Goal: Task Accomplishment & Management: Manage account settings

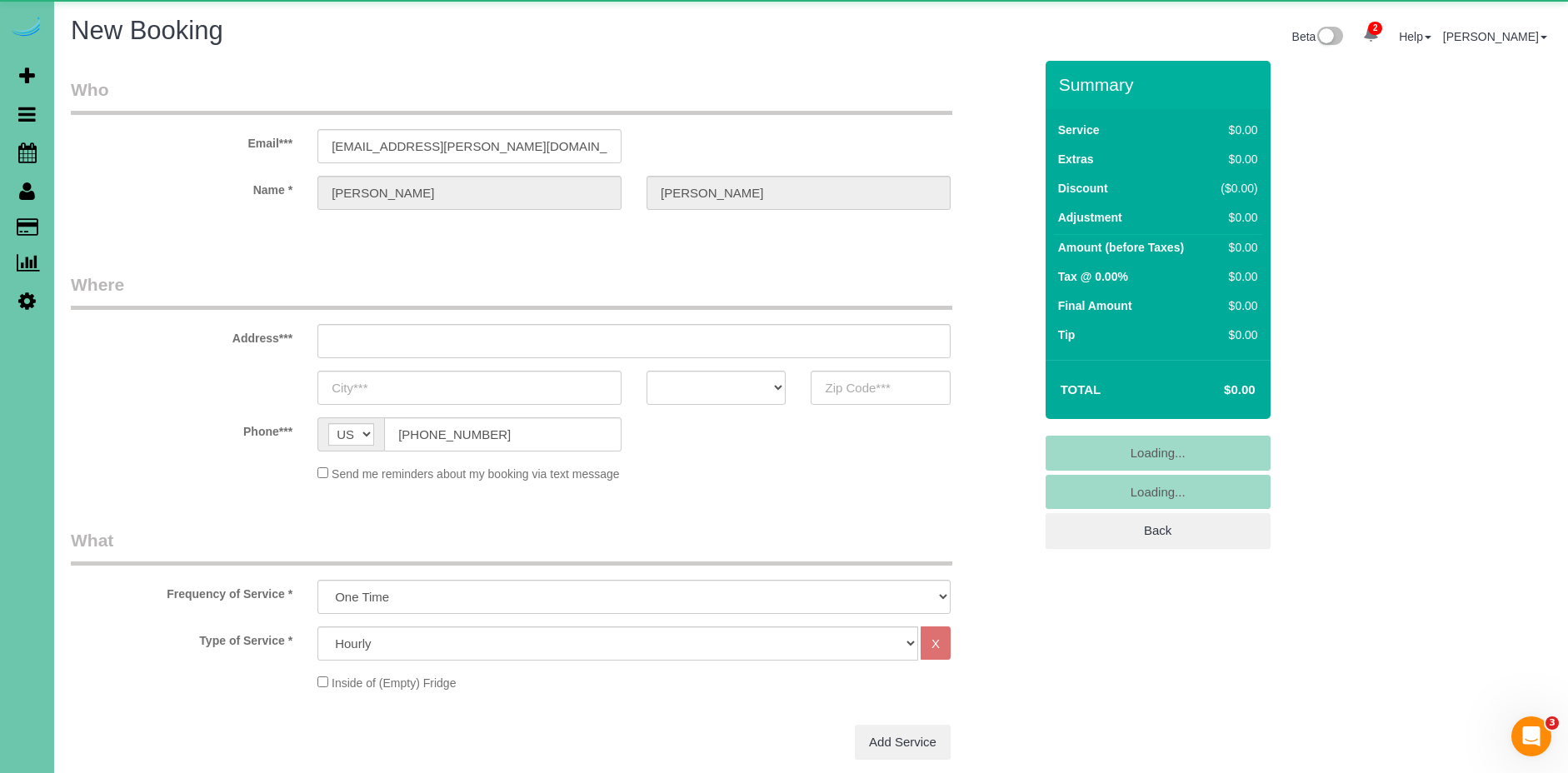
select select "object:30572"
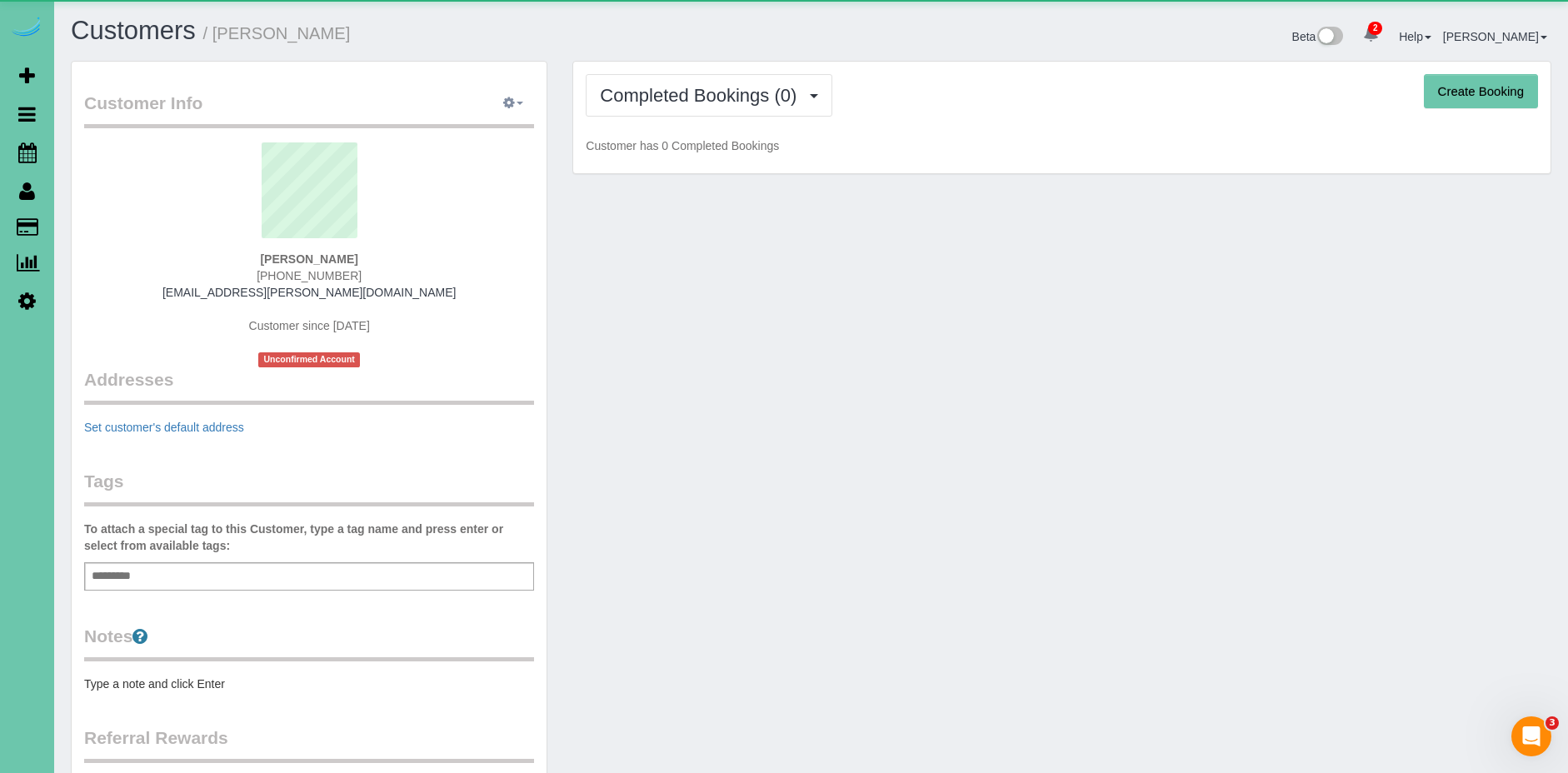
click at [519, 95] on button "button" at bounding box center [513, 103] width 42 height 26
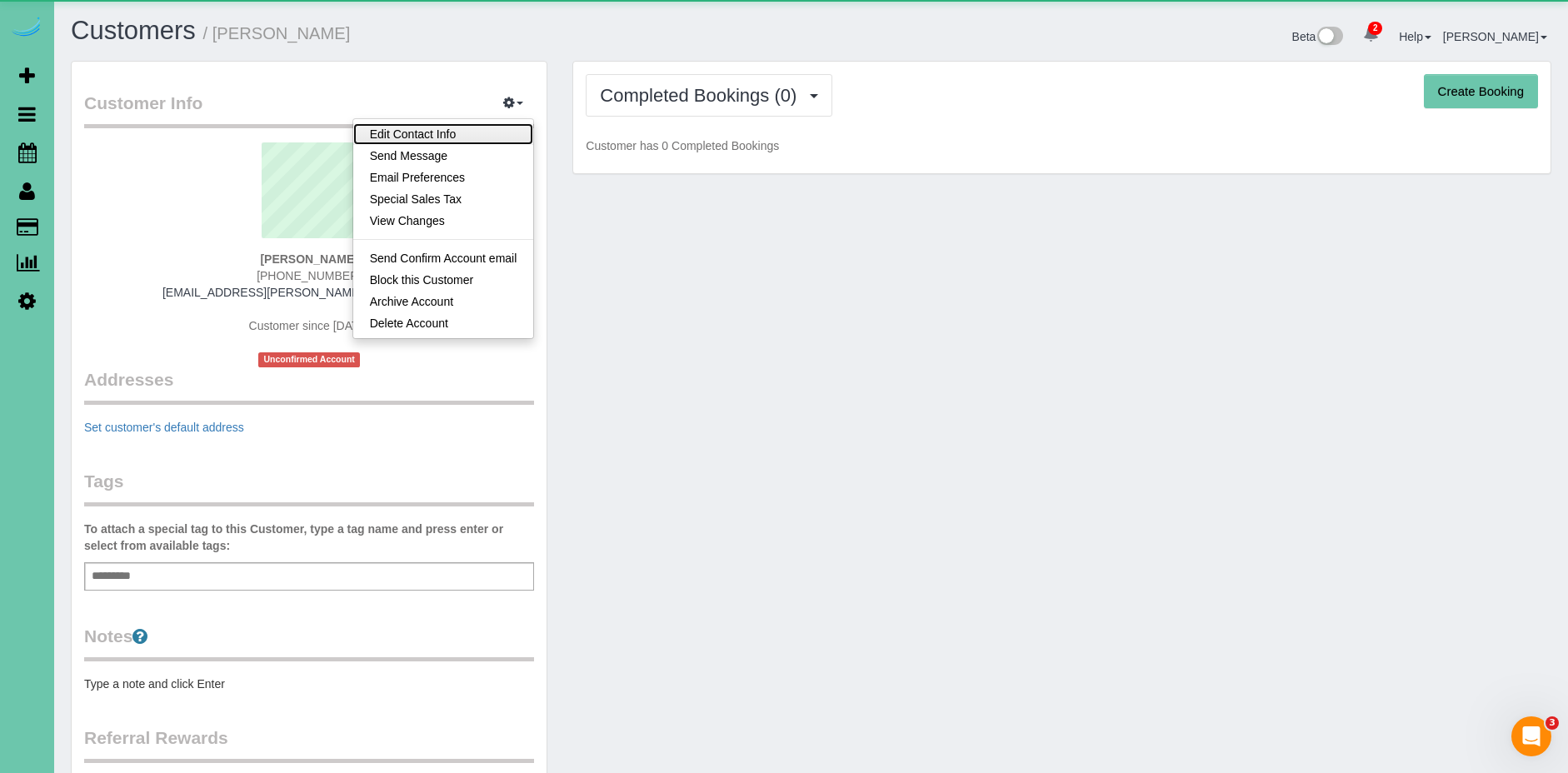
click at [464, 132] on link "Edit Contact Info" at bounding box center [444, 134] width 181 height 21
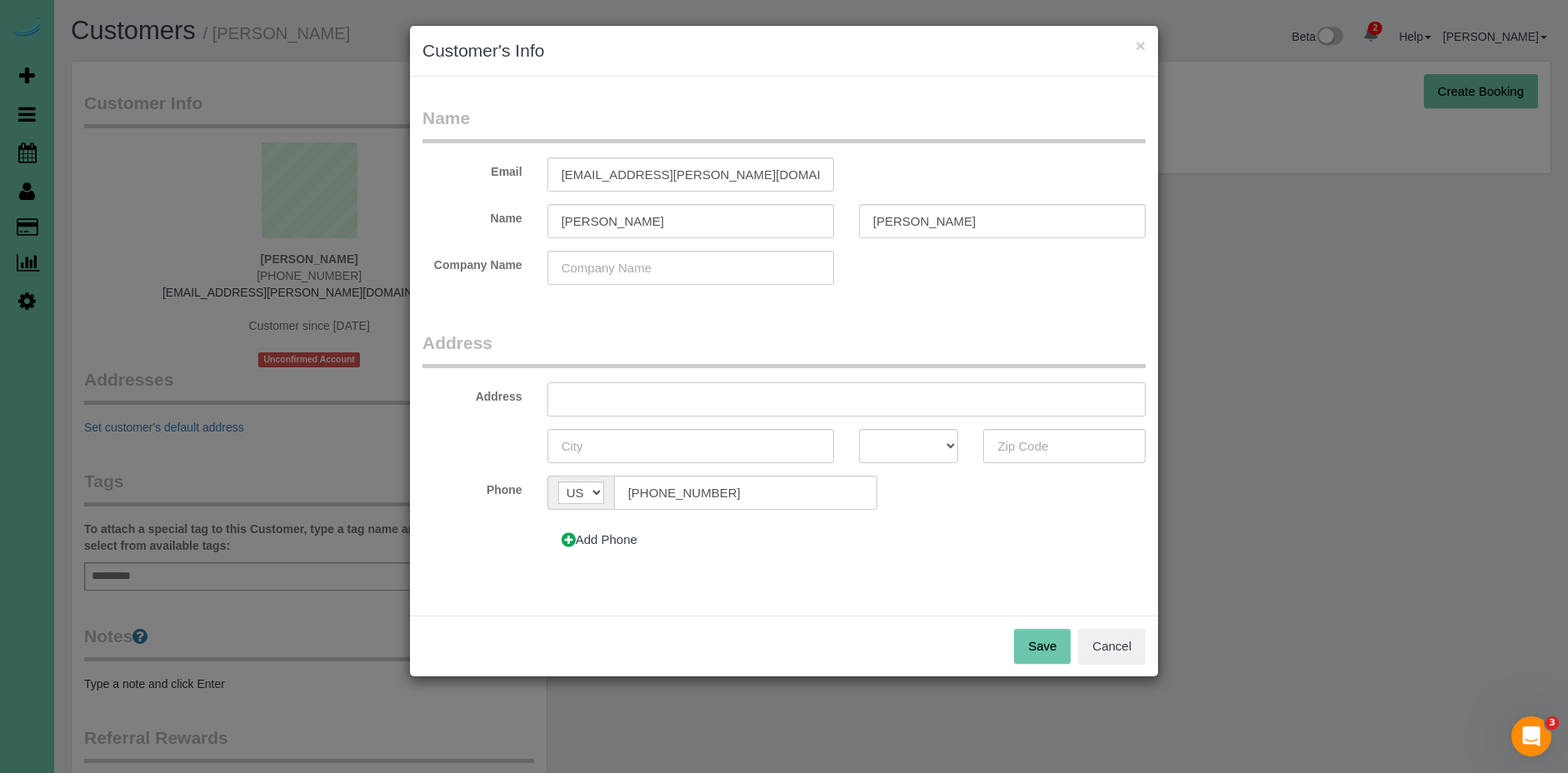
click at [720, 398] on input "text" at bounding box center [845, 399] width 598 height 34
type input "15738 Howard St"
click at [688, 455] on input "text" at bounding box center [690, 446] width 287 height 34
type input "Omaha"
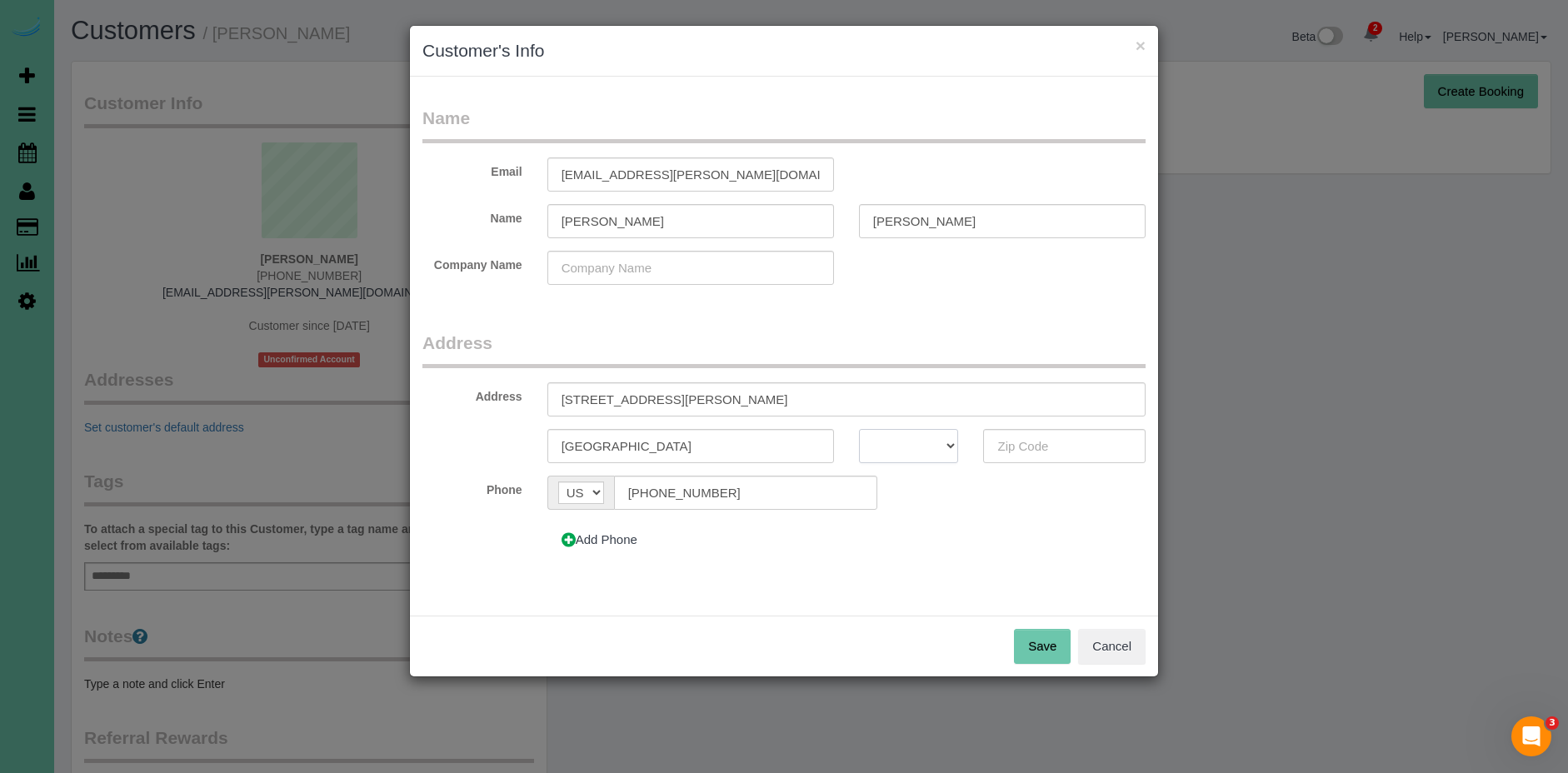
click at [923, 449] on select "AK AL AR AZ CA CO CT DC DE FL GA HI IA ID IL IN KS KY LA MA MD ME MI MN MO MS M…" at bounding box center [909, 446] width 100 height 34
select select "NE"
click at [859, 429] on select "AK AL AR AZ CA CO CT DC DE FL GA HI IA ID IL IN KS KY LA MA MD ME MI MN MO MS M…" at bounding box center [909, 446] width 100 height 34
click at [1048, 450] on input "text" at bounding box center [1065, 446] width 162 height 34
type input "68118"
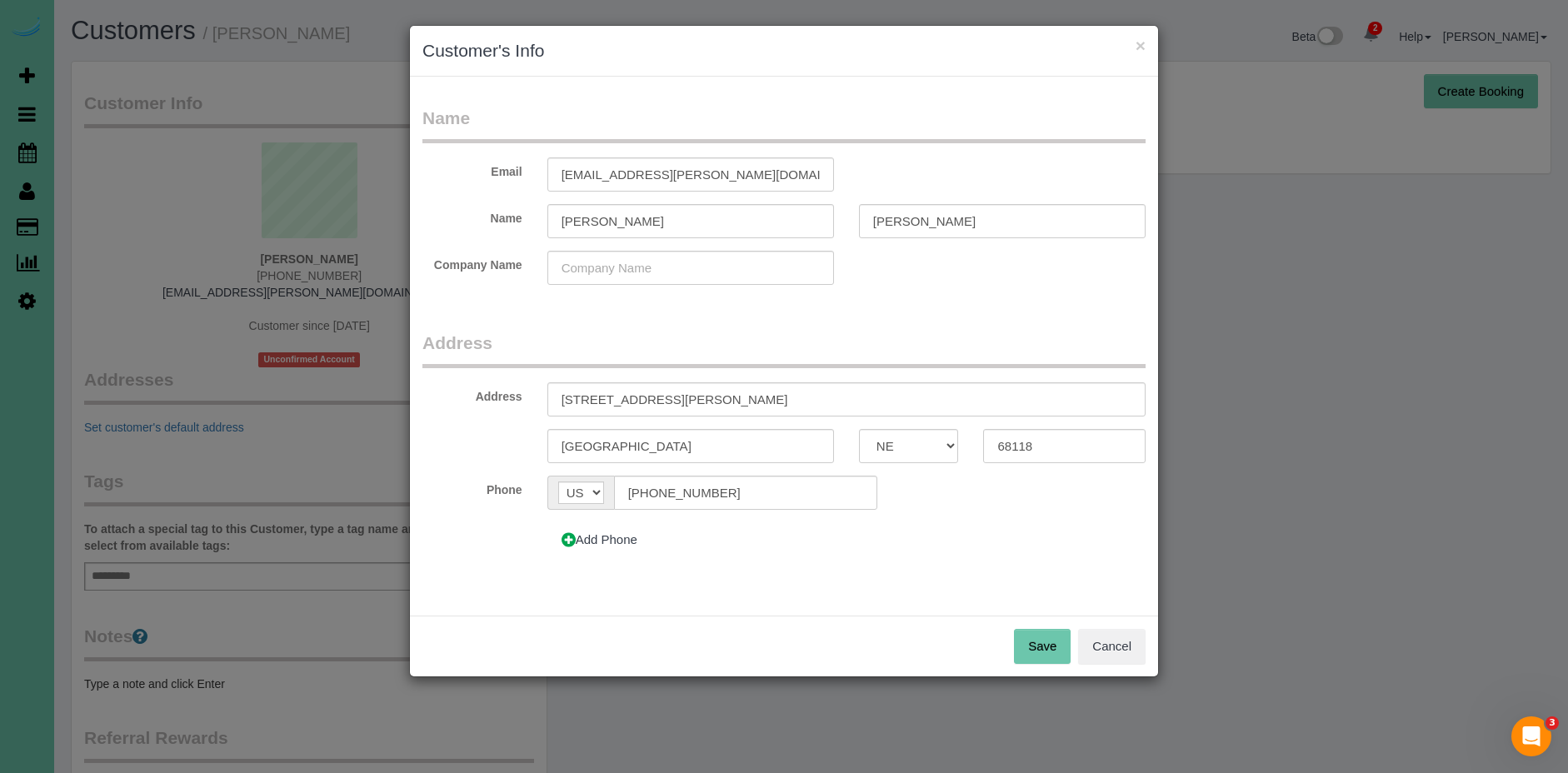
click at [1041, 646] on button "Save" at bounding box center [1042, 646] width 57 height 35
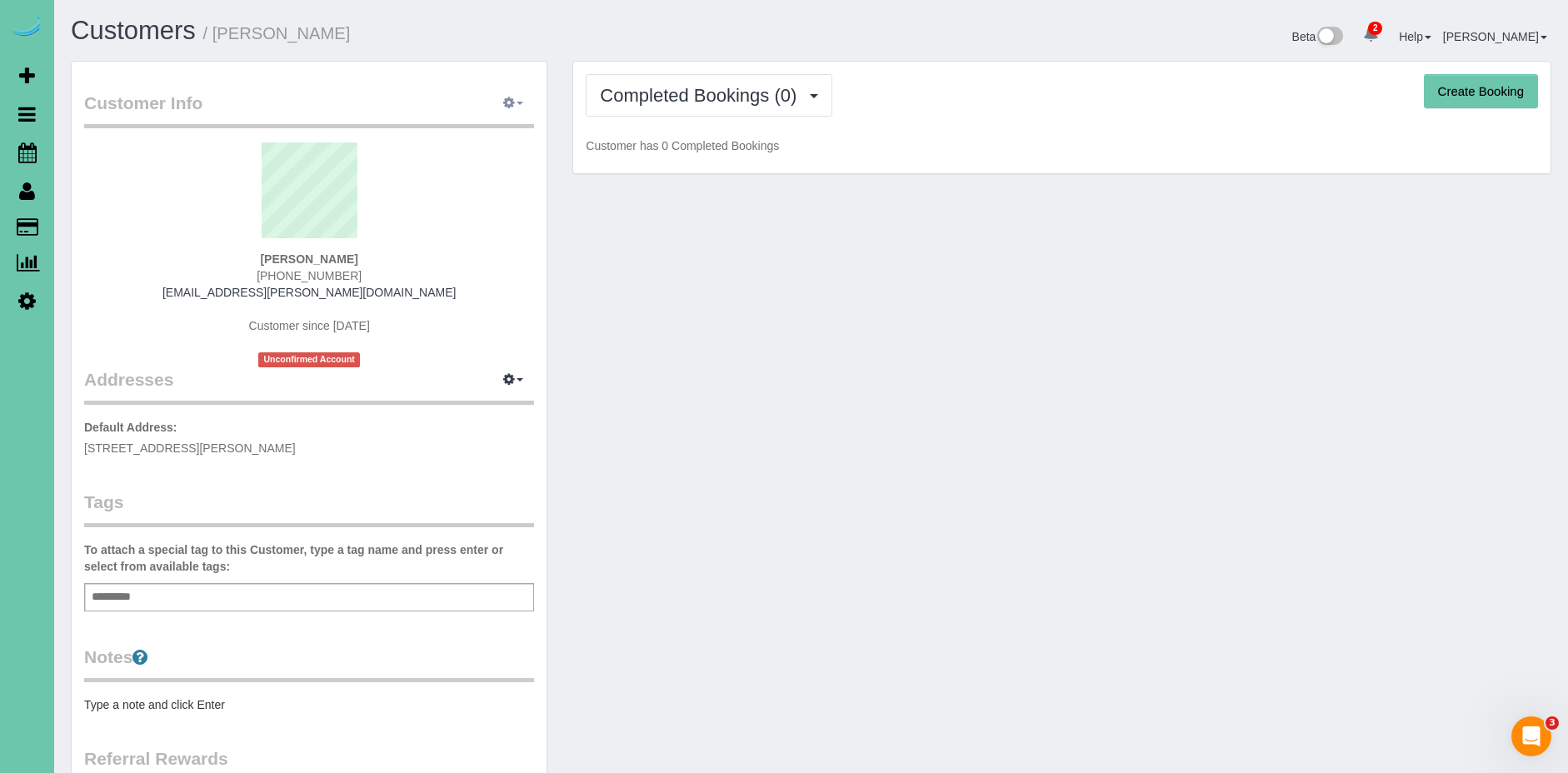
click at [508, 104] on icon "button" at bounding box center [509, 102] width 12 height 10
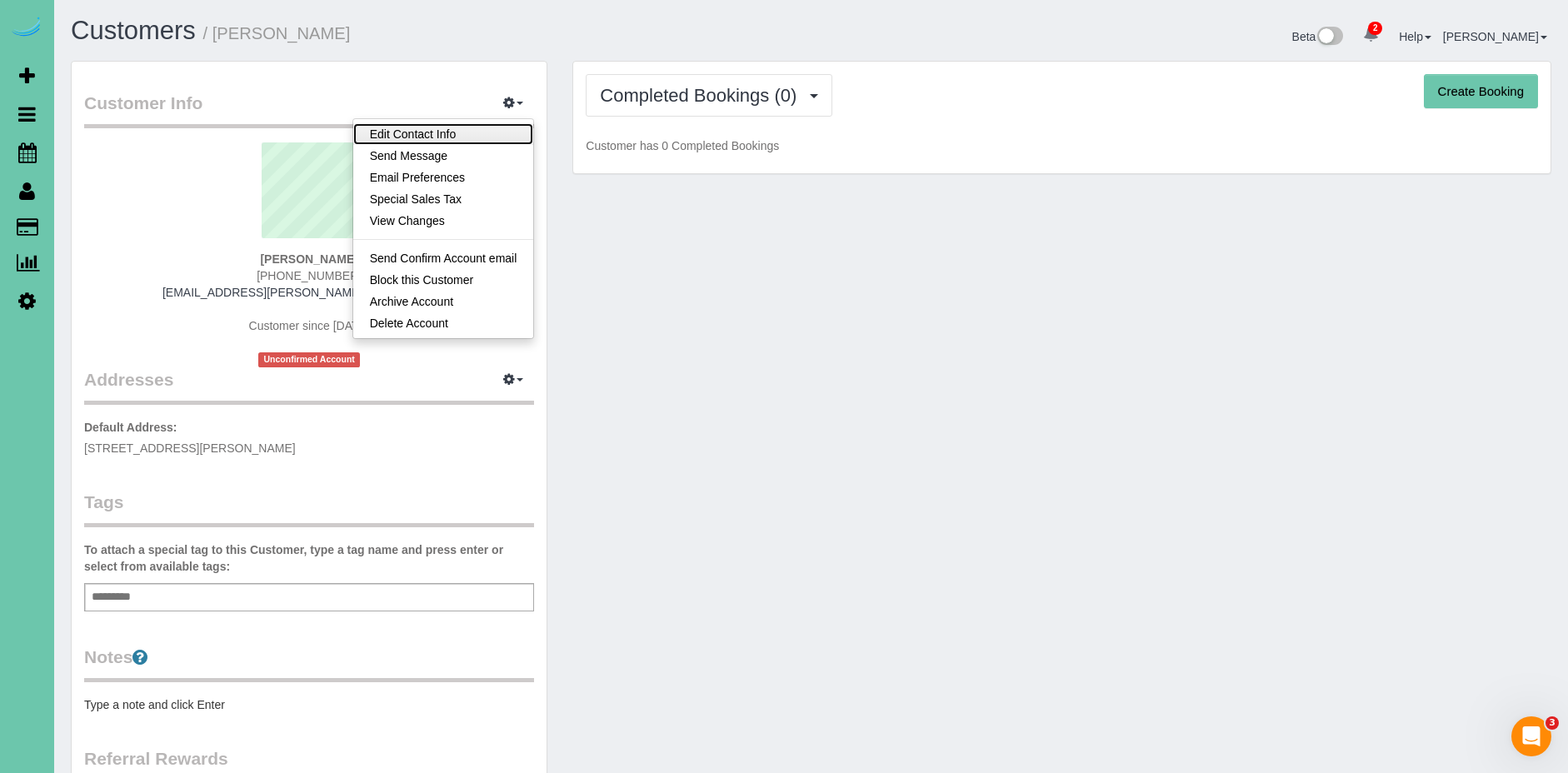
click at [483, 135] on link "Edit Contact Info" at bounding box center [444, 134] width 181 height 21
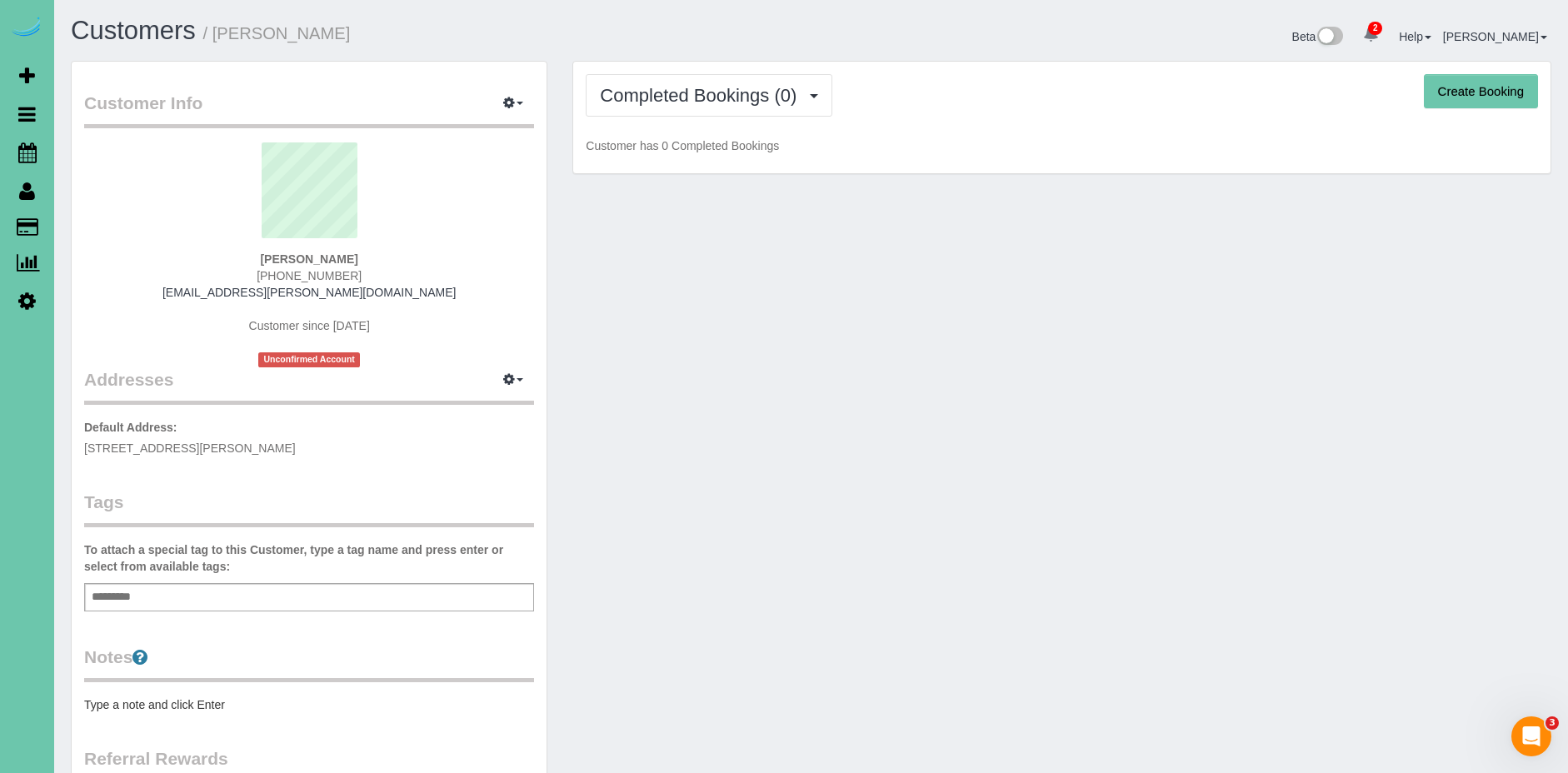
select select "NE"
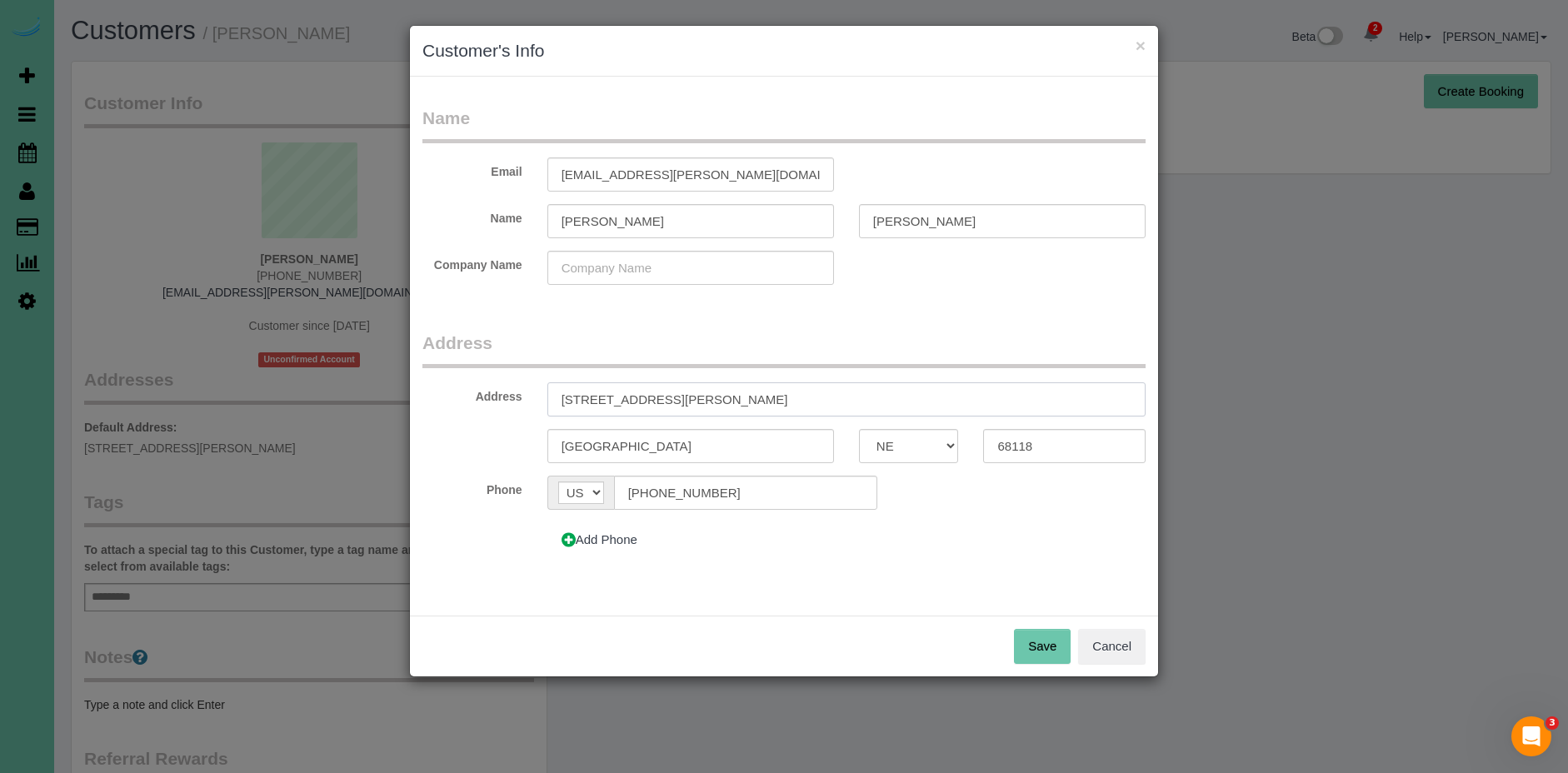
drag, startPoint x: 739, startPoint y: 402, endPoint x: 428, endPoint y: 379, distance: 311.8
click at [429, 379] on fieldset "Address Address 15738 Howard St Omaha AK AL AR AZ CA CO CT DC DE FL GA HI IA ID…" at bounding box center [784, 450] width 723 height 239
click at [1123, 644] on button "Cancel" at bounding box center [1112, 646] width 68 height 35
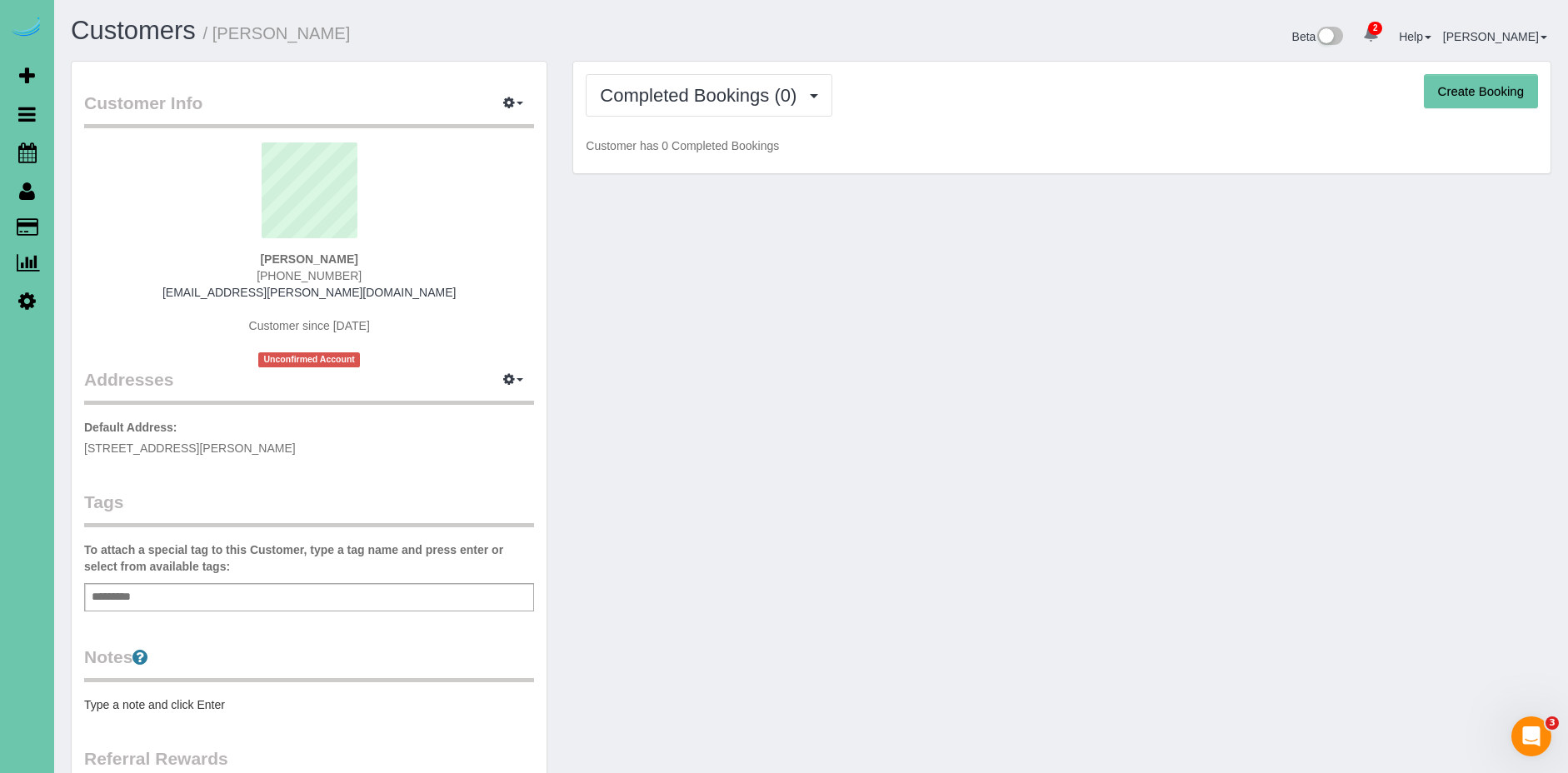
click at [1474, 84] on button "Create Booking" at bounding box center [1481, 91] width 114 height 35
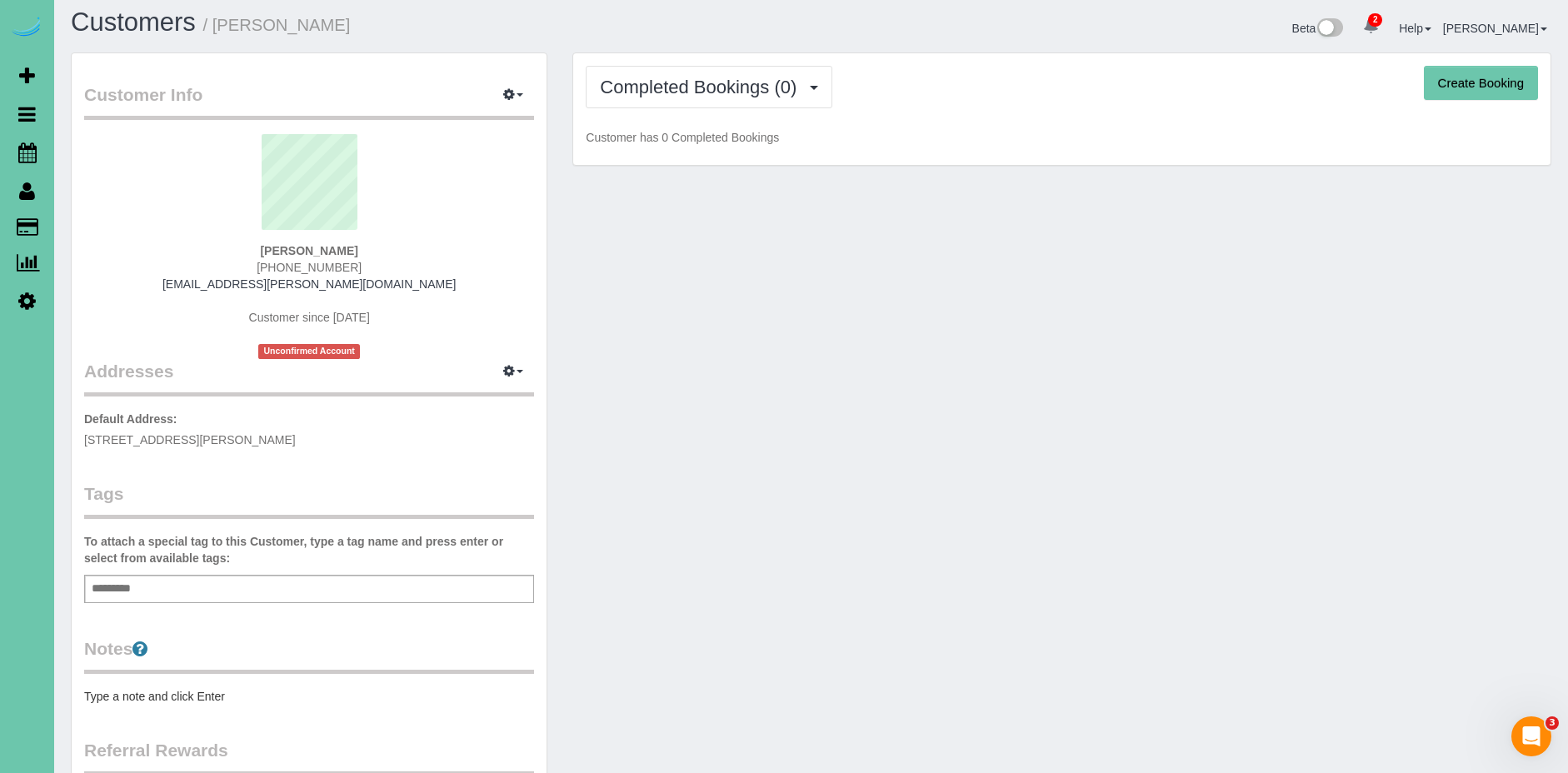
select select "NE"
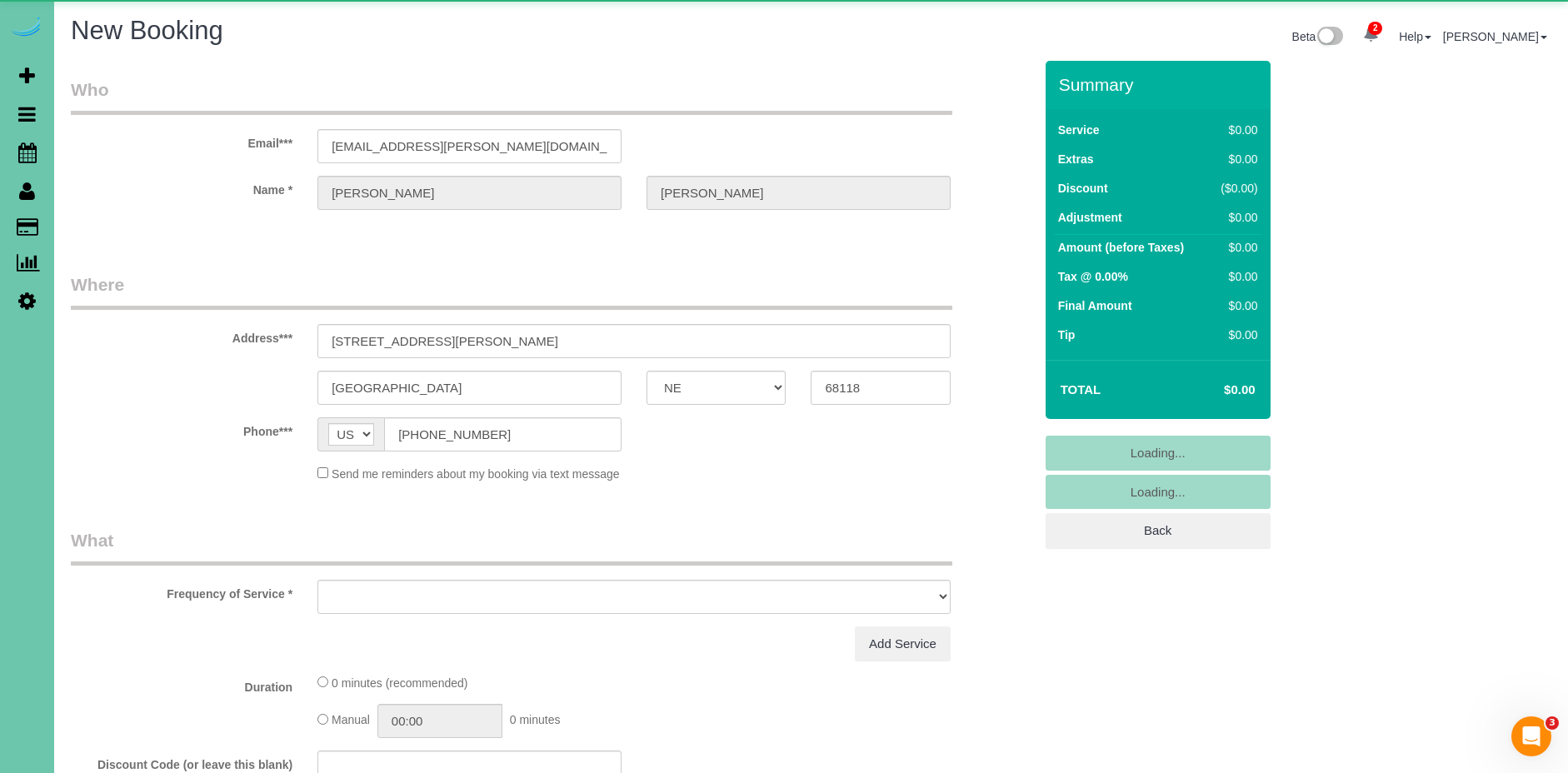
select select "object:31351"
select select "string:fspay-6f9204da-94bd-4097-b7e1-2112e287d150"
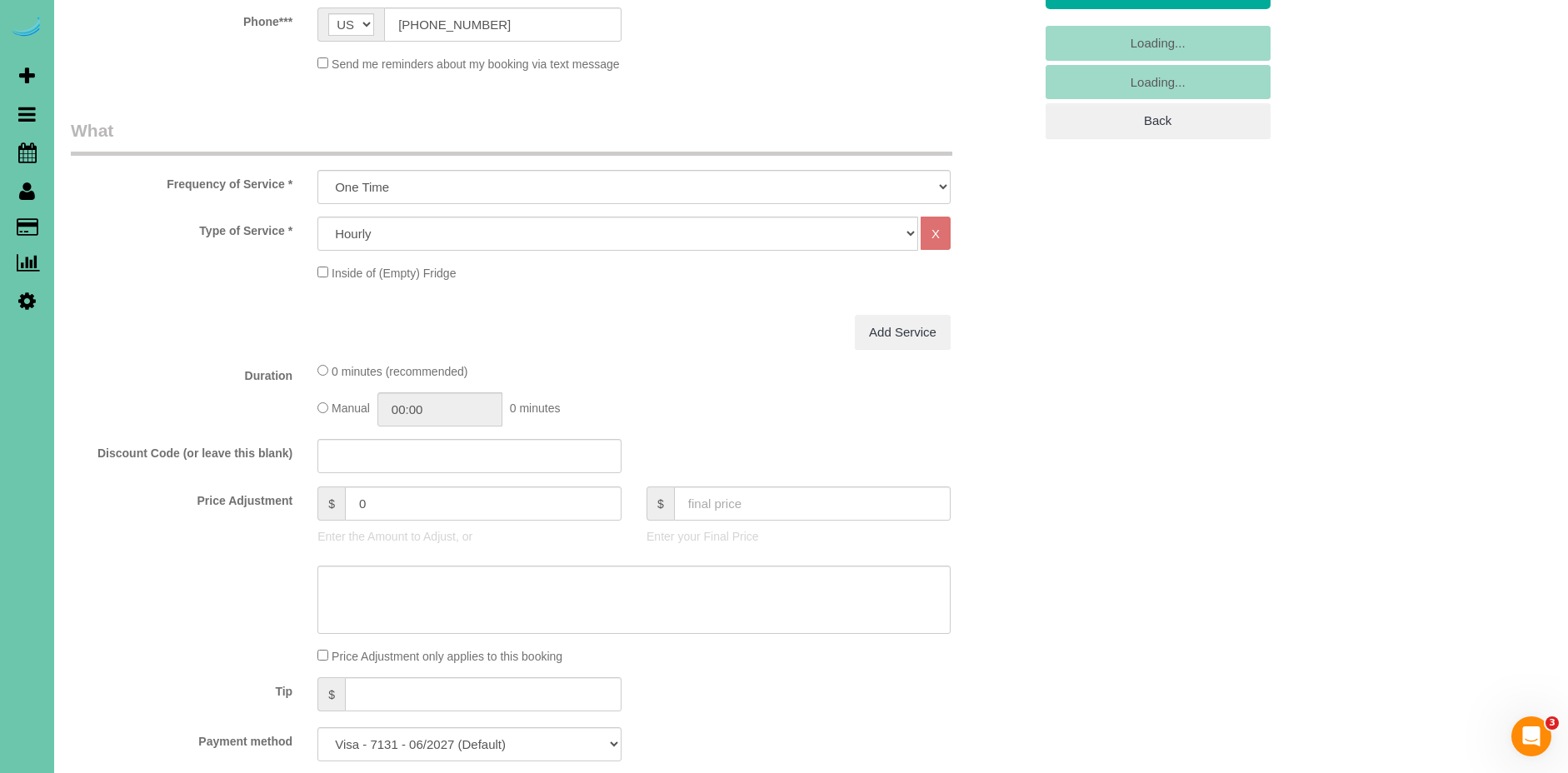
scroll to position [411, 0]
click at [445, 195] on select "One Time Weekly (0% for the First Booking) Bi-Weekly (0% for the First Booking)…" at bounding box center [633, 185] width 633 height 34
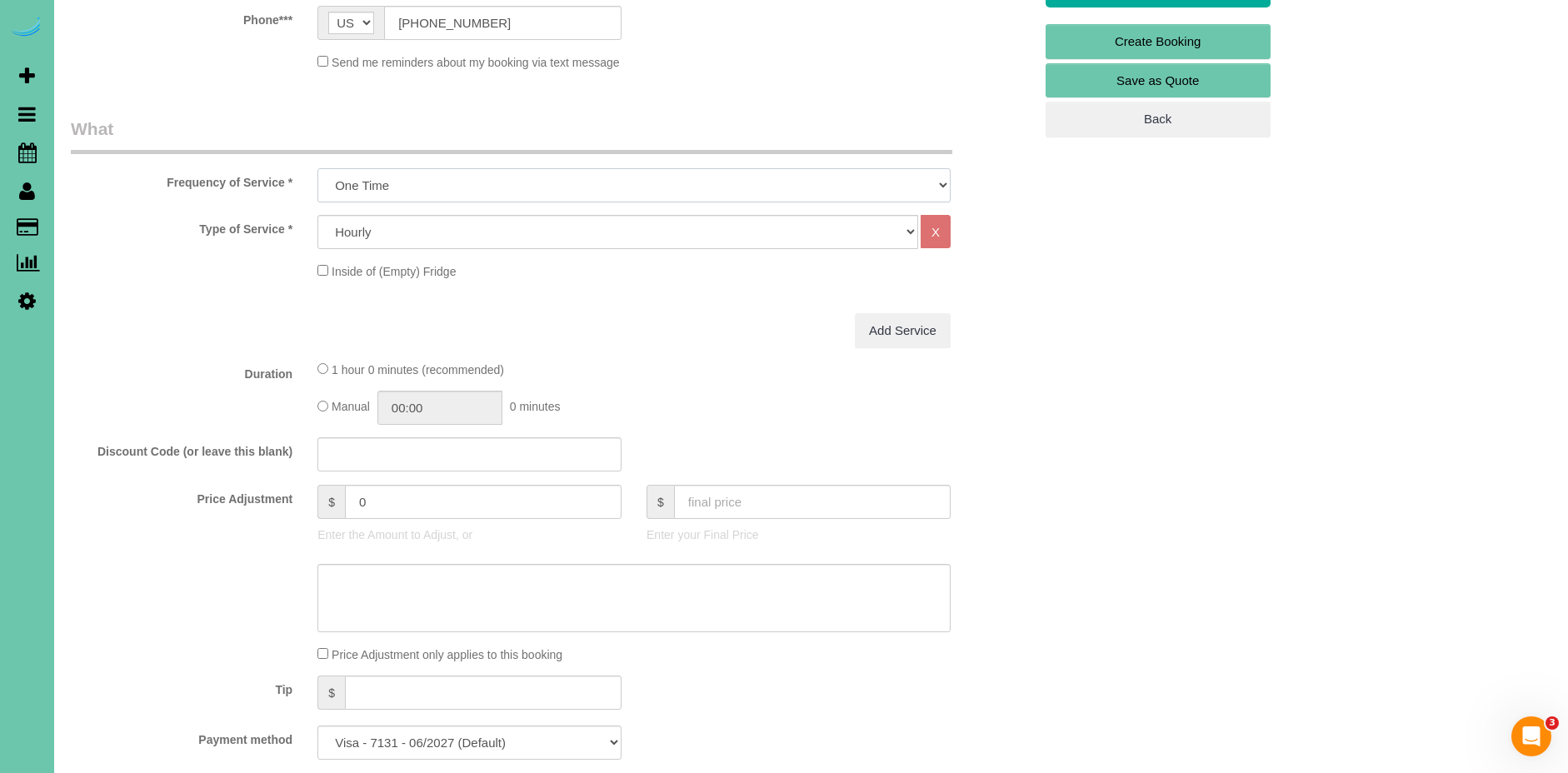
select select "object:31562"
click at [317, 168] on select "One Time Weekly (0% for the First Booking) Bi-Weekly (0% for the First Booking)…" at bounding box center [633, 185] width 633 height 34
click at [402, 232] on select "Hourly 2.5 Hour Custom Clean 3.5 Hour Custom Clean commercial 1000 Square Feet …" at bounding box center [617, 232] width 600 height 34
select select "70"
click at [317, 215] on select "Hourly 2.5 Hour Custom Clean 3.5 Hour Custom Clean commercial 1000 Square Feet …" at bounding box center [617, 232] width 600 height 34
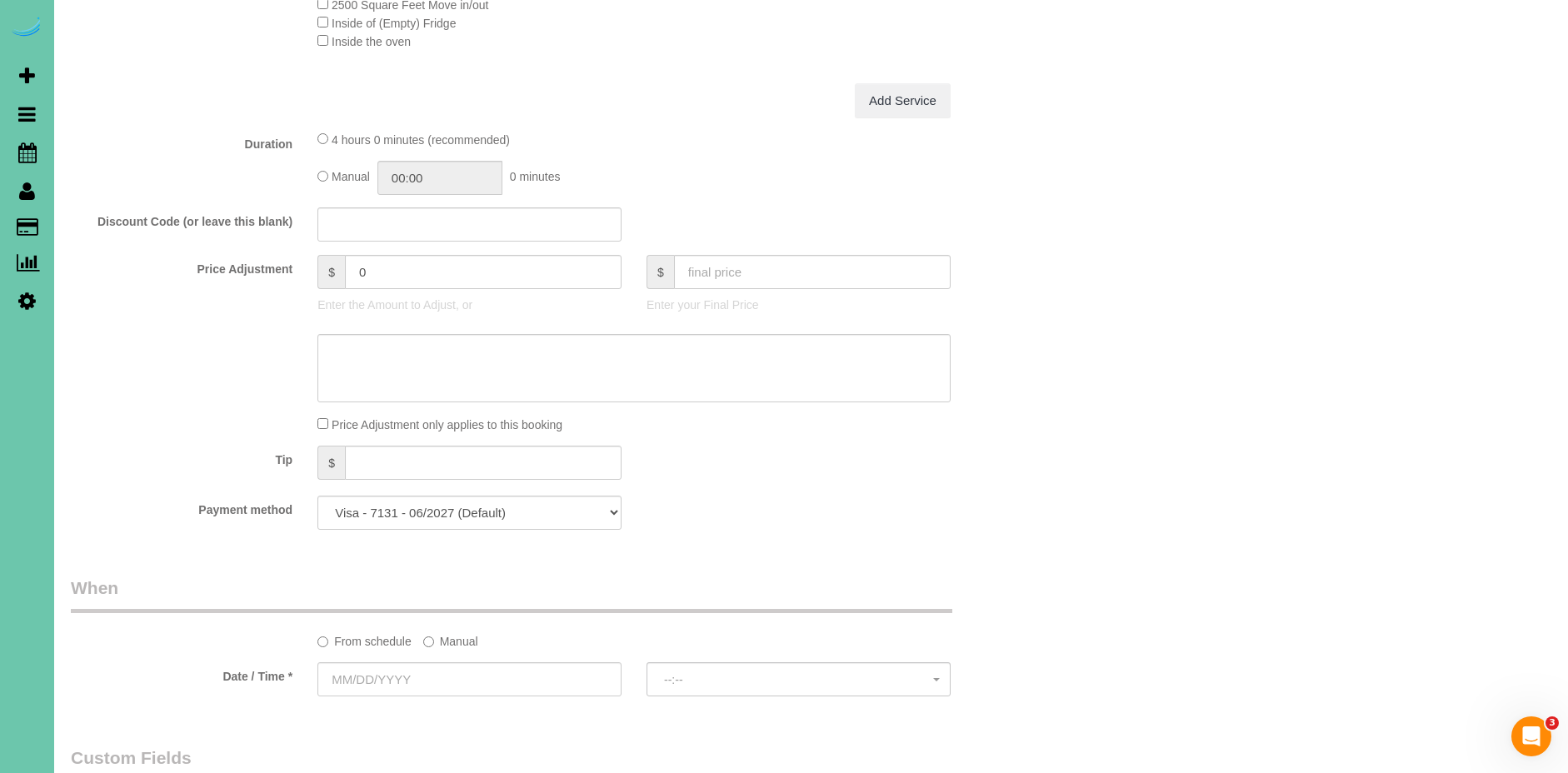
scroll to position [636, 0]
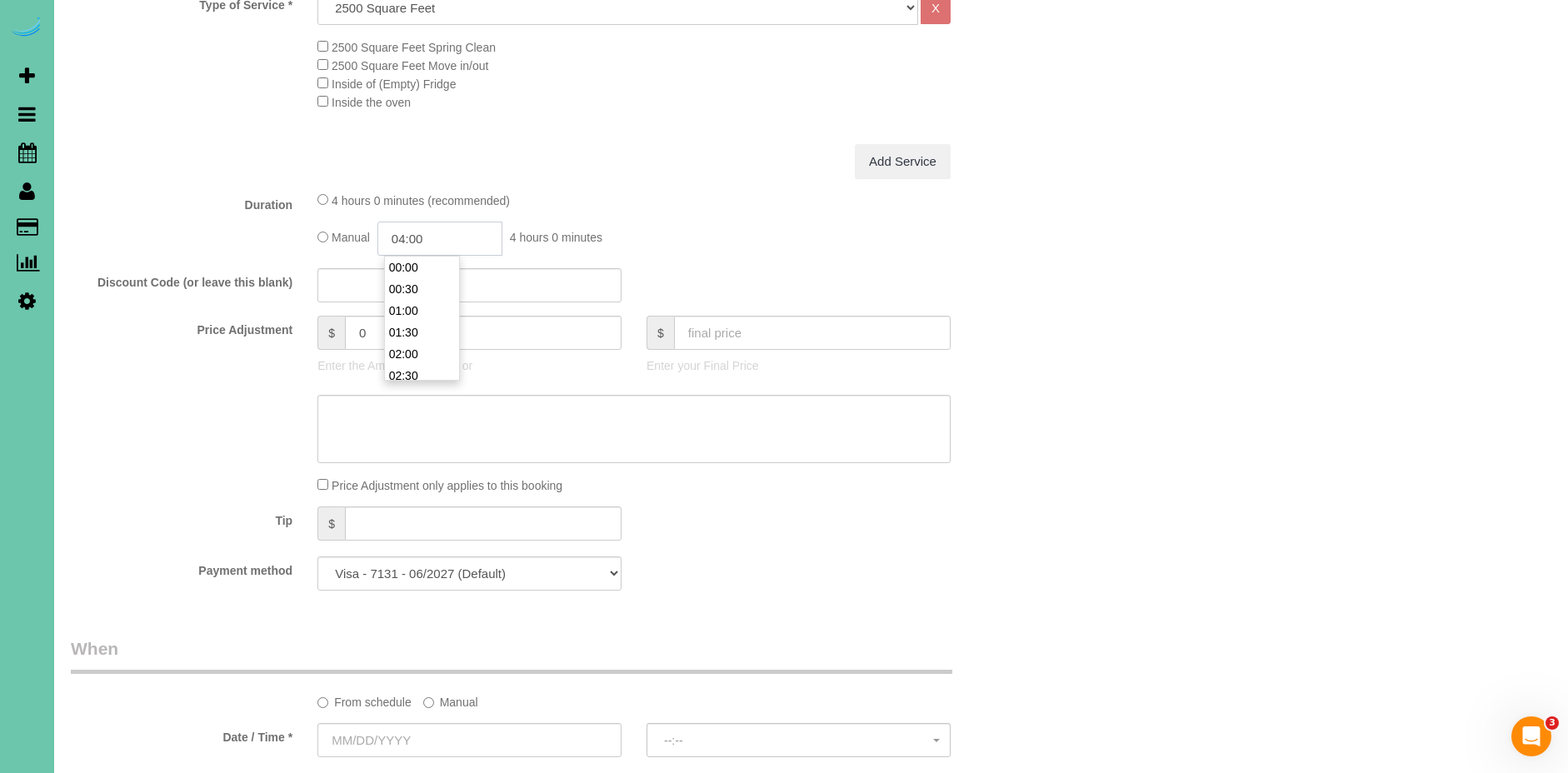
click at [410, 239] on input "04:00" at bounding box center [440, 239] width 125 height 34
click at [474, 251] on input "03:00" at bounding box center [440, 239] width 125 height 34
type input "03:15"
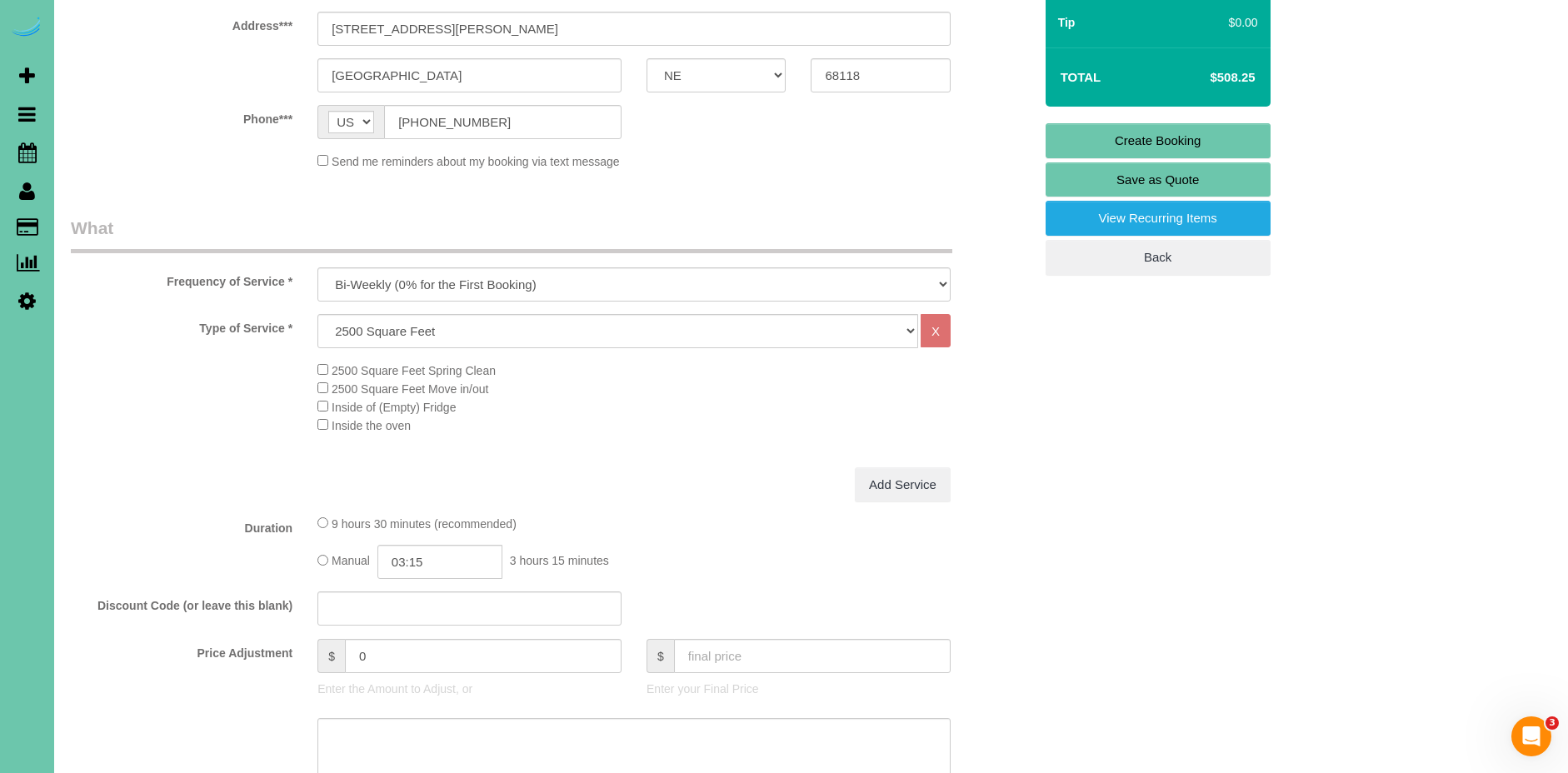
scroll to position [395, 0]
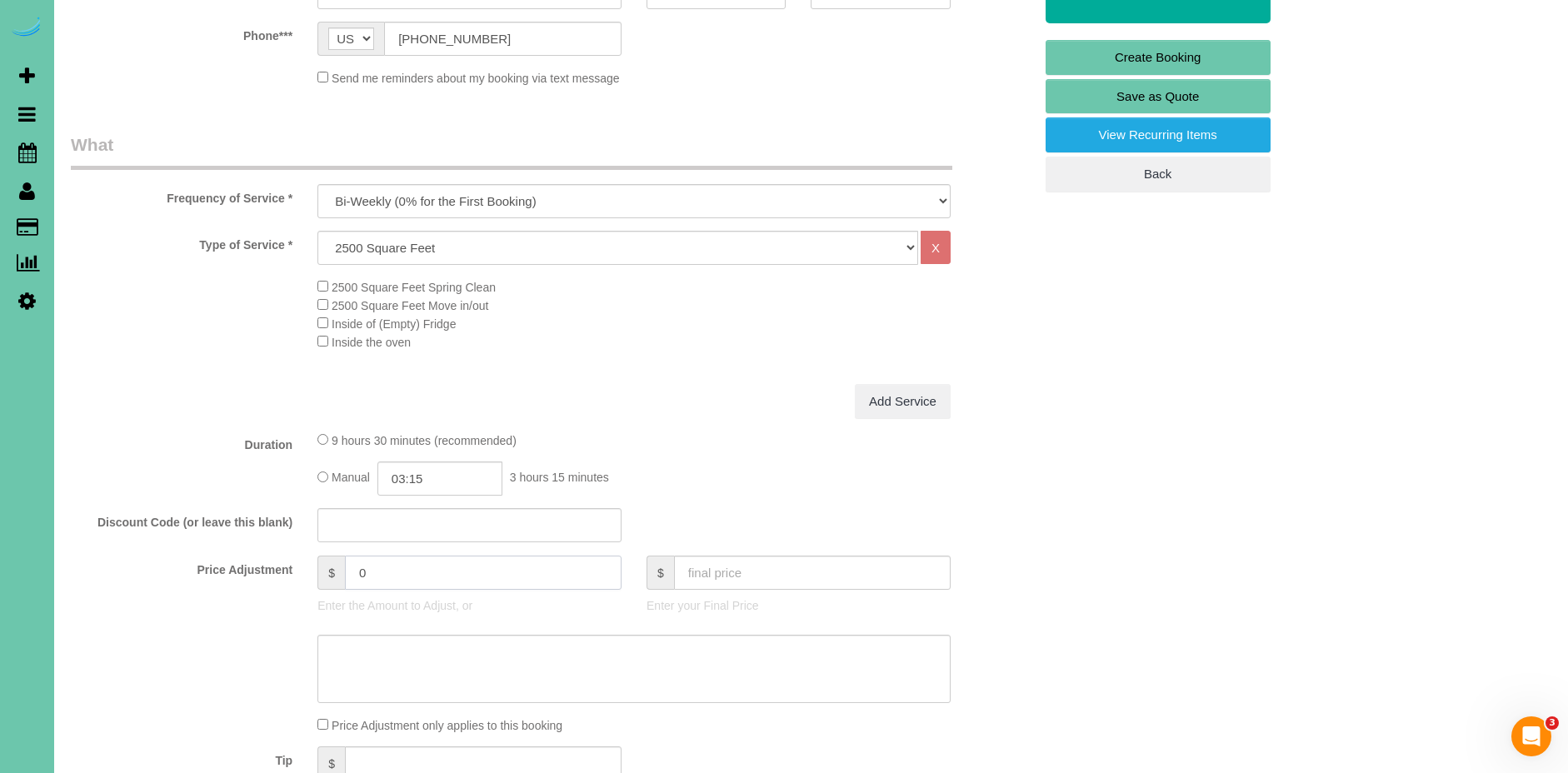
click at [396, 571] on input "0" at bounding box center [483, 573] width 276 height 34
type input "214"
click at [700, 420] on fieldset "What Frequency of Service * One Time Weekly (0% for the First Booking) Bi-Weekl…" at bounding box center [551, 488] width 962 height 712
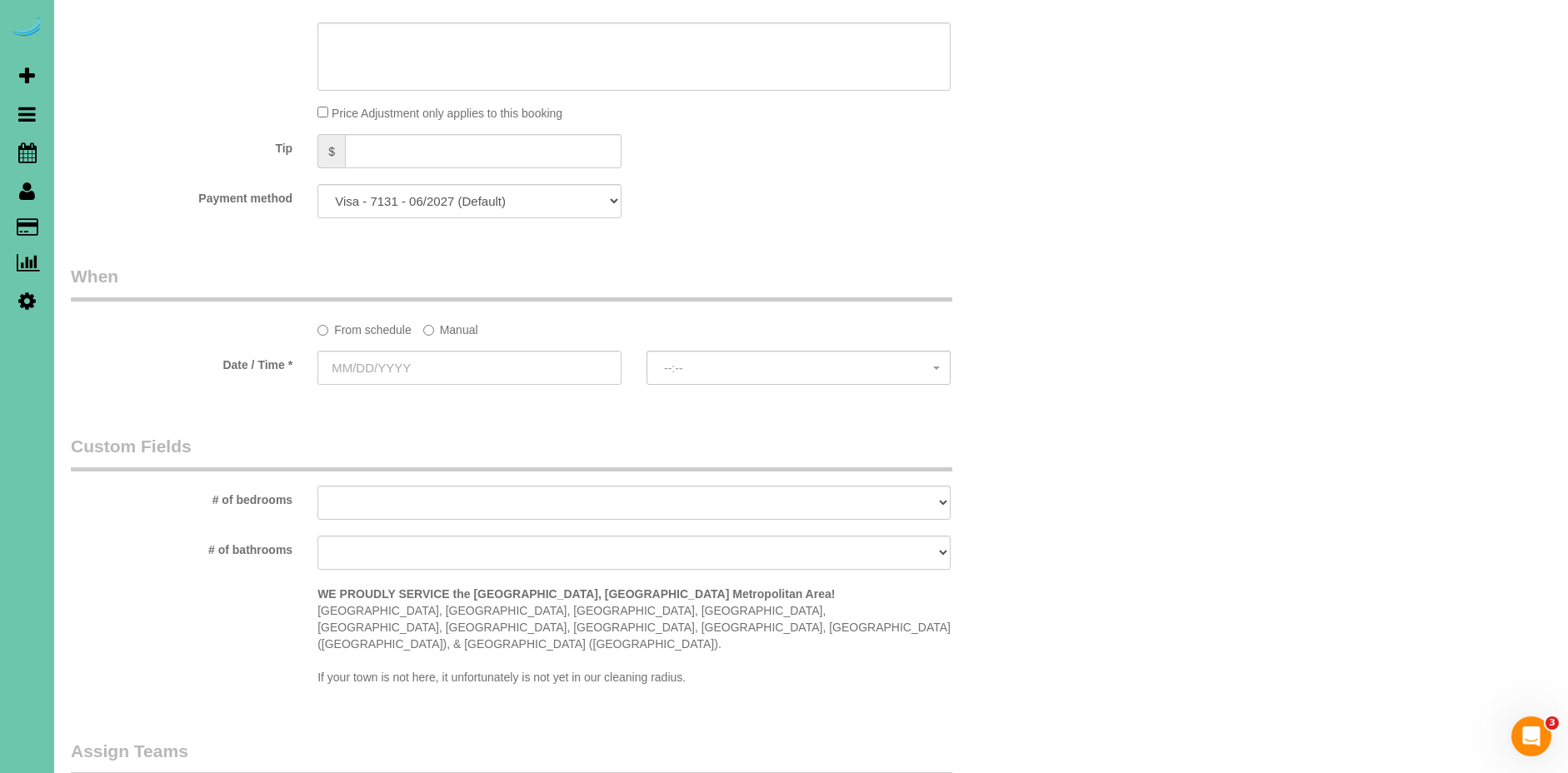
scroll to position [996, 0]
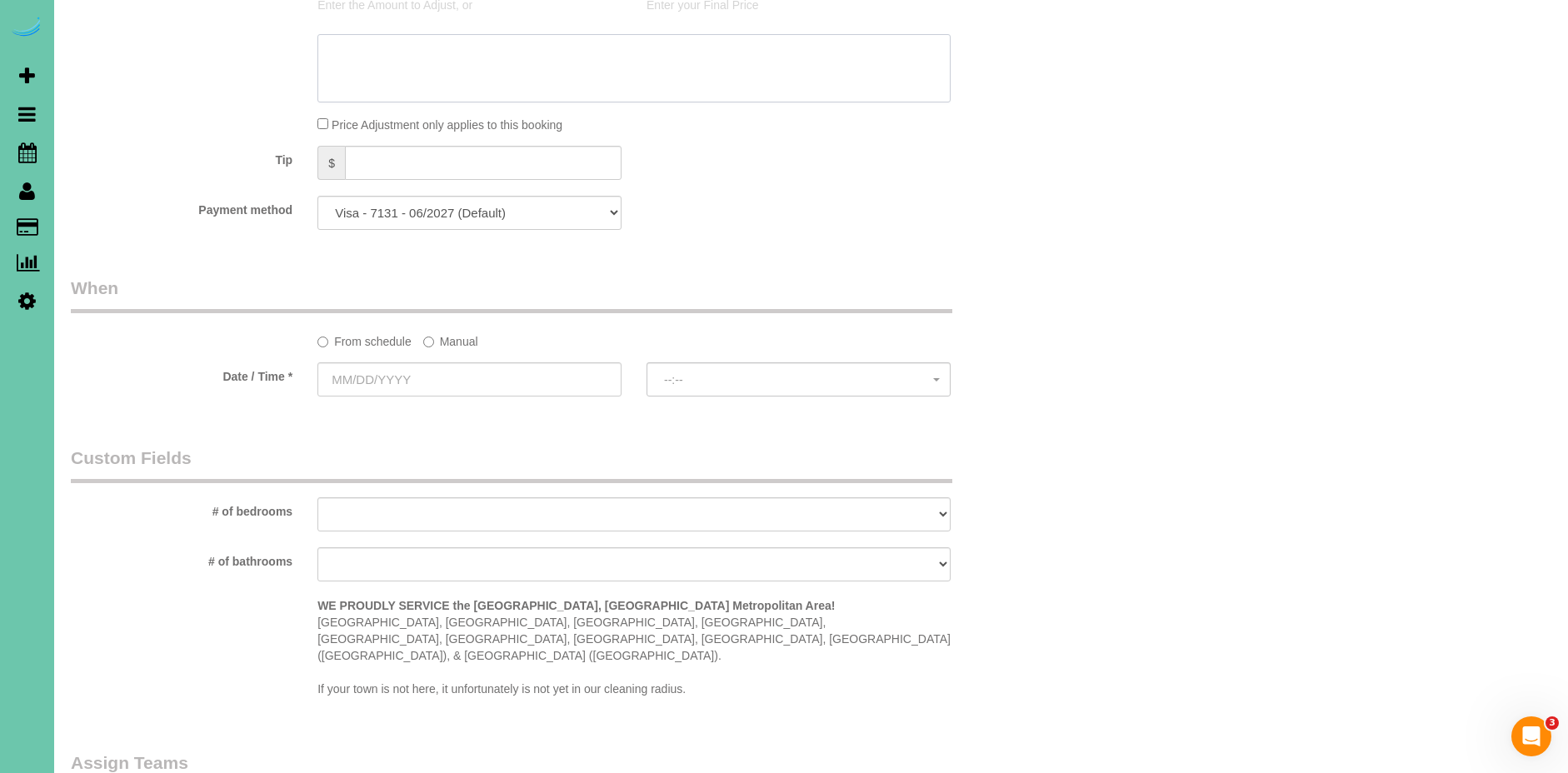
click at [453, 70] on textarea at bounding box center [633, 68] width 633 height 69
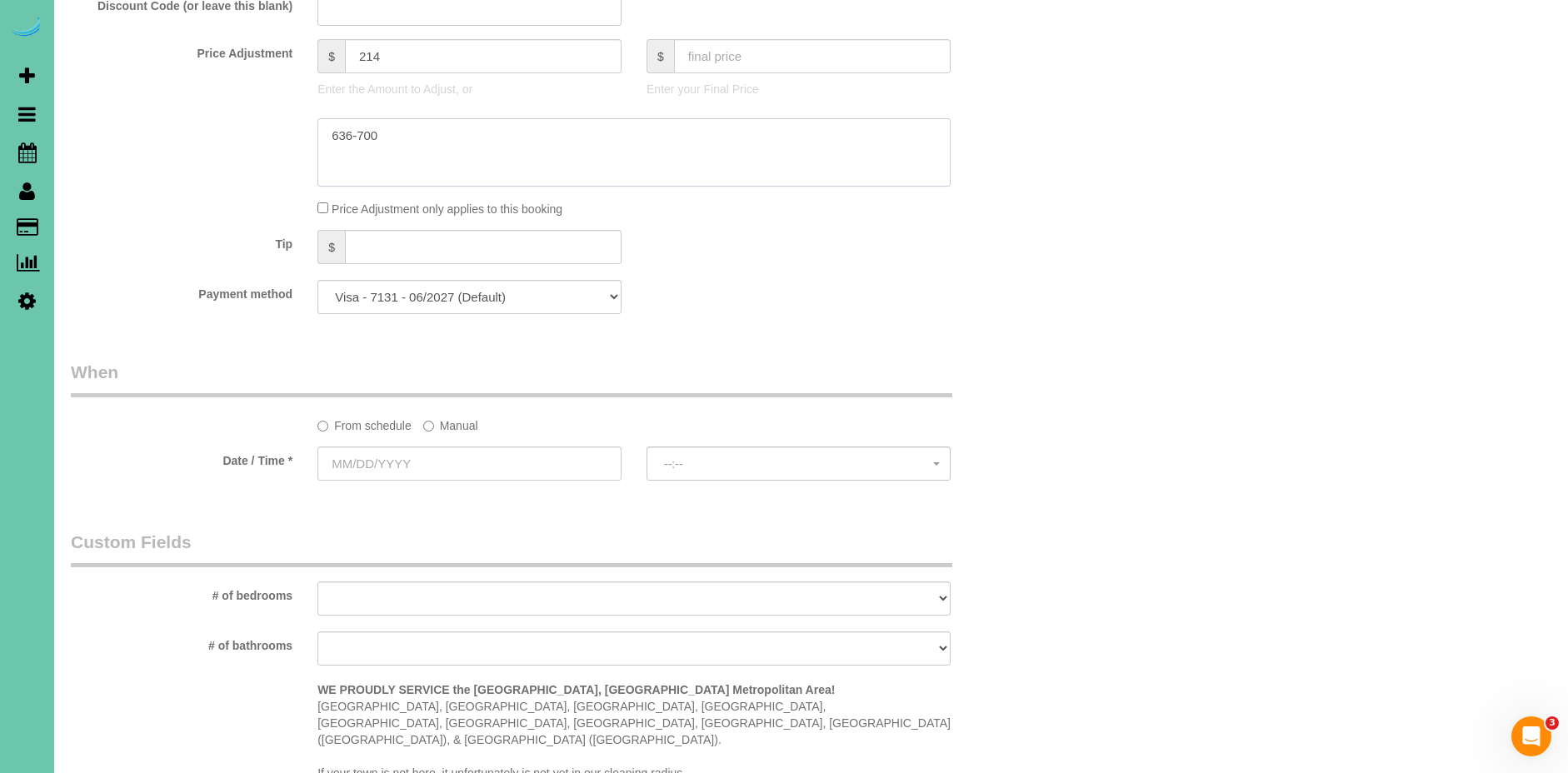
scroll to position [956, 0]
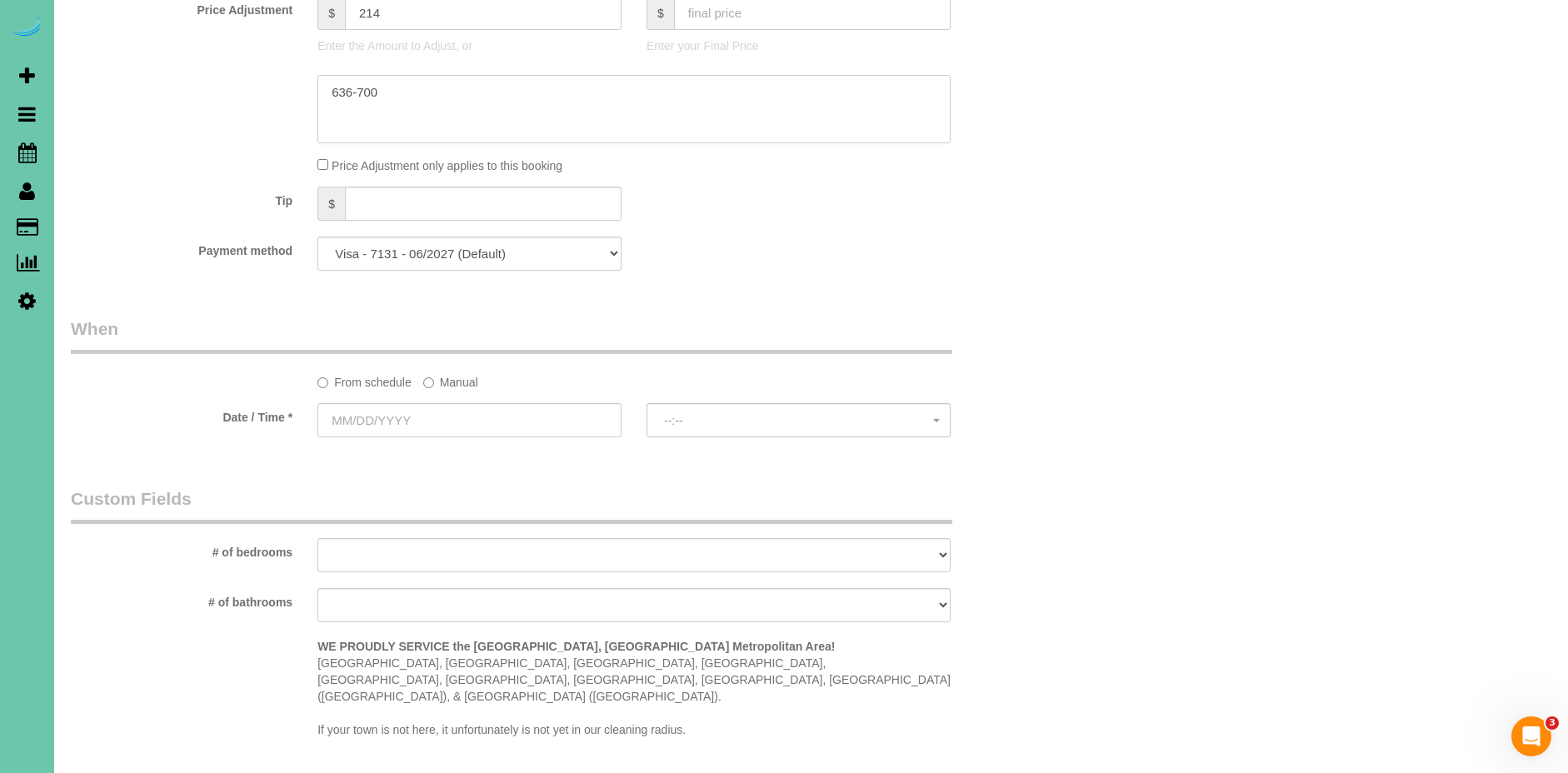
type textarea "636-700"
click at [456, 374] on label "Manual" at bounding box center [451, 378] width 55 height 22
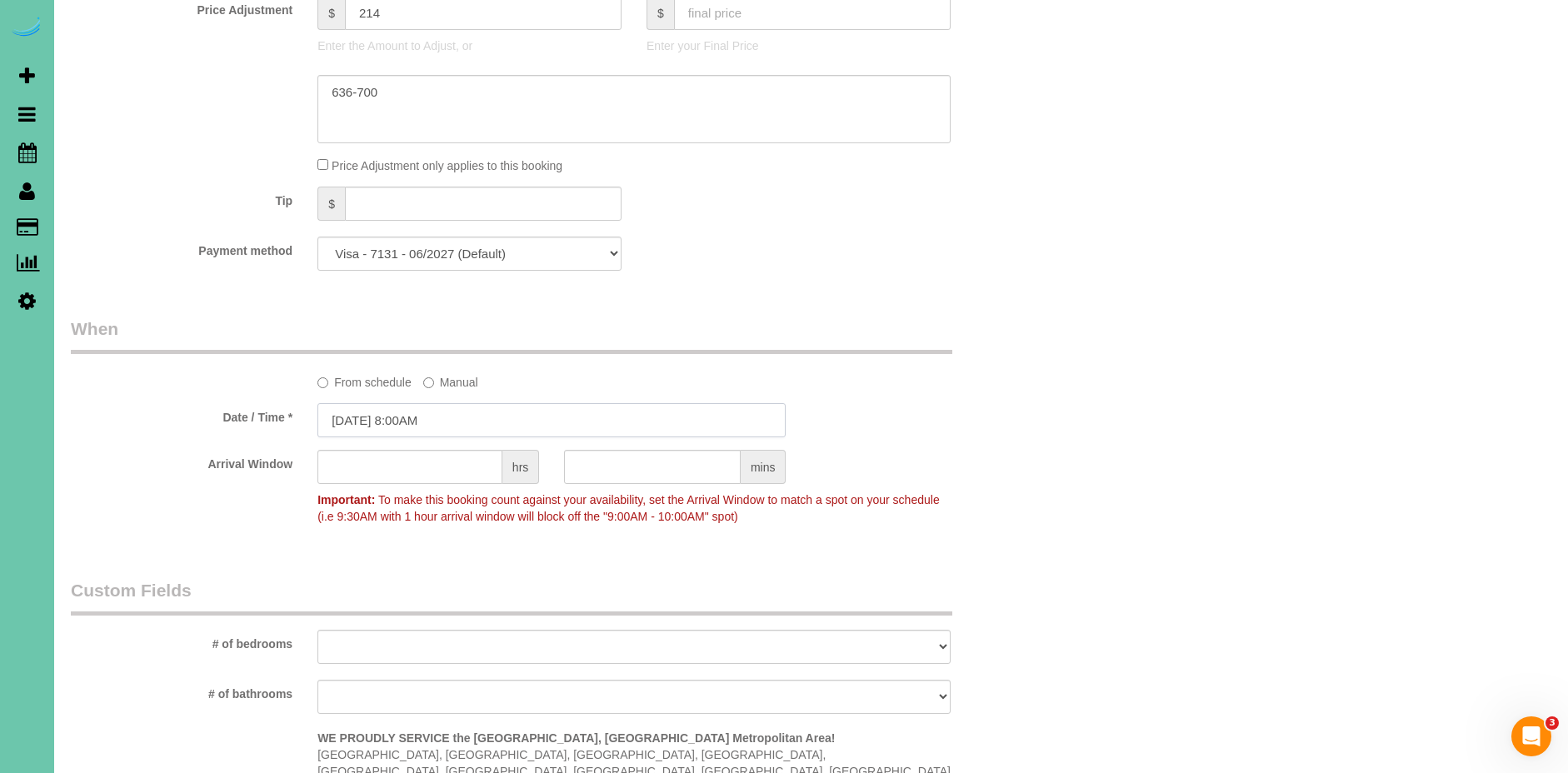
click at [365, 424] on input "[DATE] 8:00AM" at bounding box center [551, 420] width 469 height 34
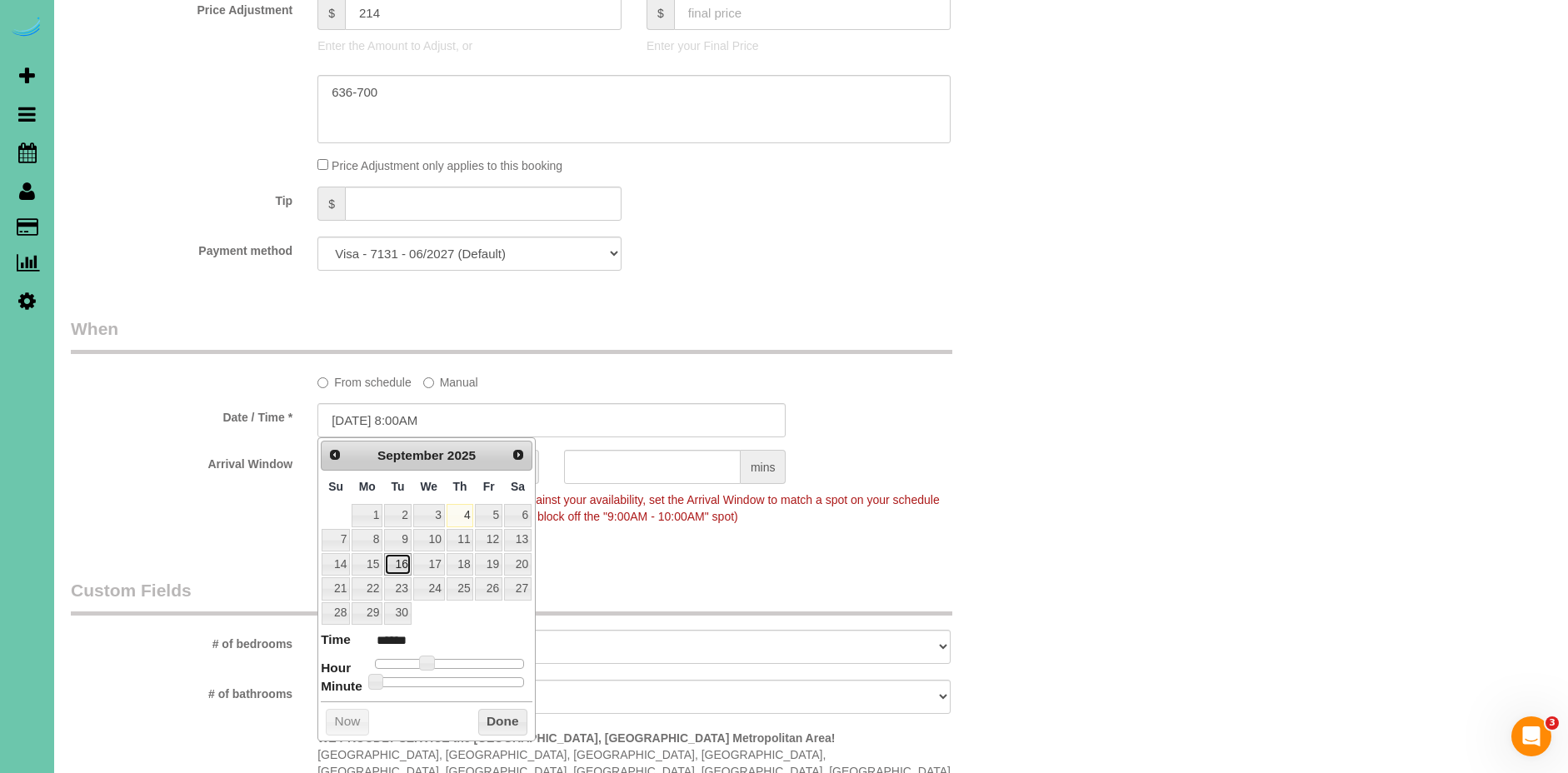
click at [396, 566] on link "16" at bounding box center [397, 564] width 27 height 22
type input "09/16/2025 8:00AM"
drag, startPoint x: 503, startPoint y: 725, endPoint x: 683, endPoint y: 465, distance: 316.2
click at [503, 725] on button "Done" at bounding box center [502, 722] width 49 height 27
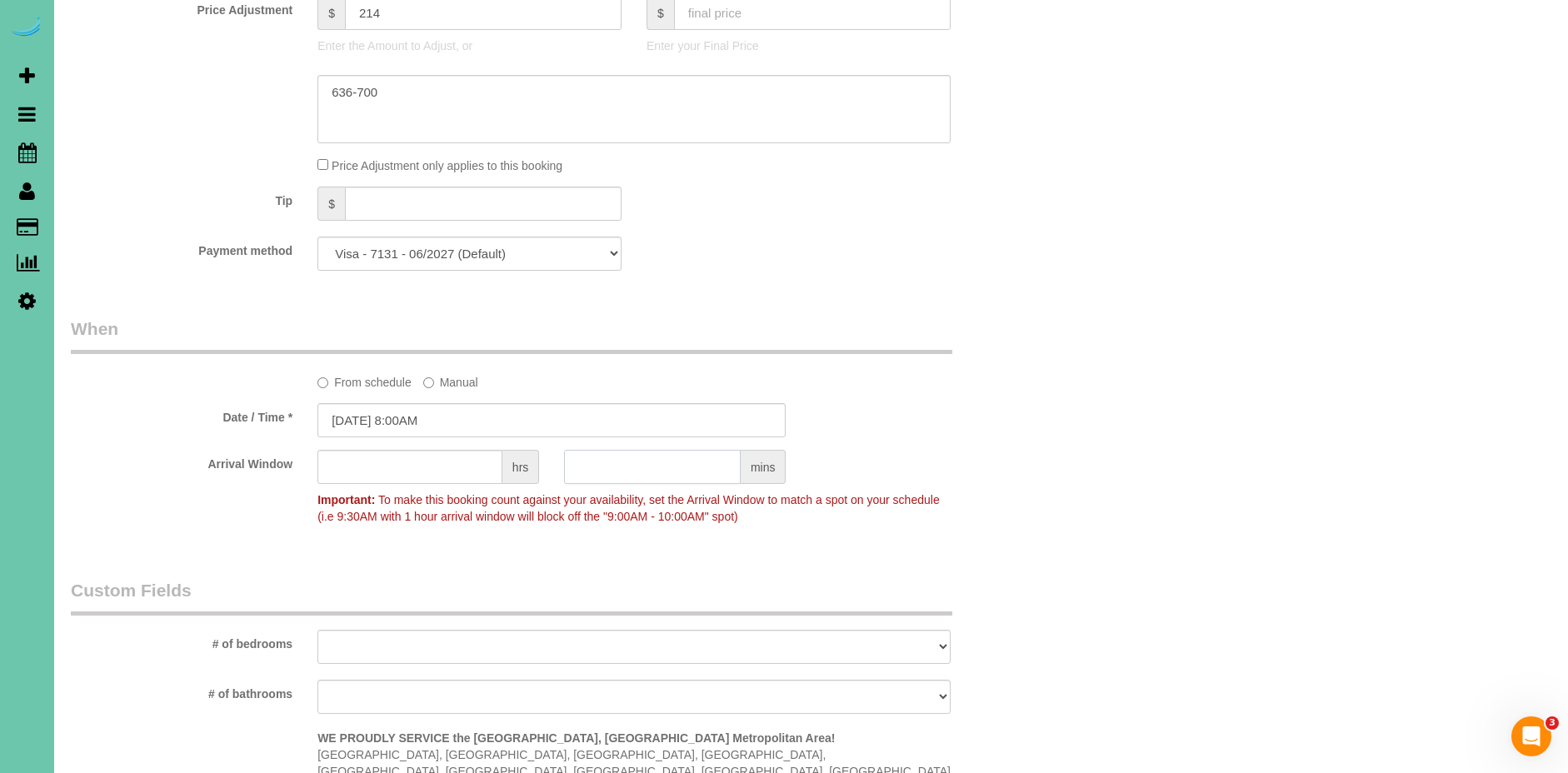
click at [694, 463] on input "text" at bounding box center [652, 467] width 176 height 34
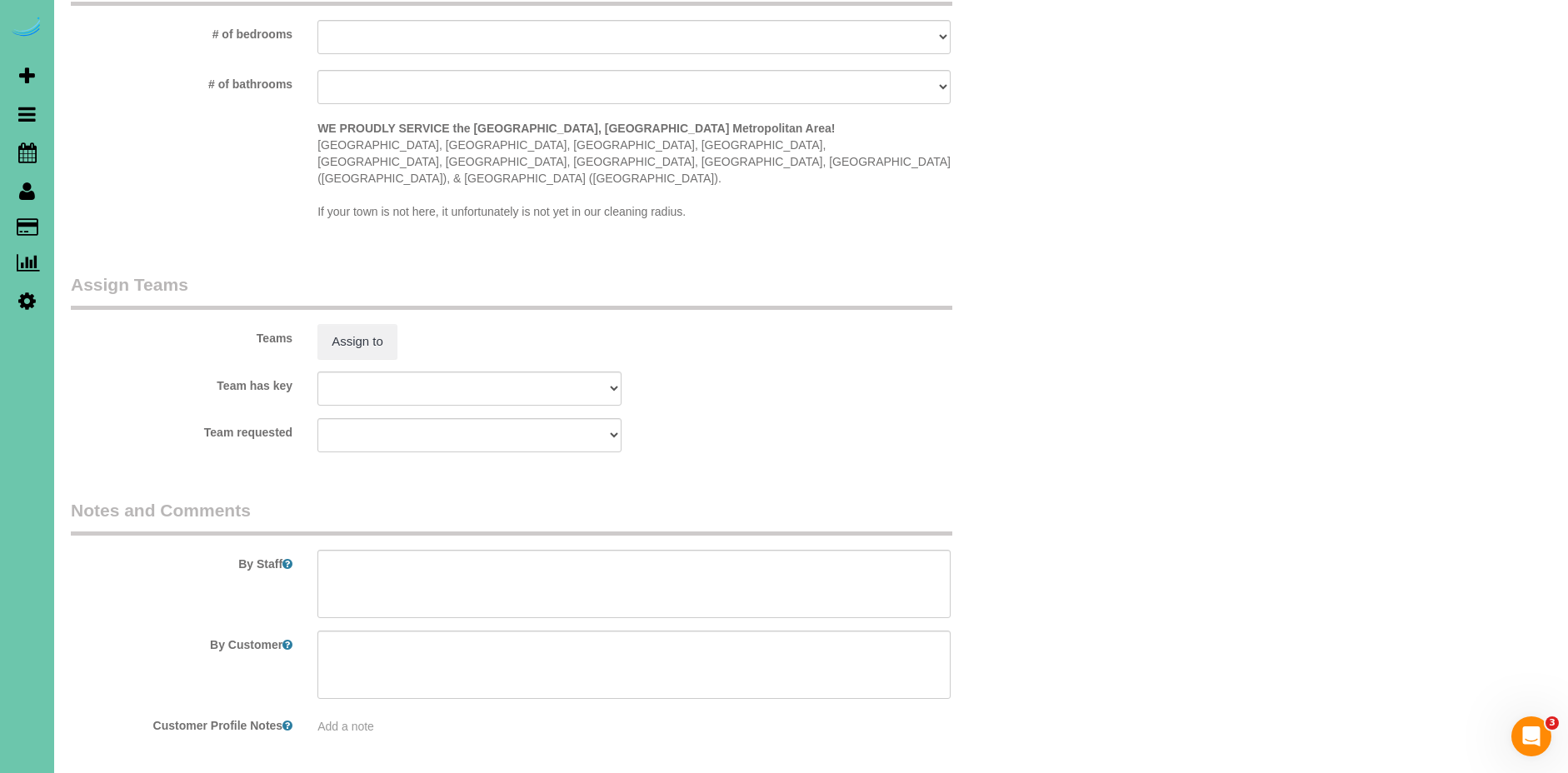
scroll to position [1578, 0]
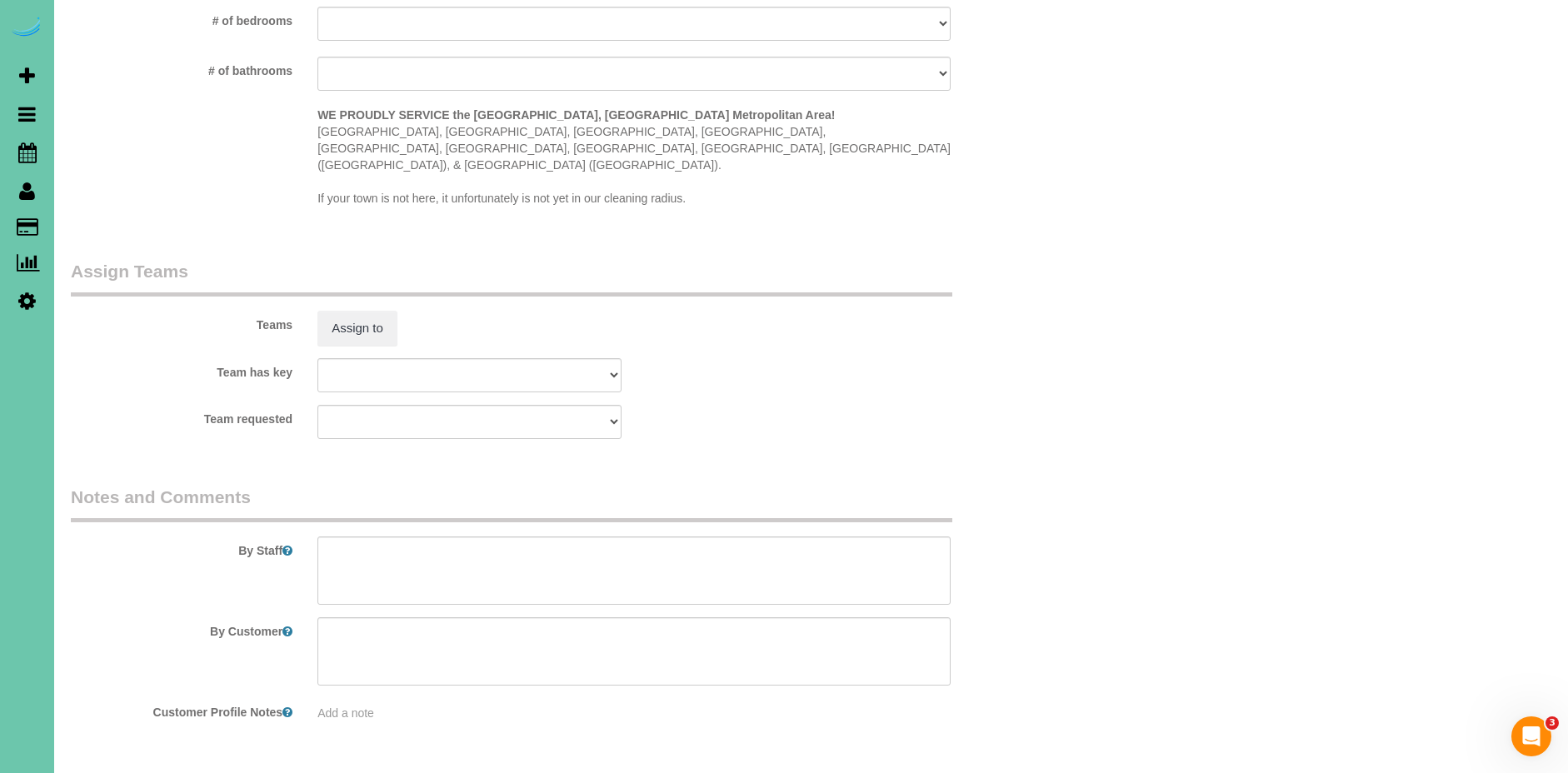
type input "30"
click at [407, 538] on textarea at bounding box center [633, 570] width 633 height 69
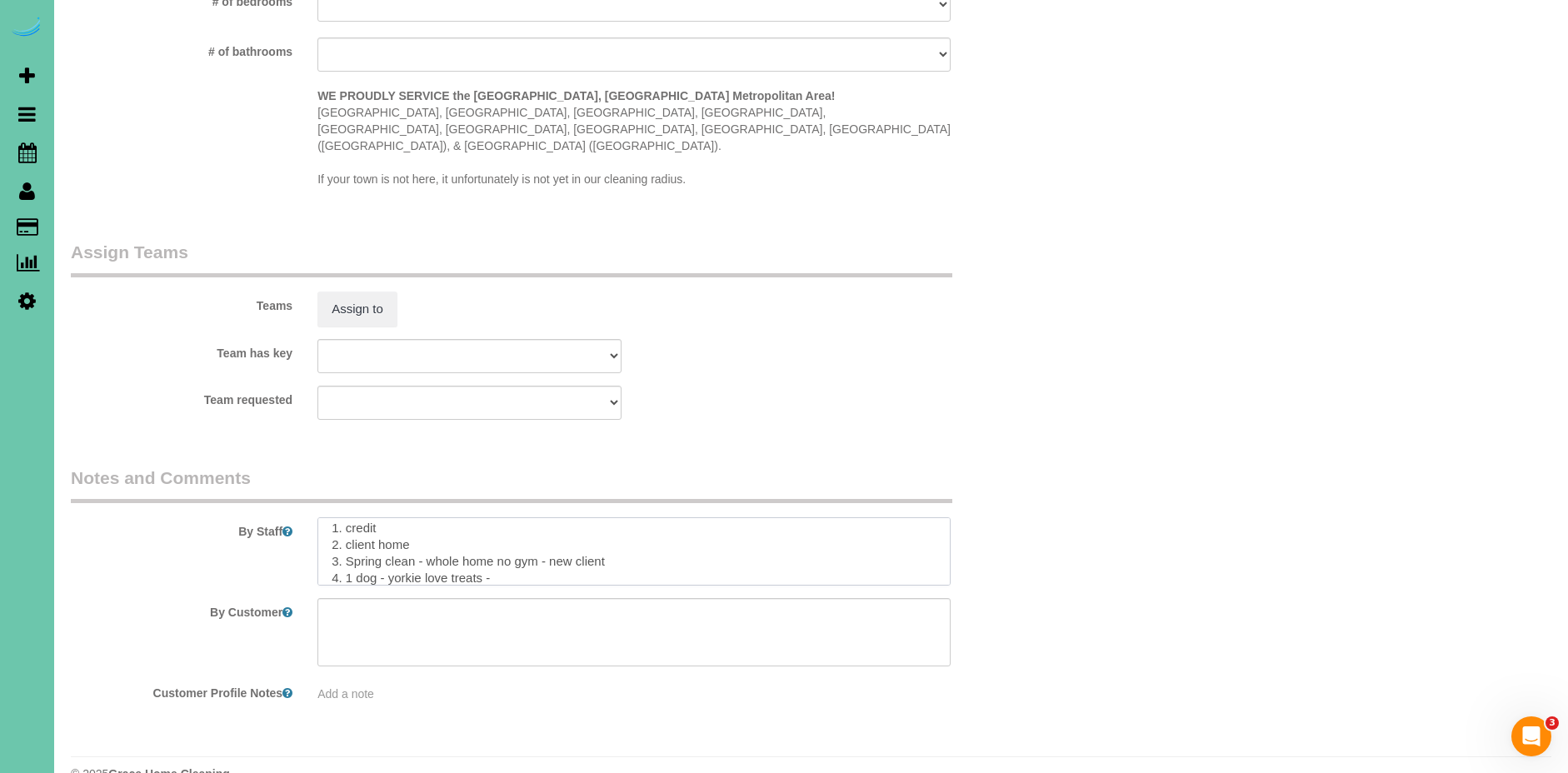
scroll to position [23, 0]
click at [510, 528] on textarea at bounding box center [633, 551] width 633 height 69
click at [468, 540] on textarea at bounding box center [633, 551] width 633 height 69
paste textarea "Spring Deep Clean – Work Order CLEANING DESCRIPTION Dirt level 5-10 *Use extens…"
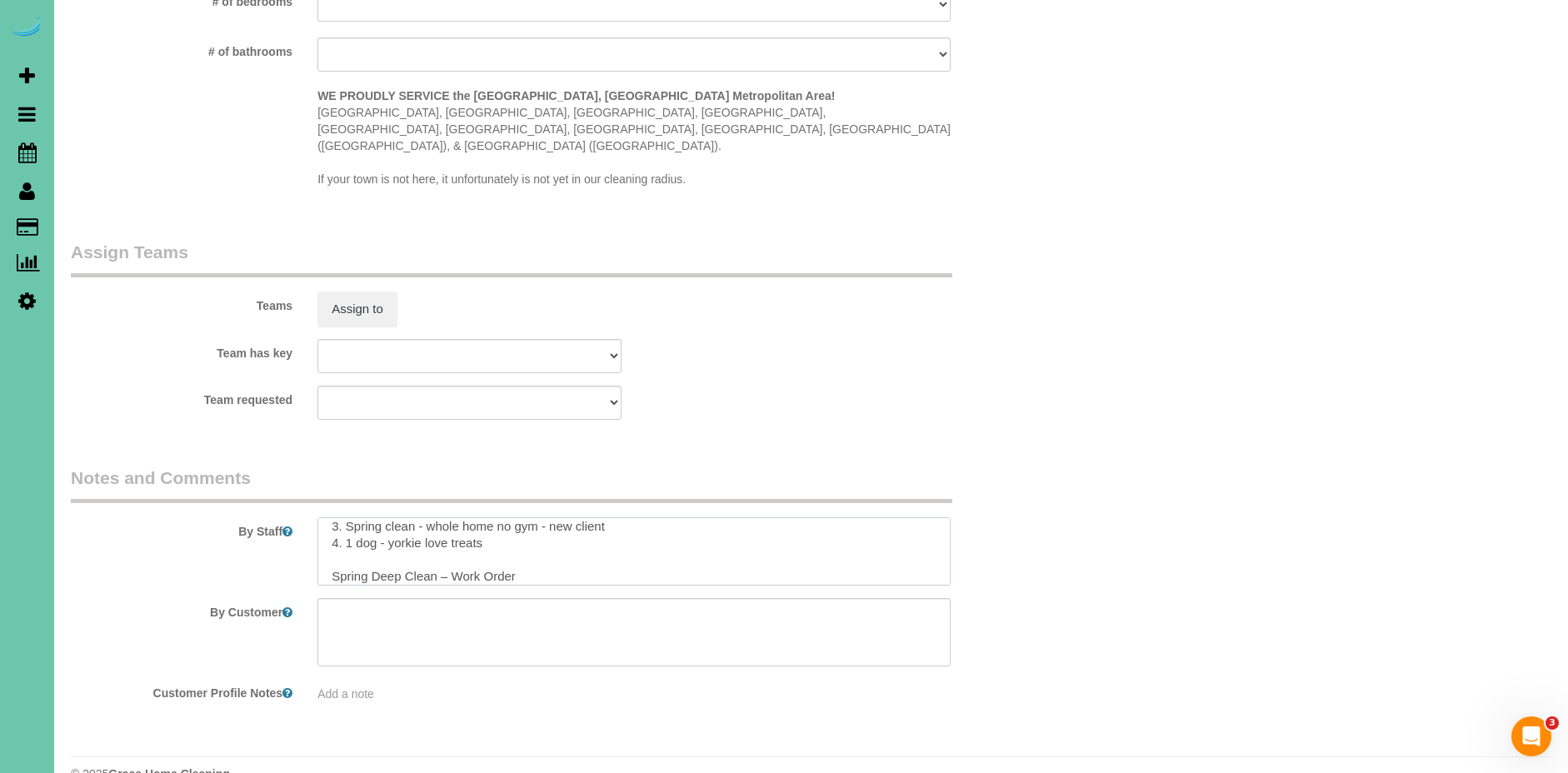
scroll to position [45, 0]
click at [341, 524] on textarea at bounding box center [633, 551] width 633 height 69
drag, startPoint x: 392, startPoint y: 508, endPoint x: 437, endPoint y: 526, distance: 48.5
click at [393, 517] on textarea at bounding box center [633, 551] width 633 height 69
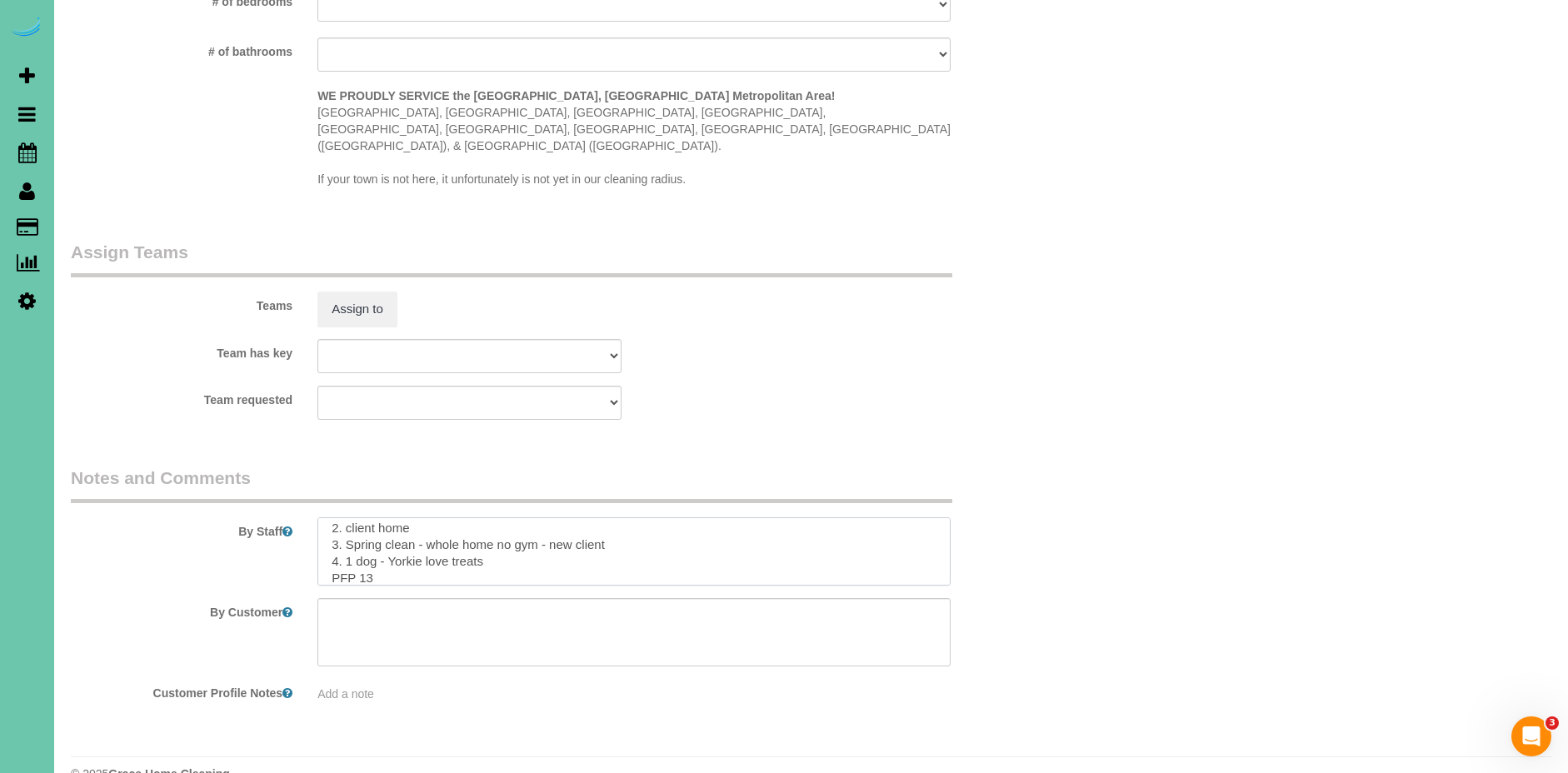
click at [537, 533] on textarea at bounding box center [633, 551] width 633 height 69
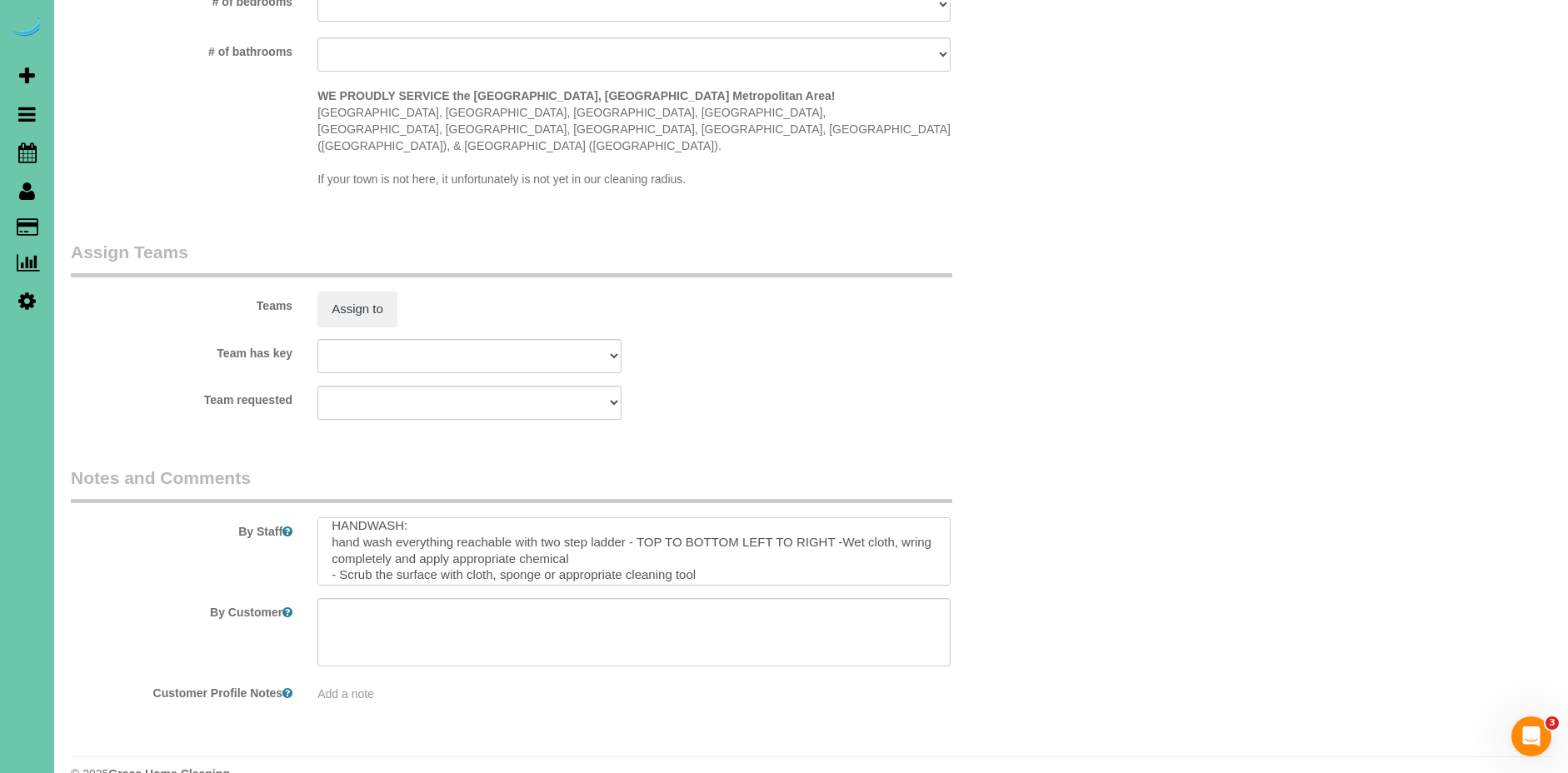
scroll to position [0, 0]
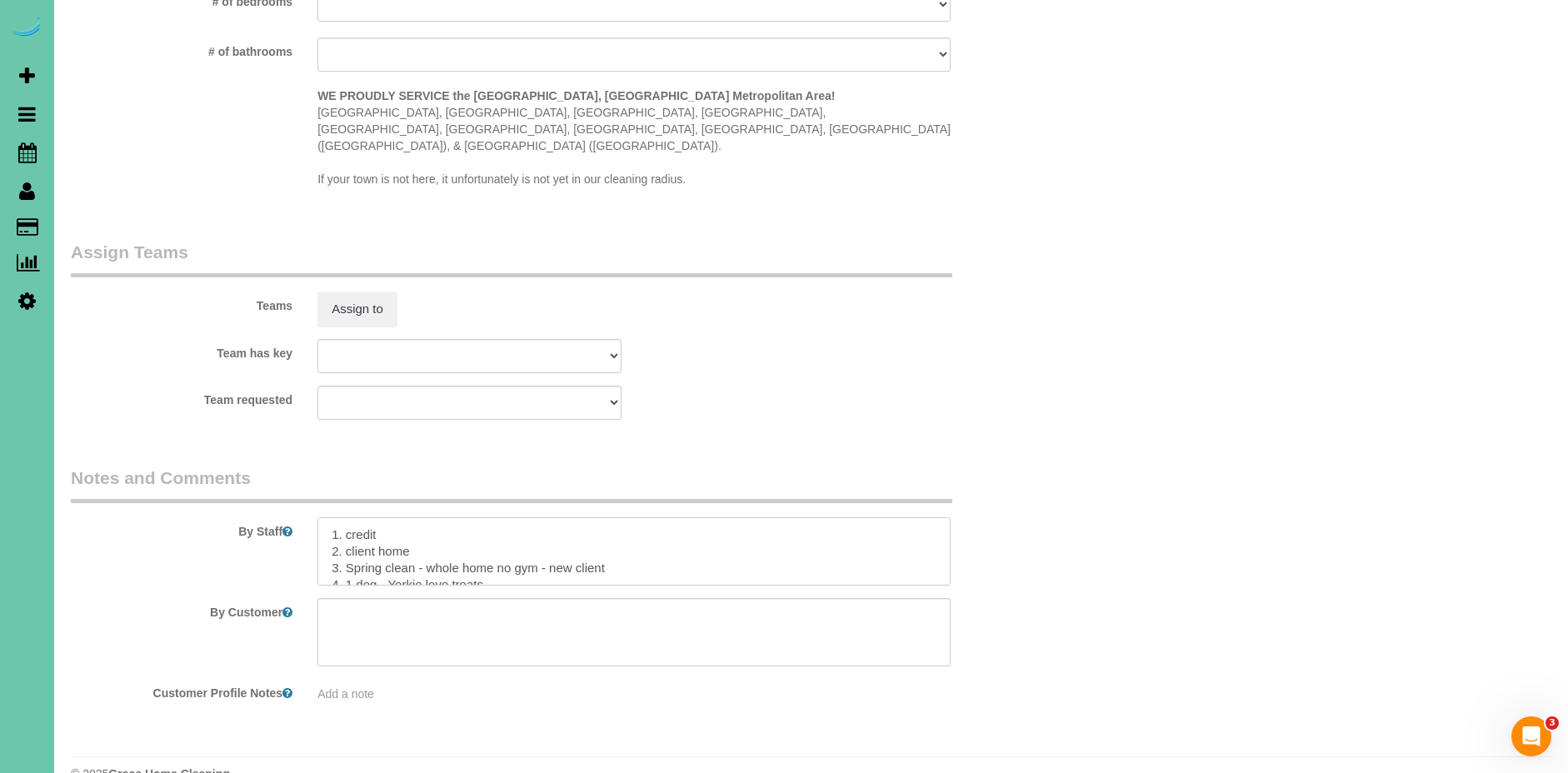
type textarea "1. credit 2. client home 3. Spring clean - whole home no gym - new client 4. 1 …"
drag, startPoint x: 964, startPoint y: 299, endPoint x: 963, endPoint y: 321, distance: 22.0
click at [964, 301] on sui-booking-teams "Teams Assign to Team has key Admin Aliyah Alysha Andrea Angie Anny Audrey Claud…" at bounding box center [551, 330] width 962 height 180
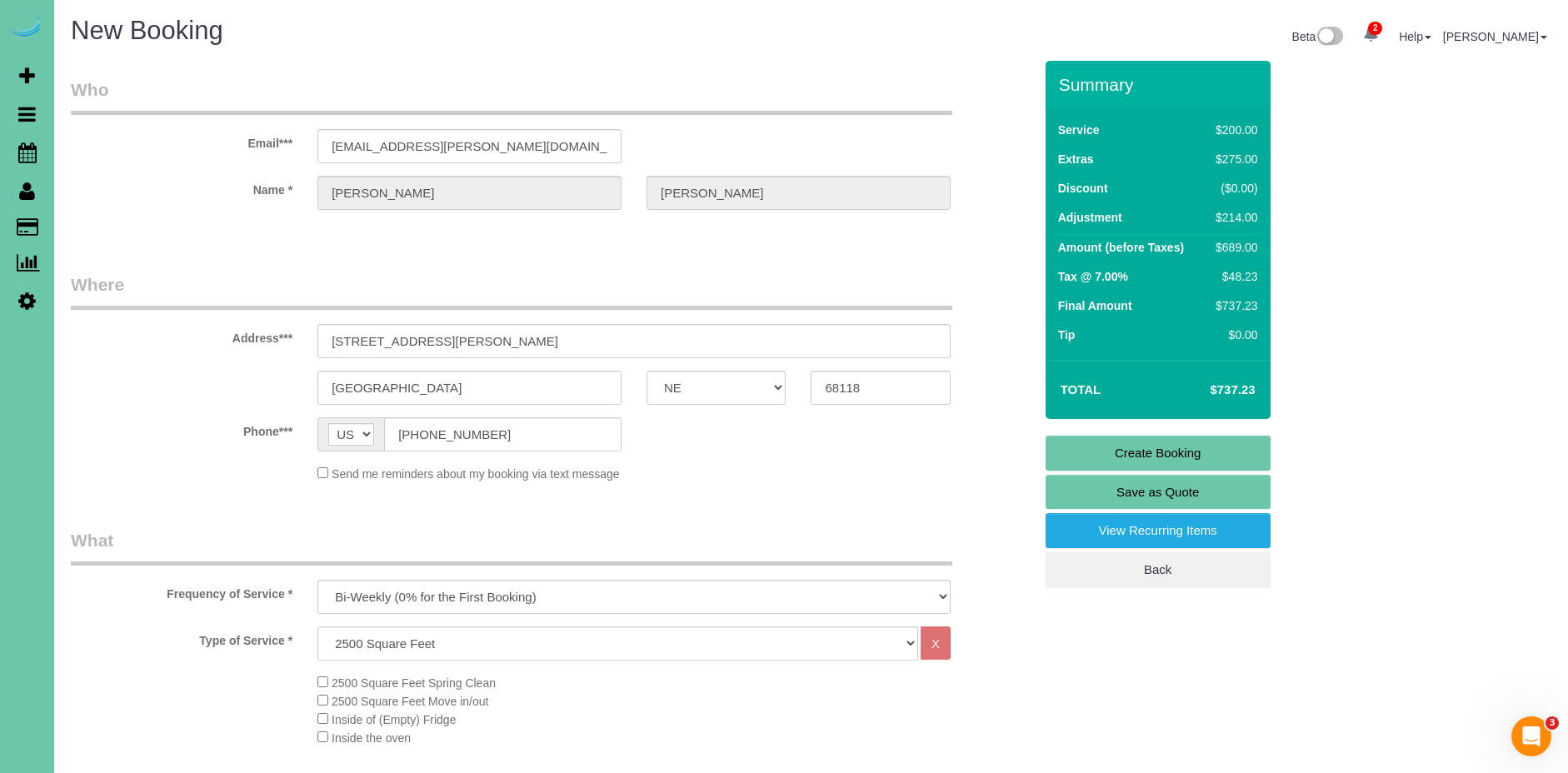
click at [1235, 452] on link "Create Booking" at bounding box center [1158, 452] width 225 height 35
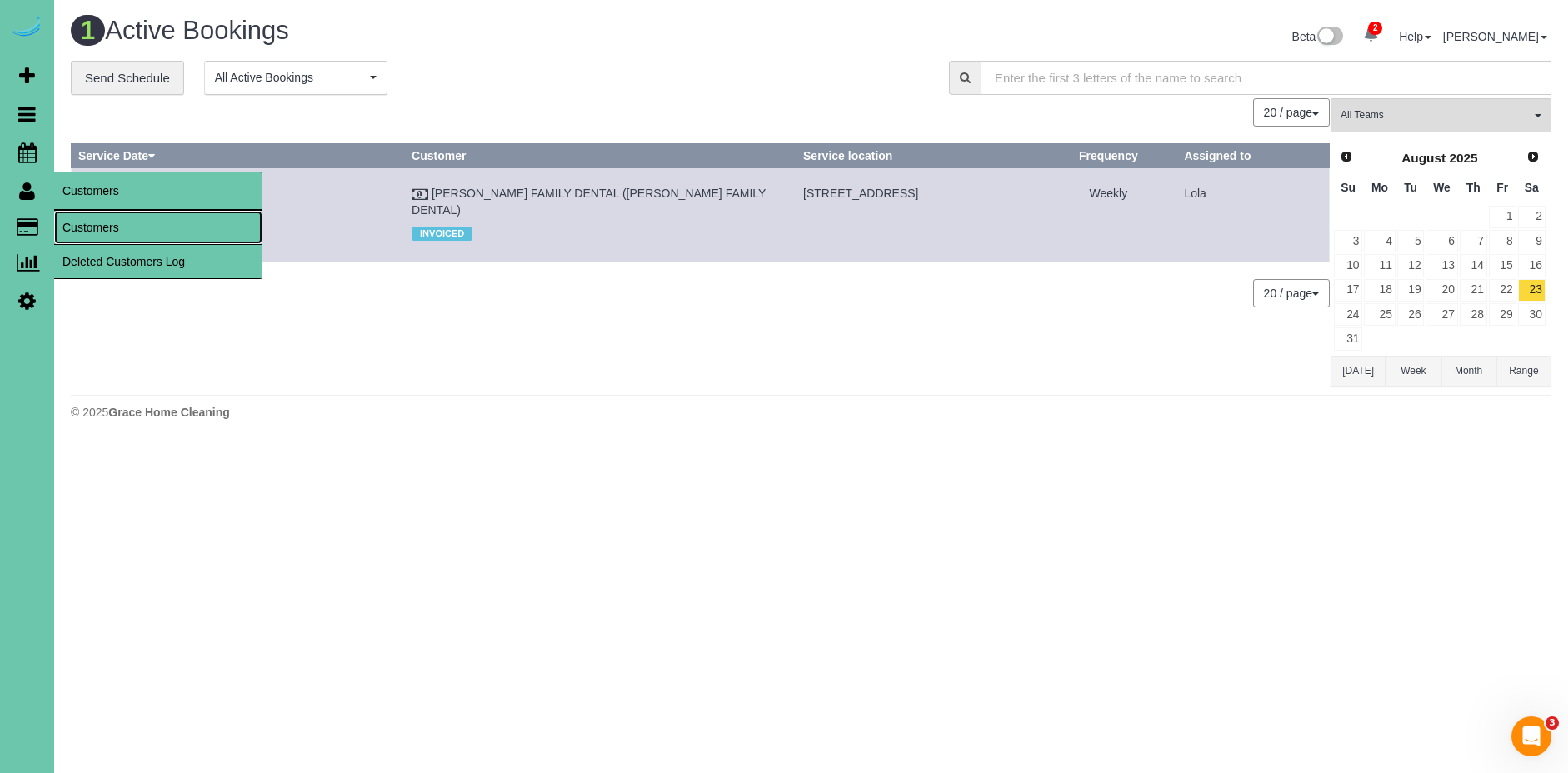
click at [102, 223] on link "Customers" at bounding box center [159, 227] width 208 height 33
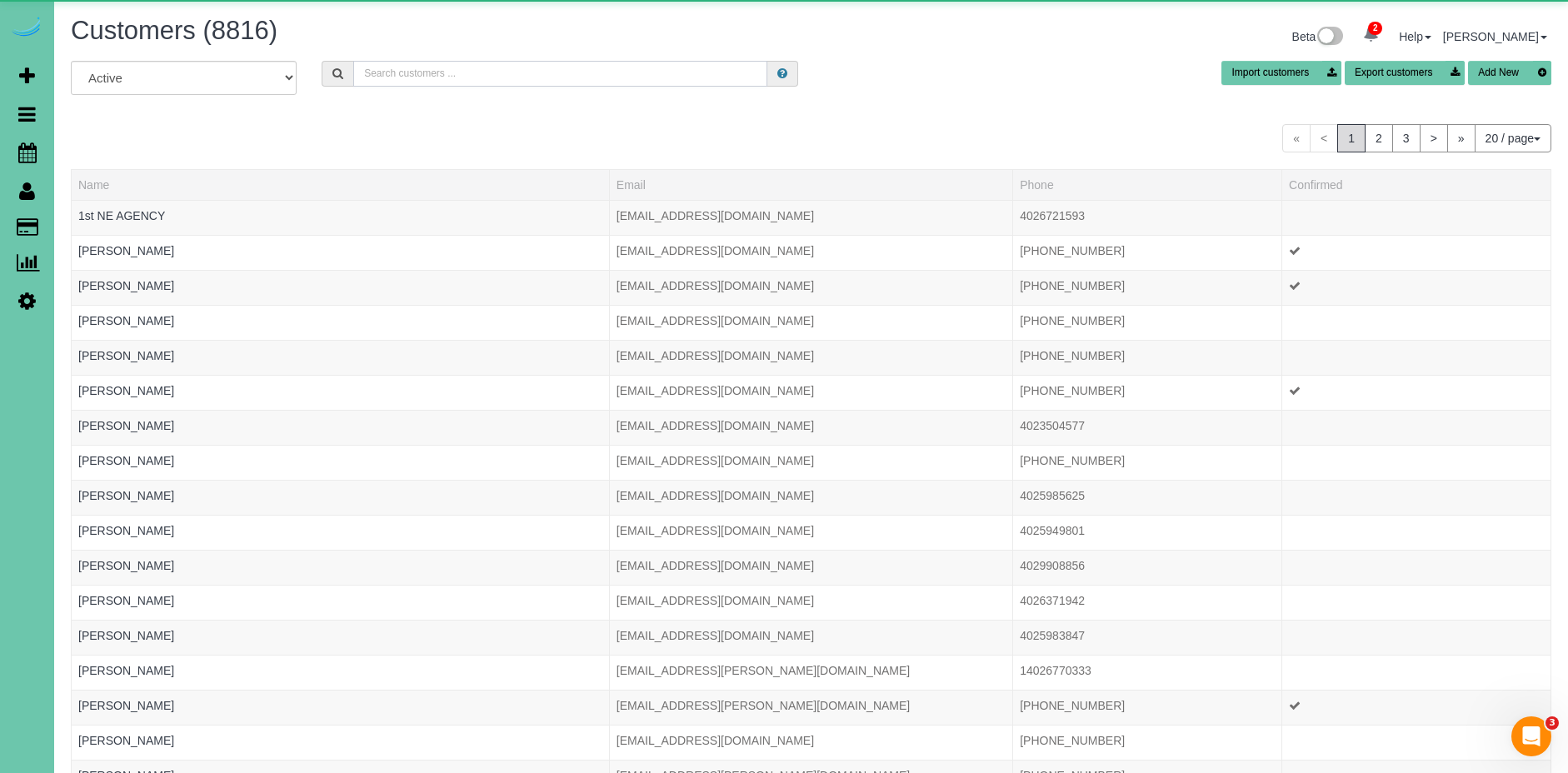
click at [610, 75] on input "text" at bounding box center [560, 73] width 414 height 26
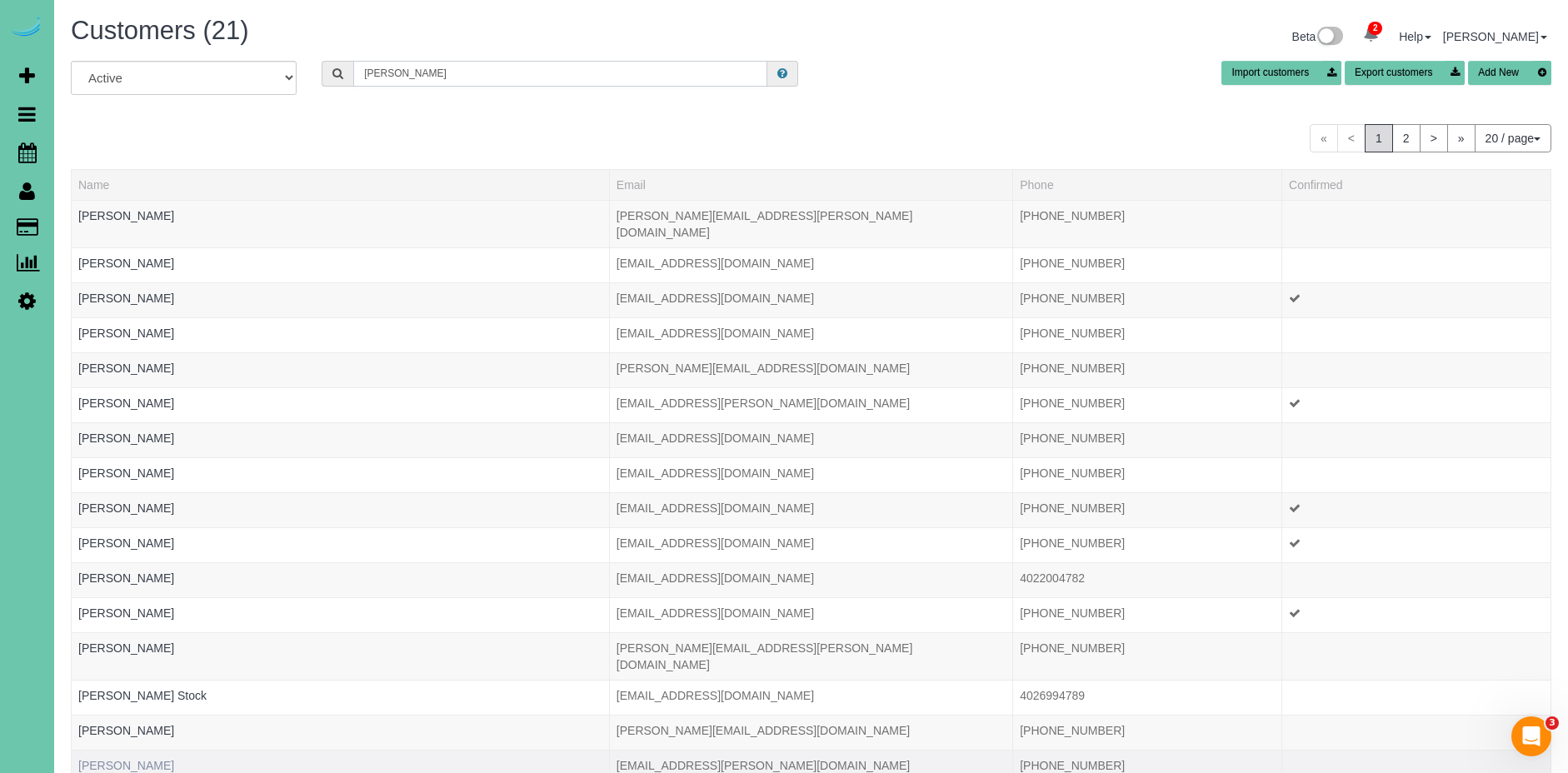
type input "dawn"
click at [124, 759] on link "Dawn Venema" at bounding box center [127, 765] width 96 height 13
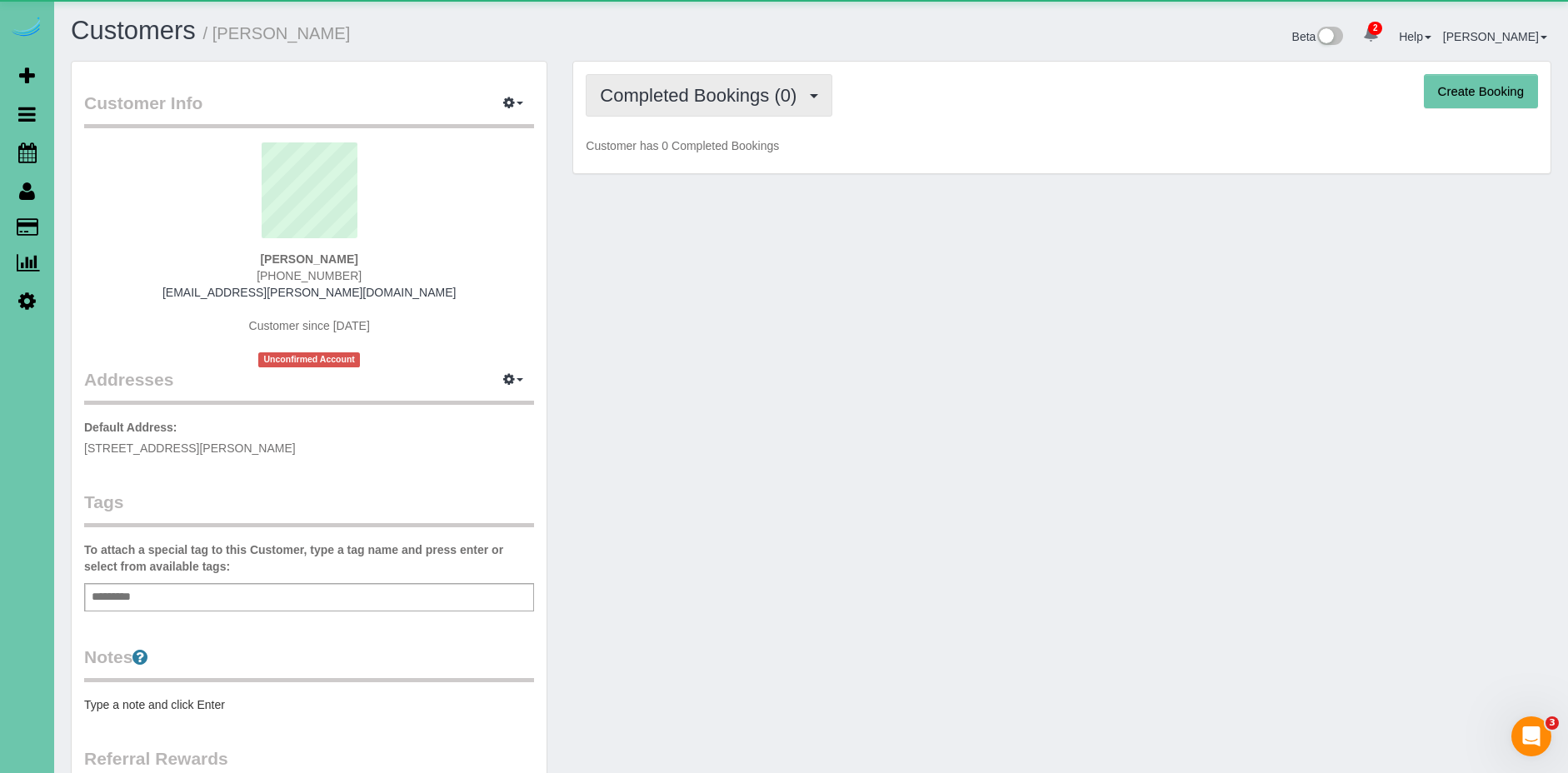
drag, startPoint x: 686, startPoint y: 98, endPoint x: 700, endPoint y: 161, distance: 64.5
click at [687, 96] on span "Completed Bookings (0)" at bounding box center [702, 94] width 205 height 20
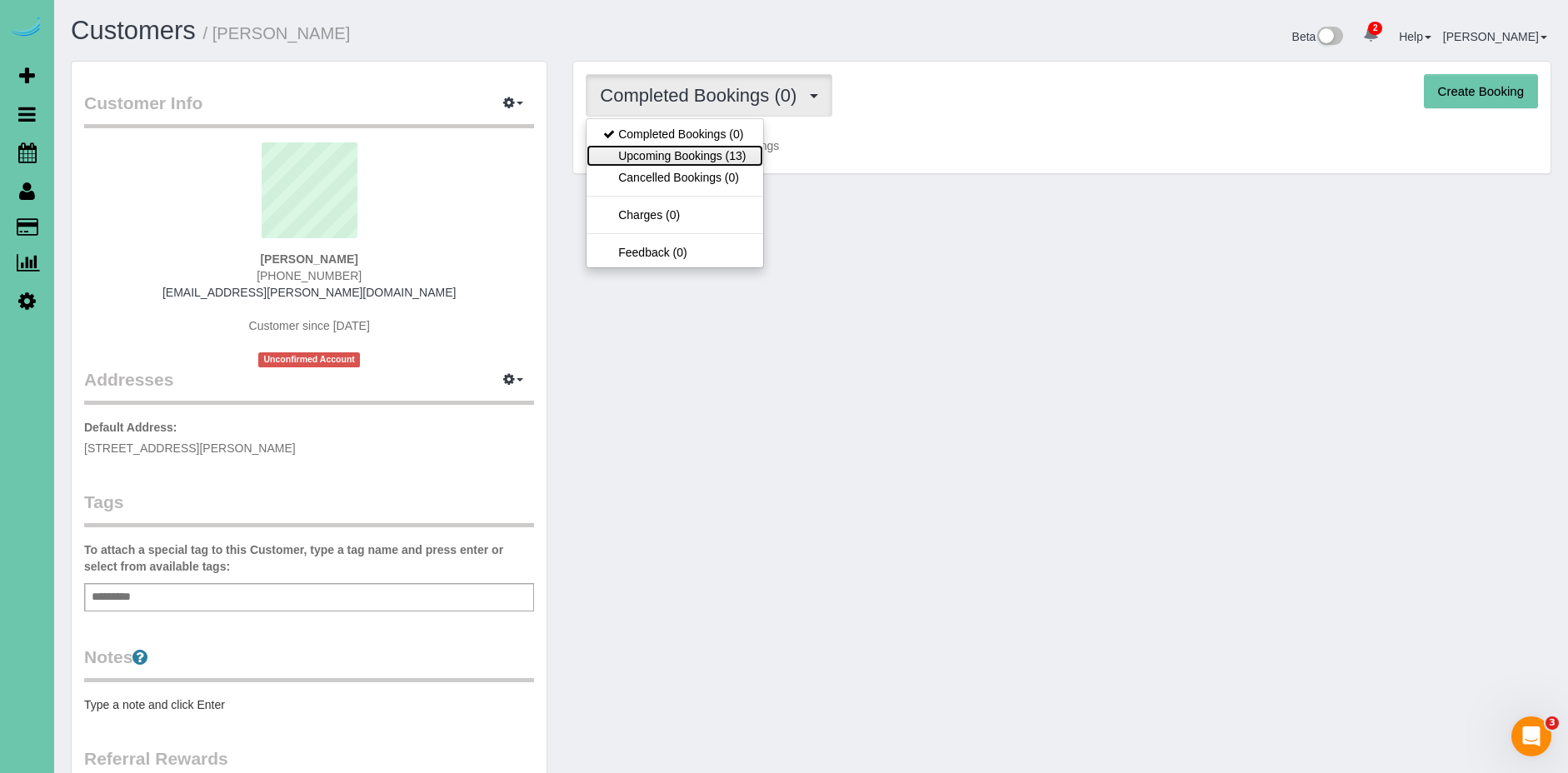
click at [708, 151] on link "Upcoming Bookings (13)" at bounding box center [674, 156] width 176 height 21
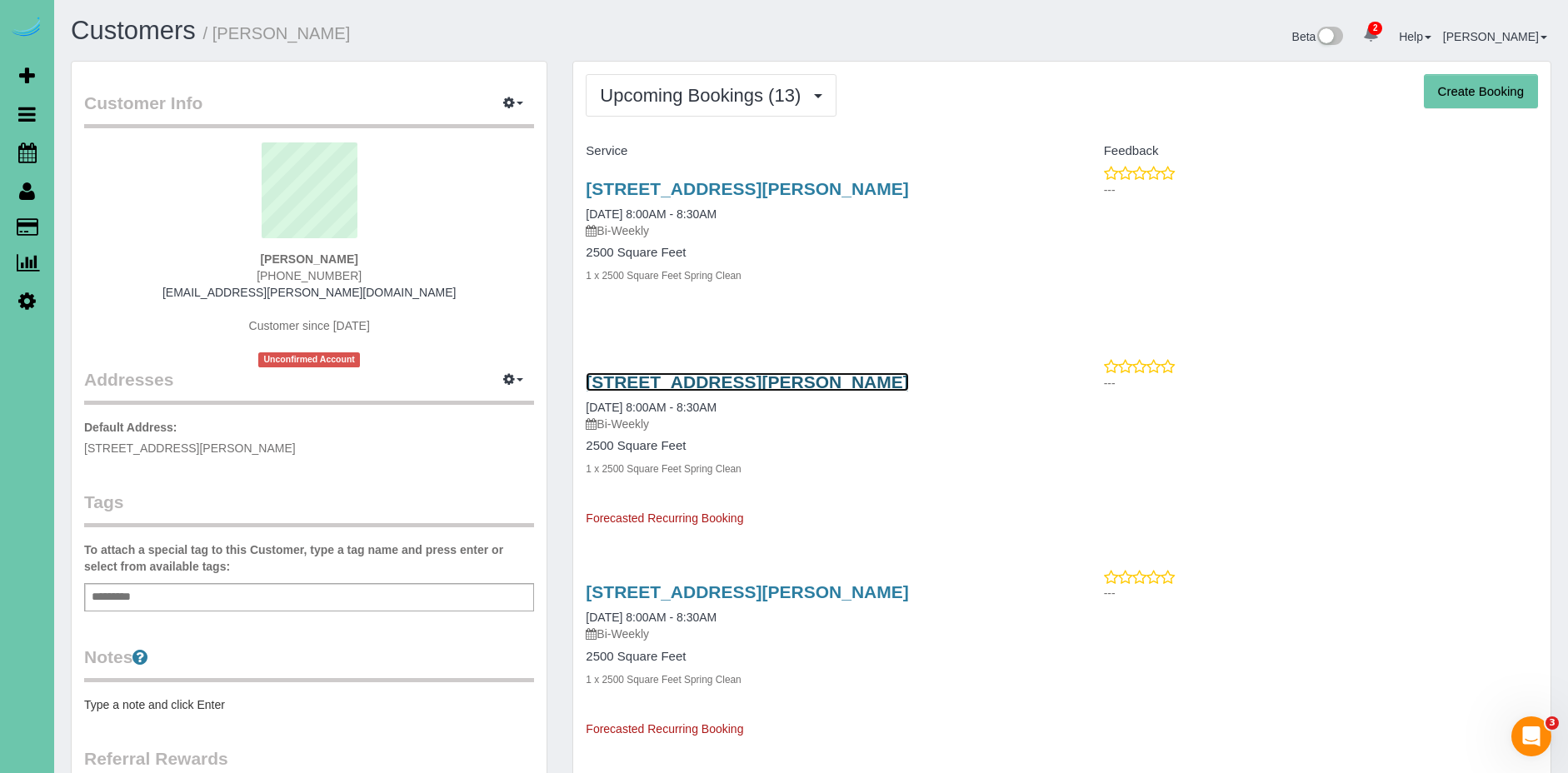
click at [825, 380] on link "15738 Howard St, Omaha, NE 68118" at bounding box center [747, 382] width 323 height 20
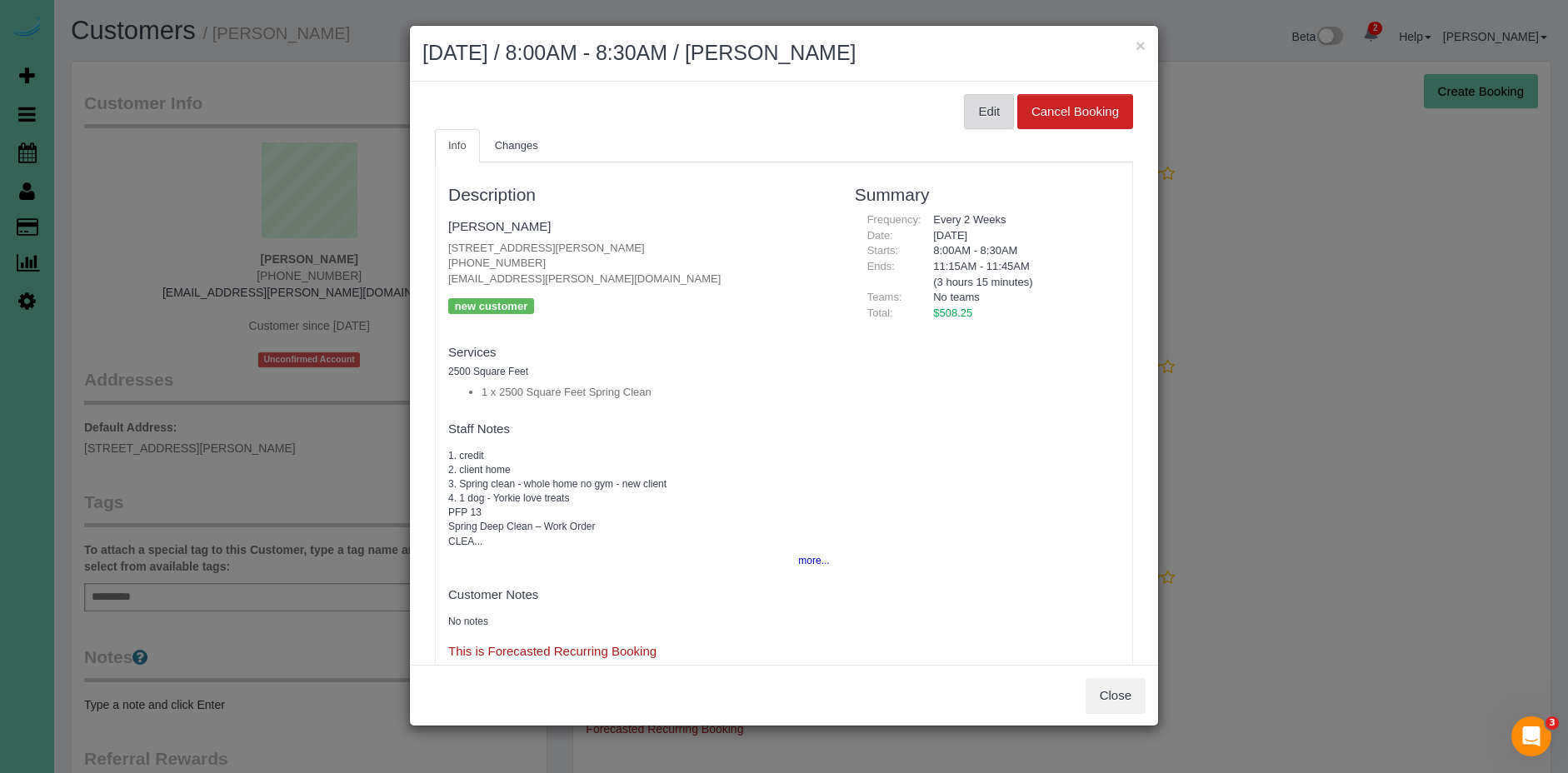
click at [987, 96] on button "Edit" at bounding box center [989, 111] width 50 height 35
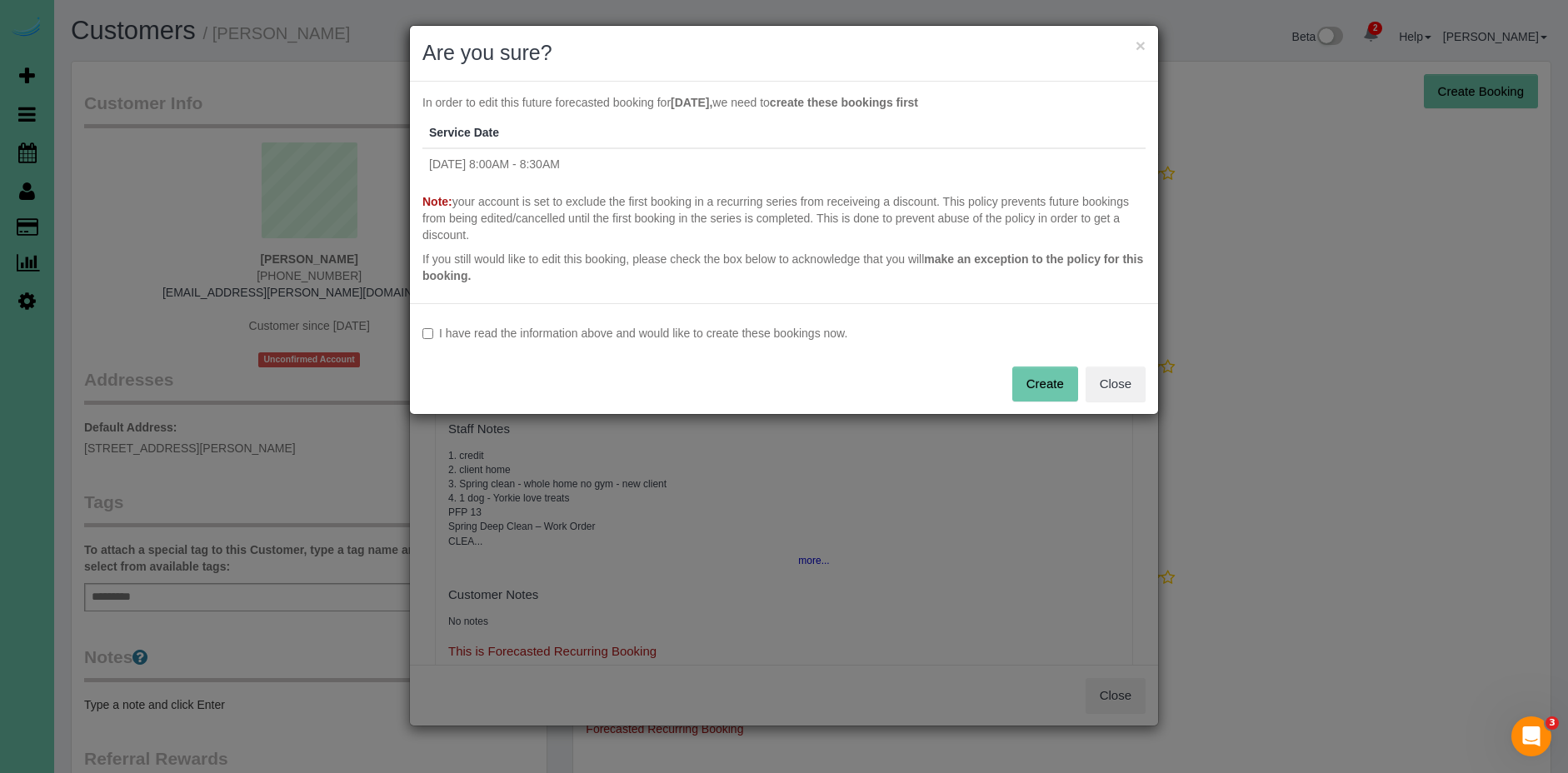
drag, startPoint x: 559, startPoint y: 342, endPoint x: 570, endPoint y: 343, distance: 11.0
click at [559, 343] on div "I have read the information above and would like to create these bookings now. …" at bounding box center [784, 358] width 748 height 110
click at [733, 340] on label "I have read the information above and would like to create these bookings now." at bounding box center [784, 333] width 723 height 17
click at [1025, 384] on button "Create" at bounding box center [1045, 383] width 66 height 35
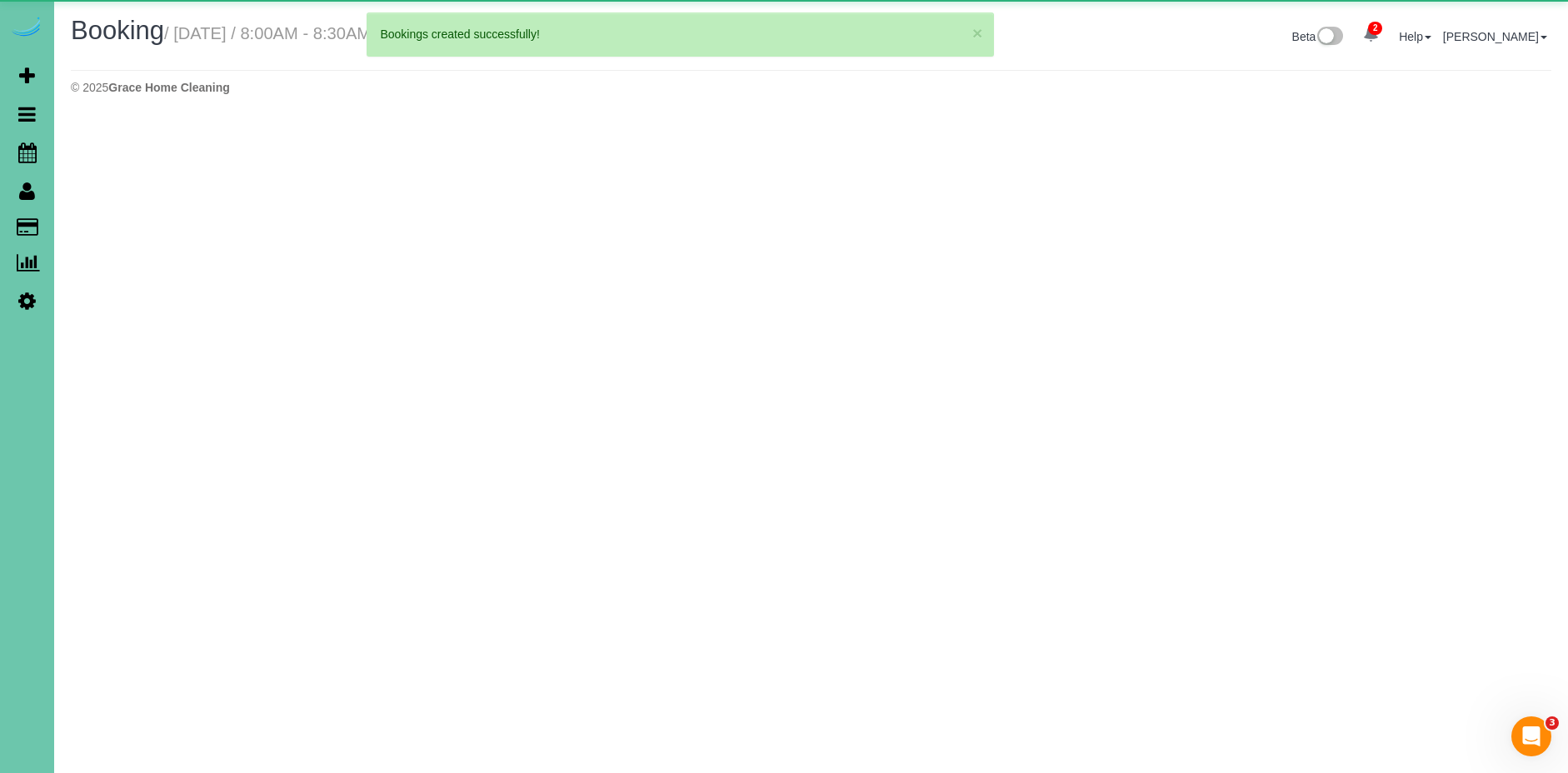
select select "NE"
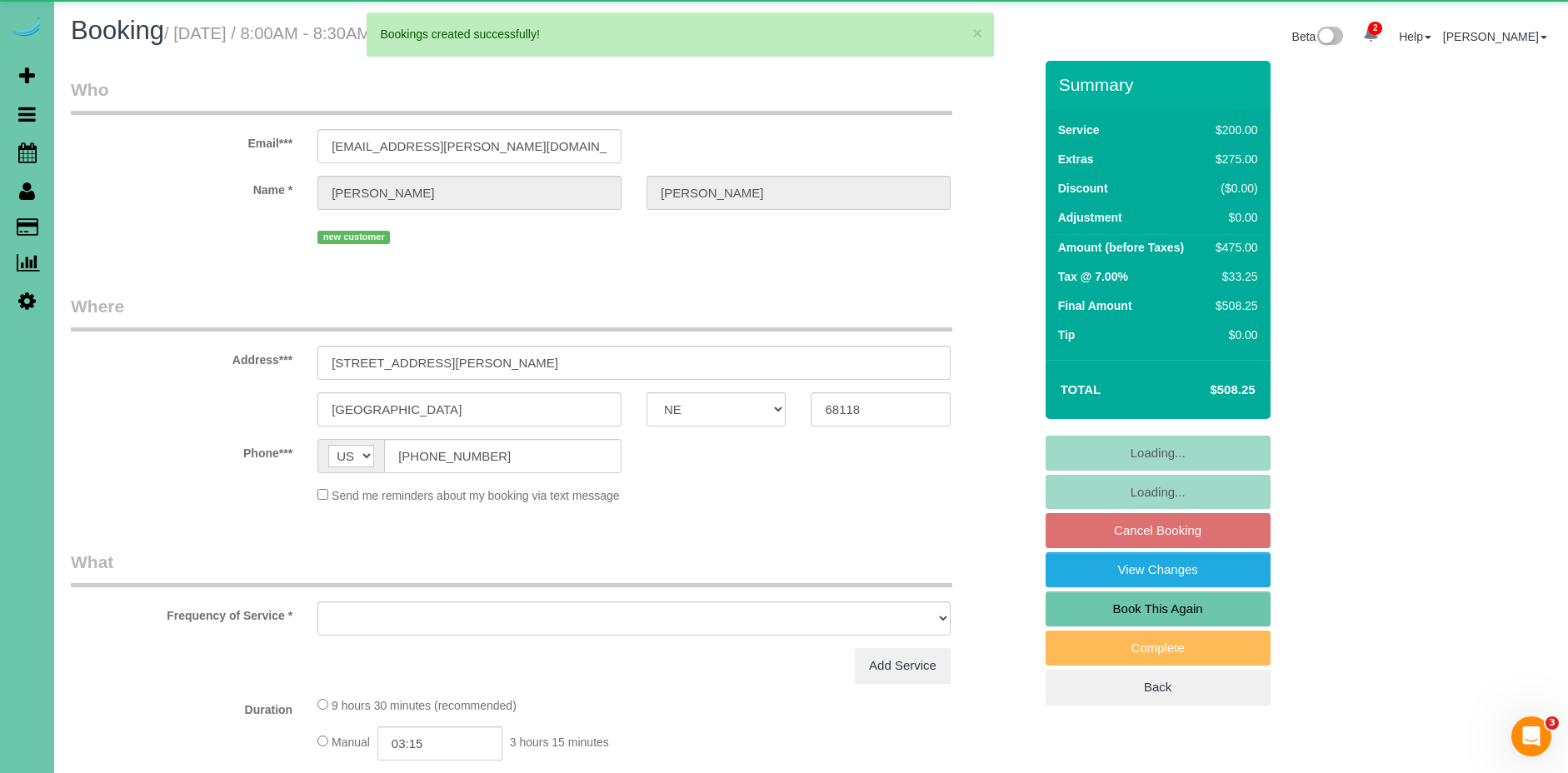
select select "object:33466"
select select "string:fspay-6f9204da-94bd-4097-b7e1-2112e287d150"
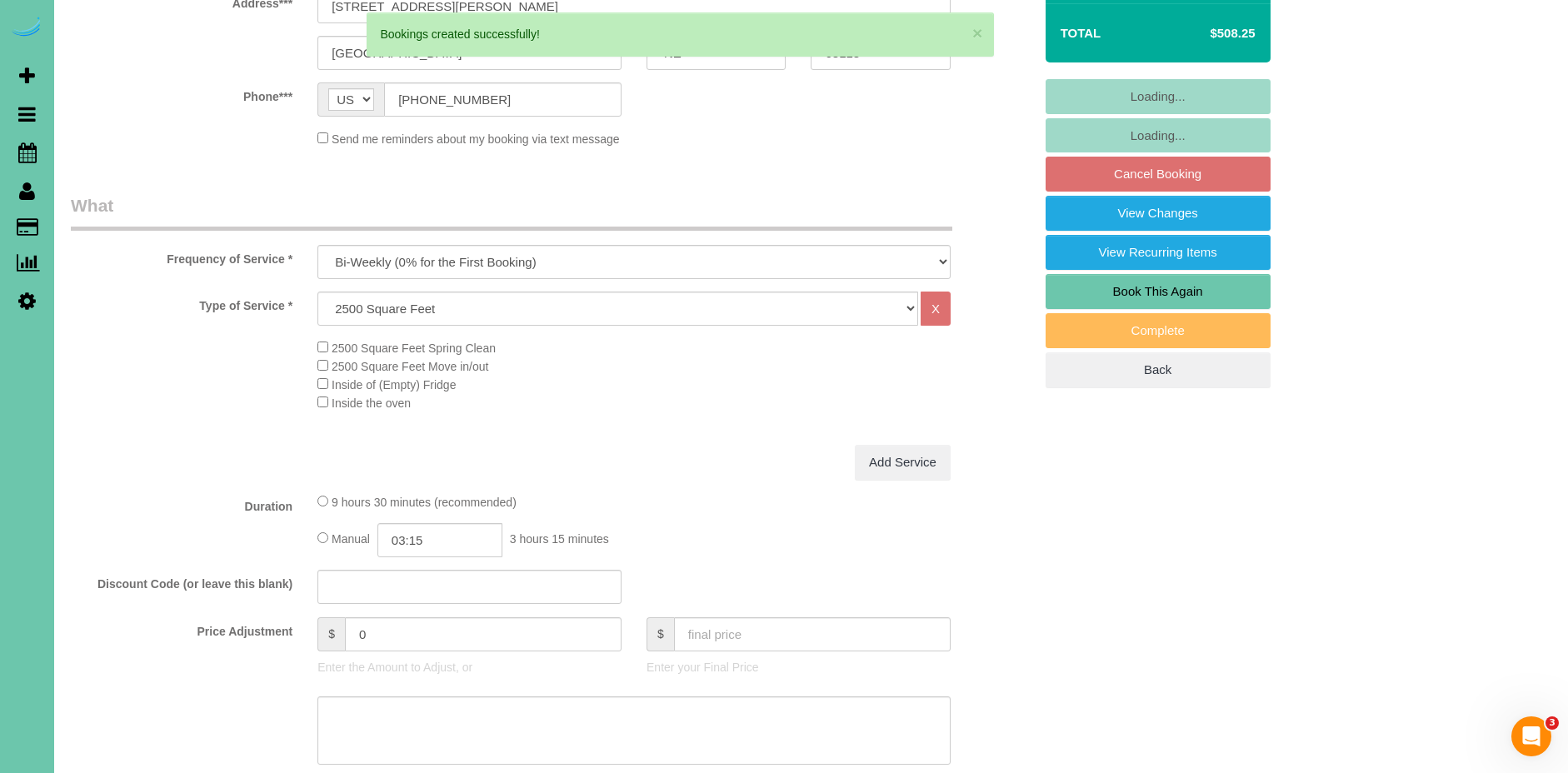
scroll to position [387, 0]
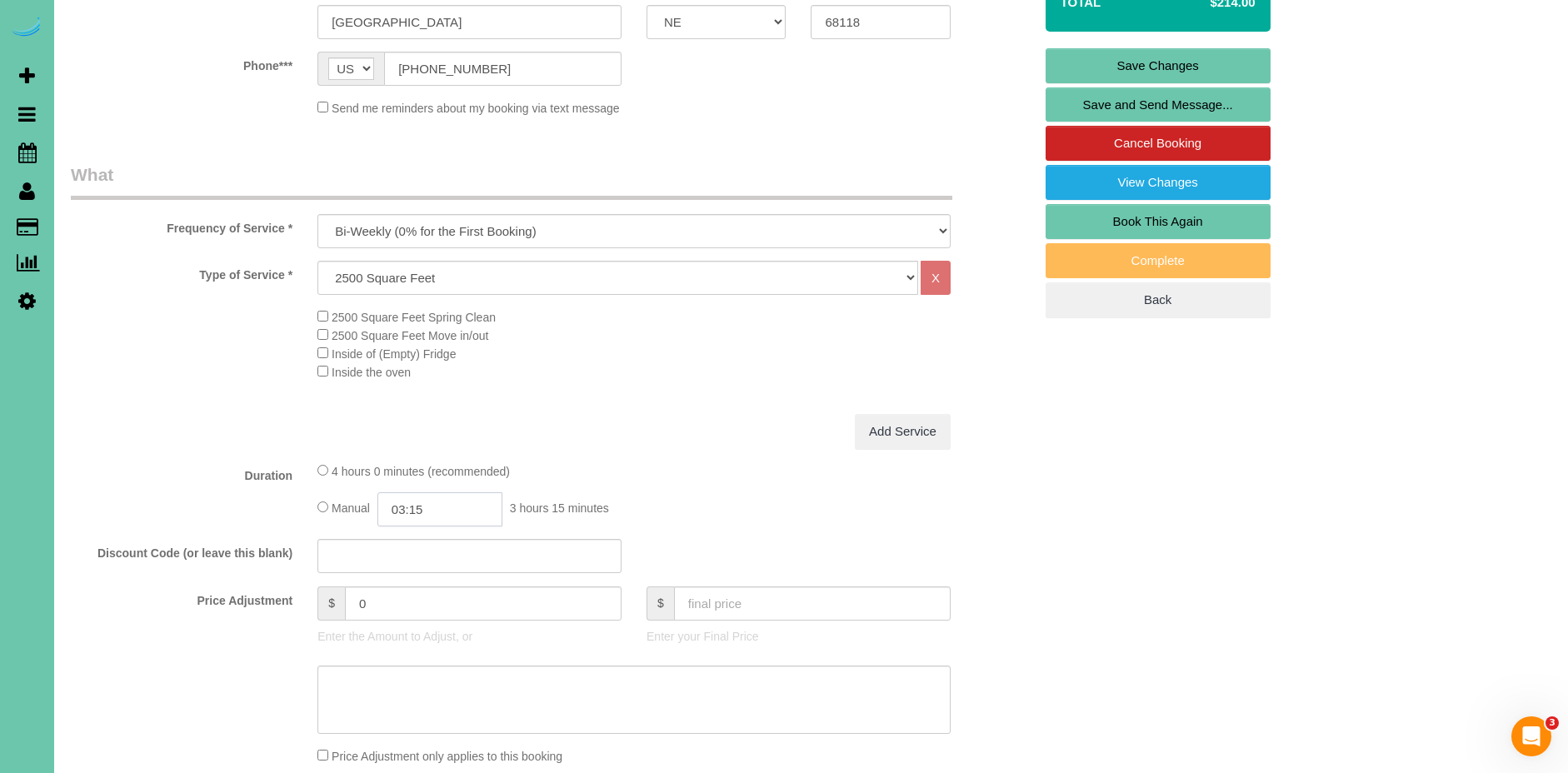
click at [444, 507] on input "03:15" at bounding box center [440, 509] width 125 height 34
type input "03:45"
click at [573, 384] on div "Type of Service * Hourly 2.5 Hour Custom Clean 3.5 Hour Custom Clean commercial…" at bounding box center [551, 338] width 962 height 153
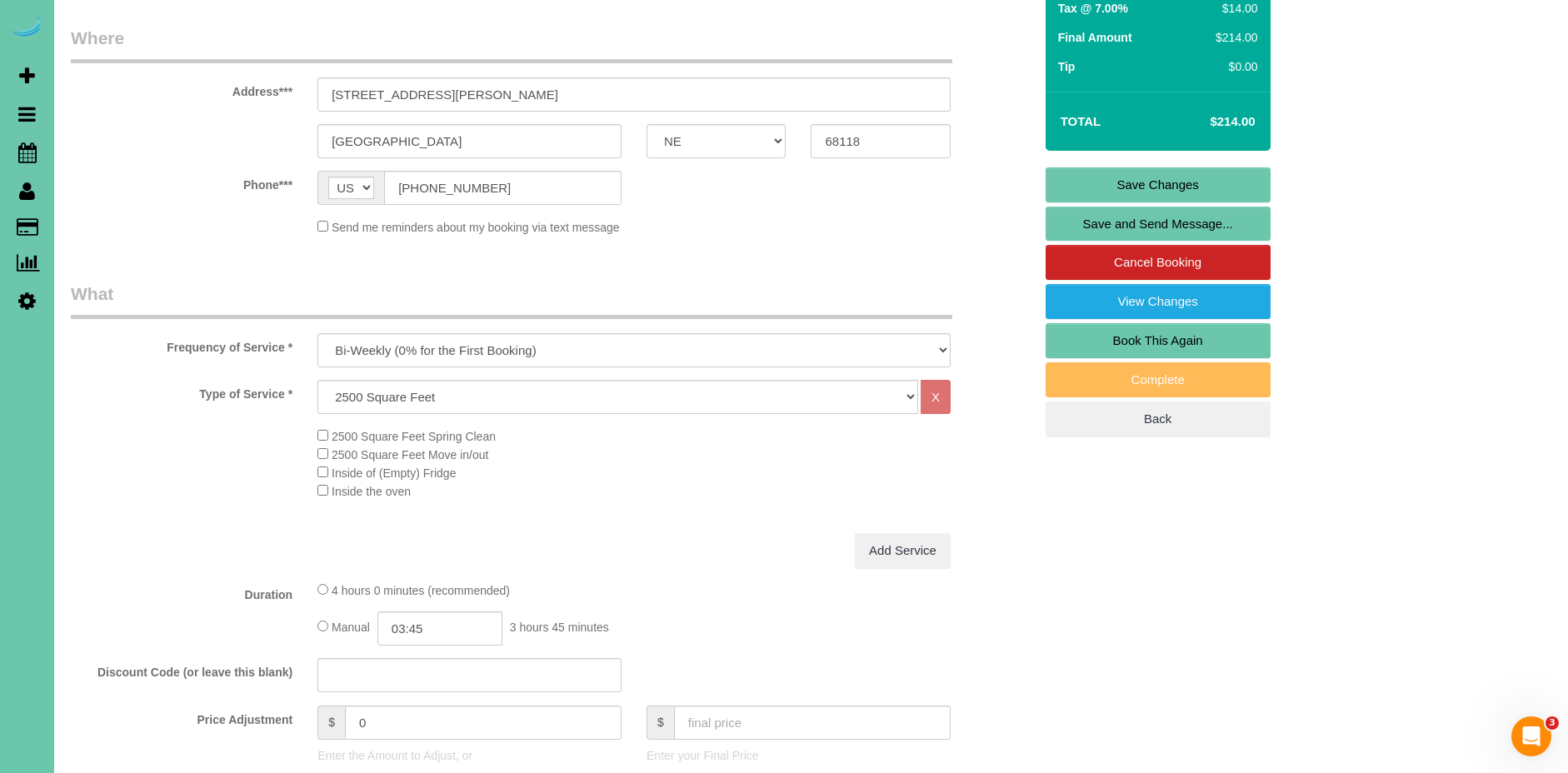
scroll to position [70, 0]
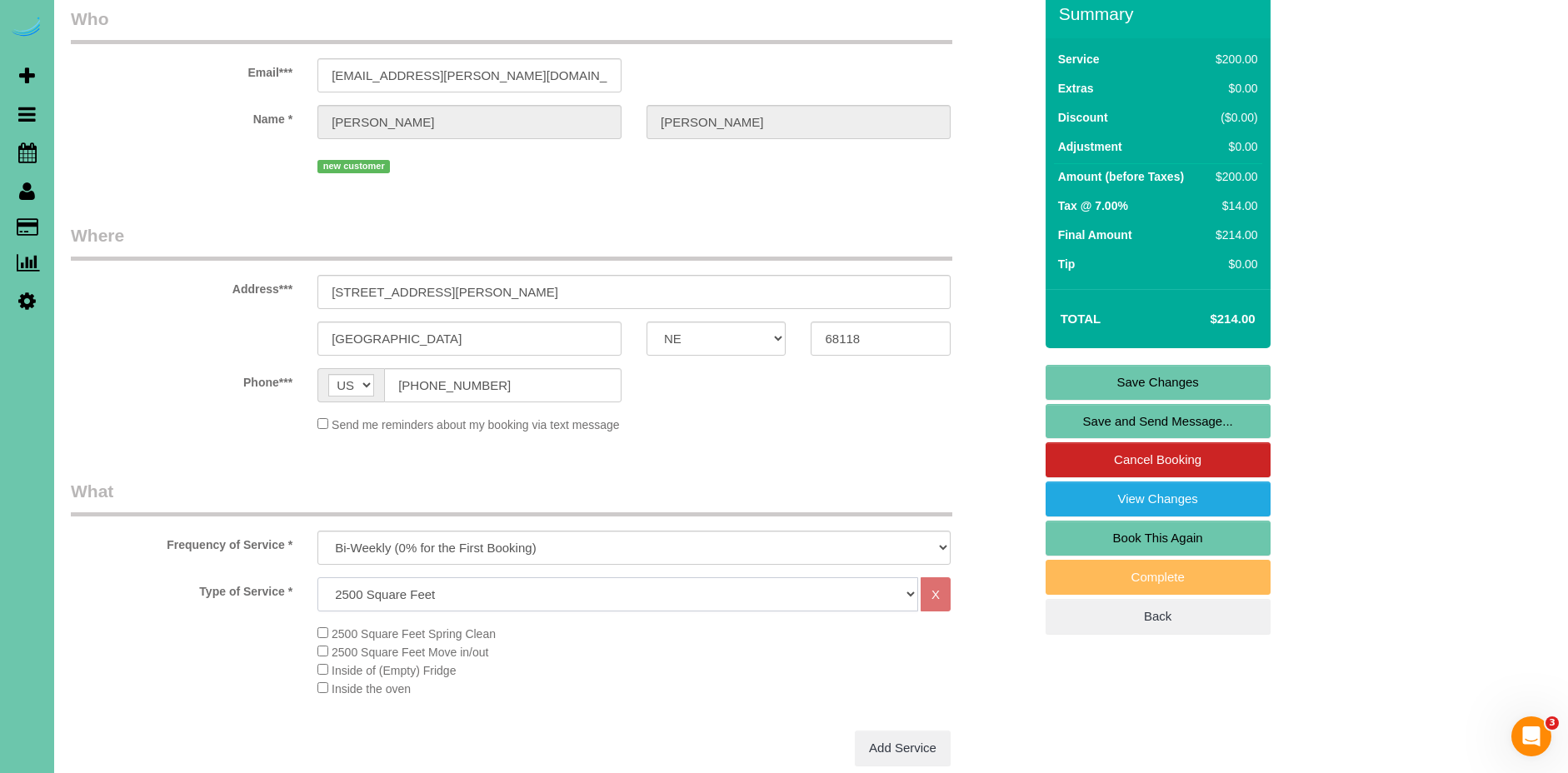
click at [496, 585] on select "Hourly 2.5 Hour Custom Clean 3.5 Hour Custom Clean commercial 1000 Square Feet …" at bounding box center [617, 594] width 600 height 34
select select "61"
click at [317, 577] on select "Hourly 2.5 Hour Custom Clean 3.5 Hour Custom Clean commercial 1000 Square Feet …" at bounding box center [617, 594] width 600 height 34
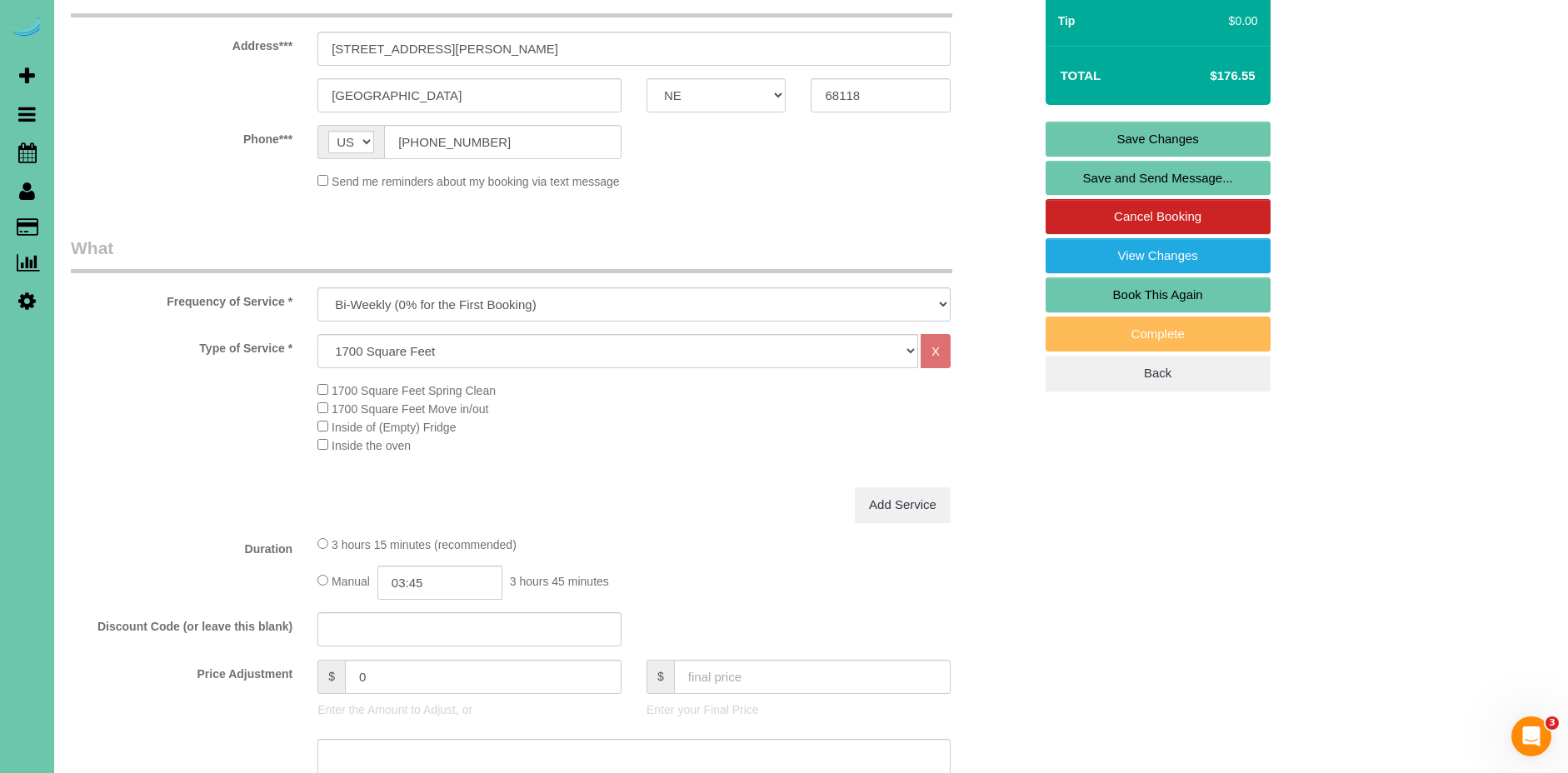
scroll to position [375, 0]
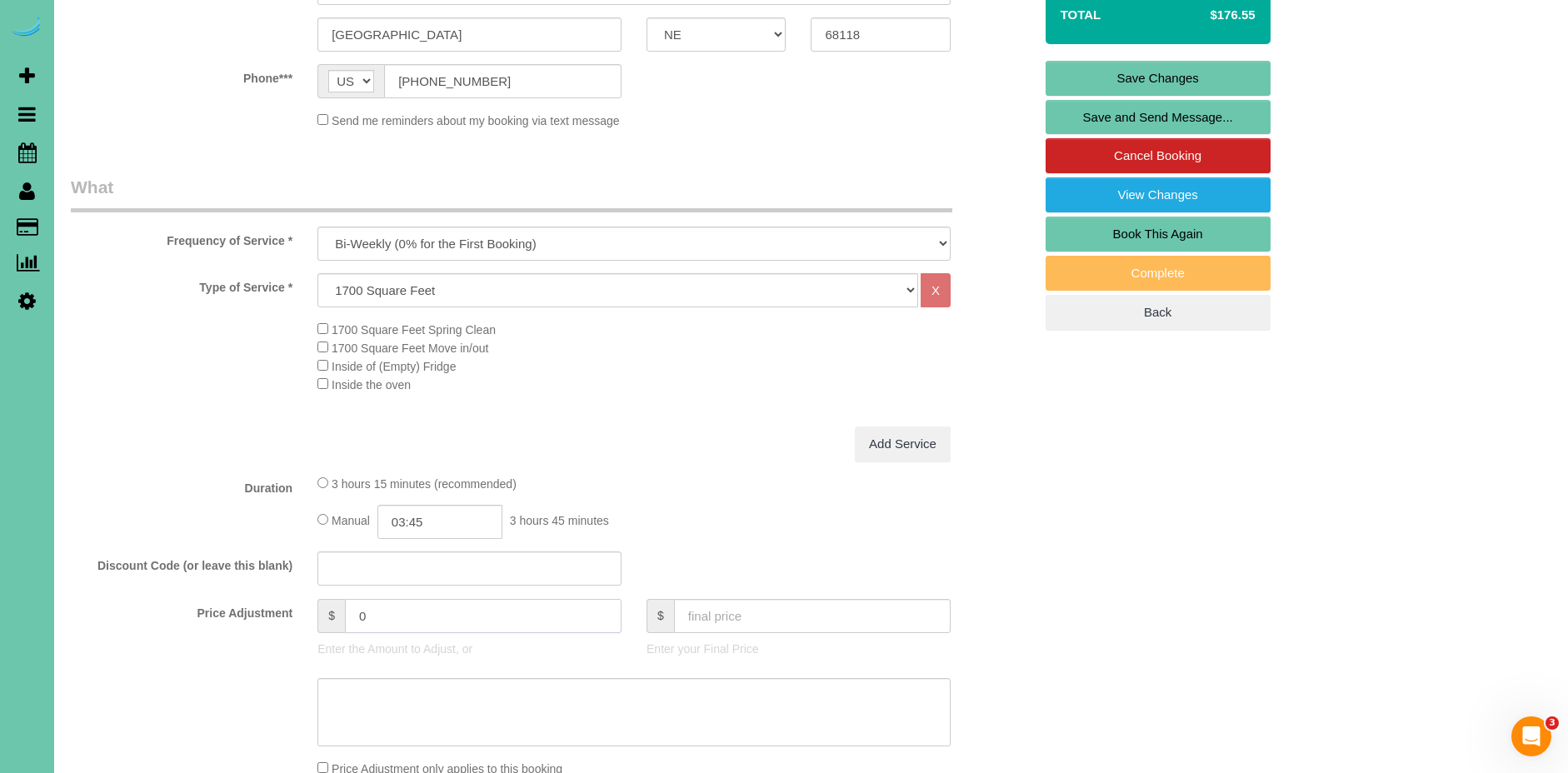
drag, startPoint x: 411, startPoint y: 615, endPoint x: 335, endPoint y: 610, distance: 76.2
click at [335, 610] on div "$ 0" at bounding box center [469, 615] width 304 height 34
type input "20.5"
click at [755, 474] on div "3 hours 15 minutes (recommended)" at bounding box center [633, 483] width 633 height 19
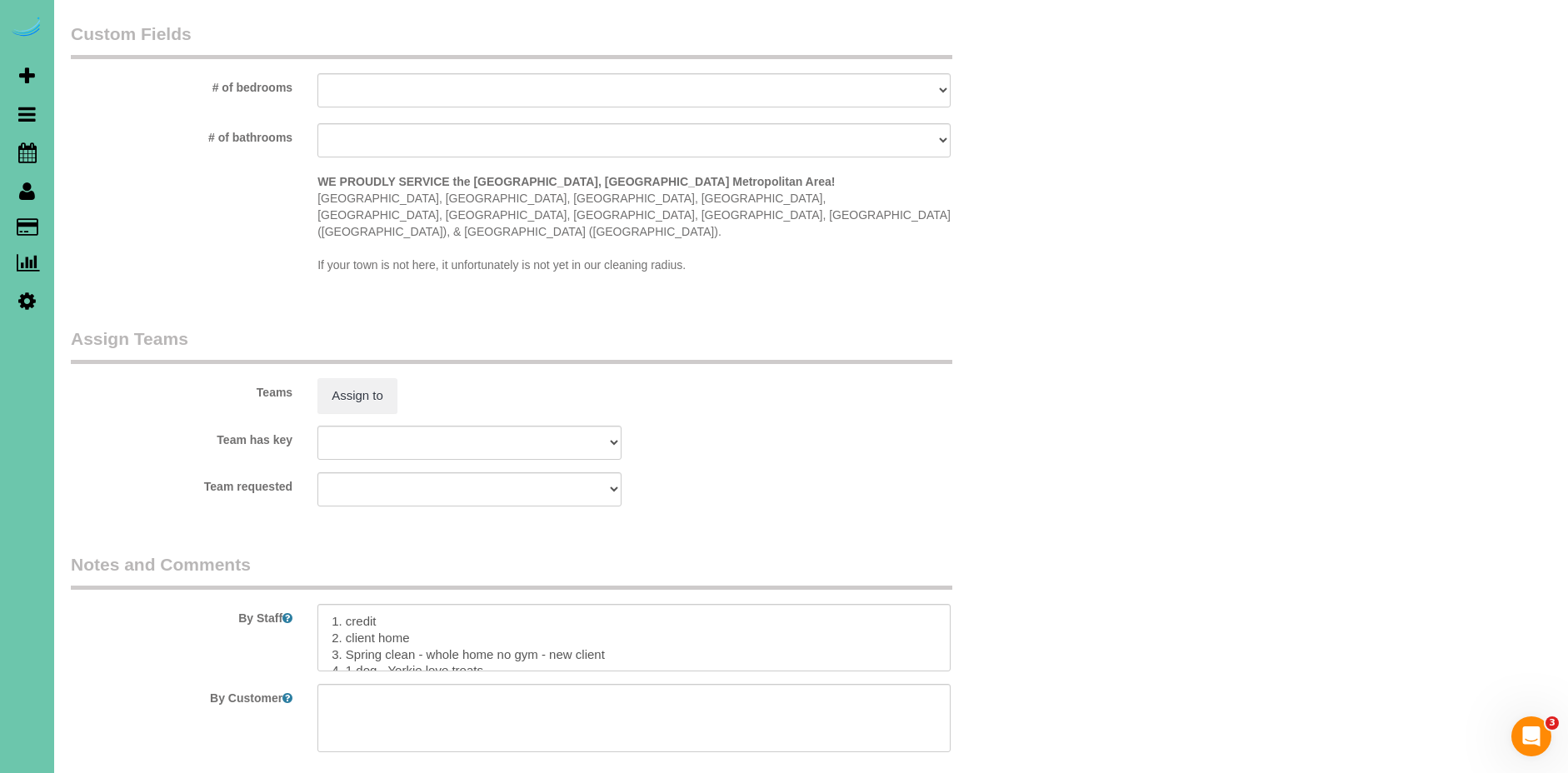
scroll to position [1550, 0]
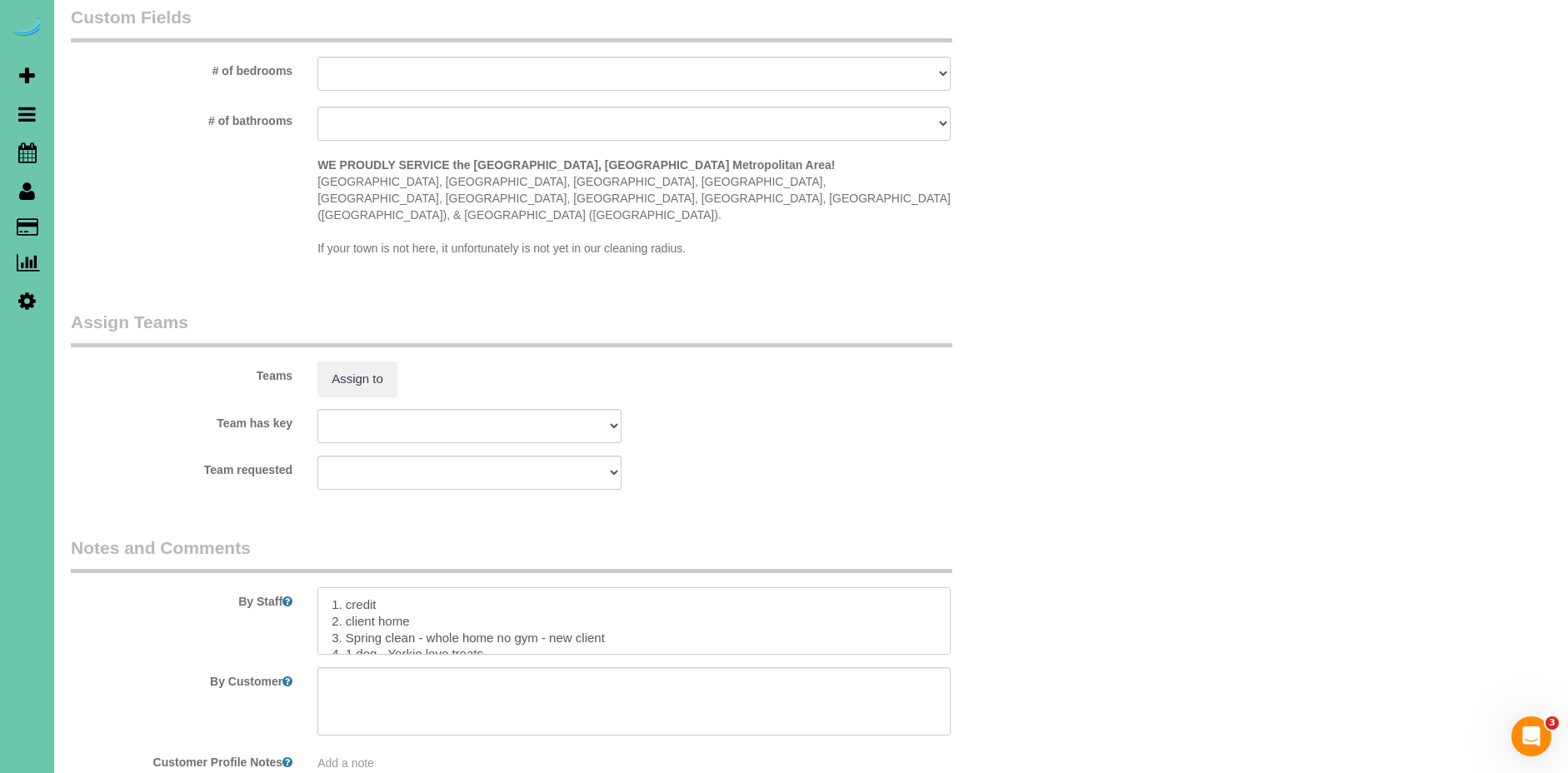
drag, startPoint x: 417, startPoint y: 604, endPoint x: 346, endPoint y: 602, distance: 71.0
click at [346, 602] on textarea at bounding box center [633, 621] width 633 height 69
drag, startPoint x: 597, startPoint y: 604, endPoint x: 409, endPoint y: 598, distance: 188.1
click at [409, 598] on textarea at bounding box center [633, 621] width 633 height 69
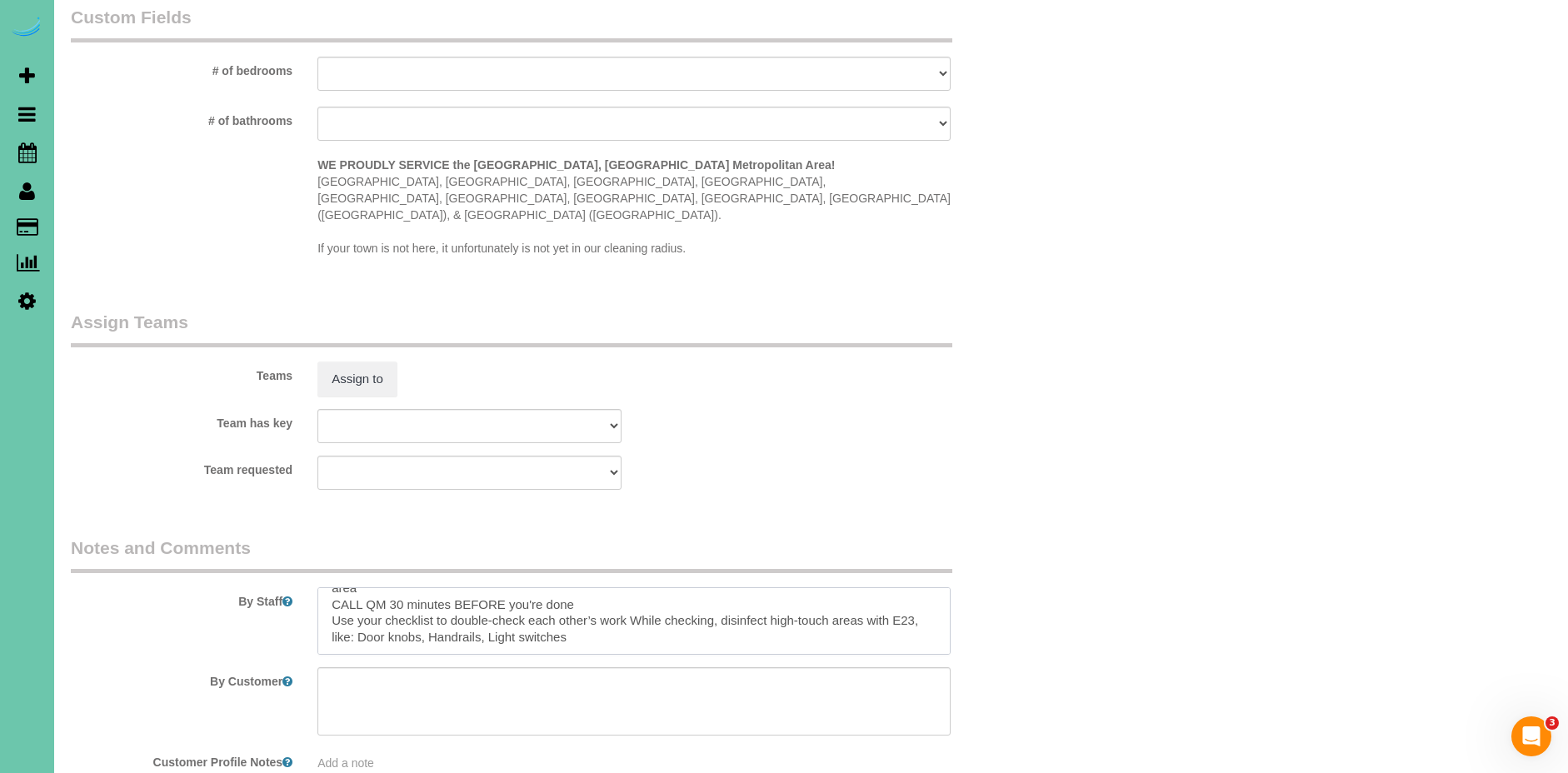
drag, startPoint x: 362, startPoint y: 566, endPoint x: 421, endPoint y: 644, distance: 97.8
click at [421, 644] on sui-booking-comments "By Staff By Customer Customer Profile Notes Add a note Comments 0" at bounding box center [551, 707] width 962 height 344
click at [327, 598] on textarea at bounding box center [633, 621] width 633 height 69
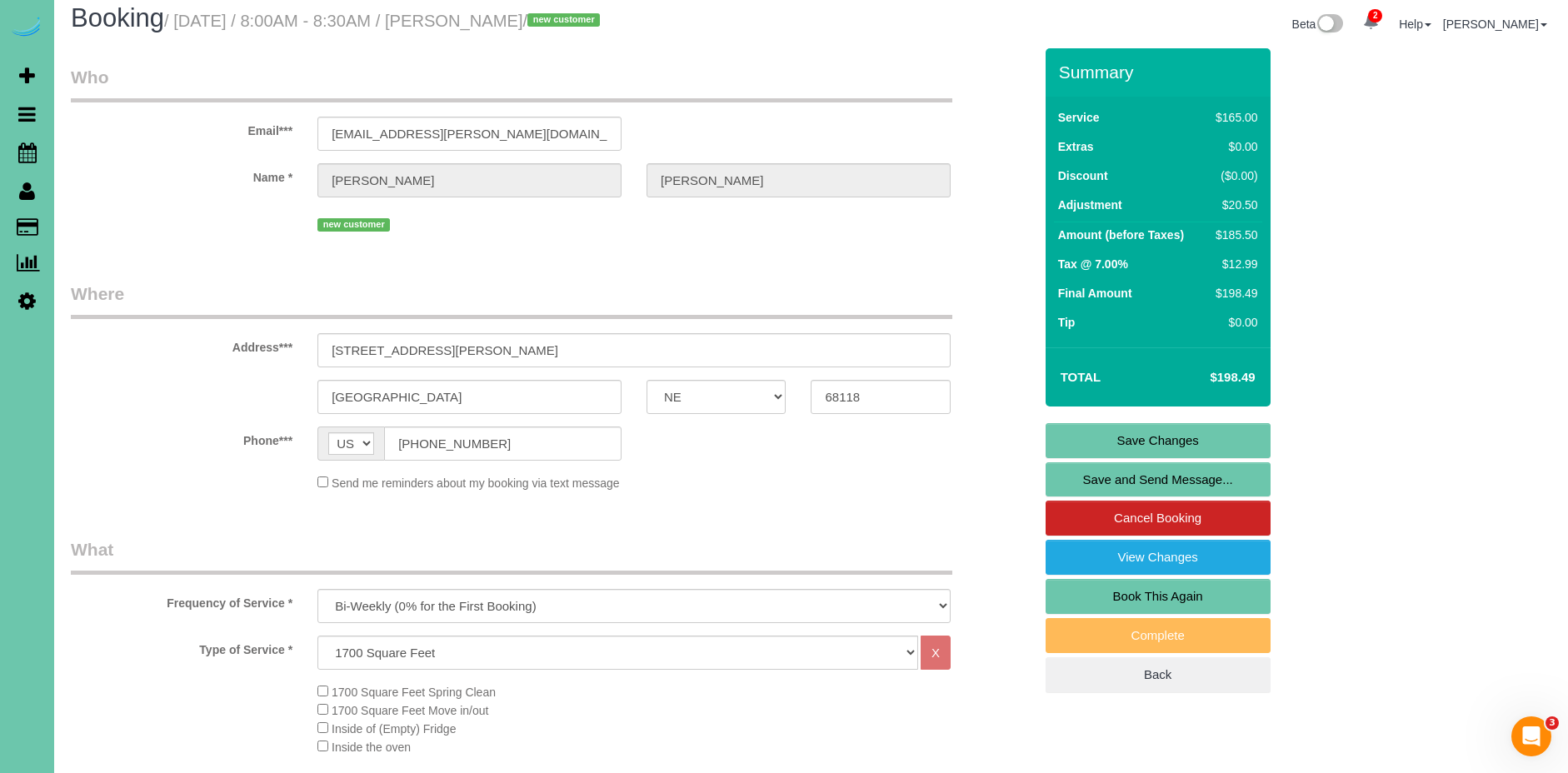
scroll to position [10, 0]
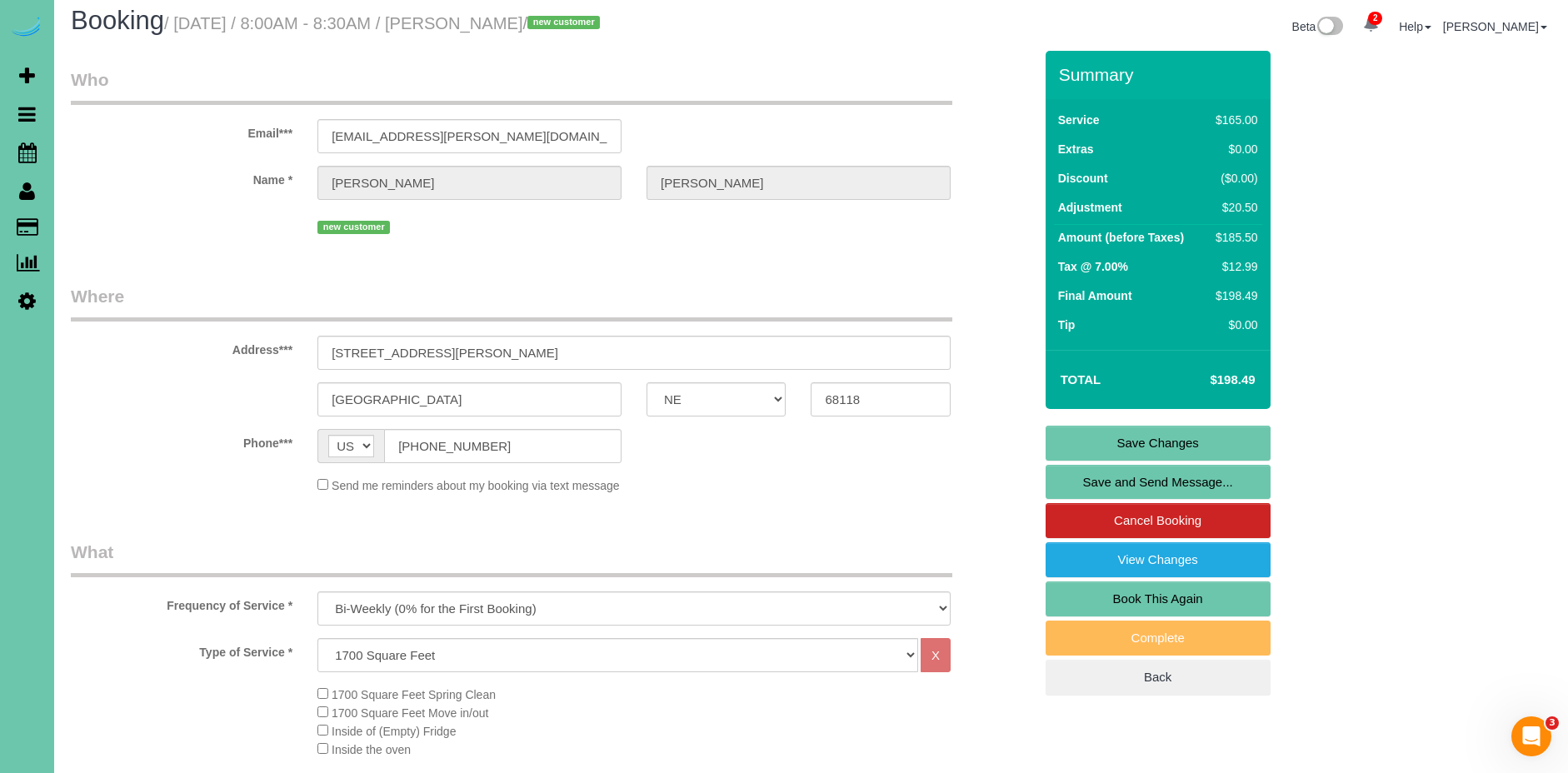
type textarea "1. credit 2. client home 3. biweekly - main floor and upstair no son room 4. 1 …"
click at [1205, 441] on link "Save Changes" at bounding box center [1158, 443] width 225 height 35
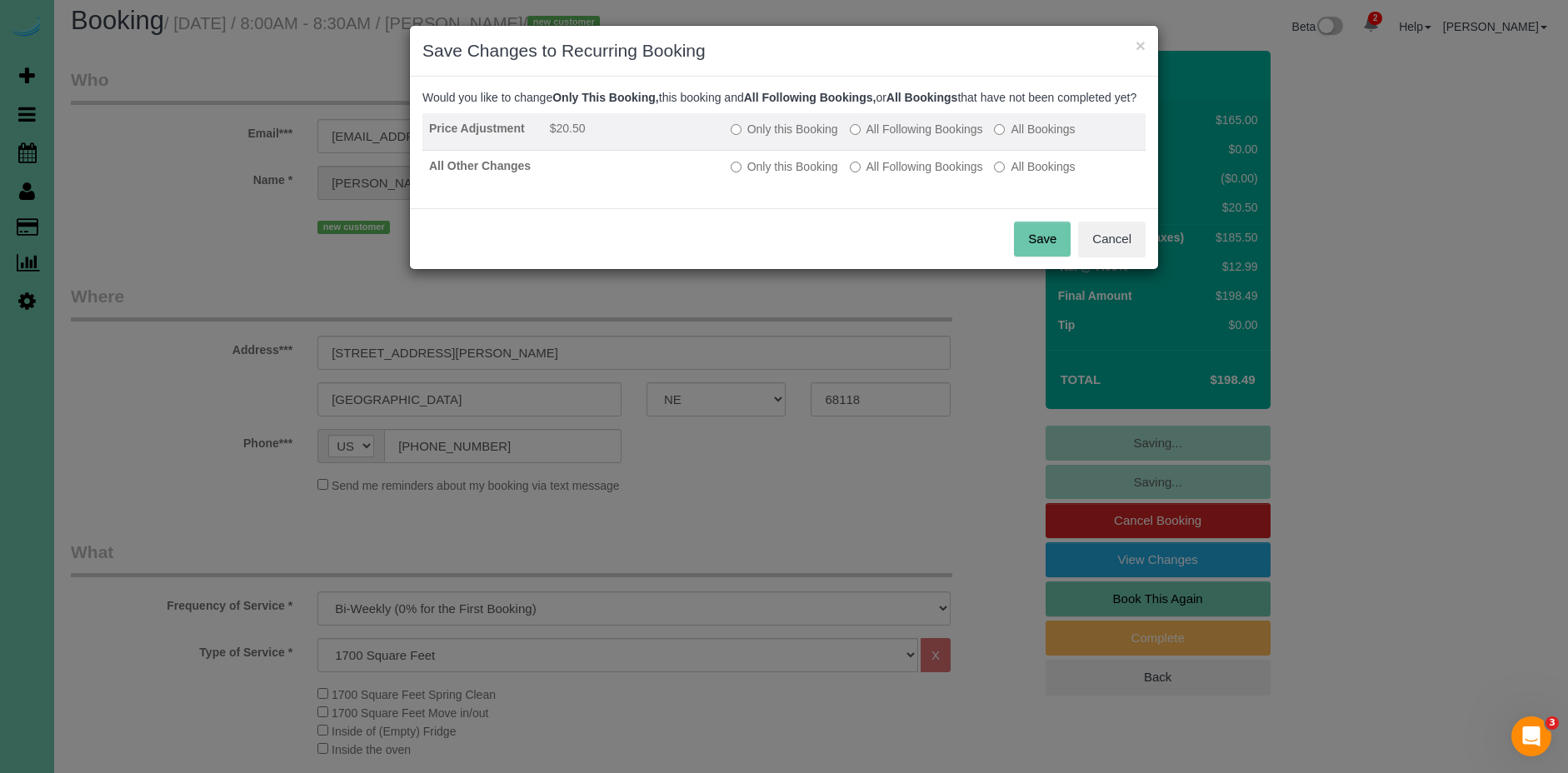
click at [938, 137] on label "All Following Bookings" at bounding box center [917, 129] width 134 height 17
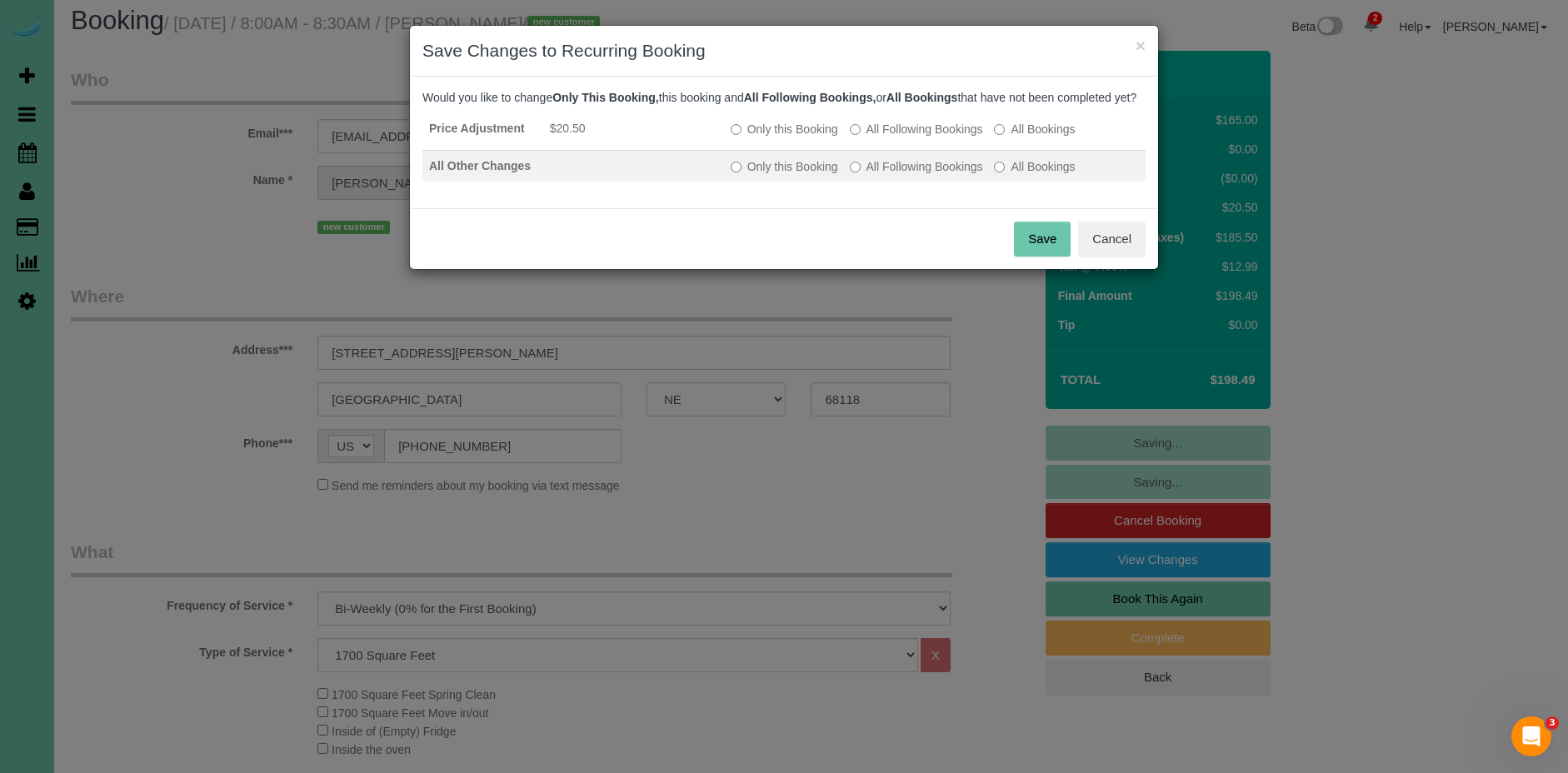
click at [923, 175] on label "All Following Bookings" at bounding box center [917, 167] width 134 height 17
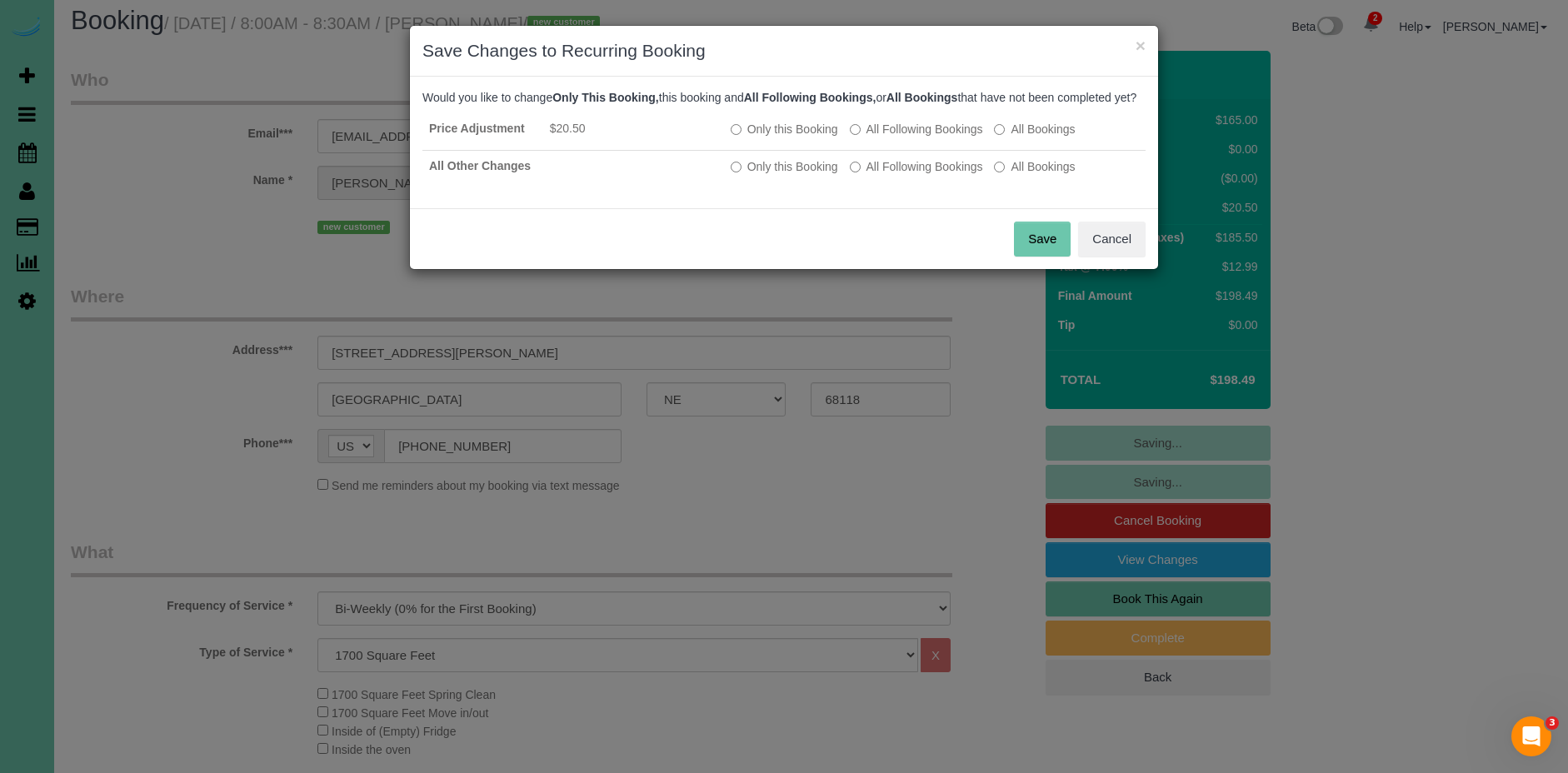
click at [1043, 255] on button "Save" at bounding box center [1042, 239] width 57 height 35
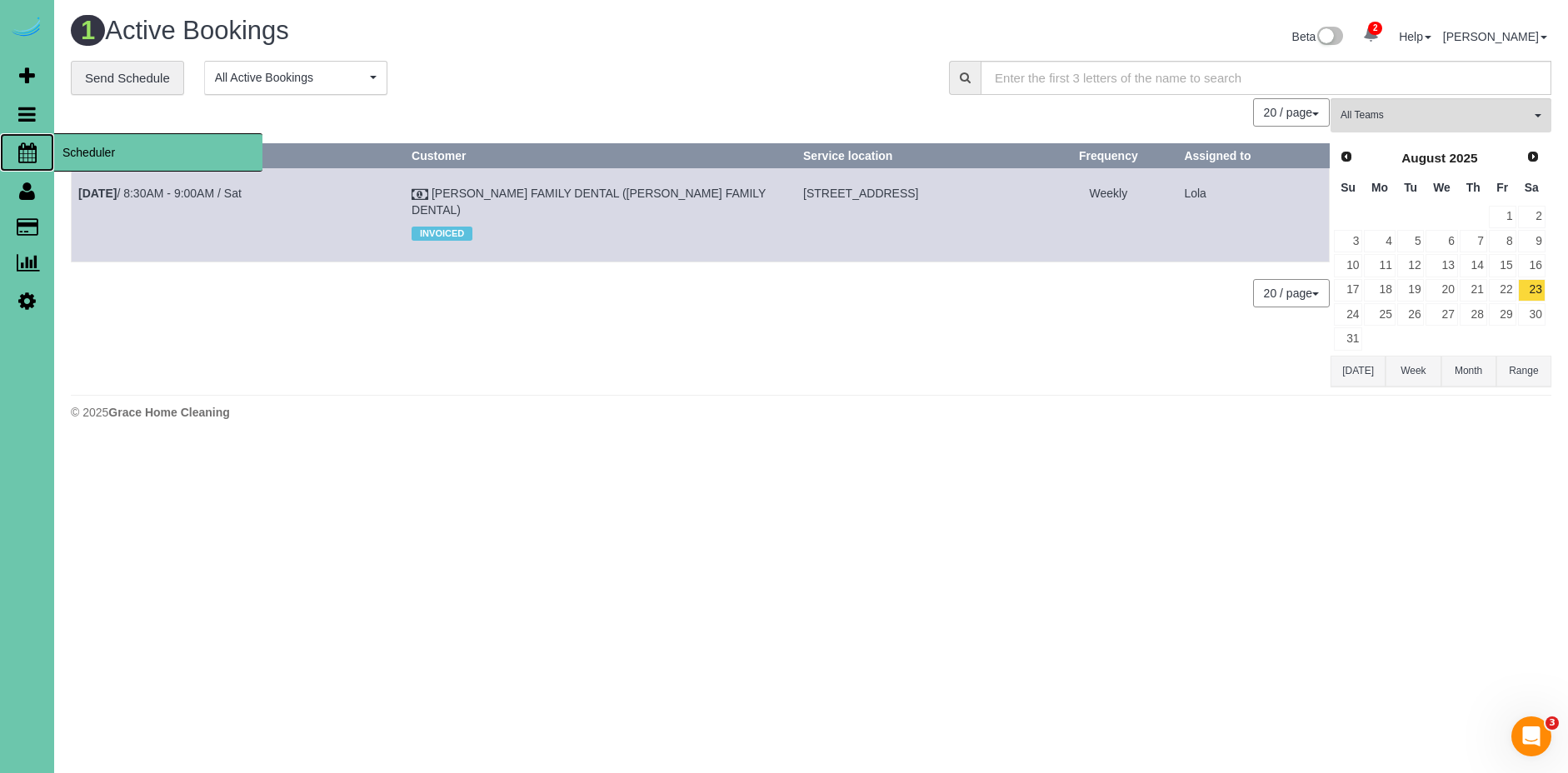
click at [97, 148] on span "Scheduler" at bounding box center [159, 152] width 208 height 38
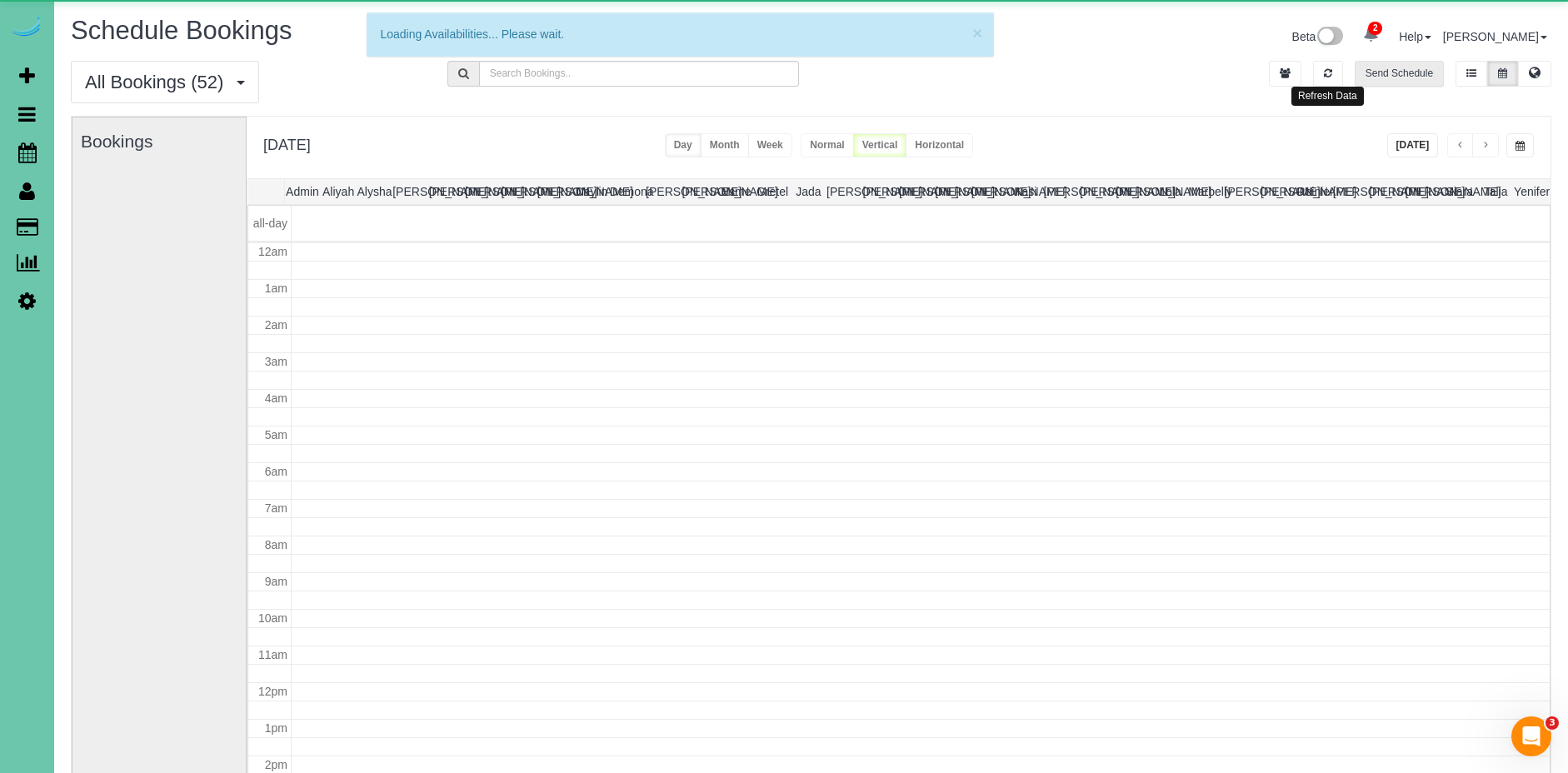
scroll to position [221, 0]
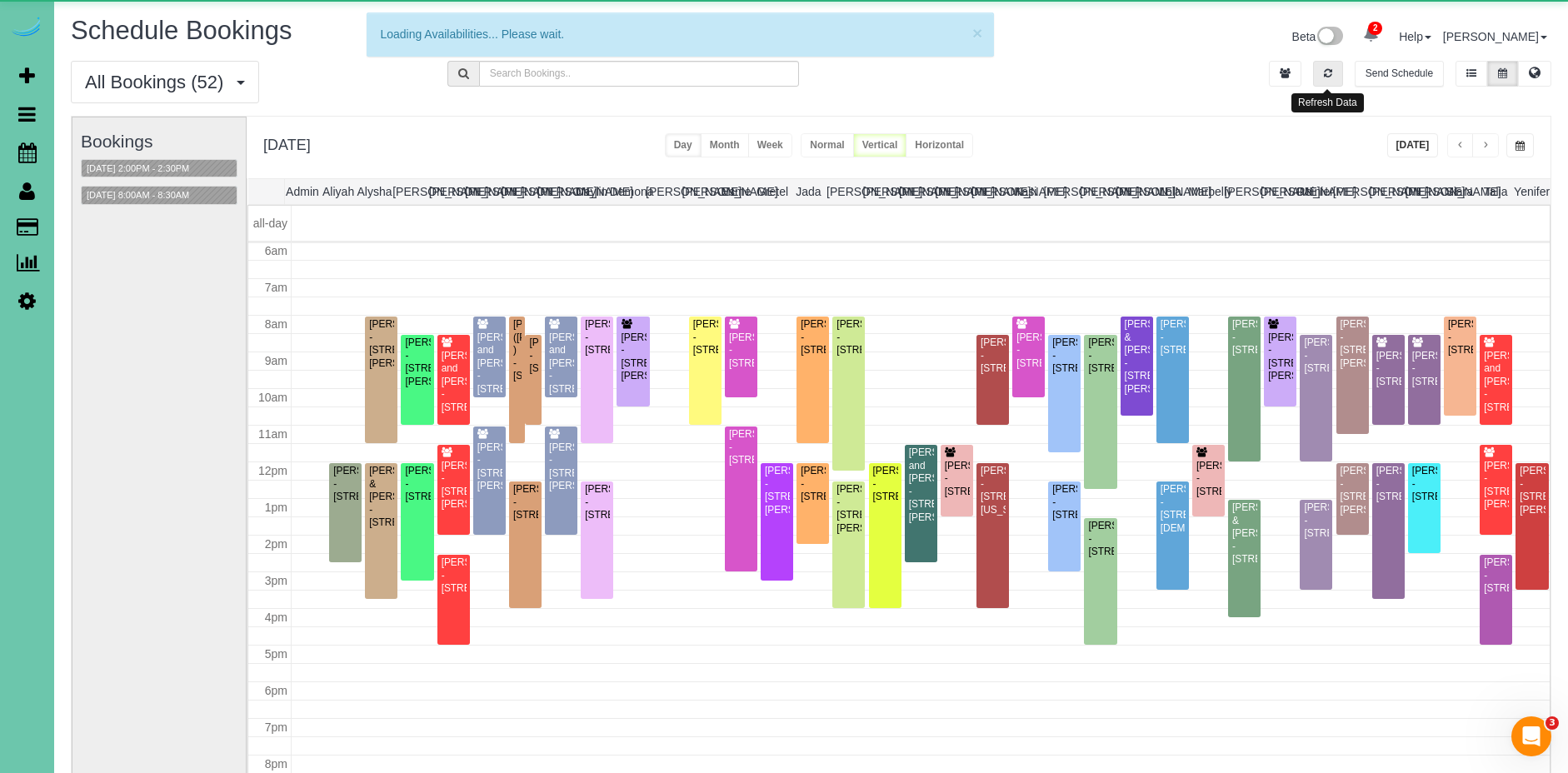
click at [1333, 73] on button "button" at bounding box center [1328, 73] width 30 height 26
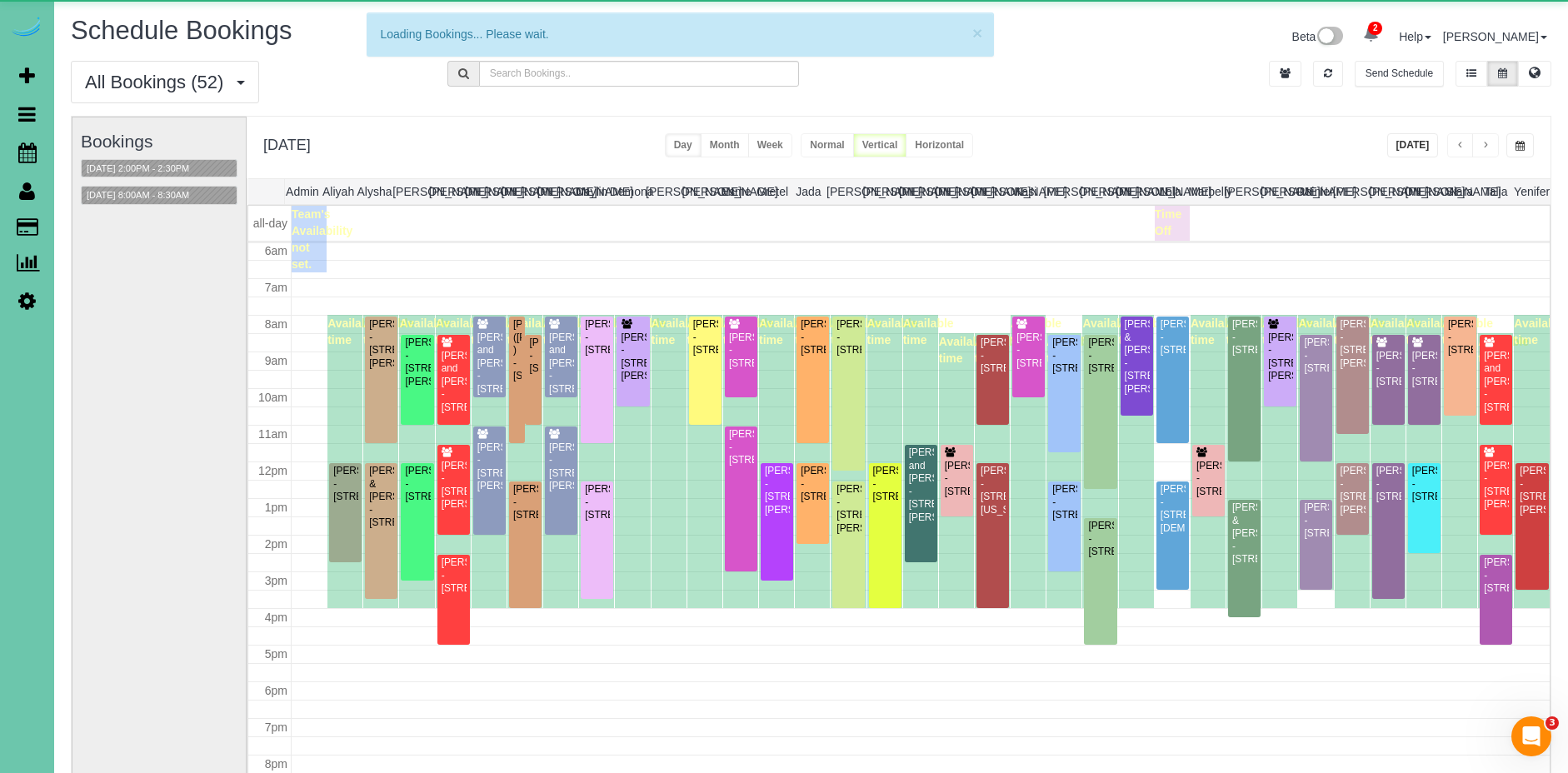
click at [1409, 137] on button "[DATE]" at bounding box center [1413, 145] width 52 height 24
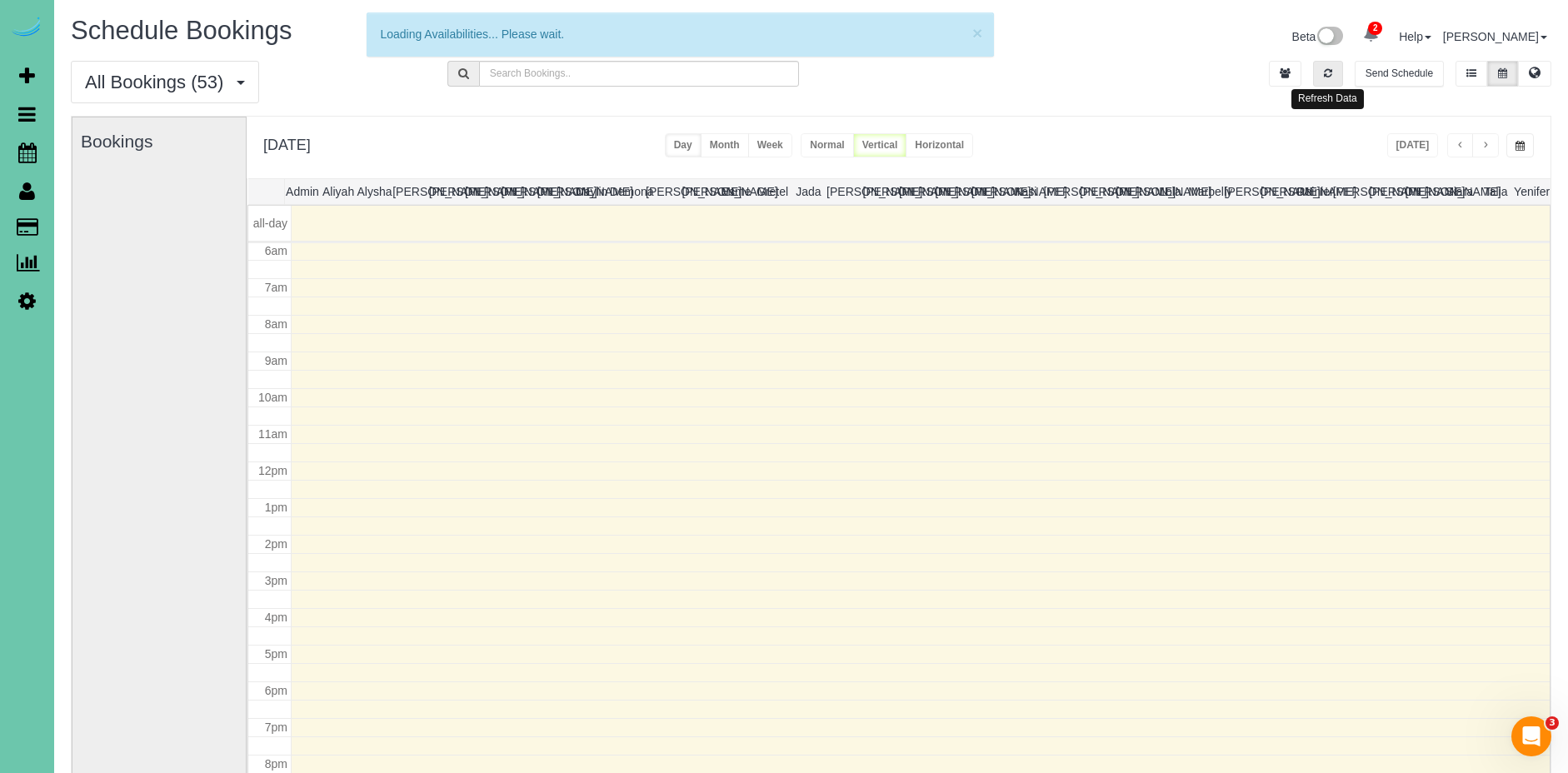
click at [1328, 77] on icon "button" at bounding box center [1327, 73] width 8 height 10
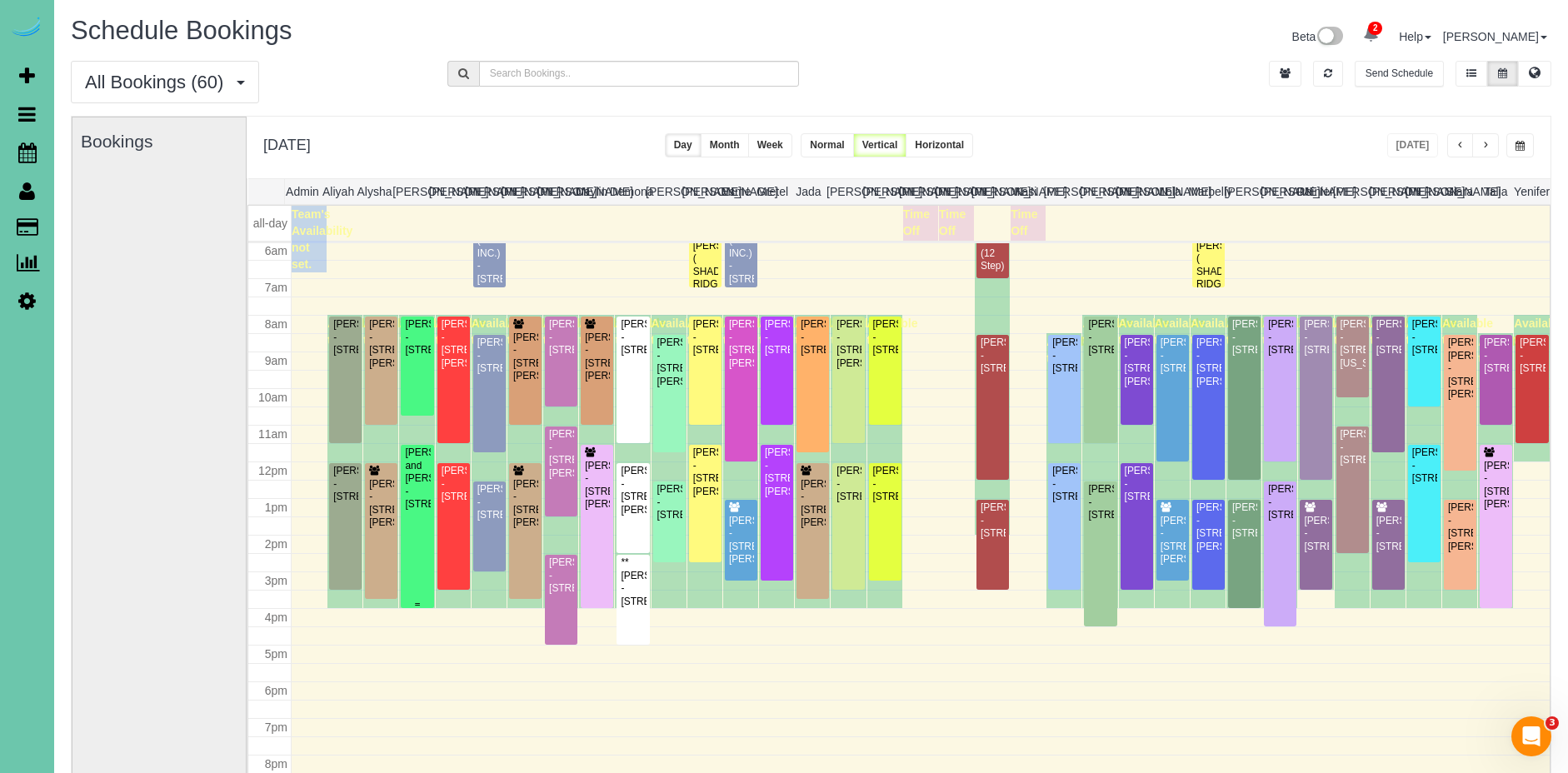
click at [428, 510] on div "Danielle and Mitchel Magrini - 11025 Bearcreek Drive, Papillion, NE 68046" at bounding box center [417, 478] width 26 height 64
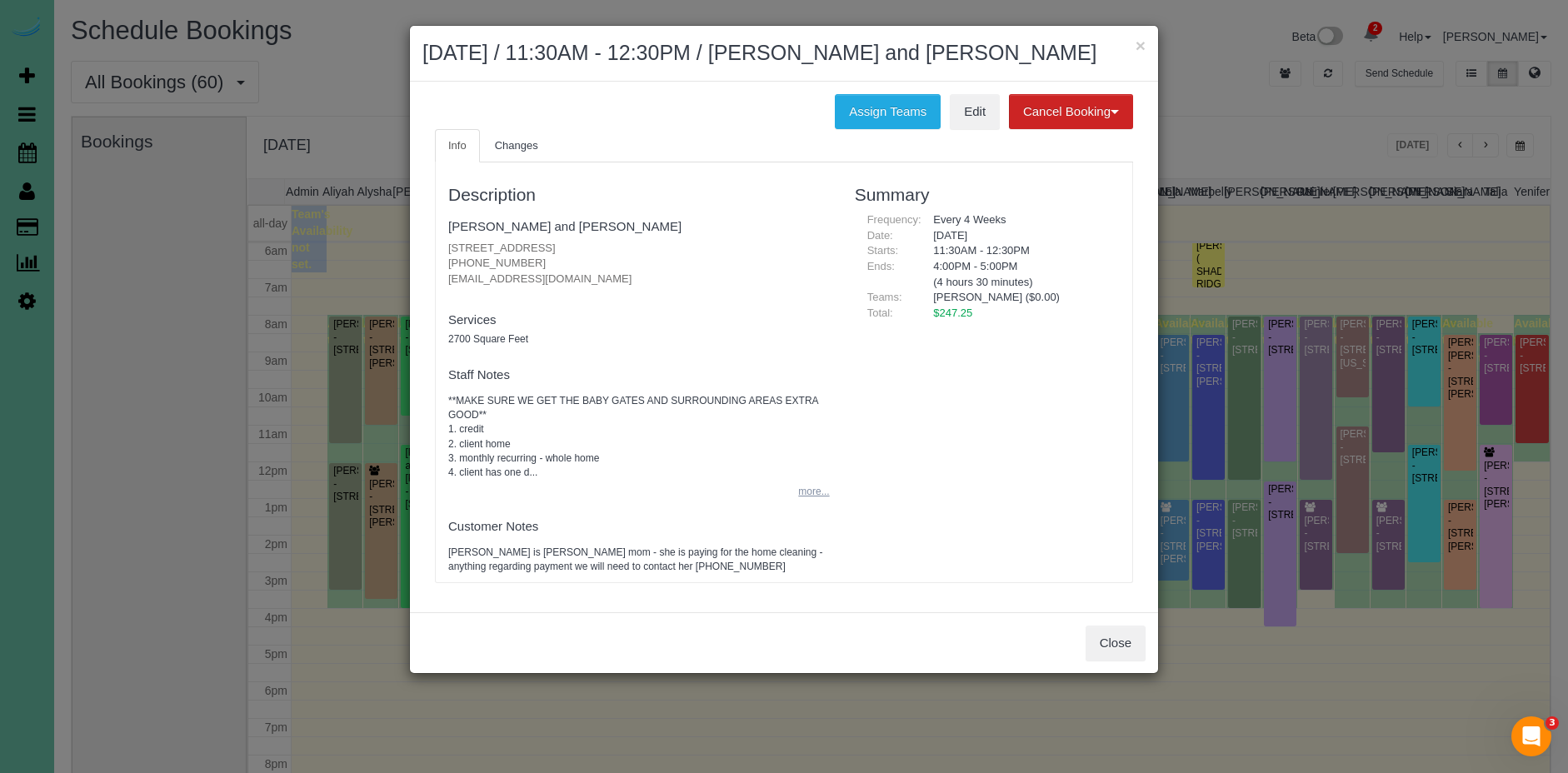
click at [814, 492] on button "more..." at bounding box center [809, 492] width 41 height 24
click at [816, 494] on button "less..." at bounding box center [811, 492] width 36 height 24
click at [816, 494] on button "more..." at bounding box center [809, 492] width 41 height 24
click at [529, 148] on span "Changes" at bounding box center [517, 145] width 44 height 12
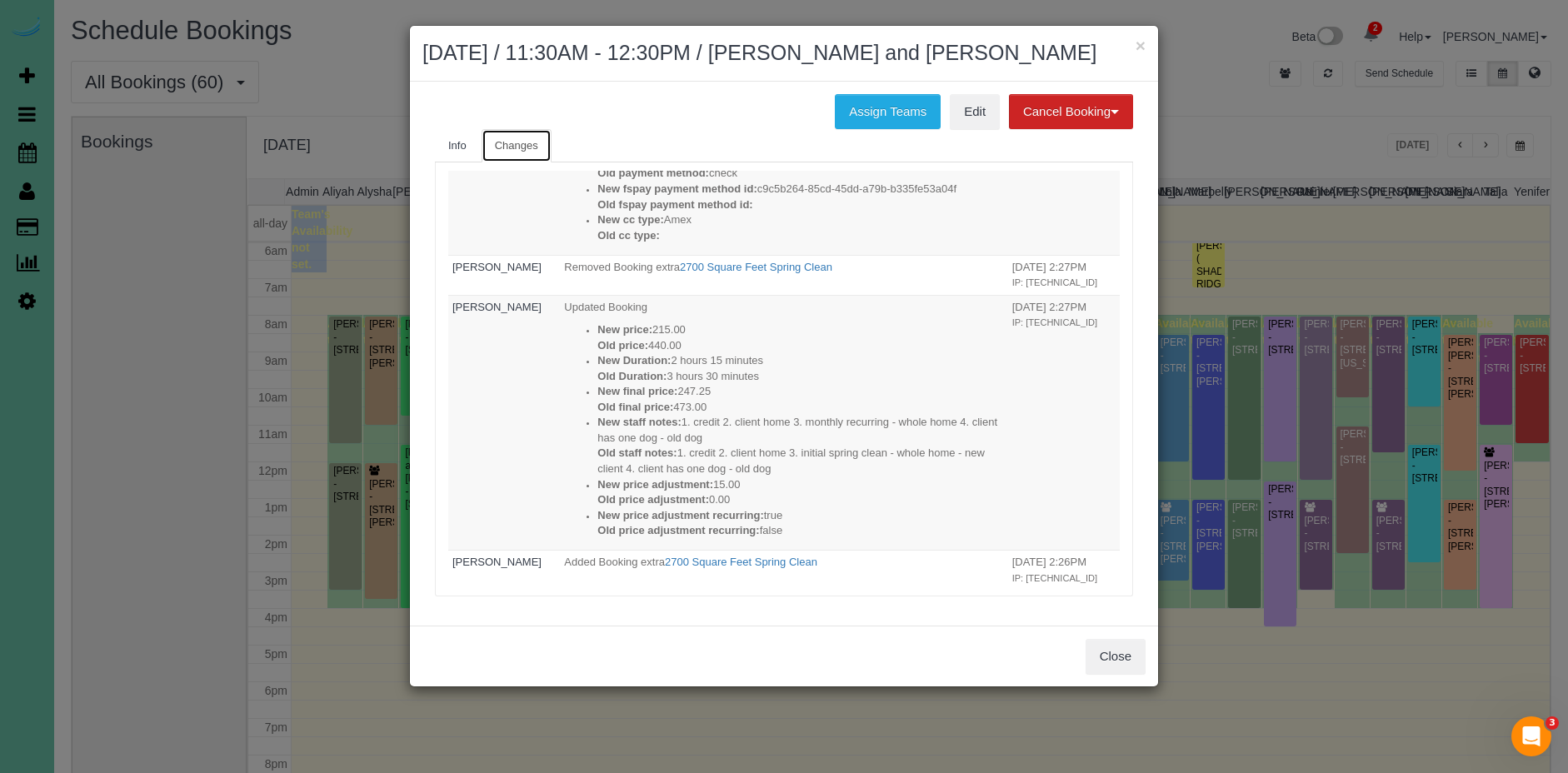
scroll to position [0, 0]
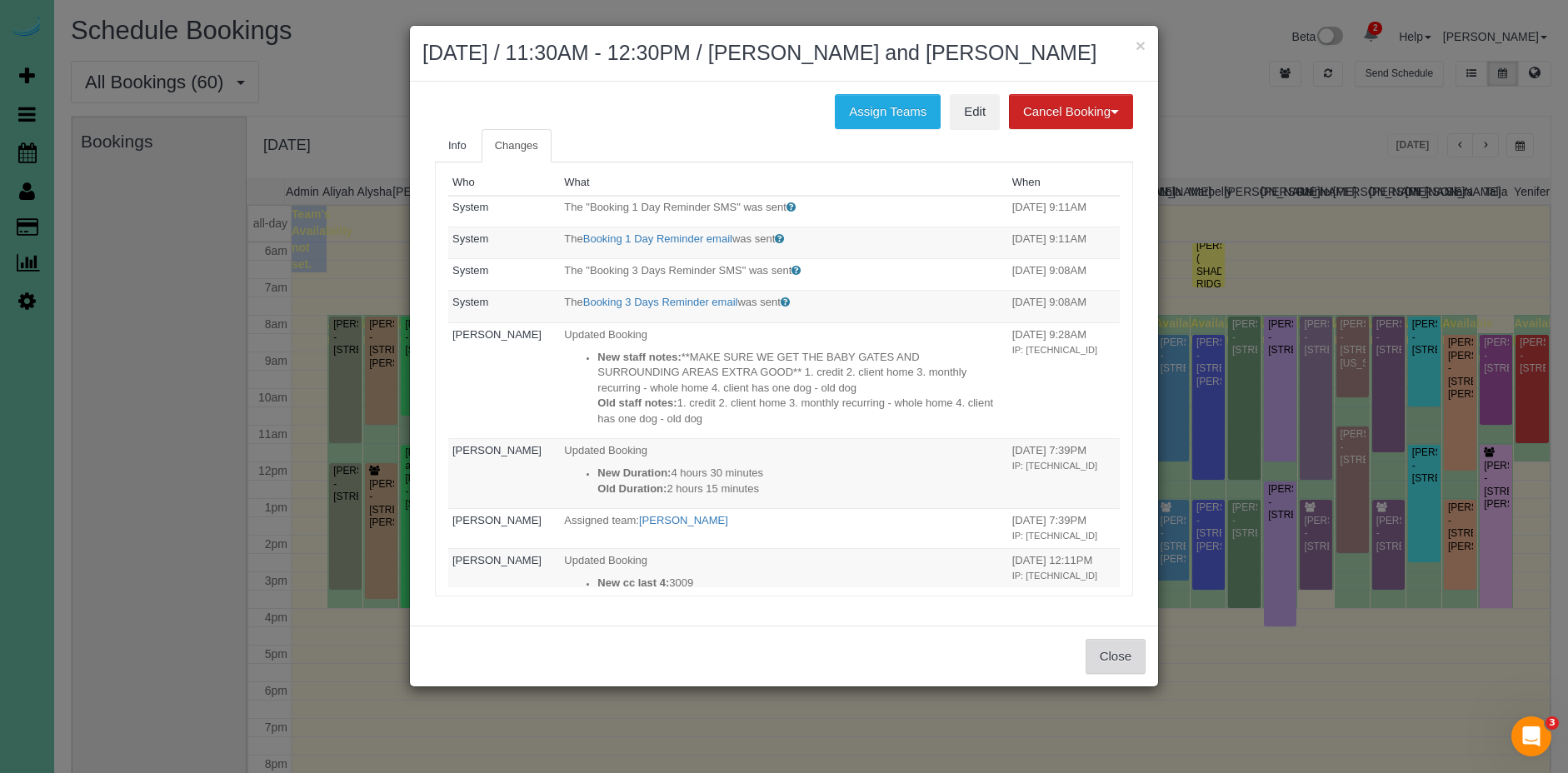
drag, startPoint x: 1133, startPoint y: 658, endPoint x: 1120, endPoint y: 658, distance: 13.0
click at [1133, 658] on button "Close" at bounding box center [1115, 655] width 60 height 35
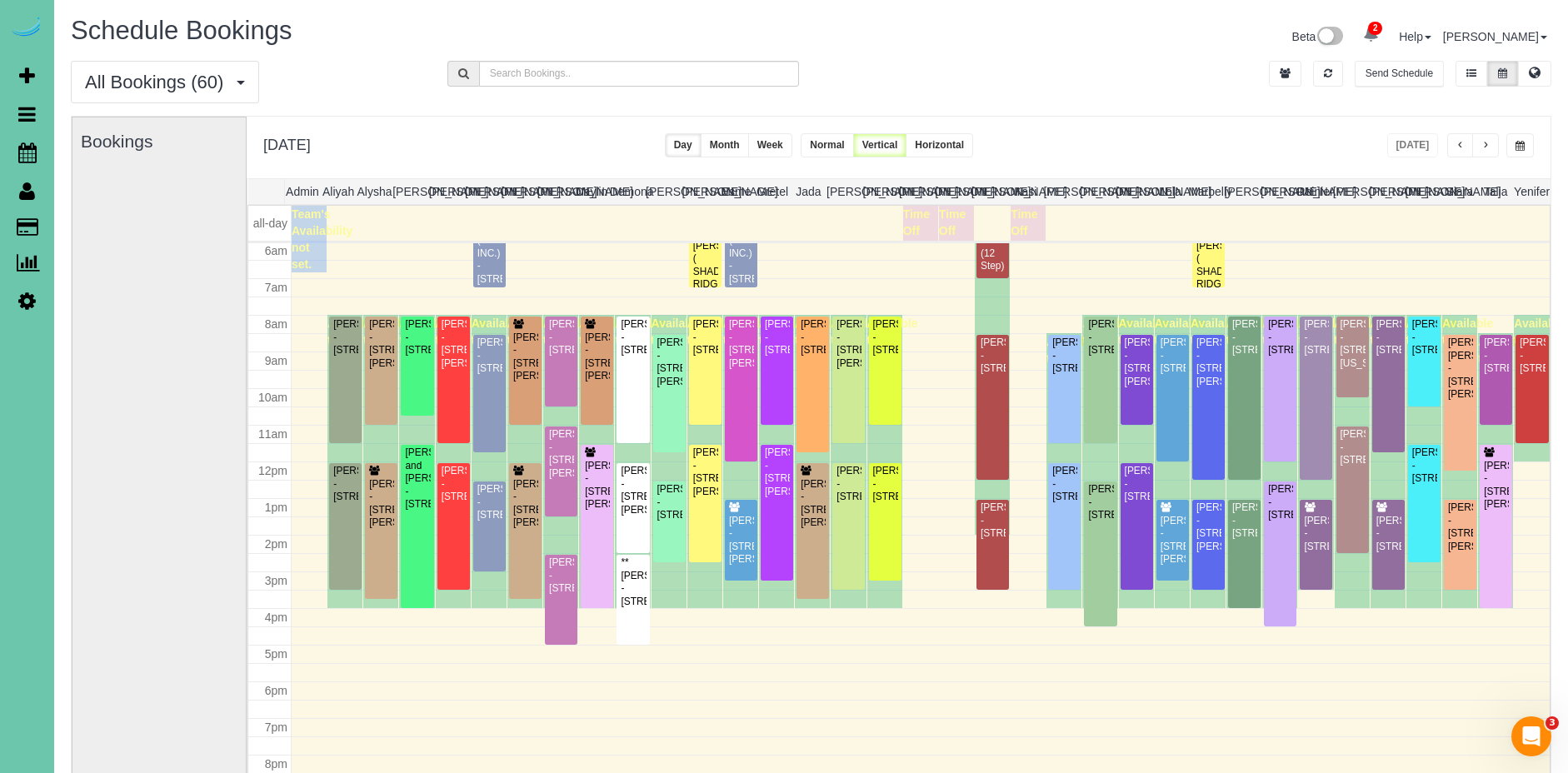
click at [433, 503] on div "Available time" at bounding box center [416, 461] width 35 height 293
click at [424, 505] on div "Danielle and Mitchel Magrini - 11025 Bearcreek Drive, Papillion, NE 68046" at bounding box center [417, 478] width 26 height 64
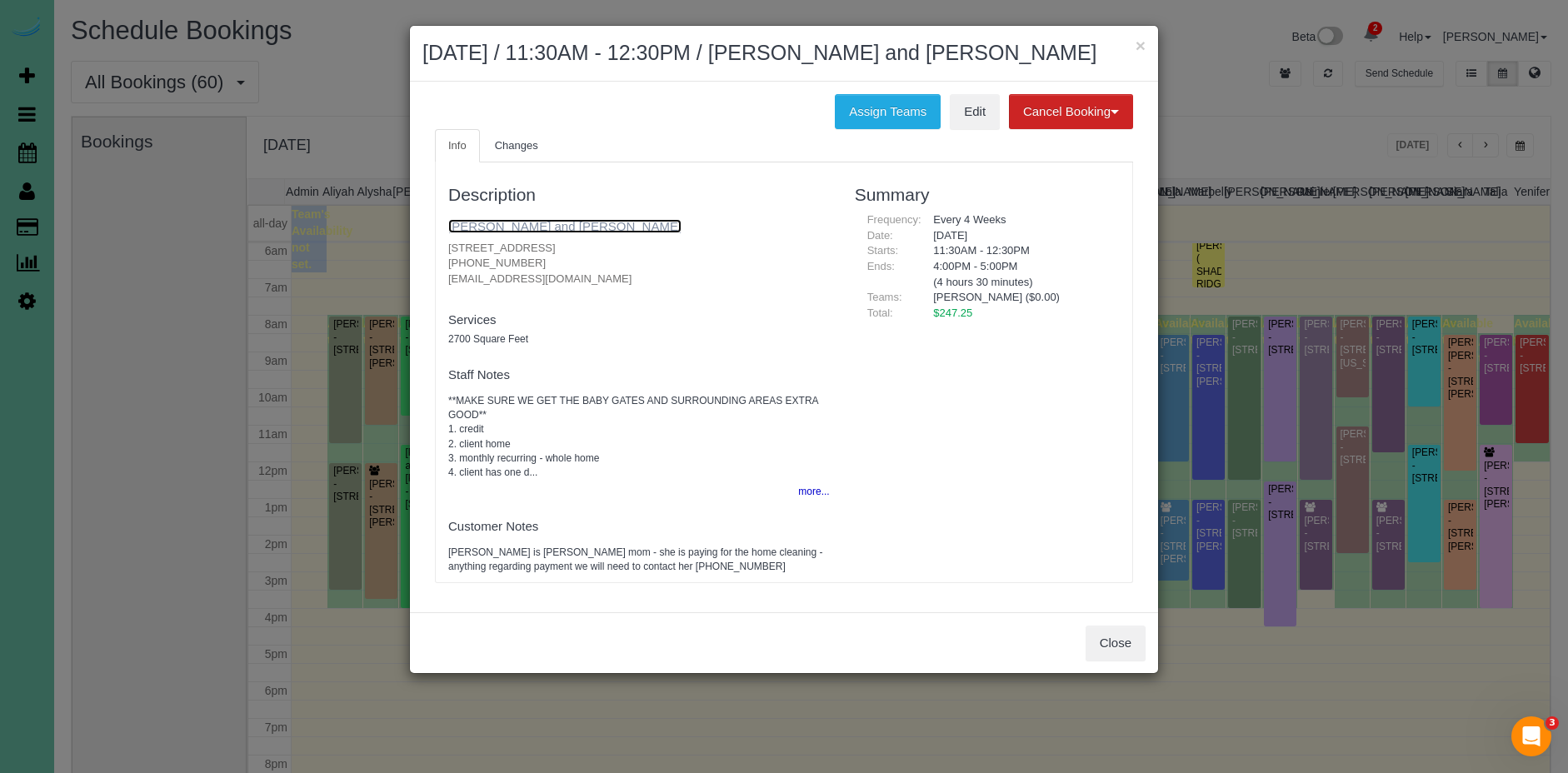
click at [539, 226] on link "Danielle and Mitchel Magrini" at bounding box center [565, 226] width 233 height 14
click at [1136, 48] on button "×" at bounding box center [1140, 45] width 10 height 18
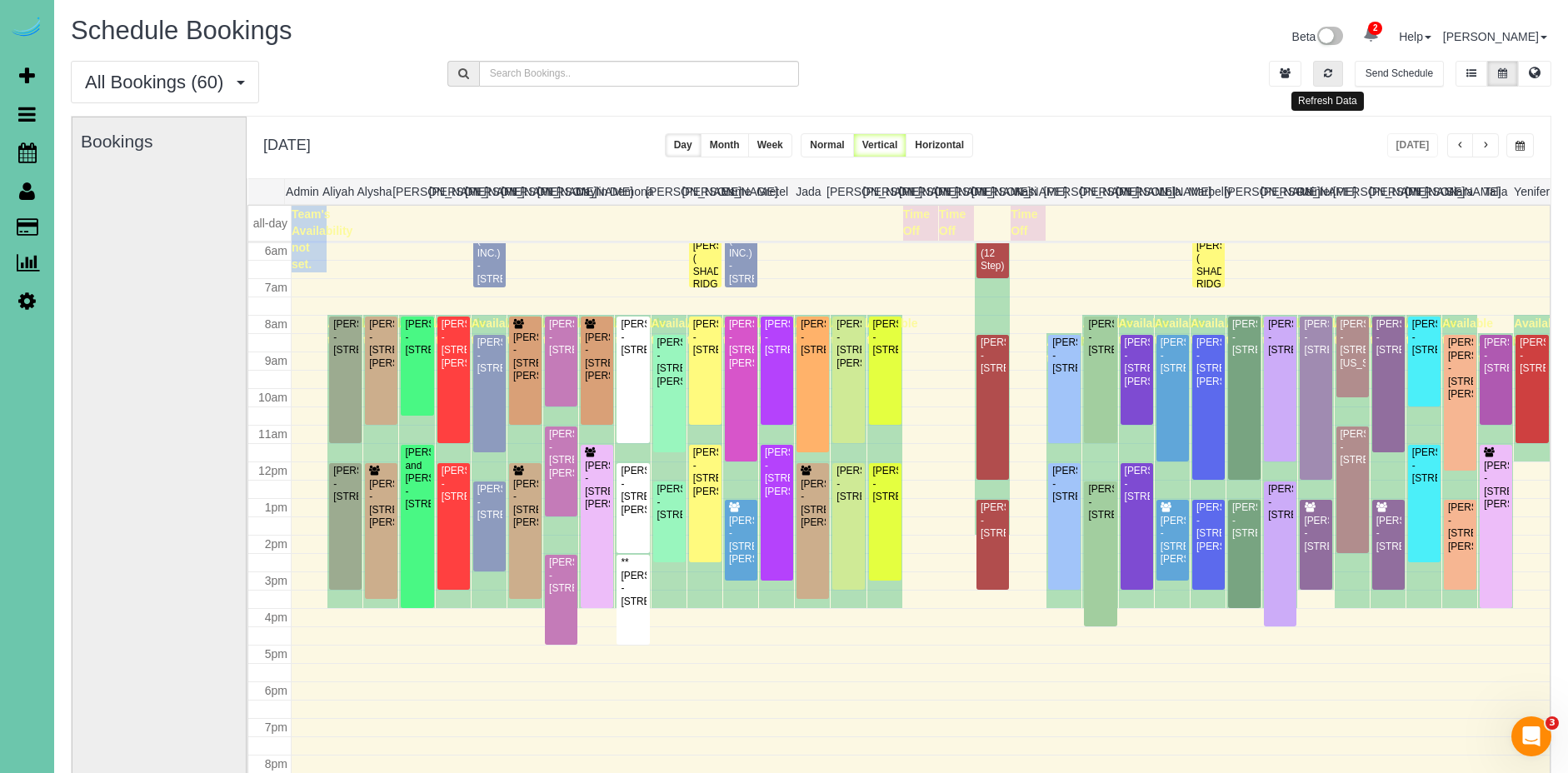
click at [1319, 74] on button "button" at bounding box center [1328, 73] width 30 height 26
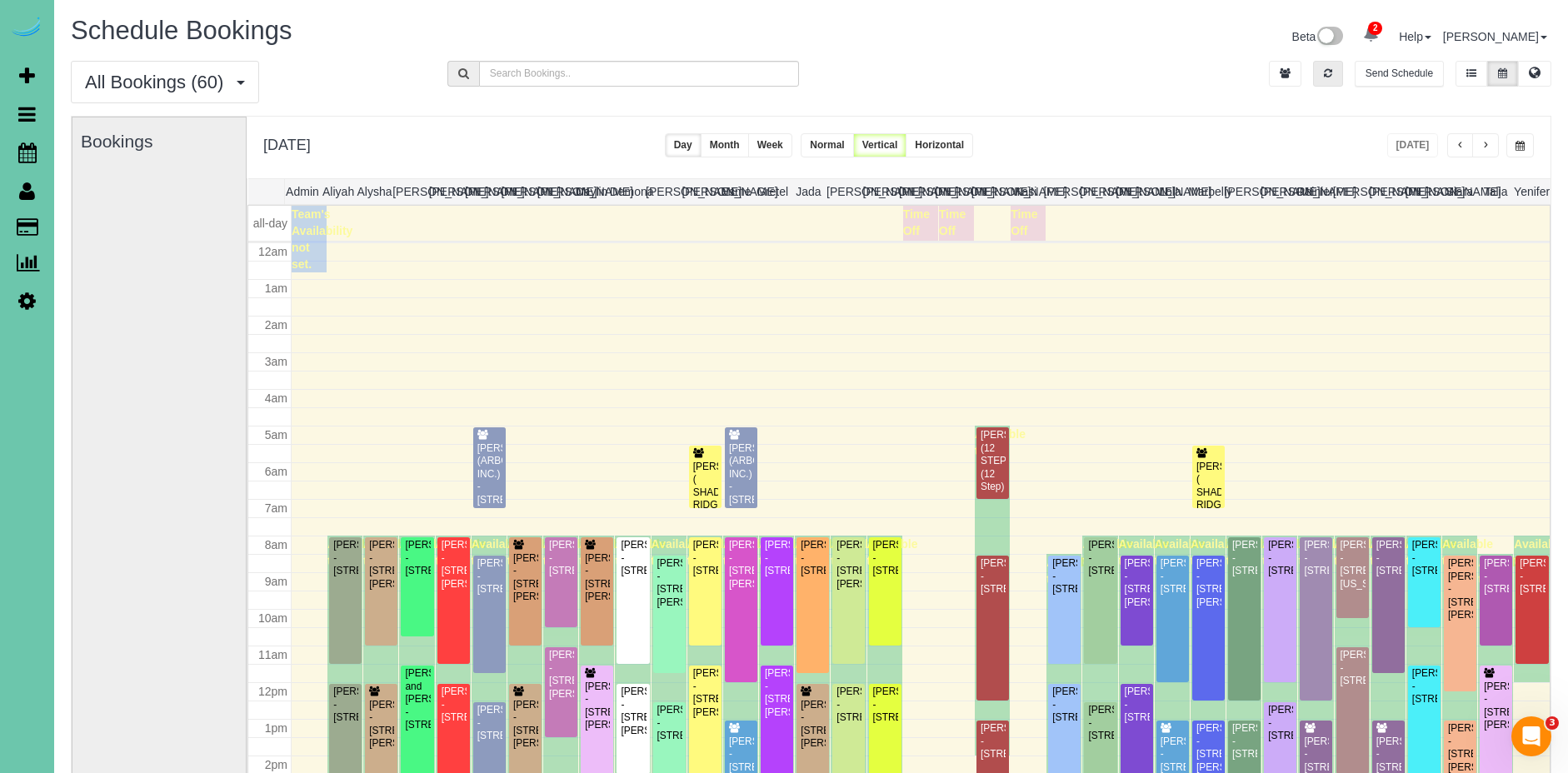
scroll to position [221, 0]
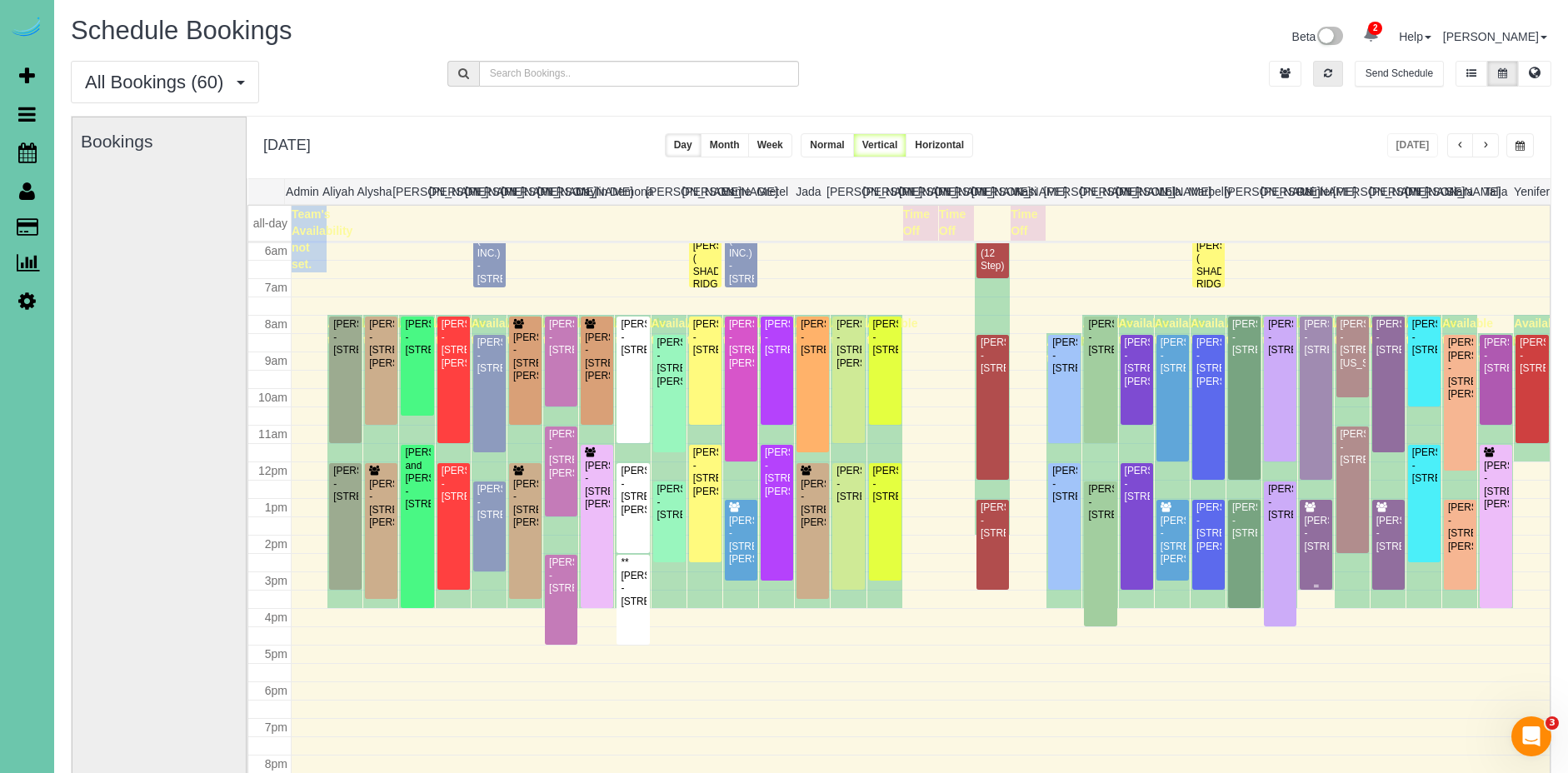
click at [1321, 547] on div "Dana Livingston - 5119 Chicago St, Omaha, NE 68132" at bounding box center [1316, 533] width 26 height 38
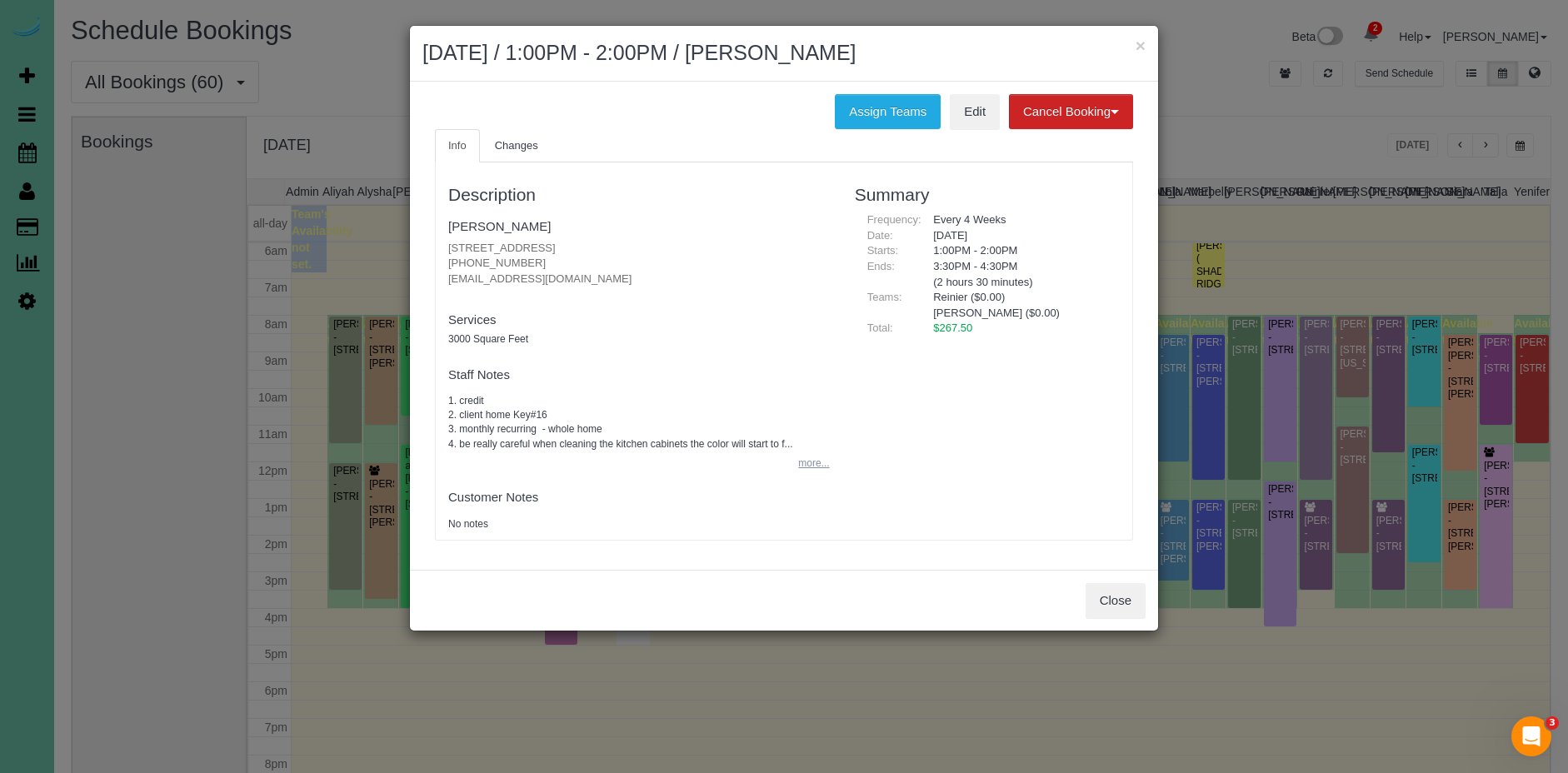
click at [807, 467] on button "more..." at bounding box center [809, 463] width 41 height 24
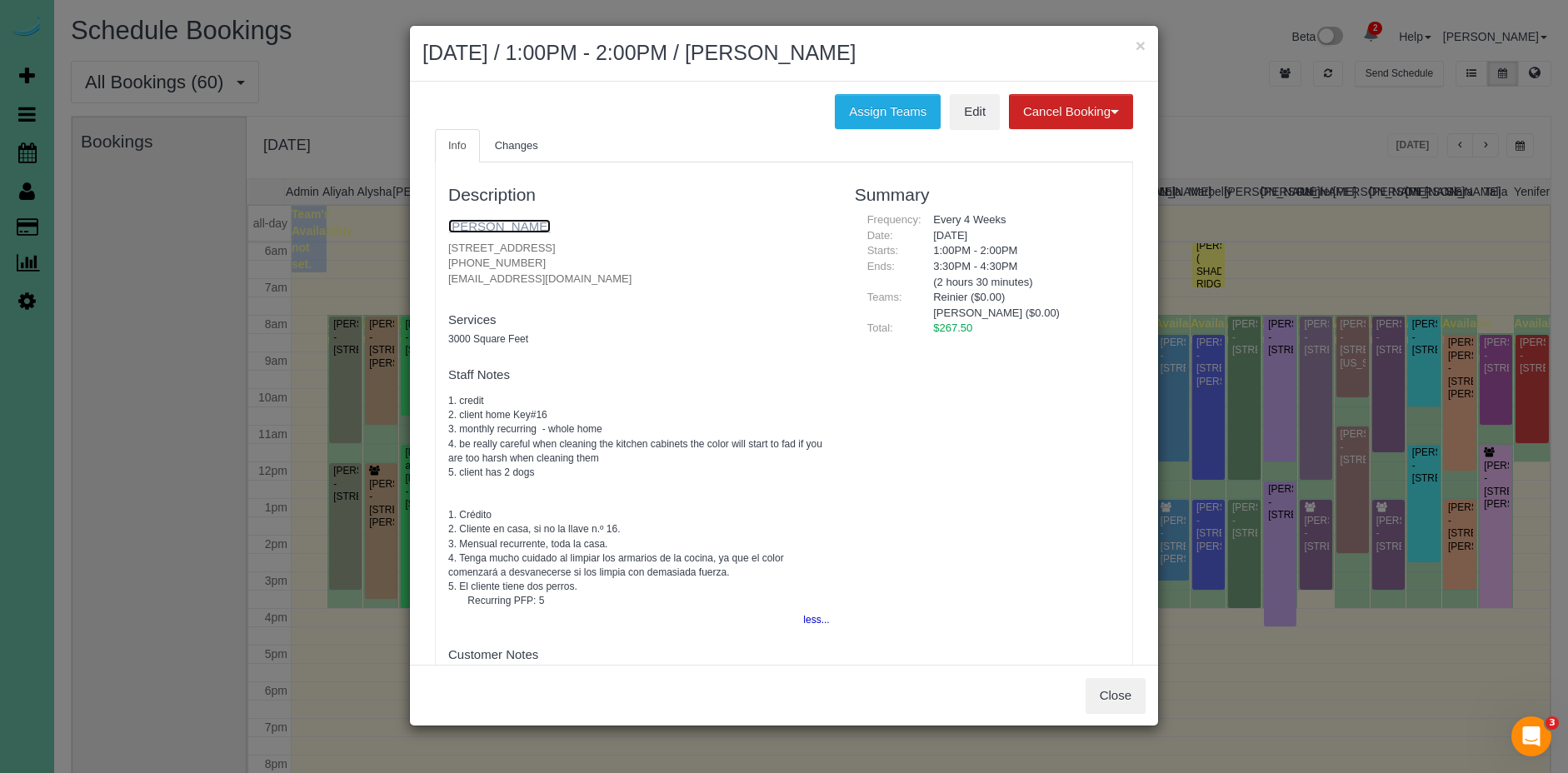
click at [520, 226] on link "Dana Livingston" at bounding box center [499, 226] width 102 height 14
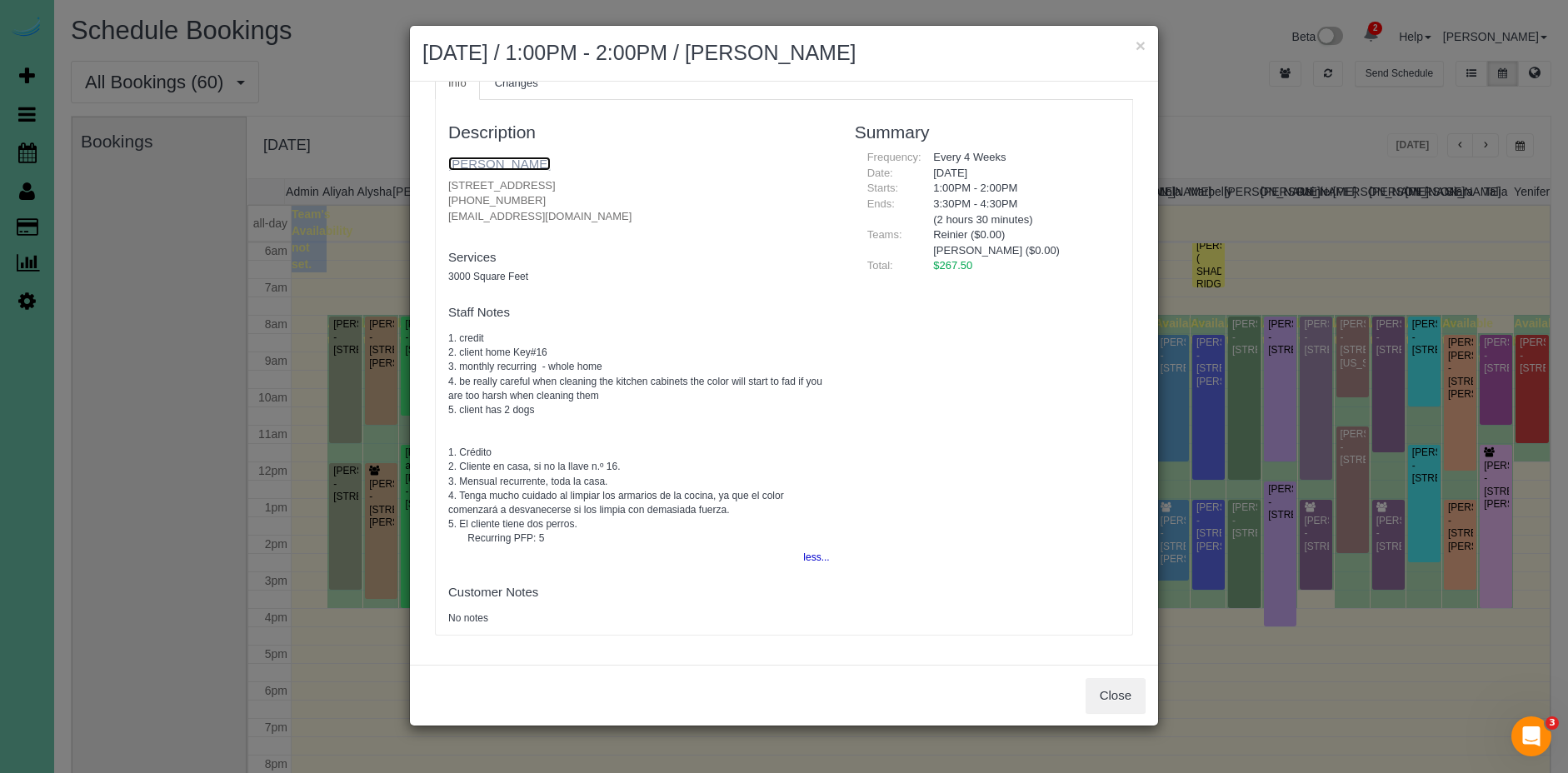
scroll to position [0, 0]
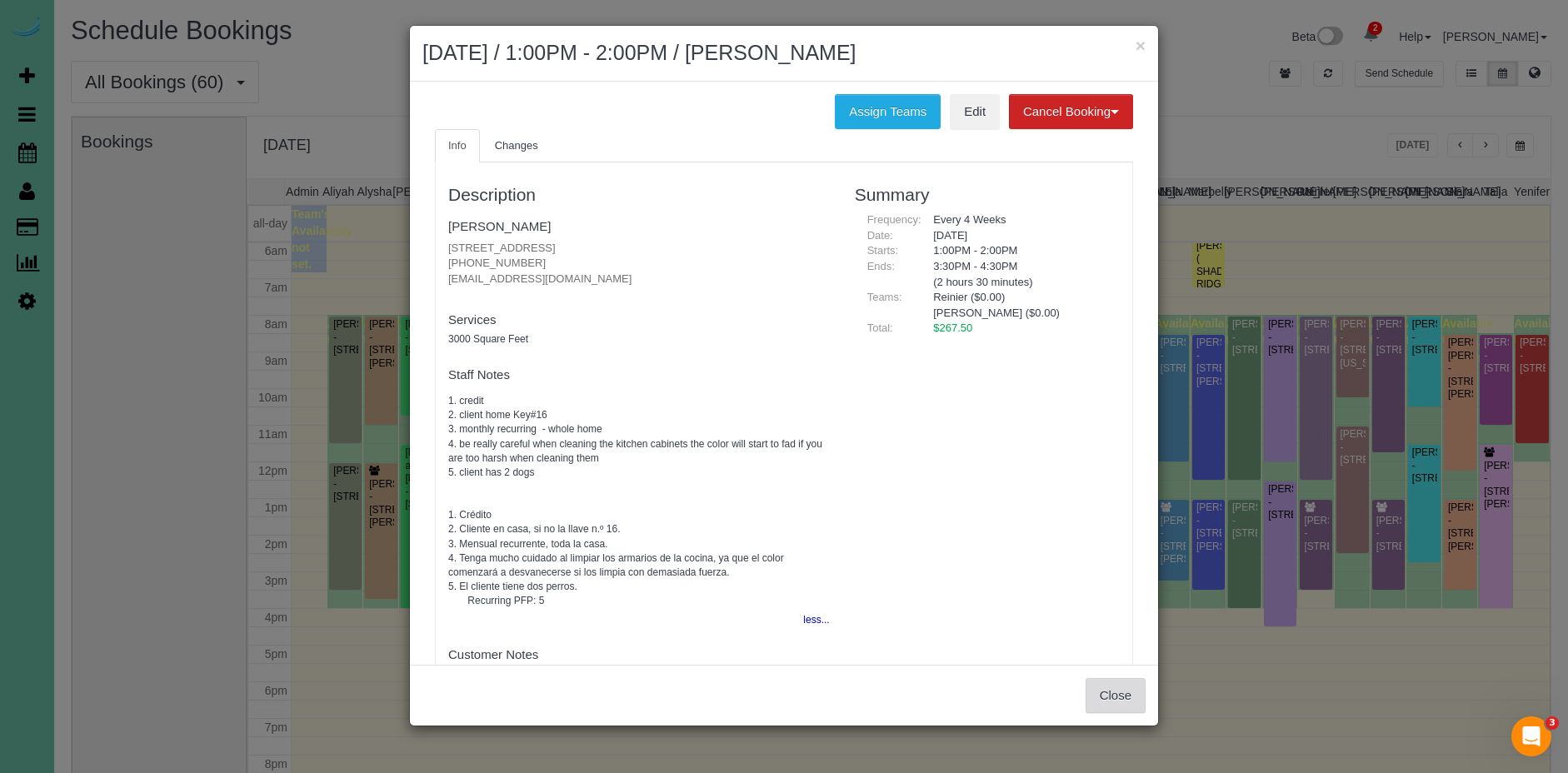
click at [1138, 694] on button "Close" at bounding box center [1115, 695] width 60 height 35
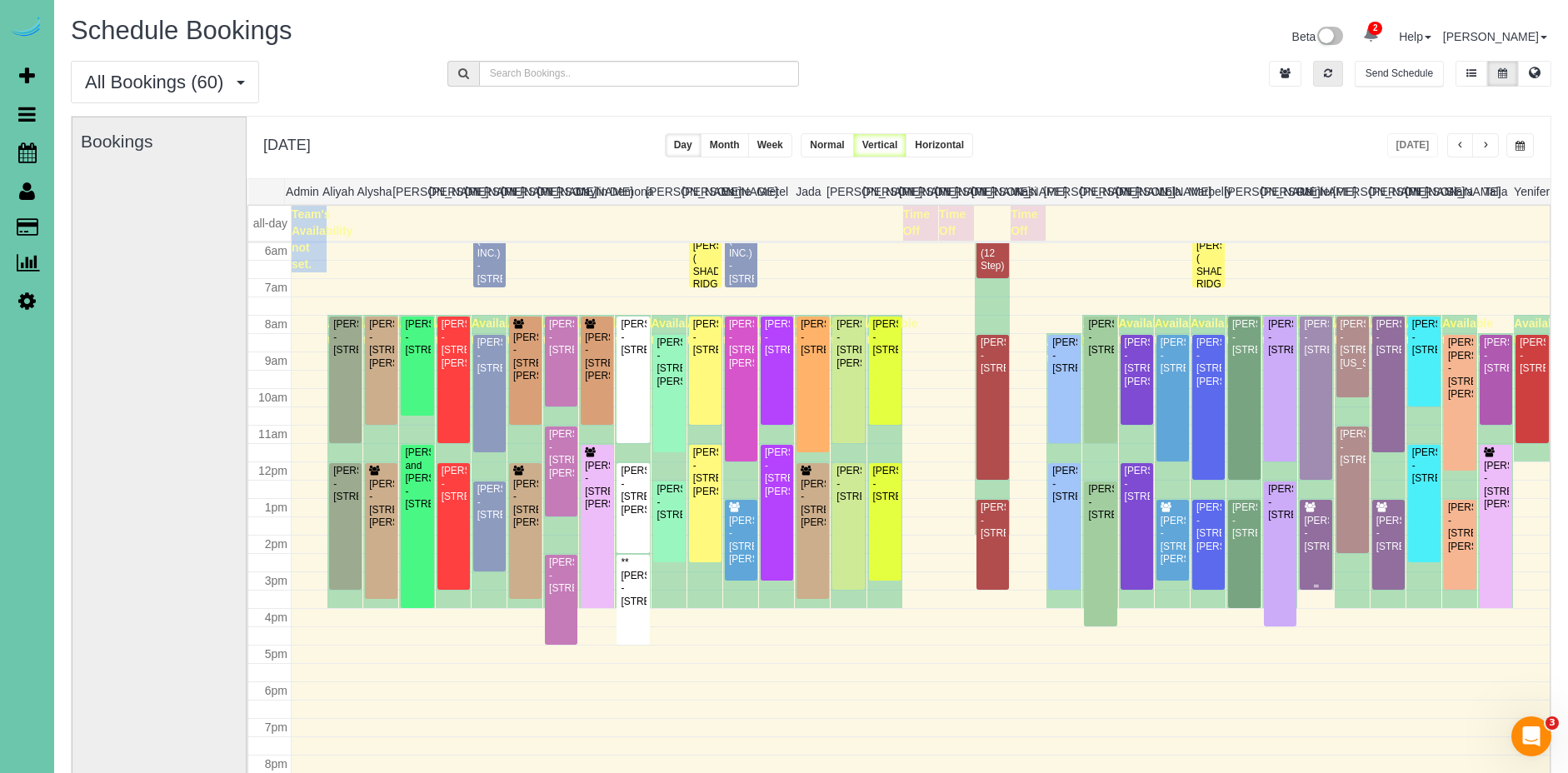
click at [1323, 527] on div "Dana Livingston - 5119 Chicago St, Omaha, NE 68132" at bounding box center [1316, 533] width 26 height 38
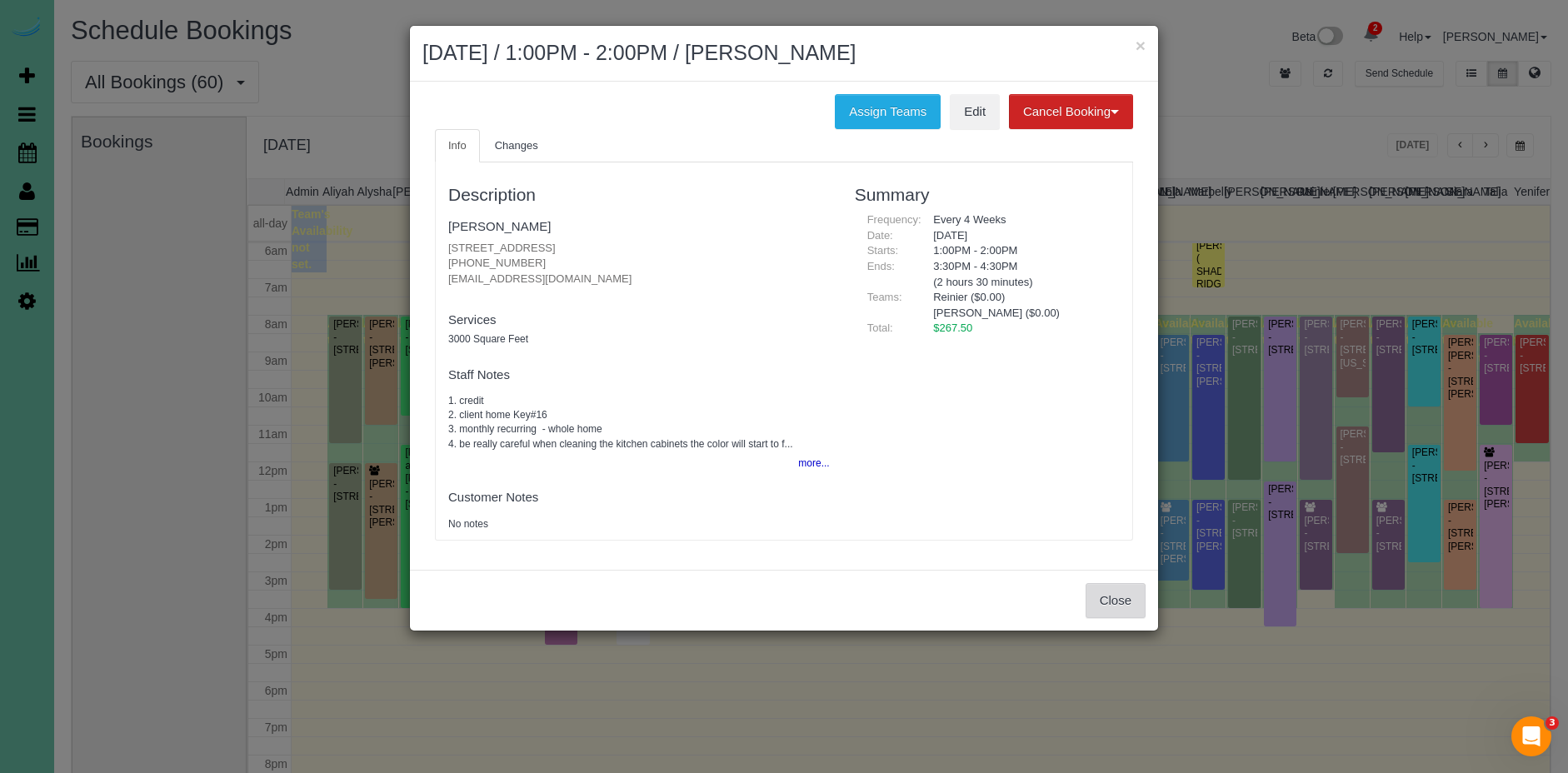
click at [1124, 600] on button "Close" at bounding box center [1115, 600] width 60 height 35
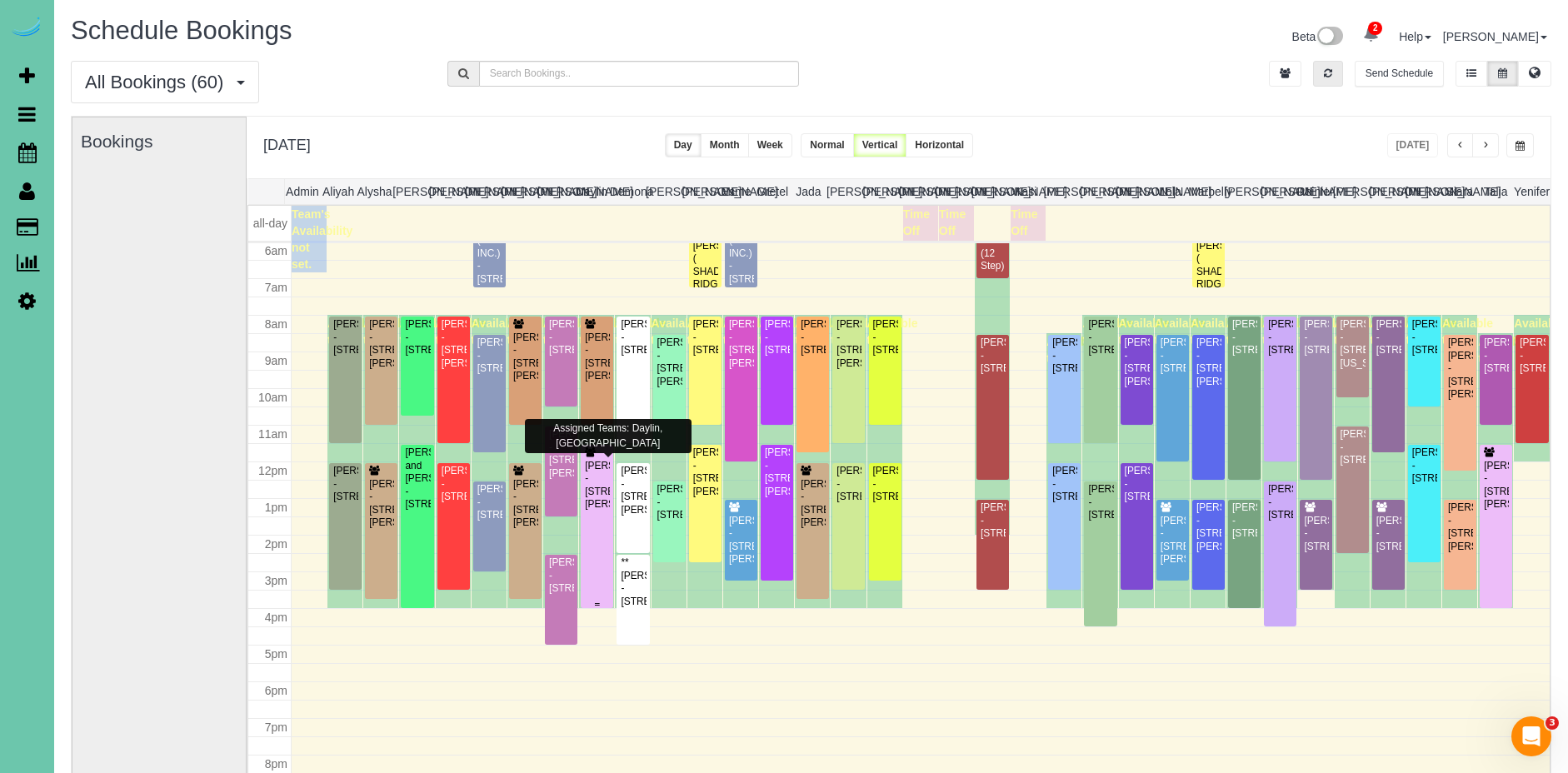
click at [603, 511] on div "Kaci Bendorf - 4014 Hawk Woods Circle, Omaha, NE 68112" at bounding box center [597, 485] width 26 height 52
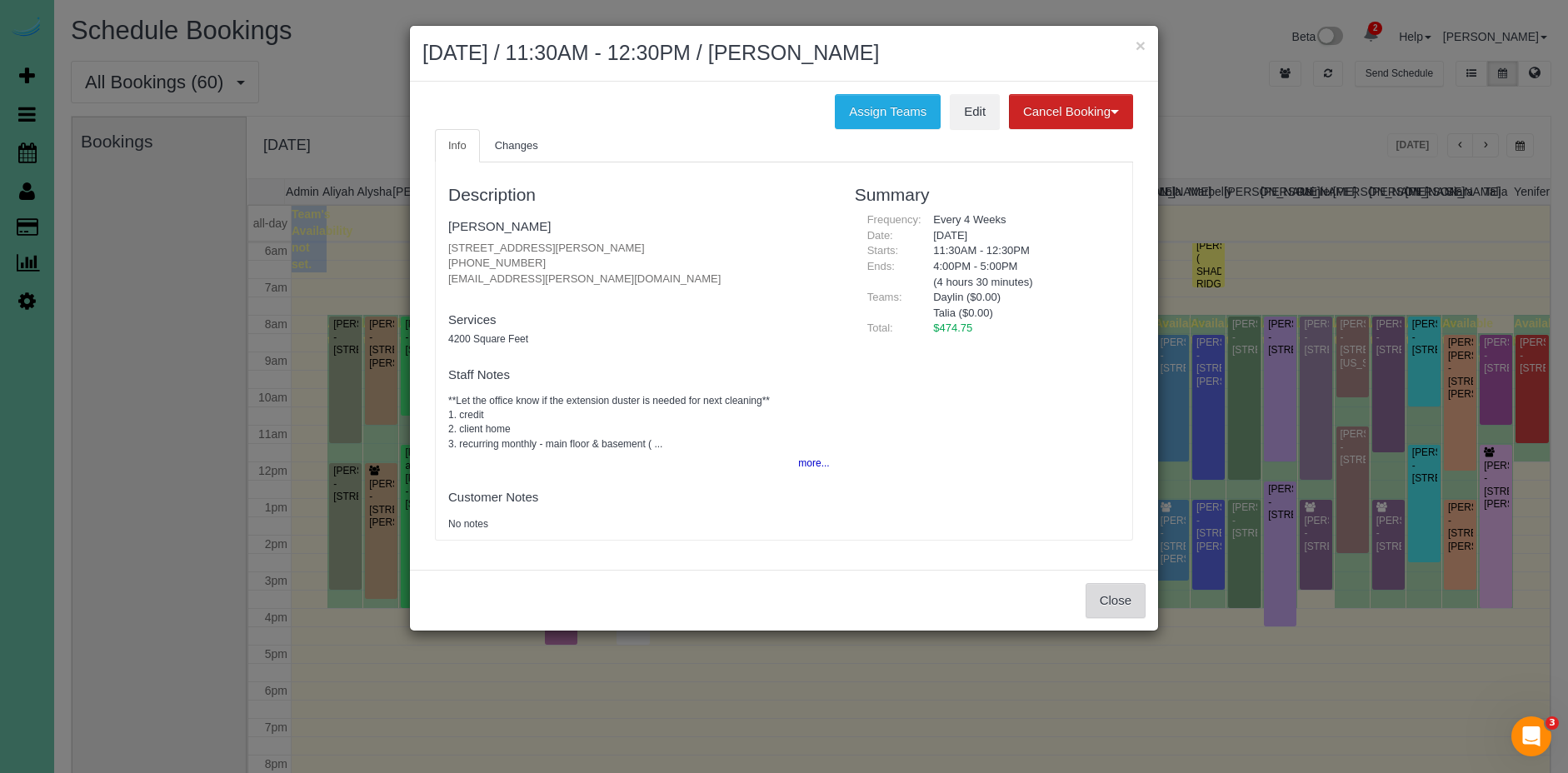
click at [1113, 609] on button "Close" at bounding box center [1115, 600] width 60 height 35
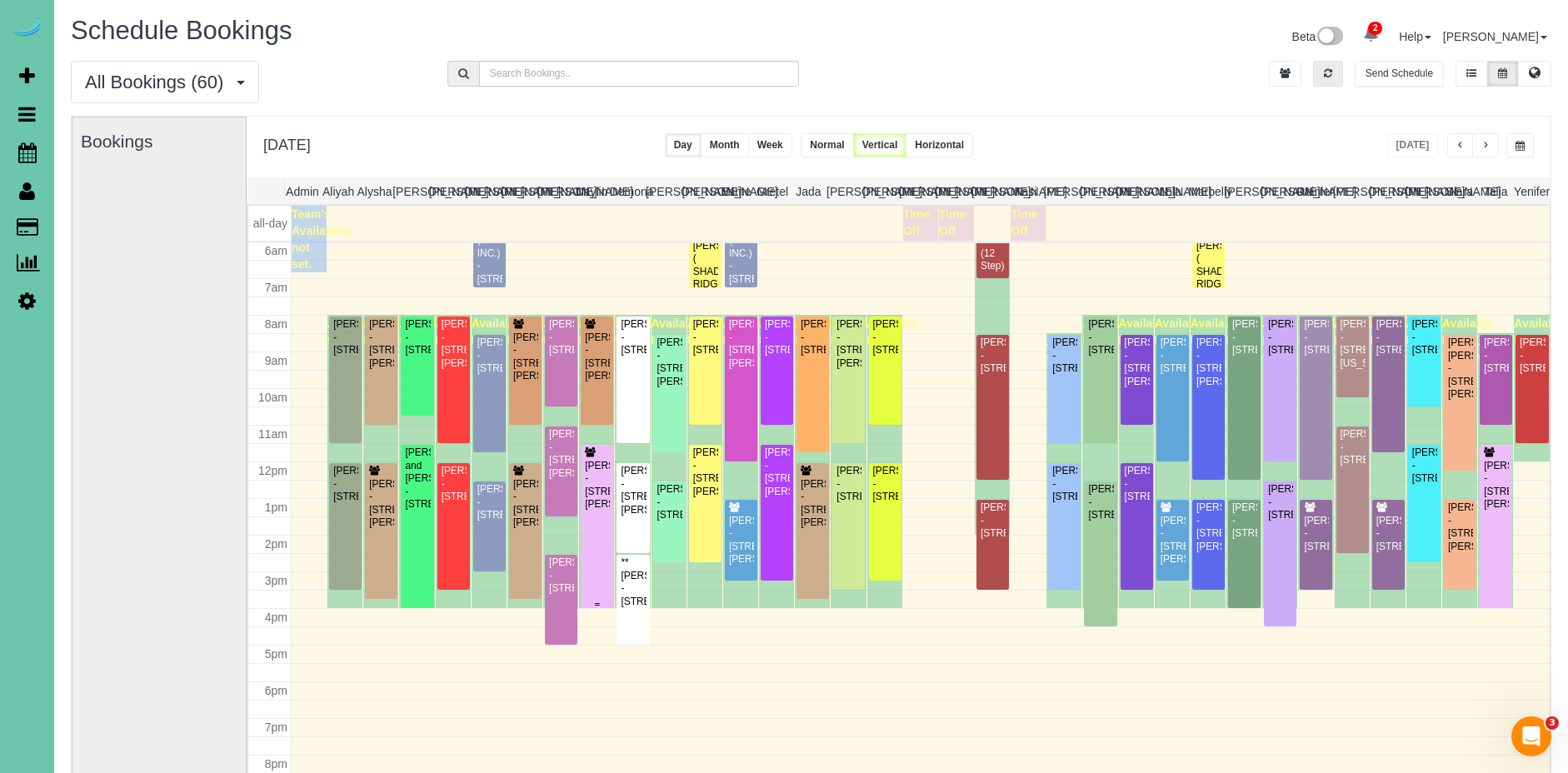
click at [593, 511] on div "Kaci Bendorf - 4014 Hawk Woods Circle, Omaha, NE 68112" at bounding box center [597, 485] width 26 height 52
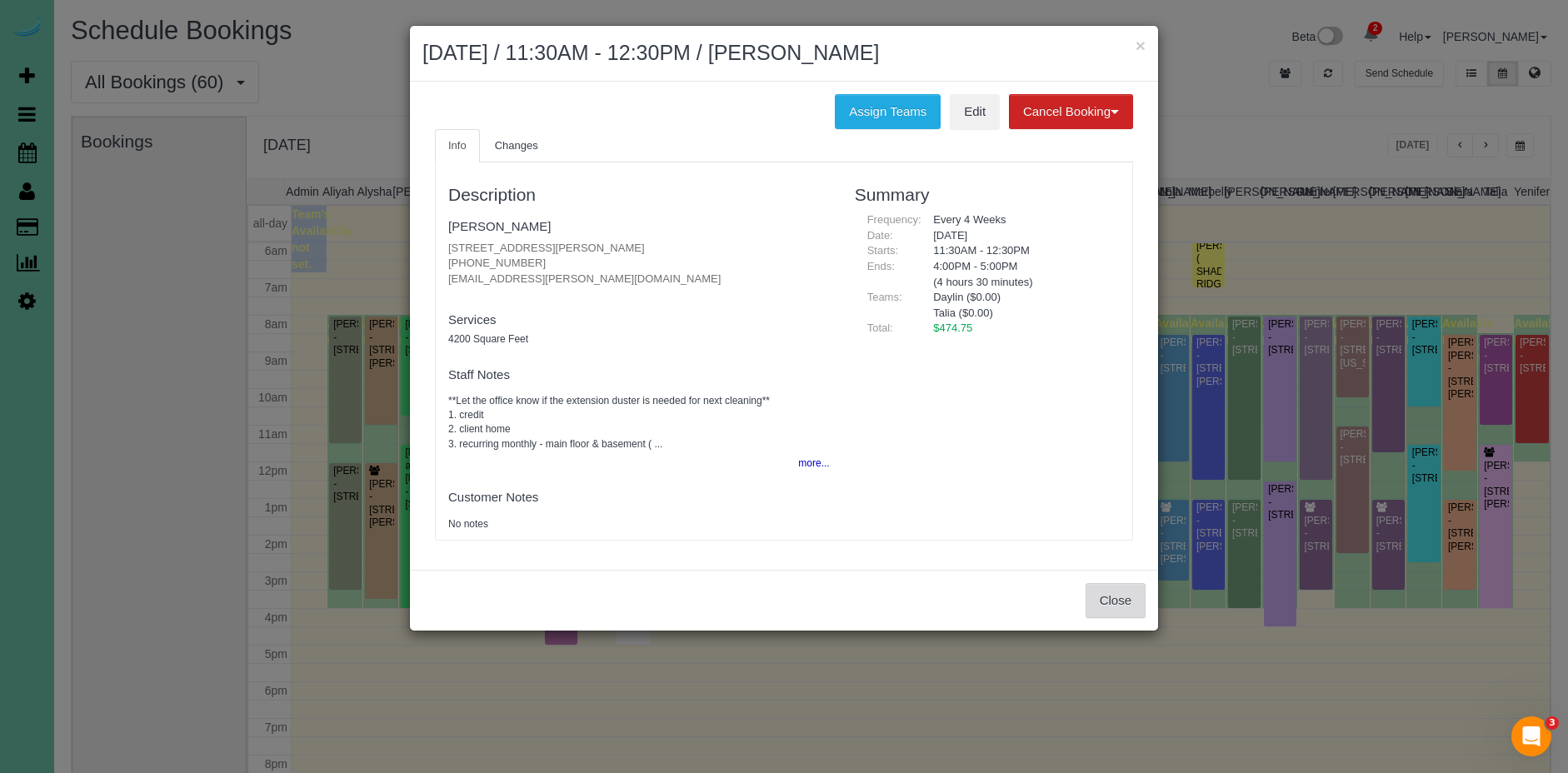
click at [1141, 614] on button "Close" at bounding box center [1115, 600] width 60 height 35
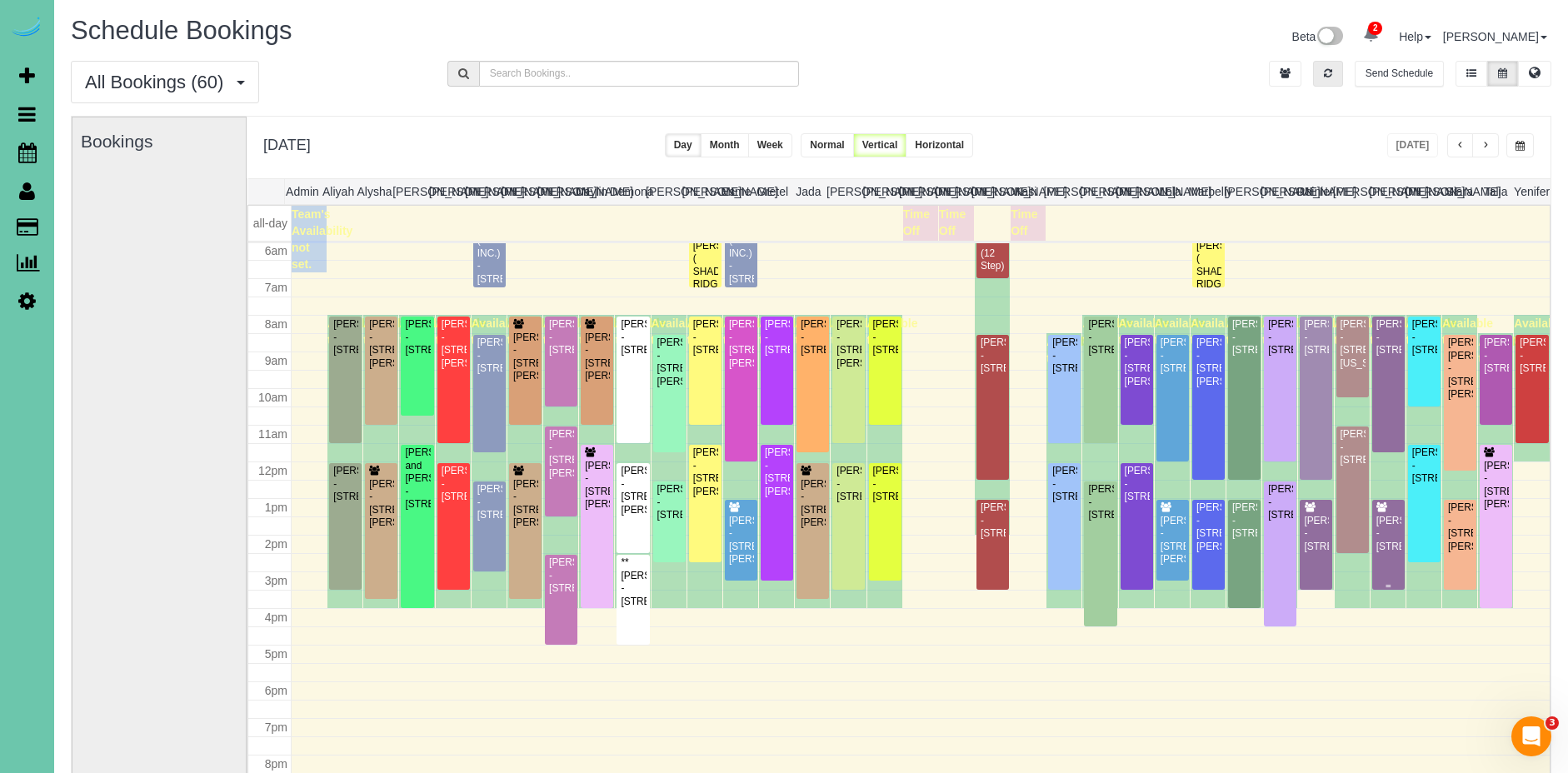
click at [1382, 553] on div "Dana Livingston - 5119 Chicago St, Omaha, NE 68132" at bounding box center [1388, 533] width 26 height 38
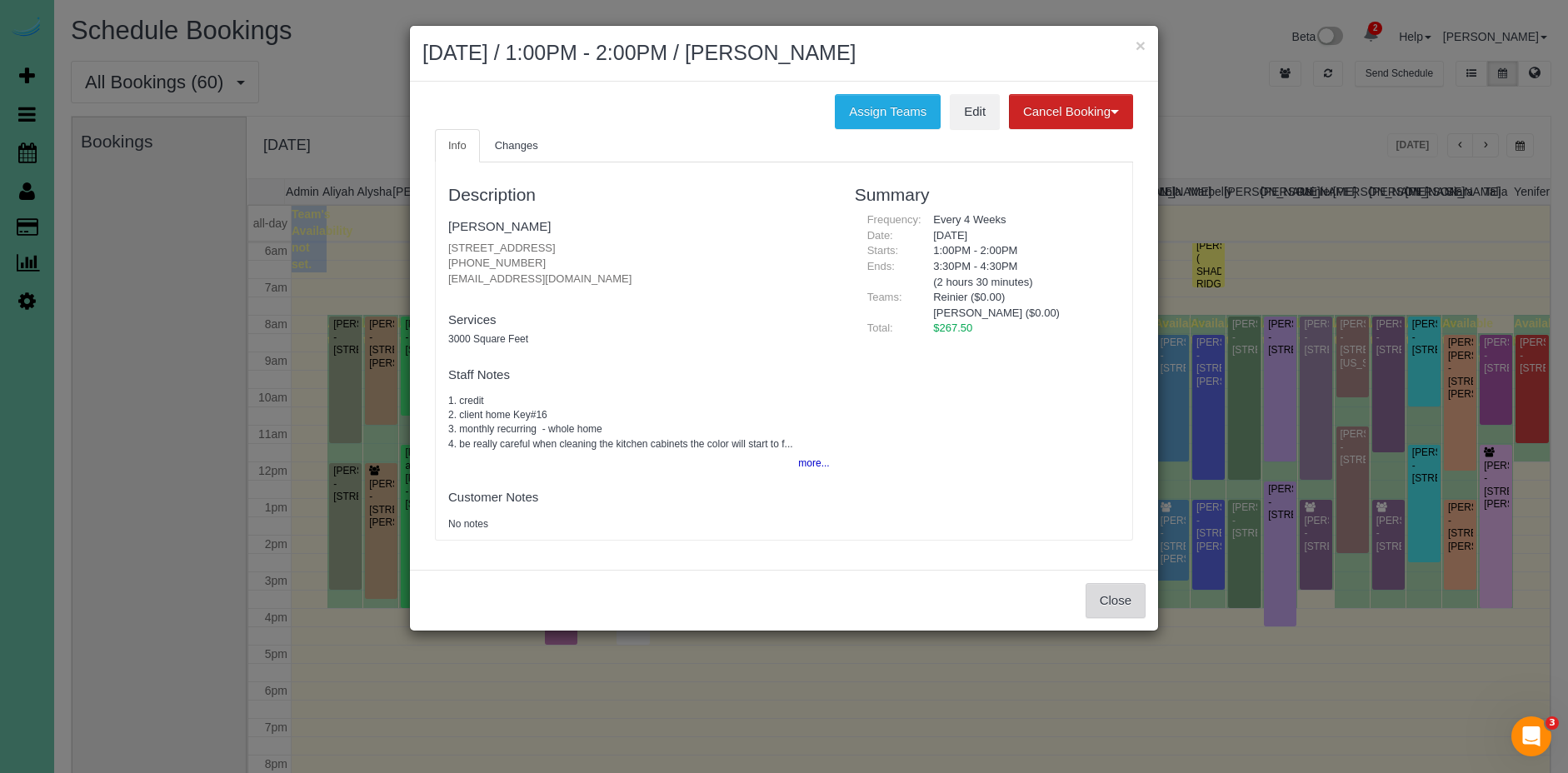
click at [1095, 597] on button "Close" at bounding box center [1115, 600] width 60 height 35
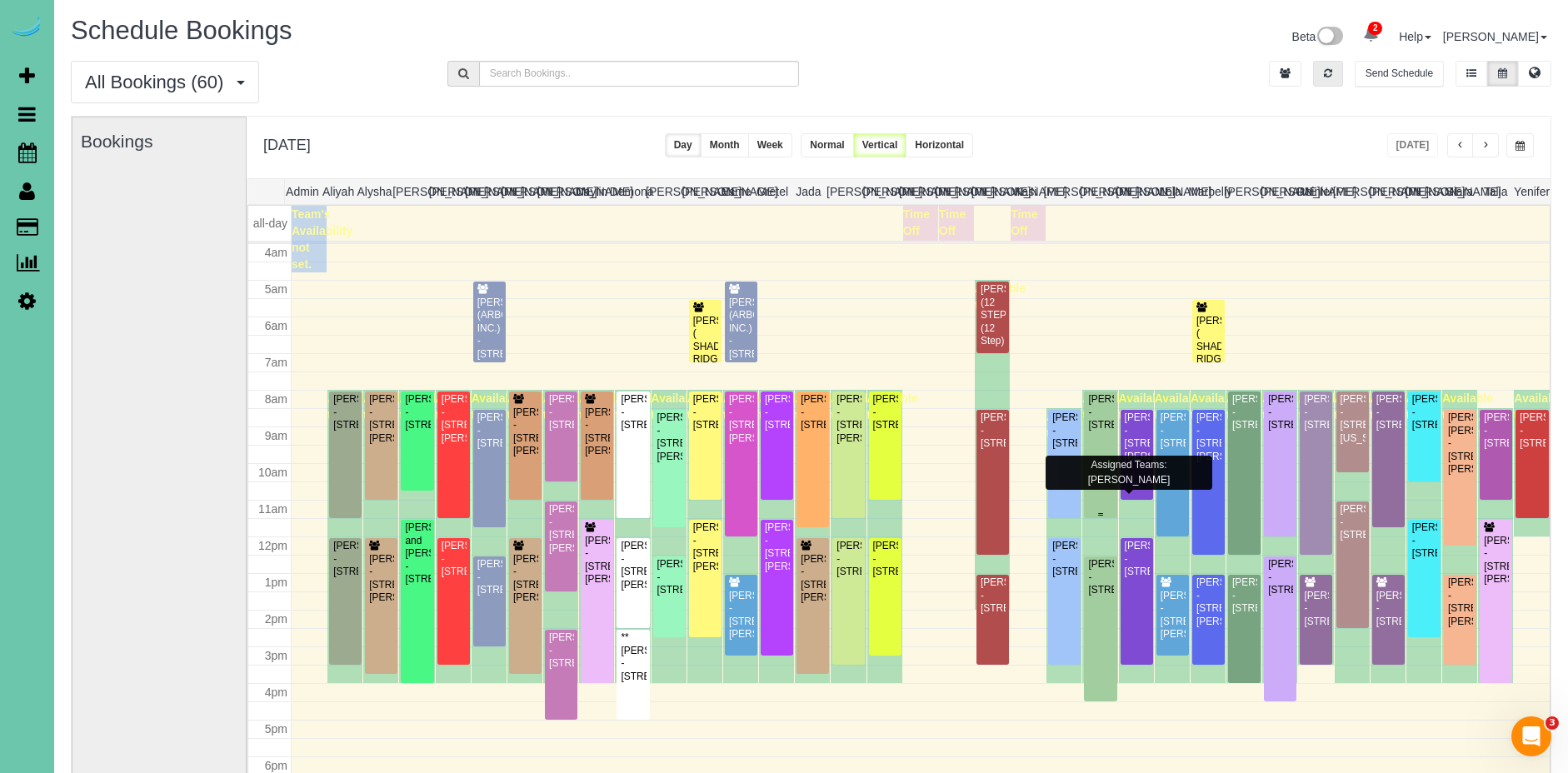
scroll to position [244, 0]
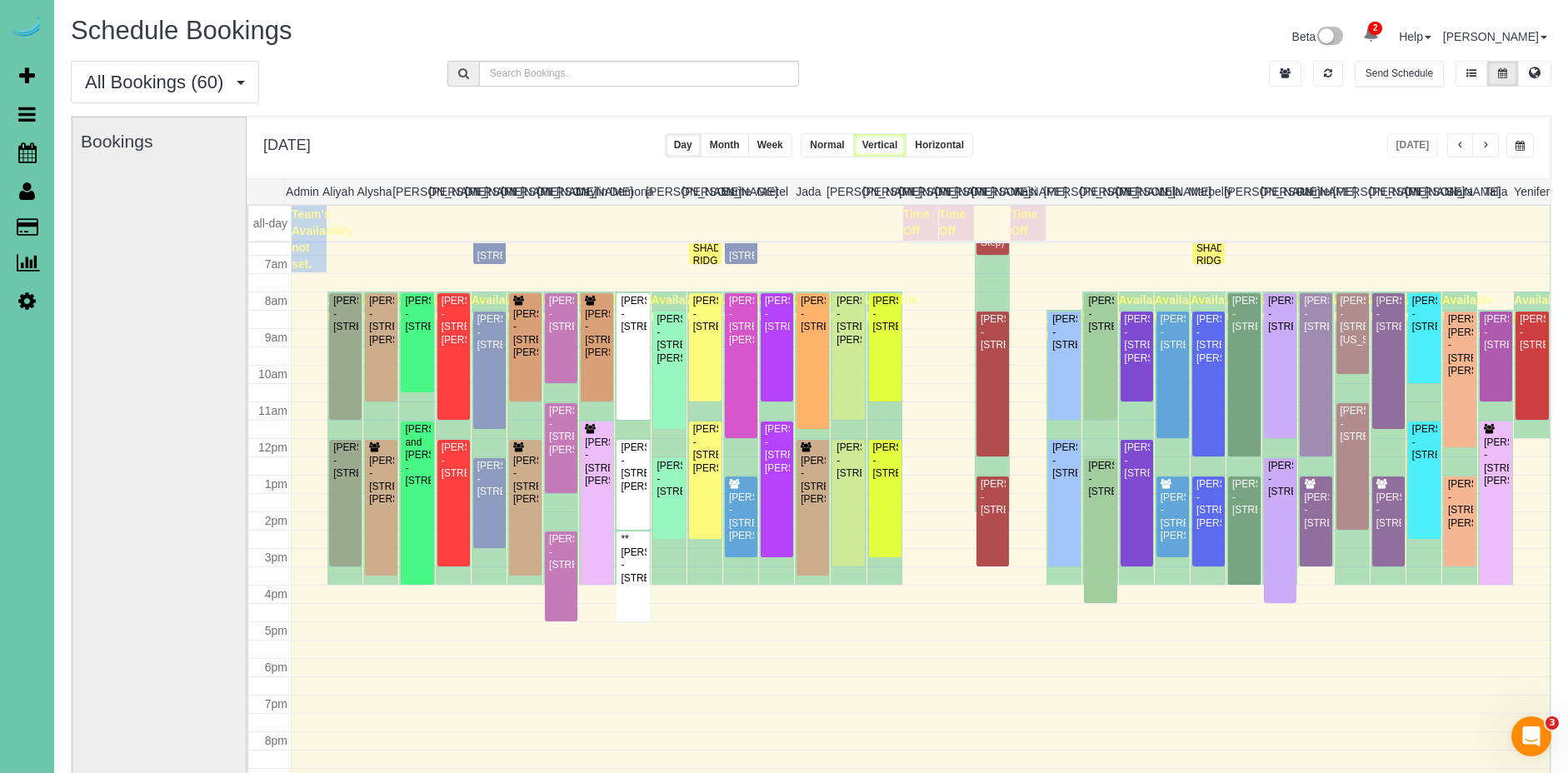
click at [1462, 147] on span "button" at bounding box center [1460, 145] width 8 height 10
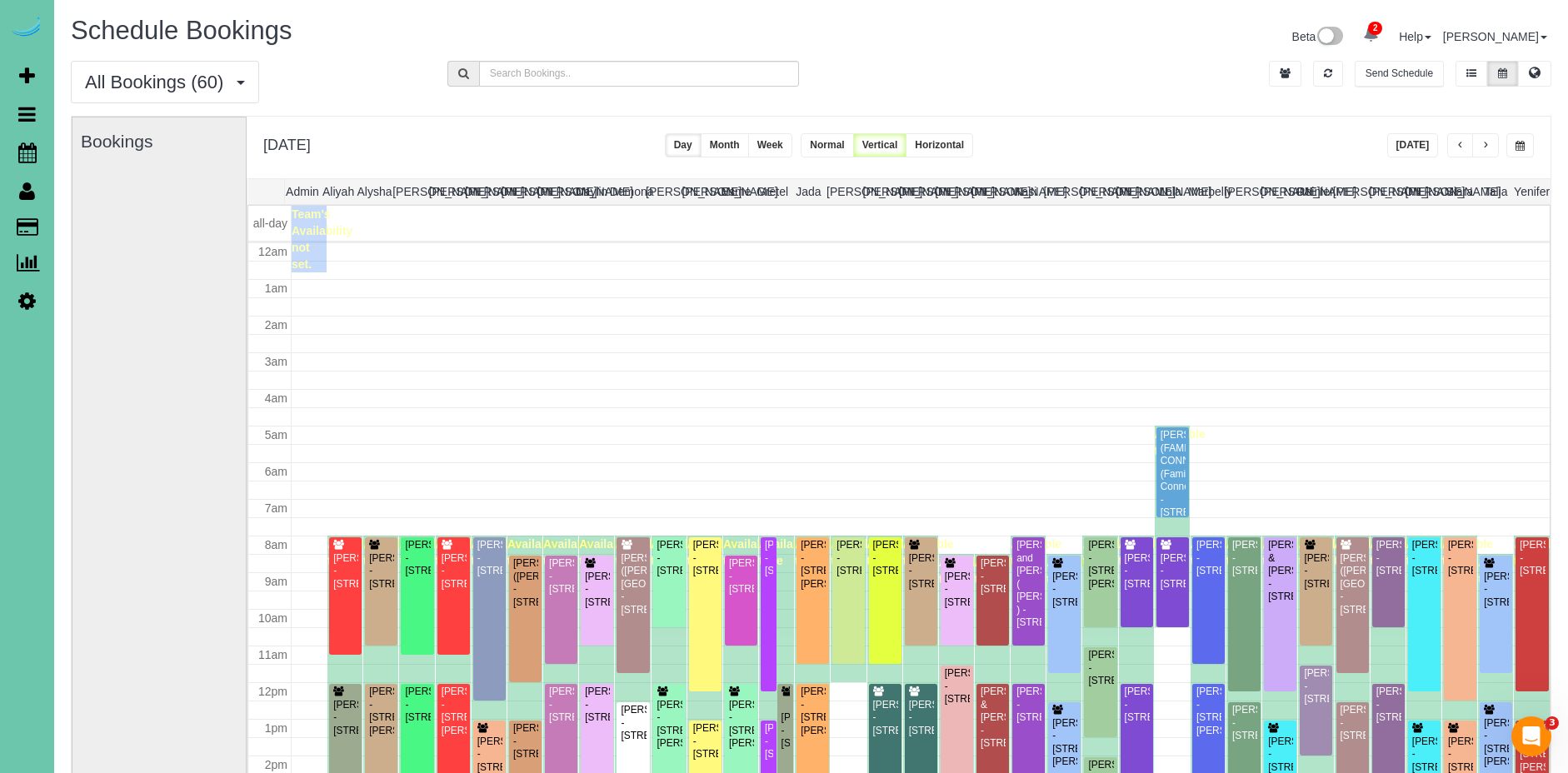
scroll to position [221, 0]
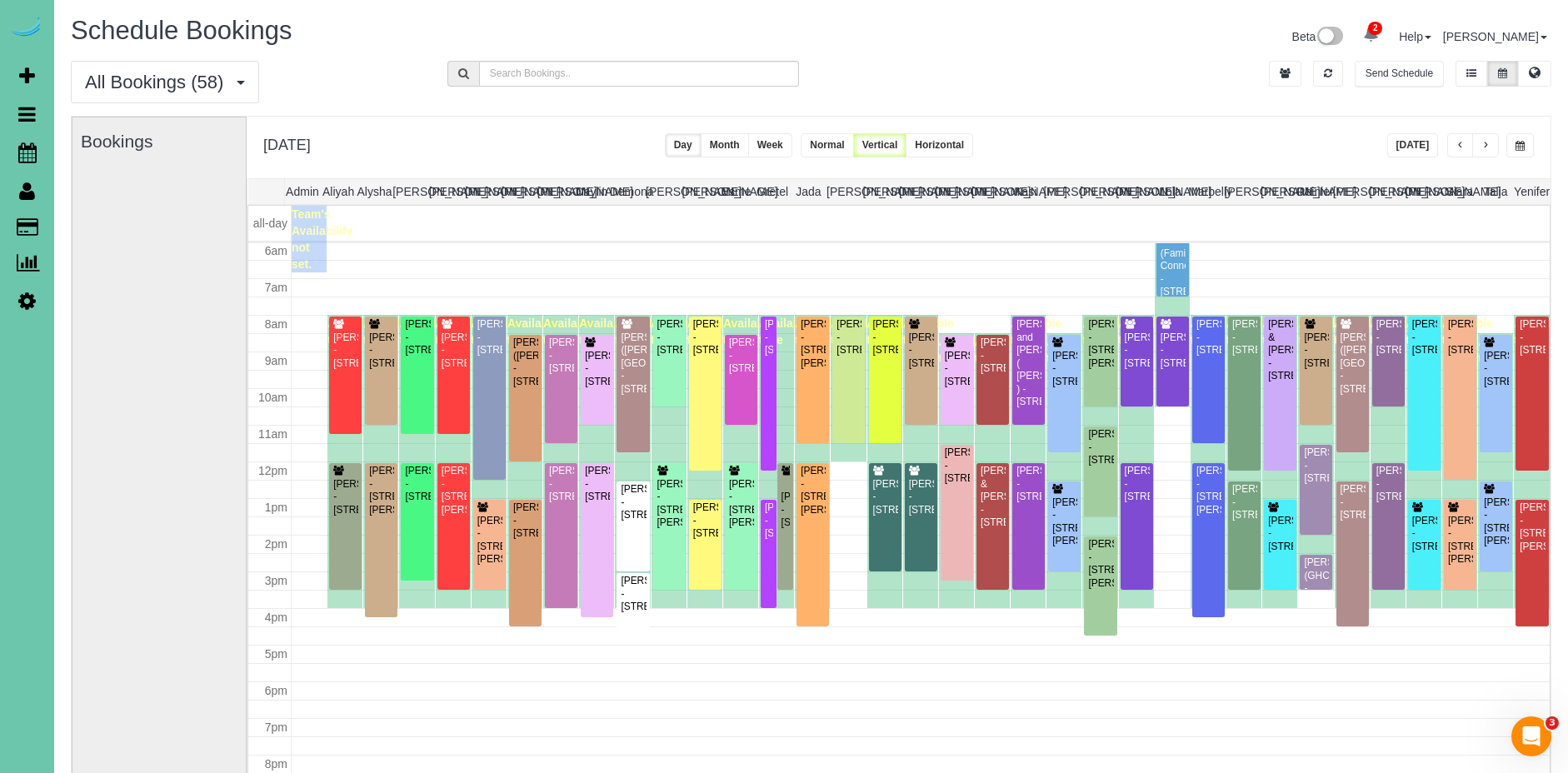
click at [1529, 142] on button "button" at bounding box center [1520, 145] width 28 height 24
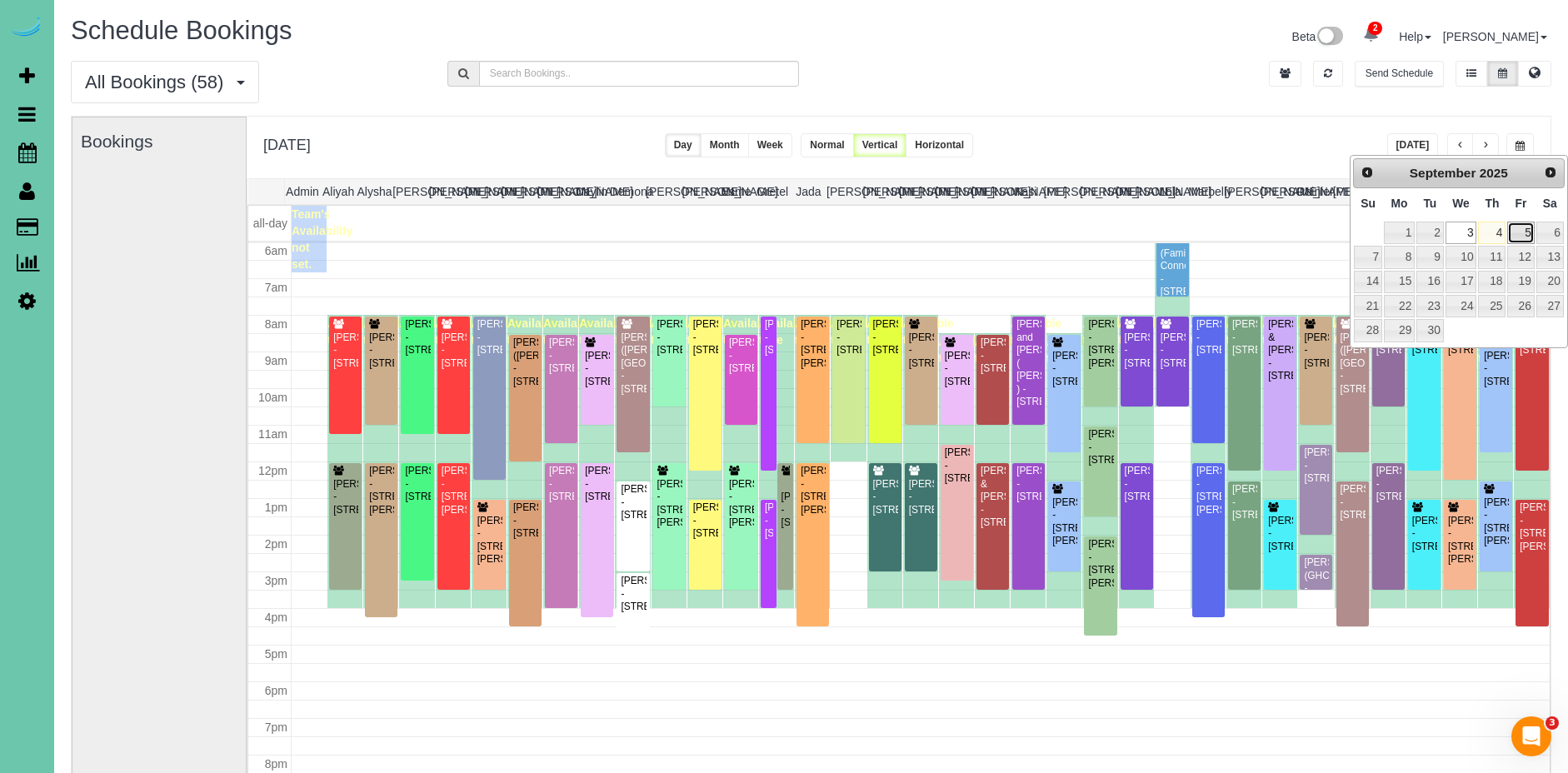
click at [1524, 232] on link "5" at bounding box center [1521, 232] width 27 height 22
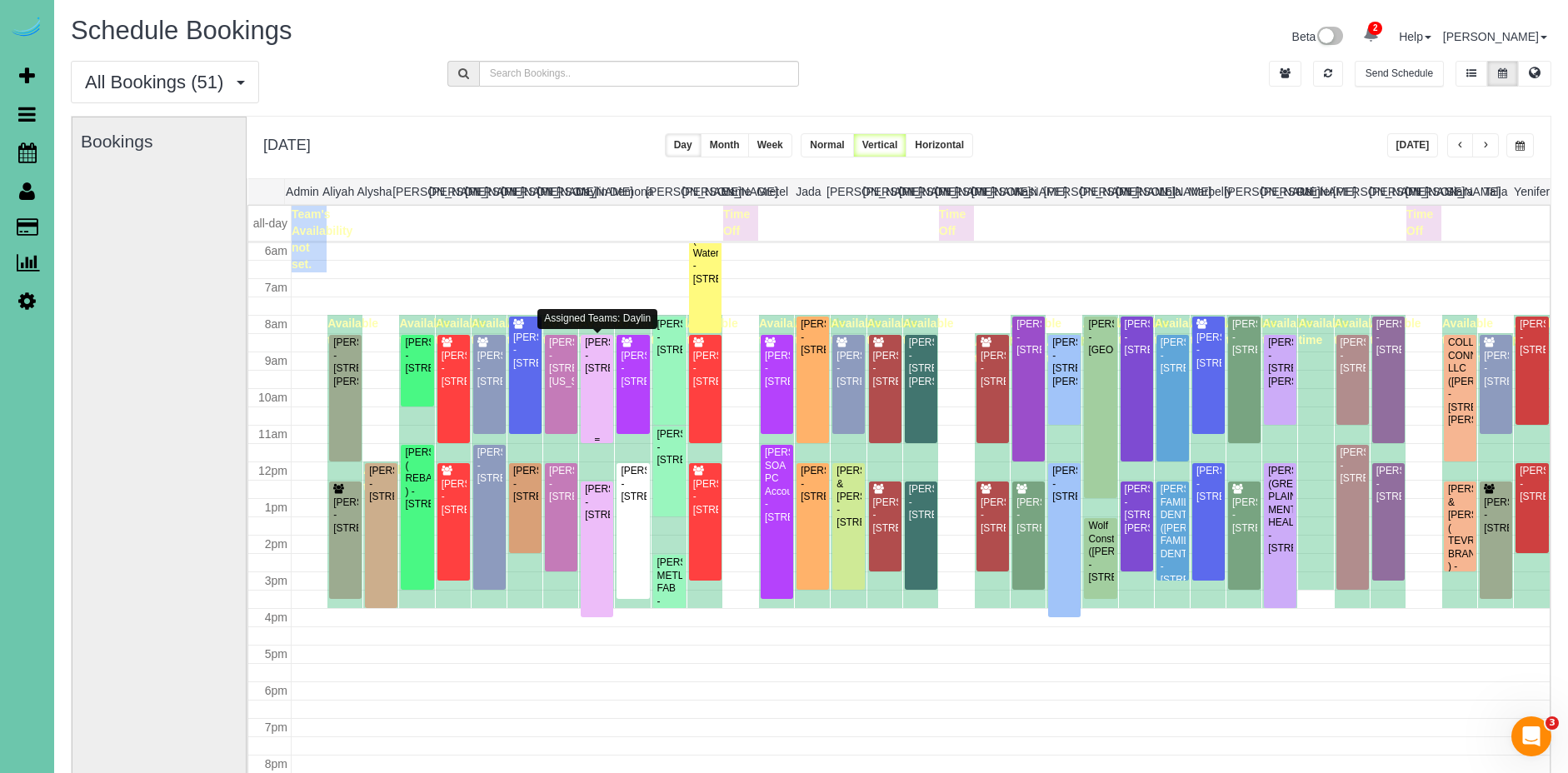
click at [592, 375] on div "Derald Peters - 13265 Miami Street, Omaha, NE 68164" at bounding box center [597, 355] width 26 height 38
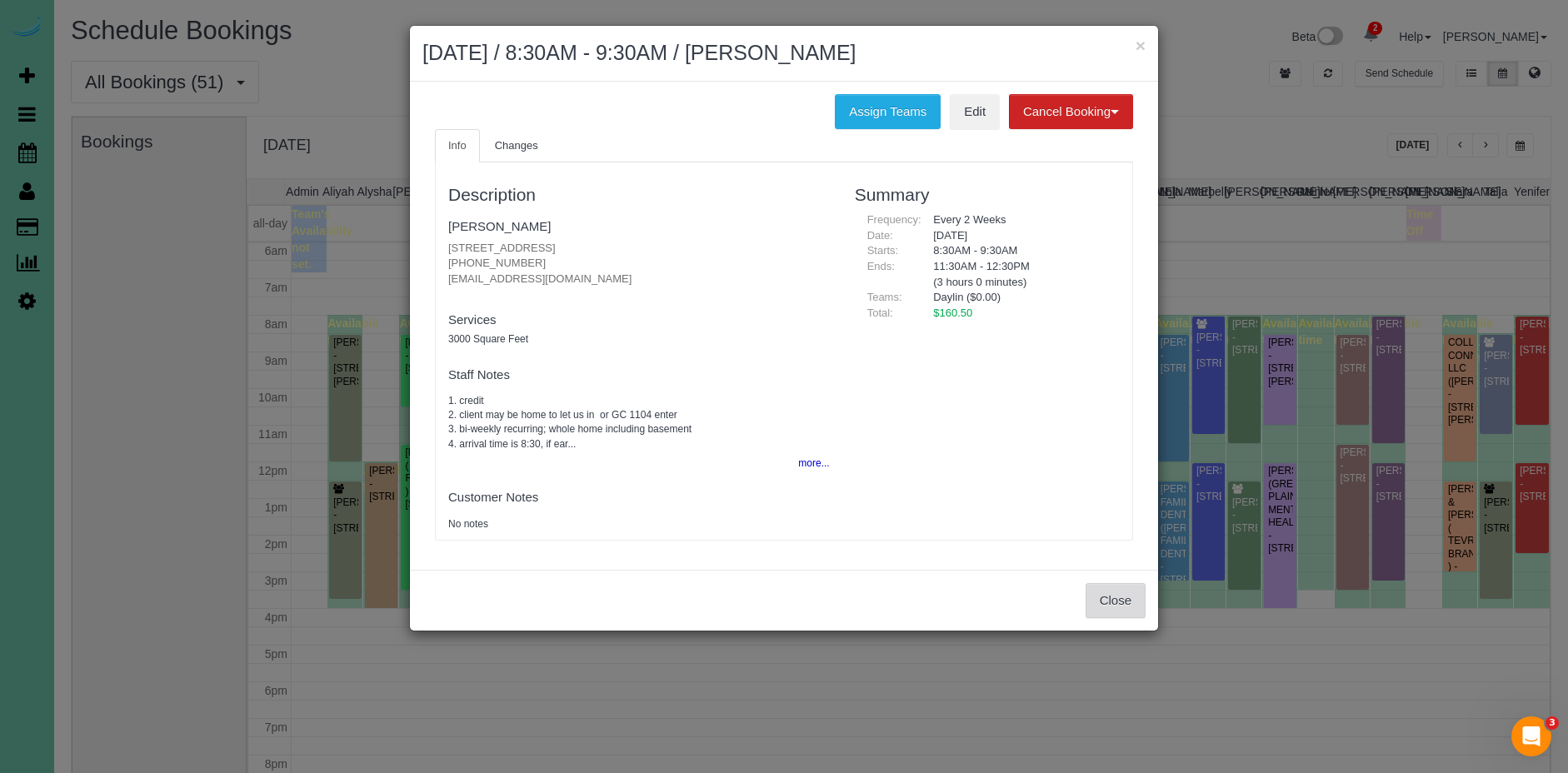
click at [1115, 598] on button "Close" at bounding box center [1115, 600] width 60 height 35
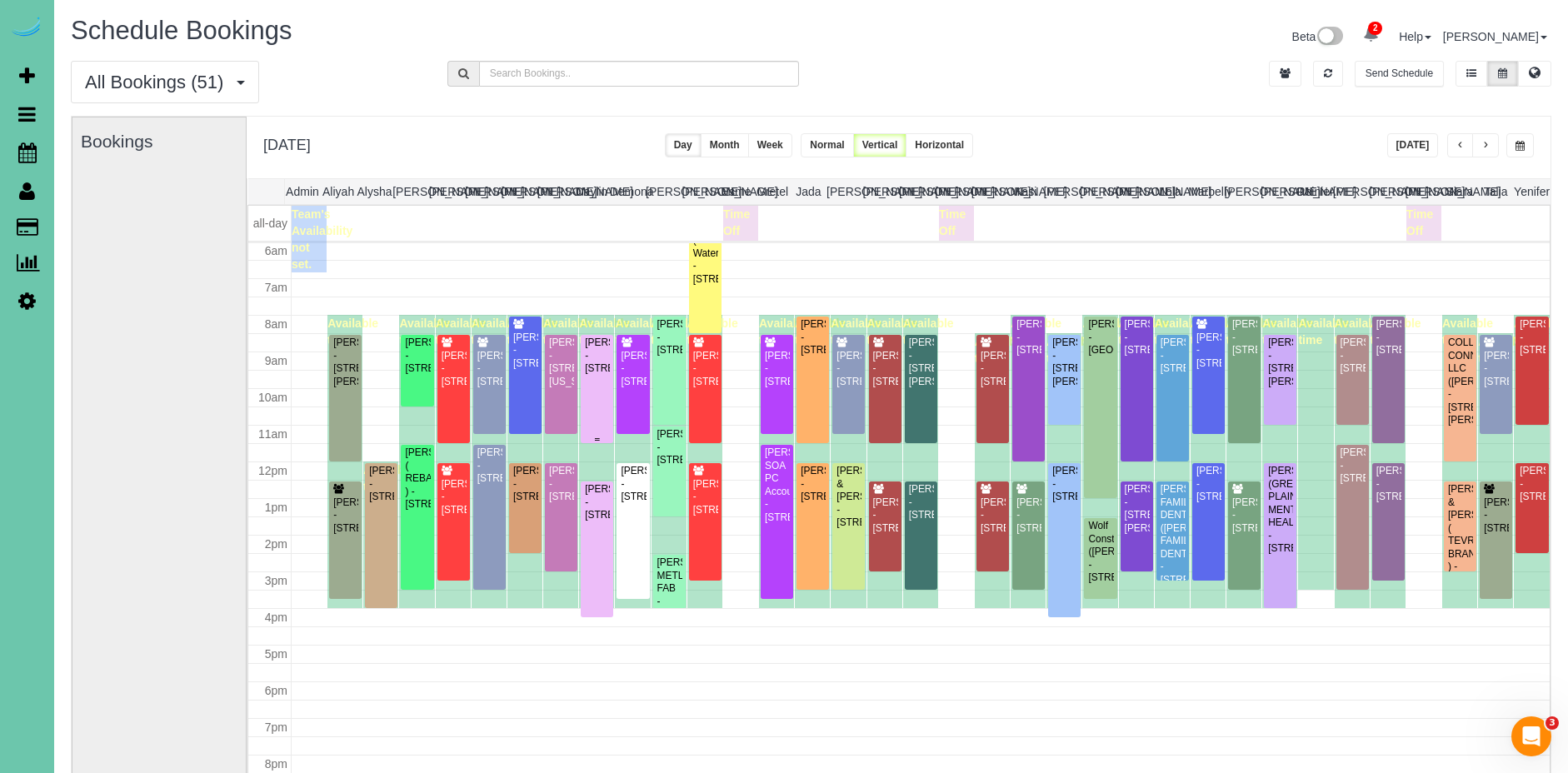
click at [606, 375] on div "Derald Peters - 13265 Miami Street, Omaha, NE 68164" at bounding box center [597, 355] width 26 height 38
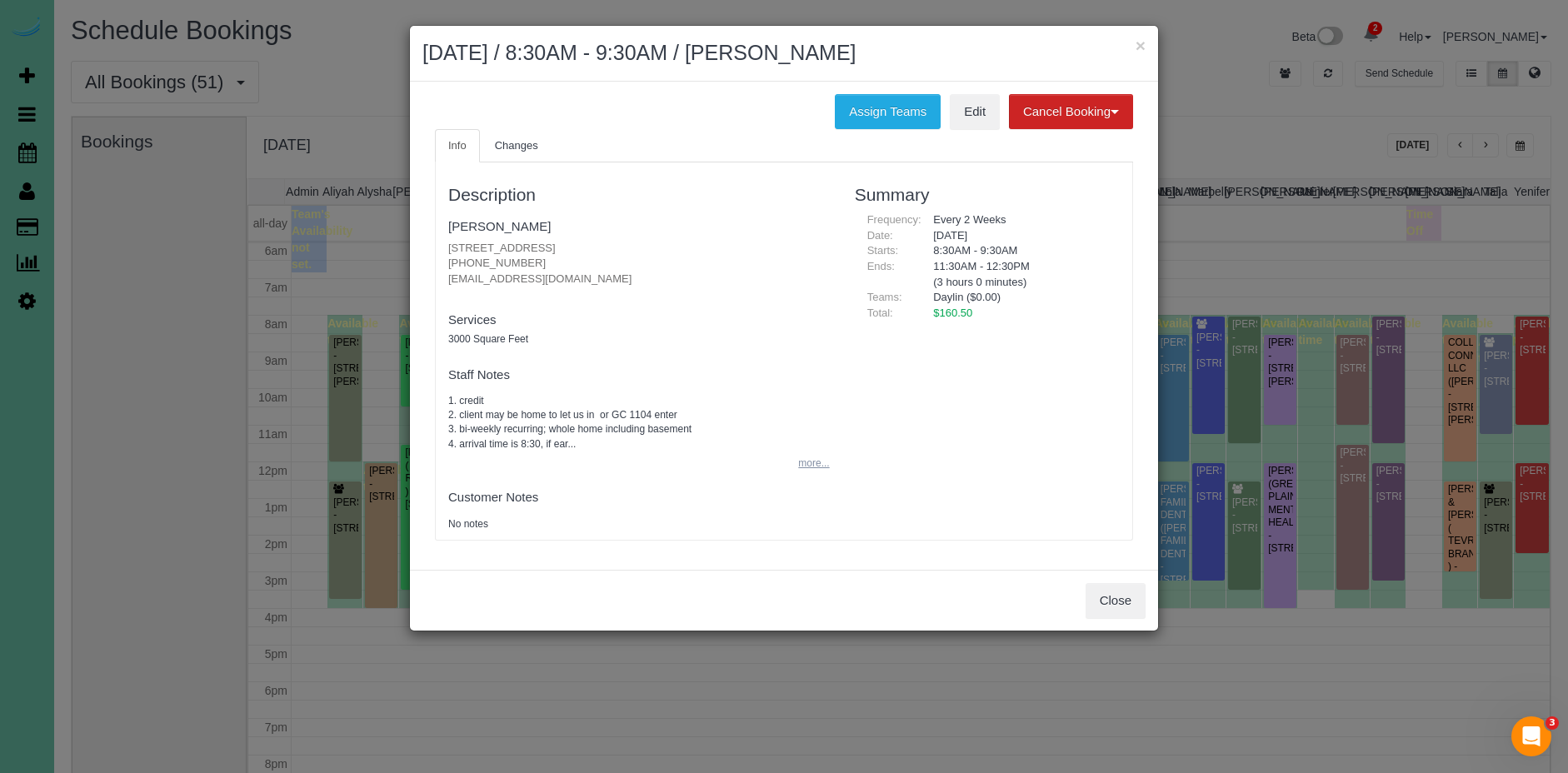
click at [804, 460] on button "more..." at bounding box center [809, 463] width 41 height 24
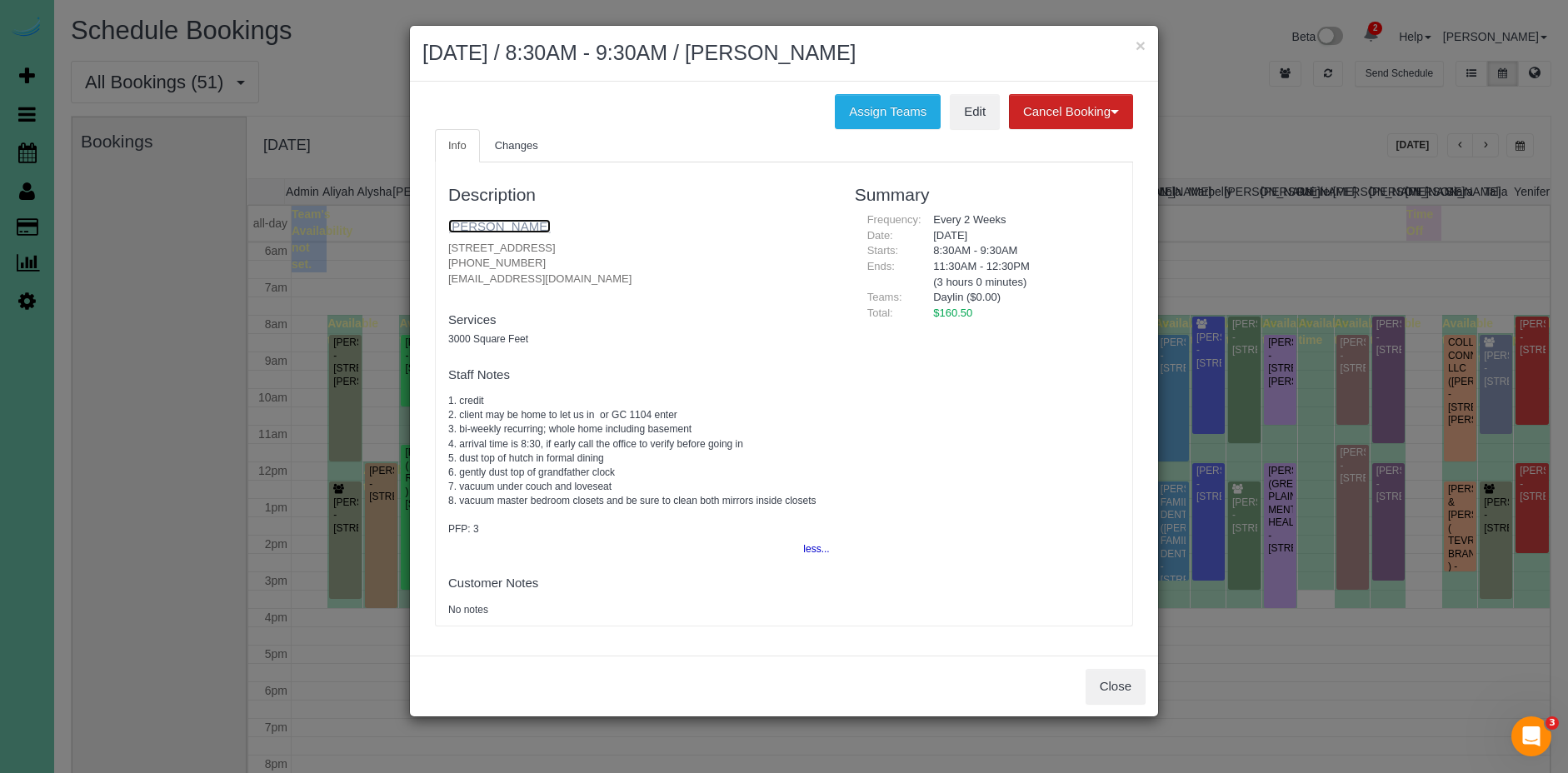
click at [499, 227] on link "Derald Peters" at bounding box center [499, 226] width 102 height 14
click at [1143, 48] on button "×" at bounding box center [1140, 45] width 10 height 18
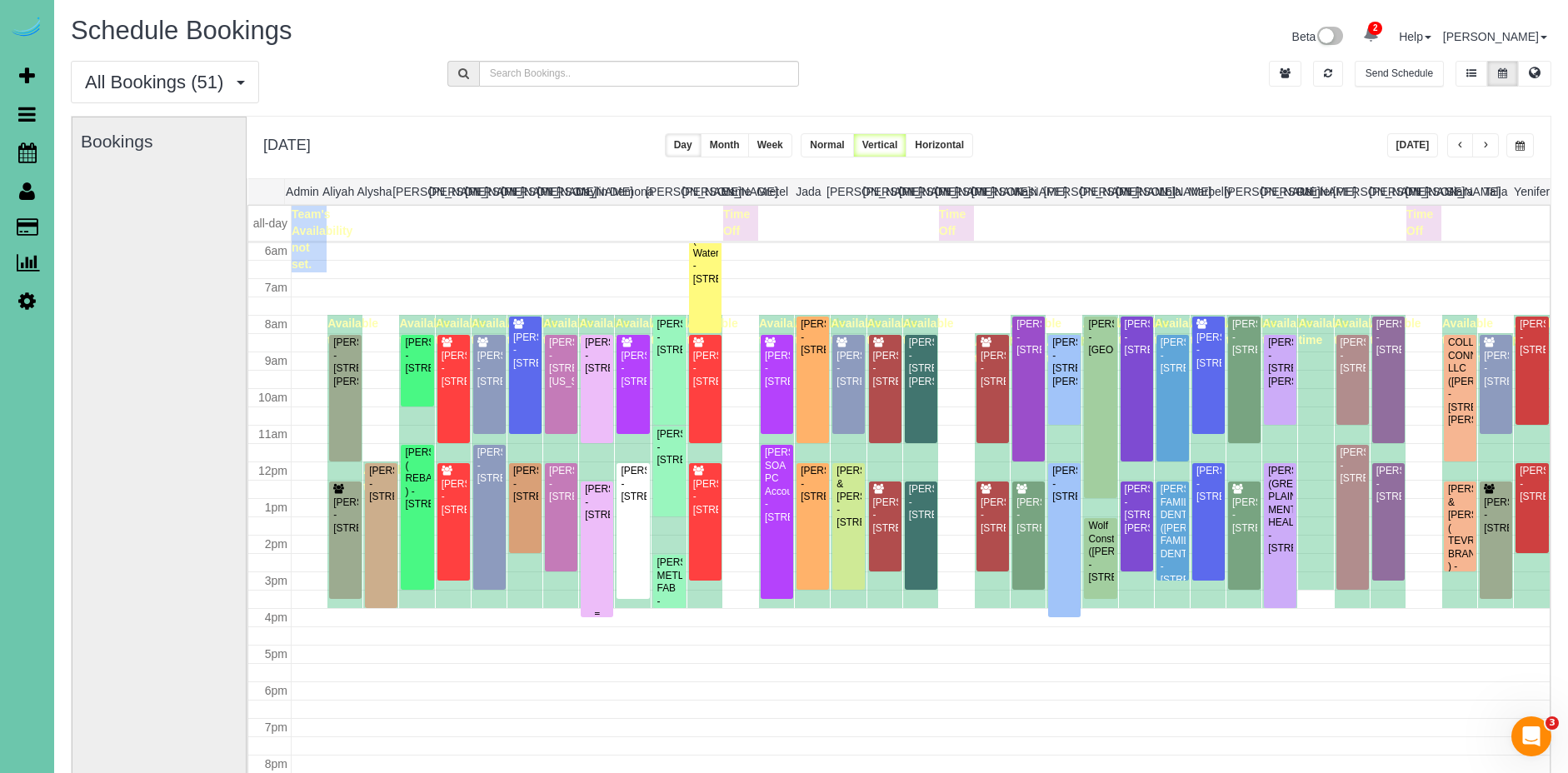
click at [597, 521] on div "Melanie Judkins - 1618 N 213th Street, Elkhorn, NE 68022" at bounding box center [597, 501] width 26 height 38
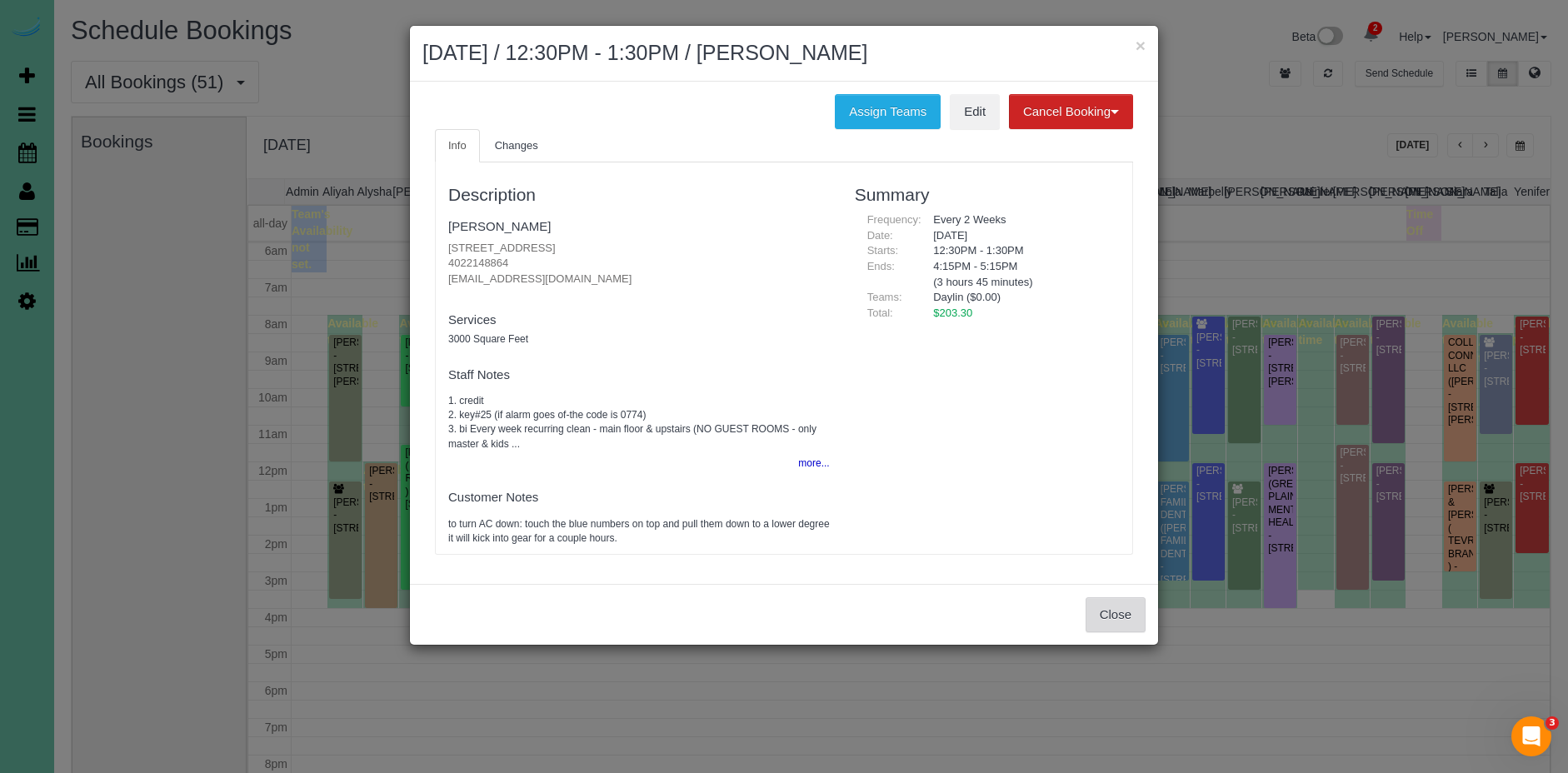
click at [1107, 610] on button "Close" at bounding box center [1115, 614] width 60 height 35
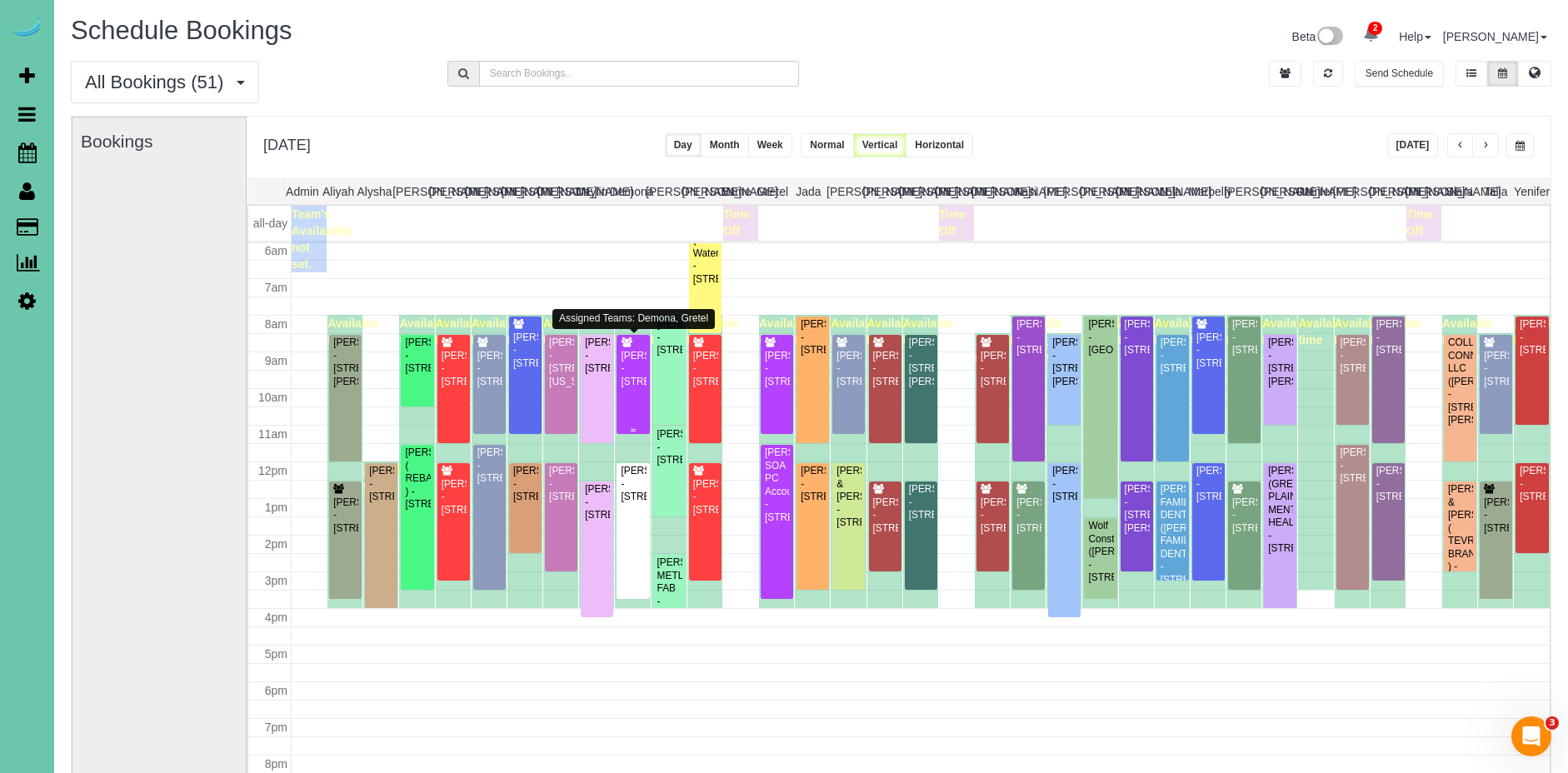
click at [631, 388] on div "Mandy Miser - 11606 Grissom Street, Papillion, NE 68046" at bounding box center [633, 369] width 26 height 38
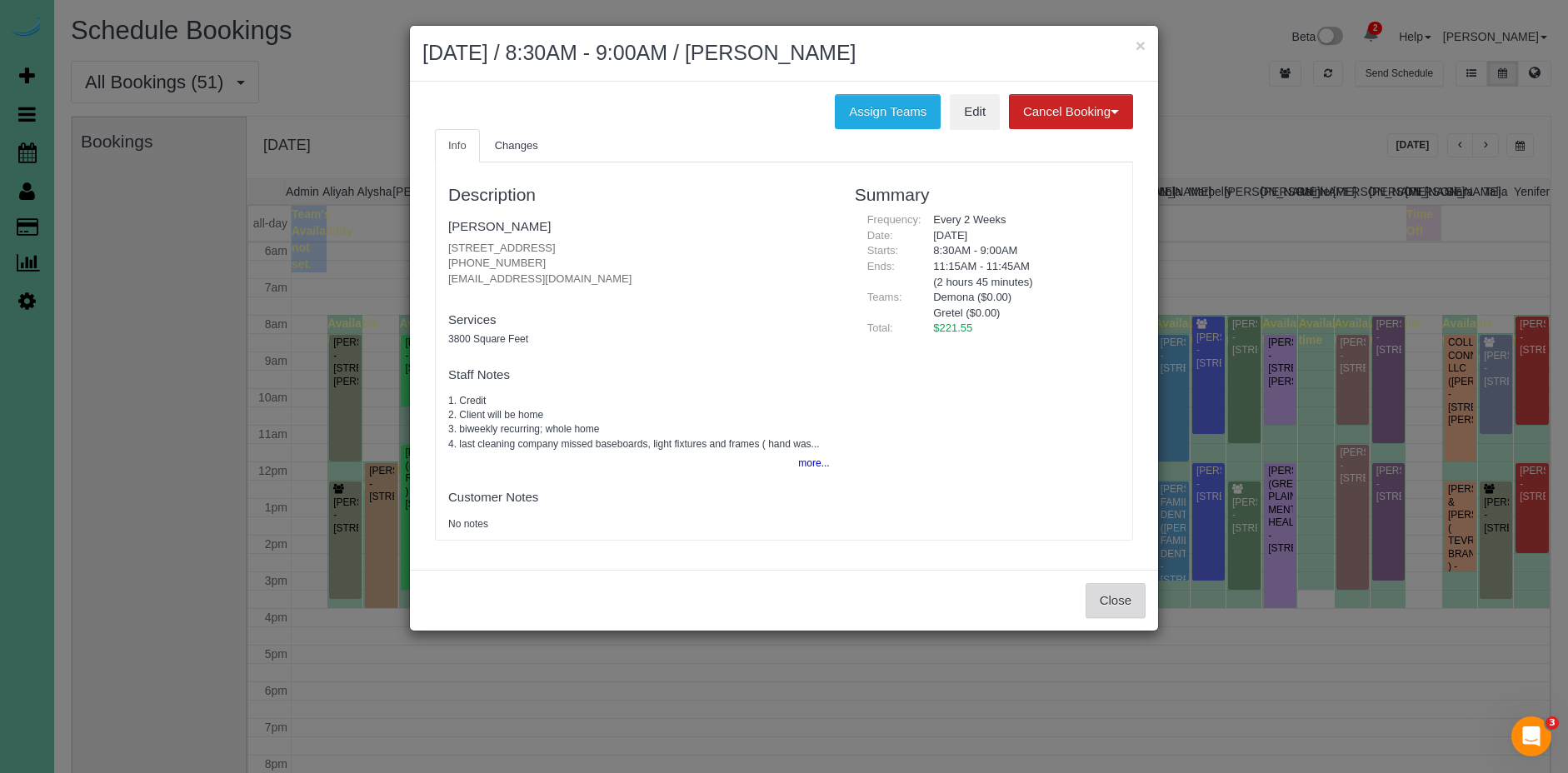
click at [1117, 604] on button "Close" at bounding box center [1115, 600] width 60 height 35
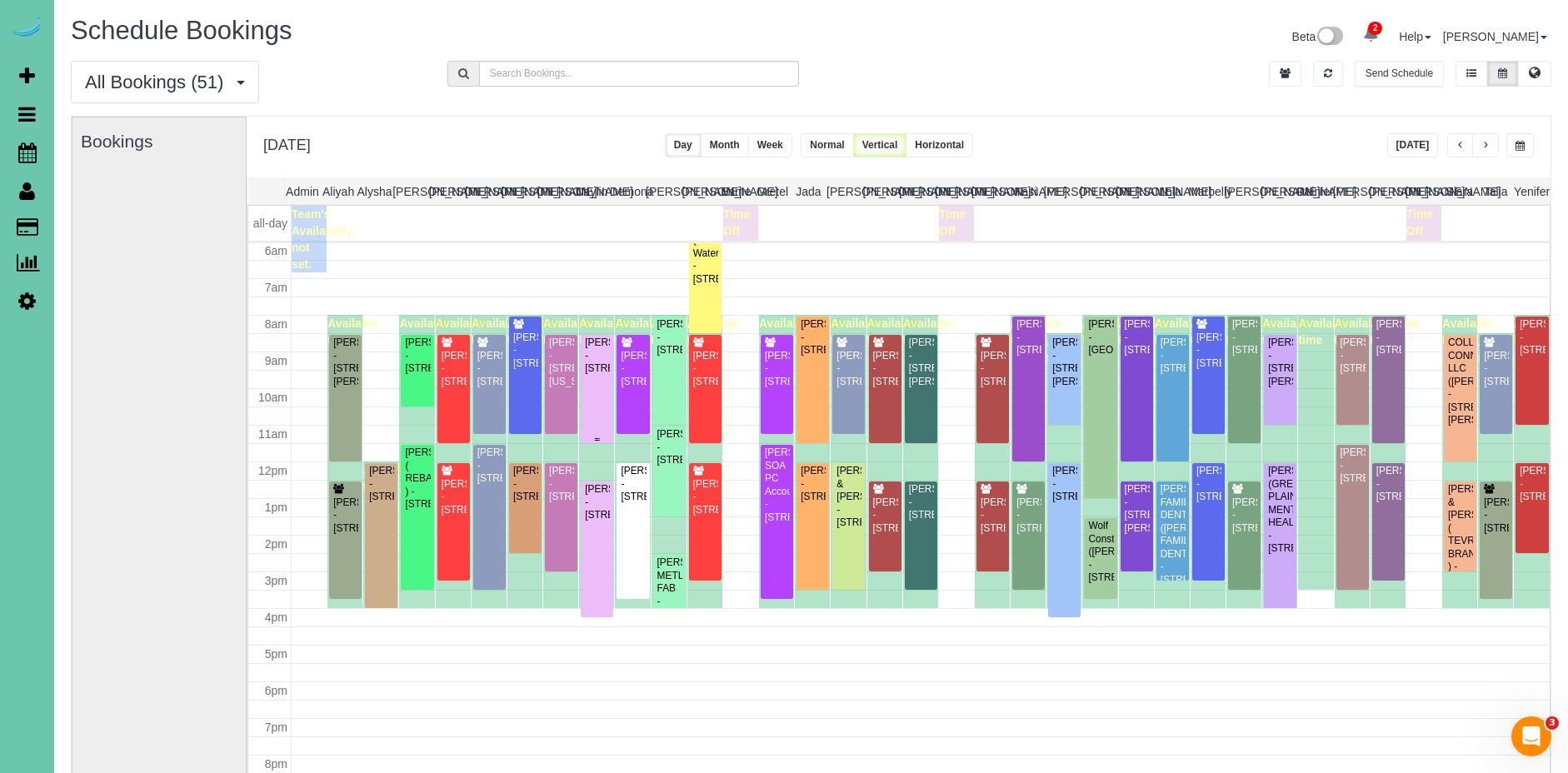
click at [606, 375] on div "Derald Peters - 13265 Miami Street, Omaha, NE 68164" at bounding box center [597, 355] width 26 height 38
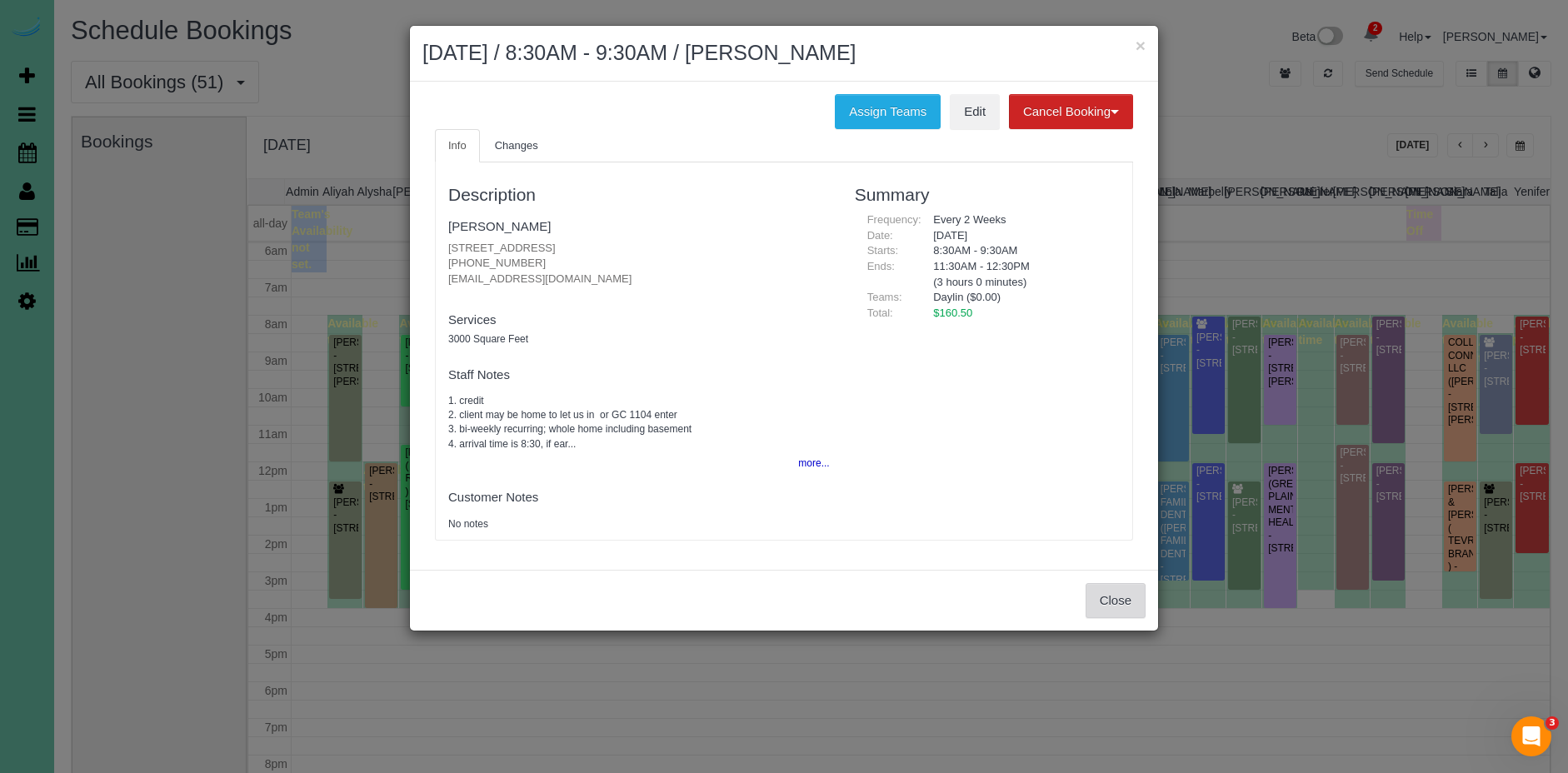
click at [1129, 607] on button "Close" at bounding box center [1115, 600] width 60 height 35
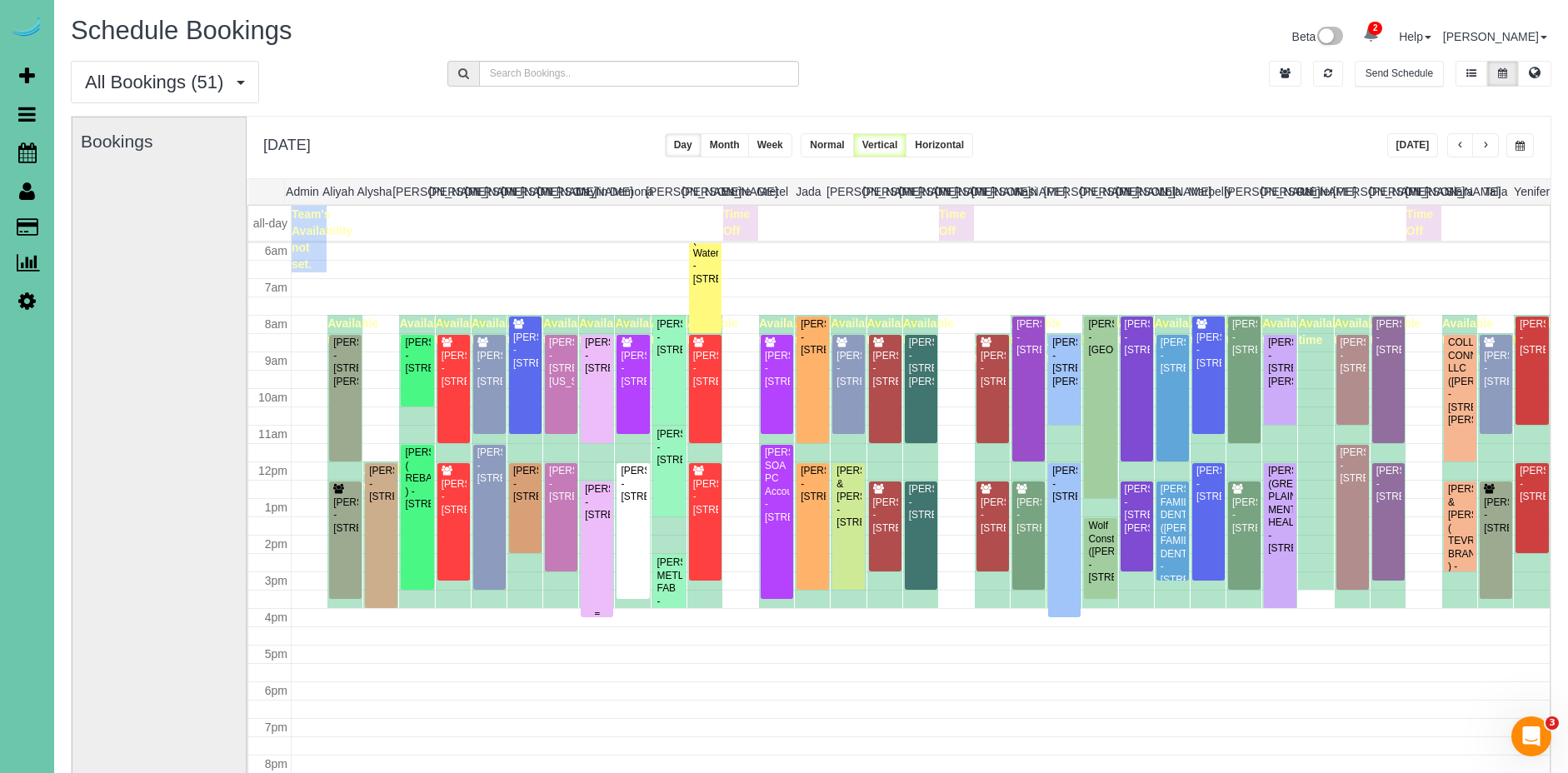
click at [600, 521] on div "Melanie Judkins - 1618 N 213th Street, Elkhorn, NE 68022" at bounding box center [597, 501] width 26 height 38
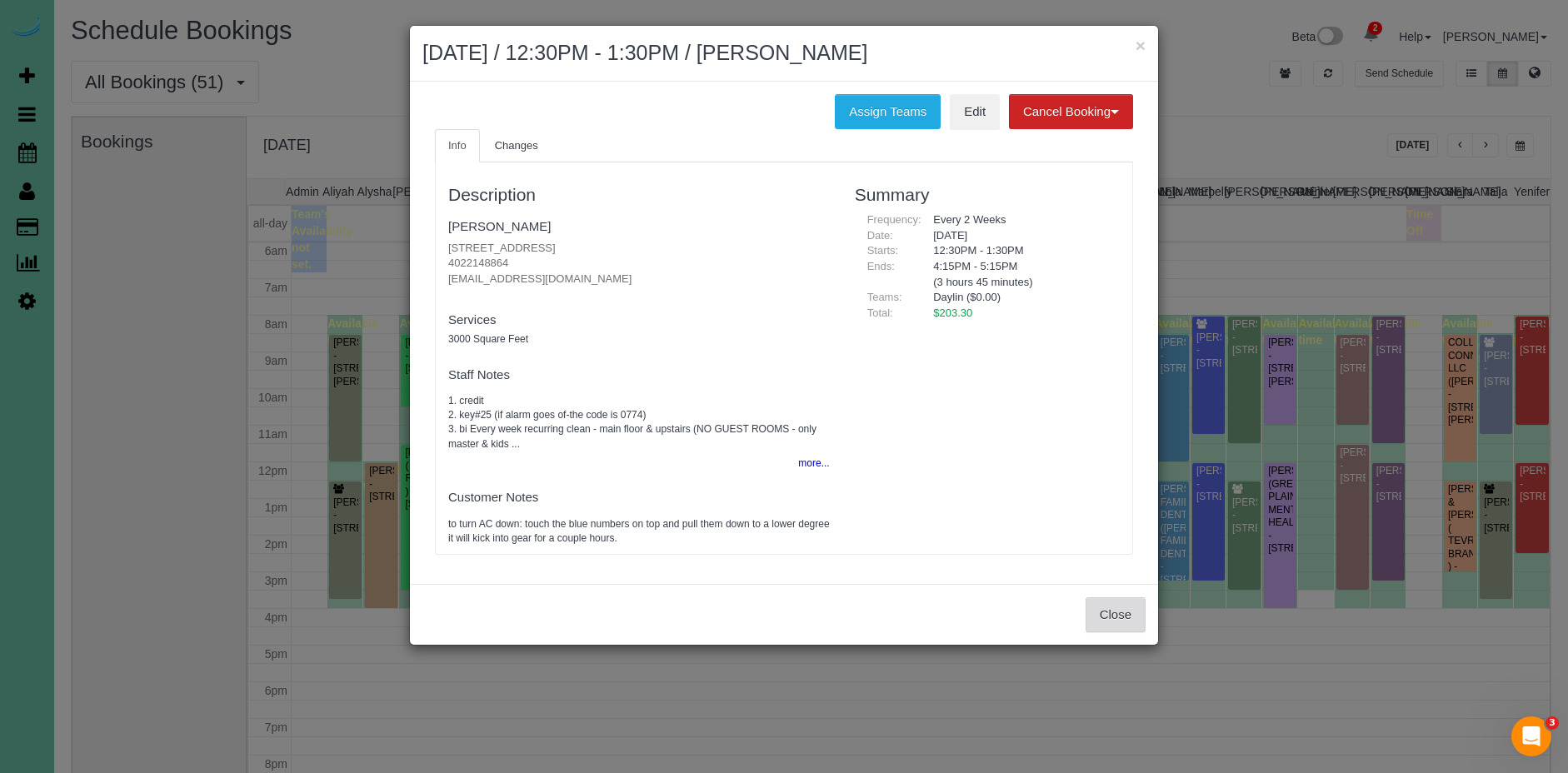
click at [1110, 624] on button "Close" at bounding box center [1115, 614] width 60 height 35
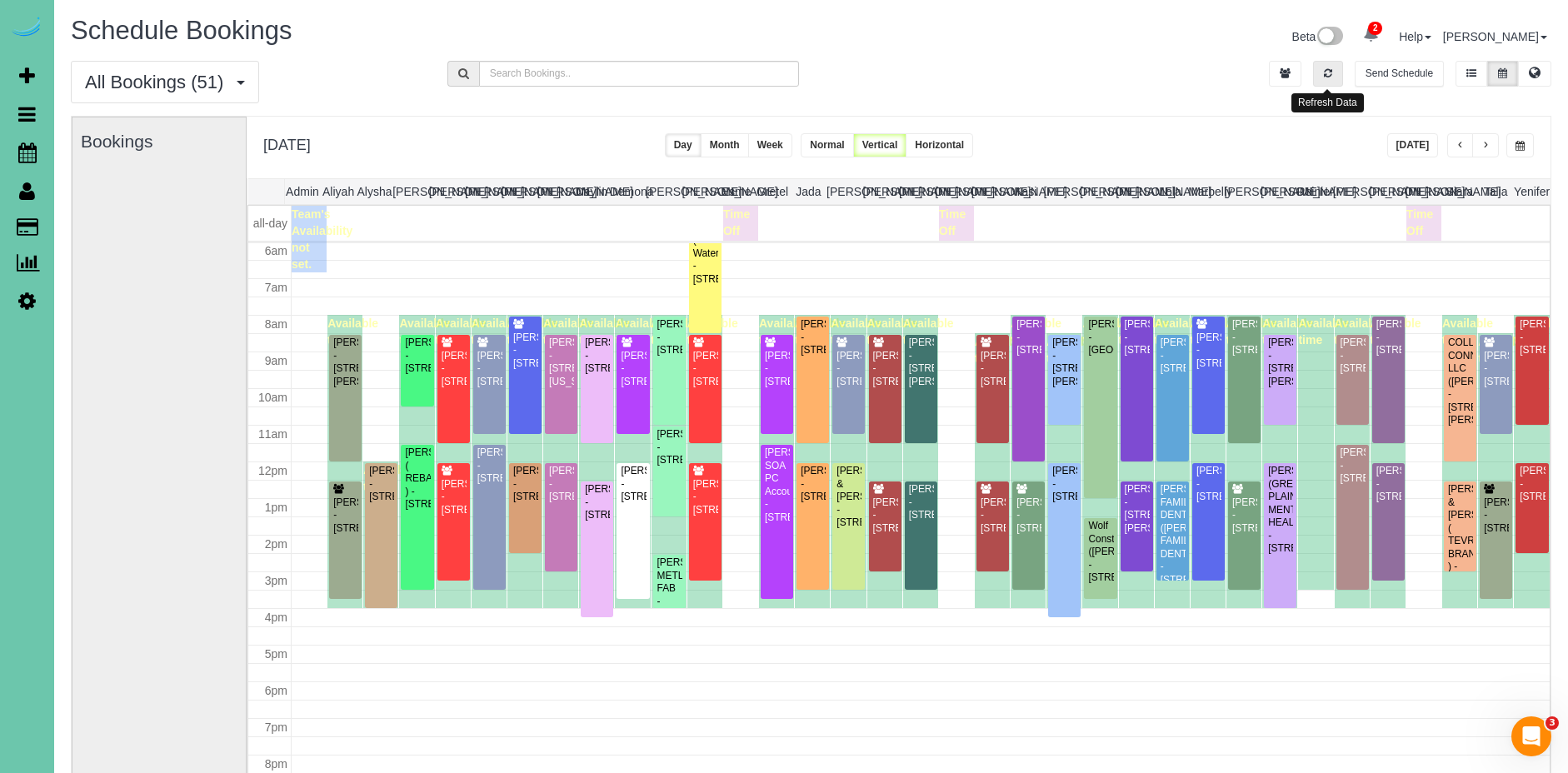
click at [1329, 71] on icon "button" at bounding box center [1327, 73] width 8 height 10
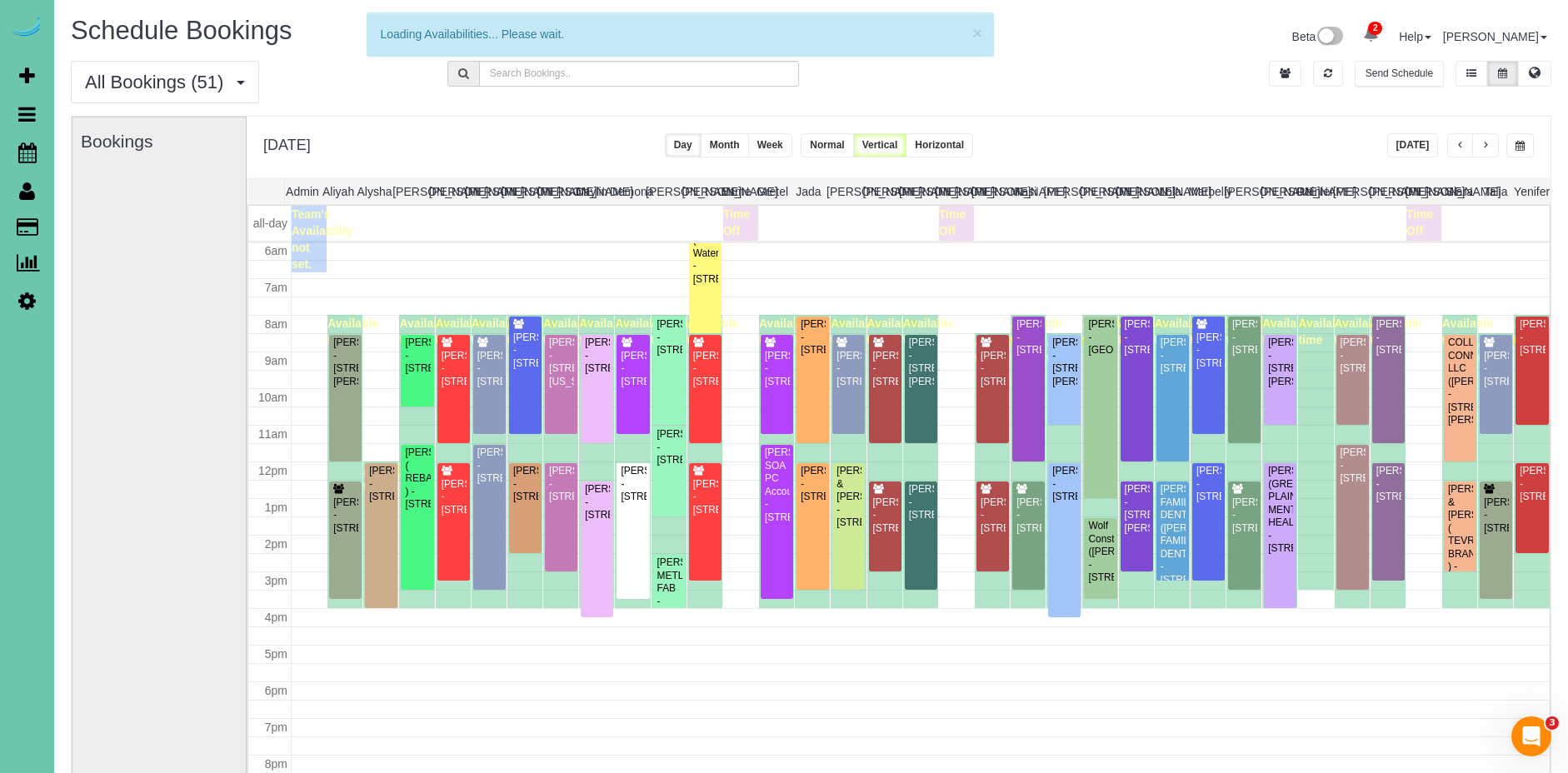
drag, startPoint x: 1412, startPoint y: 137, endPoint x: 1391, endPoint y: 122, distance: 25.8
click at [1412, 137] on button "[DATE]" at bounding box center [1413, 145] width 52 height 24
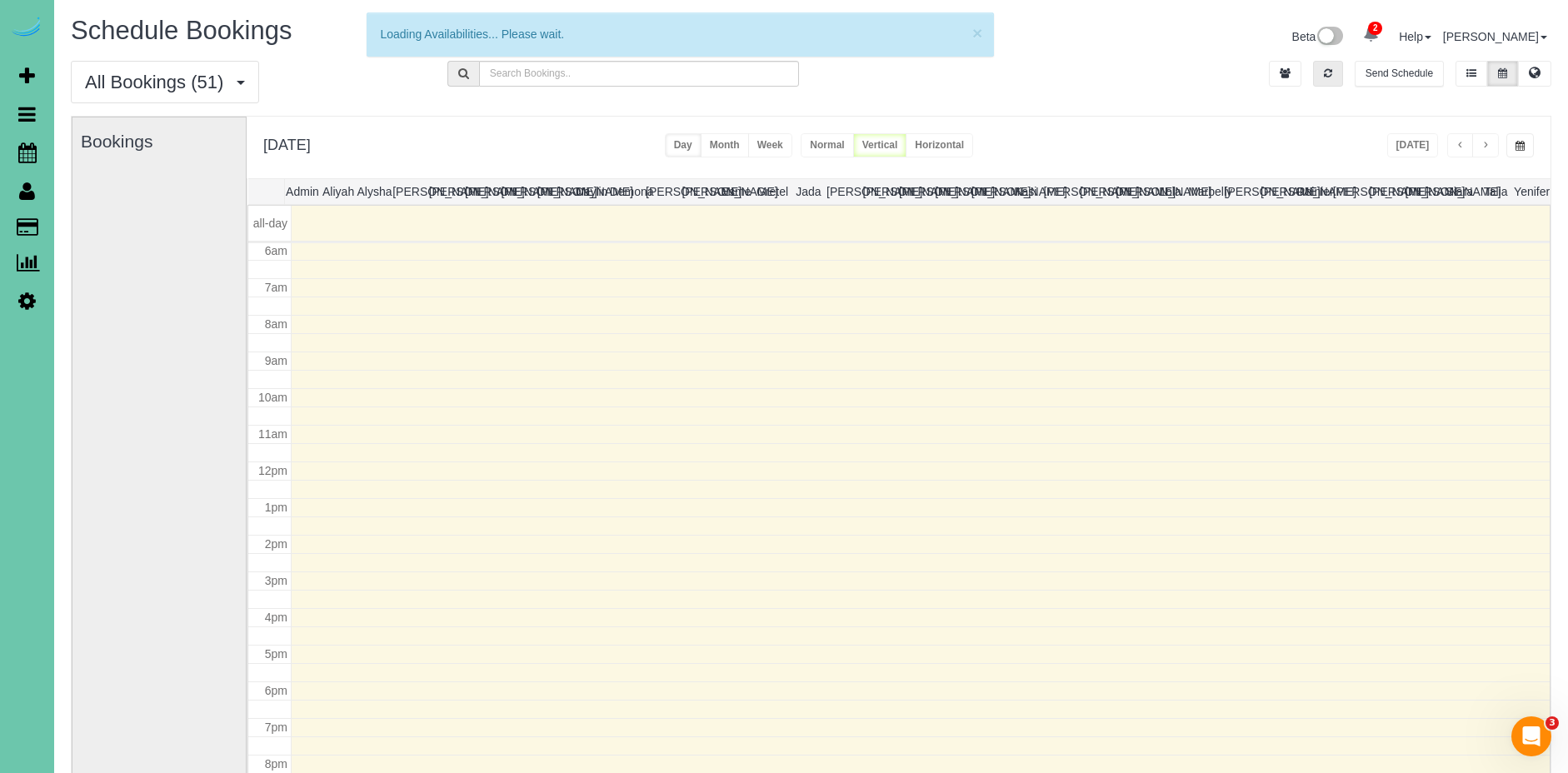
drag, startPoint x: 1329, startPoint y: 81, endPoint x: 1420, endPoint y: 180, distance: 134.5
click at [1330, 82] on button "button" at bounding box center [1328, 73] width 30 height 26
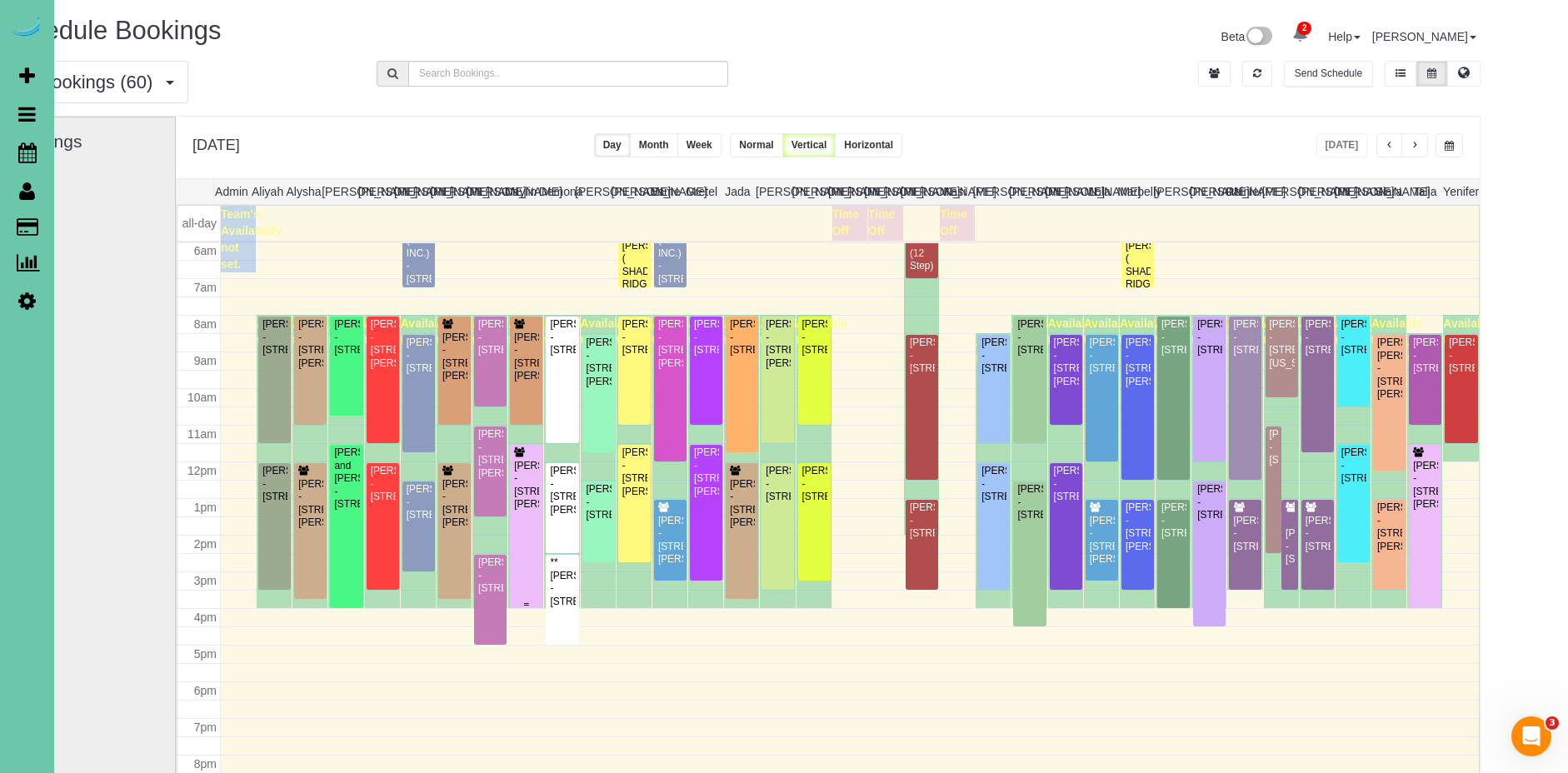
scroll to position [0, 70]
click at [522, 511] on div "Kaci Bendorf - 4014 Hawk Woods Circle, Omaha, NE 68112" at bounding box center [527, 485] width 26 height 52
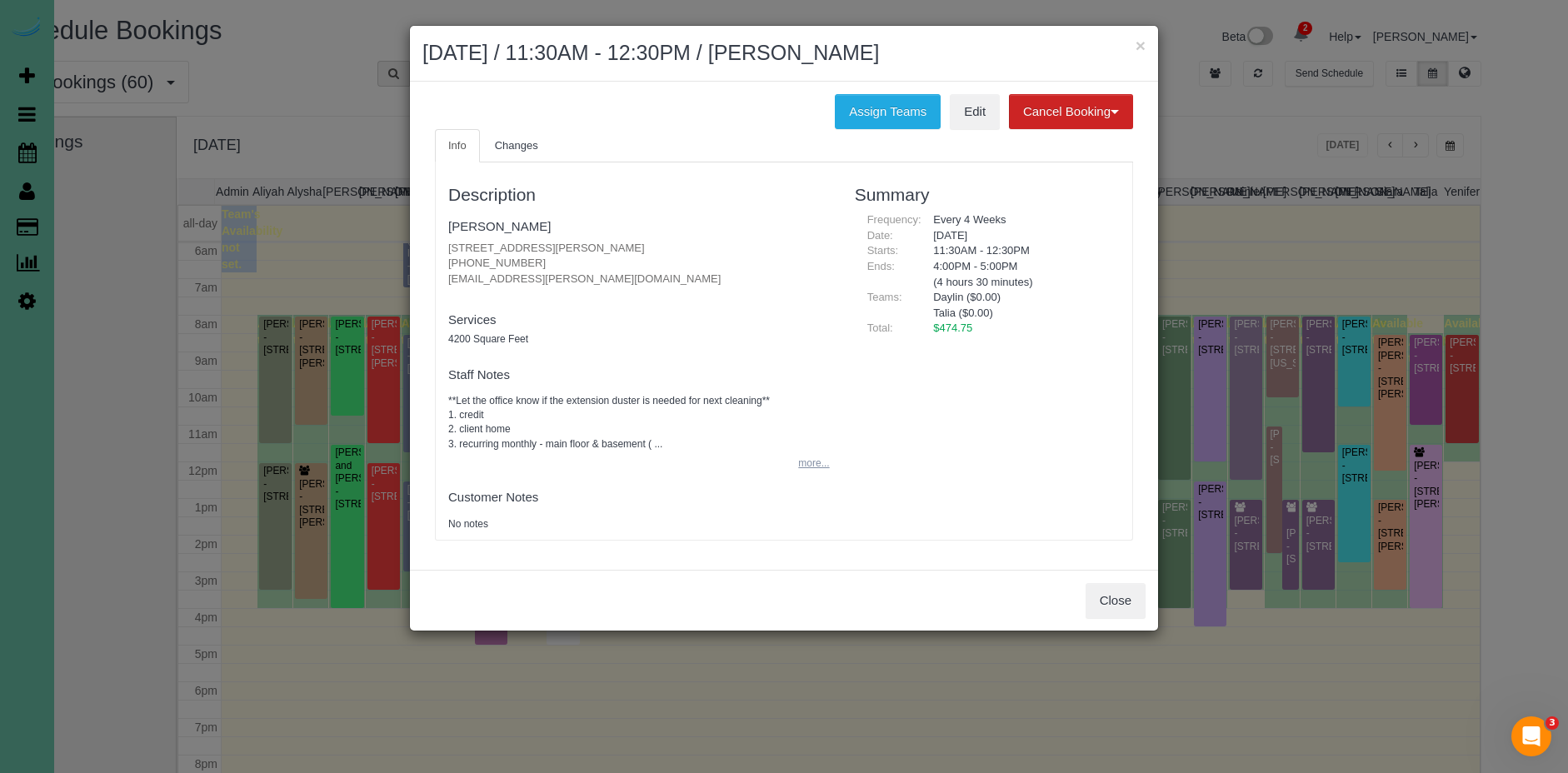
click at [799, 466] on button "more..." at bounding box center [809, 463] width 41 height 24
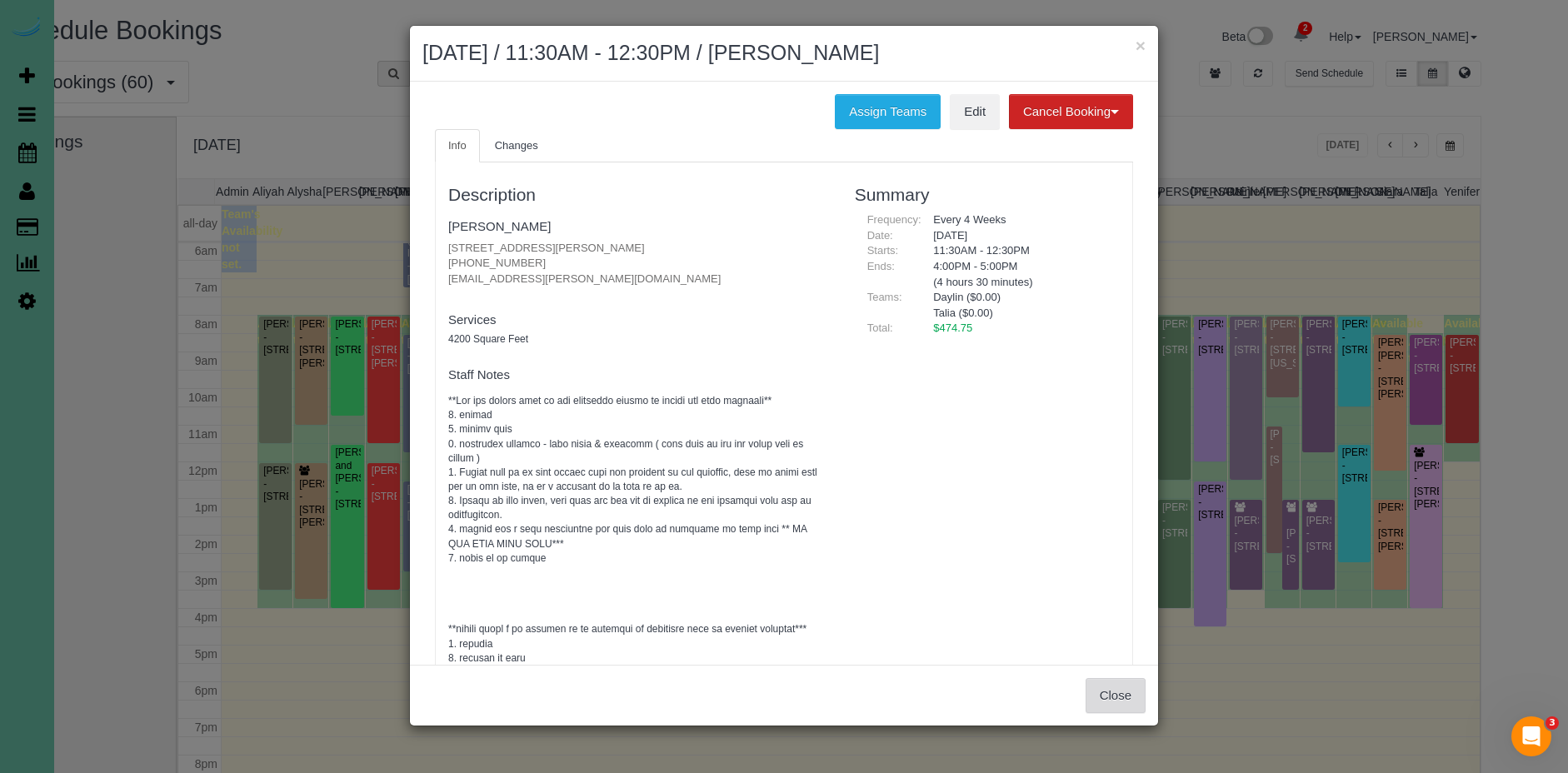
drag, startPoint x: 1105, startPoint y: 695, endPoint x: 1175, endPoint y: 637, distance: 90.9
click at [1105, 694] on button "Close" at bounding box center [1115, 695] width 60 height 35
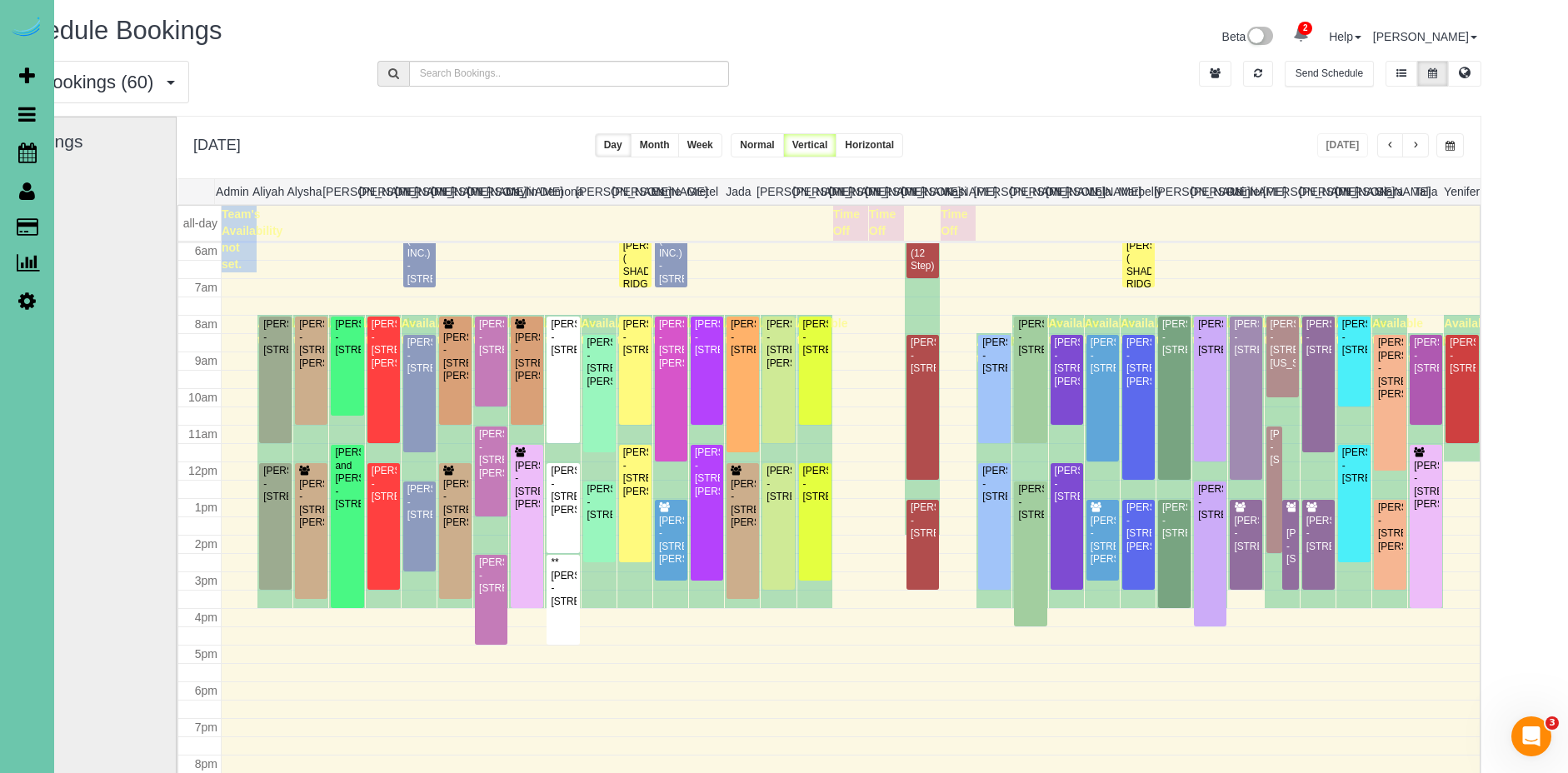
click at [1428, 146] on div "**********" at bounding box center [1392, 145] width 148 height 24
click at [1425, 147] on button "button" at bounding box center [1416, 145] width 27 height 24
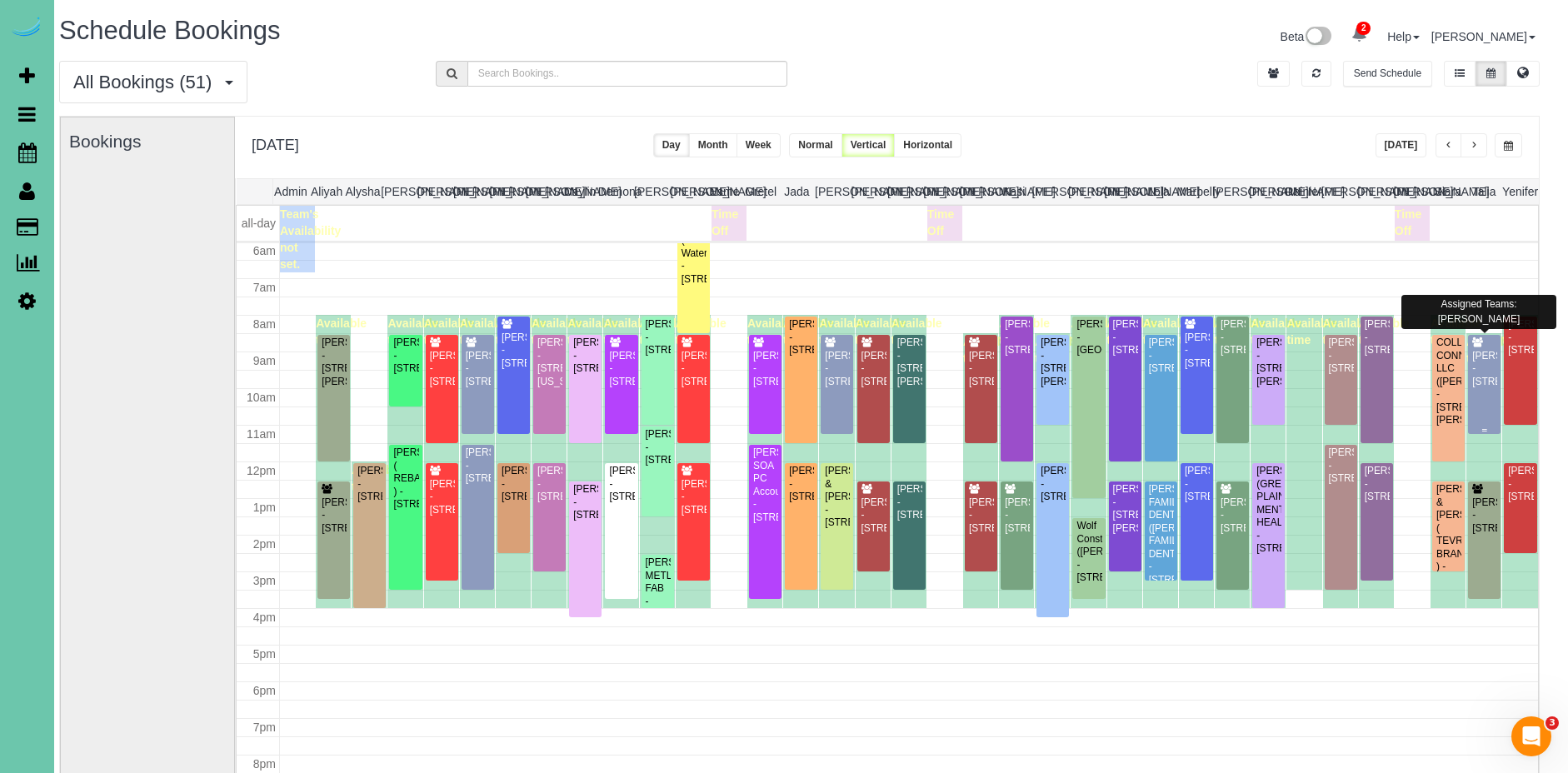
scroll to position [0, 0]
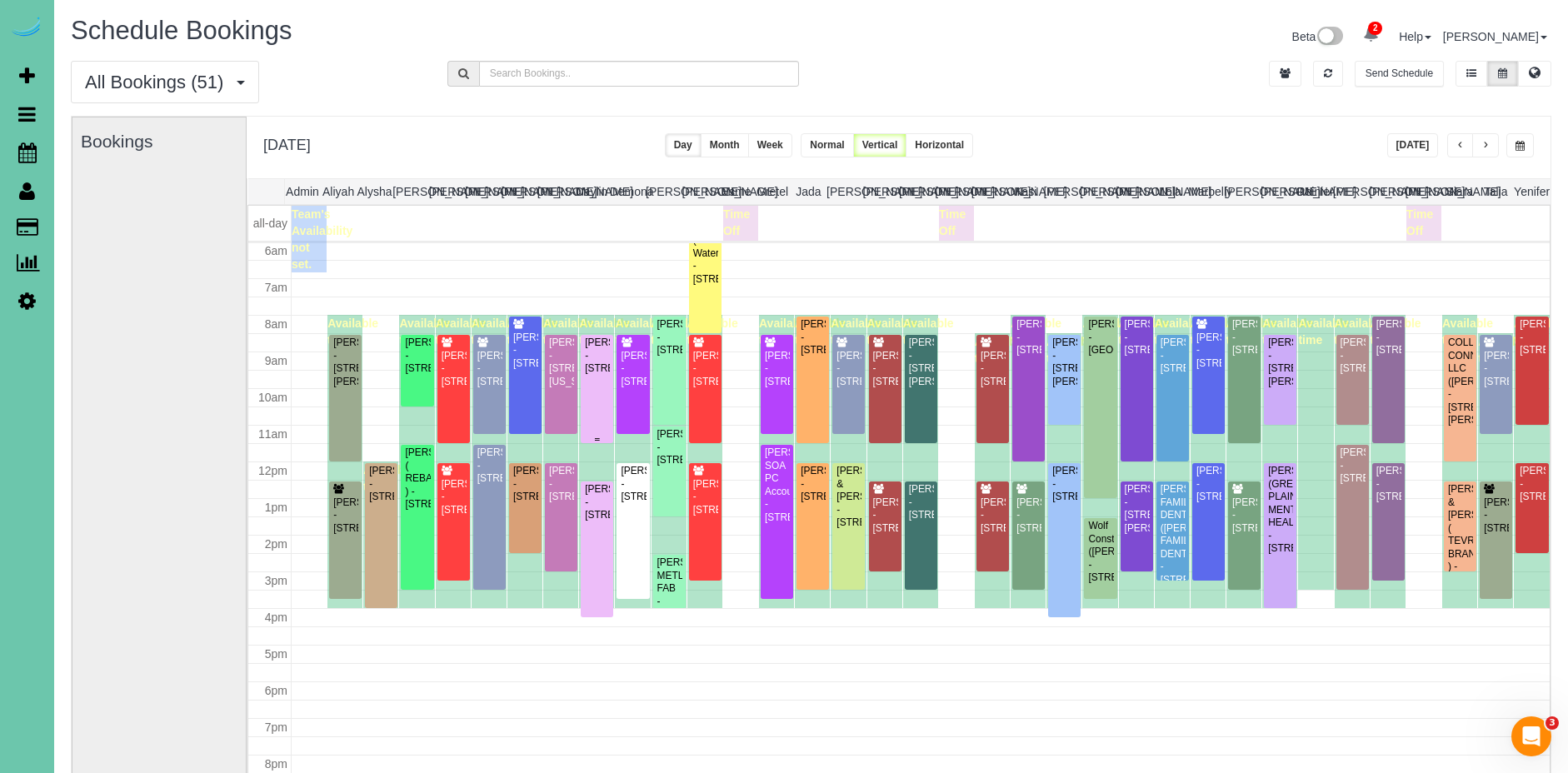
click at [596, 375] on div "Derald Peters - 13265 Miami Street, Omaha, NE 68164" at bounding box center [597, 355] width 26 height 38
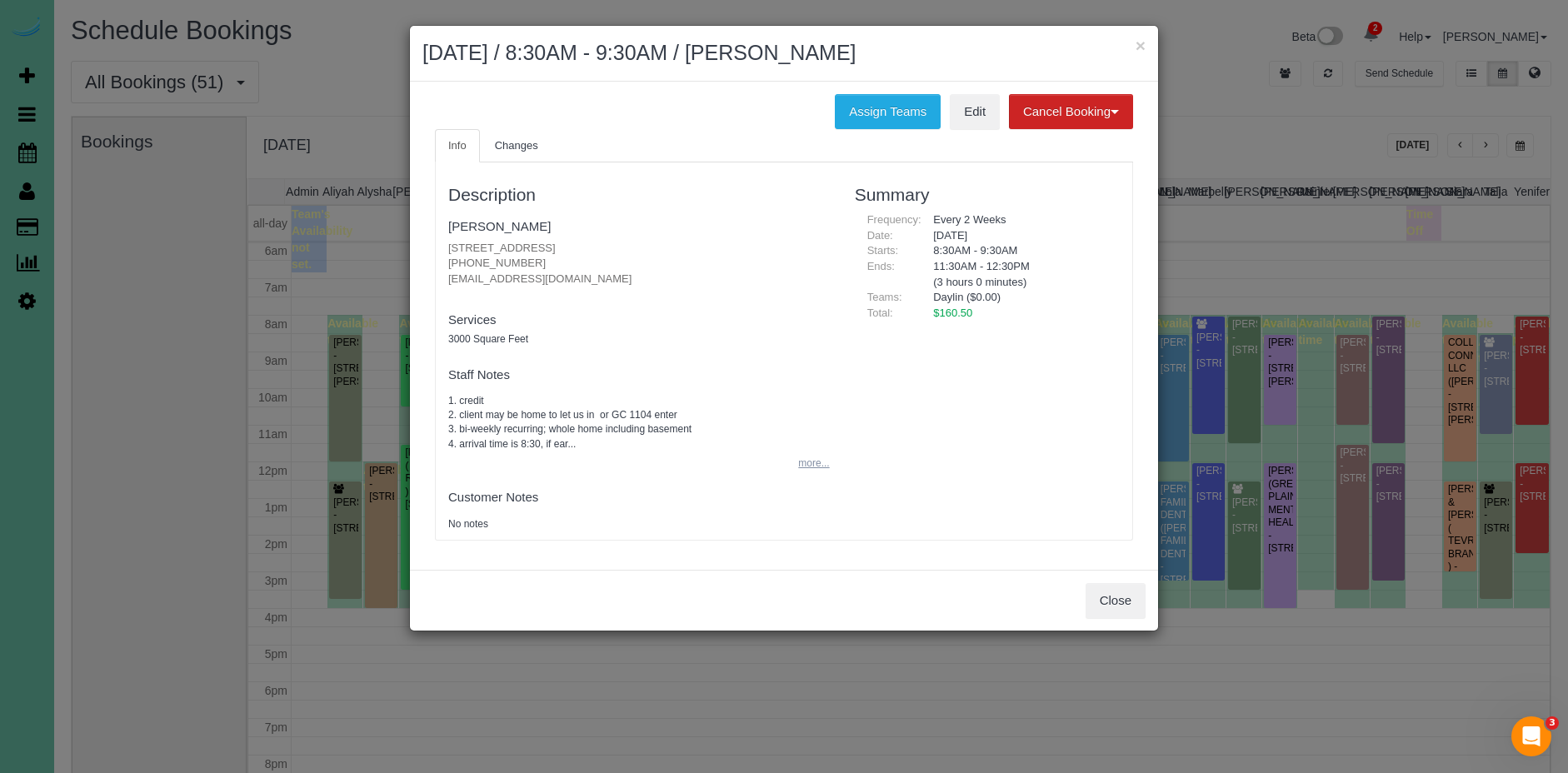
click at [796, 462] on button "more..." at bounding box center [809, 463] width 41 height 24
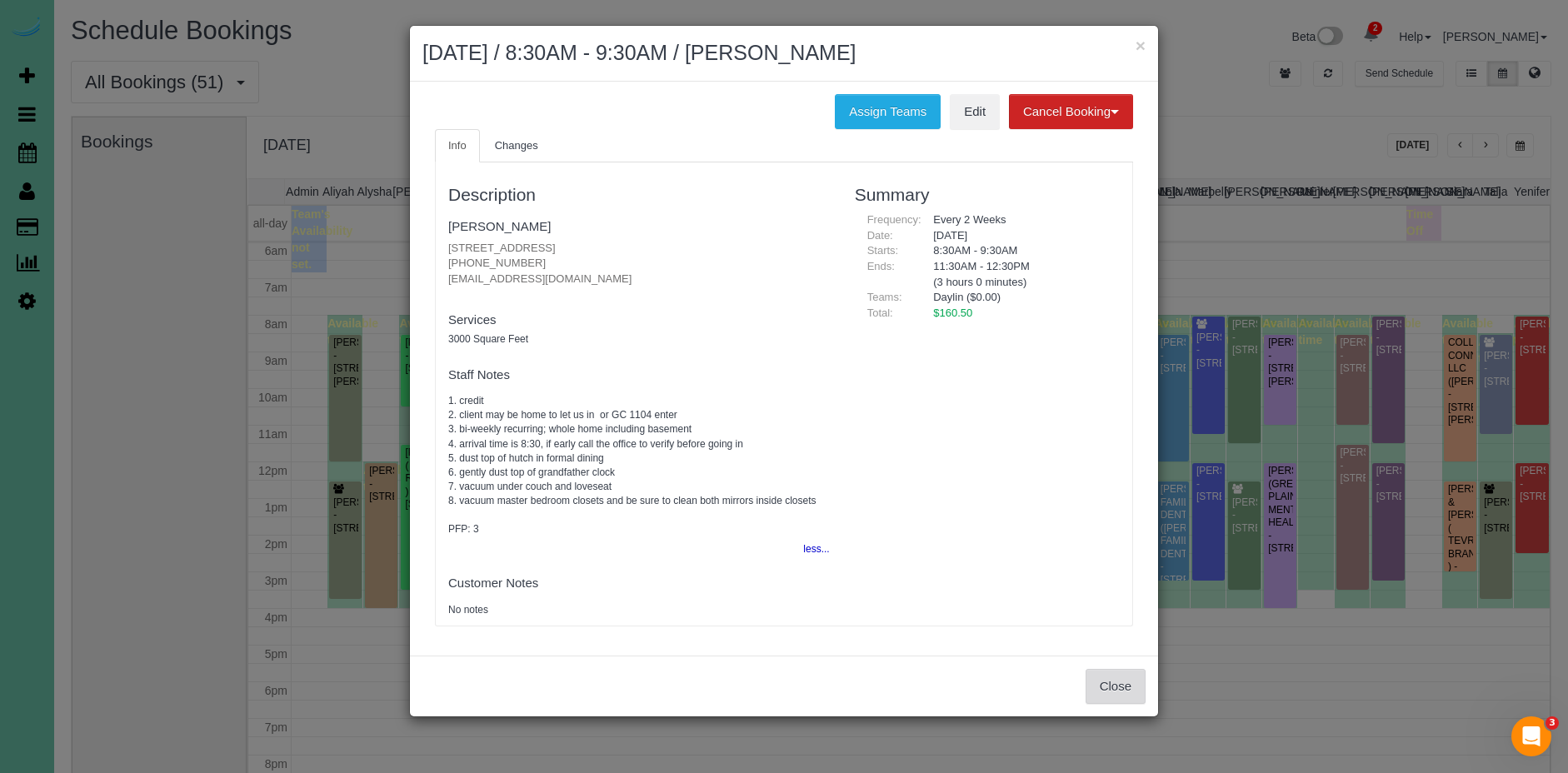
click at [1124, 671] on button "Close" at bounding box center [1115, 686] width 60 height 35
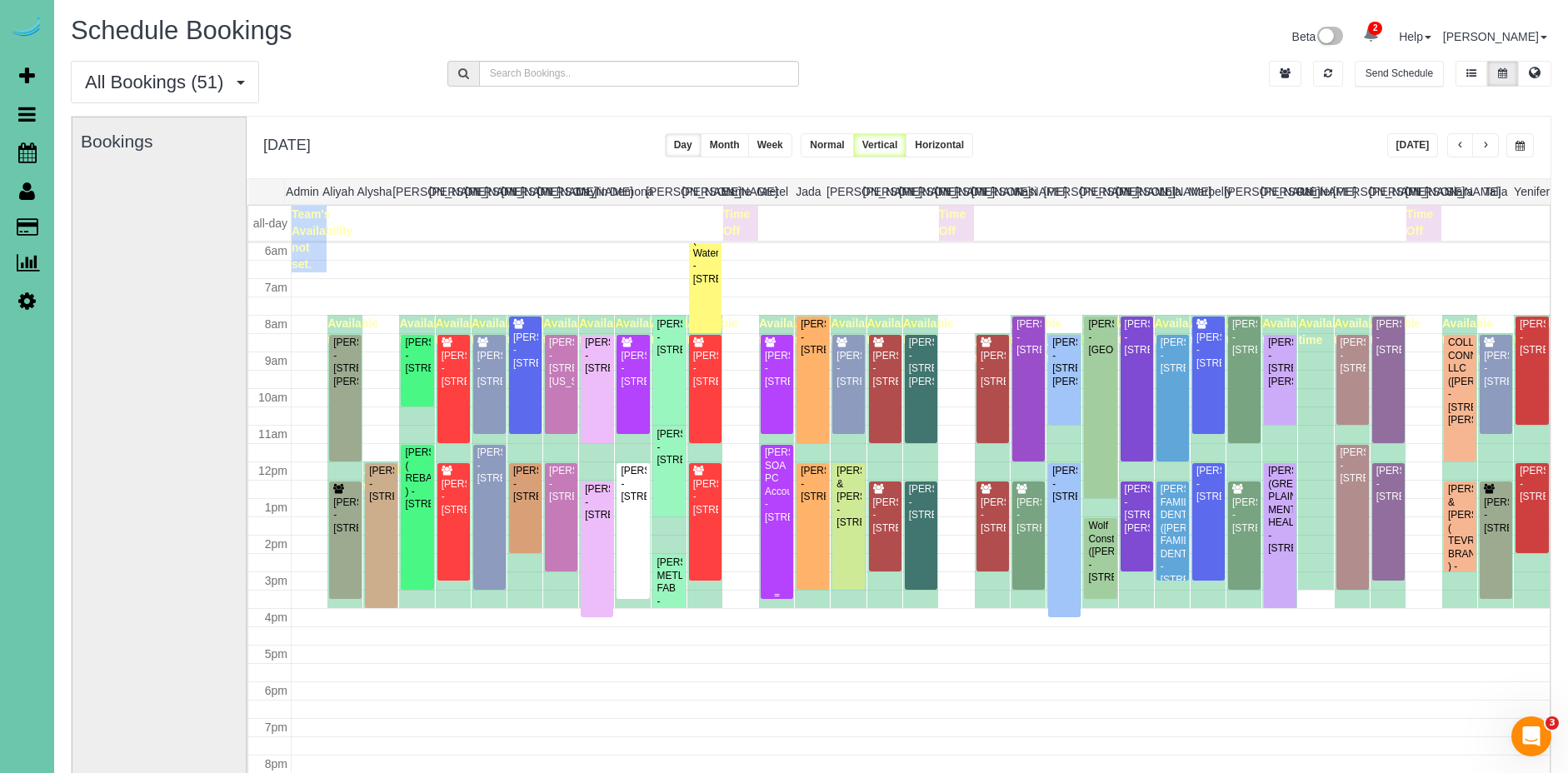
scroll to position [224, 0]
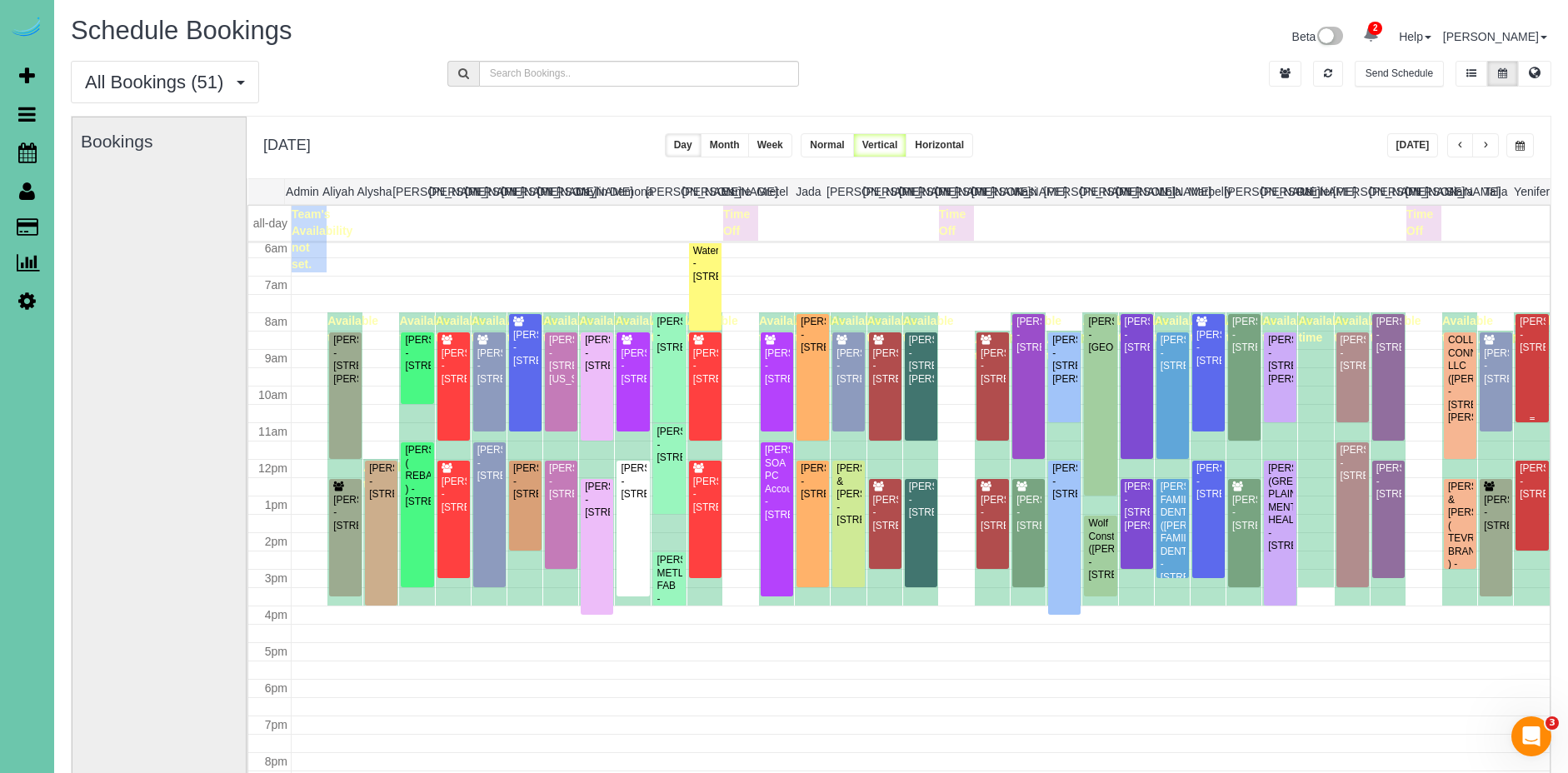
click at [1535, 354] on div "Karen Rodgers - 5640 S 92nd Plz, Omaha, NE 68127" at bounding box center [1532, 334] width 27 height 38
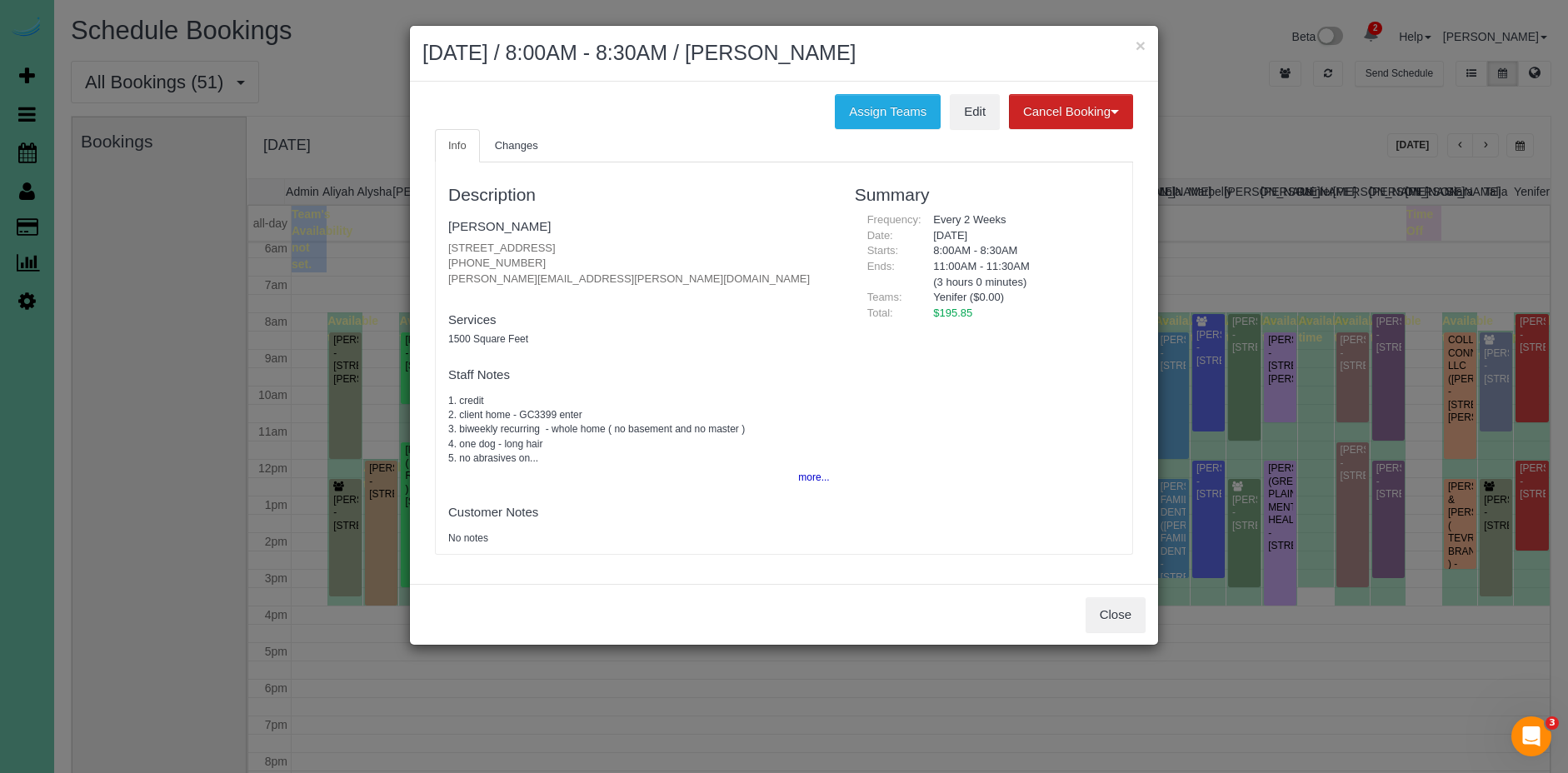
click at [1164, 606] on div "× September 05, 2025 / 8:00AM - 8:30AM / Karen Rodgers Assign Teams Edit Cancel…" at bounding box center [784, 386] width 1568 height 773
click at [1129, 624] on button "Close" at bounding box center [1115, 614] width 60 height 35
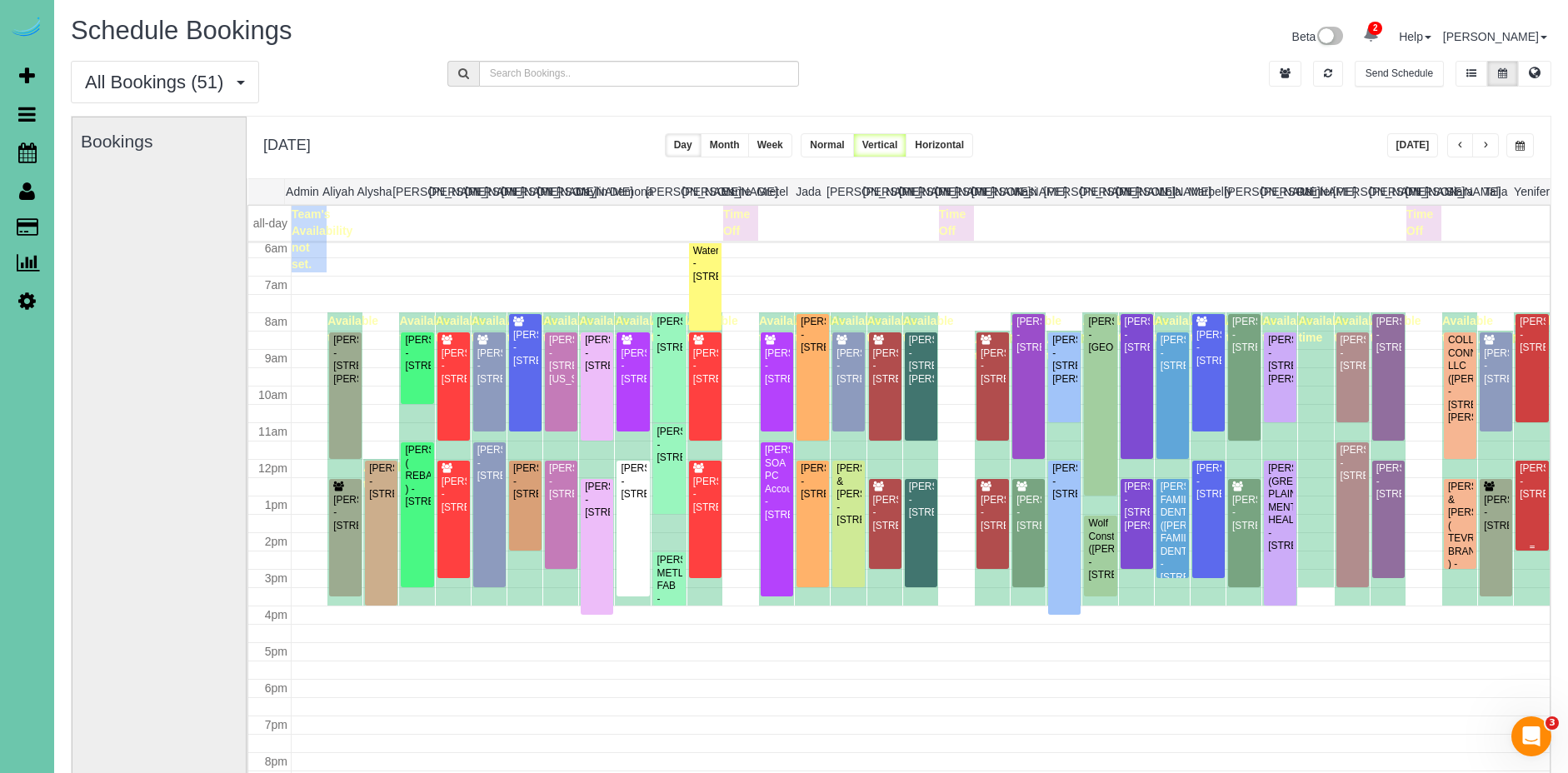
click at [1544, 500] on div "Deanna Gallimore - 10433 S. 132nd St Apt 203, Omaha, NE 68138" at bounding box center [1532, 481] width 27 height 38
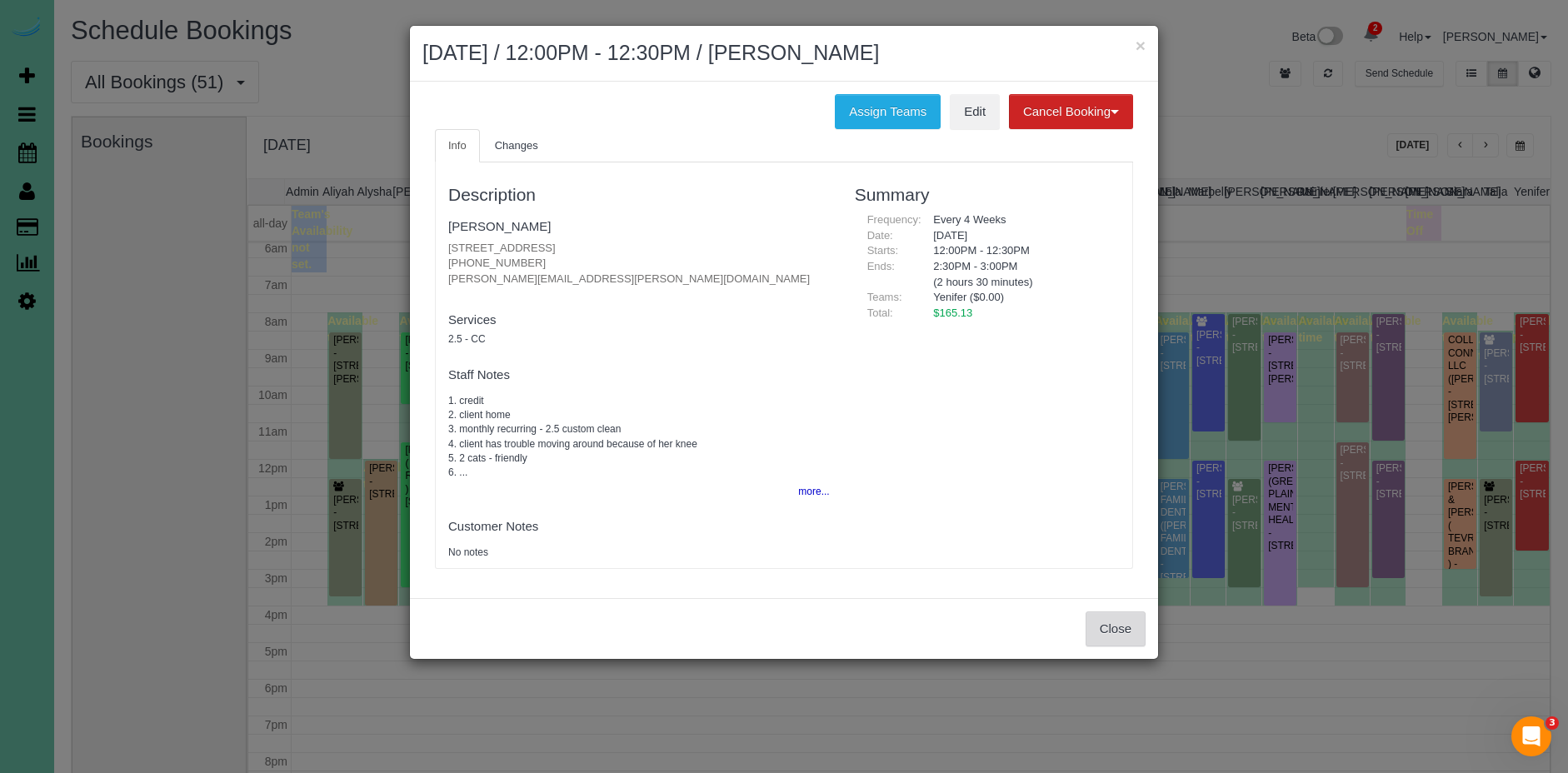
click at [1104, 632] on button "Close" at bounding box center [1115, 628] width 60 height 35
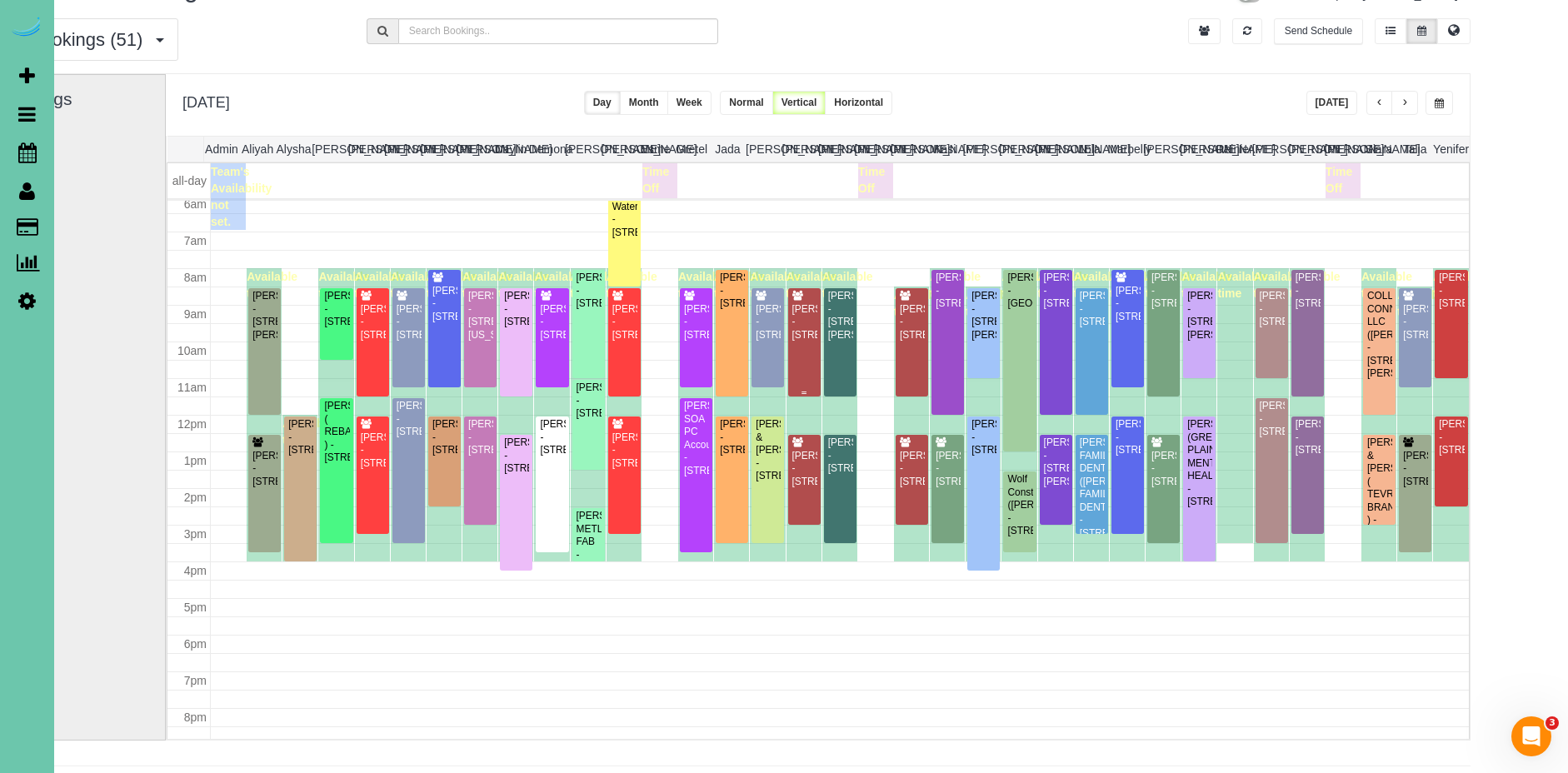
scroll to position [49, 89]
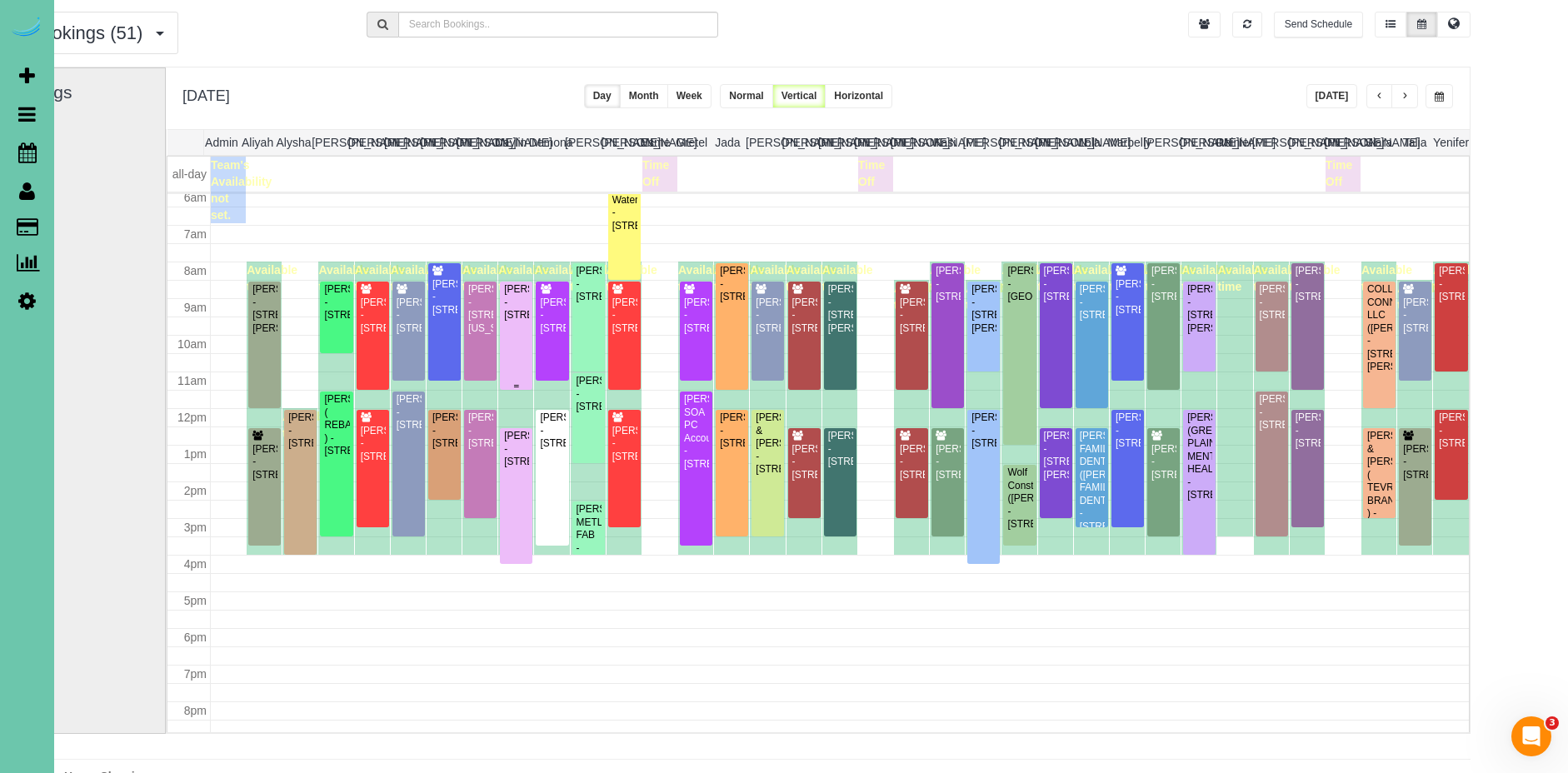
click at [507, 321] on div "Derald Peters - 13265 Miami Street, Omaha, NE 68164" at bounding box center [516, 302] width 26 height 38
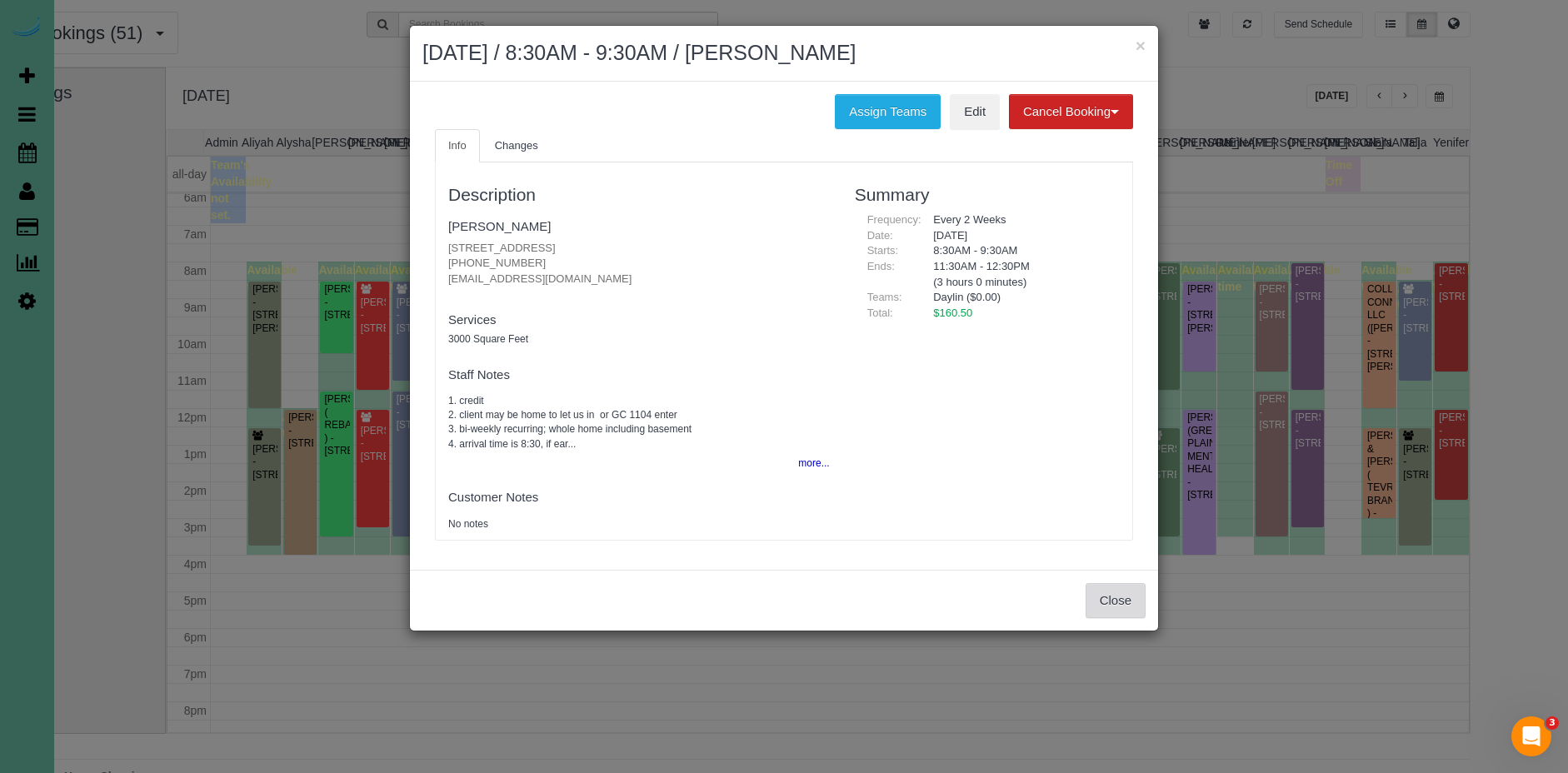
click at [1104, 600] on button "Close" at bounding box center [1115, 600] width 60 height 35
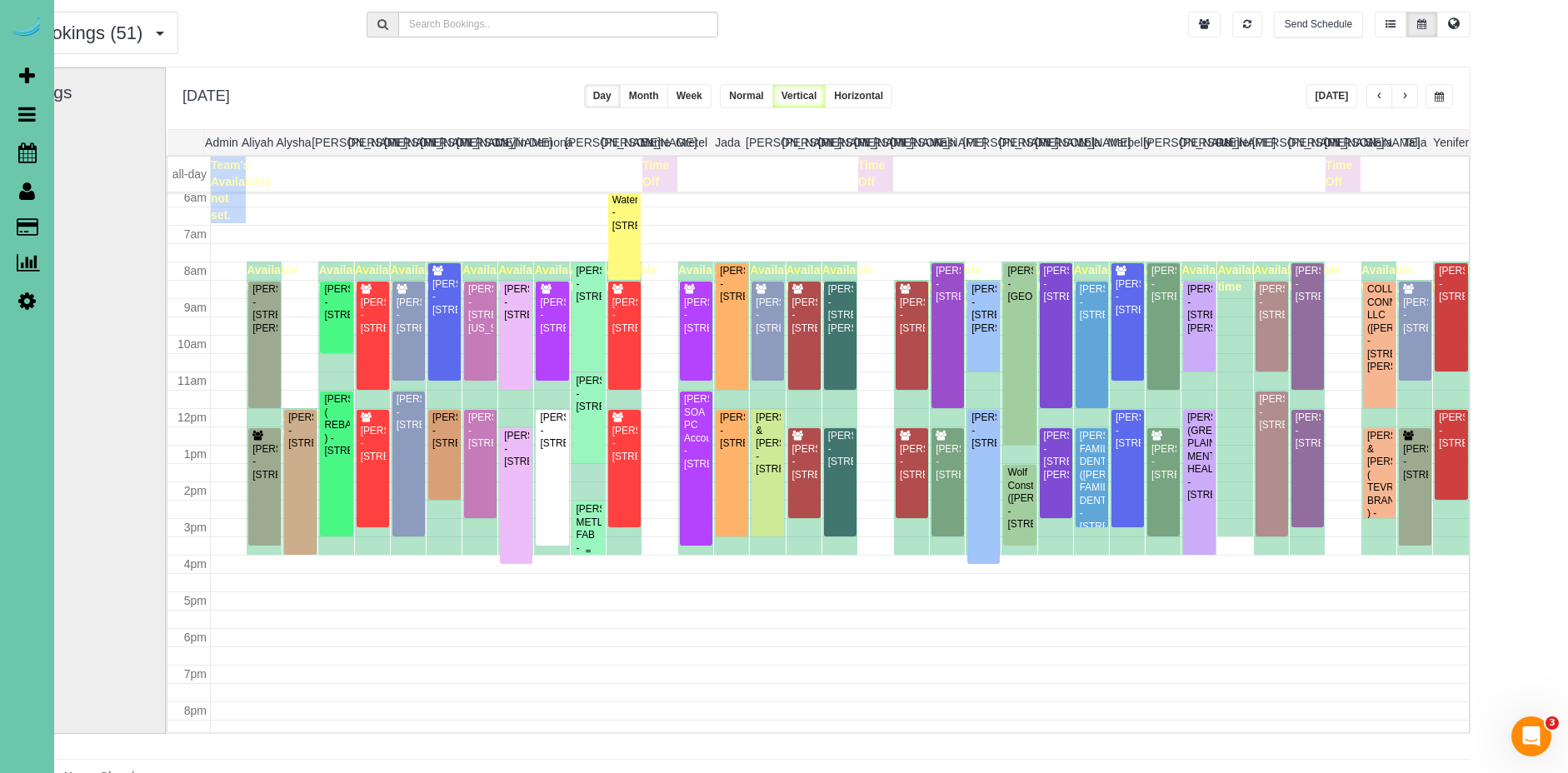
click at [582, 536] on div "CHRISTINE MILLER METL-FAB - 9615 Ida St, Omaha, NE 68122" at bounding box center [588, 541] width 26 height 77
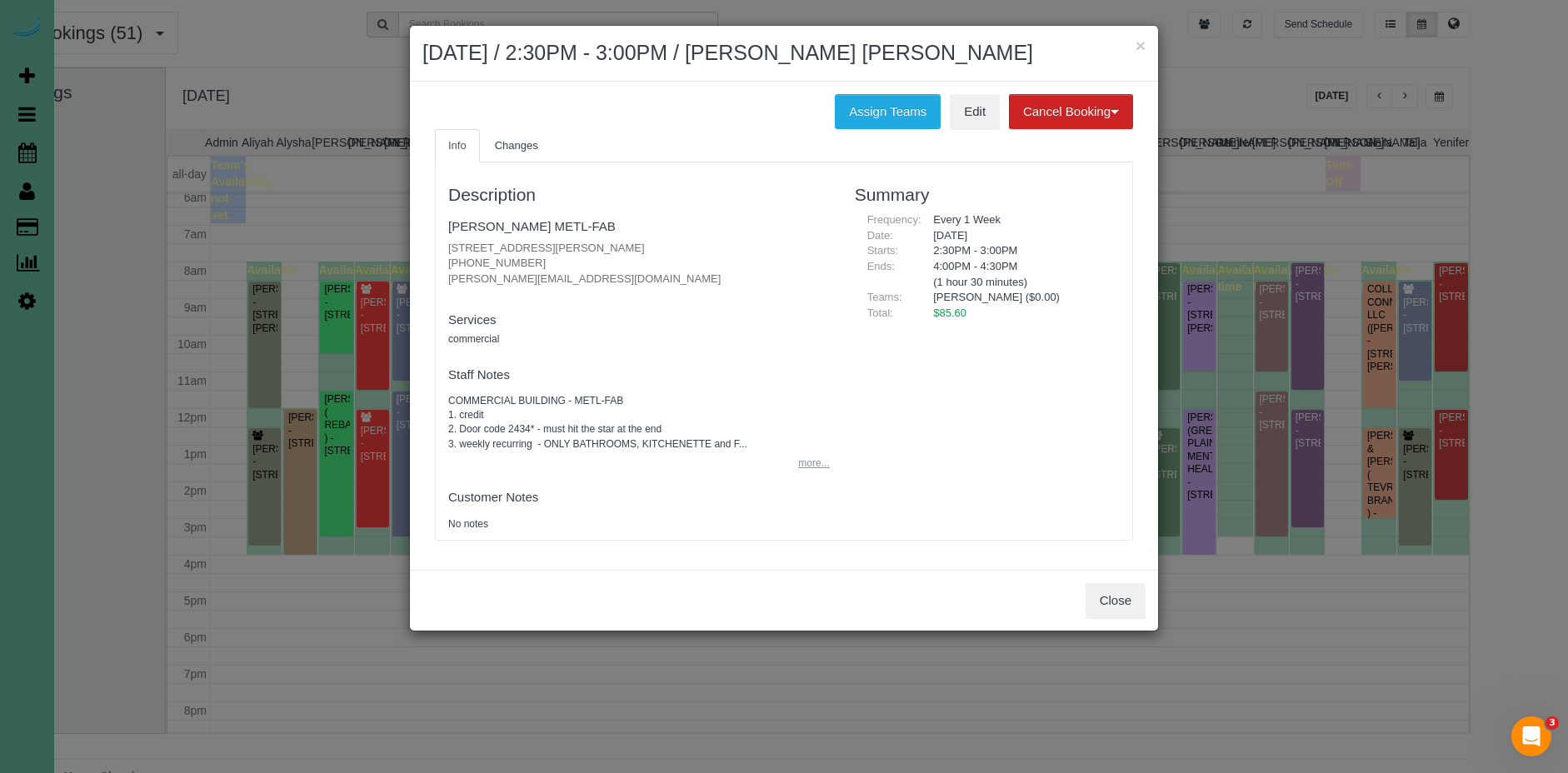
click at [813, 467] on button "more..." at bounding box center [809, 463] width 41 height 24
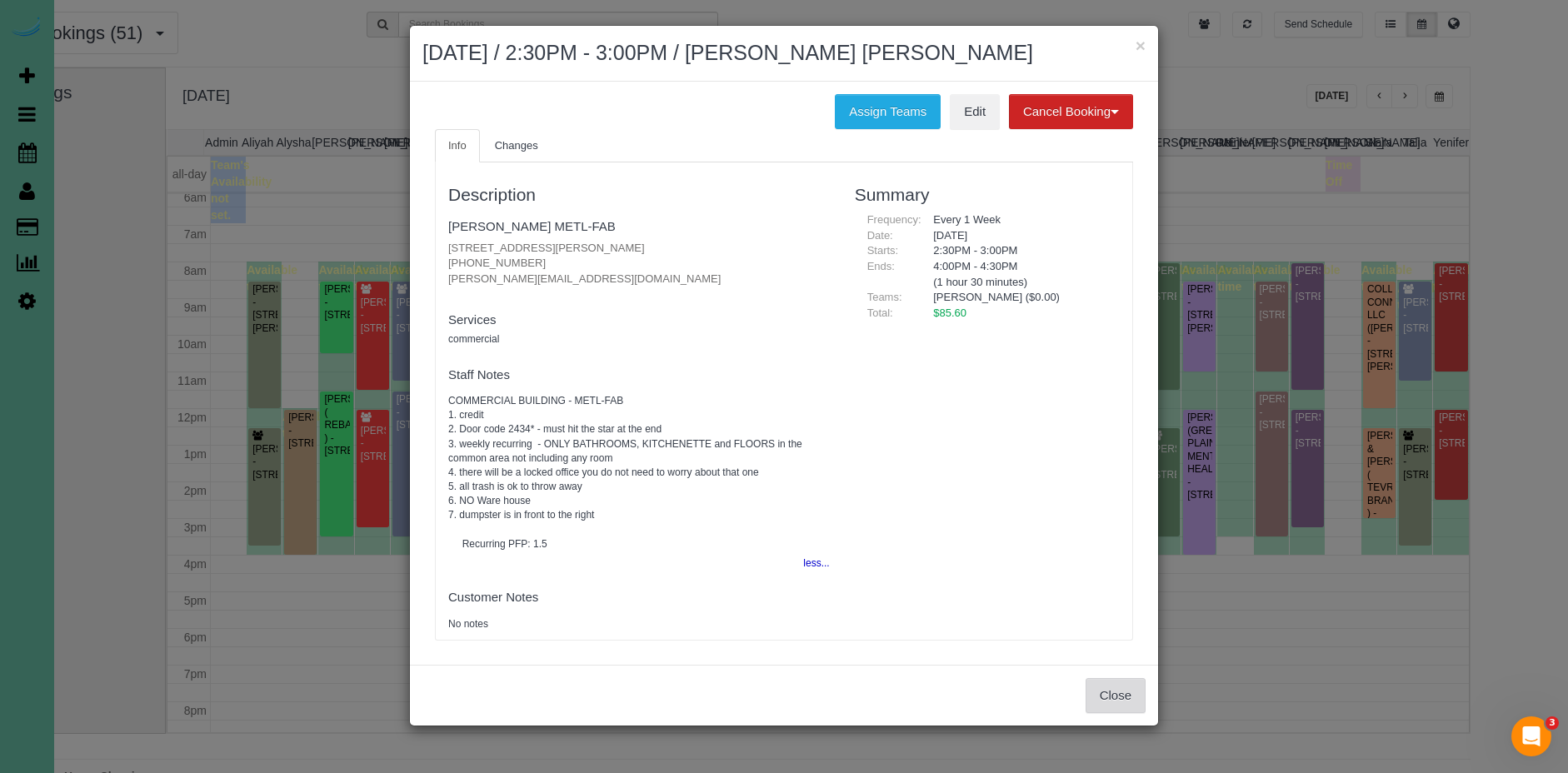
click at [1114, 707] on button "Close" at bounding box center [1115, 695] width 60 height 35
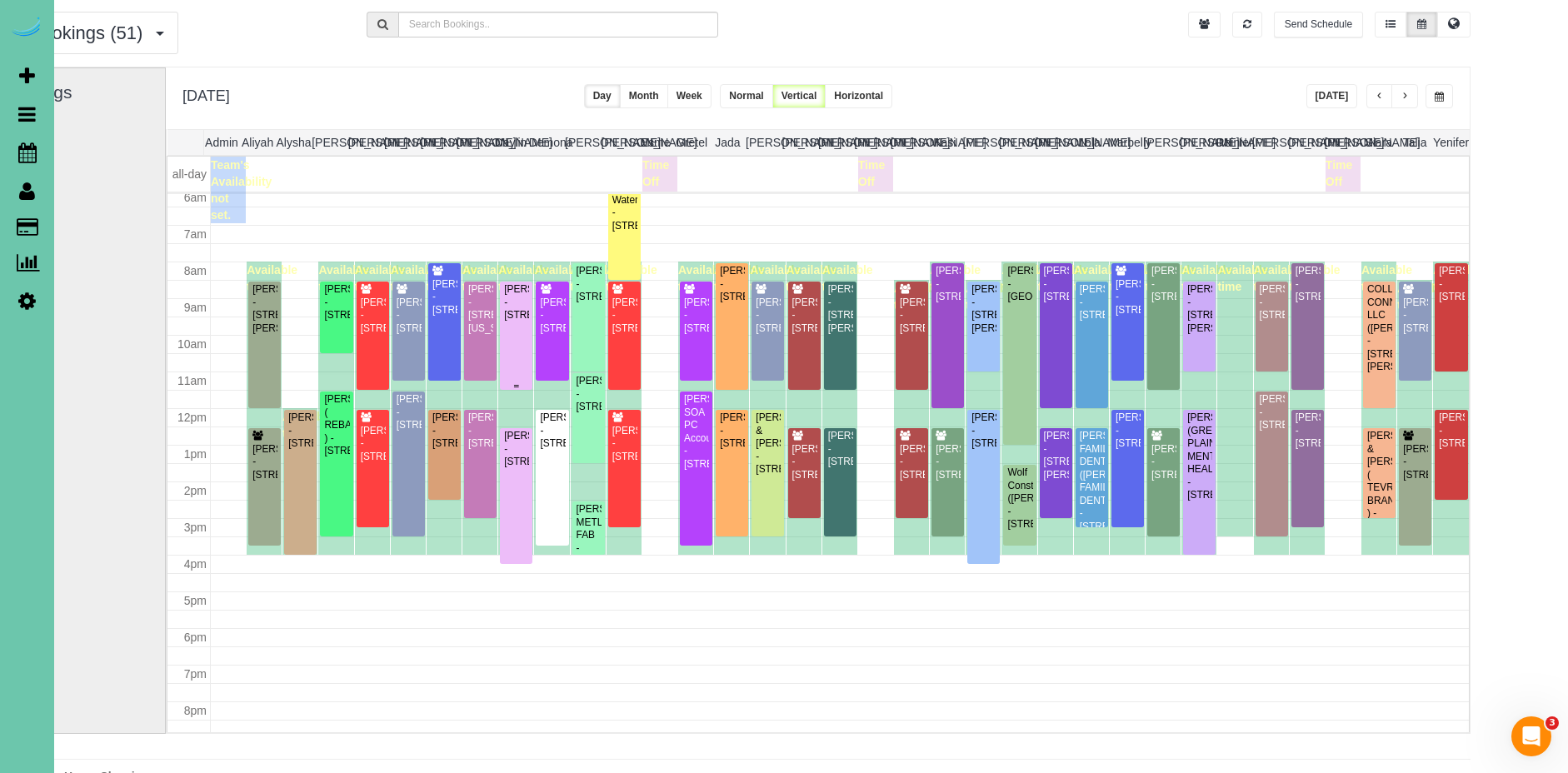
click at [508, 321] on div "Derald Peters - 13265 Miami Street, Omaha, NE 68164" at bounding box center [516, 302] width 26 height 38
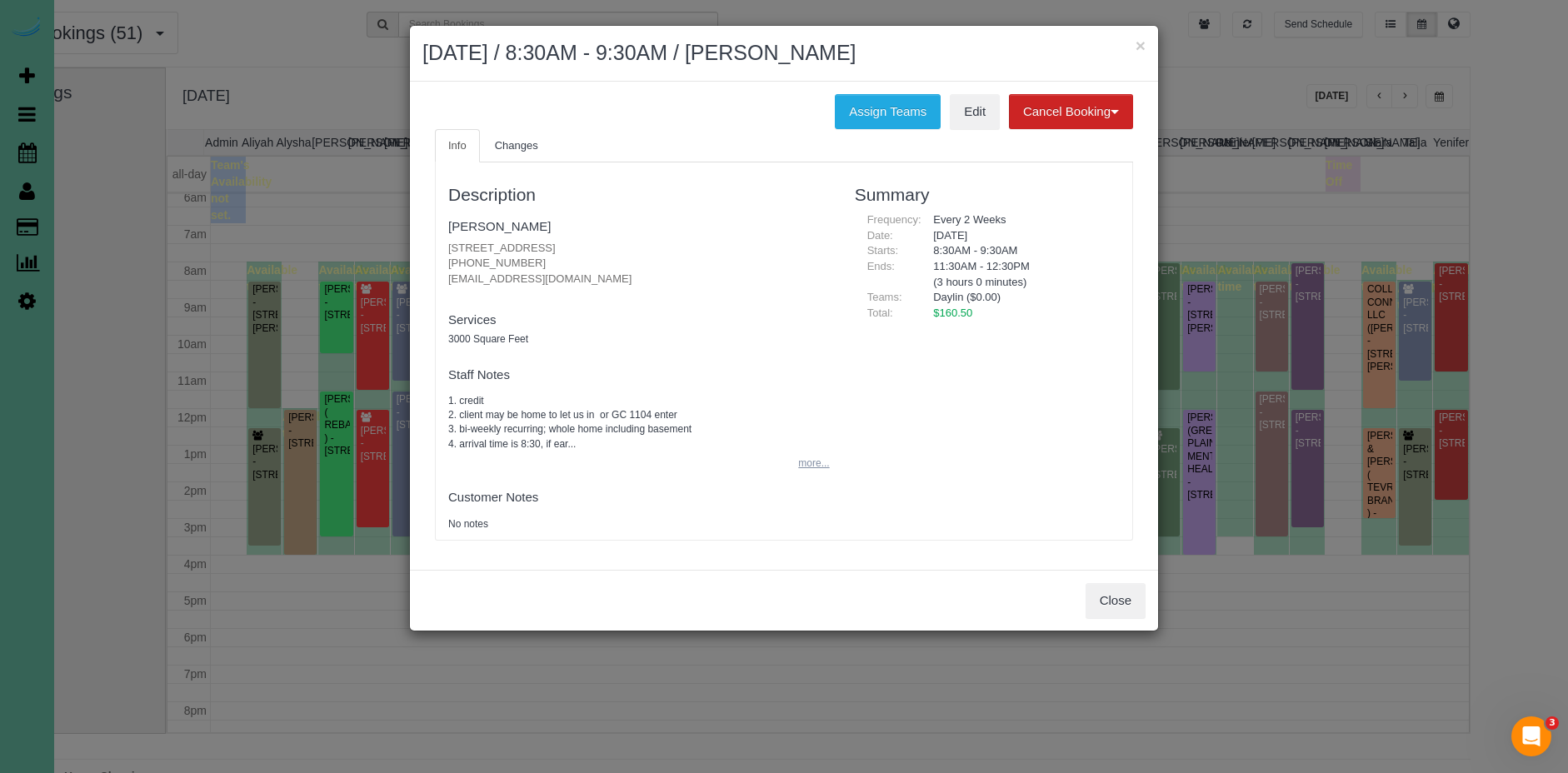
click at [821, 460] on button "more..." at bounding box center [809, 463] width 41 height 24
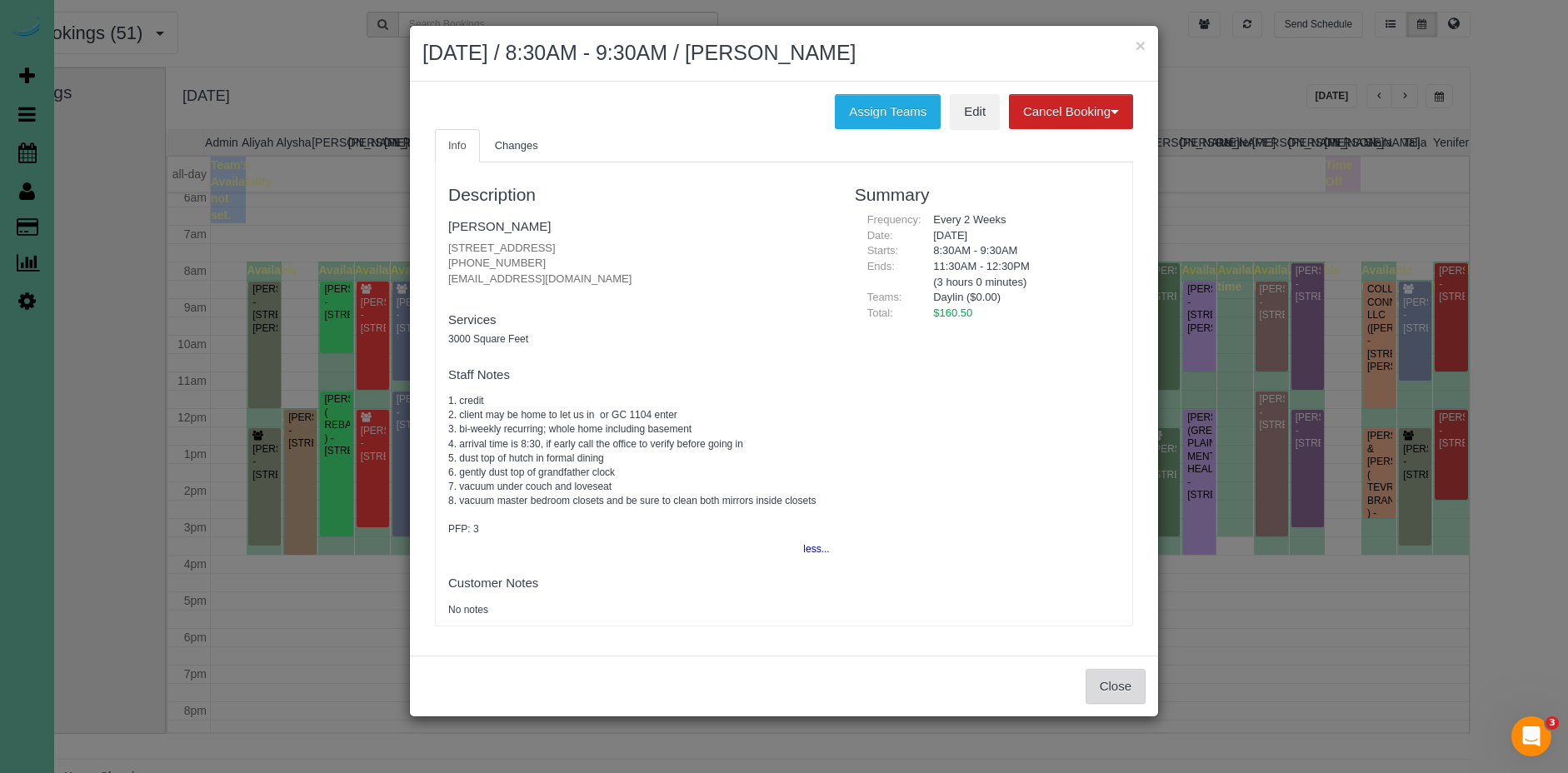
click at [1123, 680] on button "Close" at bounding box center [1115, 686] width 60 height 35
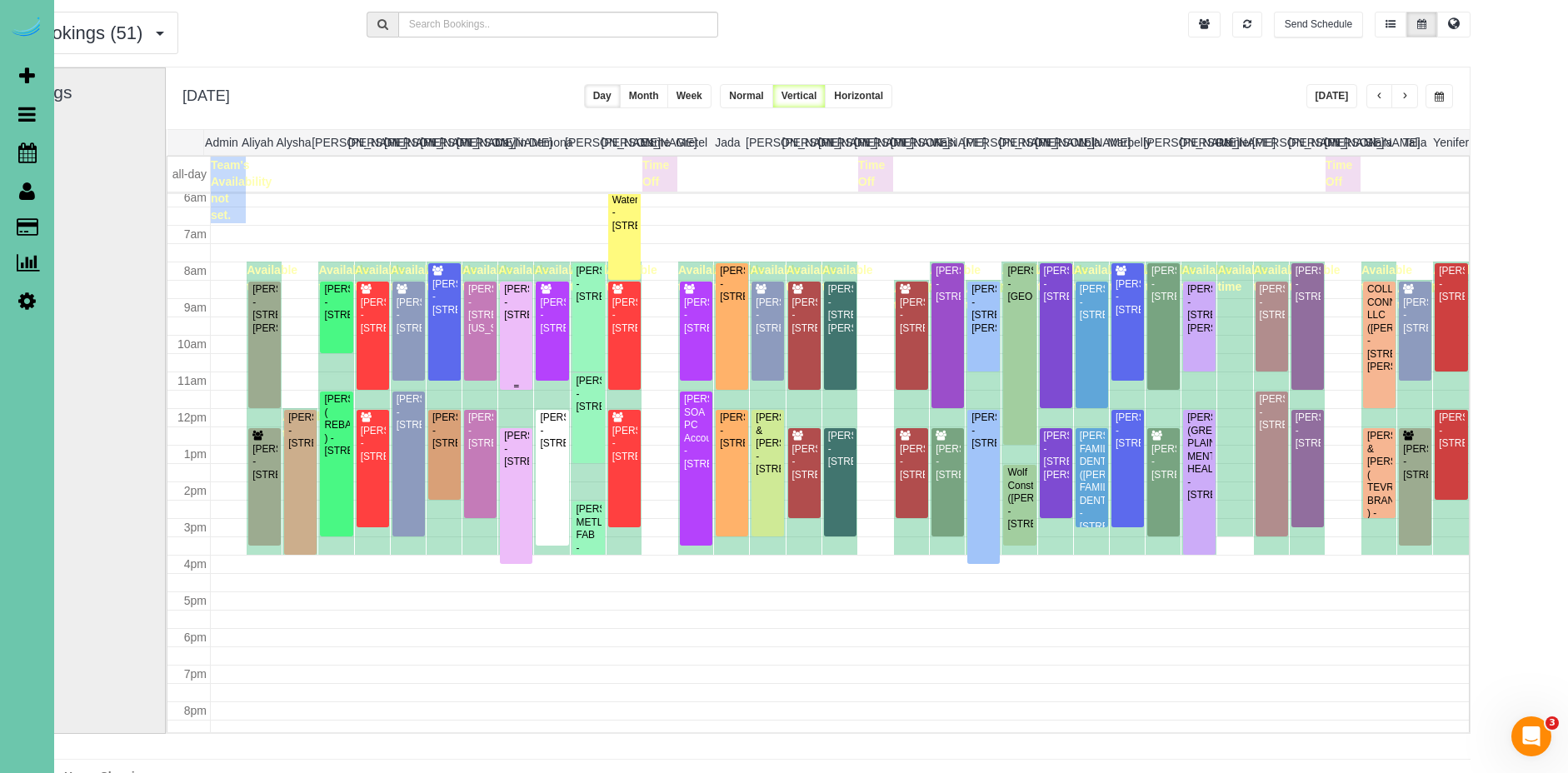
click at [510, 321] on div "Derald Peters - 13265 Miami Street, Omaha, NE 68164" at bounding box center [516, 302] width 26 height 38
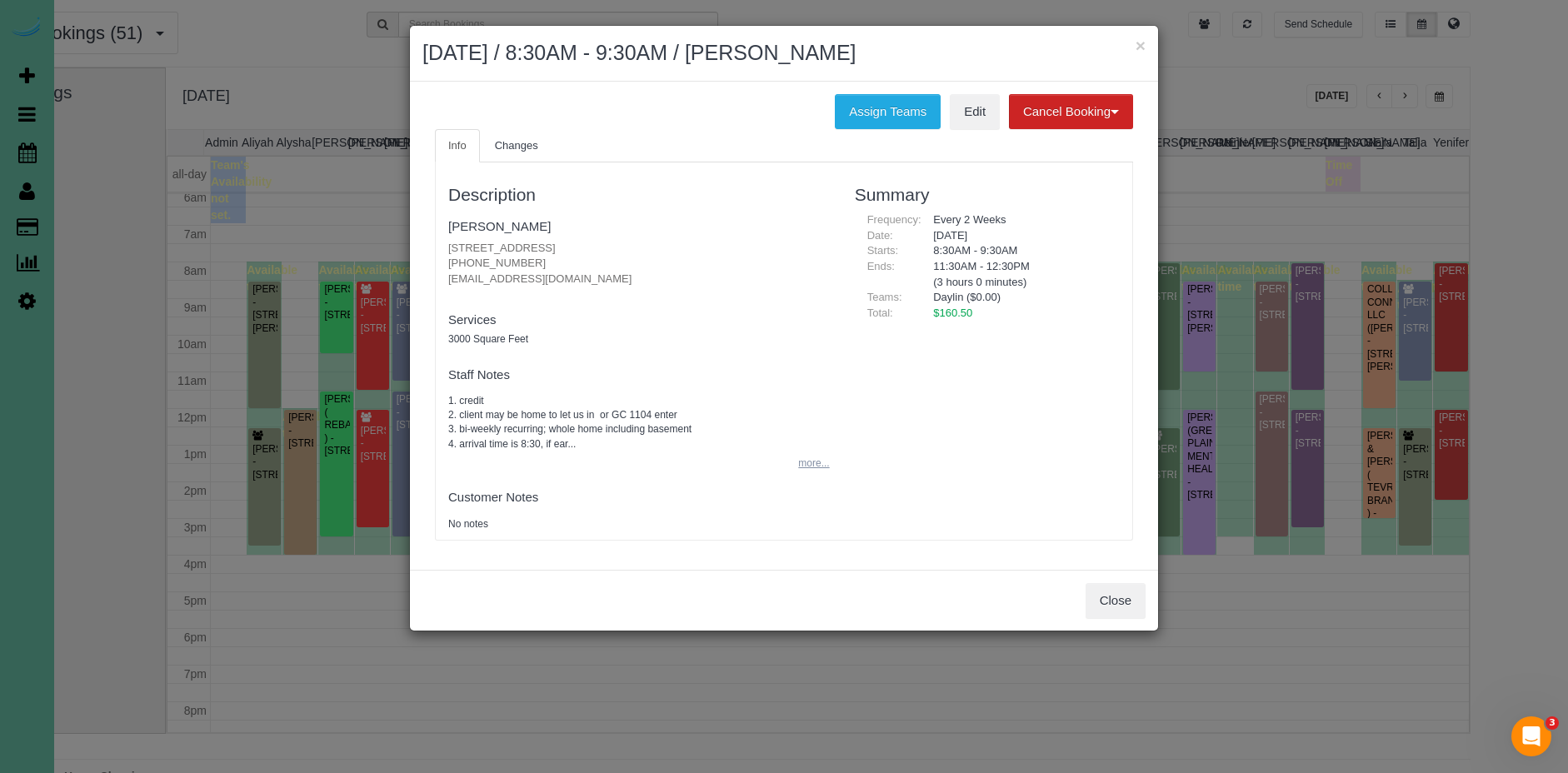
click at [805, 467] on button "more..." at bounding box center [809, 463] width 41 height 24
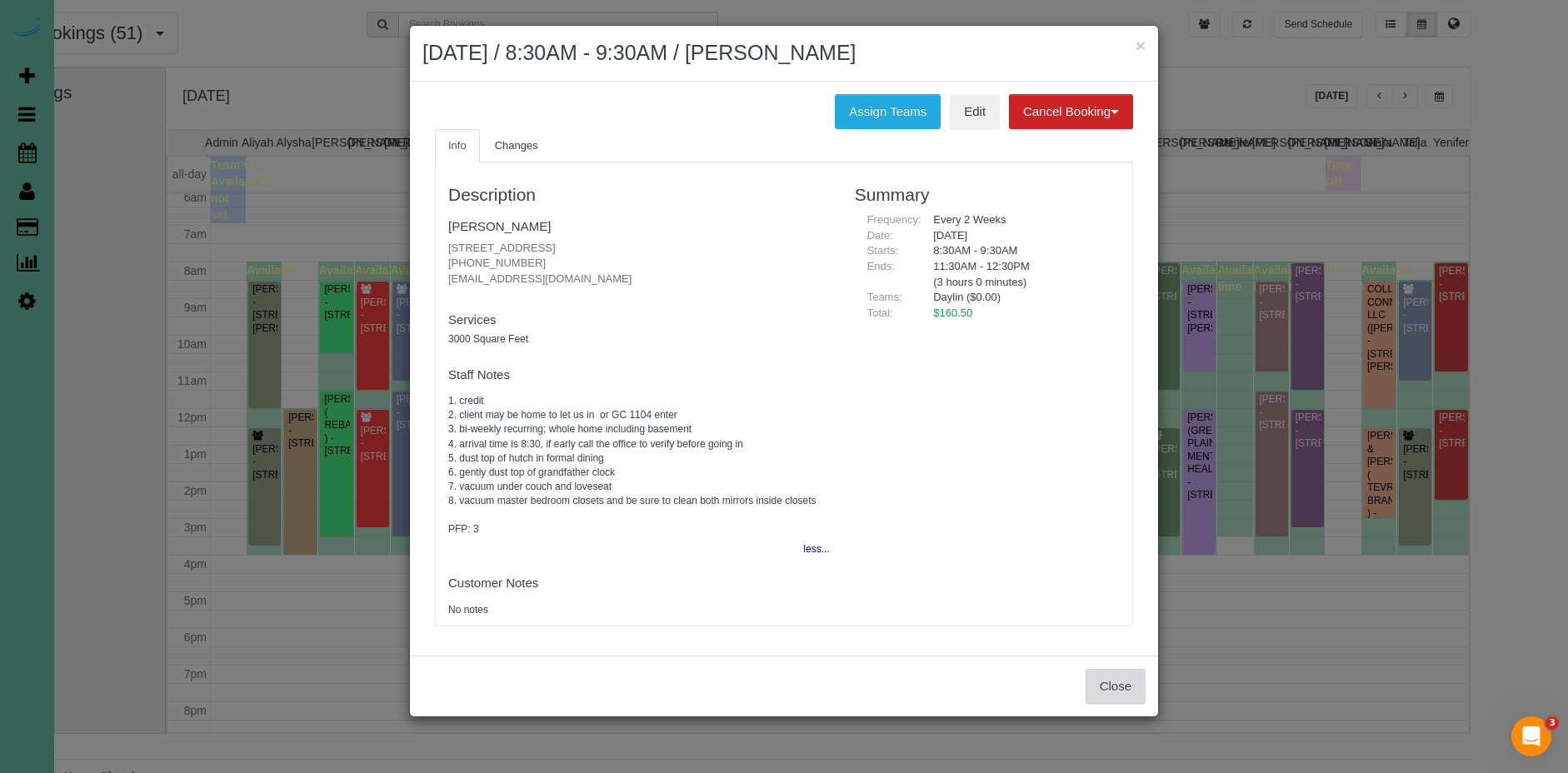
click at [1123, 689] on button "Close" at bounding box center [1115, 686] width 60 height 35
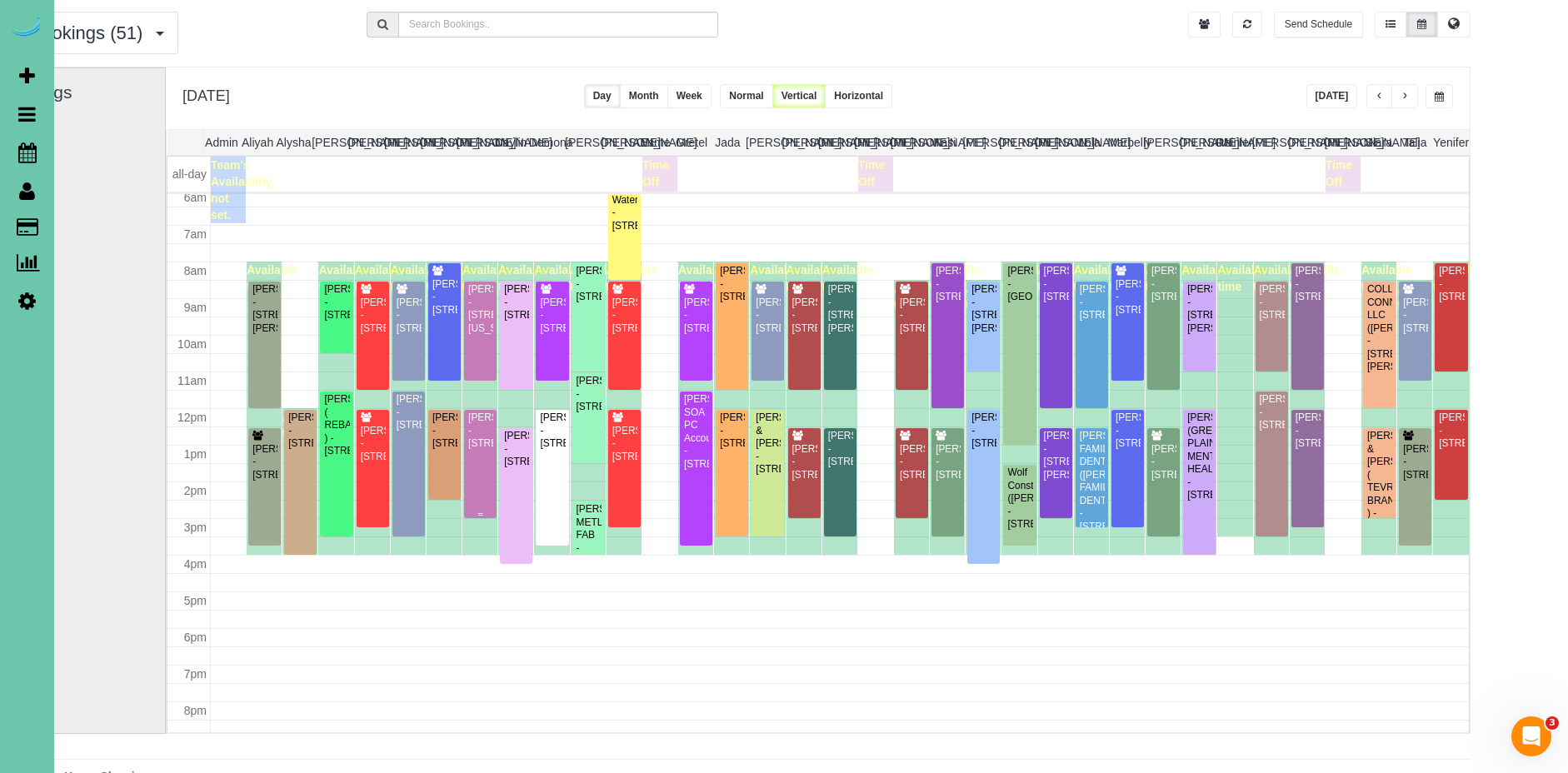
scroll to position [49, 83]
click at [518, 321] on div "Derald Peters - 13265 Miami Street, Omaha, NE 68164" at bounding box center [516, 302] width 26 height 38
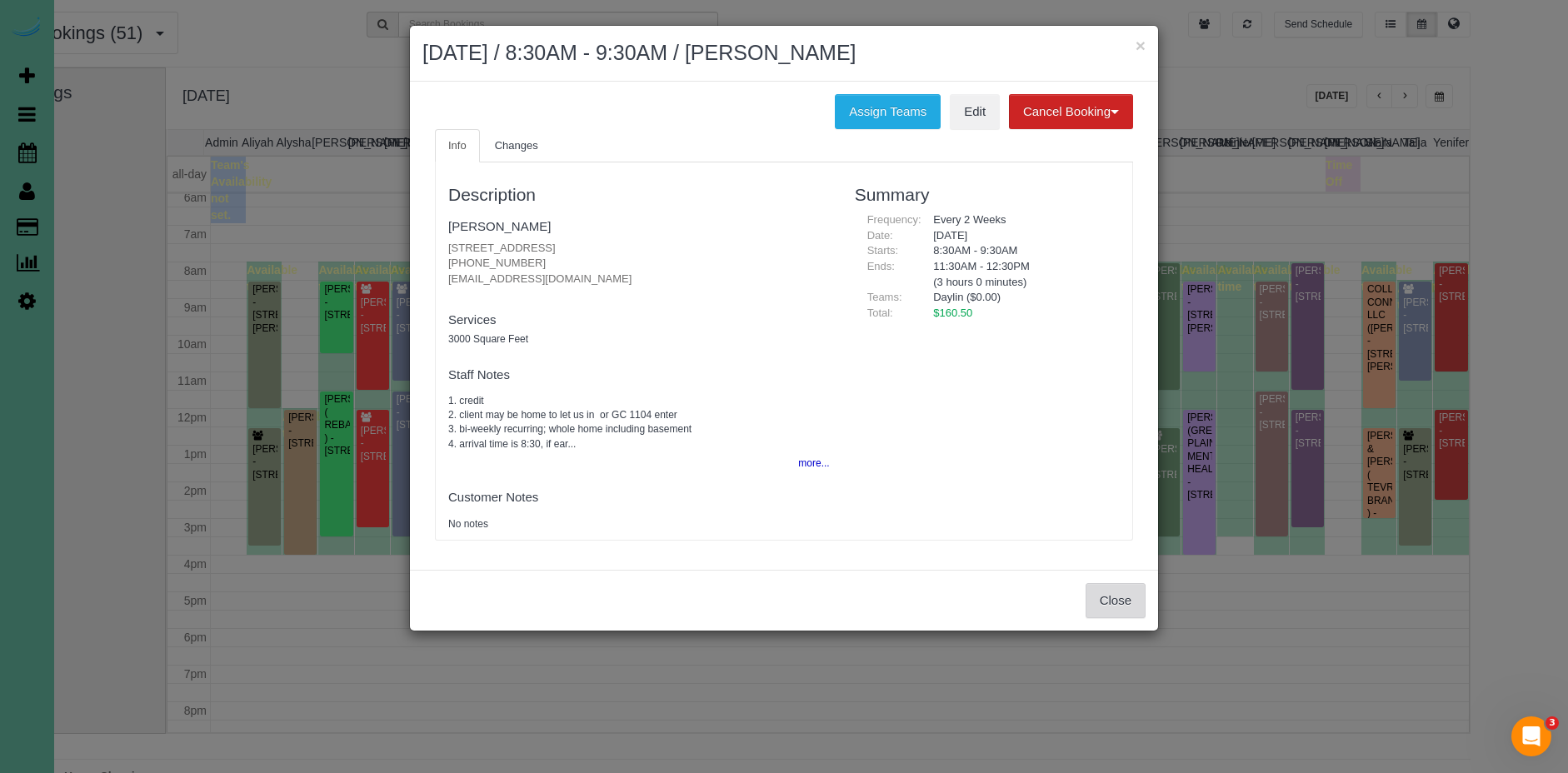
click at [1113, 600] on button "Close" at bounding box center [1115, 600] width 60 height 35
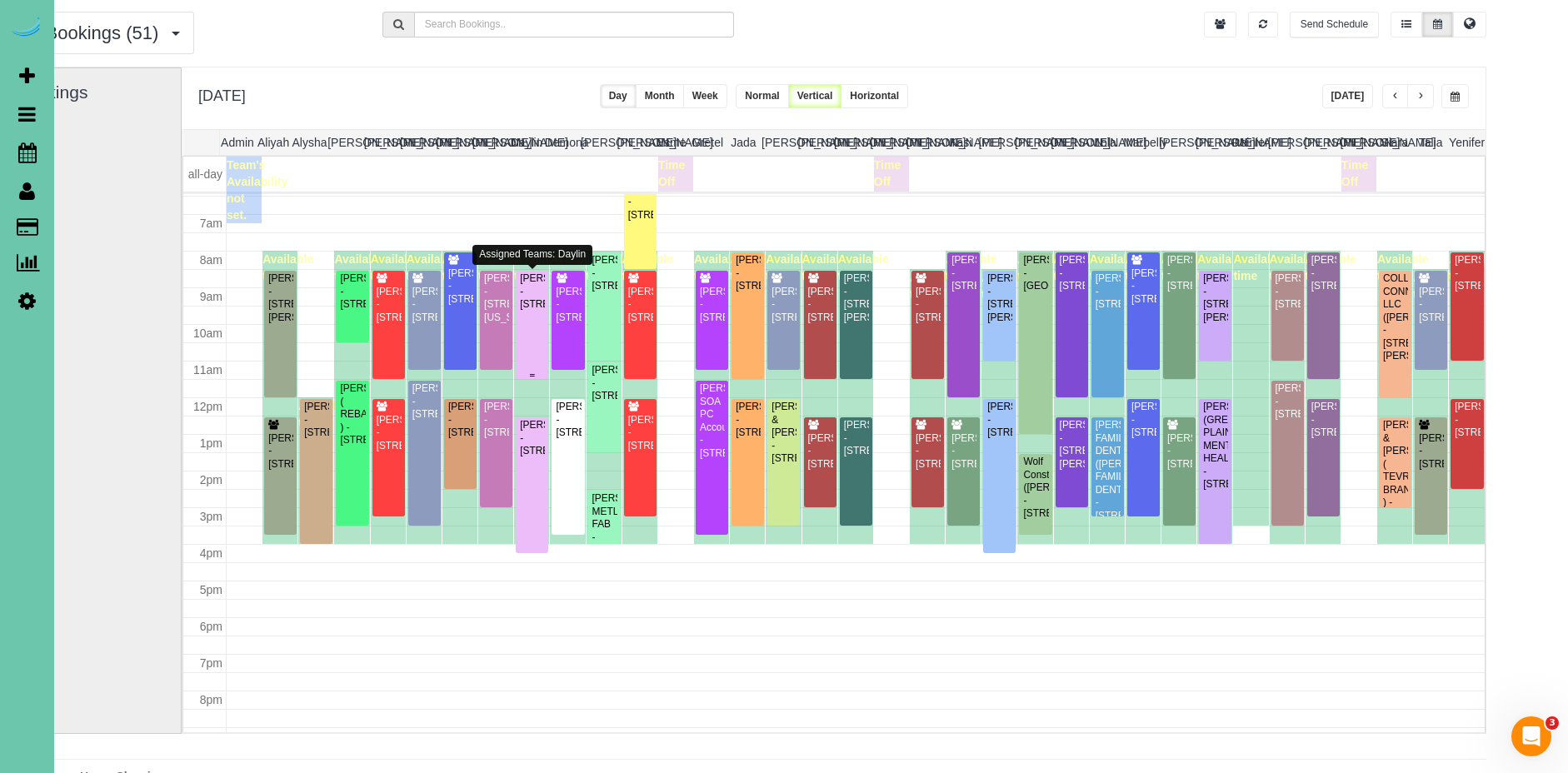
scroll to position [50, 61]
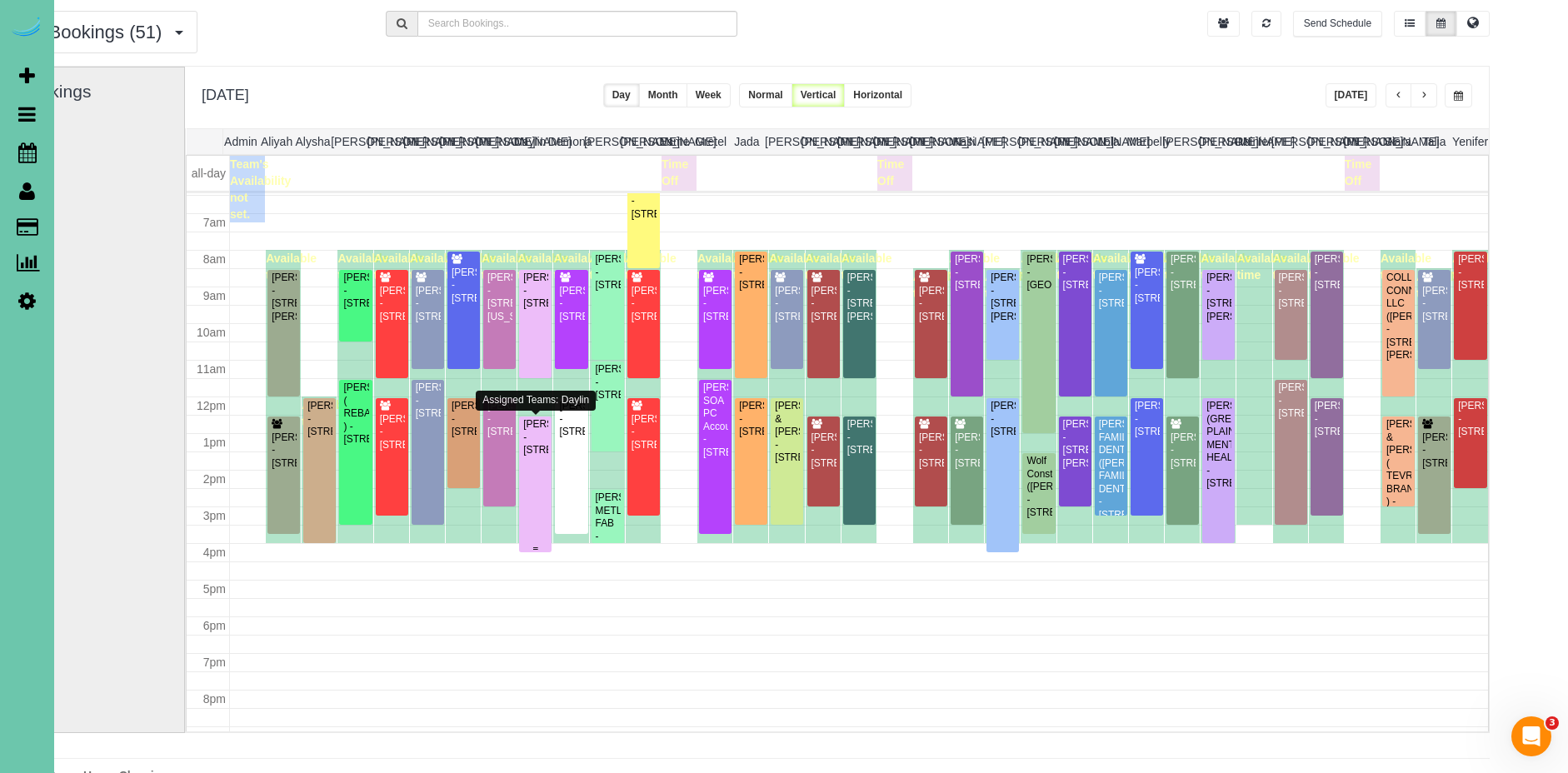
click at [530, 441] on div "Melanie Judkins - 1618 N 213th Street, Elkhorn, NE 68022" at bounding box center [535, 436] width 26 height 38
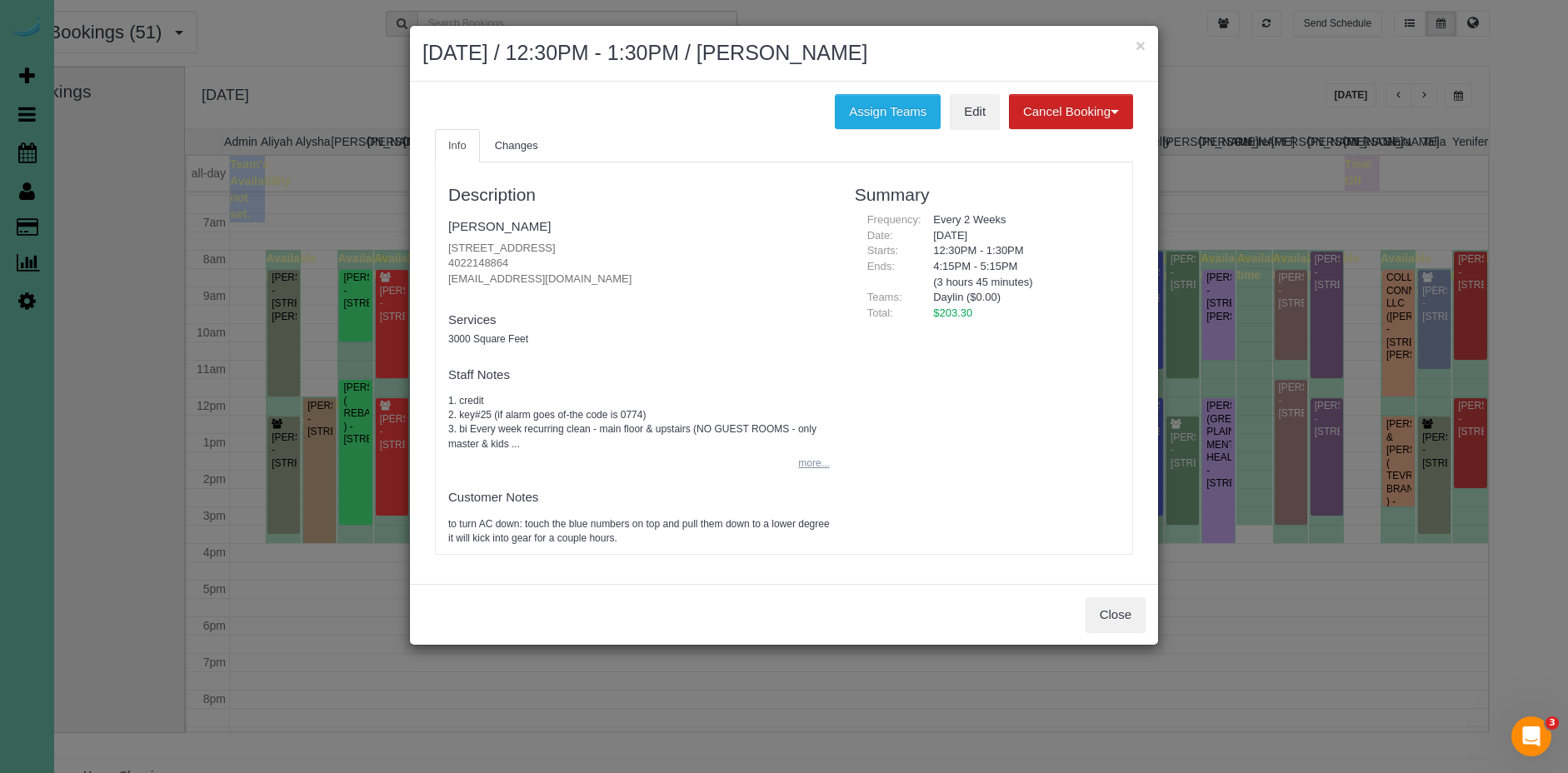
click at [808, 460] on button "more..." at bounding box center [809, 463] width 41 height 24
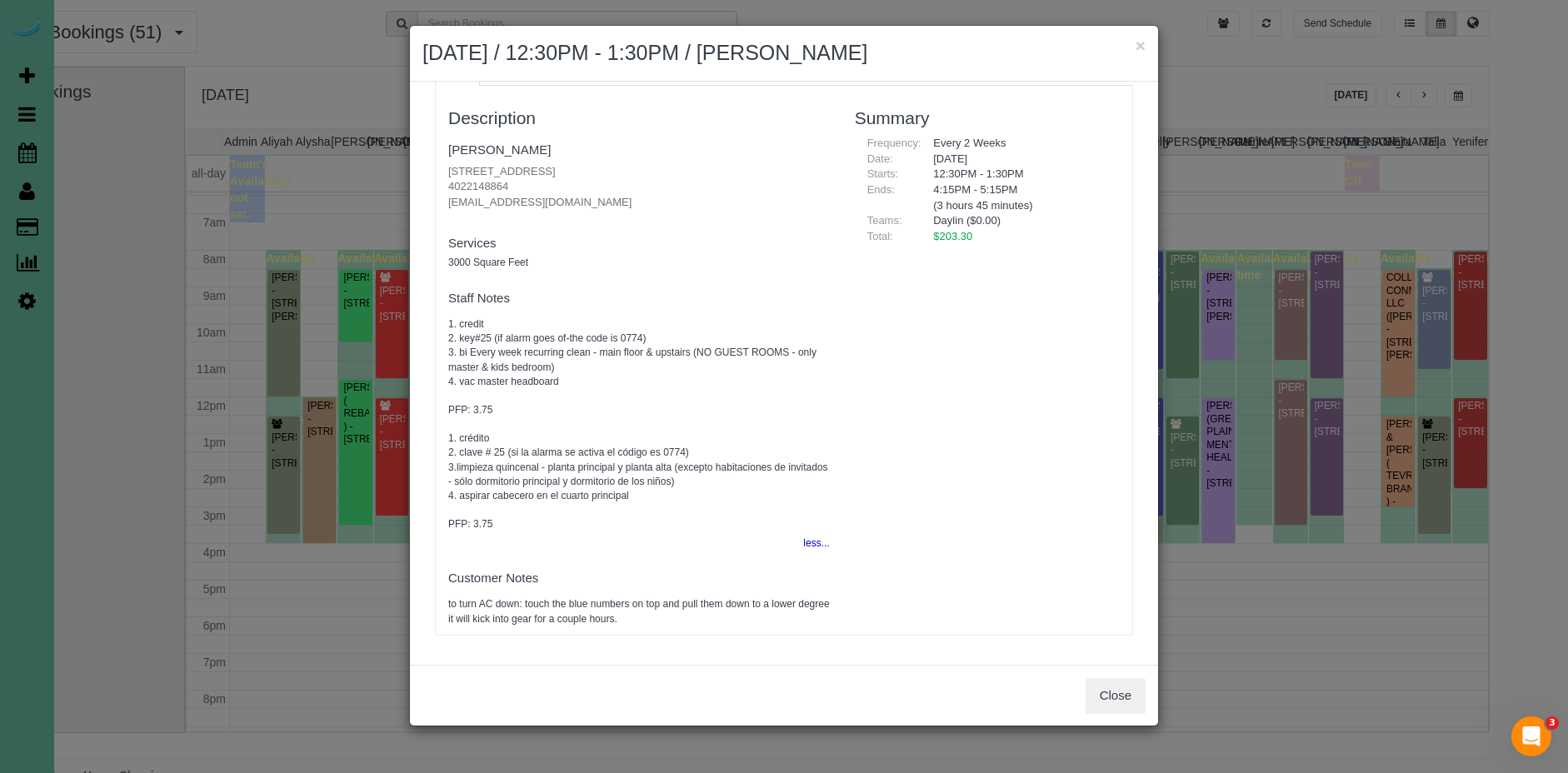
scroll to position [0, 0]
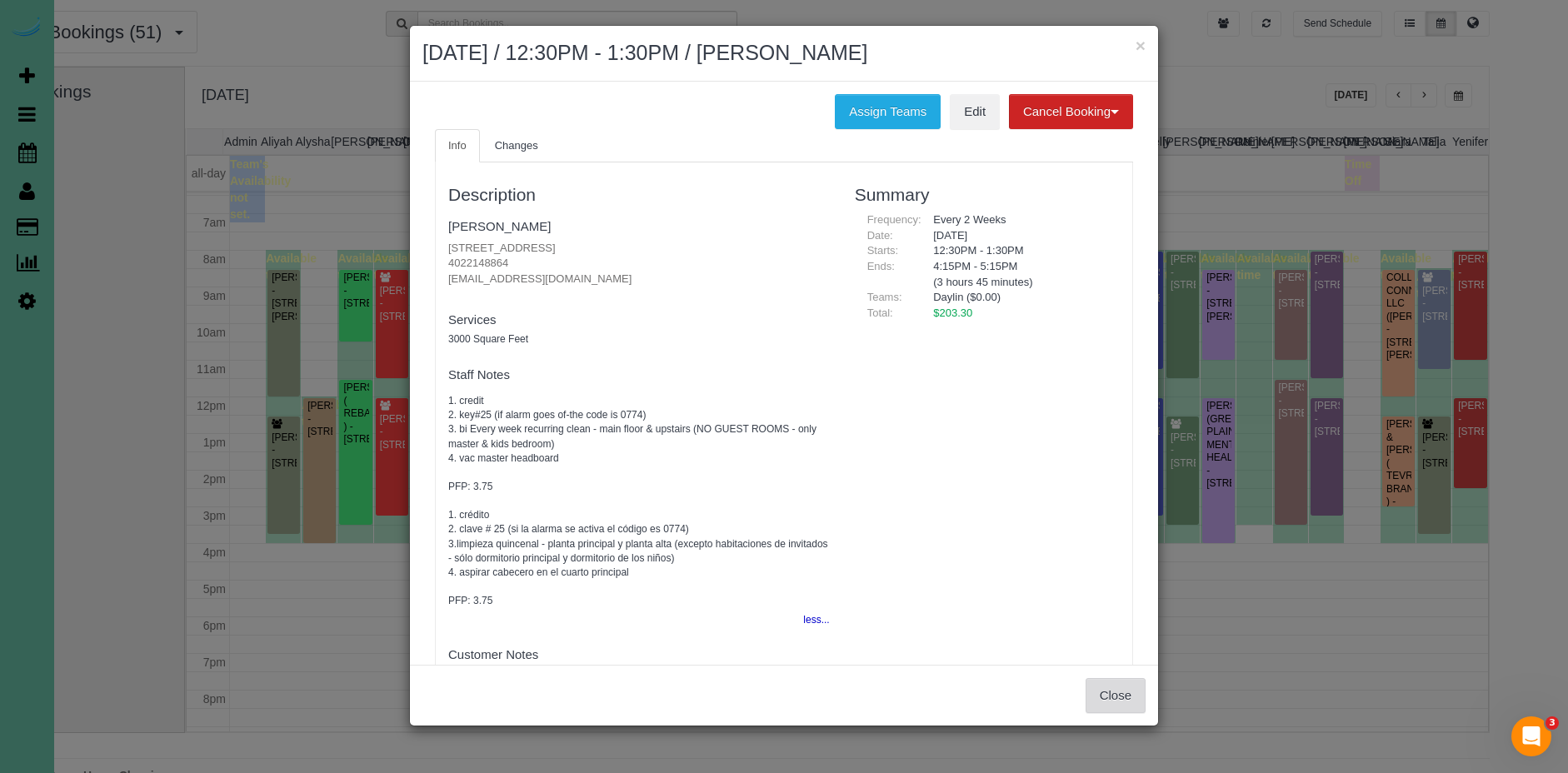
click at [1131, 682] on button "Close" at bounding box center [1115, 695] width 60 height 35
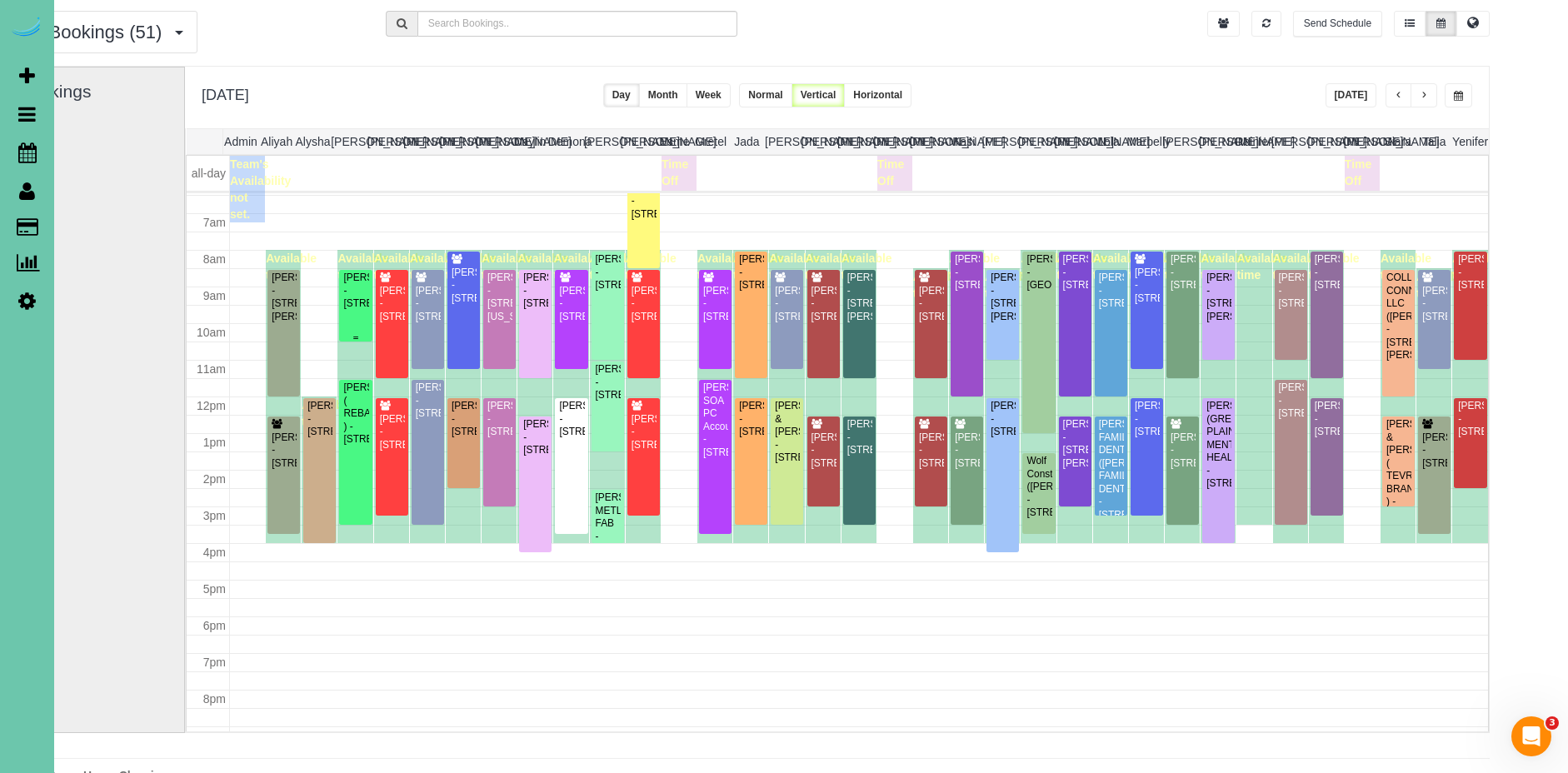
click at [350, 310] on div "Deborah Weideman - 5152 S 99th Ct #2, Omaha, NE 68127" at bounding box center [355, 290] width 26 height 38
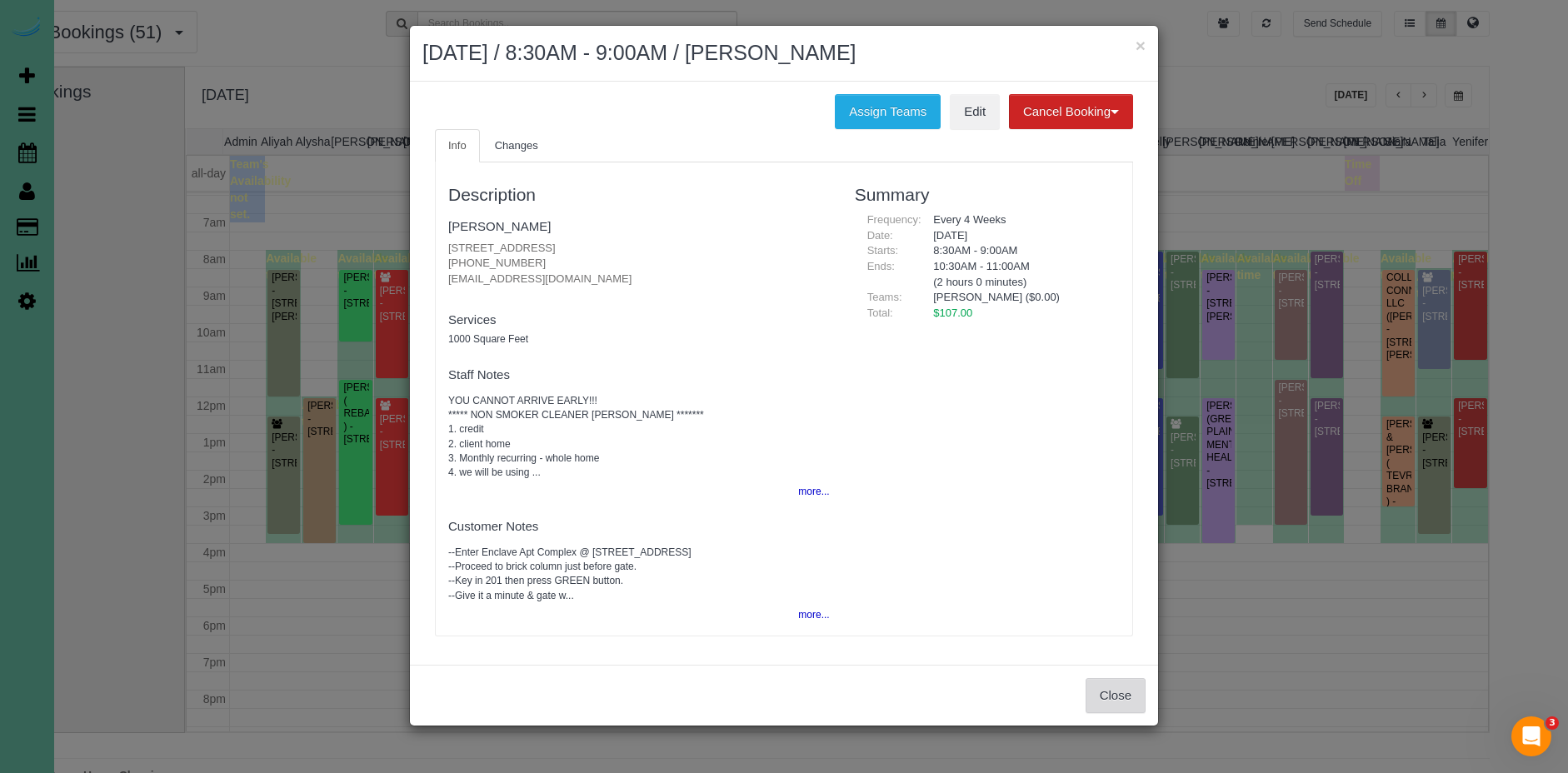
click at [1107, 688] on button "Close" at bounding box center [1115, 695] width 60 height 35
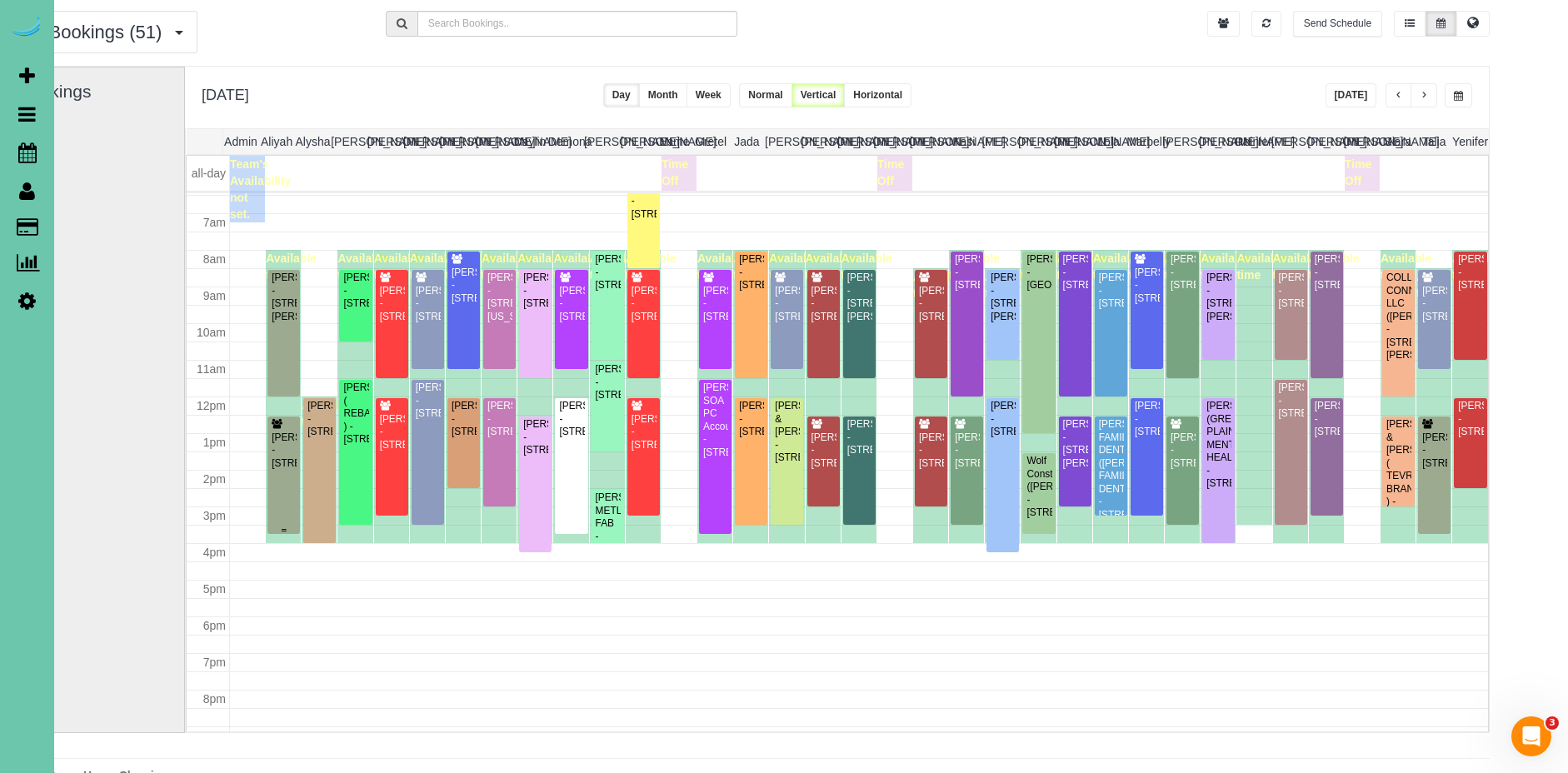
click at [284, 469] on div "Elizabeth Jonas - 4104 N 195th Street, Elkhorn, NE 68022" at bounding box center [283, 450] width 26 height 38
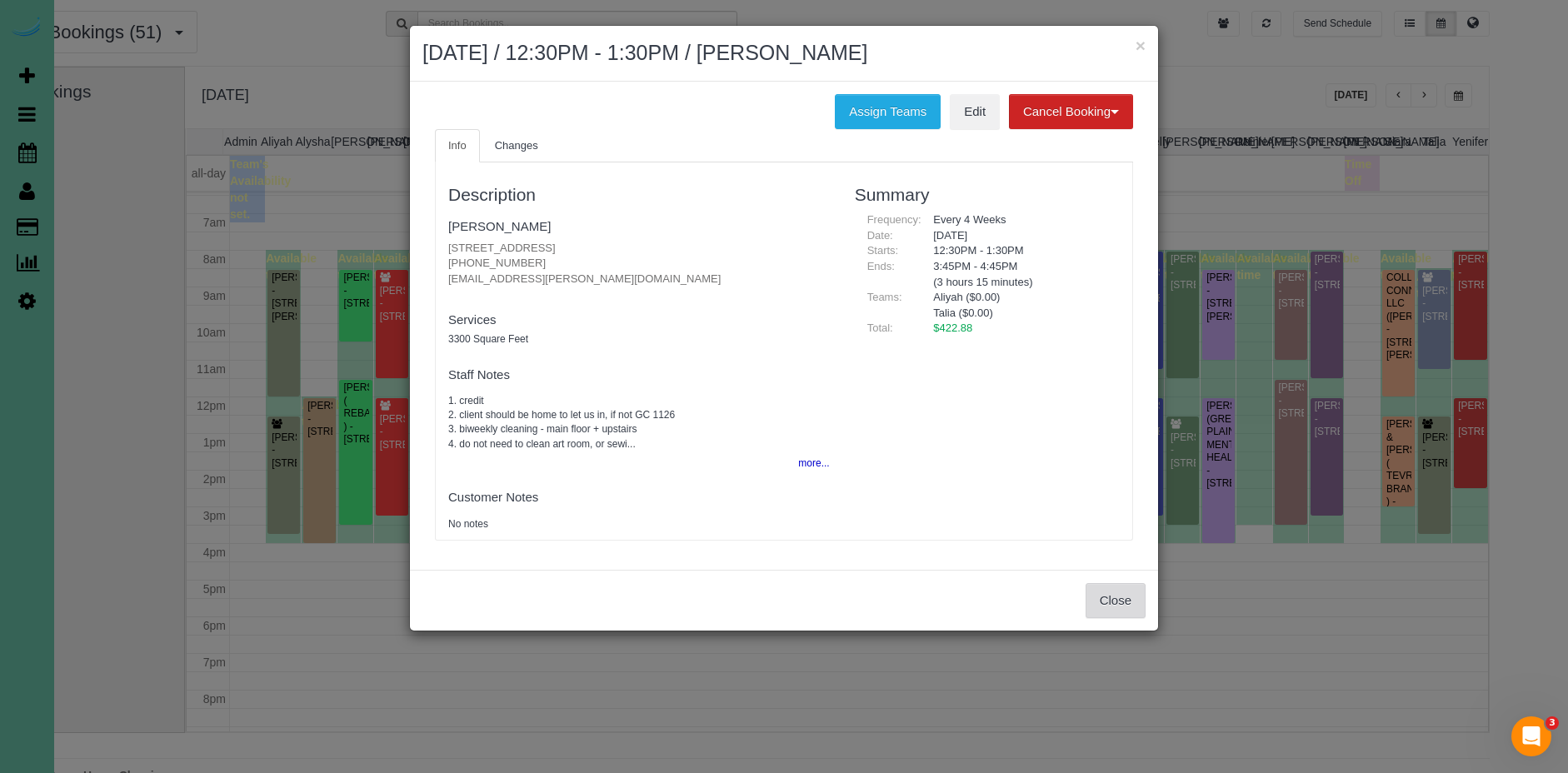
click at [1099, 595] on button "Close" at bounding box center [1115, 600] width 60 height 35
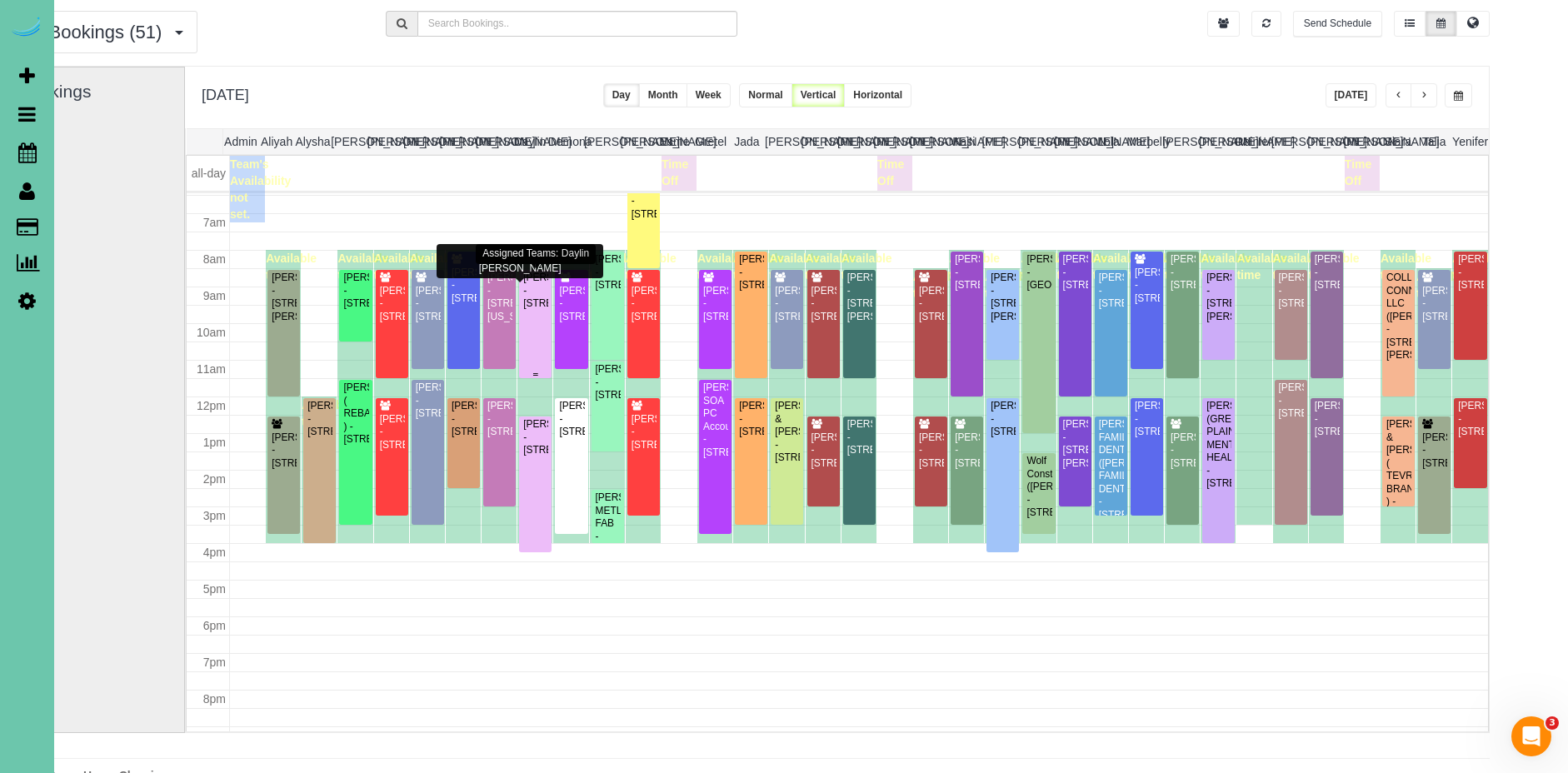
click at [535, 305] on div "Derald Peters - 13265 Miami Street, Omaha, NE 68164" at bounding box center [535, 290] width 26 height 38
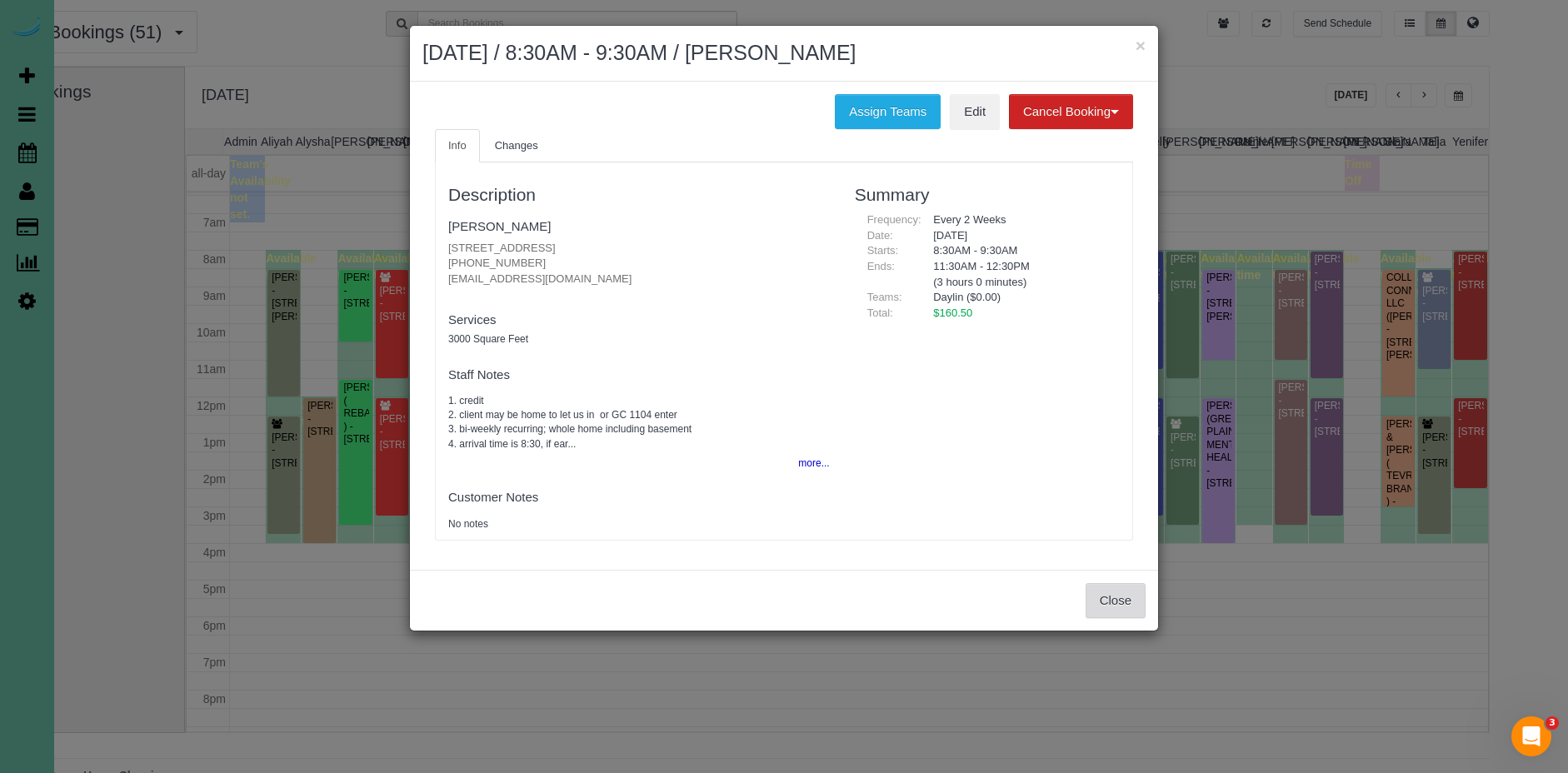
click at [1109, 610] on button "Close" at bounding box center [1115, 600] width 60 height 35
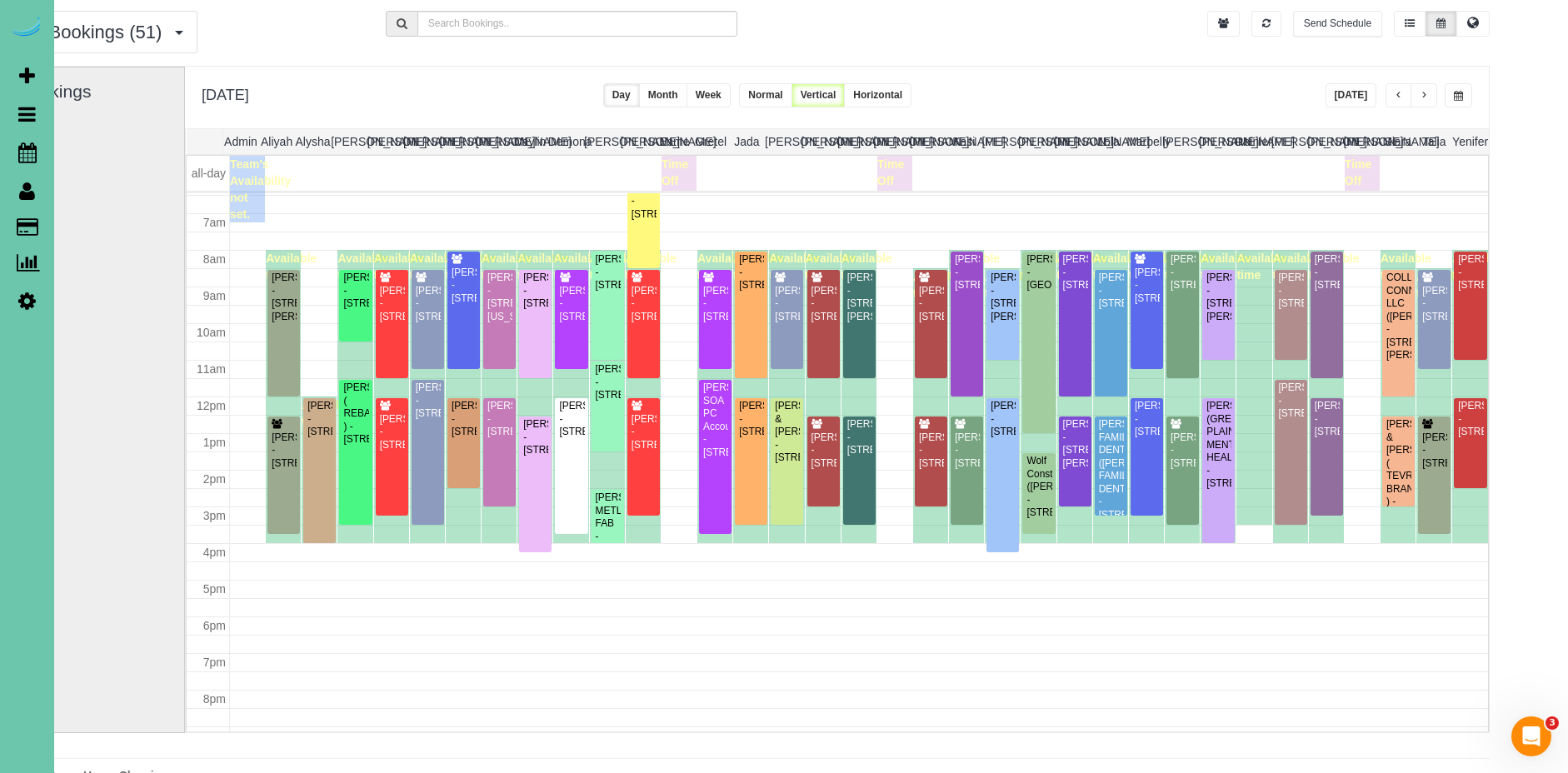
scroll to position [51, 61]
click at [1411, 339] on div at bounding box center [1398, 332] width 32 height 126
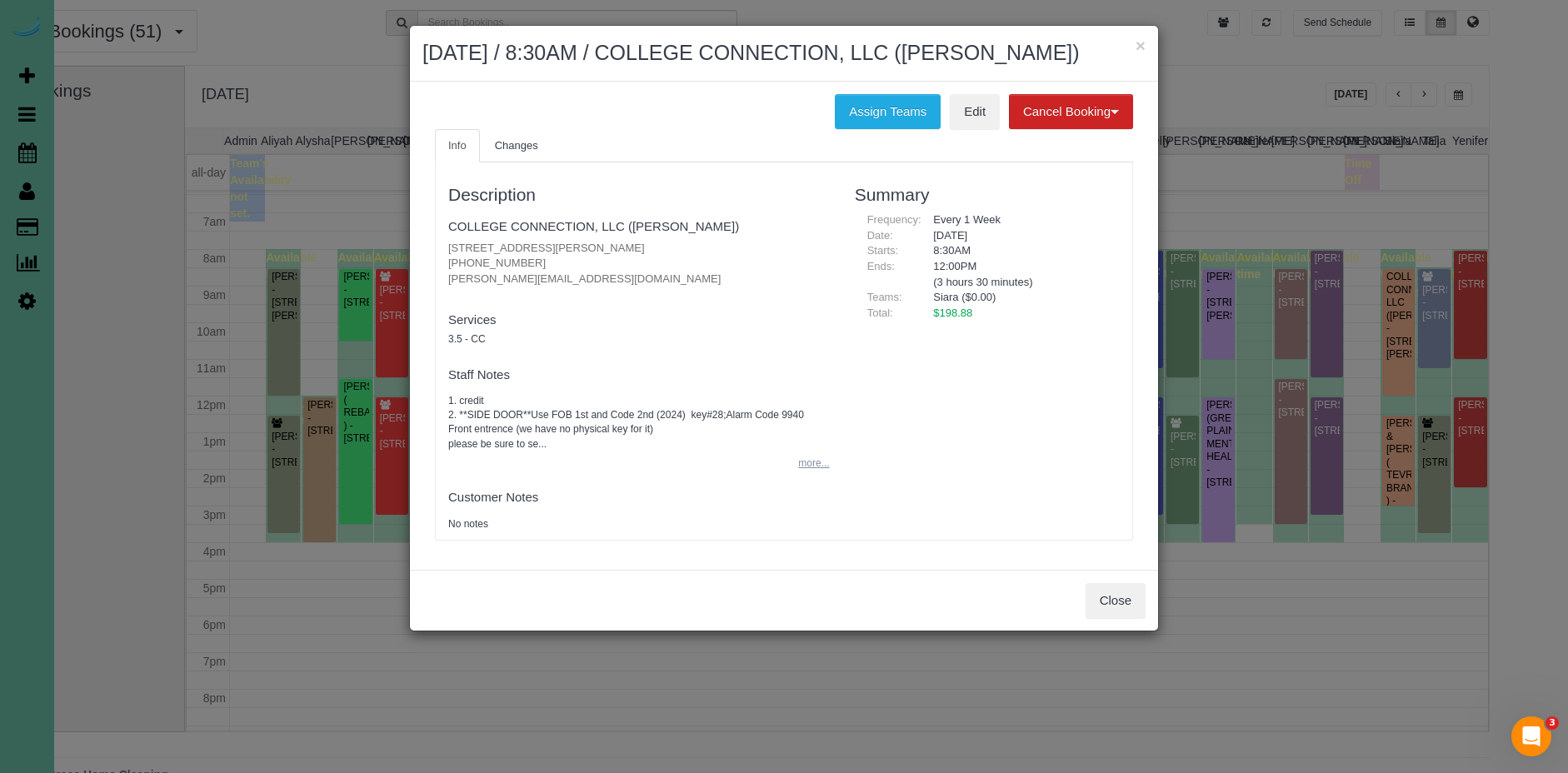
click at [825, 476] on button "more..." at bounding box center [809, 463] width 41 height 24
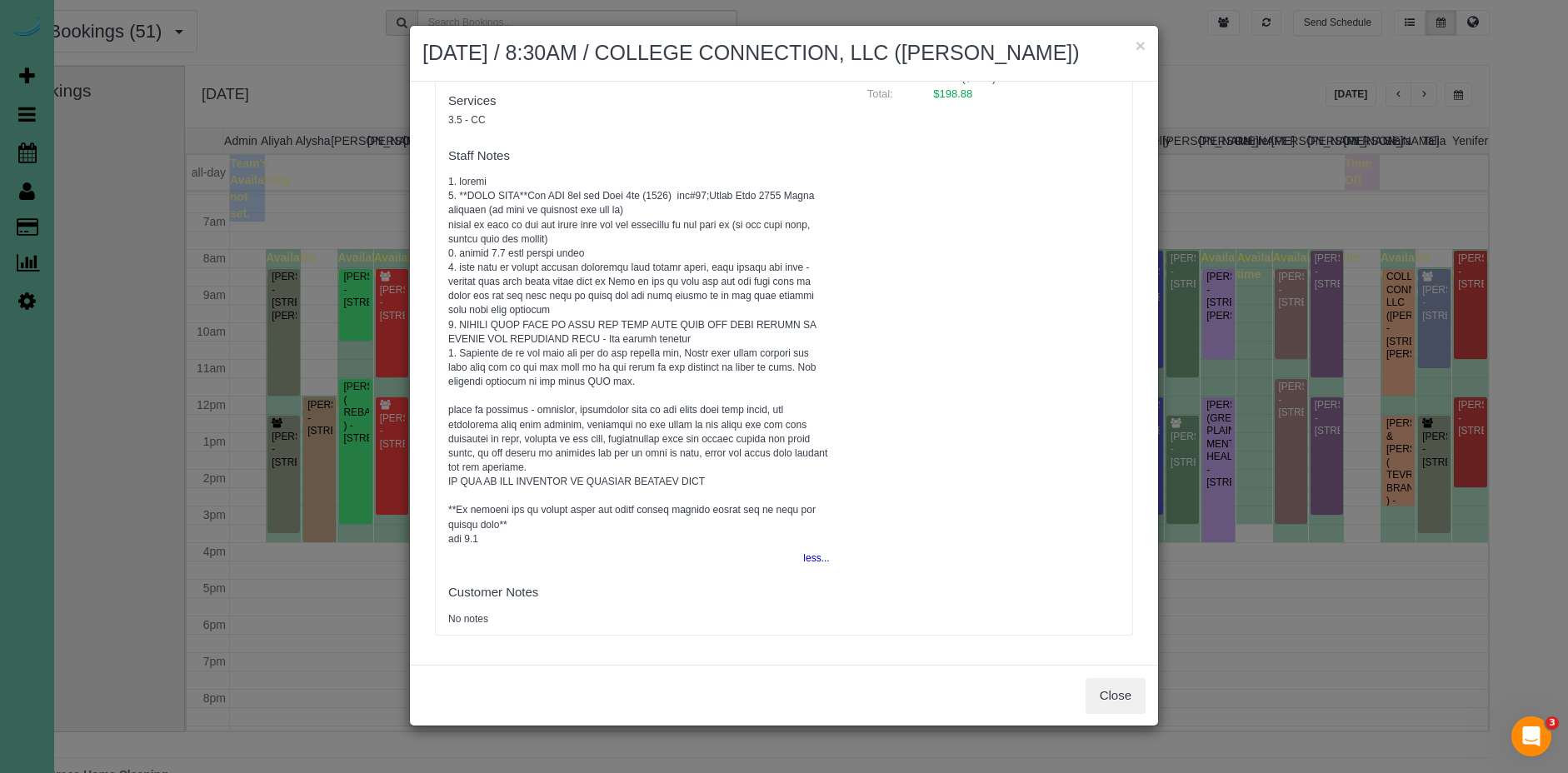
scroll to position [7, 0]
click at [1110, 713] on button "Close" at bounding box center [1115, 695] width 60 height 35
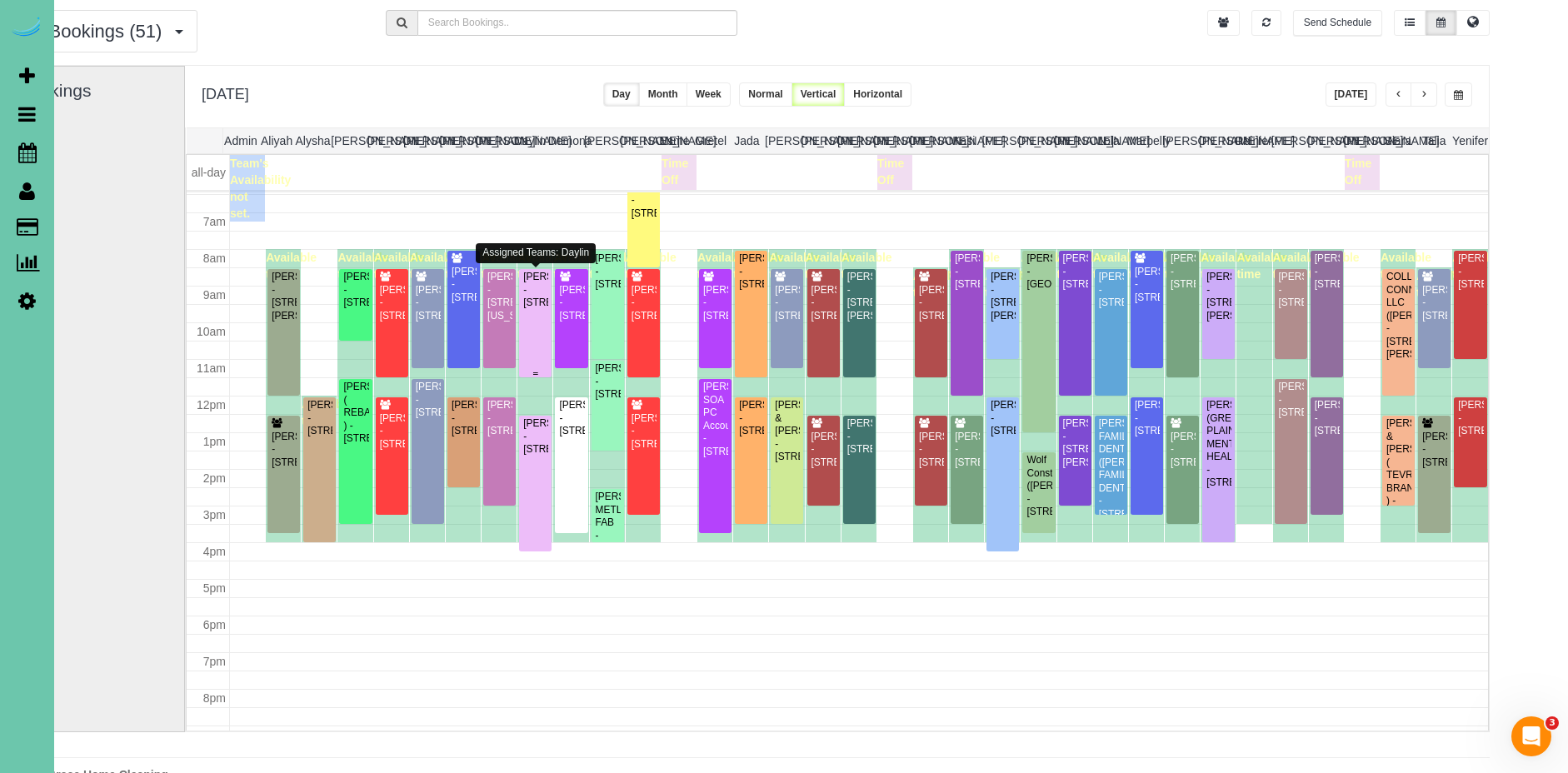
click at [544, 309] on div "Derald Peters - 13265 Miami Street, Omaha, NE 68164" at bounding box center [535, 289] width 26 height 38
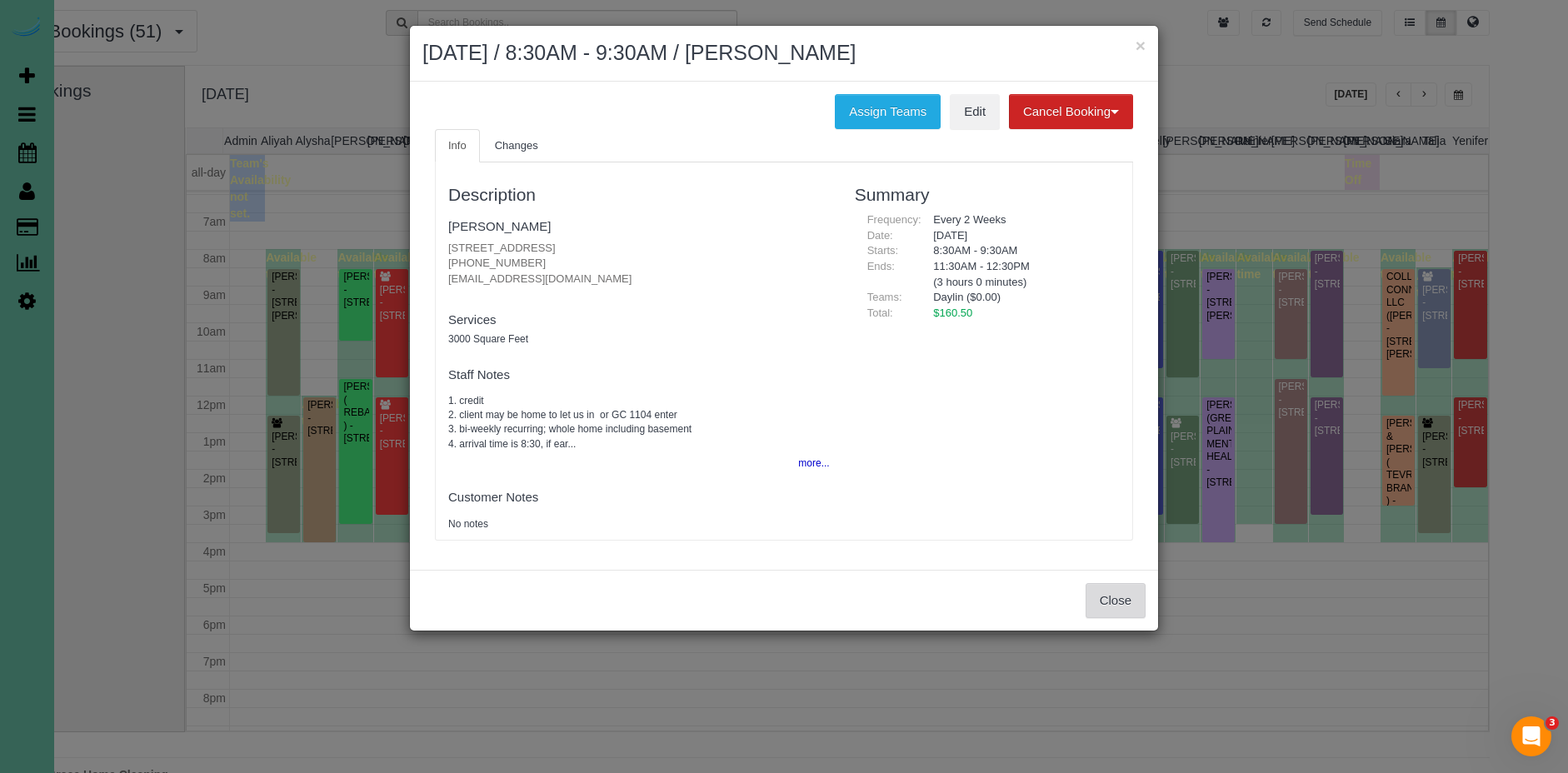
click at [1103, 606] on button "Close" at bounding box center [1115, 600] width 60 height 35
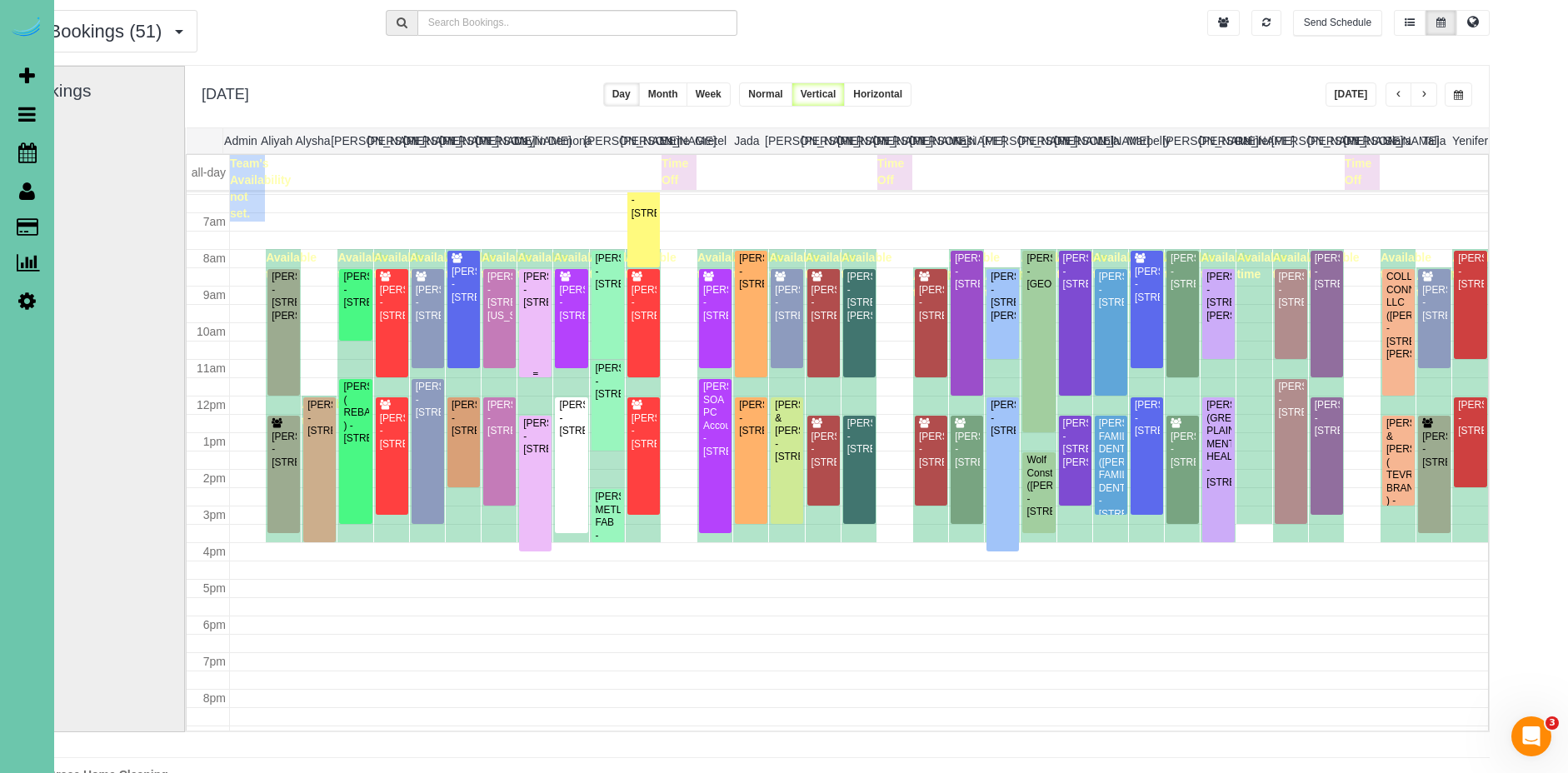
click at [537, 309] on div "Derald Peters - 13265 Miami Street, Omaha, NE 68164" at bounding box center [535, 289] width 26 height 38
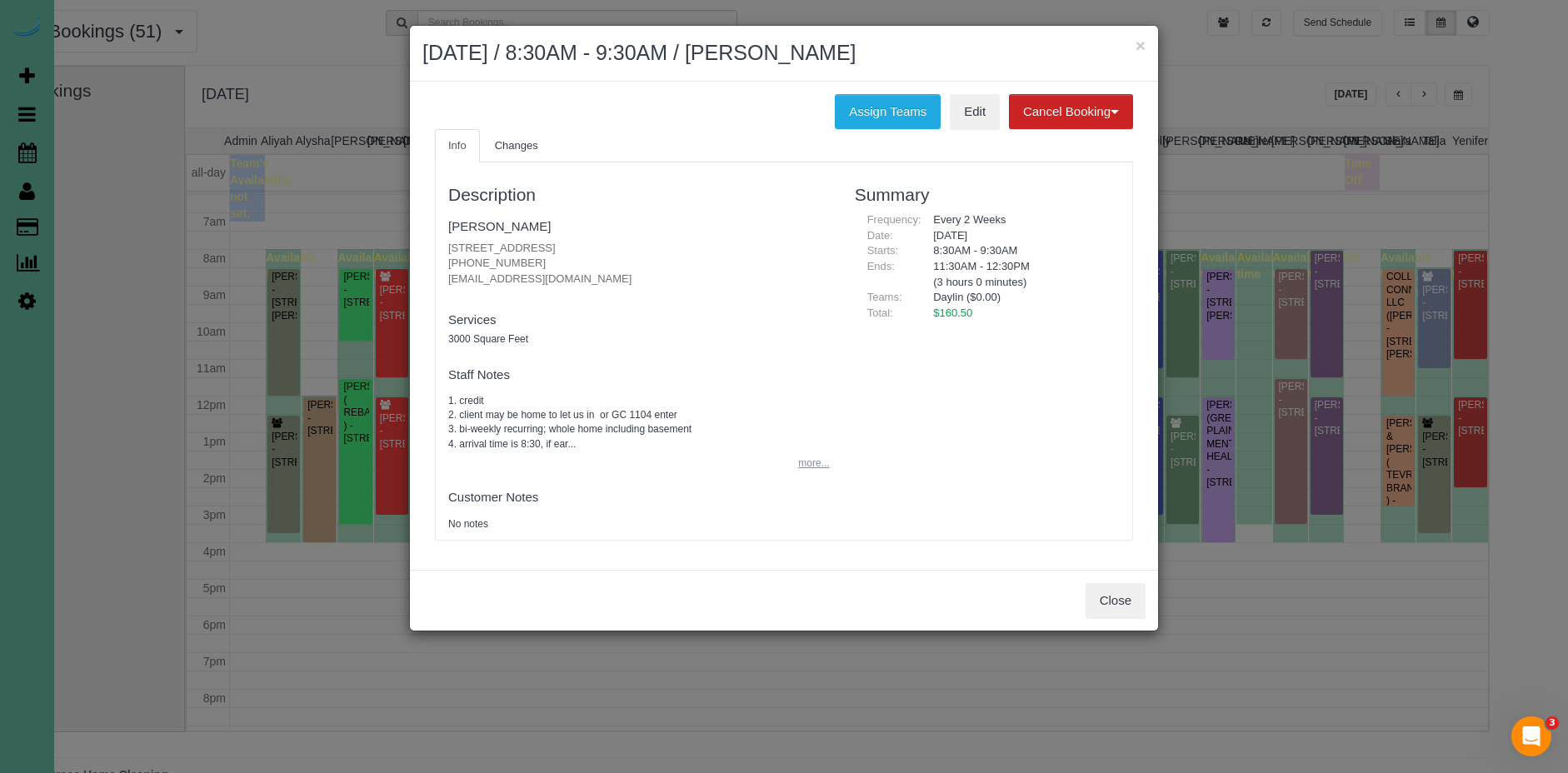
click at [818, 468] on button "more..." at bounding box center [809, 463] width 41 height 24
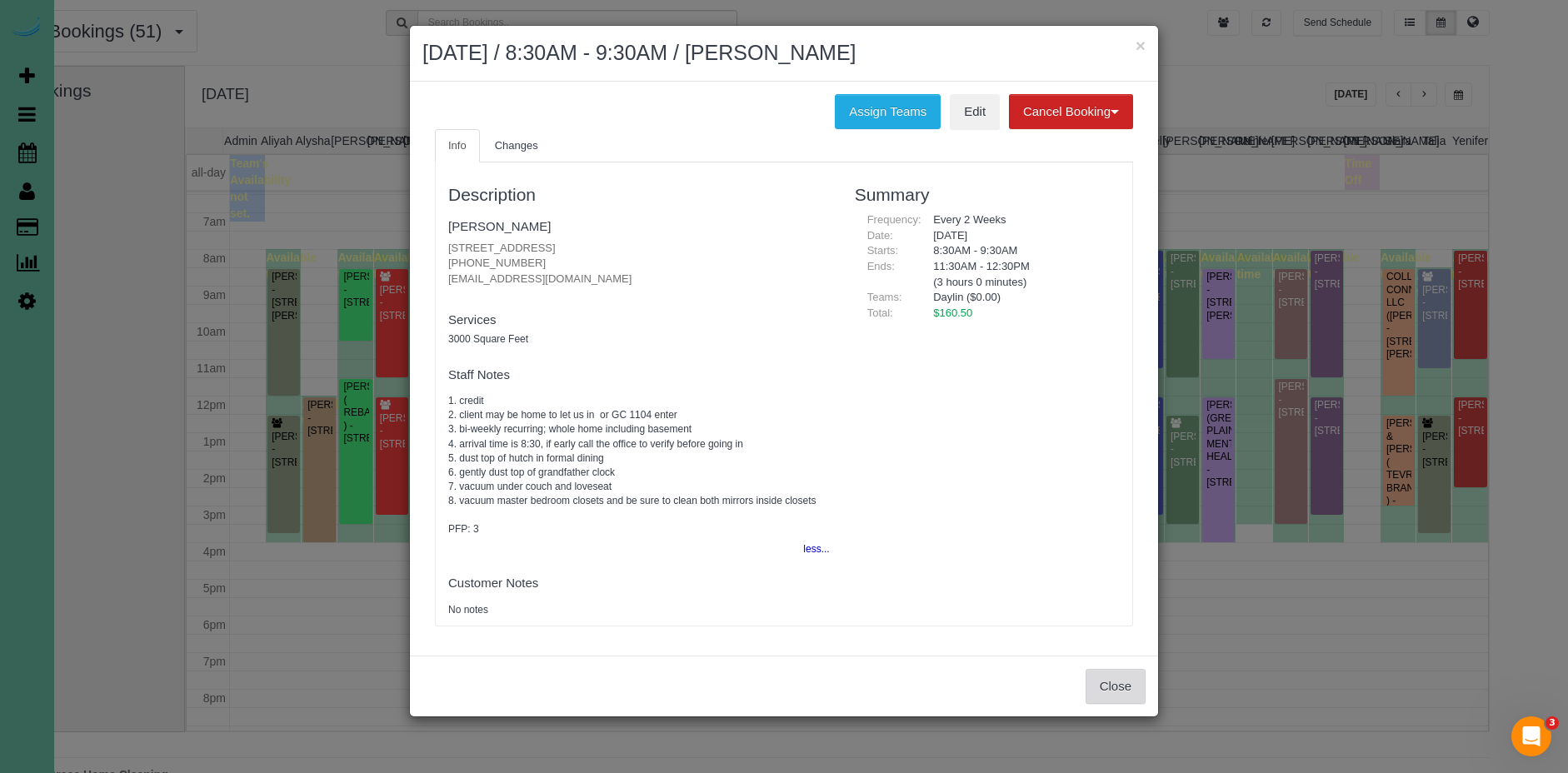
click at [1107, 684] on button "Close" at bounding box center [1115, 686] width 60 height 35
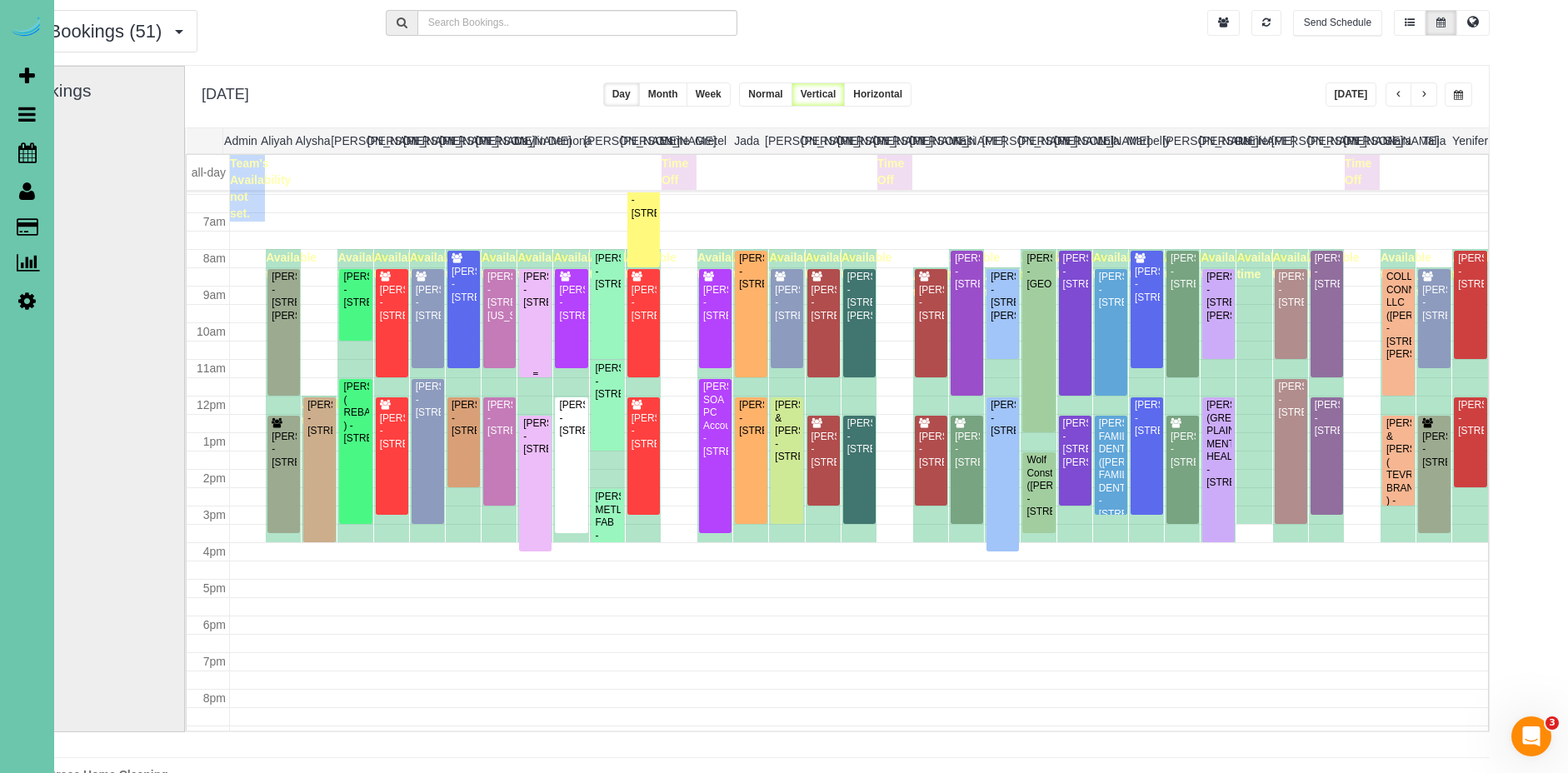
click at [542, 309] on div "Derald Peters - 13265 Miami Street, Omaha, NE 68164" at bounding box center [535, 289] width 26 height 38
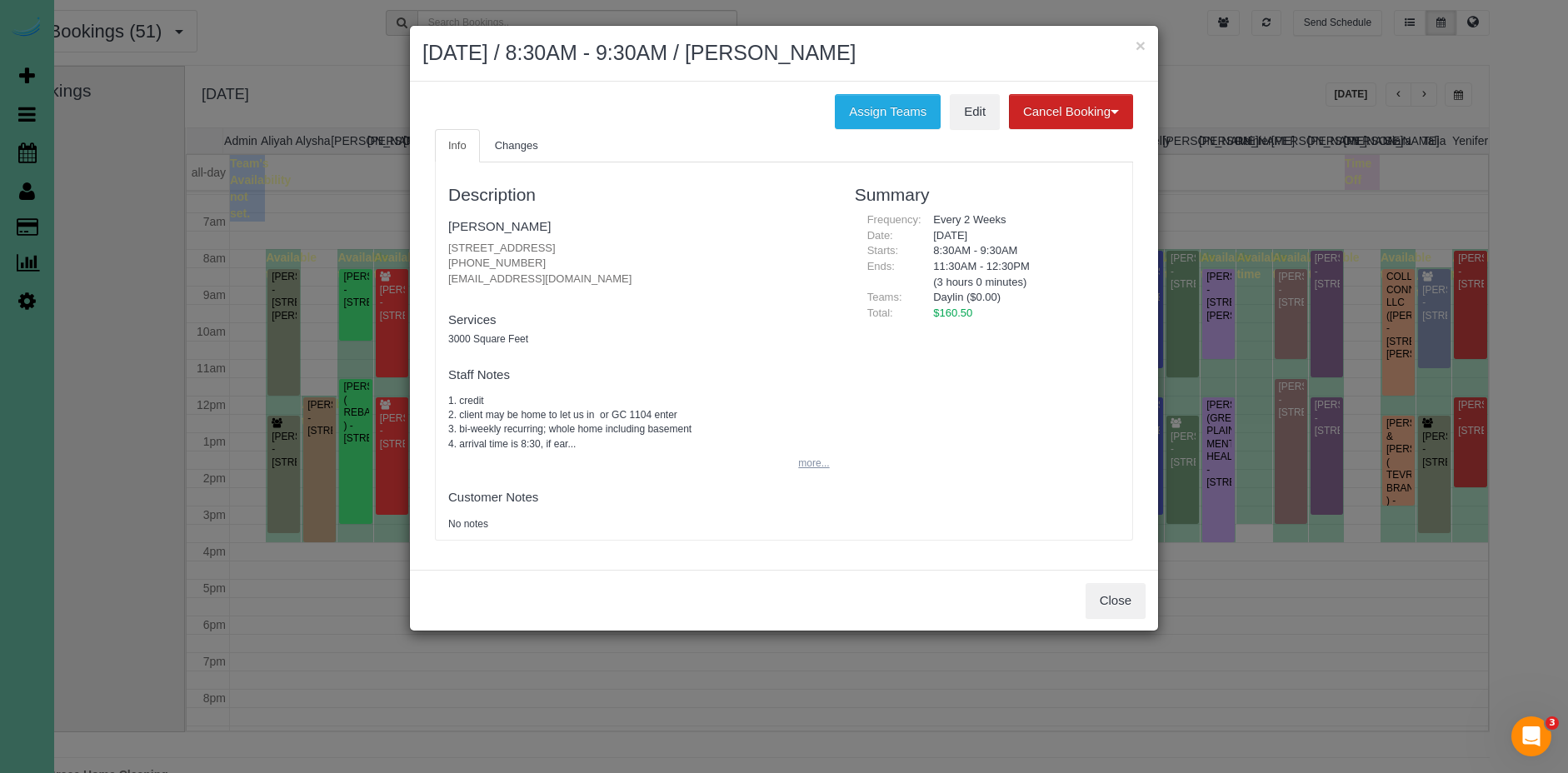
click at [822, 463] on button "more..." at bounding box center [809, 463] width 41 height 24
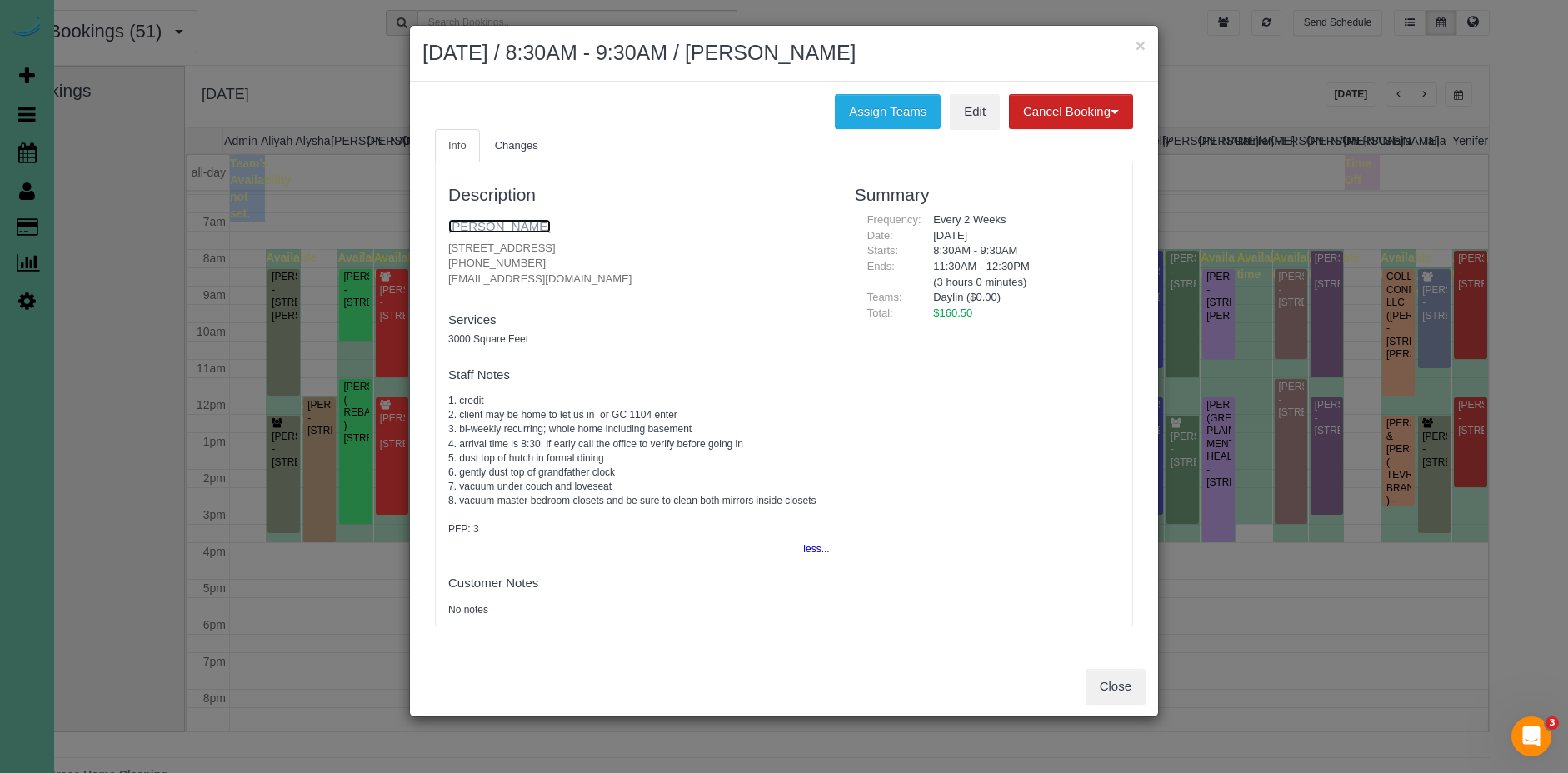
click at [495, 224] on link "Derald Peters" at bounding box center [499, 226] width 102 height 14
click at [1139, 37] on button "×" at bounding box center [1140, 45] width 10 height 18
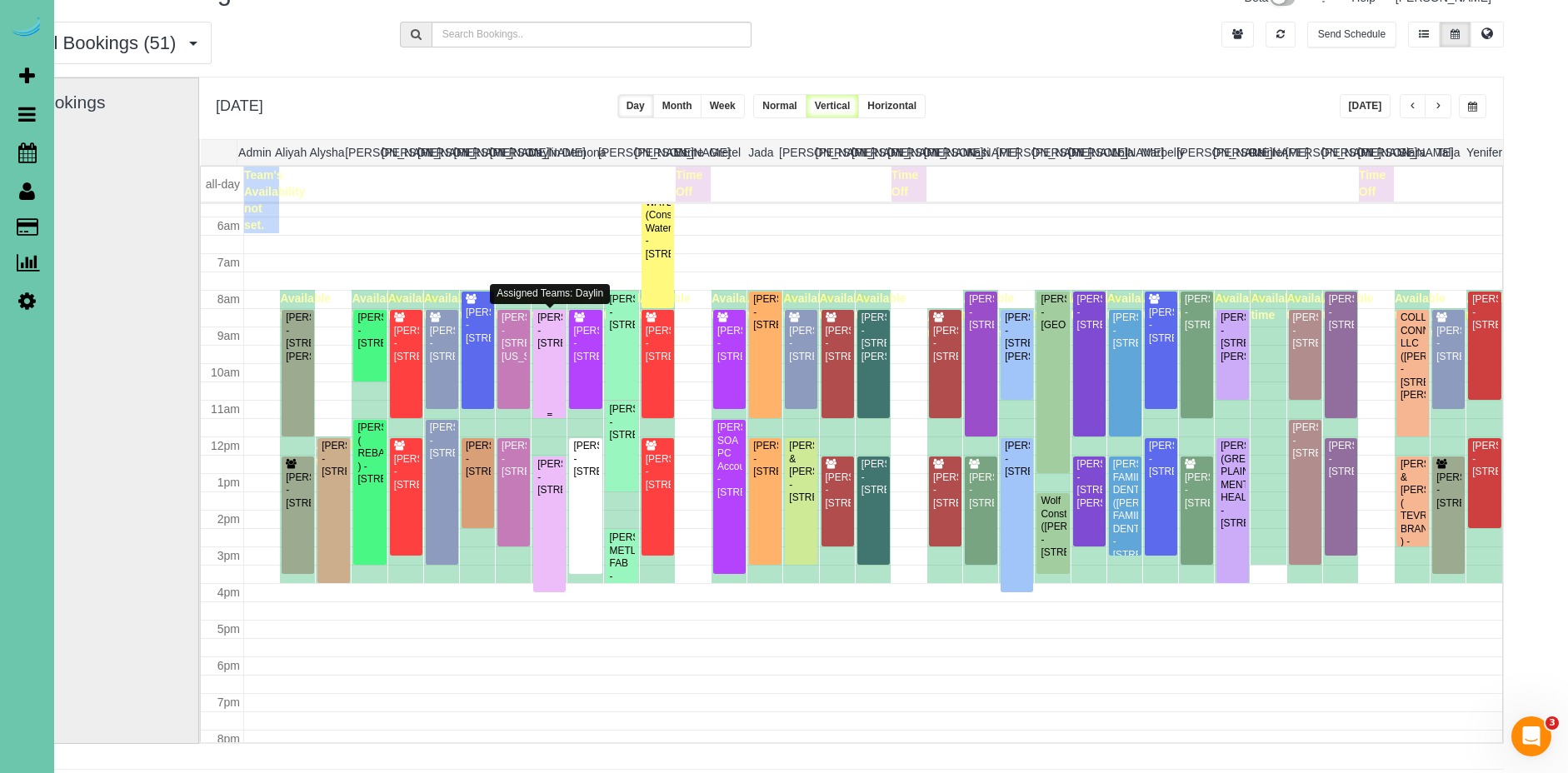
scroll to position [39, 44]
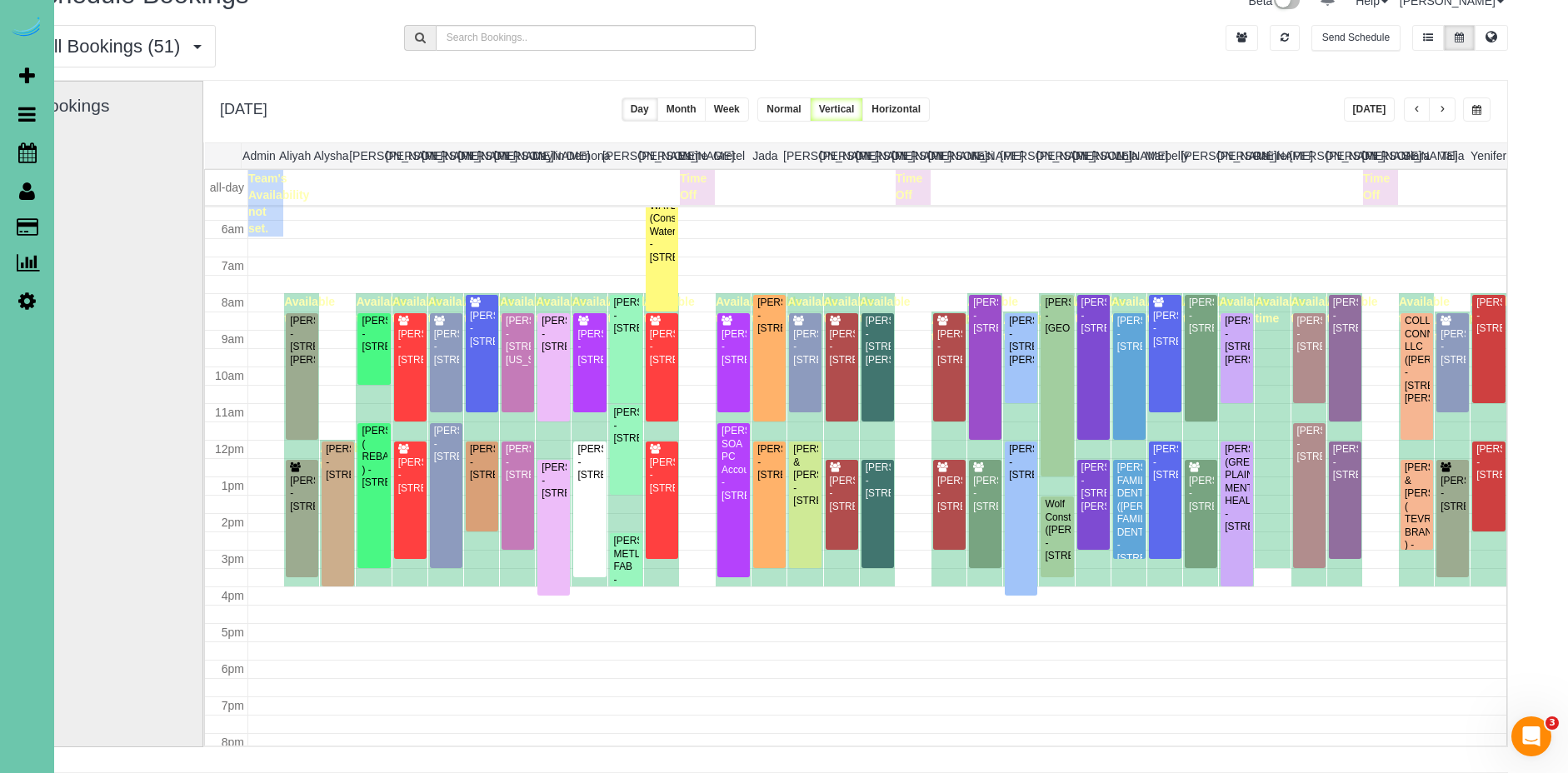
click at [1482, 114] on button "button" at bounding box center [1476, 109] width 28 height 24
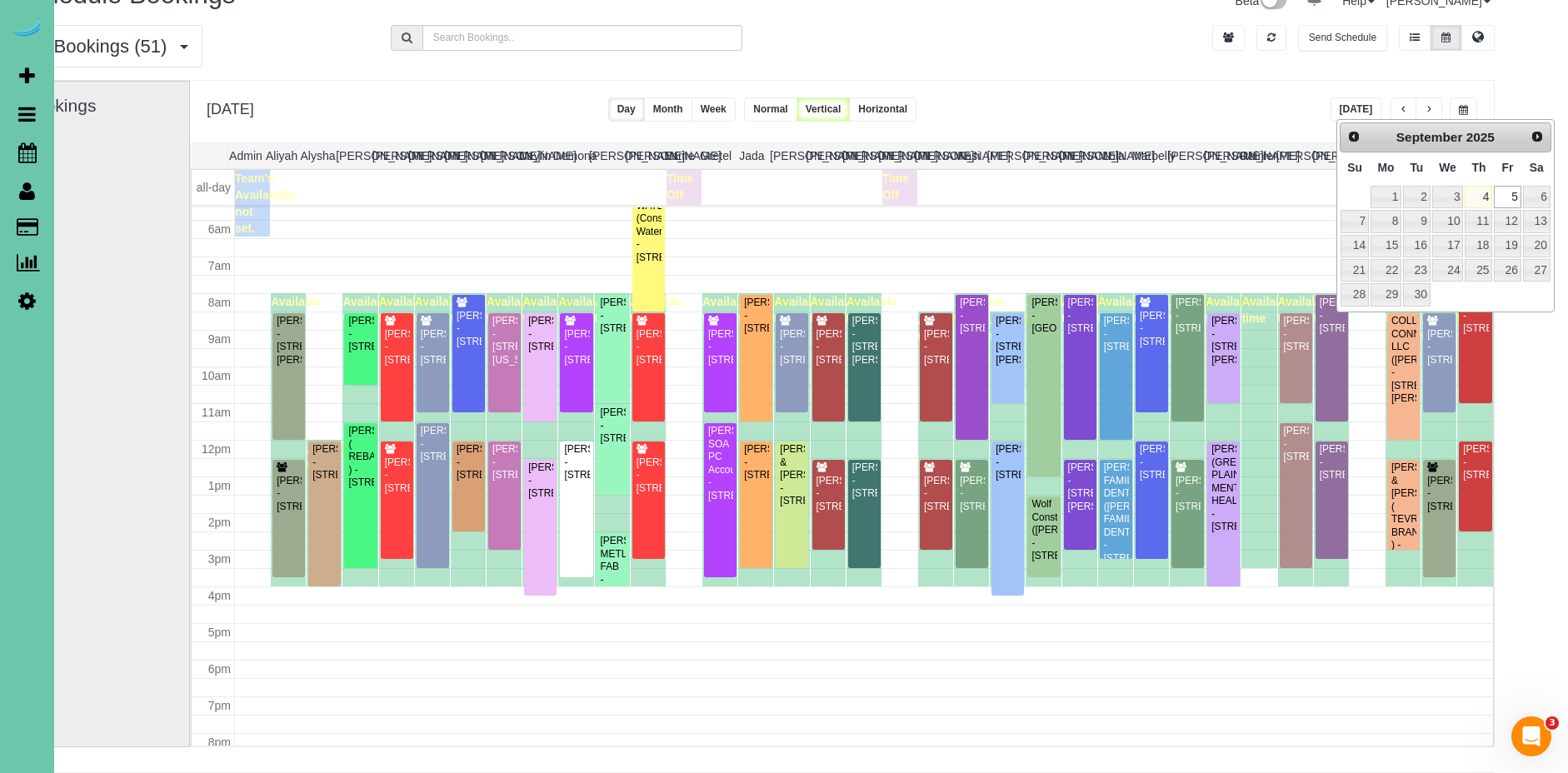
scroll to position [36, 89]
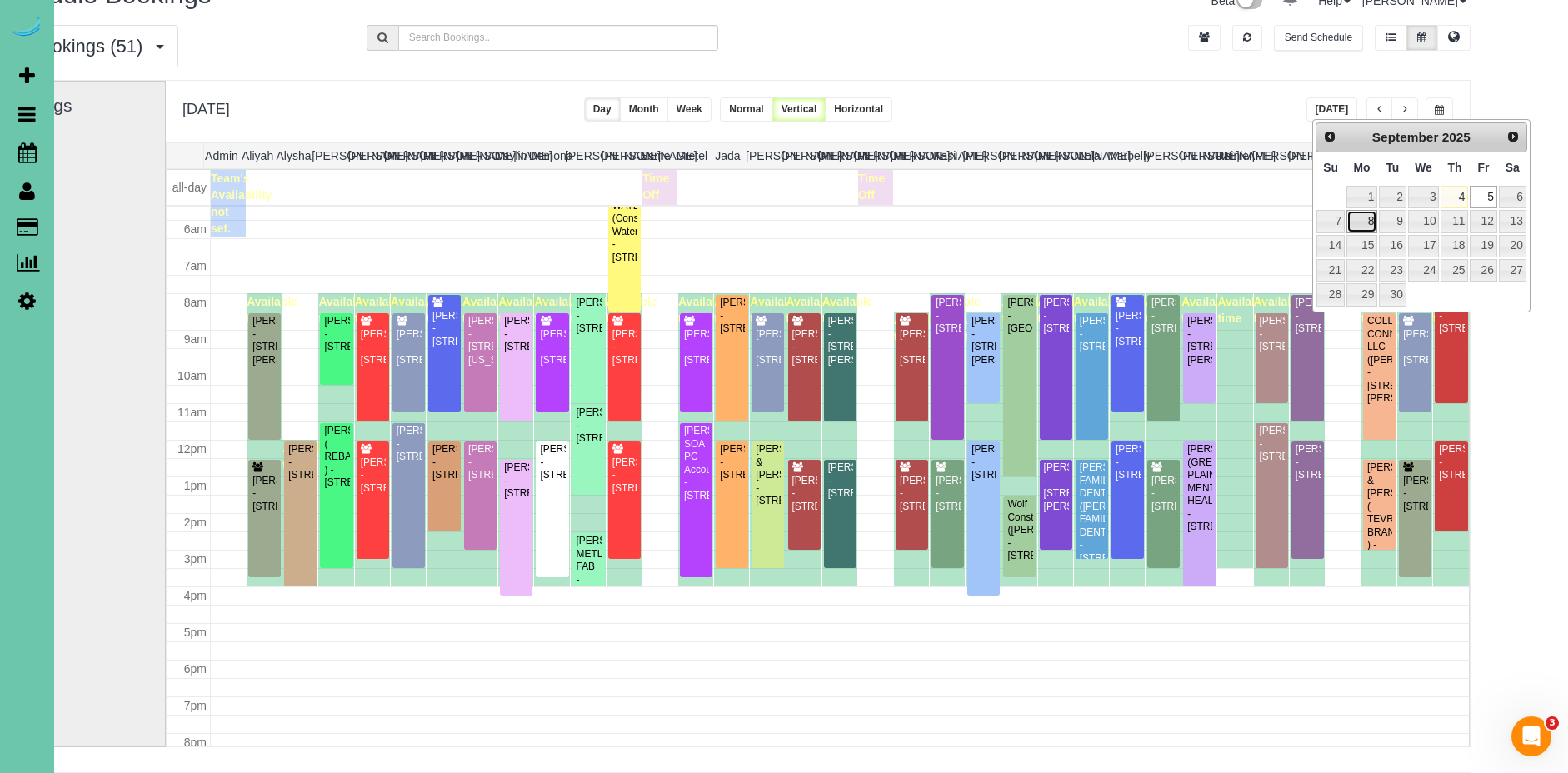
click at [1353, 226] on link "8" at bounding box center [1361, 221] width 31 height 22
type input "**********"
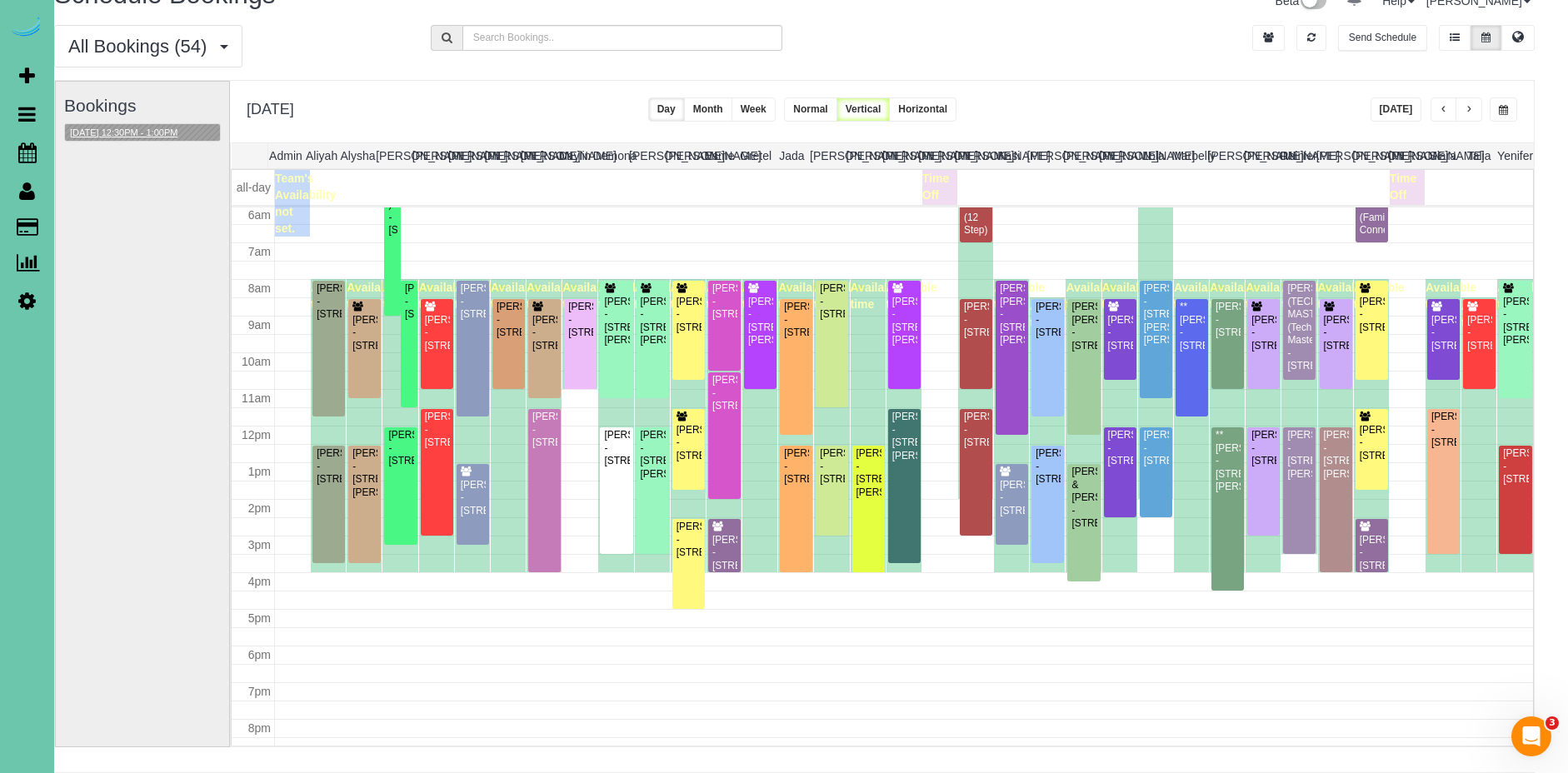
scroll to position [36, 0]
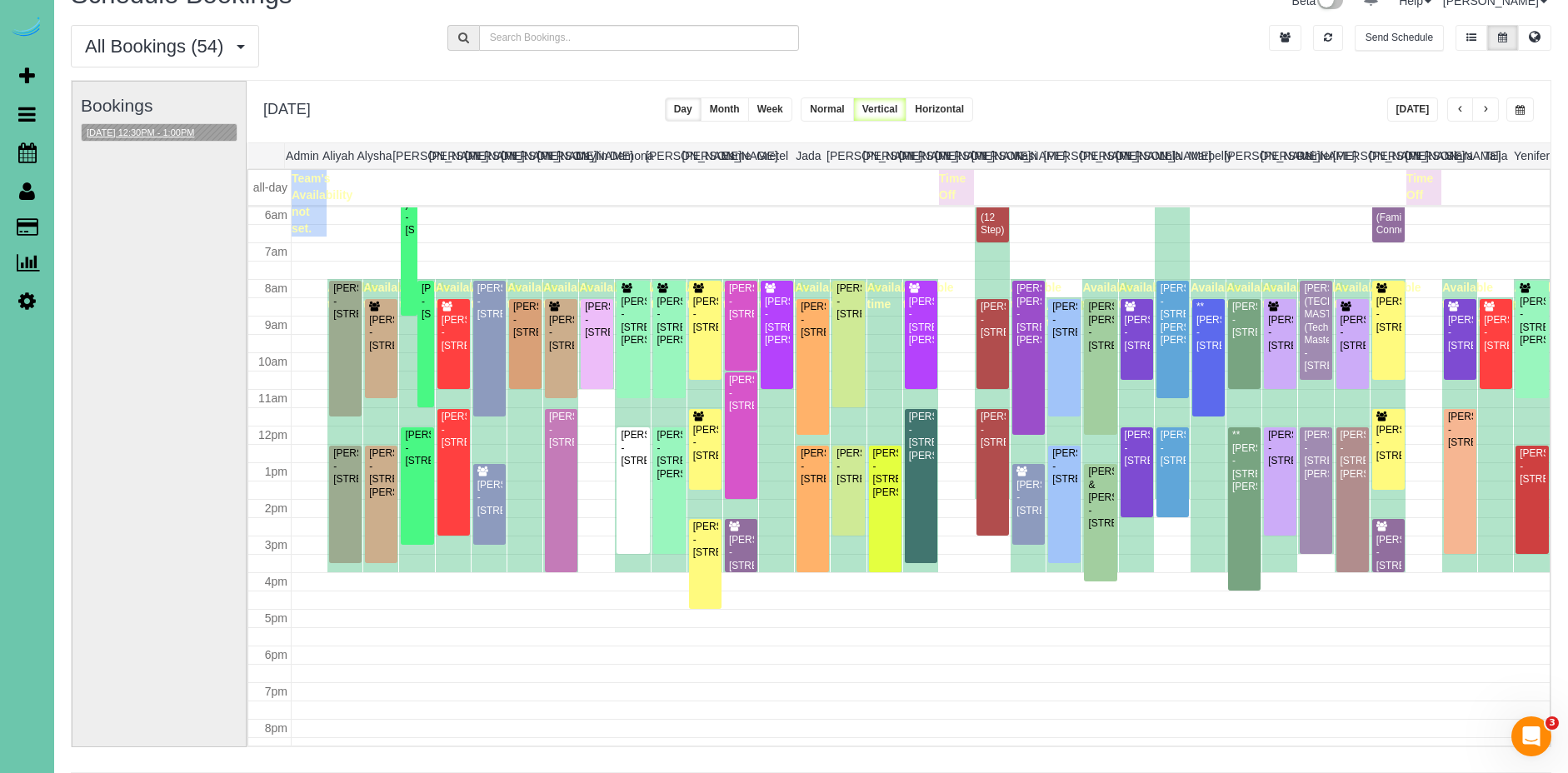
click at [200, 132] on button "09/08/2025 12:30PM - 1:00PM" at bounding box center [141, 133] width 118 height 18
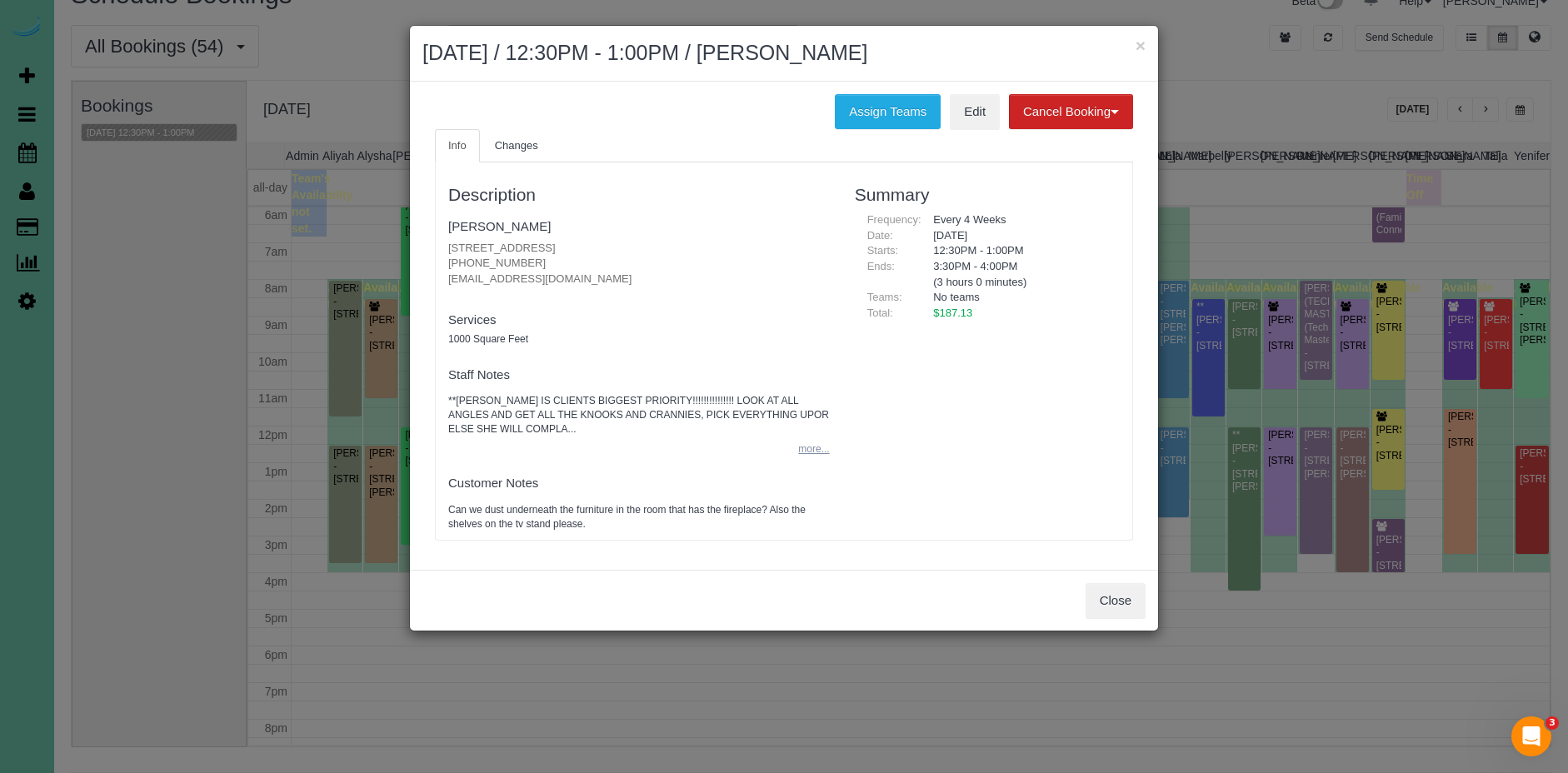
click at [809, 446] on button "more..." at bounding box center [809, 449] width 41 height 24
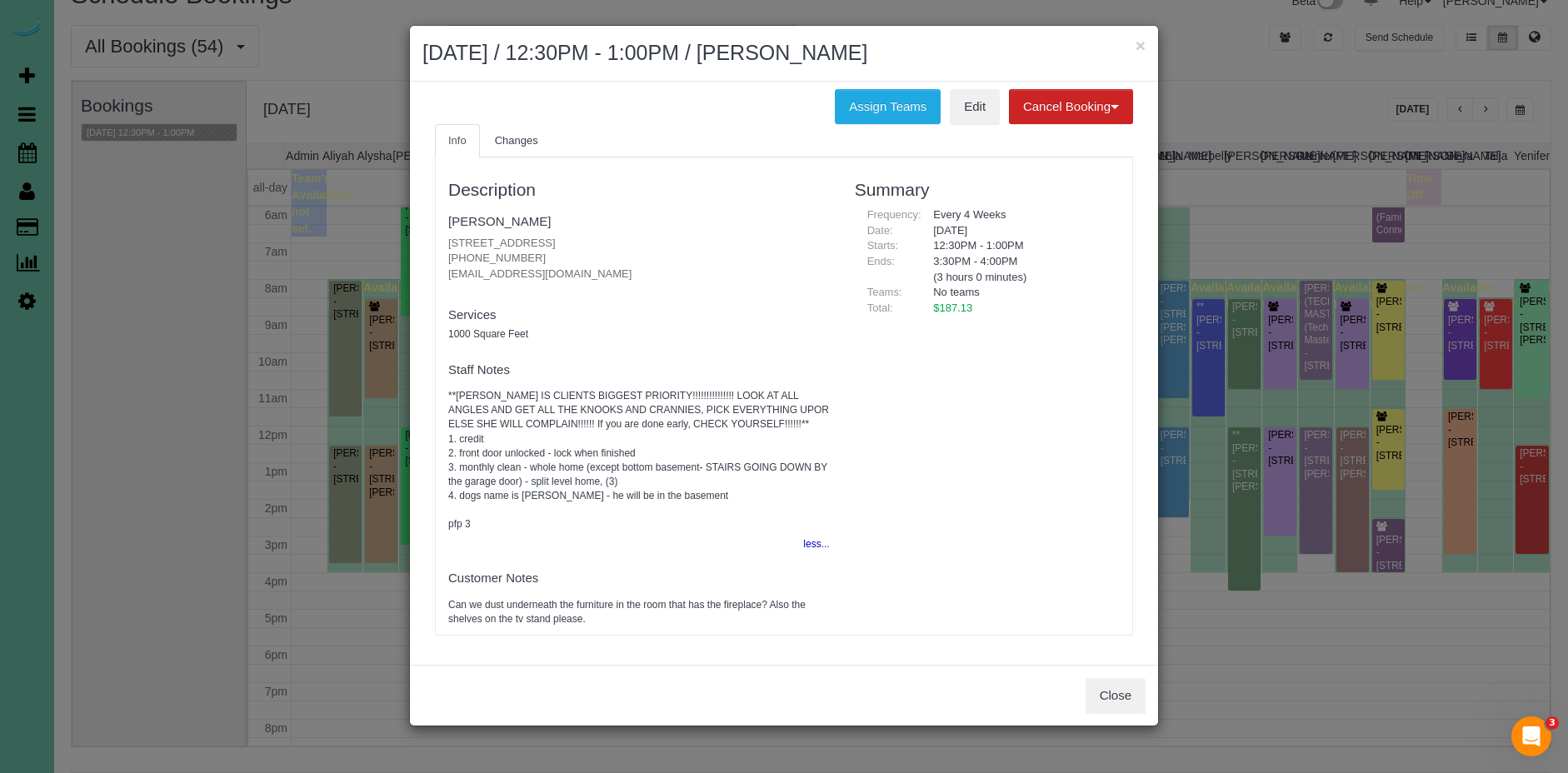
scroll to position [0, 0]
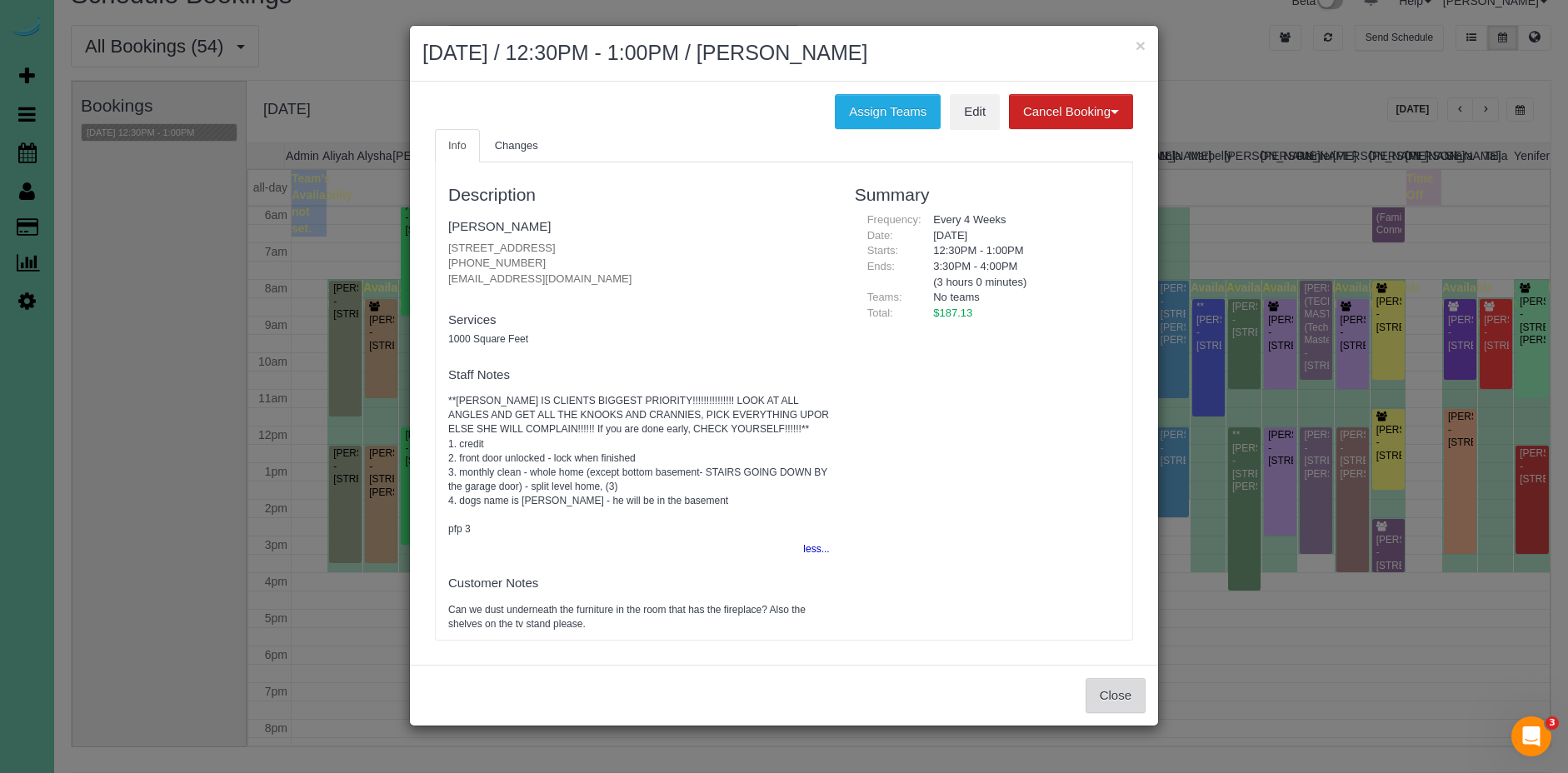
click at [1121, 688] on button "Close" at bounding box center [1115, 695] width 60 height 35
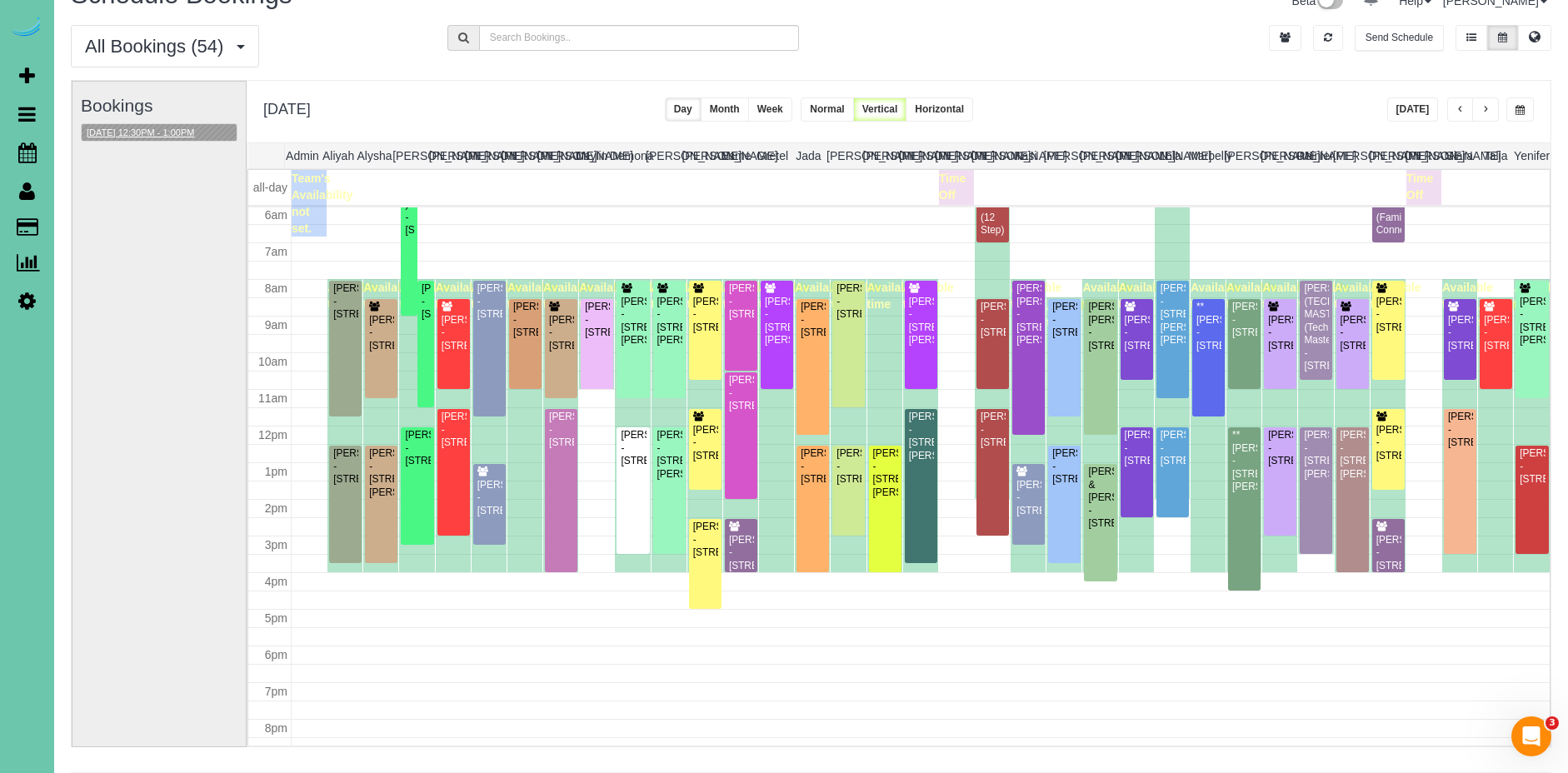
click at [162, 131] on button "09/08/2025 12:30PM - 1:00PM" at bounding box center [141, 133] width 118 height 18
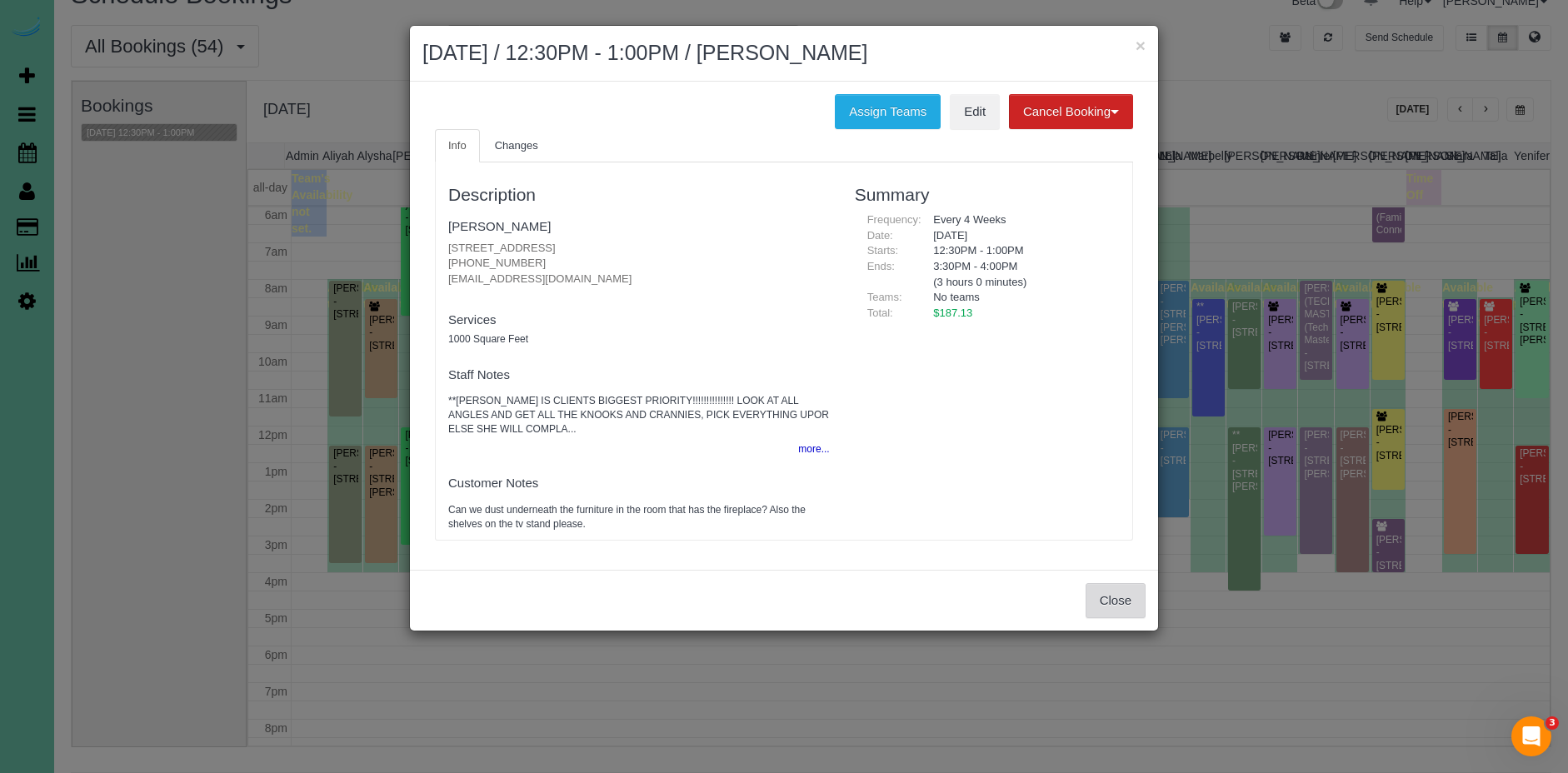
click at [1133, 594] on button "Close" at bounding box center [1115, 600] width 60 height 35
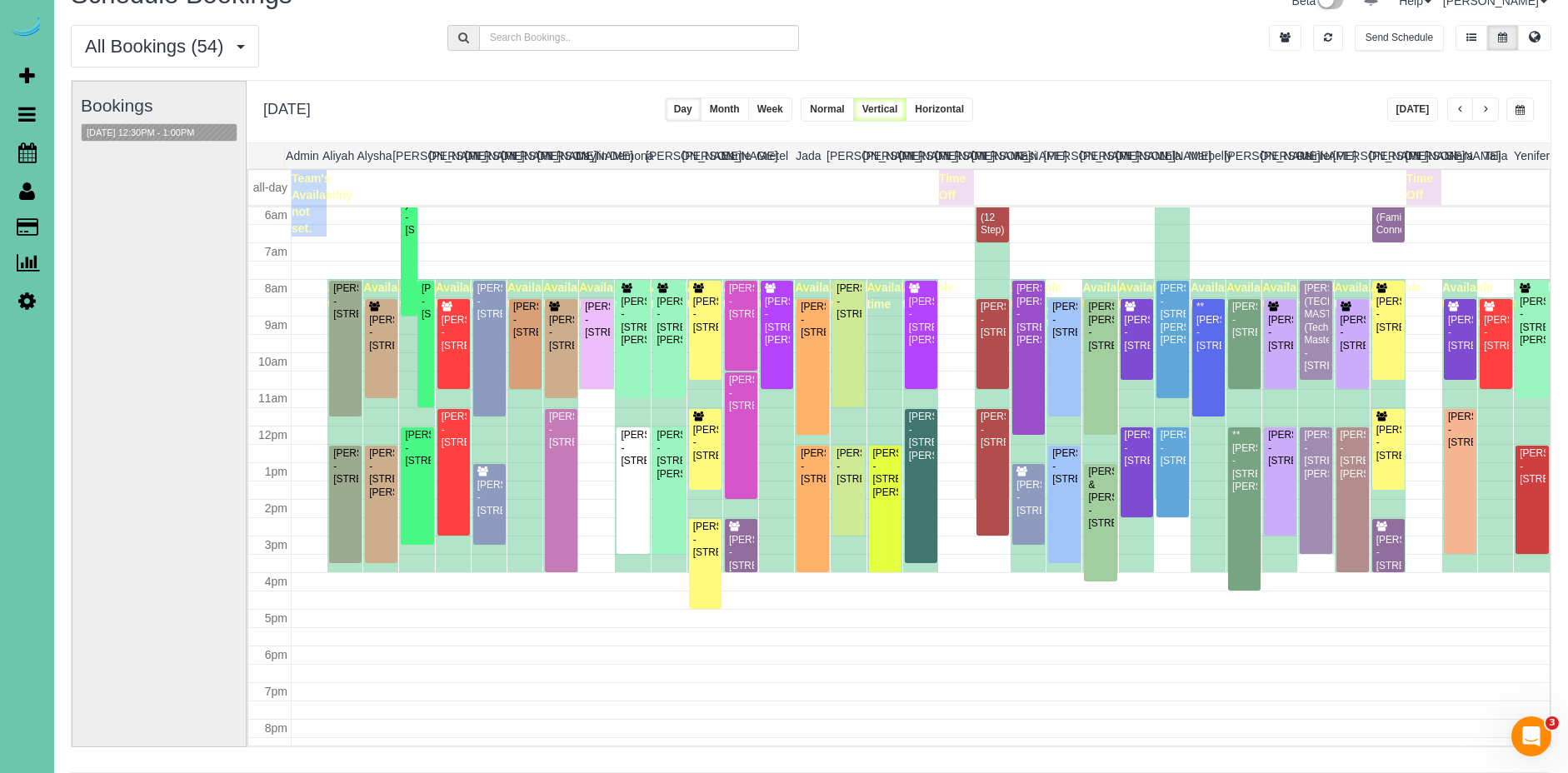
click at [1482, 109] on span "button" at bounding box center [1485, 110] width 8 height 10
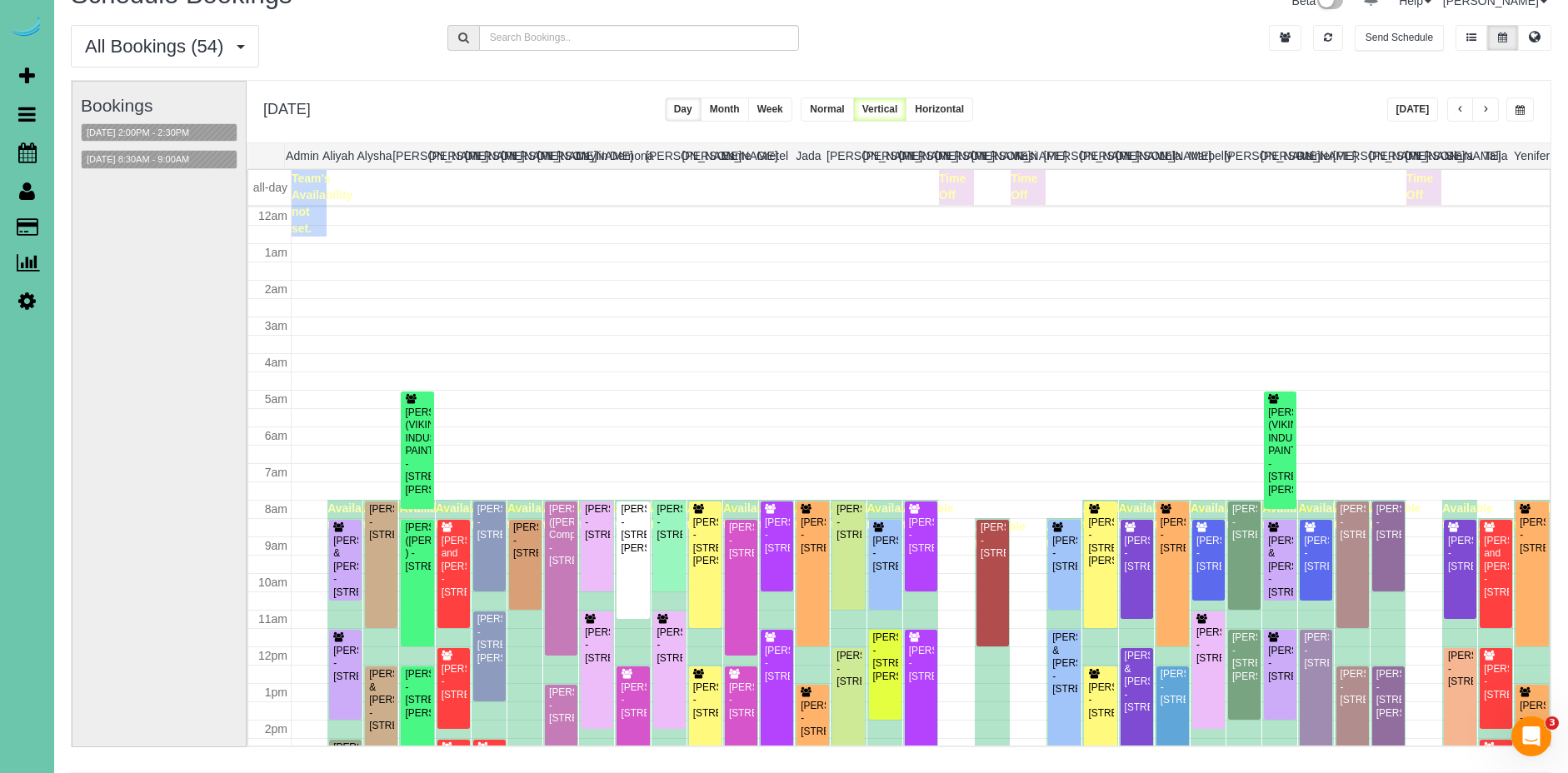
scroll to position [221, 0]
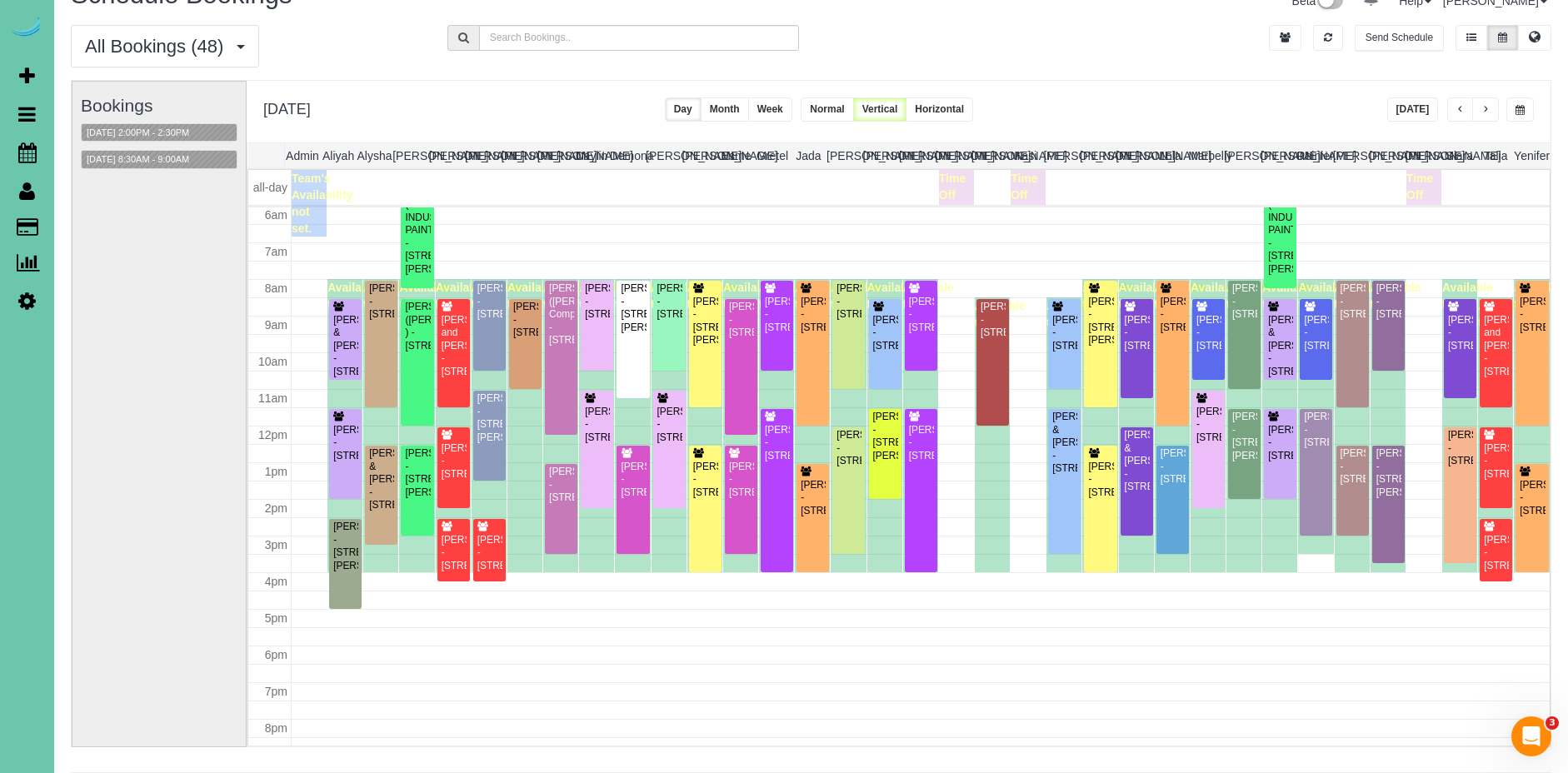
click at [1462, 110] on span "button" at bounding box center [1460, 110] width 8 height 10
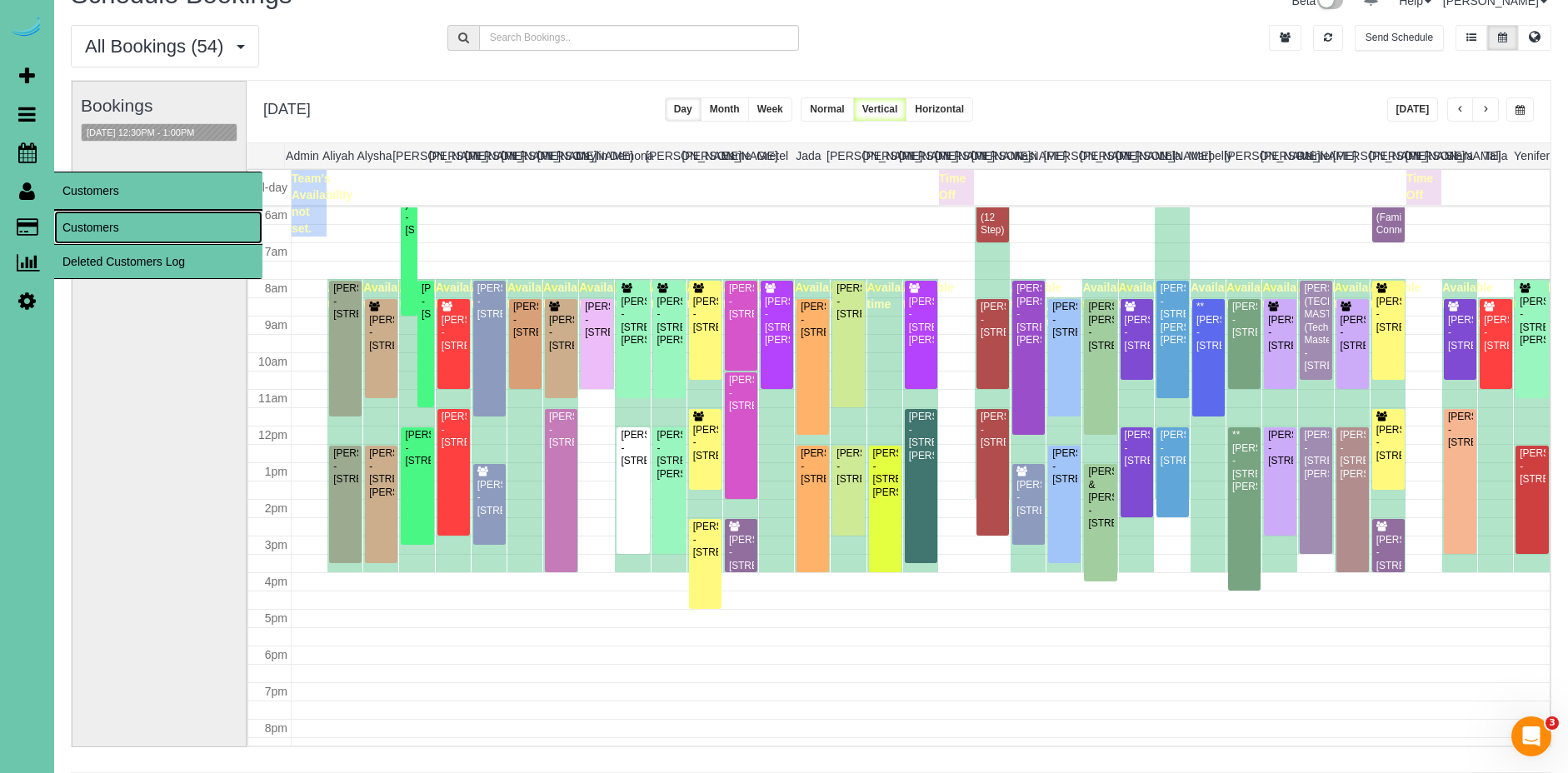
click at [103, 225] on link "Customers" at bounding box center [159, 227] width 208 height 33
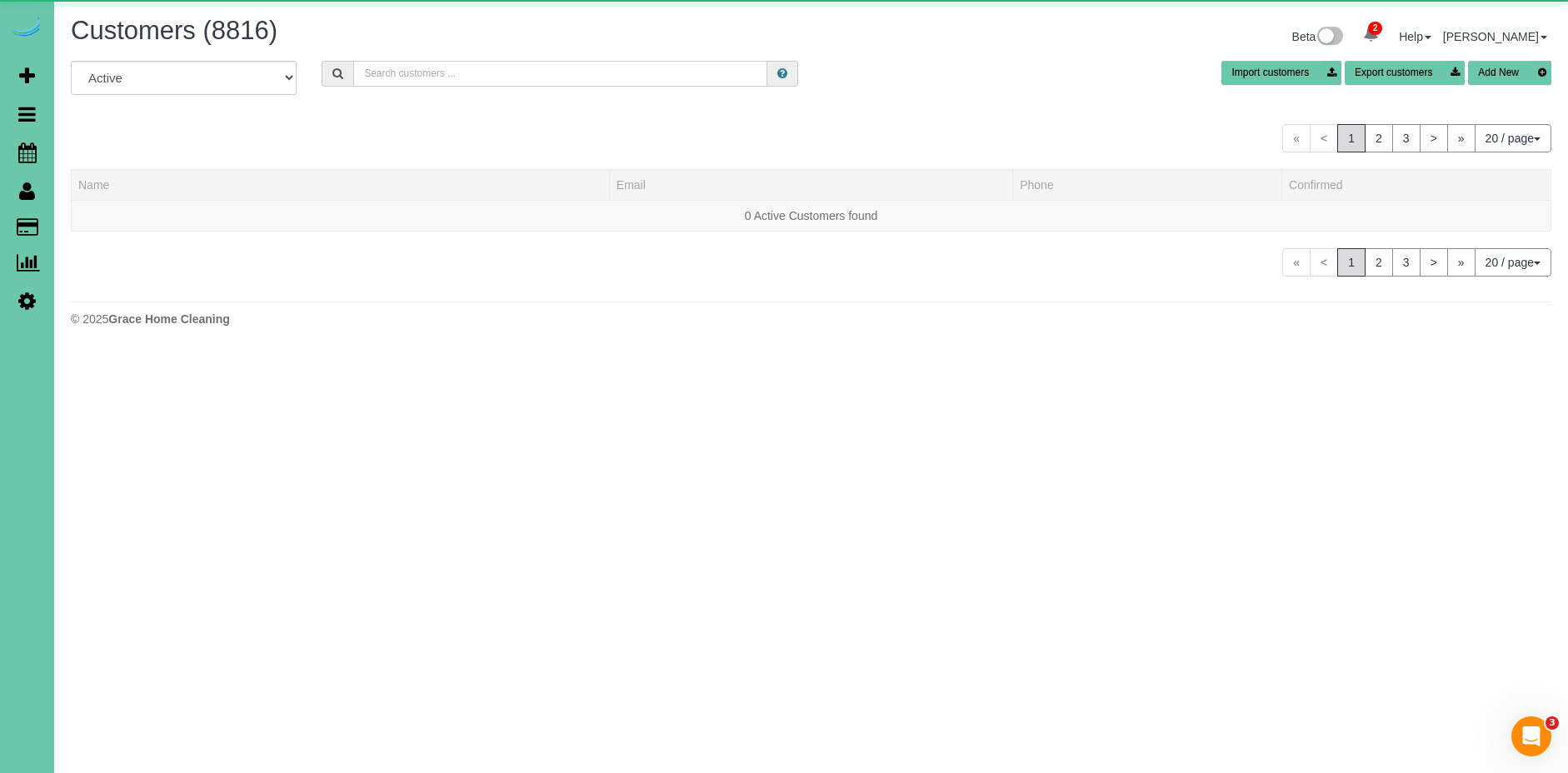
click at [498, 65] on input "text" at bounding box center [560, 73] width 414 height 26
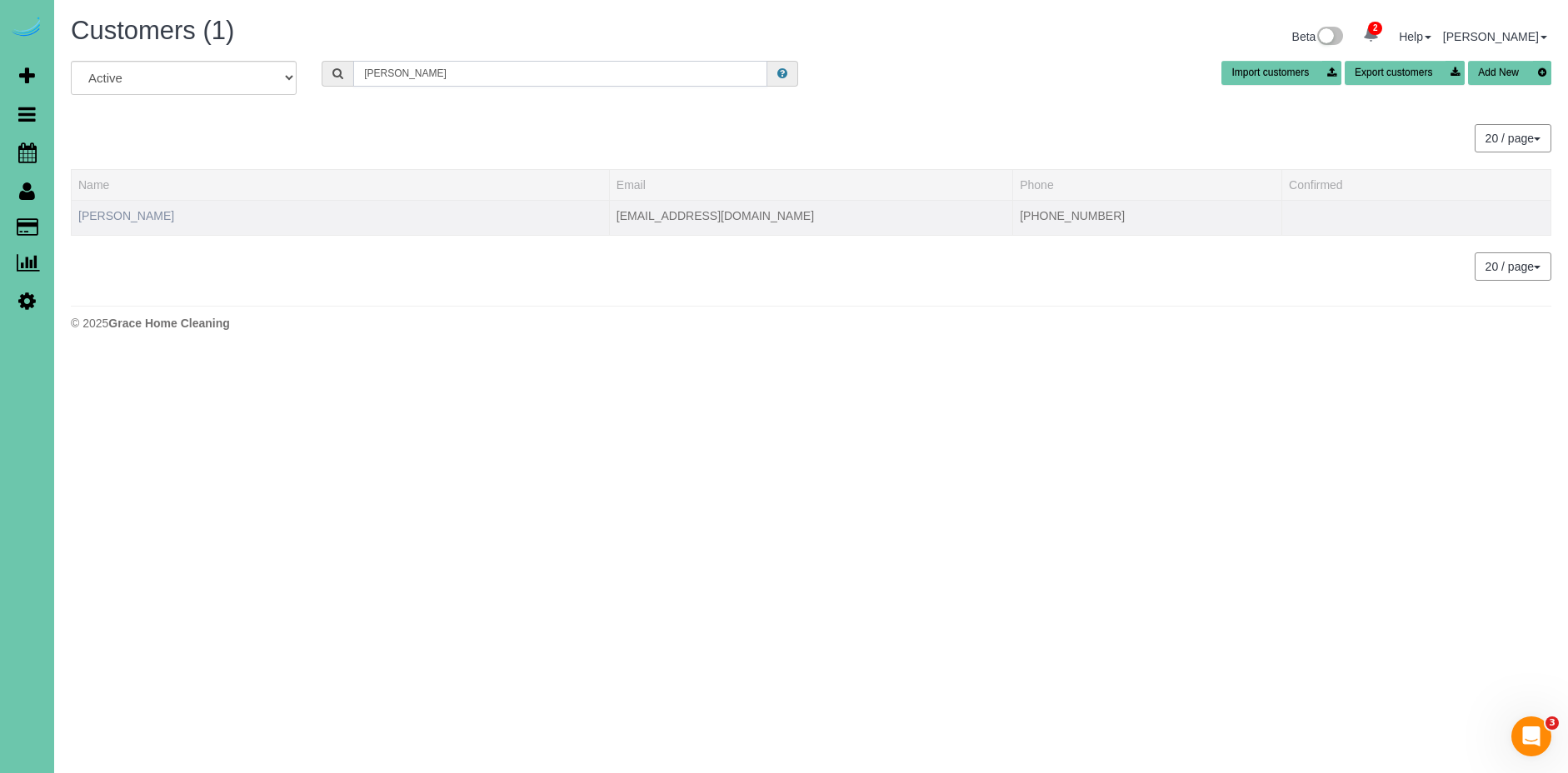
type input "gail r"
click at [137, 218] on link "Gail Robertson" at bounding box center [127, 216] width 96 height 13
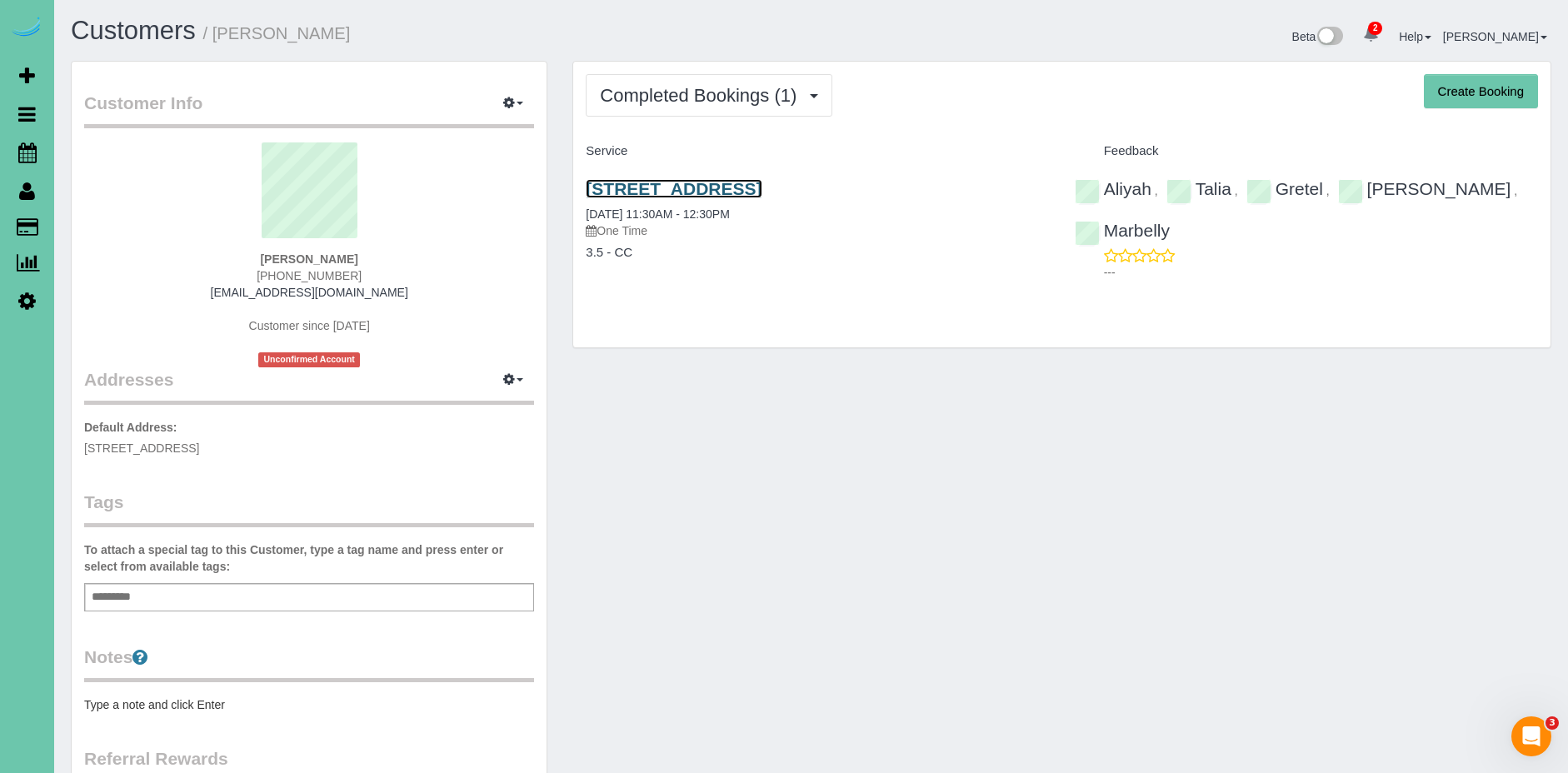
click at [762, 187] on link "1215 N 136th St, Omaha, NE 68154" at bounding box center [673, 189] width 176 height 20
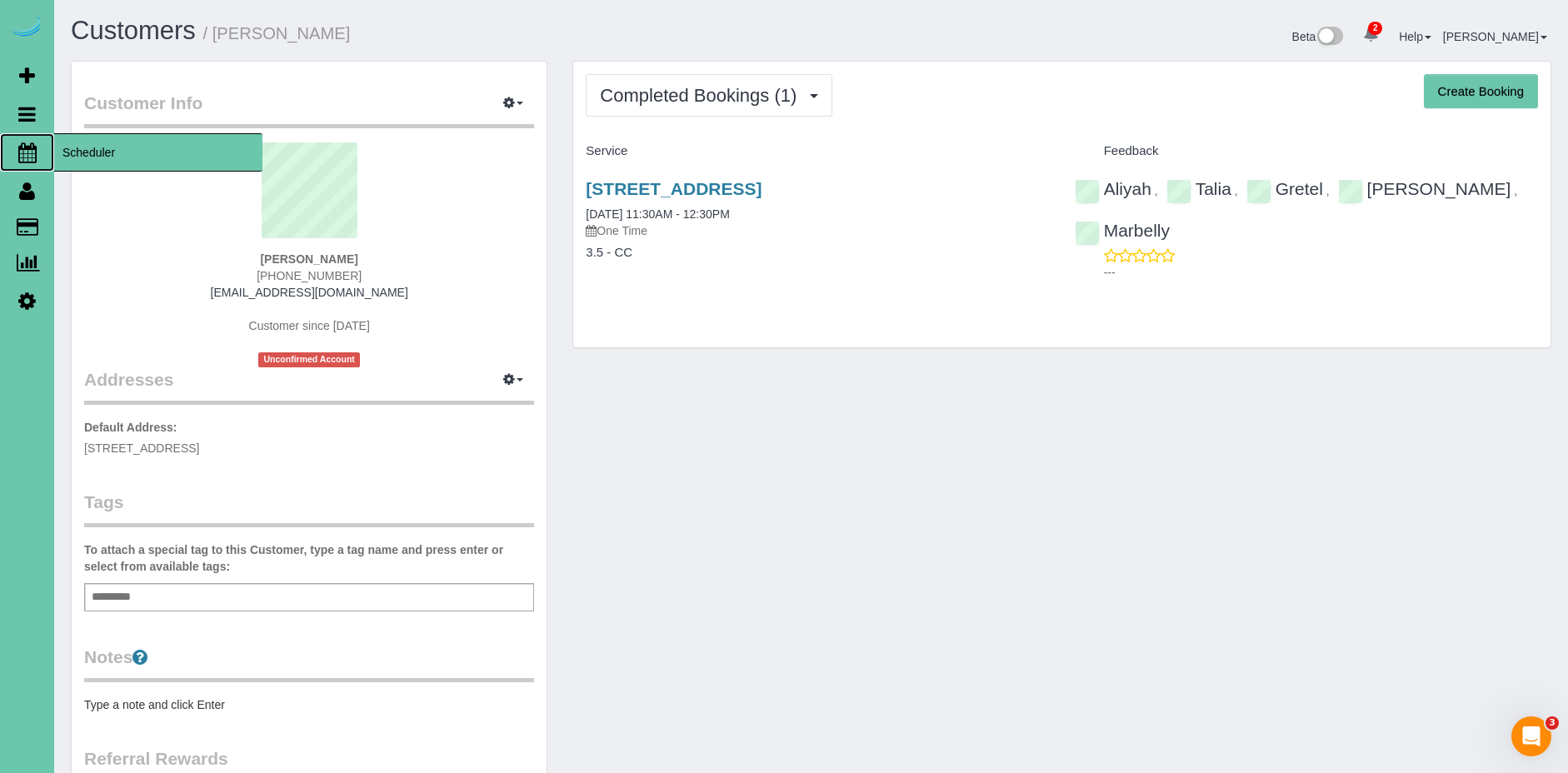
click at [88, 154] on span "Scheduler" at bounding box center [159, 152] width 208 height 38
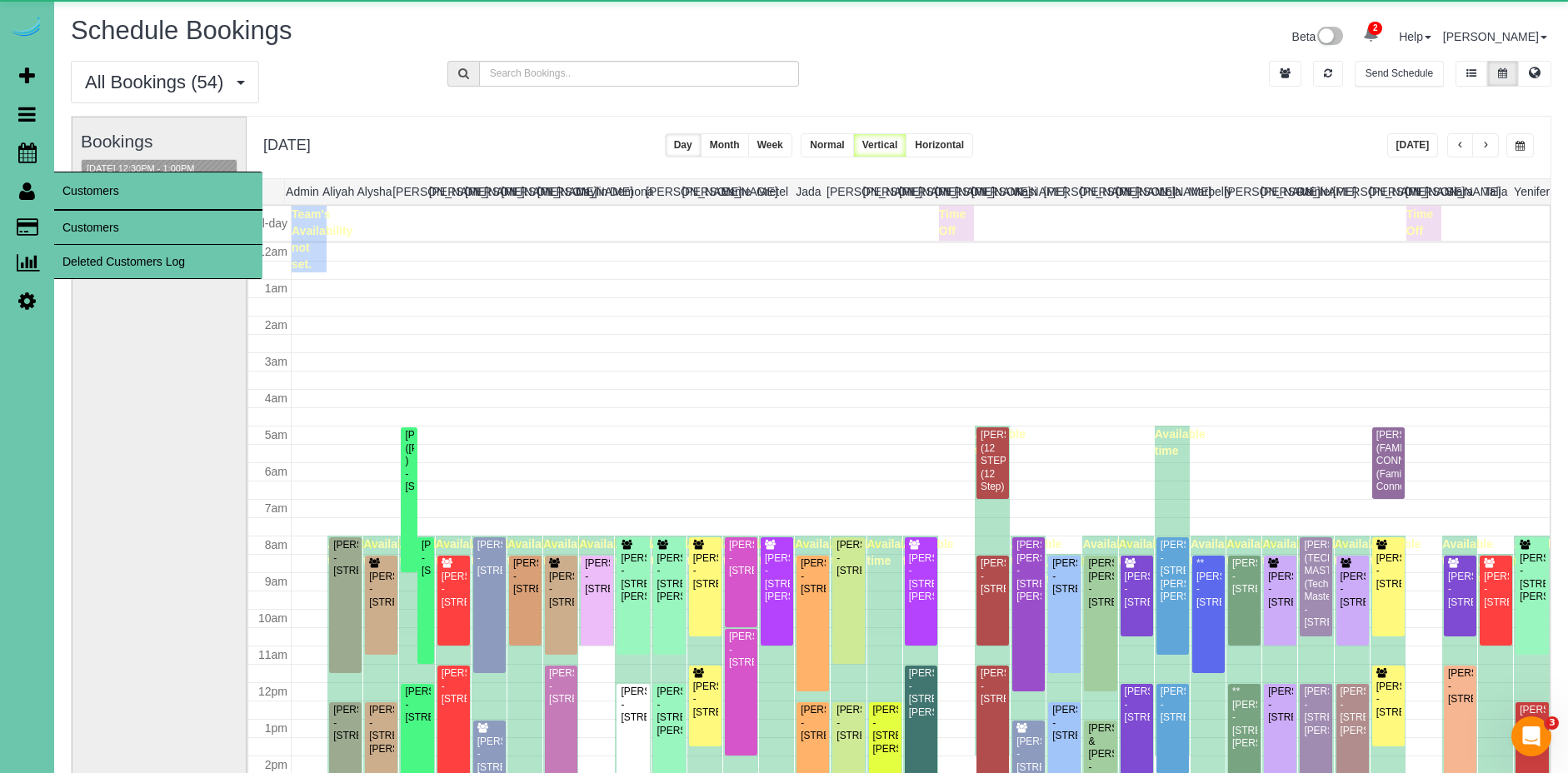
scroll to position [221, 0]
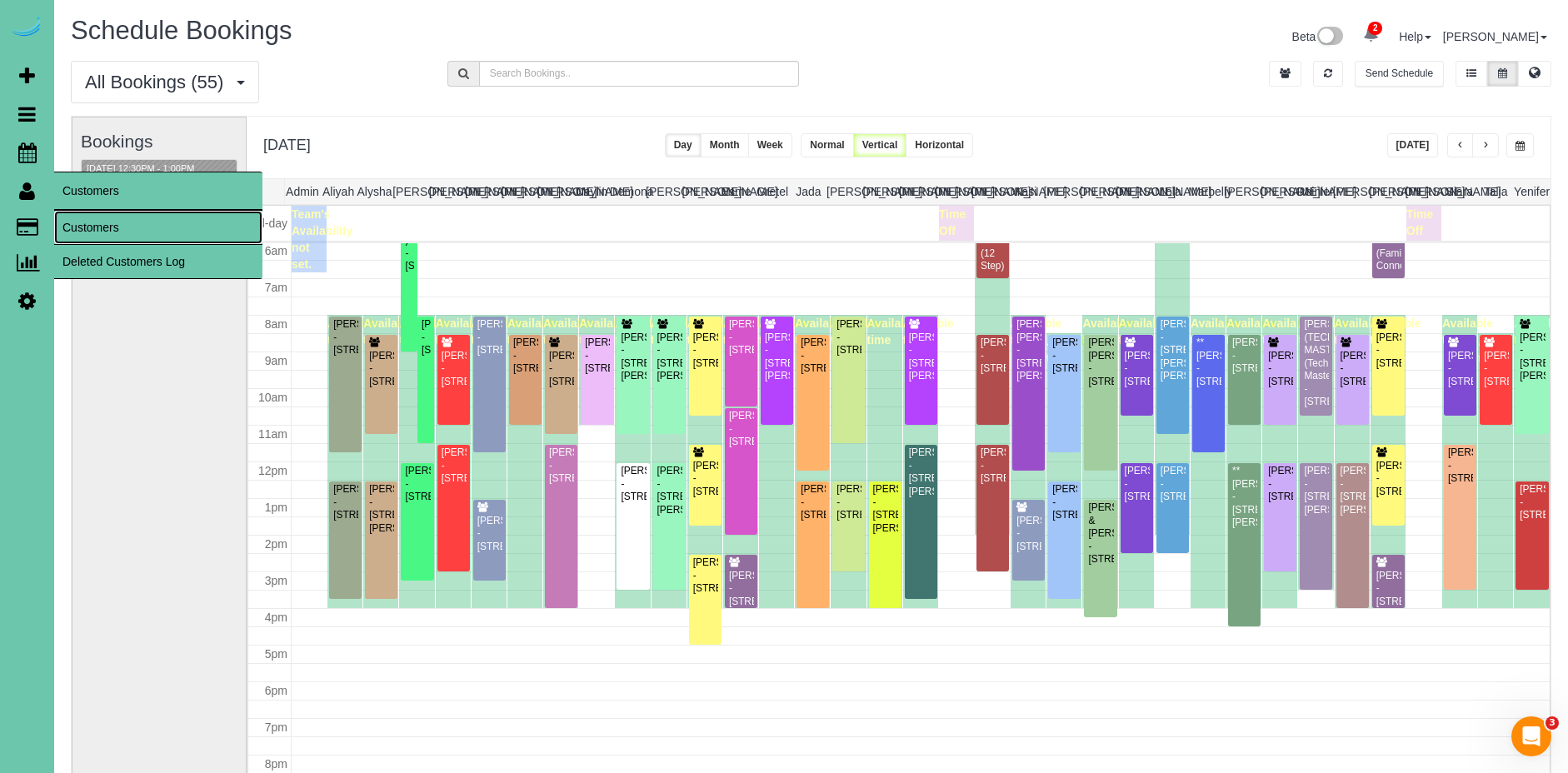
click at [121, 224] on link "Customers" at bounding box center [159, 227] width 208 height 33
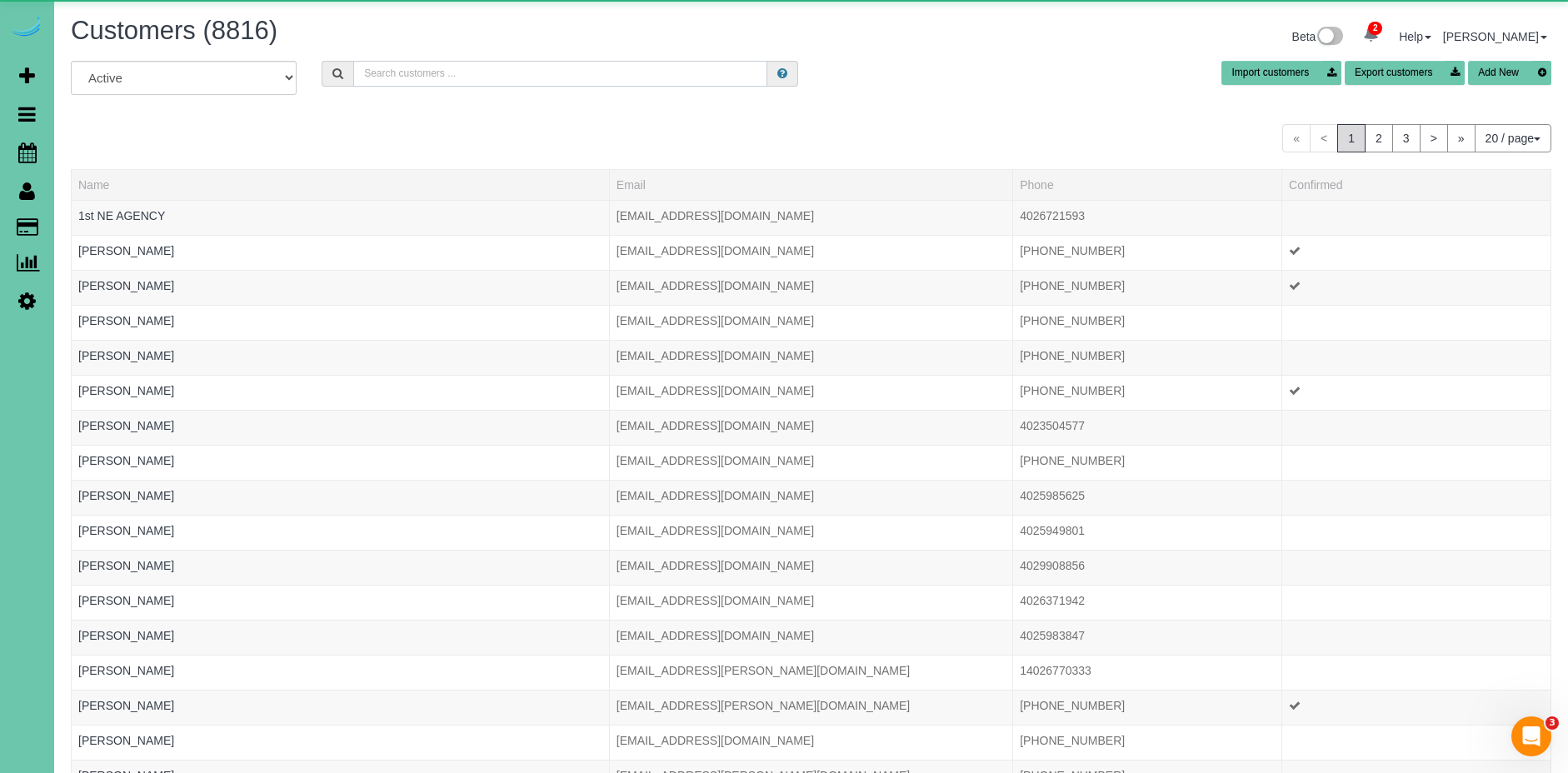
click at [601, 84] on input "text" at bounding box center [560, 73] width 414 height 26
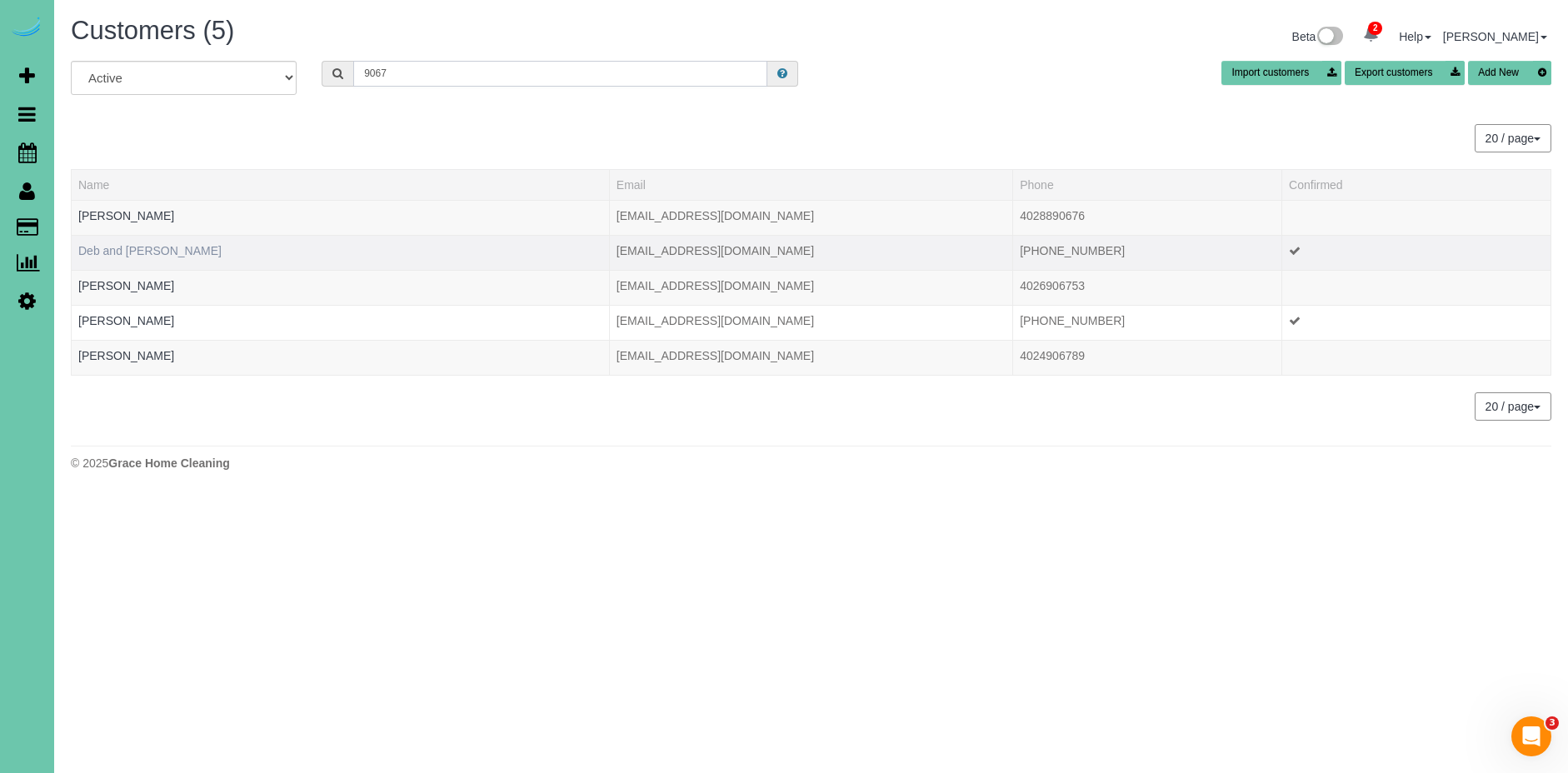
type input "9067"
click at [153, 255] on link "Deb and Marvin Ray" at bounding box center [150, 250] width 143 height 13
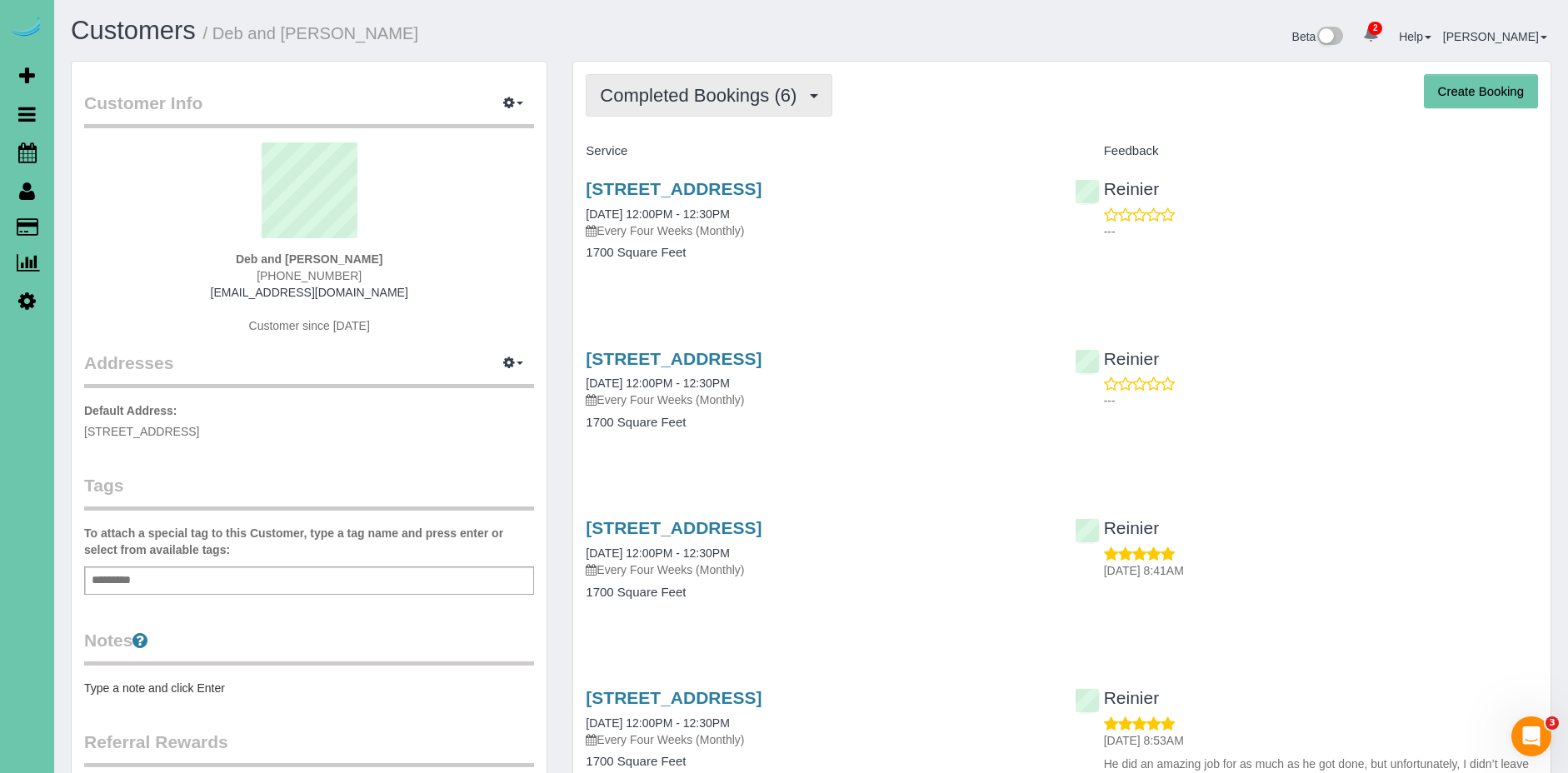
click at [667, 105] on button "Completed Bookings (6)" at bounding box center [708, 95] width 247 height 43
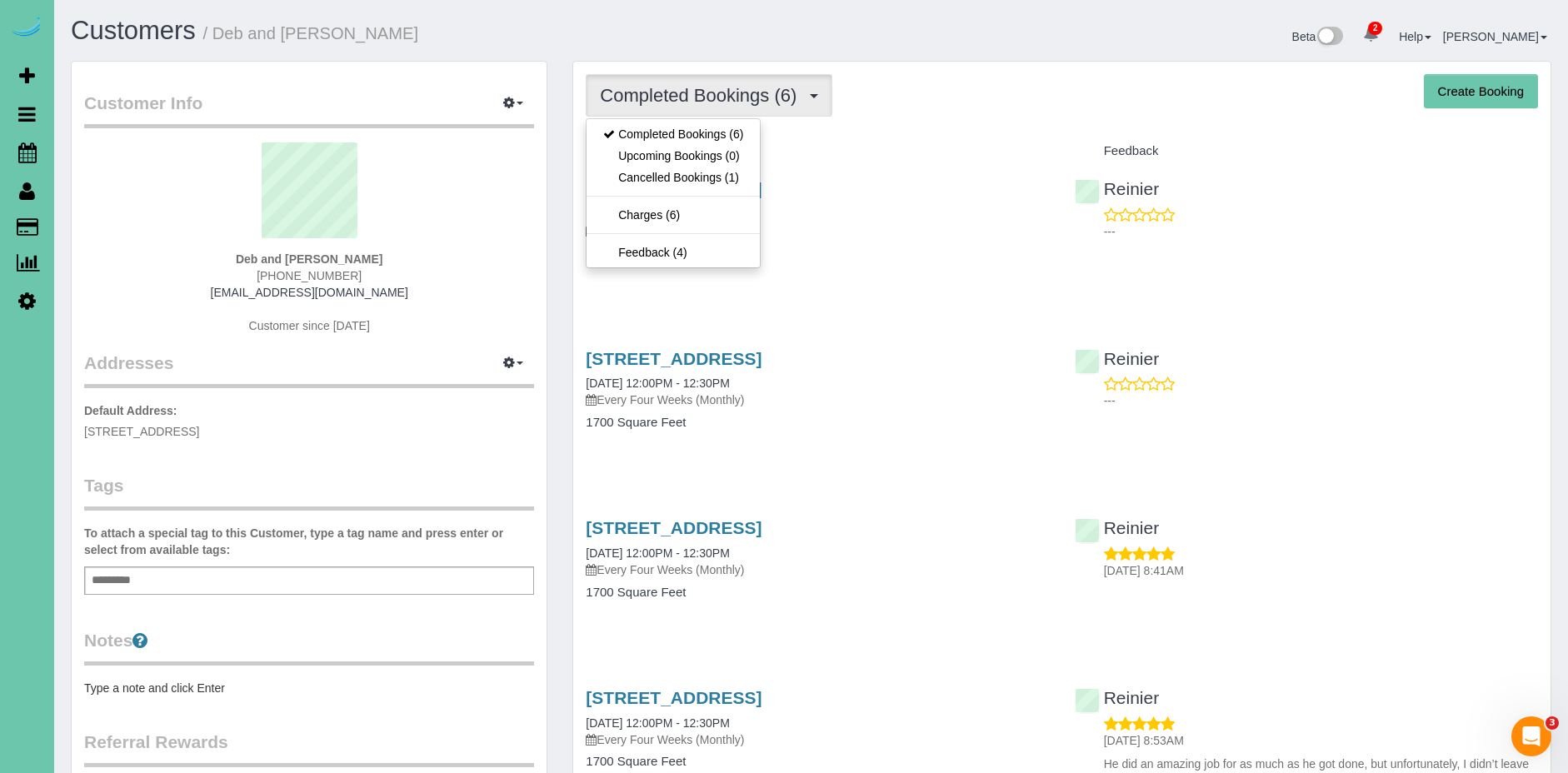
drag, startPoint x: 856, startPoint y: 147, endPoint x: 840, endPoint y: 134, distance: 20.6
click at [857, 144] on h4 "Service" at bounding box center [817, 151] width 463 height 14
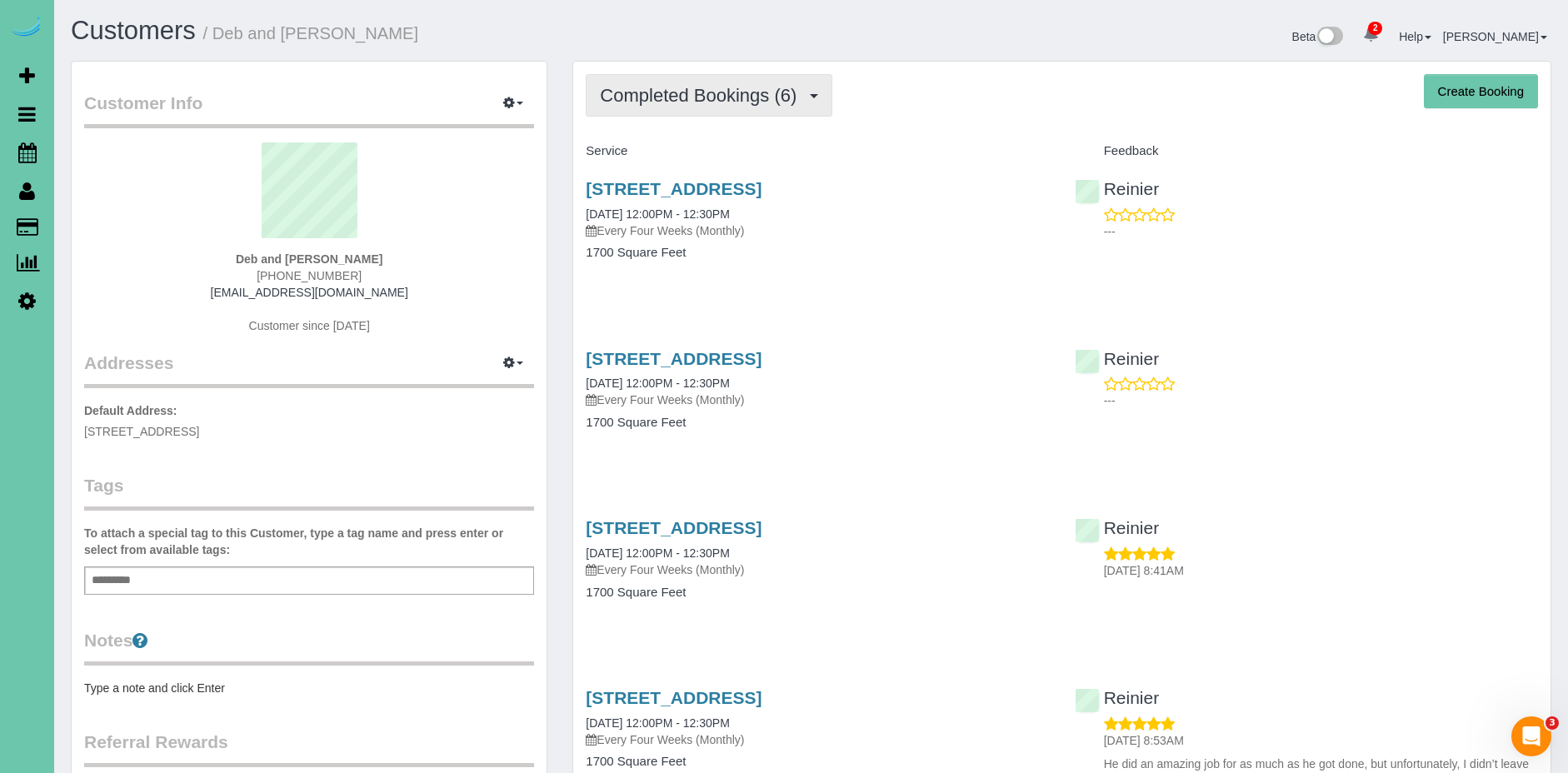
click at [772, 104] on span "Completed Bookings (6)" at bounding box center [702, 94] width 205 height 20
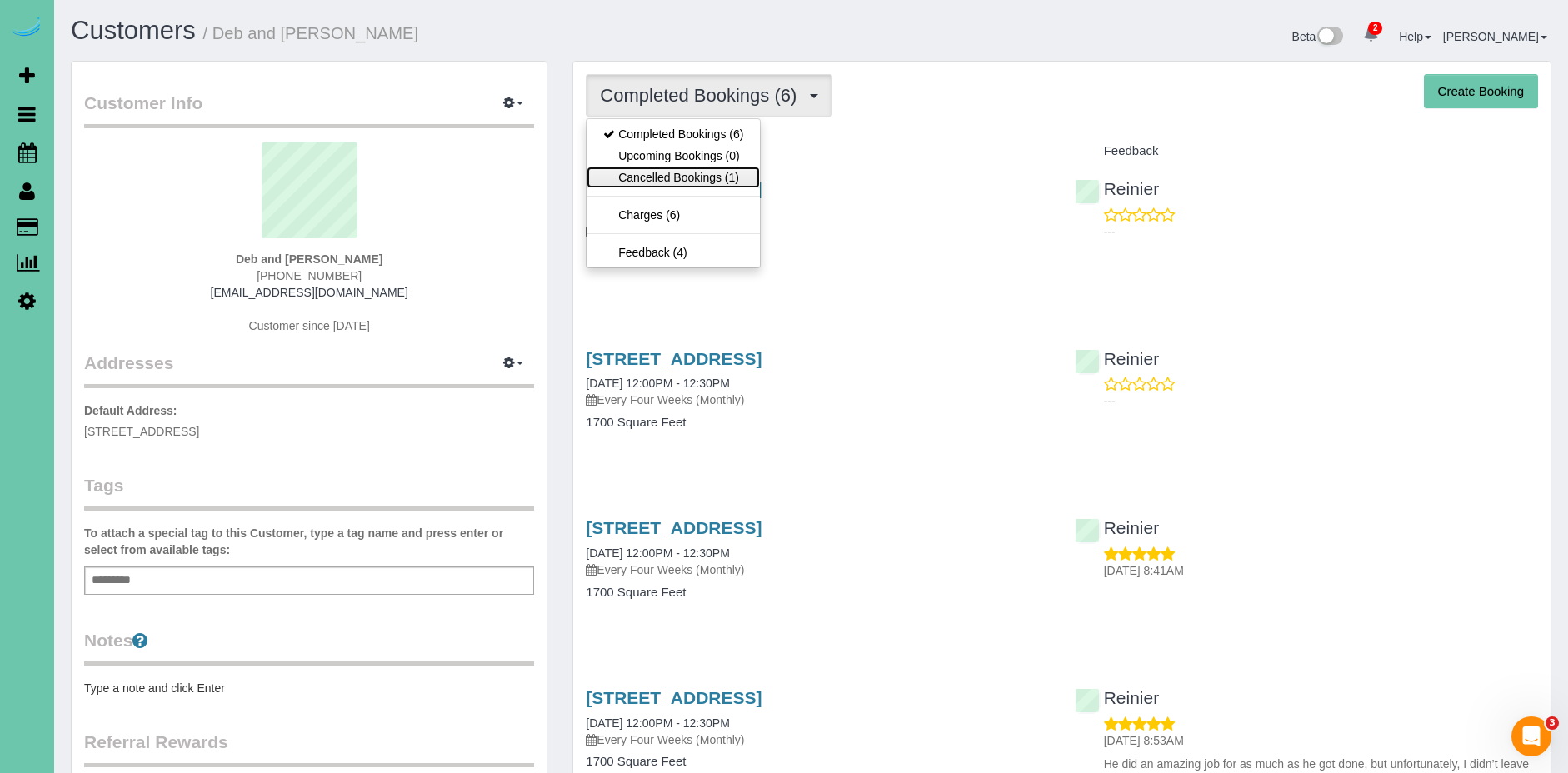
click at [721, 172] on link "Cancelled Bookings (1)" at bounding box center [673, 177] width 174 height 21
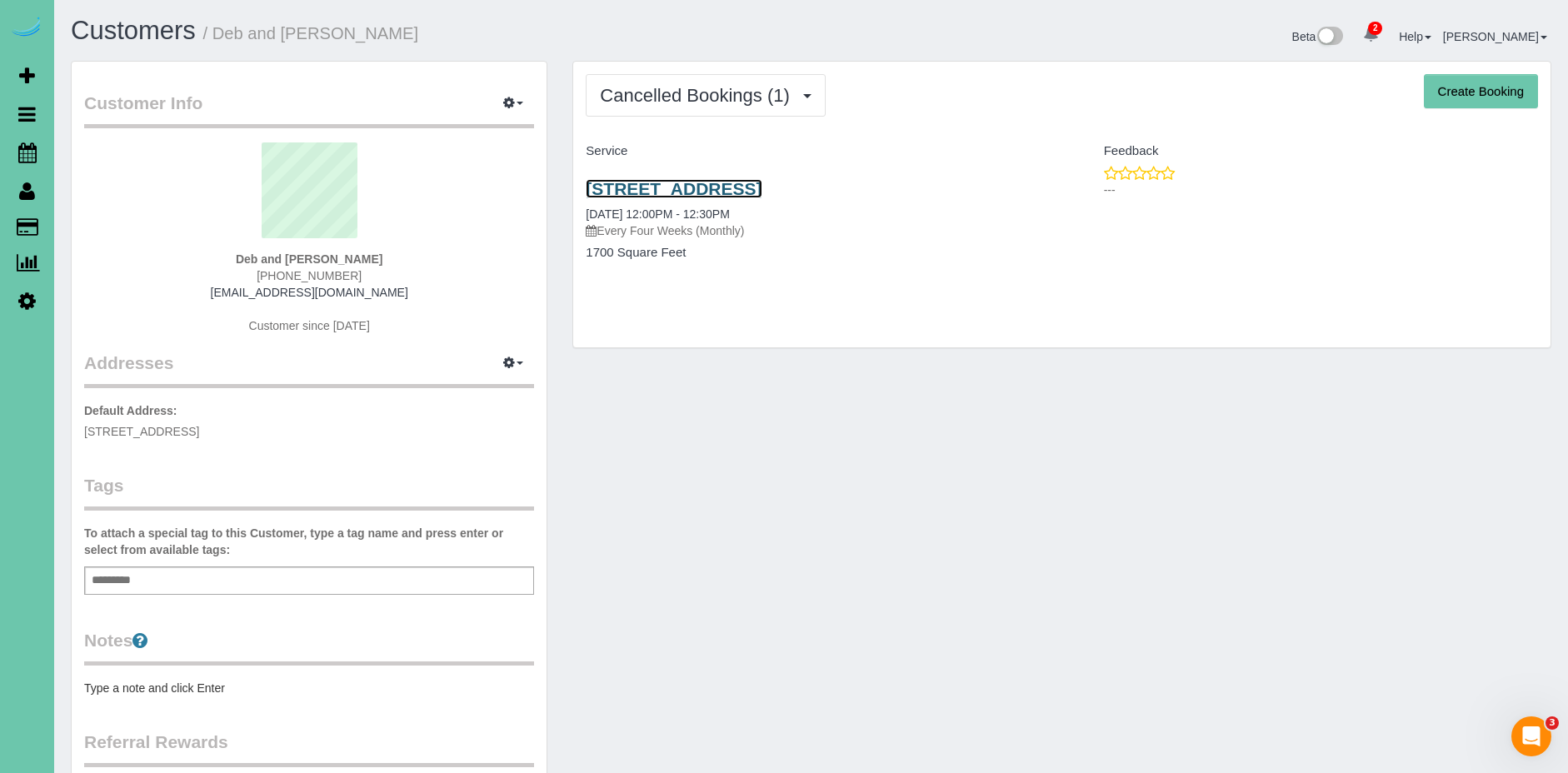
click at [732, 185] on link "12329 Pinewood Dr, Omaha, NE 68144" at bounding box center [673, 189] width 176 height 20
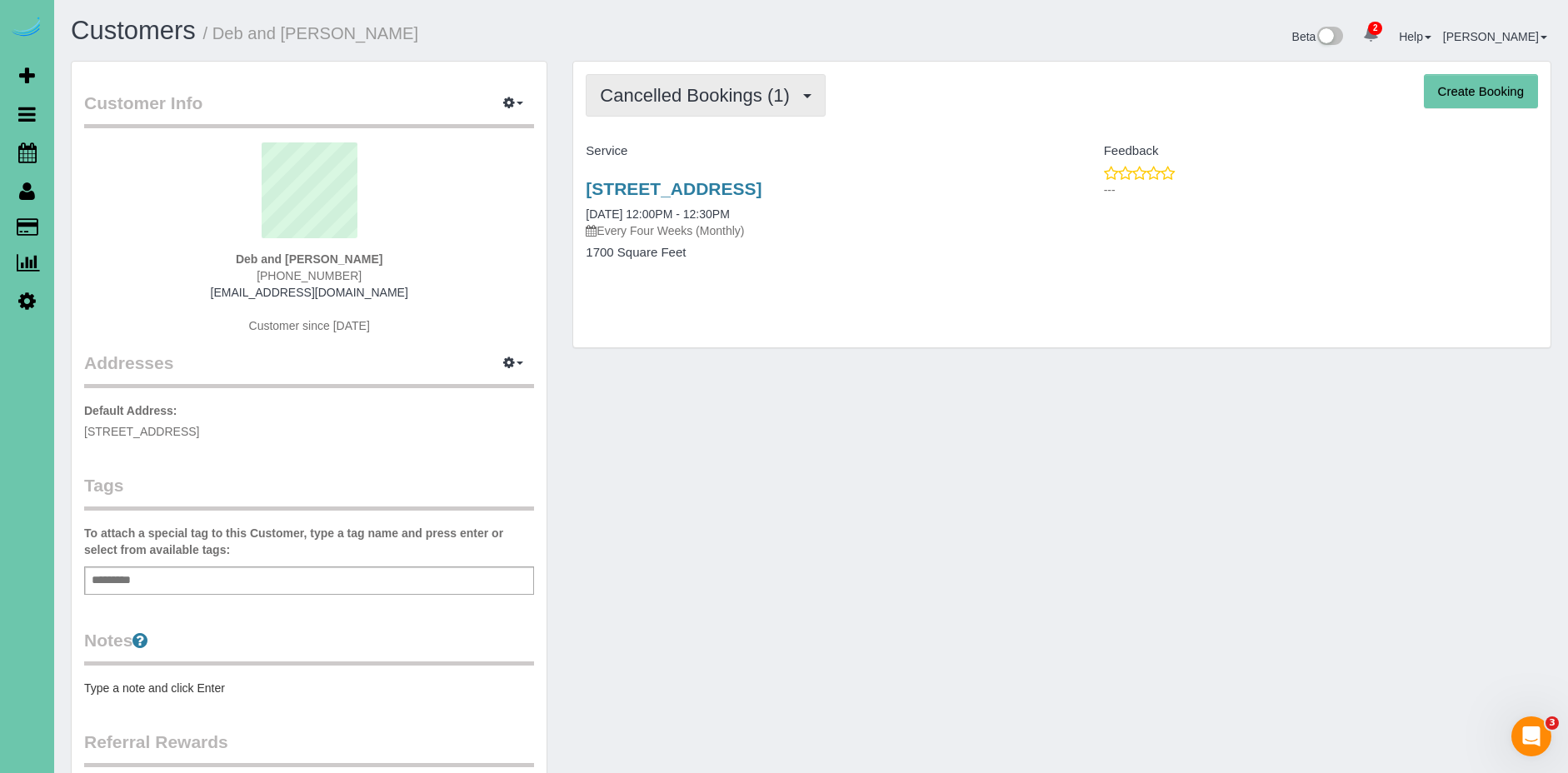
click at [703, 109] on button "Cancelled Bookings (1)" at bounding box center [705, 95] width 240 height 43
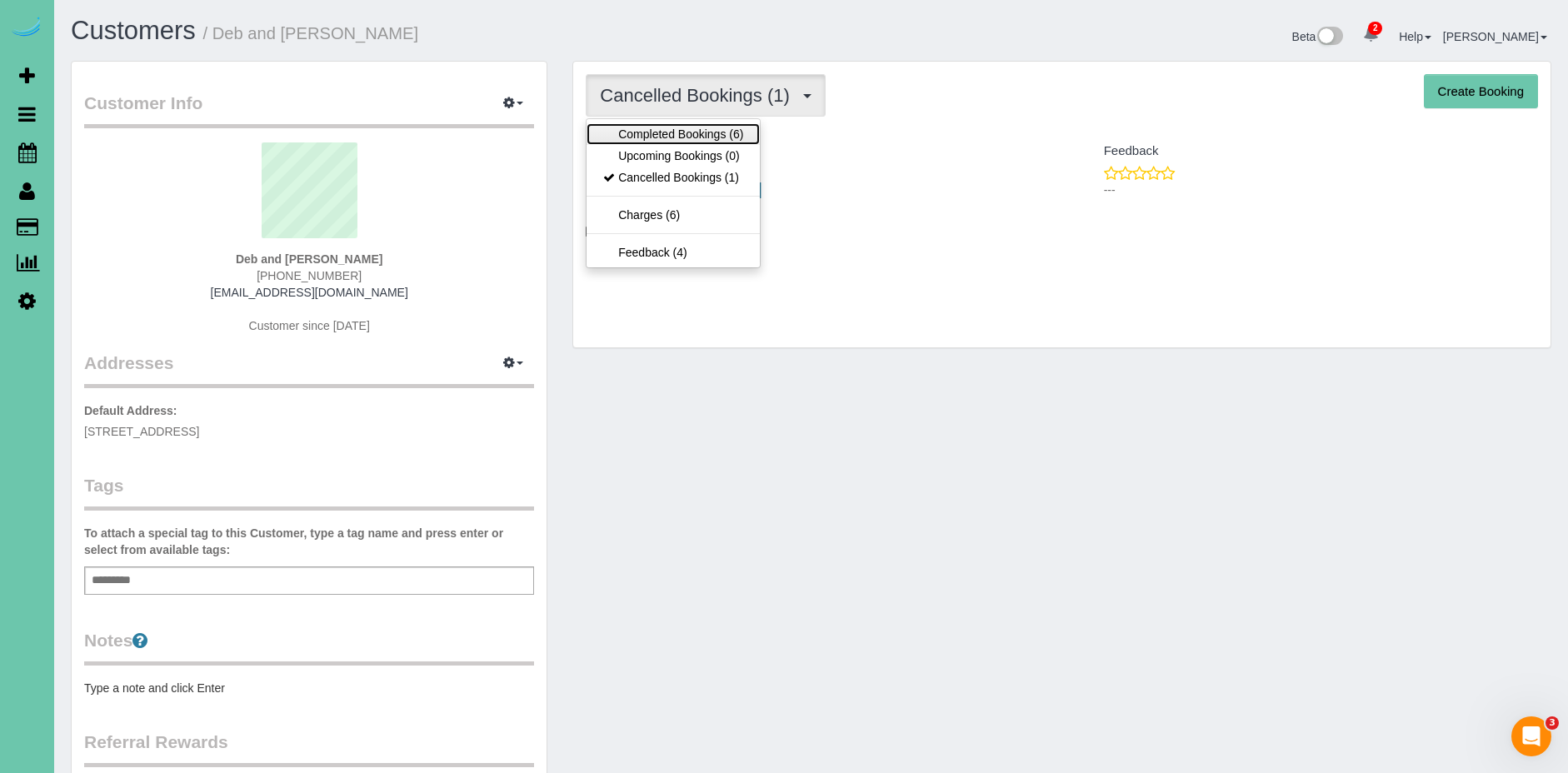
click at [706, 133] on link "Completed Bookings (6)" at bounding box center [673, 134] width 174 height 21
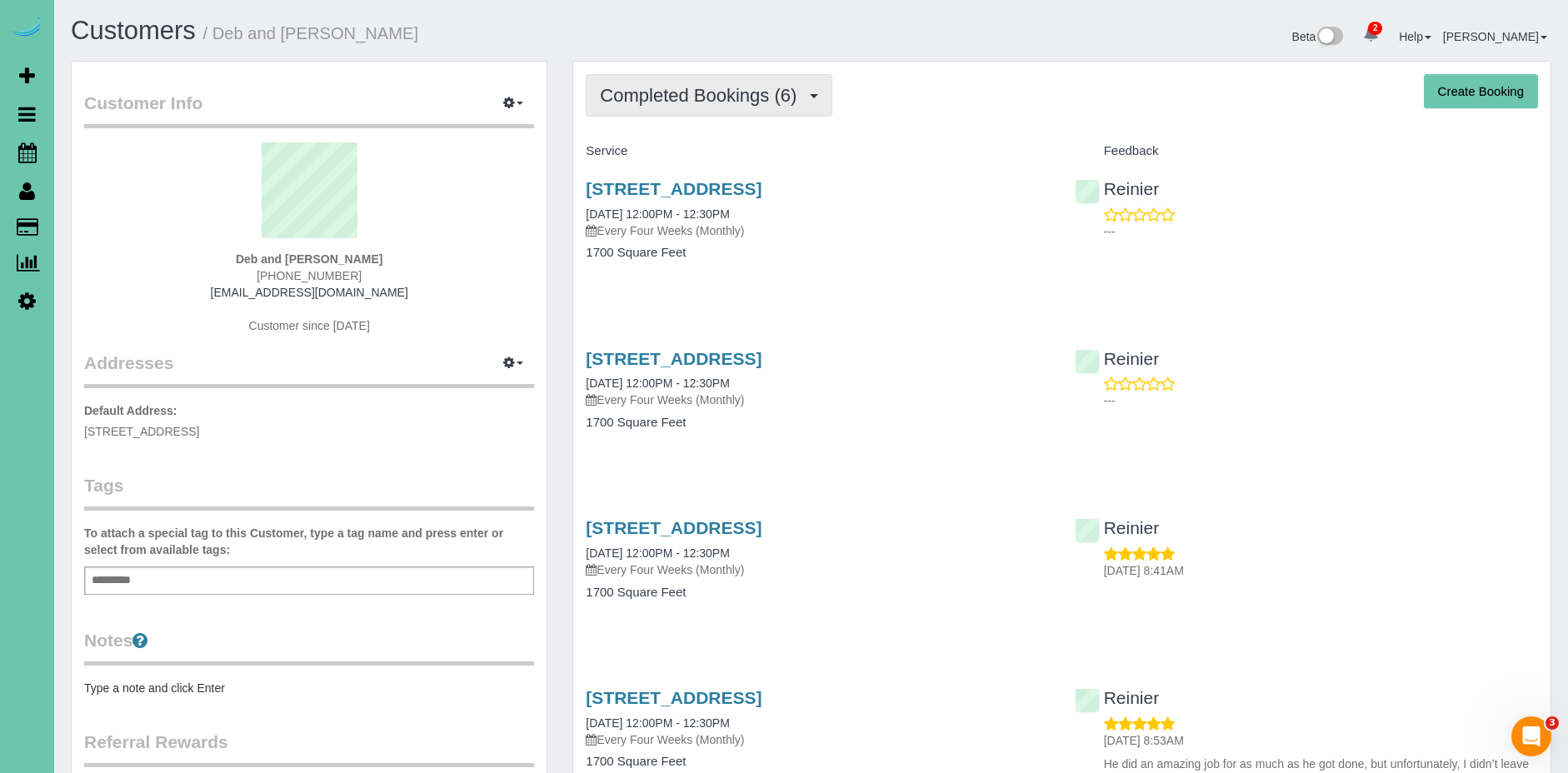
click at [707, 101] on span "Completed Bookings (6)" at bounding box center [702, 94] width 205 height 20
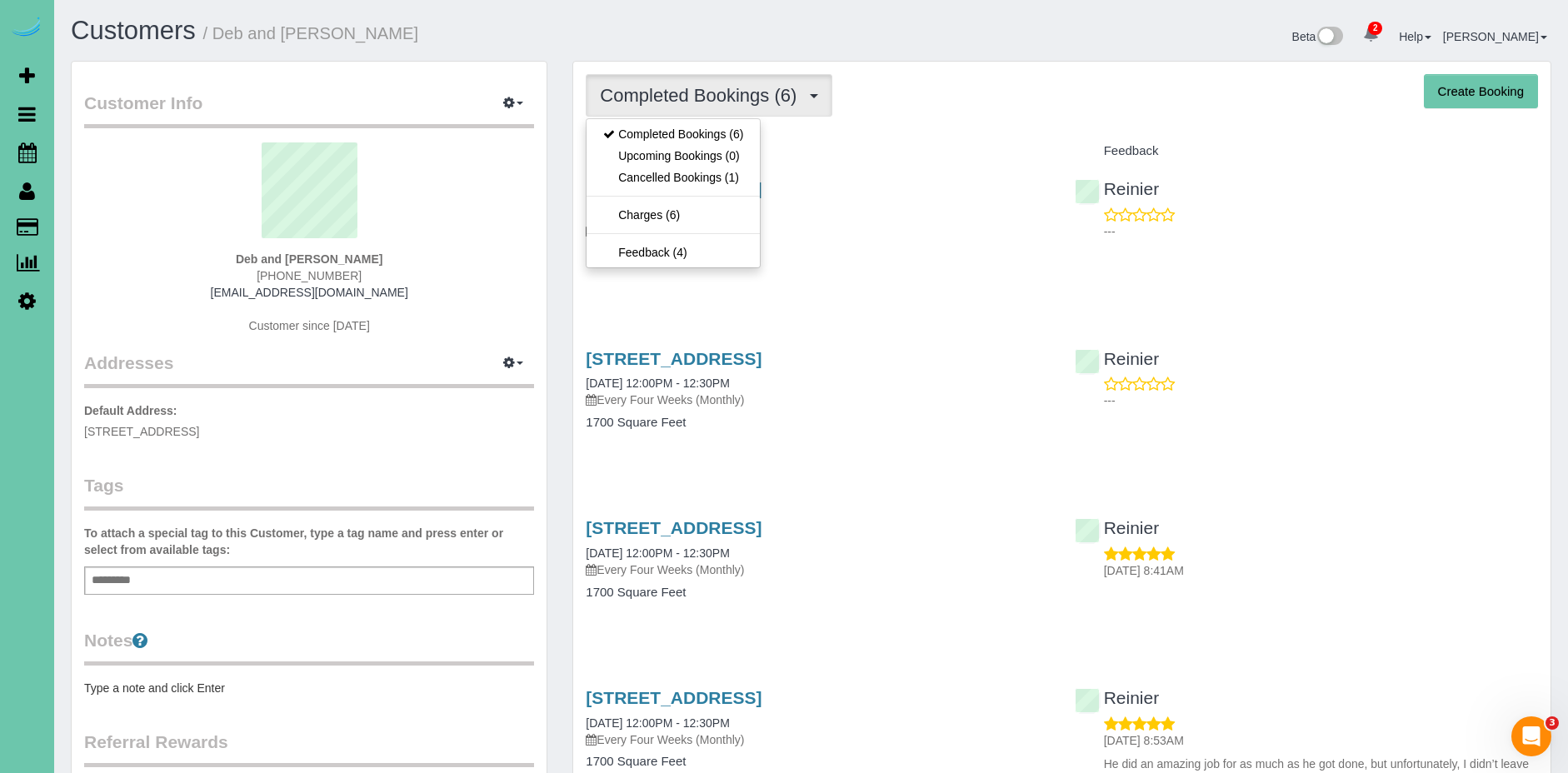
click at [909, 142] on div "Service" at bounding box center [817, 151] width 488 height 28
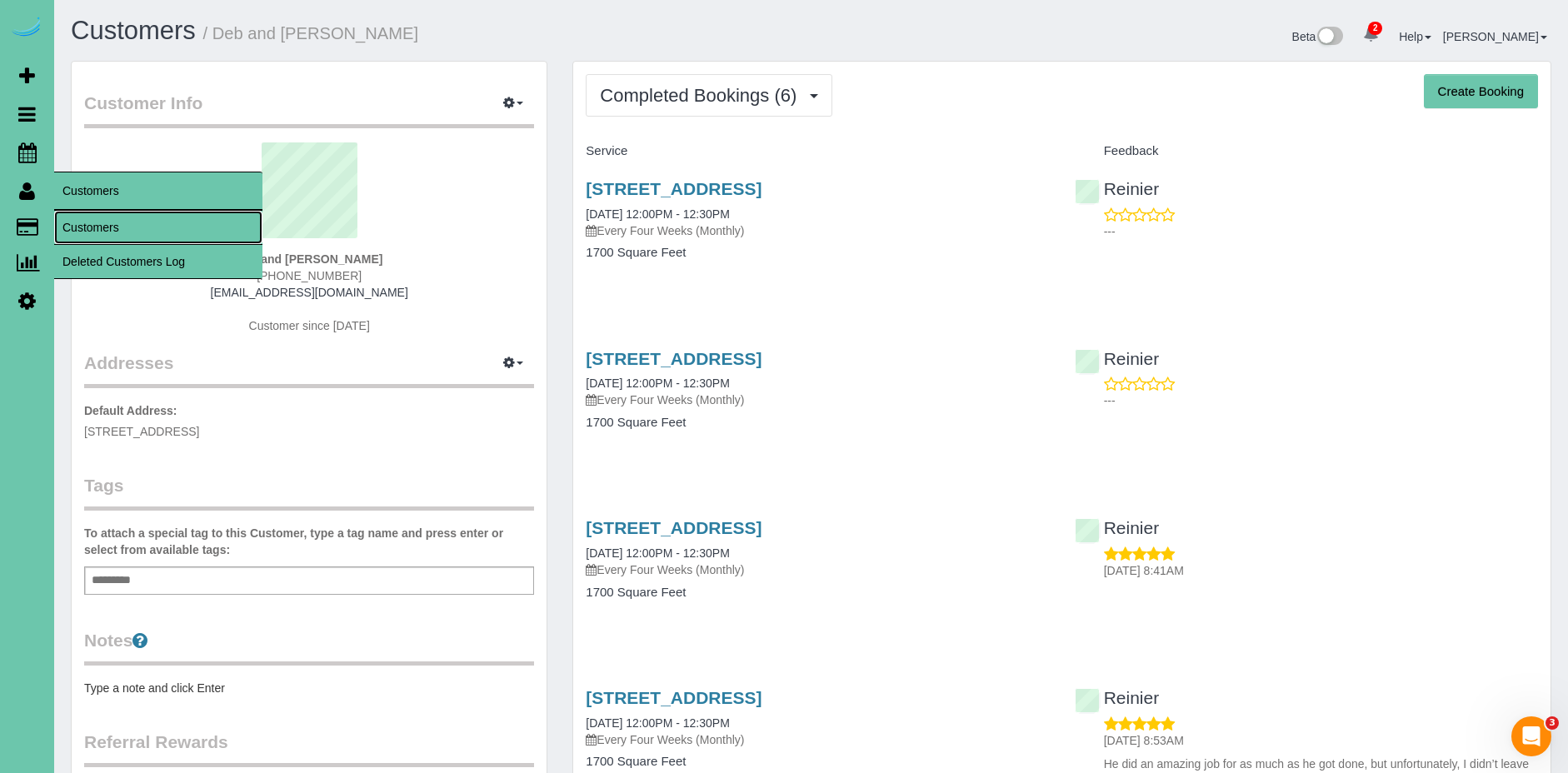
drag, startPoint x: 113, startPoint y: 225, endPoint x: 99, endPoint y: 223, distance: 14.1
click at [115, 225] on link "Customers" at bounding box center [159, 227] width 208 height 33
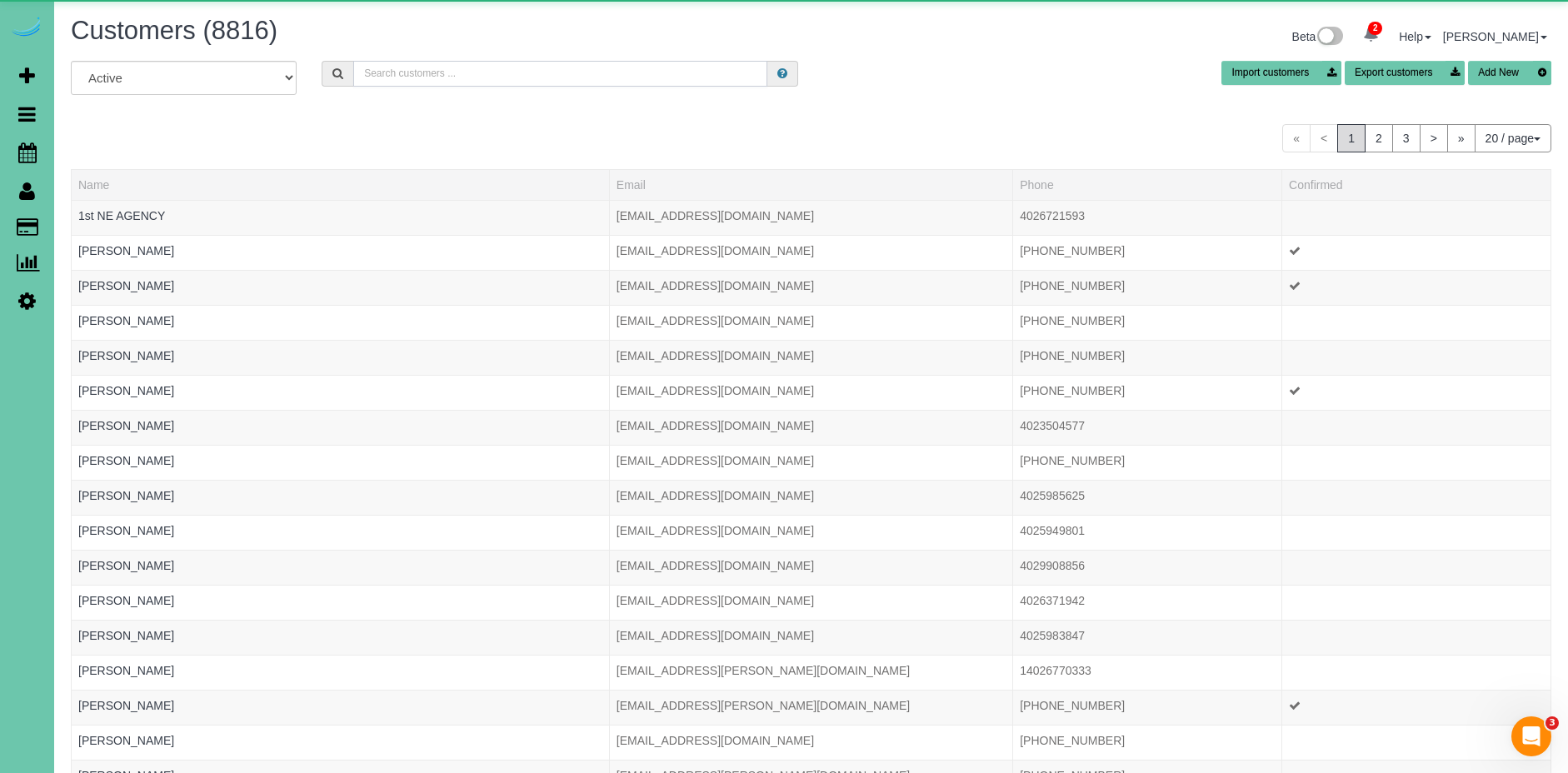
click at [404, 77] on input "text" at bounding box center [560, 73] width 414 height 26
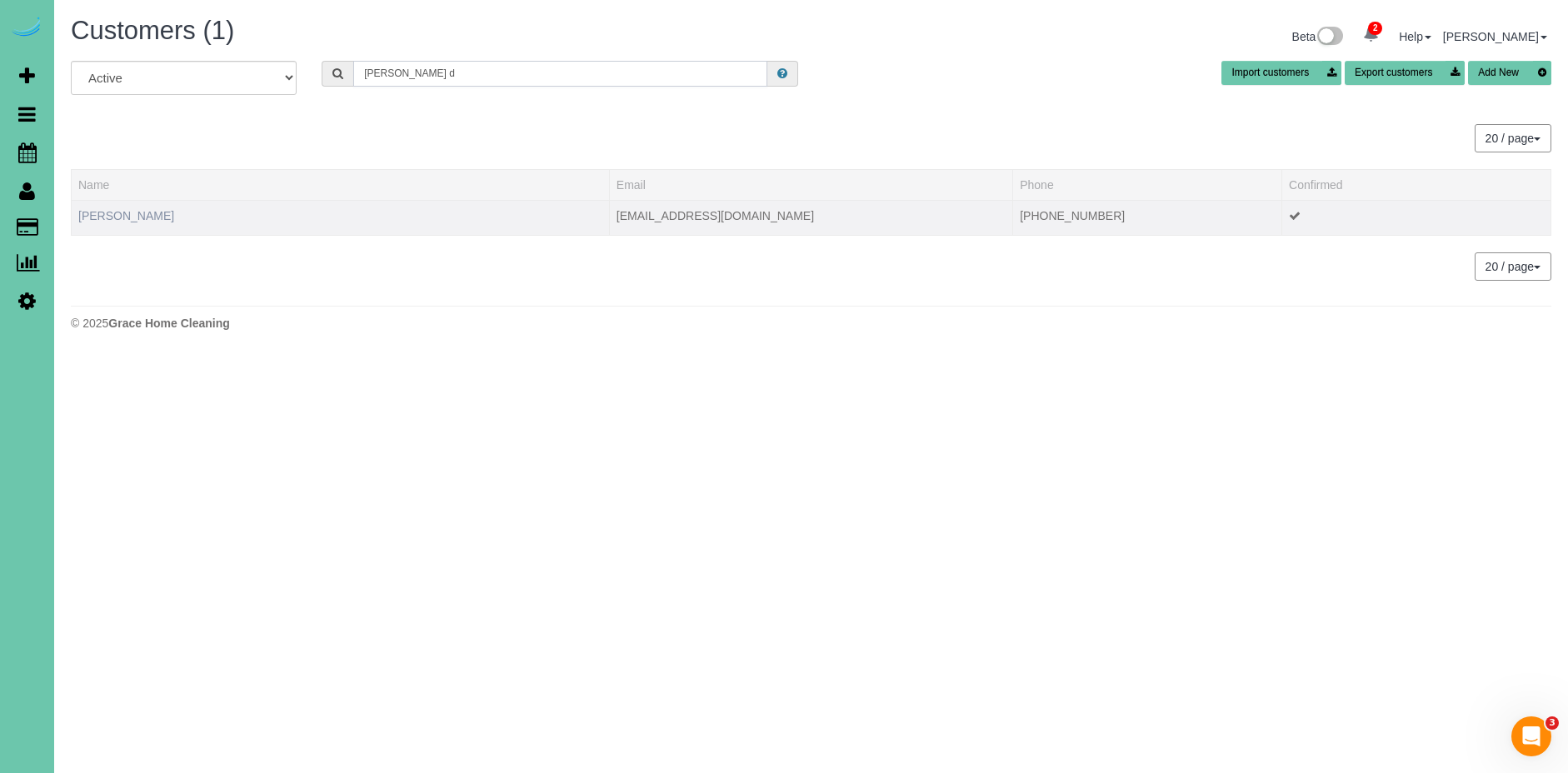
type input "tom d"
click at [117, 220] on link "Tom Dibiase" at bounding box center [127, 216] width 96 height 13
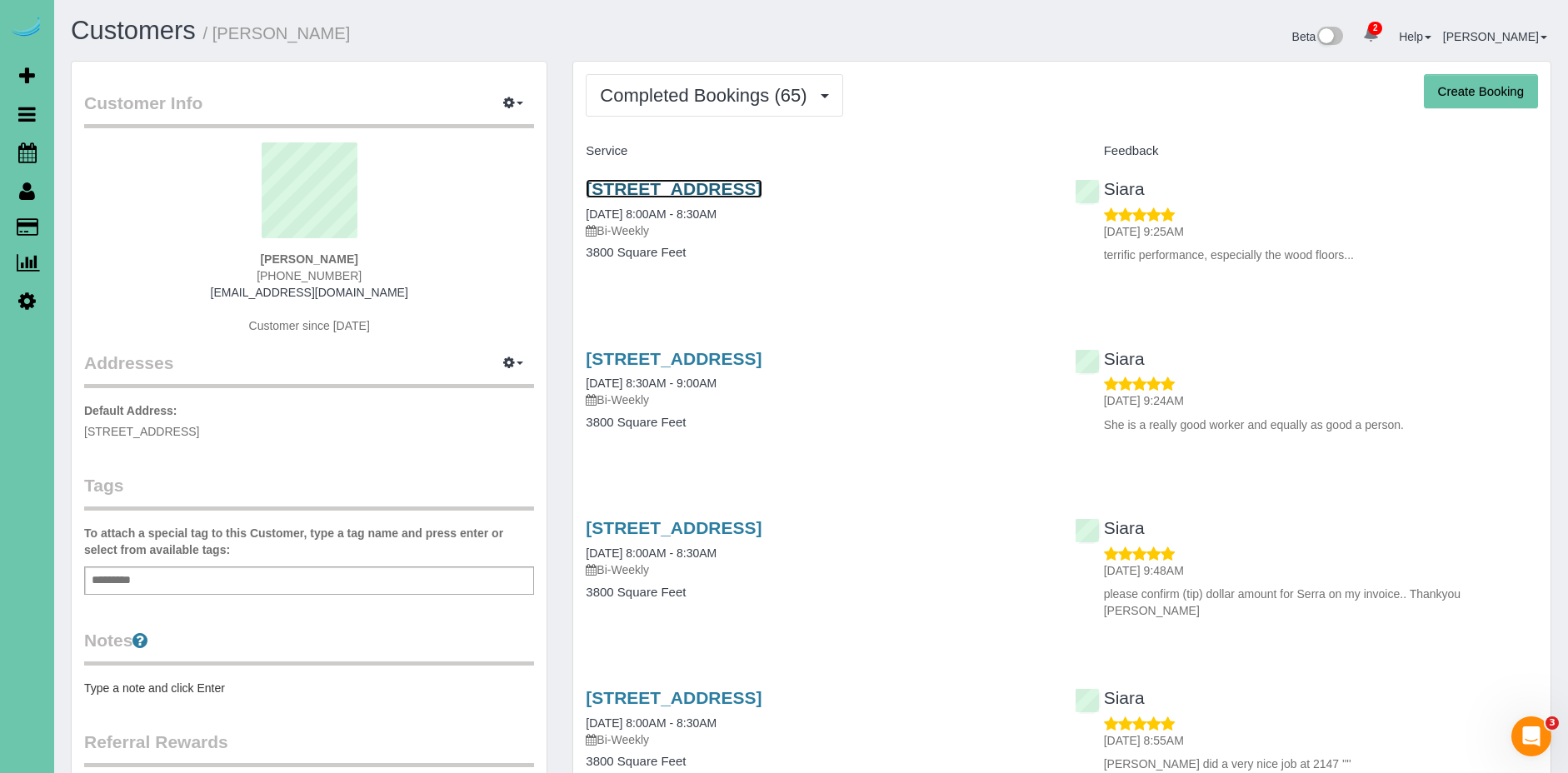
click at [641, 194] on link "2147 S 182nd Cir, Omaha, NE 68130" at bounding box center [673, 189] width 176 height 20
click at [531, 106] on button "button" at bounding box center [513, 103] width 42 height 26
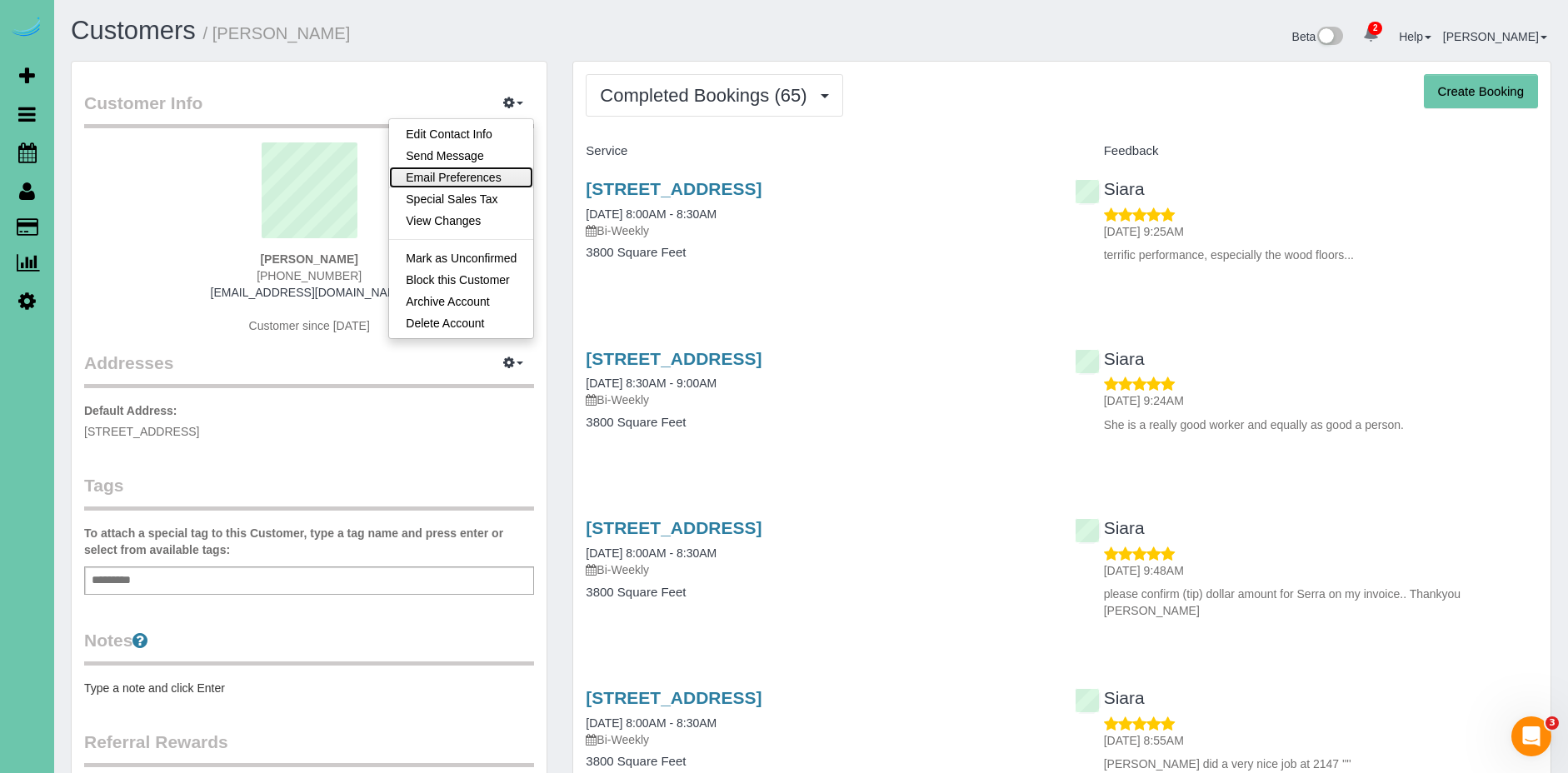
scroll to position [4, 0]
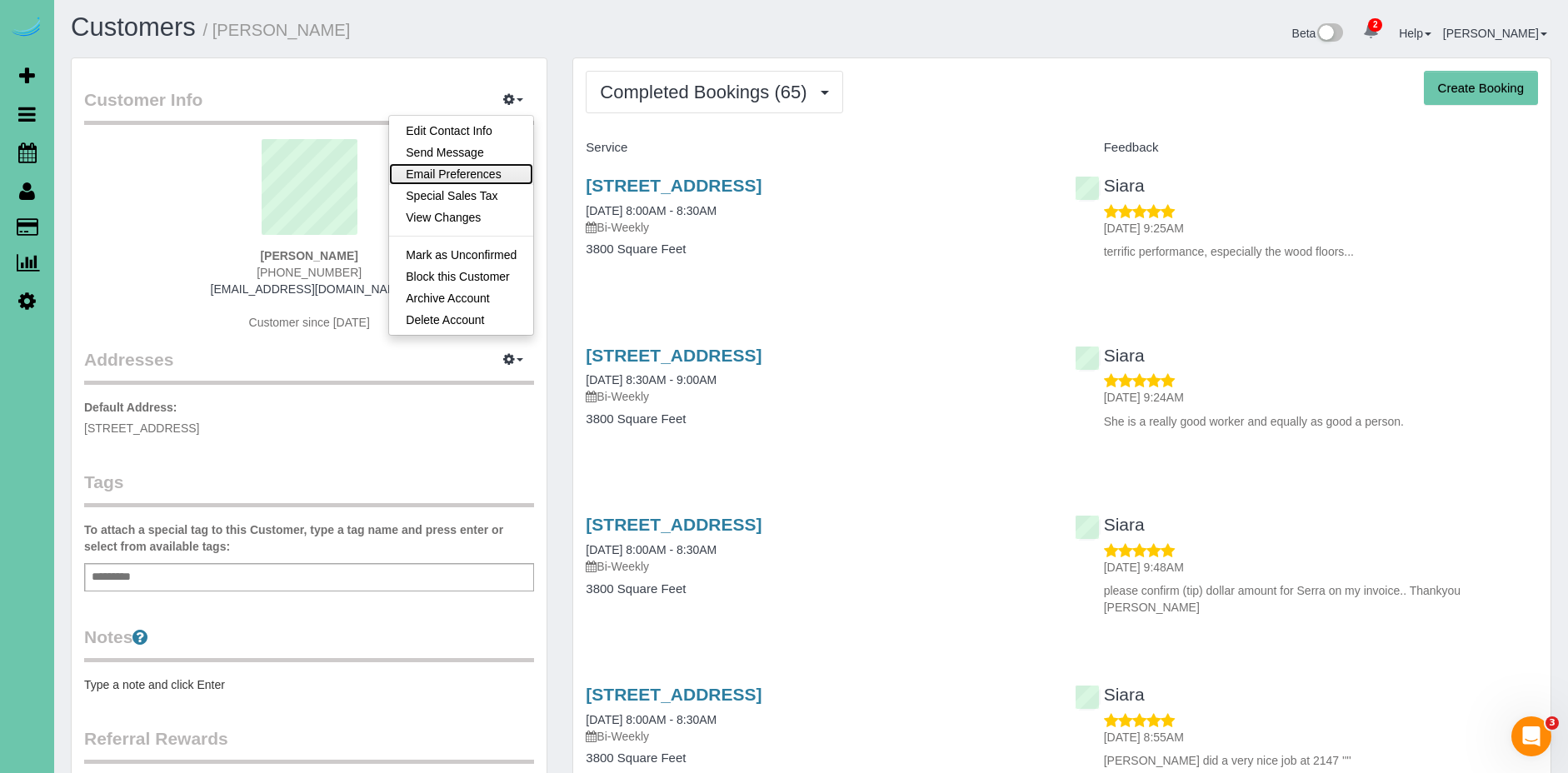
click at [484, 179] on link "Email Preferences" at bounding box center [461, 174] width 144 height 21
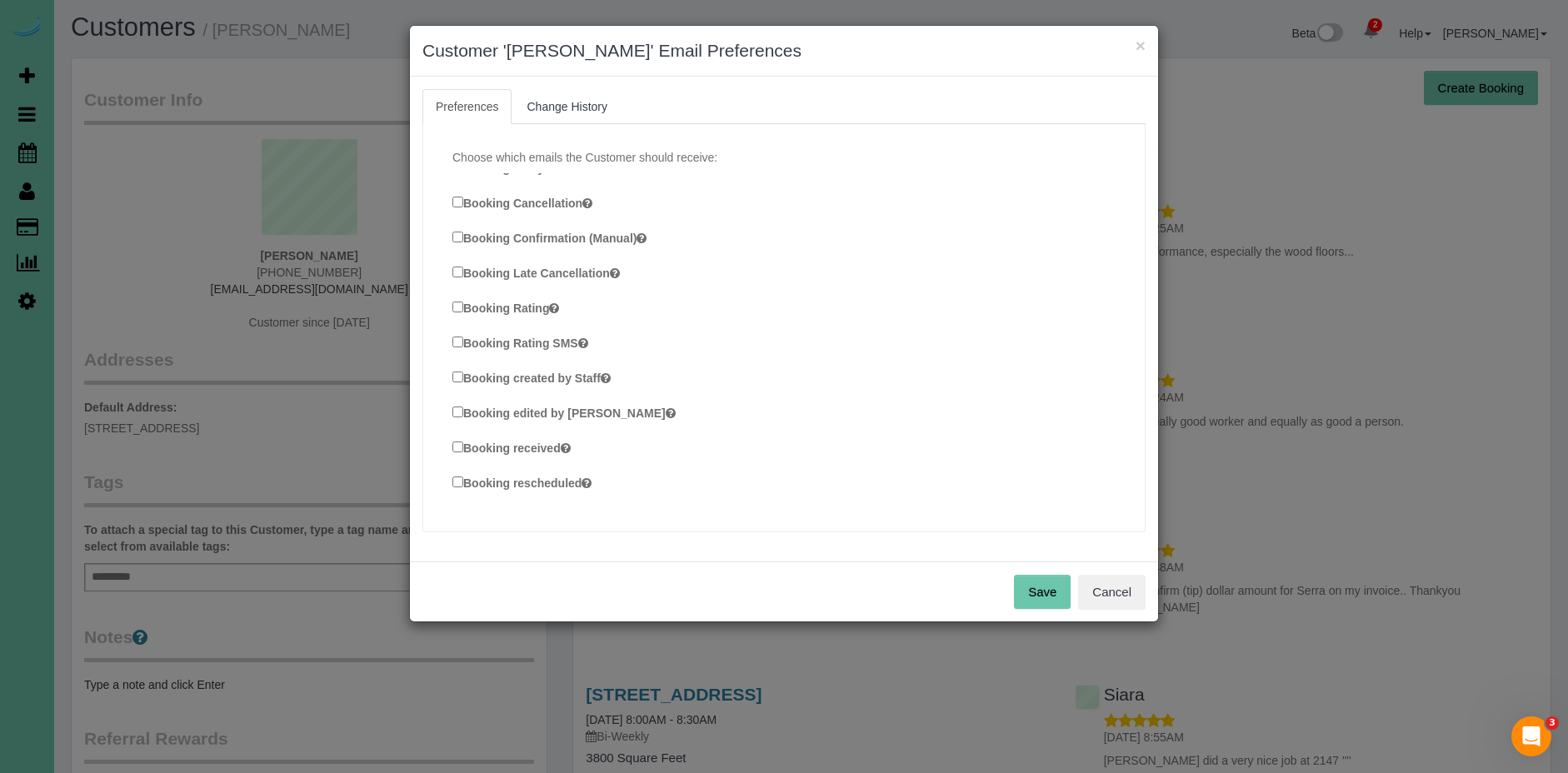
scroll to position [486, 0]
click at [1136, 589] on button "Cancel" at bounding box center [1112, 591] width 68 height 35
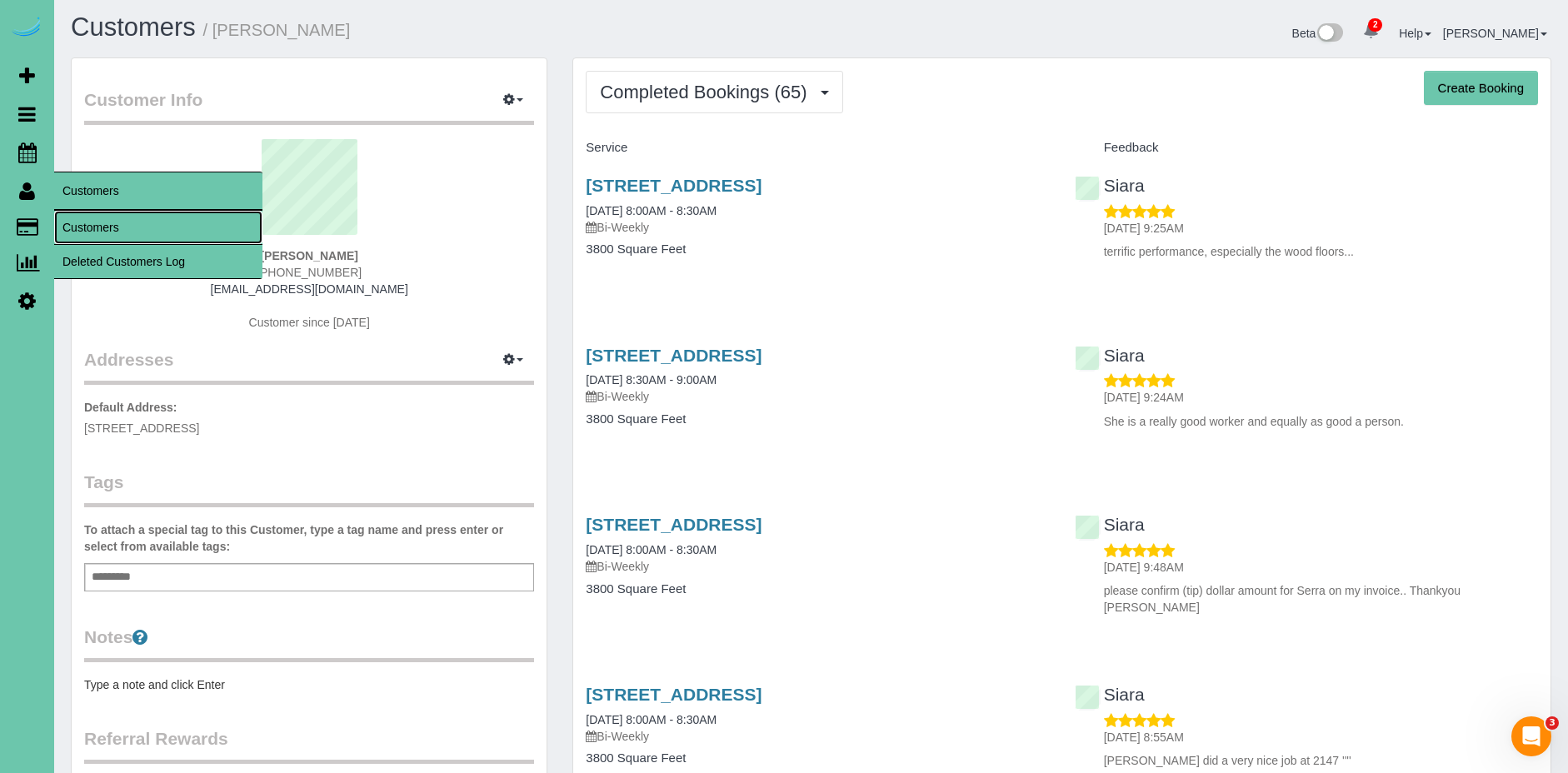
click at [104, 226] on link "Customers" at bounding box center [159, 227] width 208 height 33
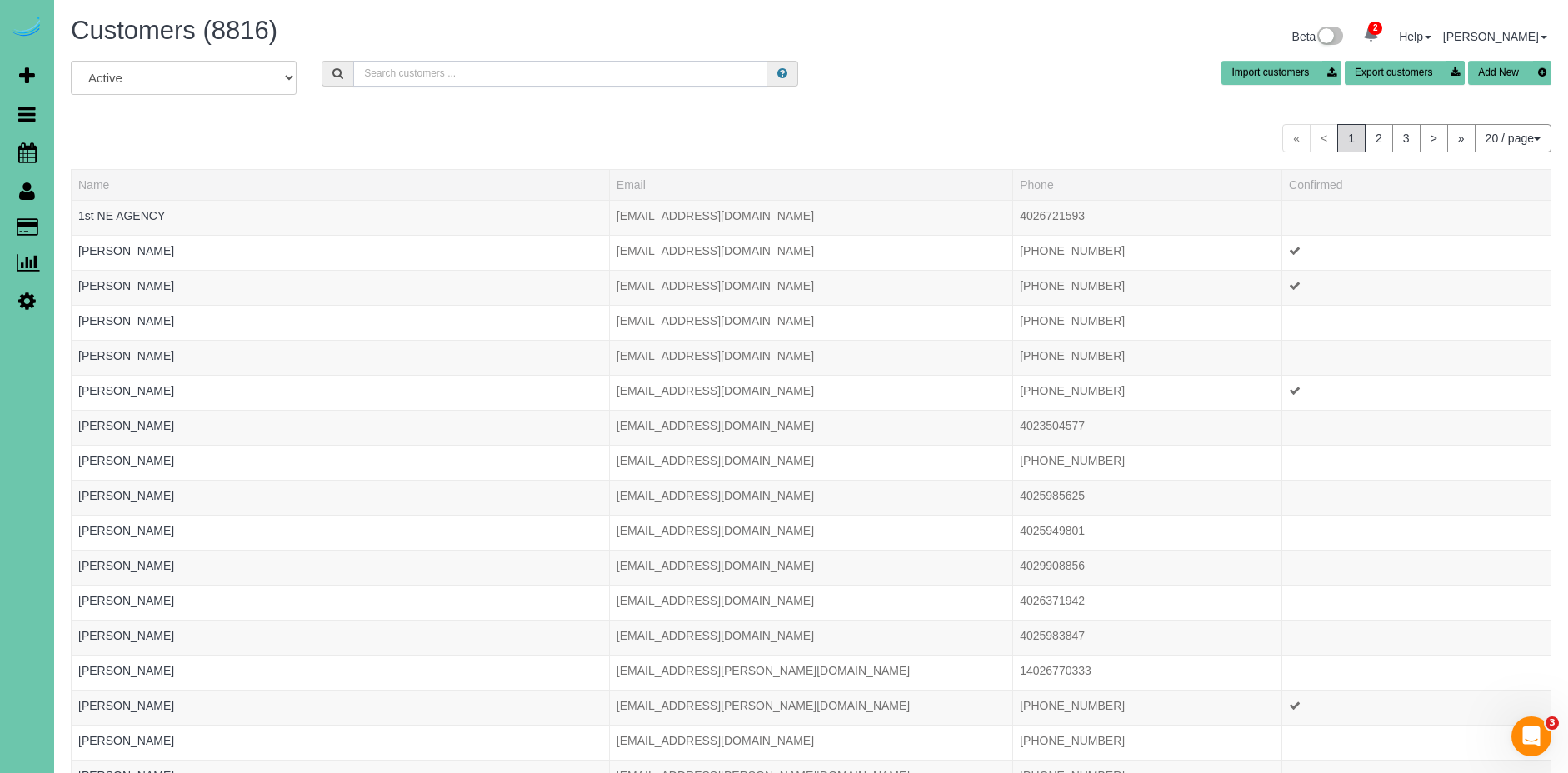
click at [425, 69] on input "text" at bounding box center [560, 73] width 414 height 26
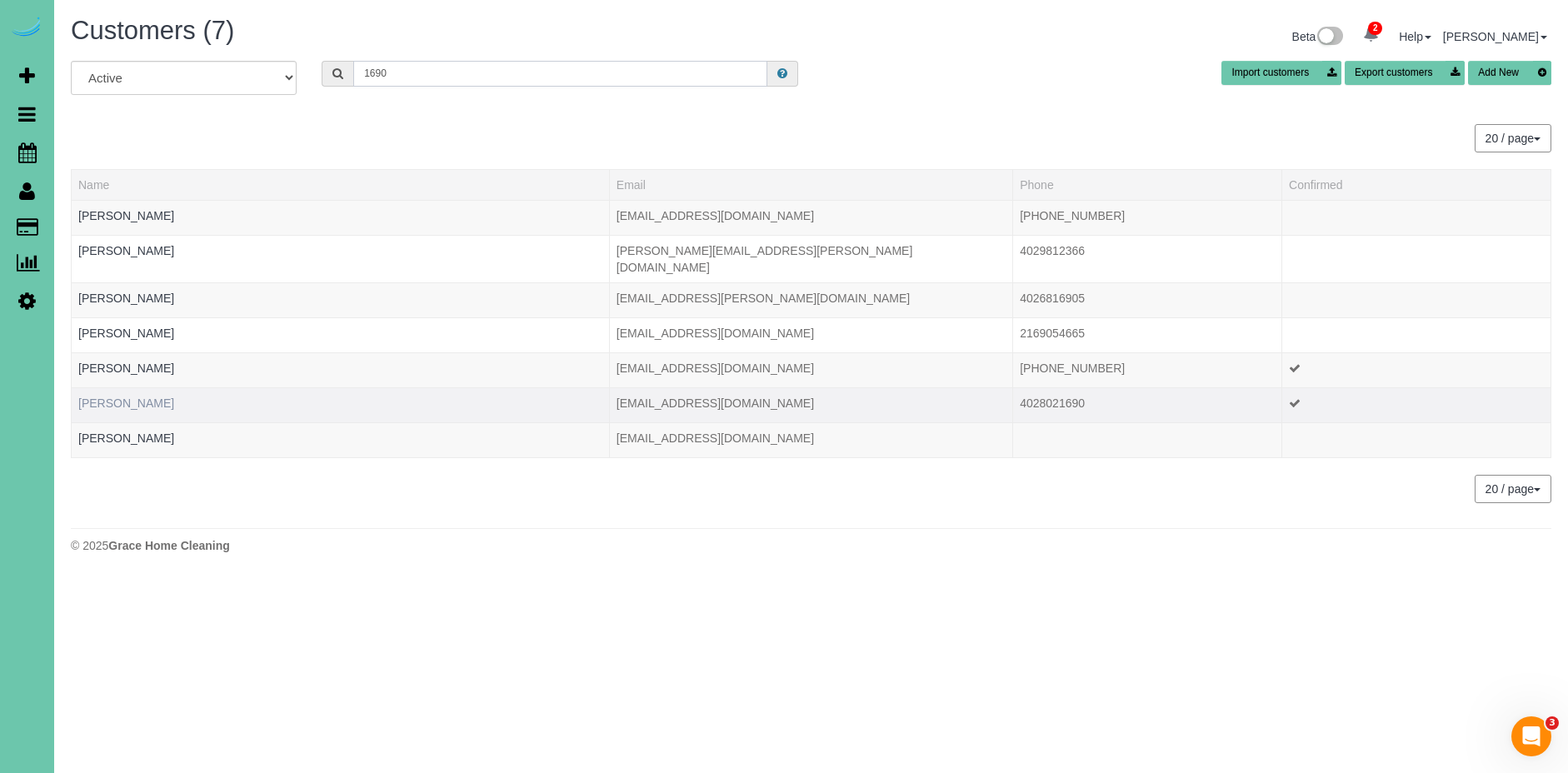
type input "1690"
click at [126, 396] on link "Tyler Stokes" at bounding box center [127, 403] width 96 height 13
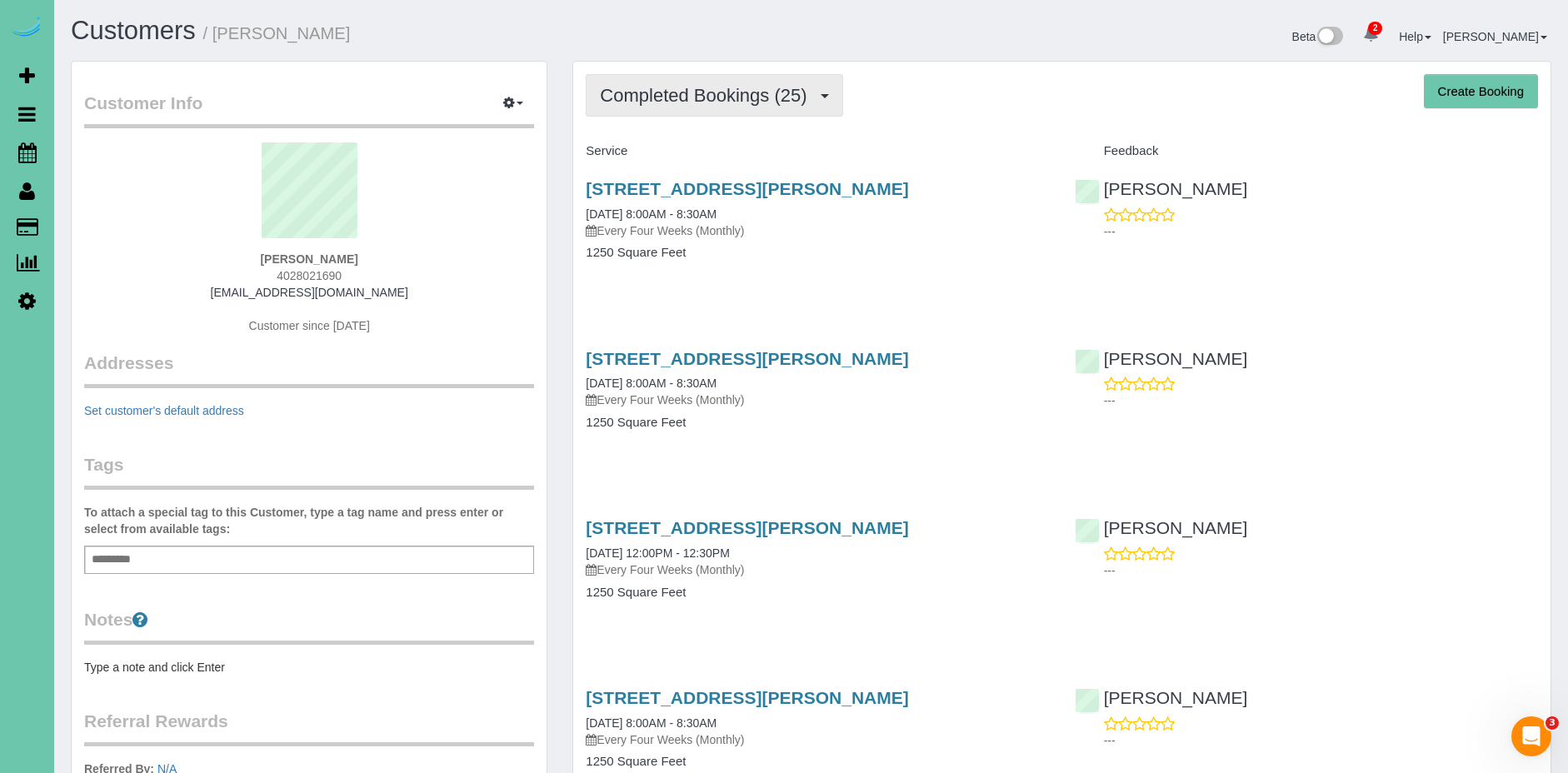
drag, startPoint x: 725, startPoint y: 95, endPoint x: 734, endPoint y: 95, distance: 9.0
click at [727, 95] on span "Completed Bookings (25)" at bounding box center [706, 94] width 215 height 20
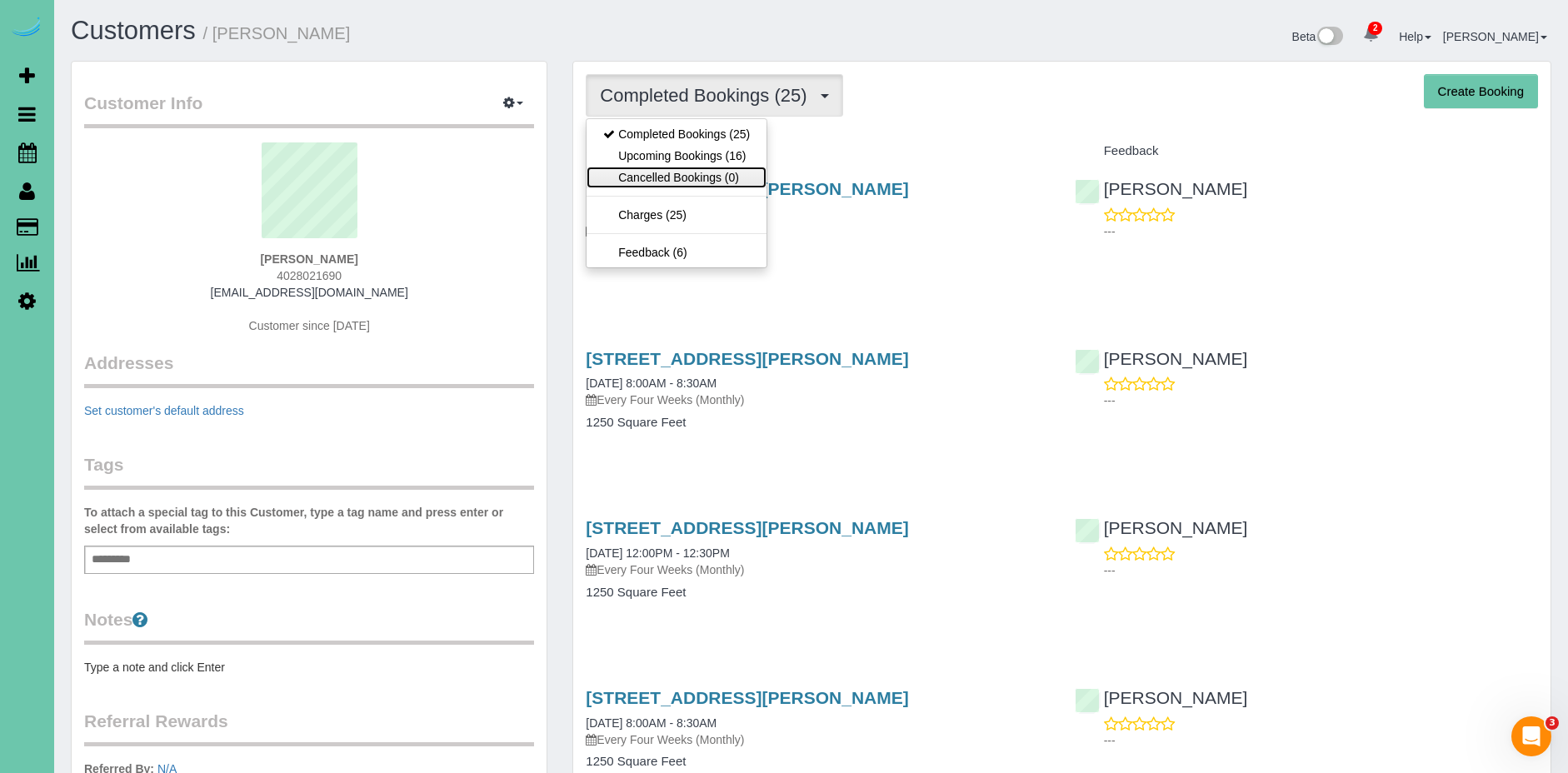
click at [710, 167] on link "Cancelled Bookings (0)" at bounding box center [676, 177] width 180 height 21
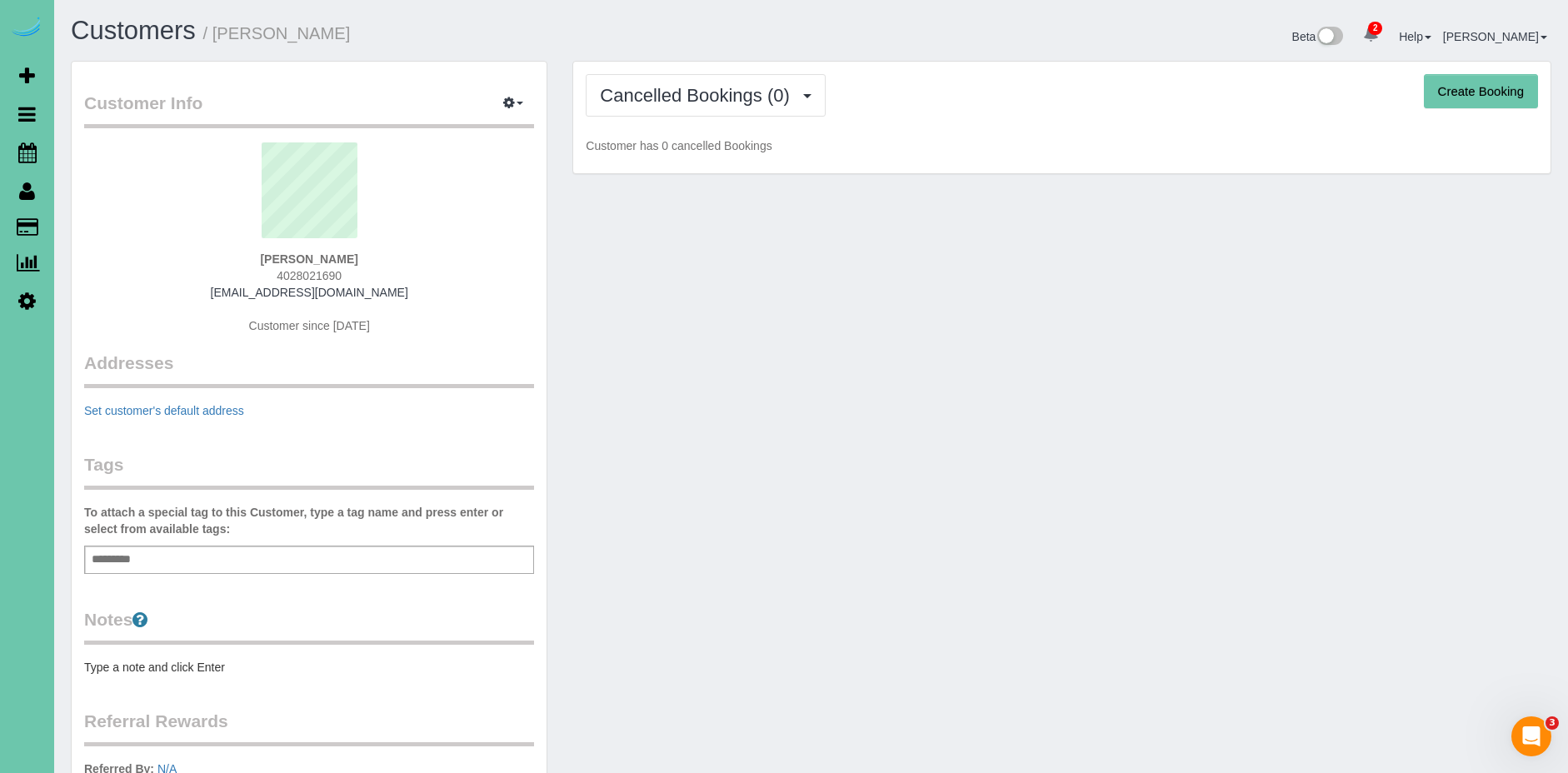
click at [710, 118] on div "Cancelled Bookings (0) Completed Bookings (25) Upcoming Bookings (16) Cancelled…" at bounding box center [1061, 118] width 977 height 112
click at [705, 106] on button "Cancelled Bookings (0)" at bounding box center [705, 95] width 240 height 43
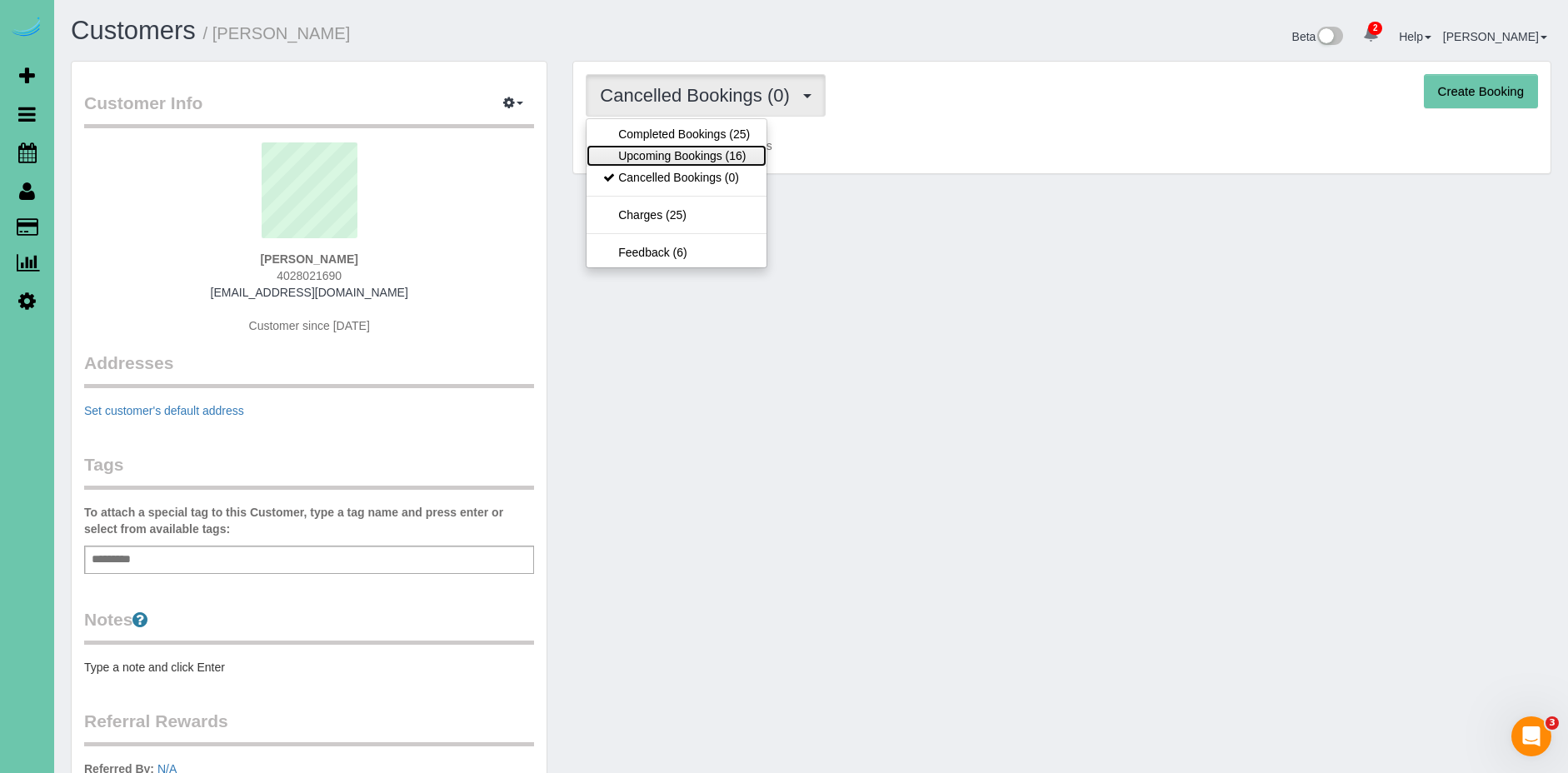
click at [729, 159] on link "Upcoming Bookings (16)" at bounding box center [676, 156] width 180 height 21
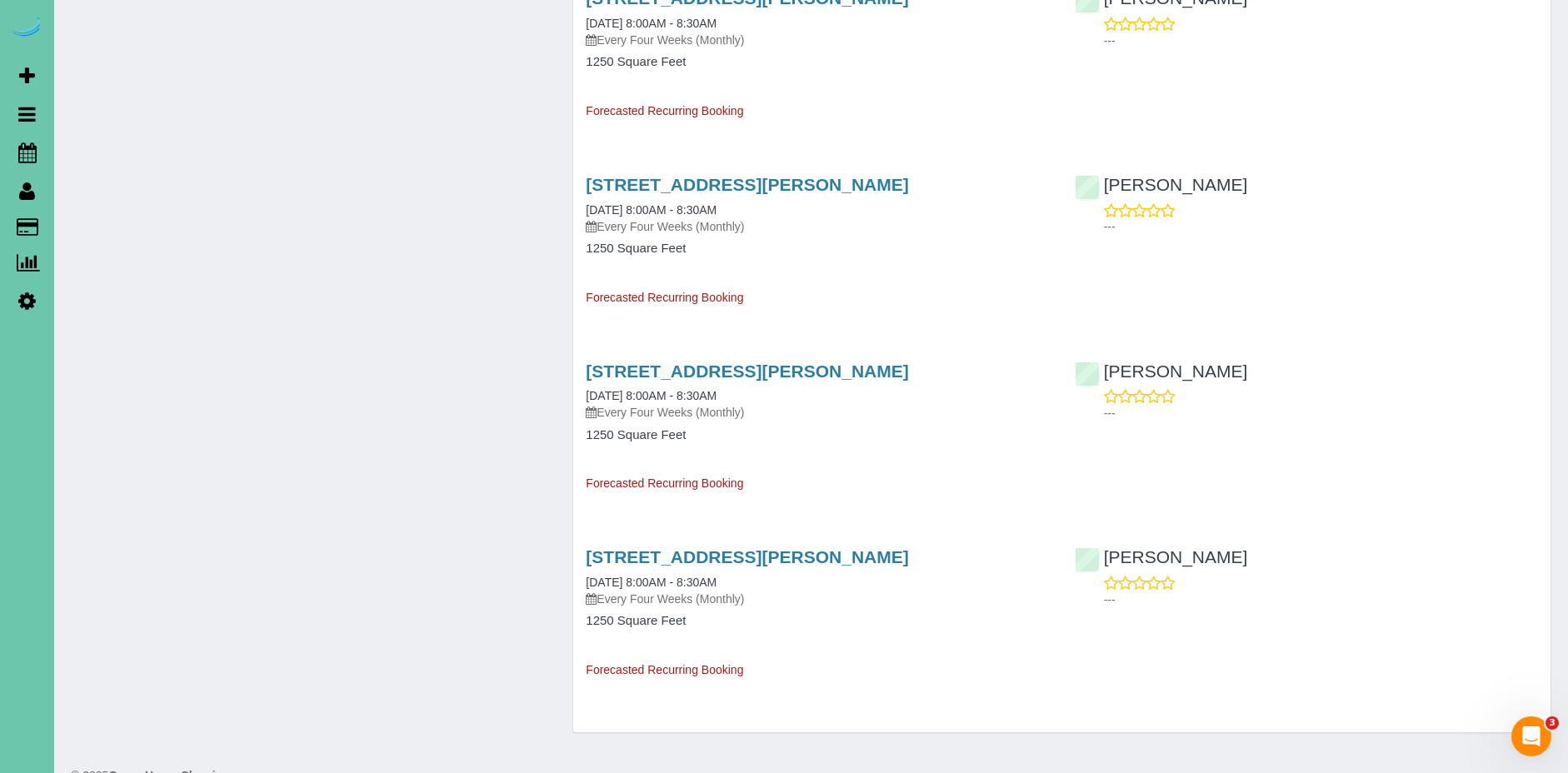
scroll to position [2394, 0]
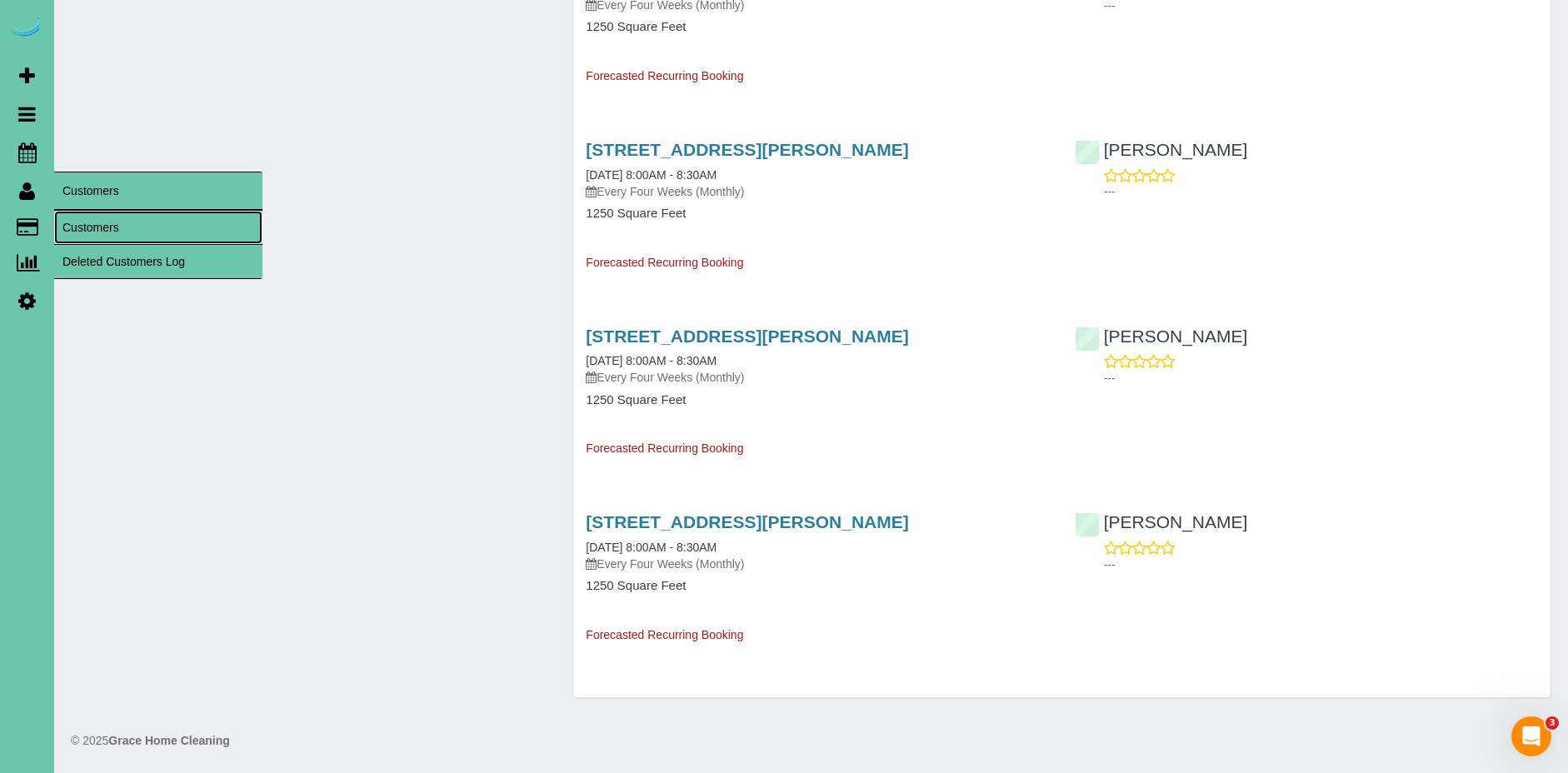
click at [122, 220] on link "Customers" at bounding box center [159, 227] width 208 height 33
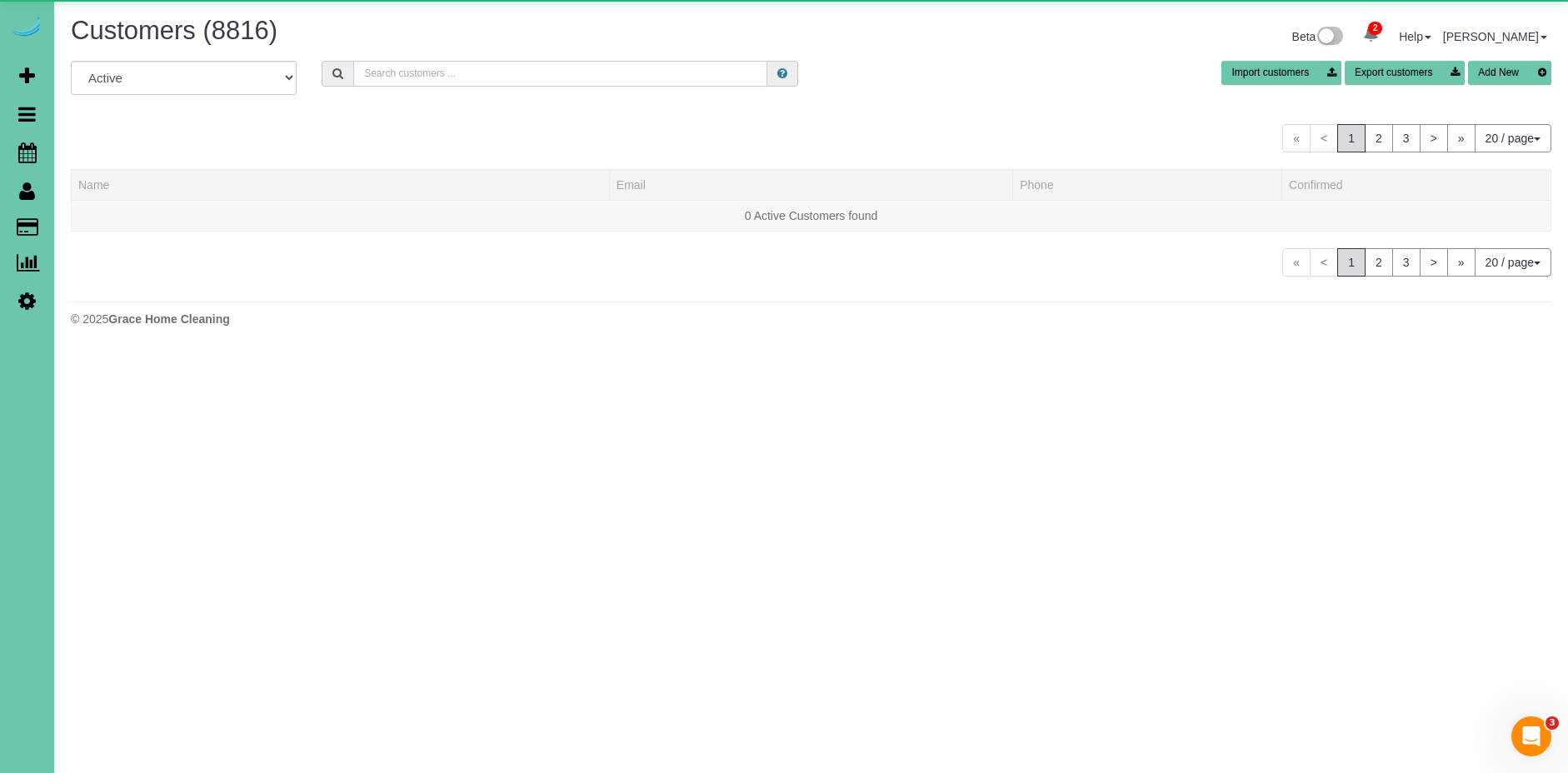
click at [458, 76] on input "text" at bounding box center [560, 73] width 414 height 26
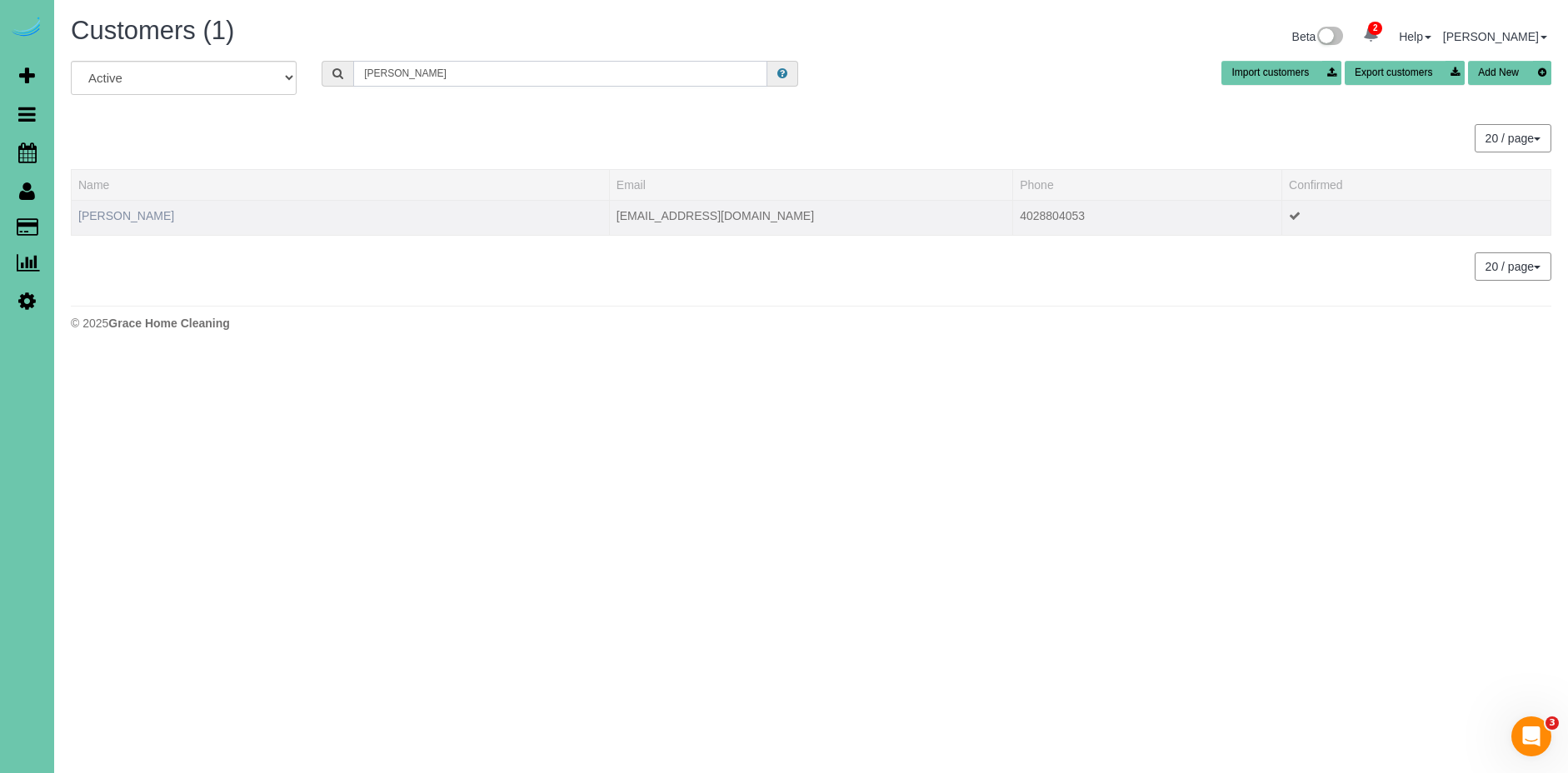
type input "tiffany wescott"
click at [142, 215] on link "Tiffany Wescott" at bounding box center [127, 216] width 96 height 13
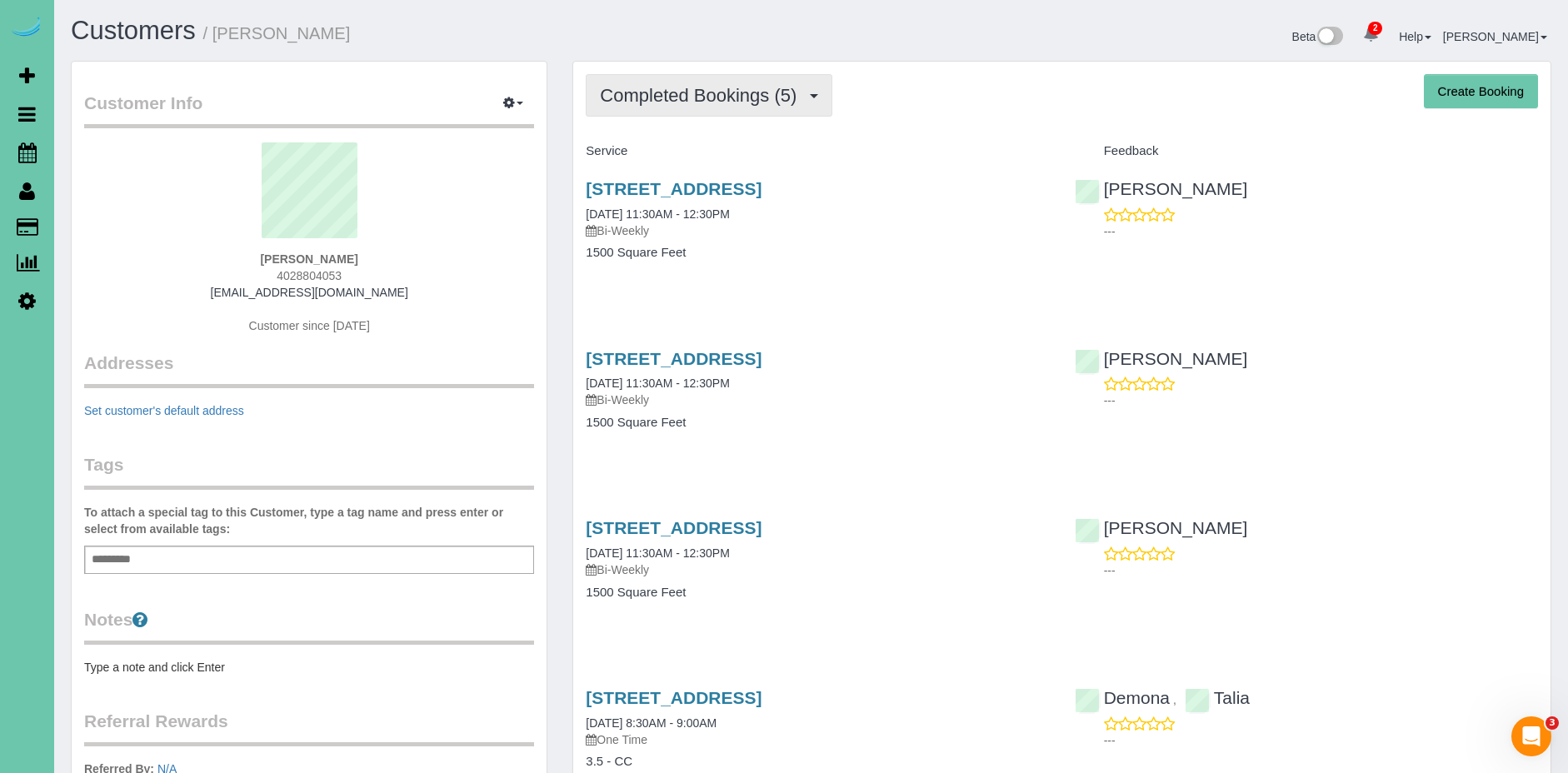
click at [799, 107] on button "Completed Bookings (5)" at bounding box center [708, 95] width 247 height 43
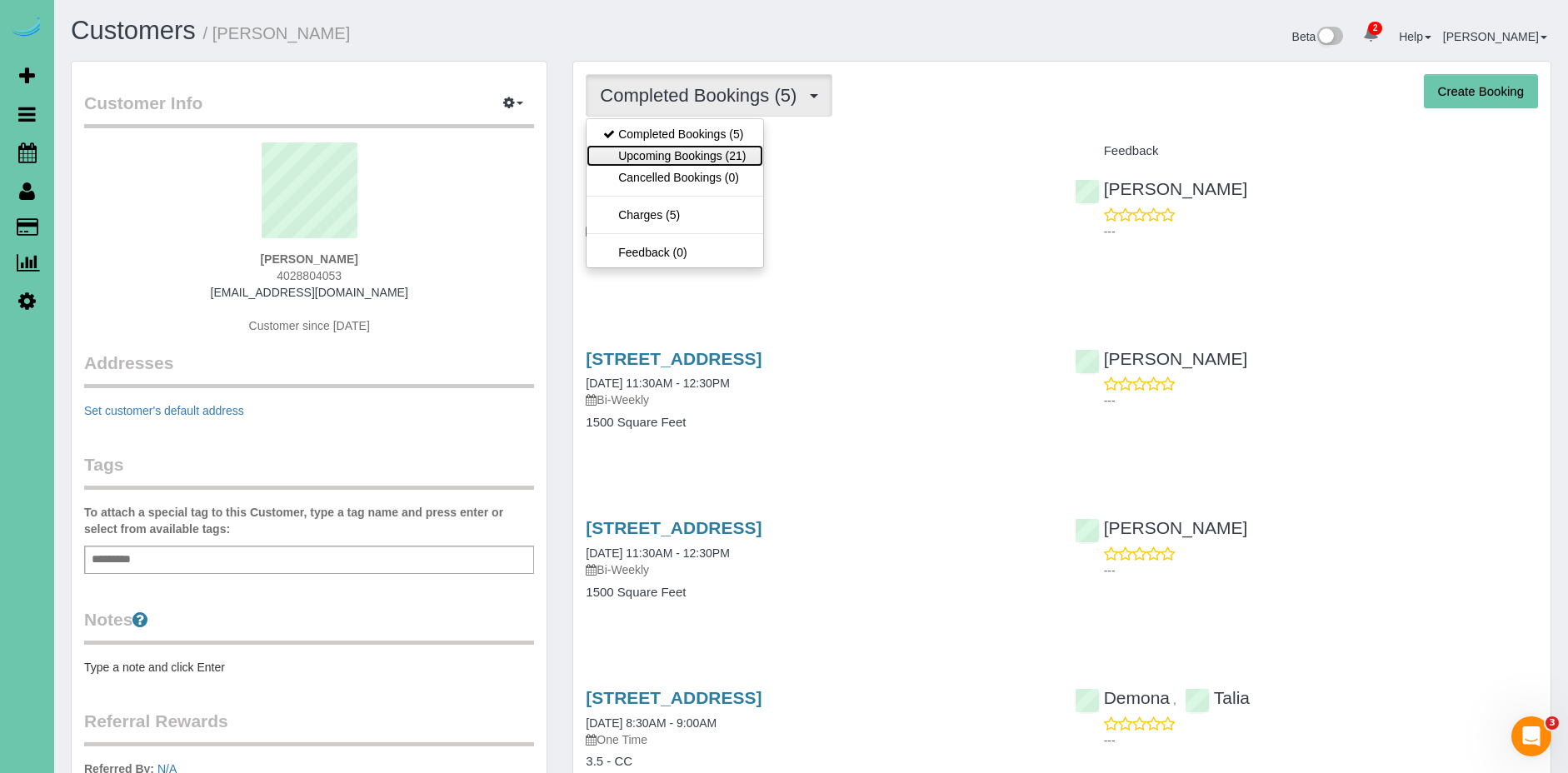
click at [715, 151] on link "Upcoming Bookings (21)" at bounding box center [674, 156] width 176 height 21
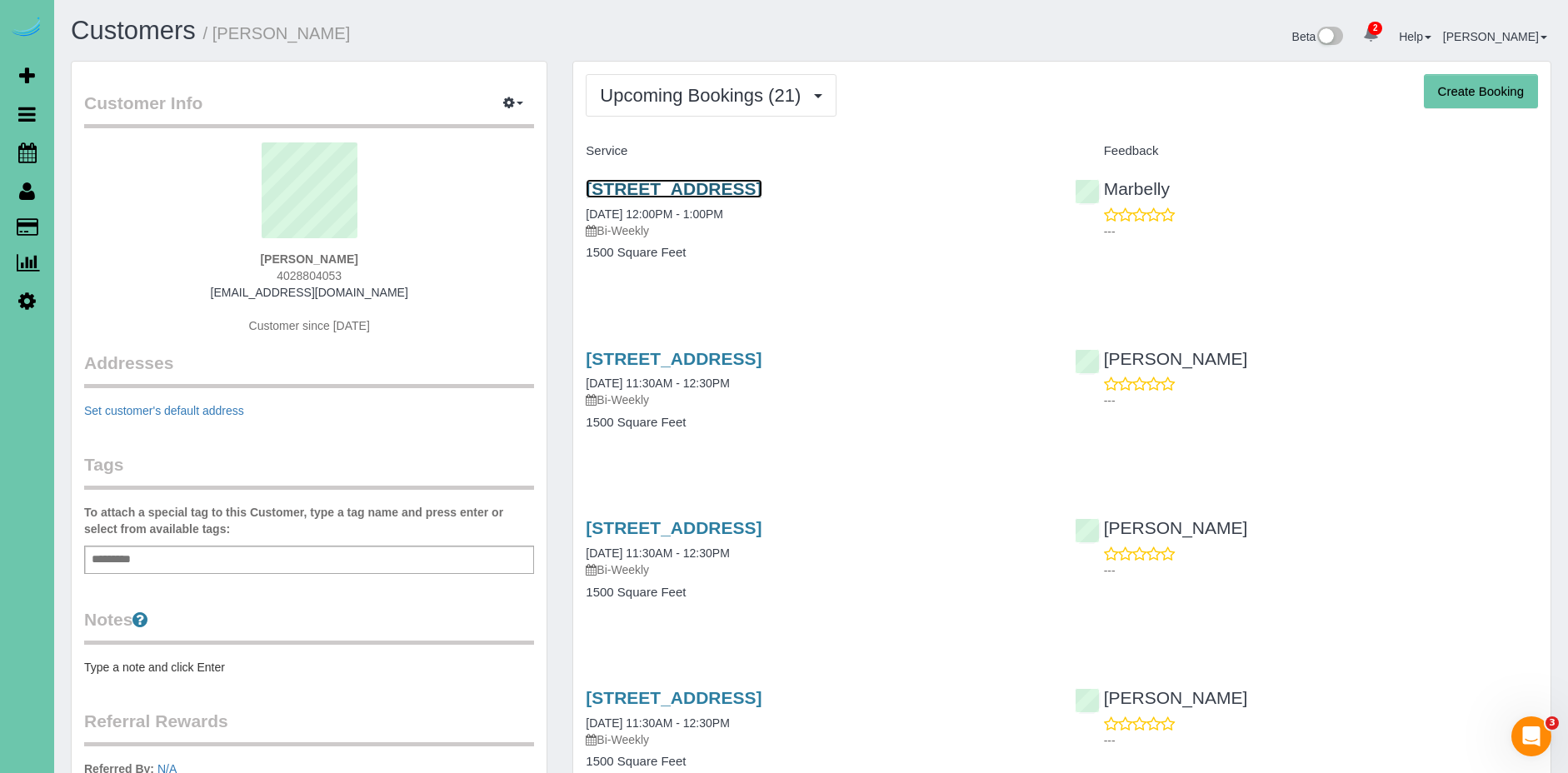
click at [762, 186] on link "4829 N. 161st Street, Omaha, NE 68116" at bounding box center [673, 189] width 176 height 20
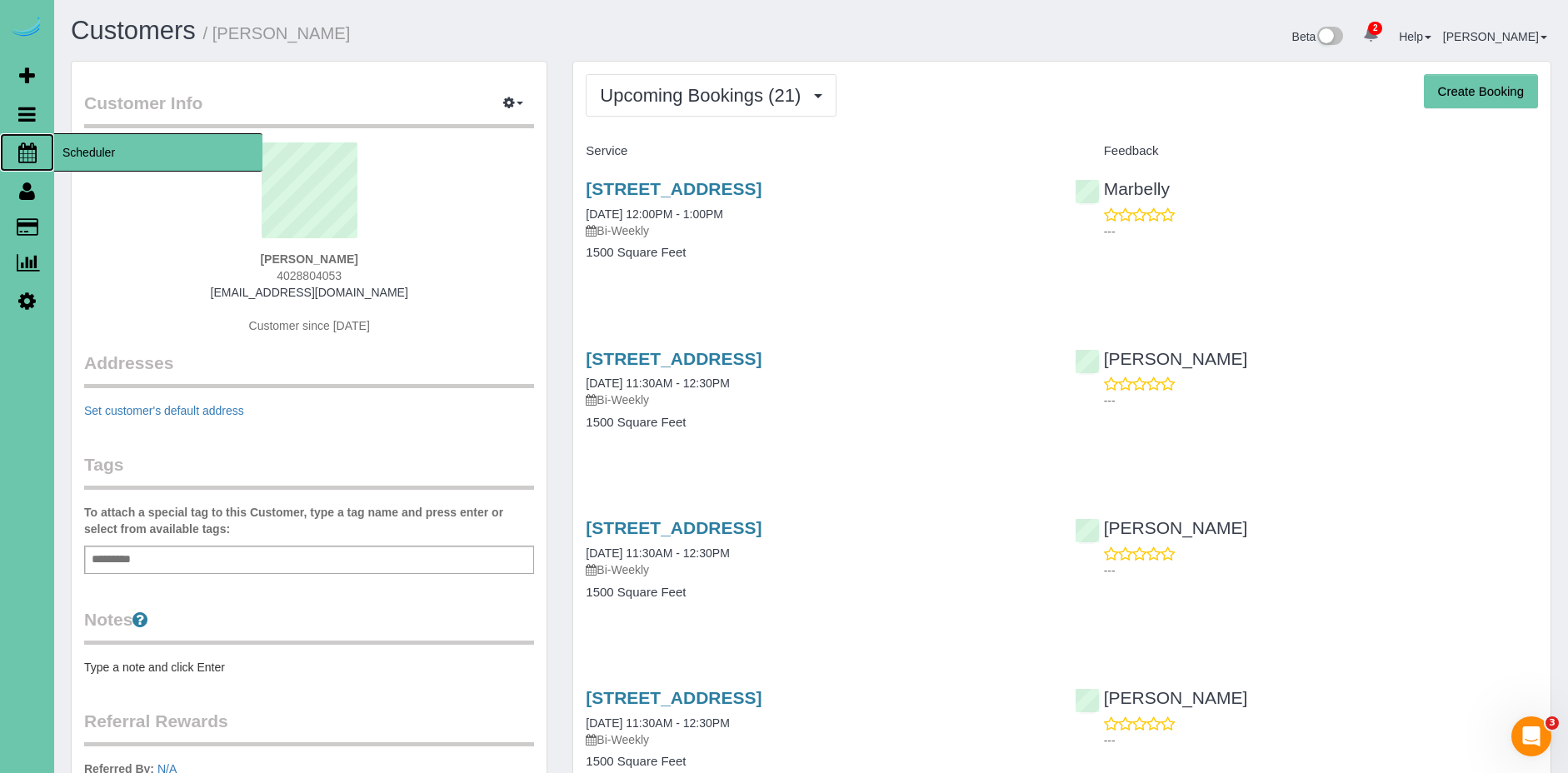
click at [101, 156] on span "Scheduler" at bounding box center [159, 152] width 208 height 38
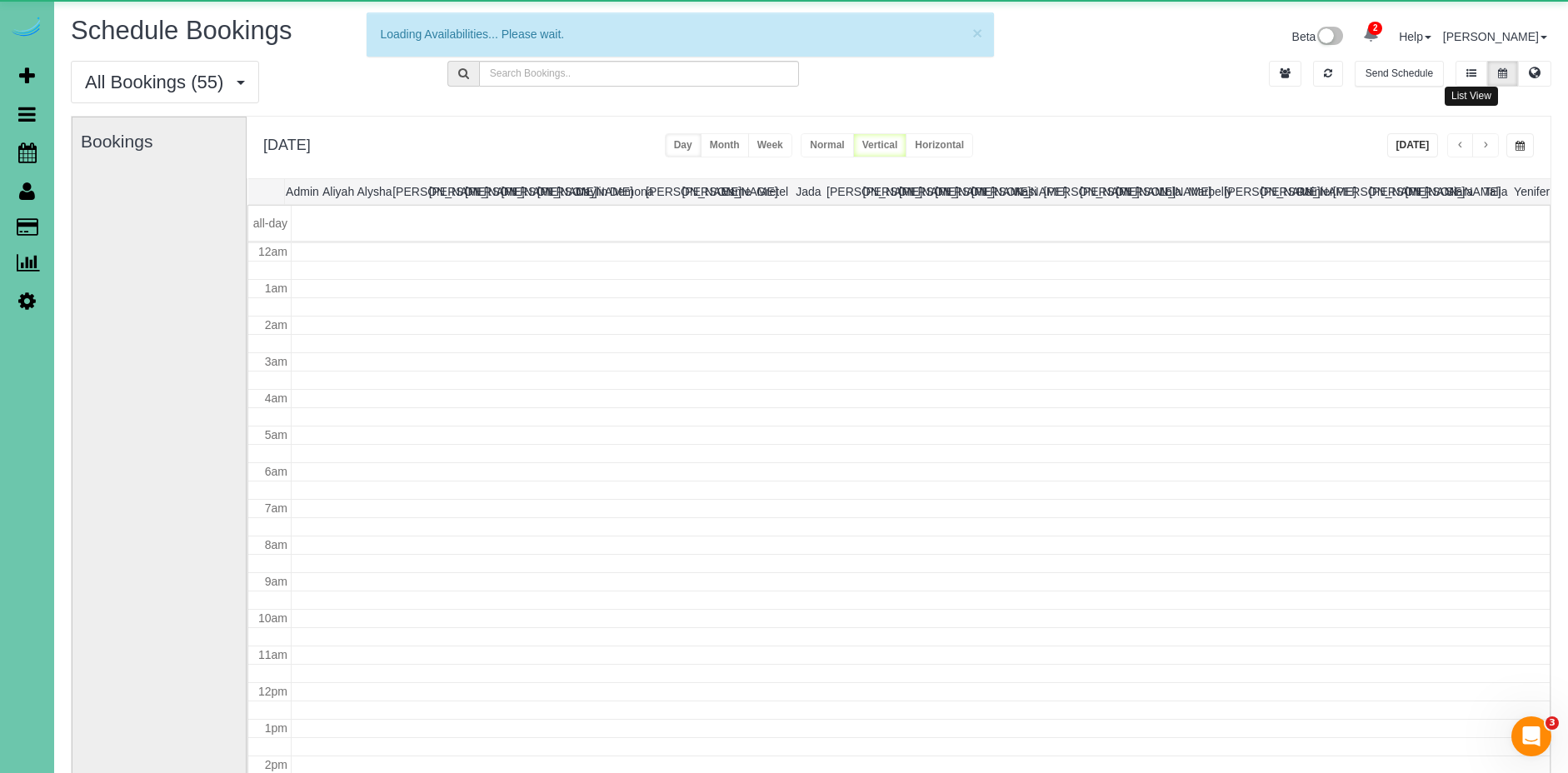
scroll to position [221, 0]
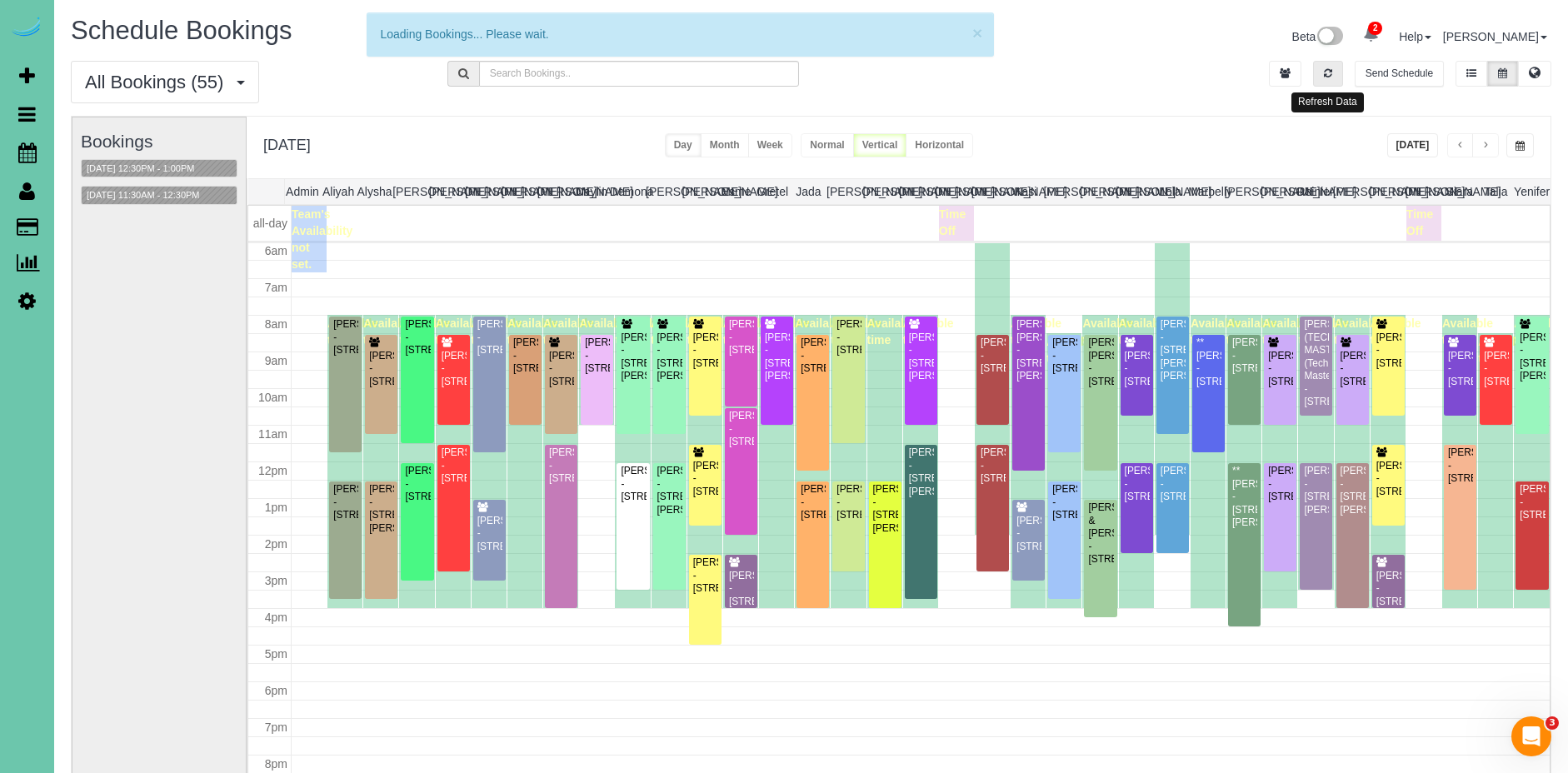
click at [1339, 80] on button "button" at bounding box center [1328, 73] width 30 height 26
drag, startPoint x: 1411, startPoint y: 148, endPoint x: 1327, endPoint y: 79, distance: 108.7
click at [1411, 148] on button "[DATE]" at bounding box center [1413, 145] width 52 height 24
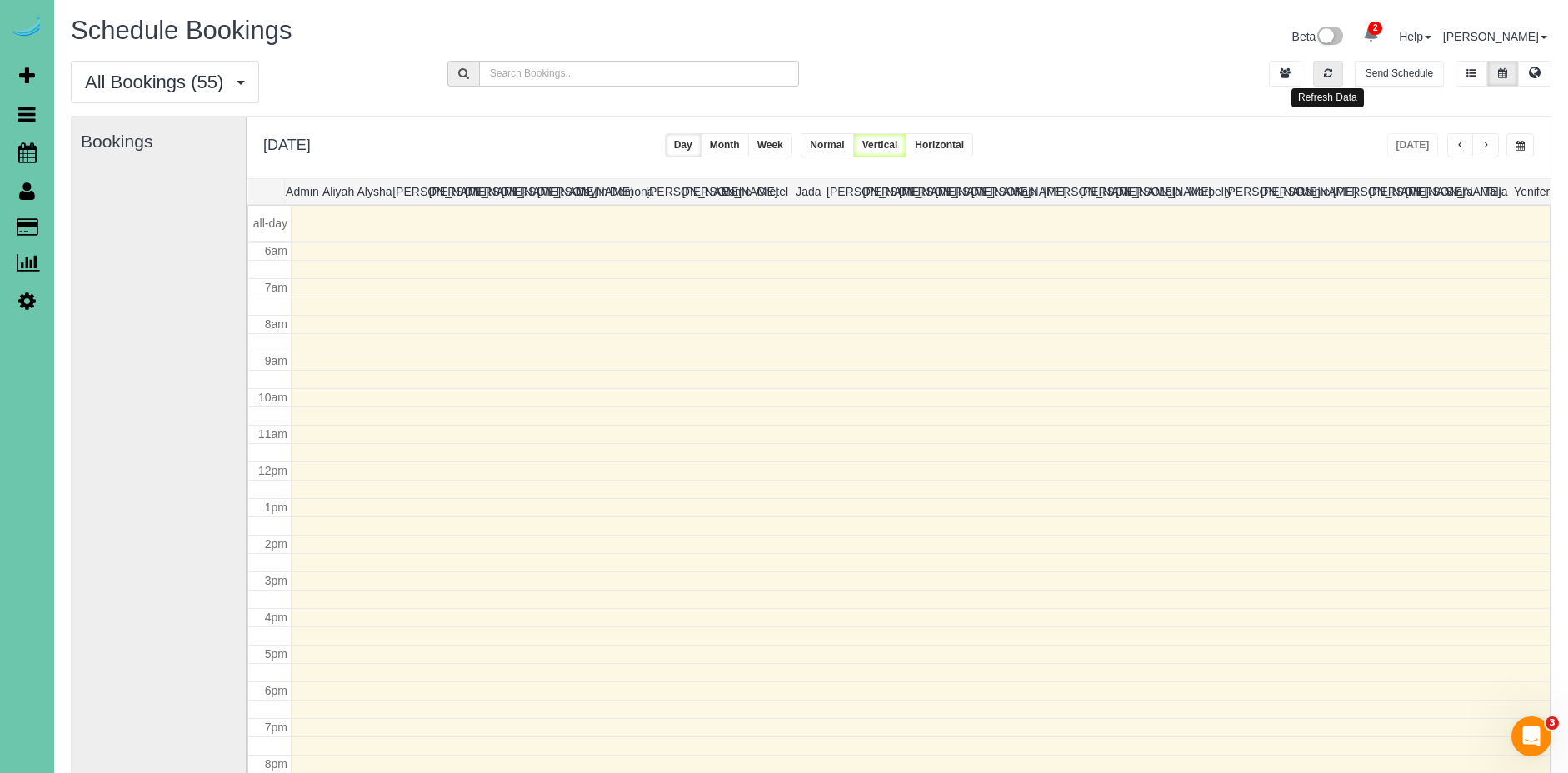
drag, startPoint x: 1321, startPoint y: 75, endPoint x: 1376, endPoint y: 135, distance: 81.4
click at [1322, 75] on button "button" at bounding box center [1328, 73] width 30 height 26
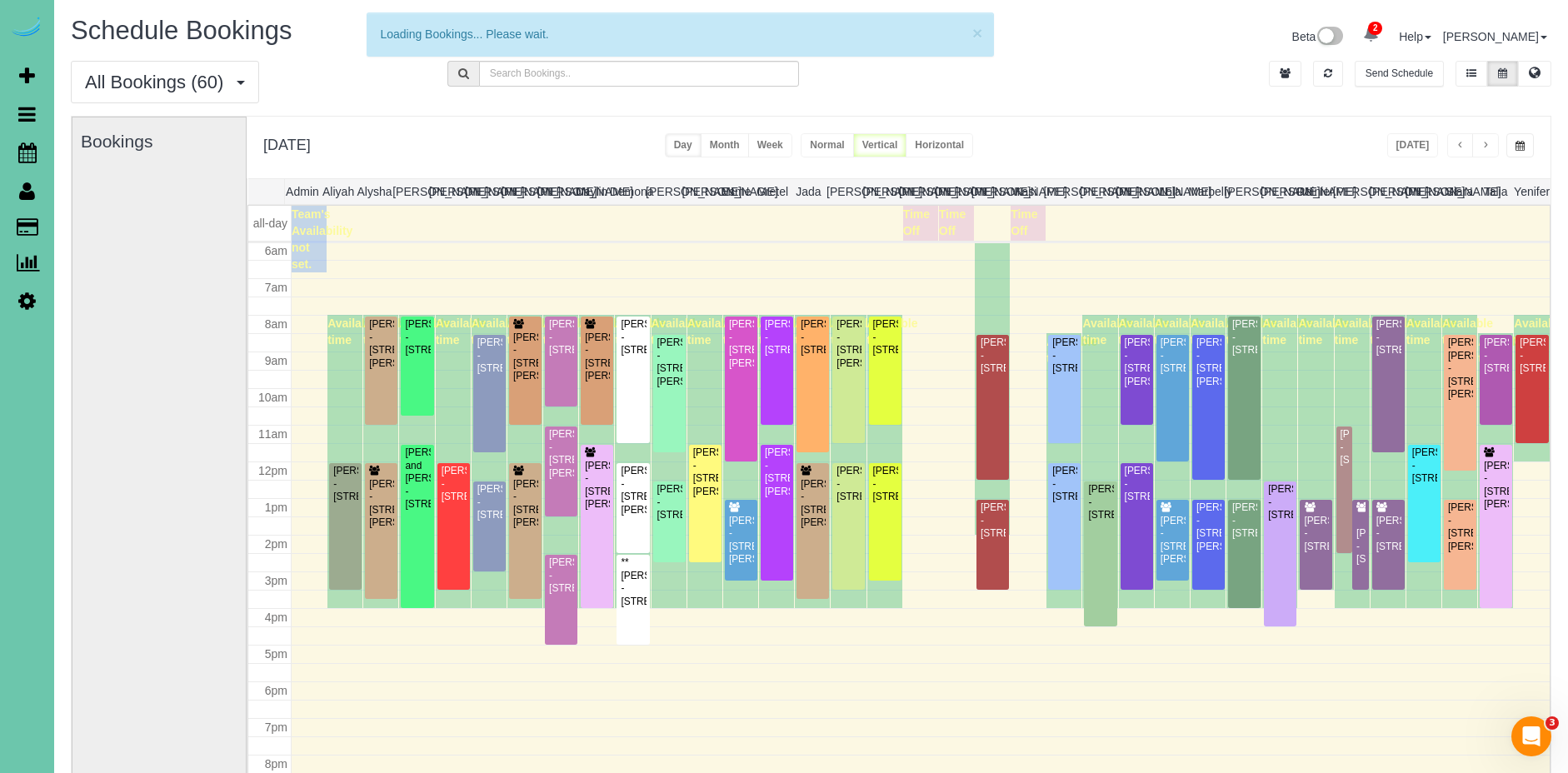
click at [1515, 142] on span "button" at bounding box center [1520, 145] width 9 height 10
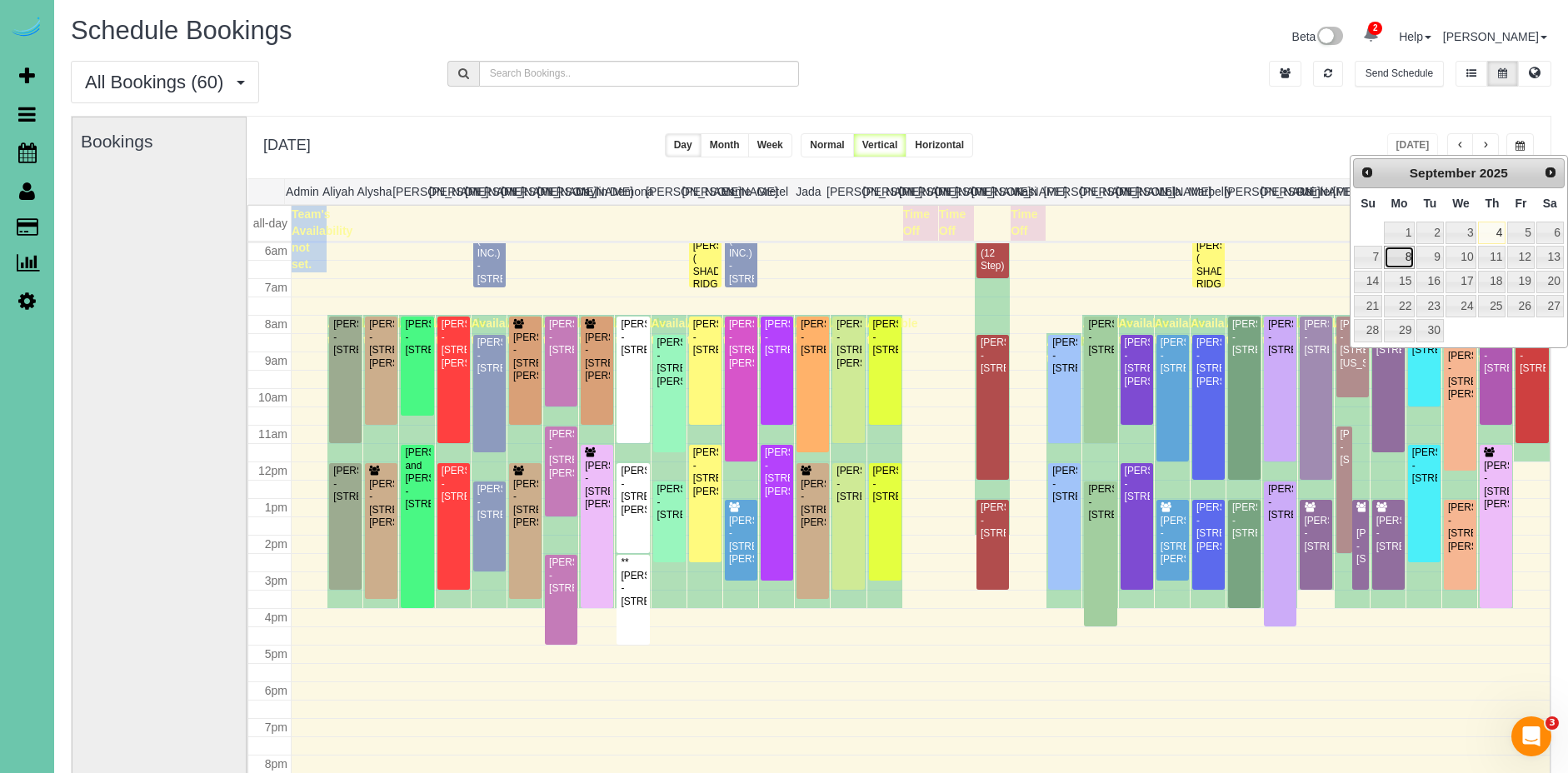
click at [1408, 256] on link "8" at bounding box center [1399, 256] width 31 height 22
type input "**********"
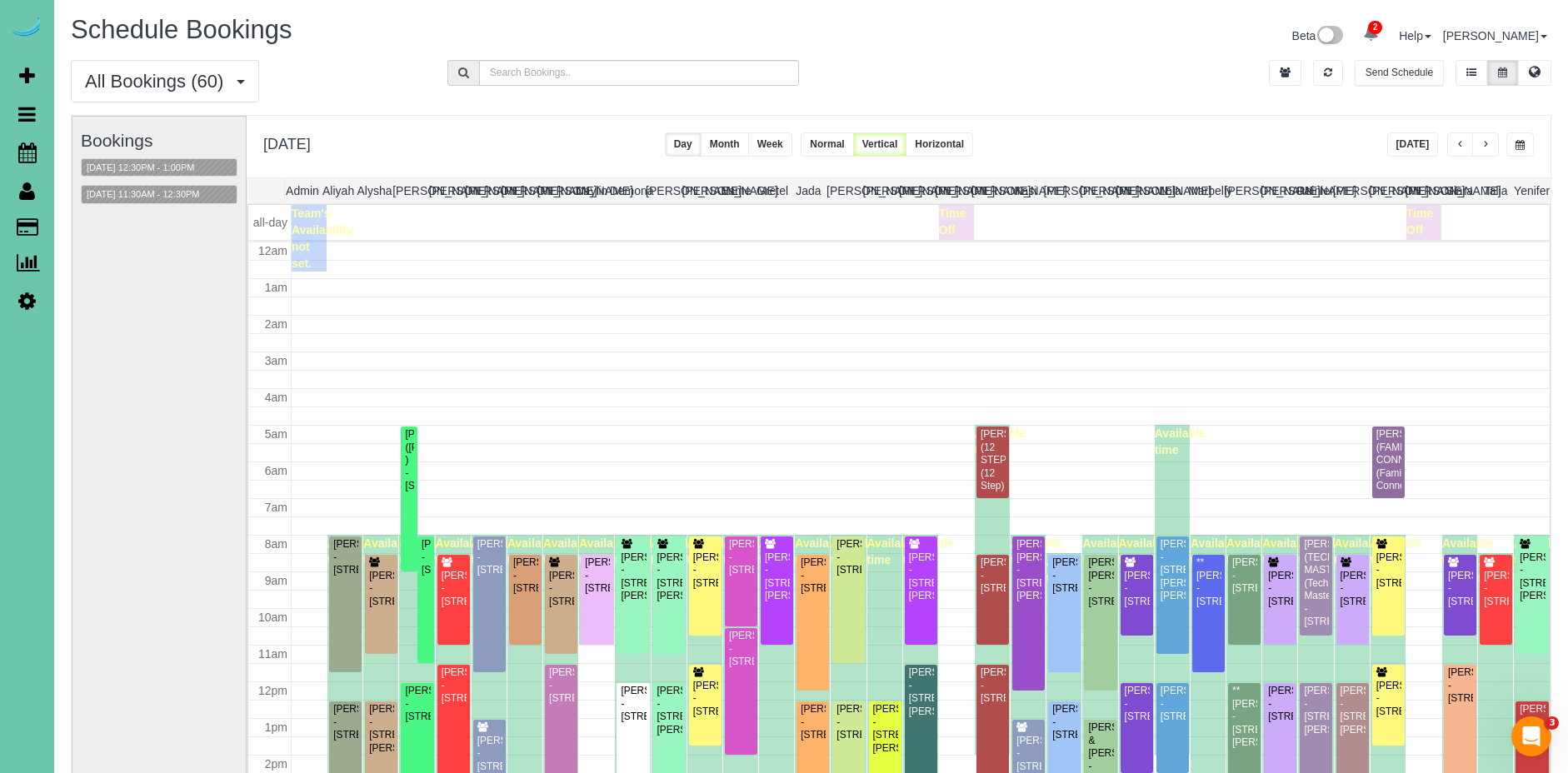
scroll to position [175, 0]
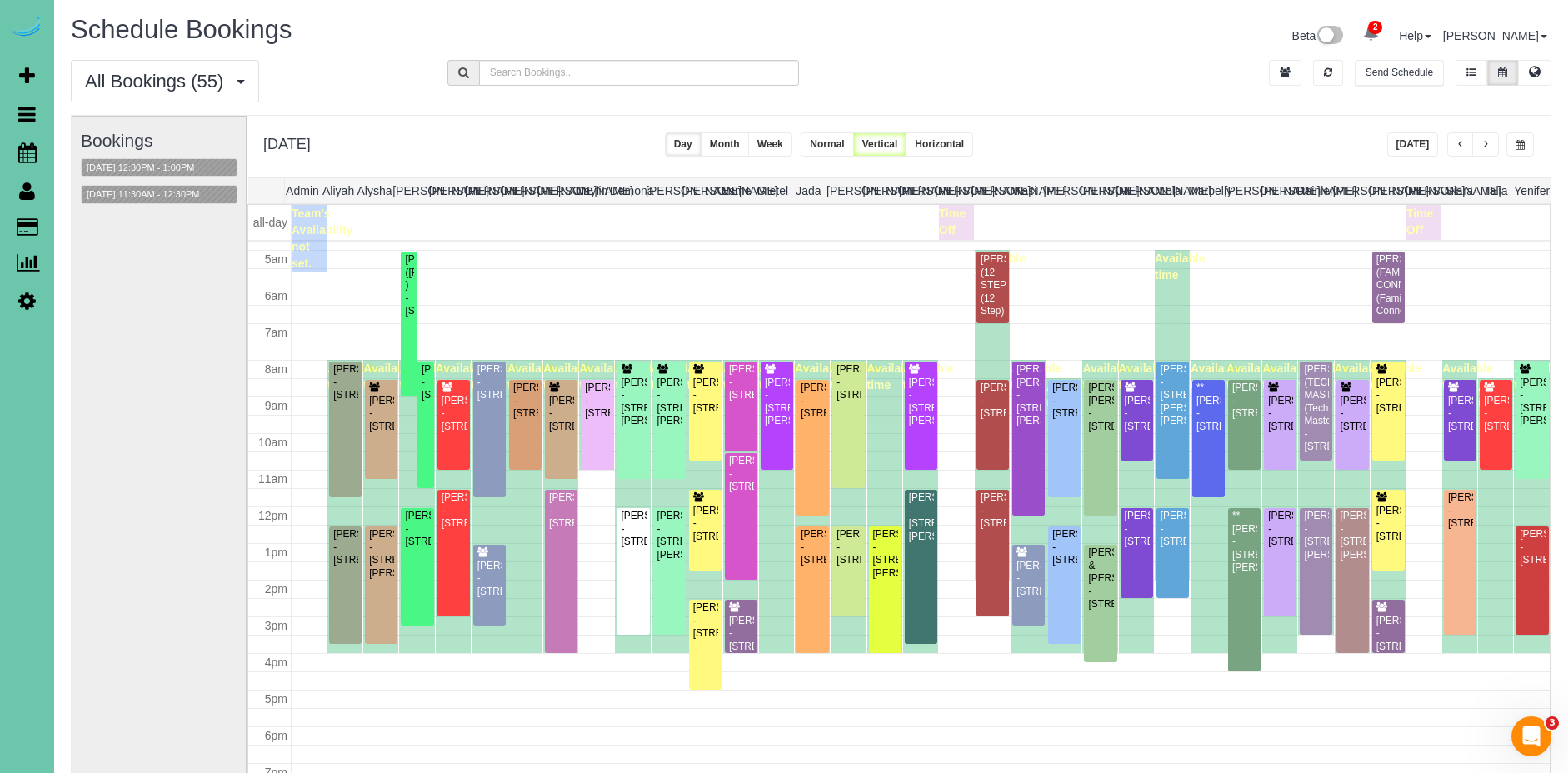
click at [1492, 144] on button "button" at bounding box center [1485, 144] width 27 height 24
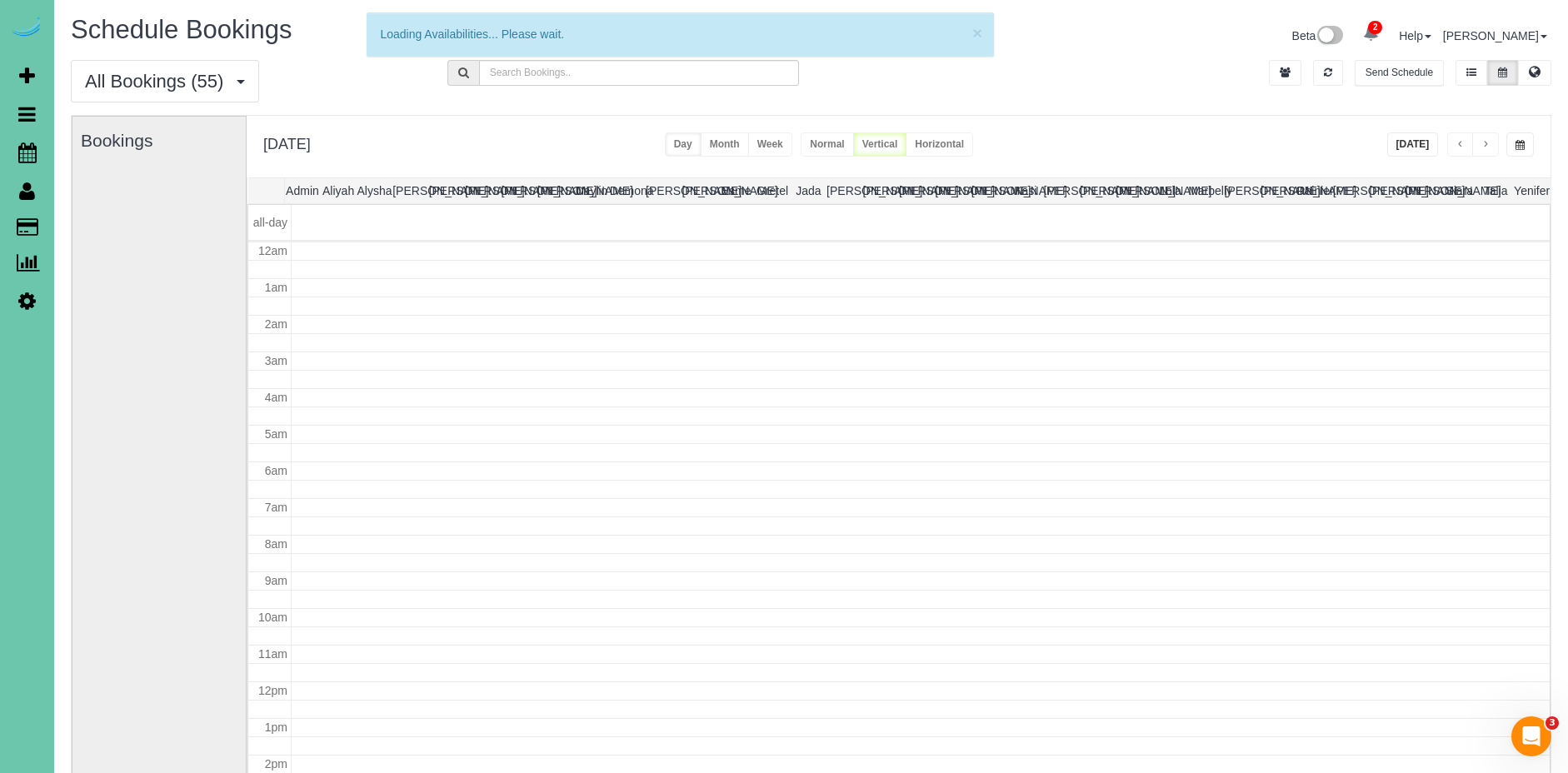
scroll to position [221, 0]
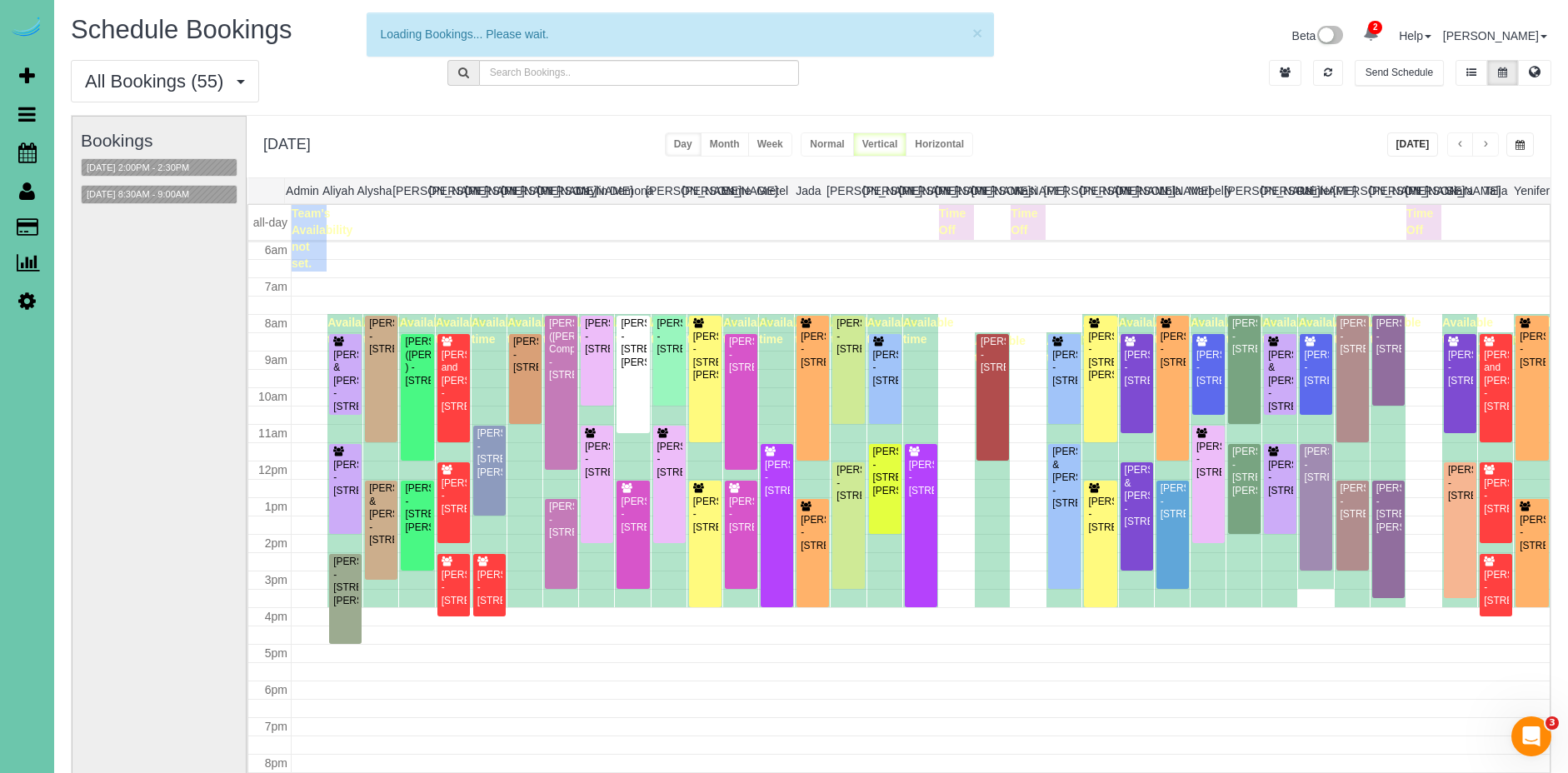
click at [1490, 144] on button "button" at bounding box center [1485, 144] width 27 height 24
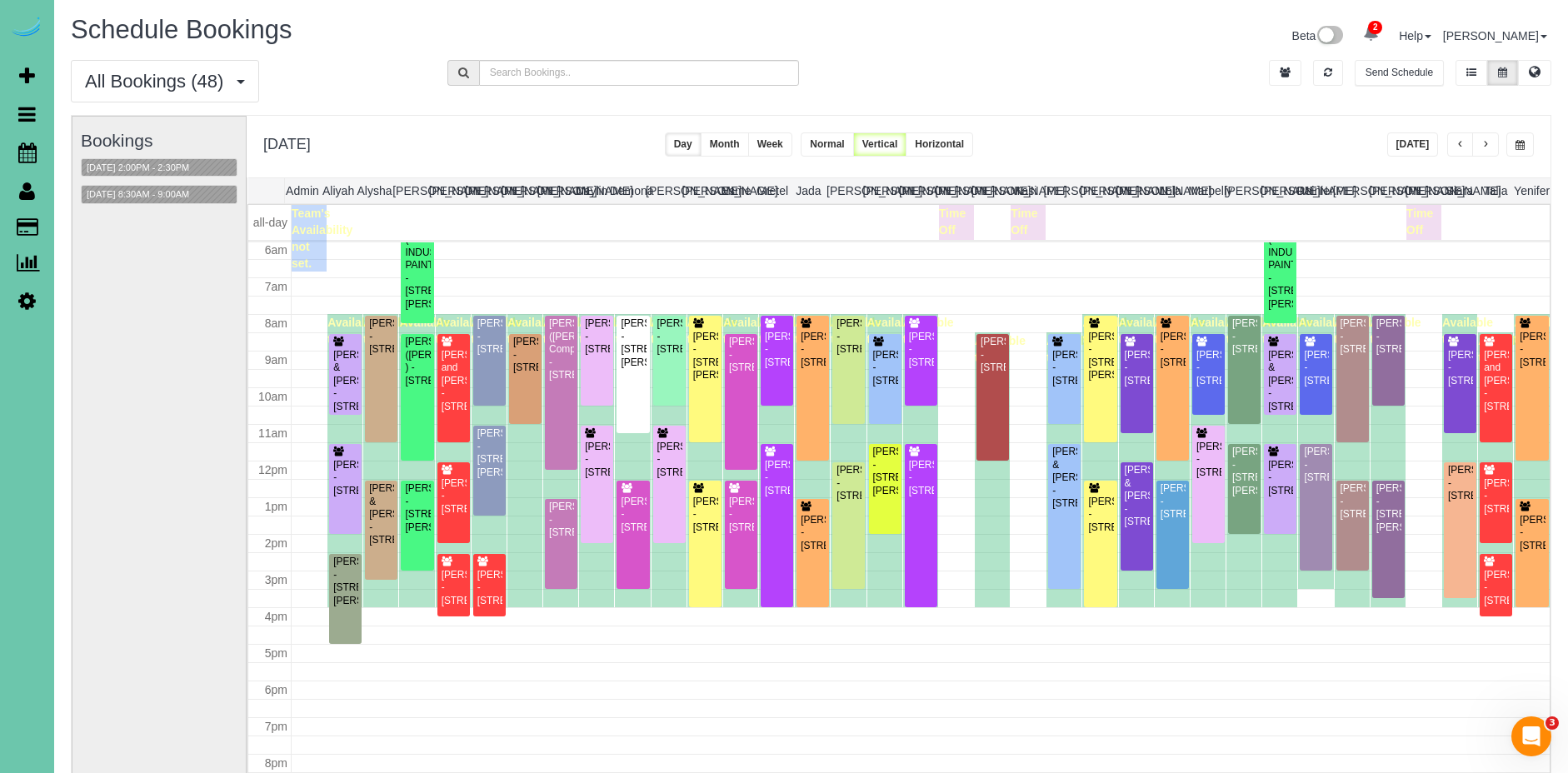
click at [1490, 145] on button "button" at bounding box center [1485, 144] width 27 height 24
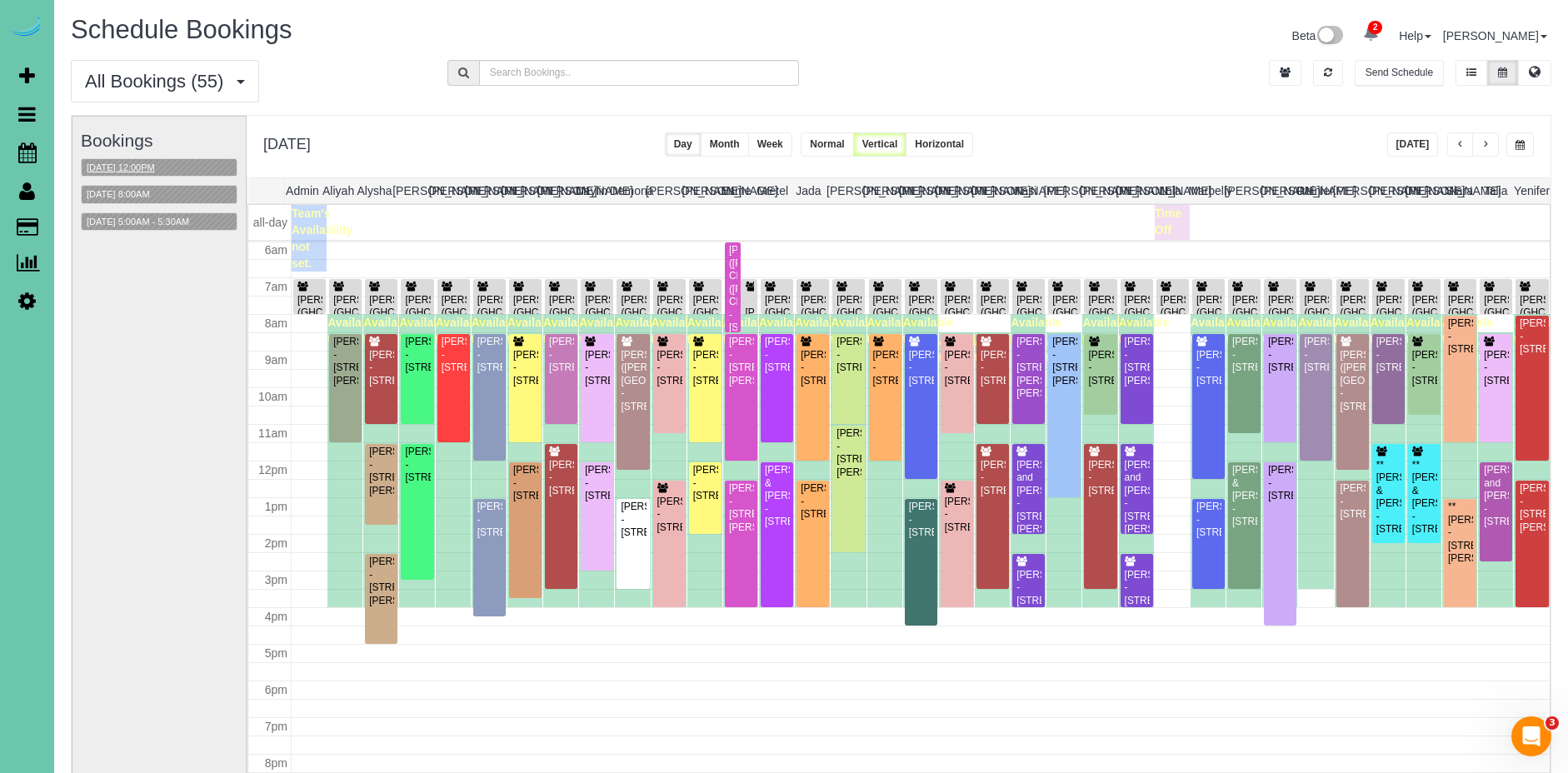
click at [151, 170] on button "09/10/2025 12:00PM" at bounding box center [121, 168] width 78 height 18
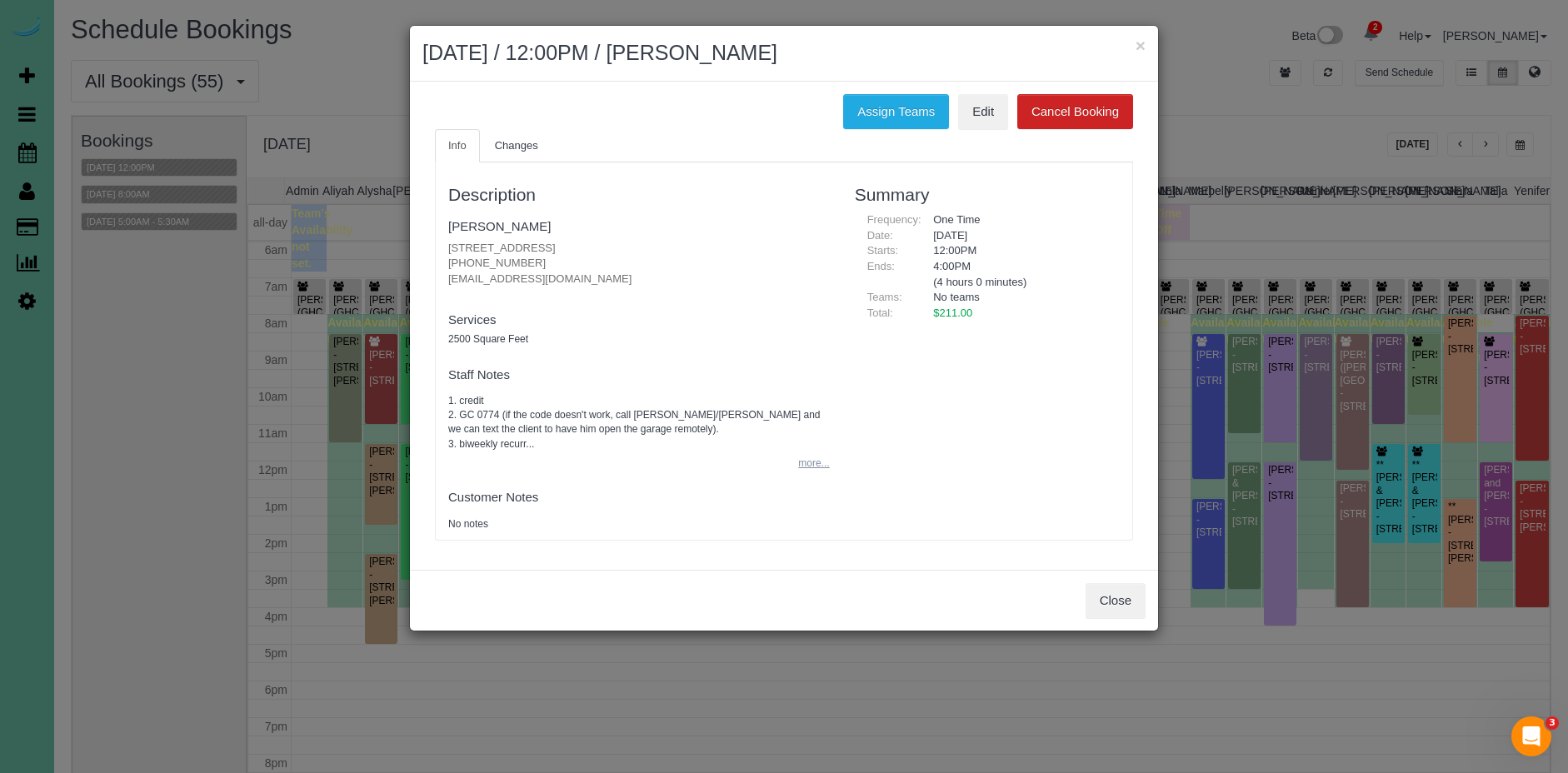
click at [796, 469] on button "more..." at bounding box center [809, 463] width 41 height 24
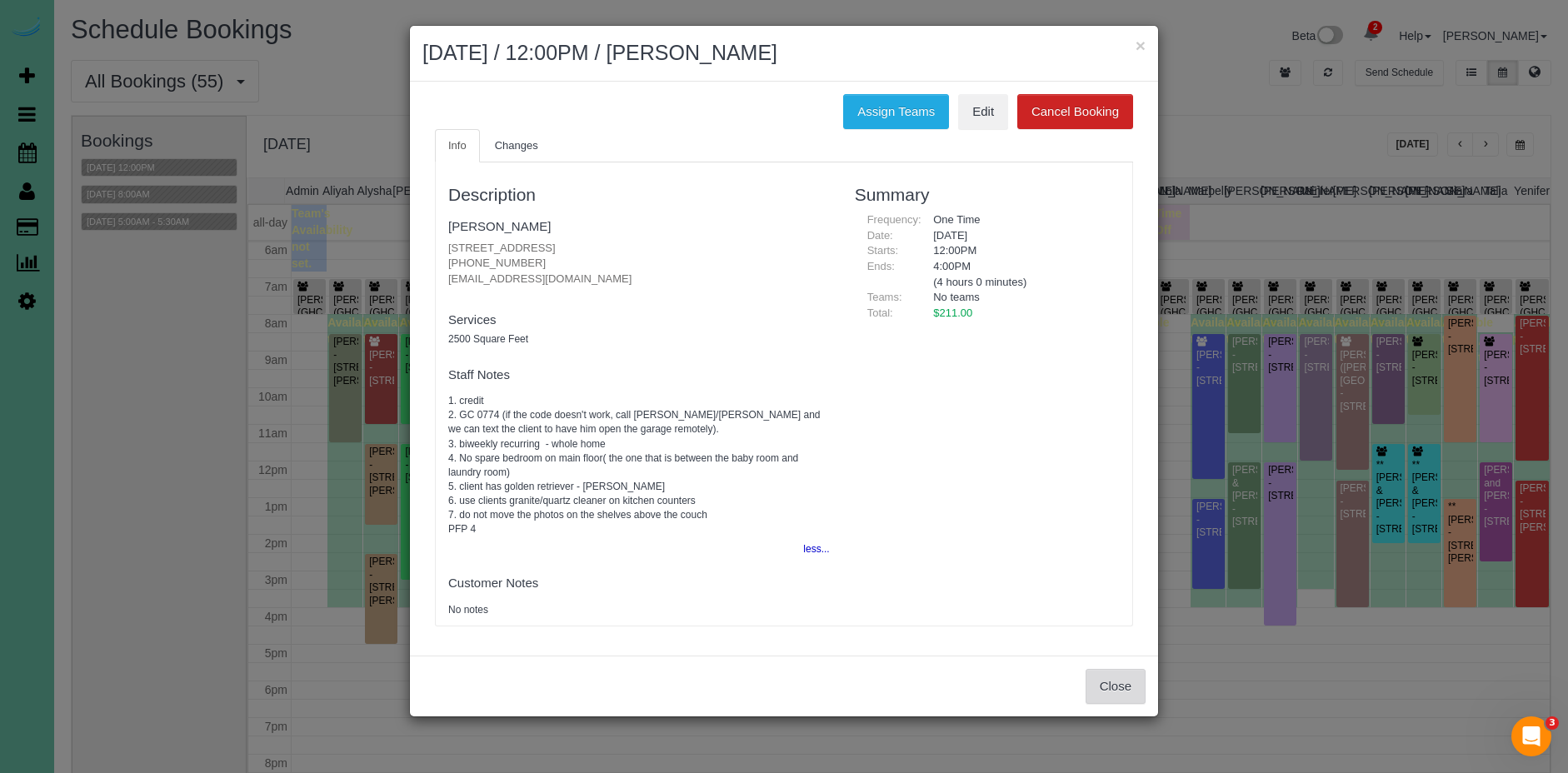
drag, startPoint x: 1136, startPoint y: 682, endPoint x: 1107, endPoint y: 638, distance: 52.7
click at [1136, 682] on button "Close" at bounding box center [1115, 686] width 60 height 35
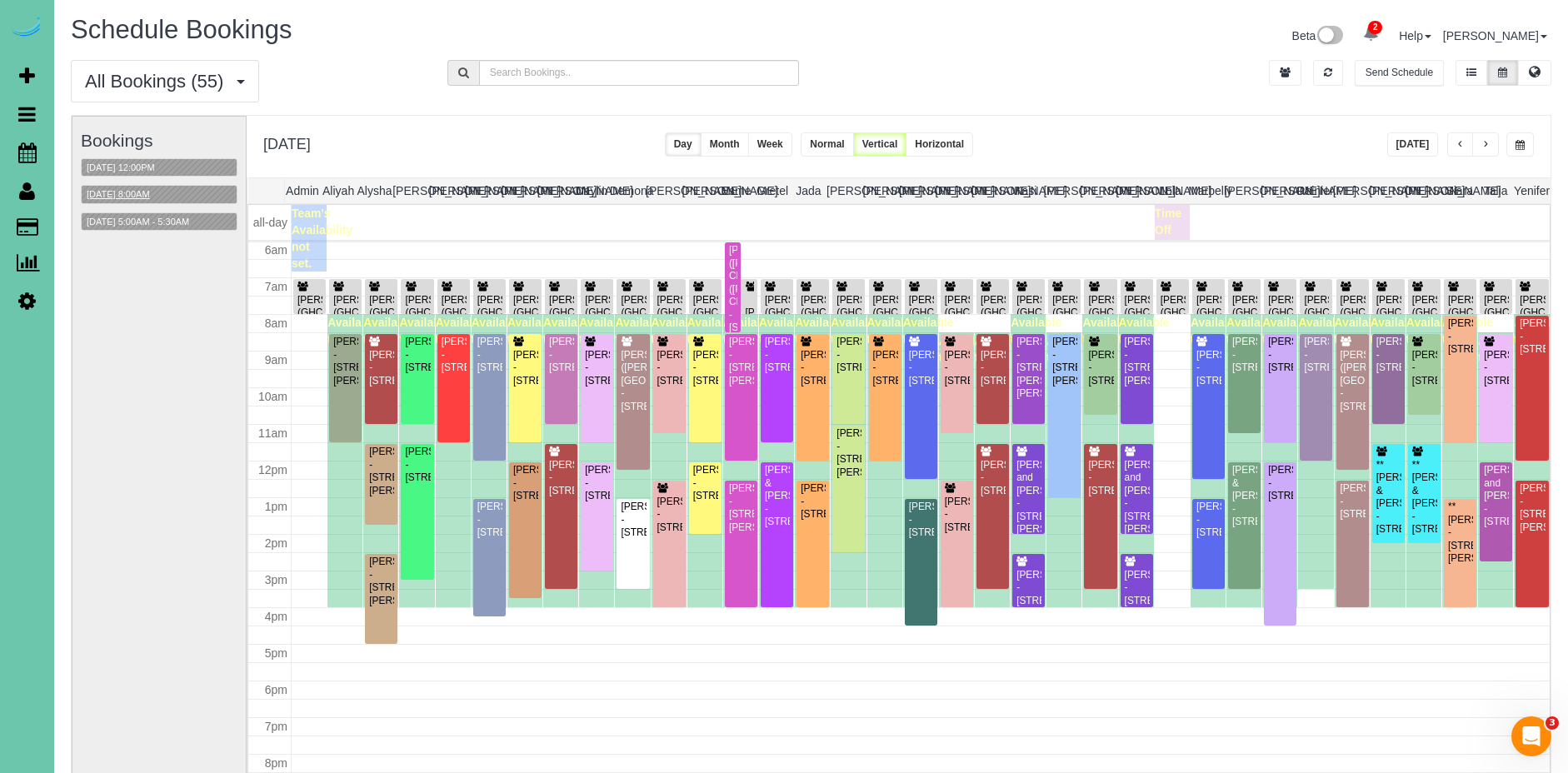
click at [147, 186] on button "09/10/2025 8:00AM" at bounding box center [118, 195] width 73 height 18
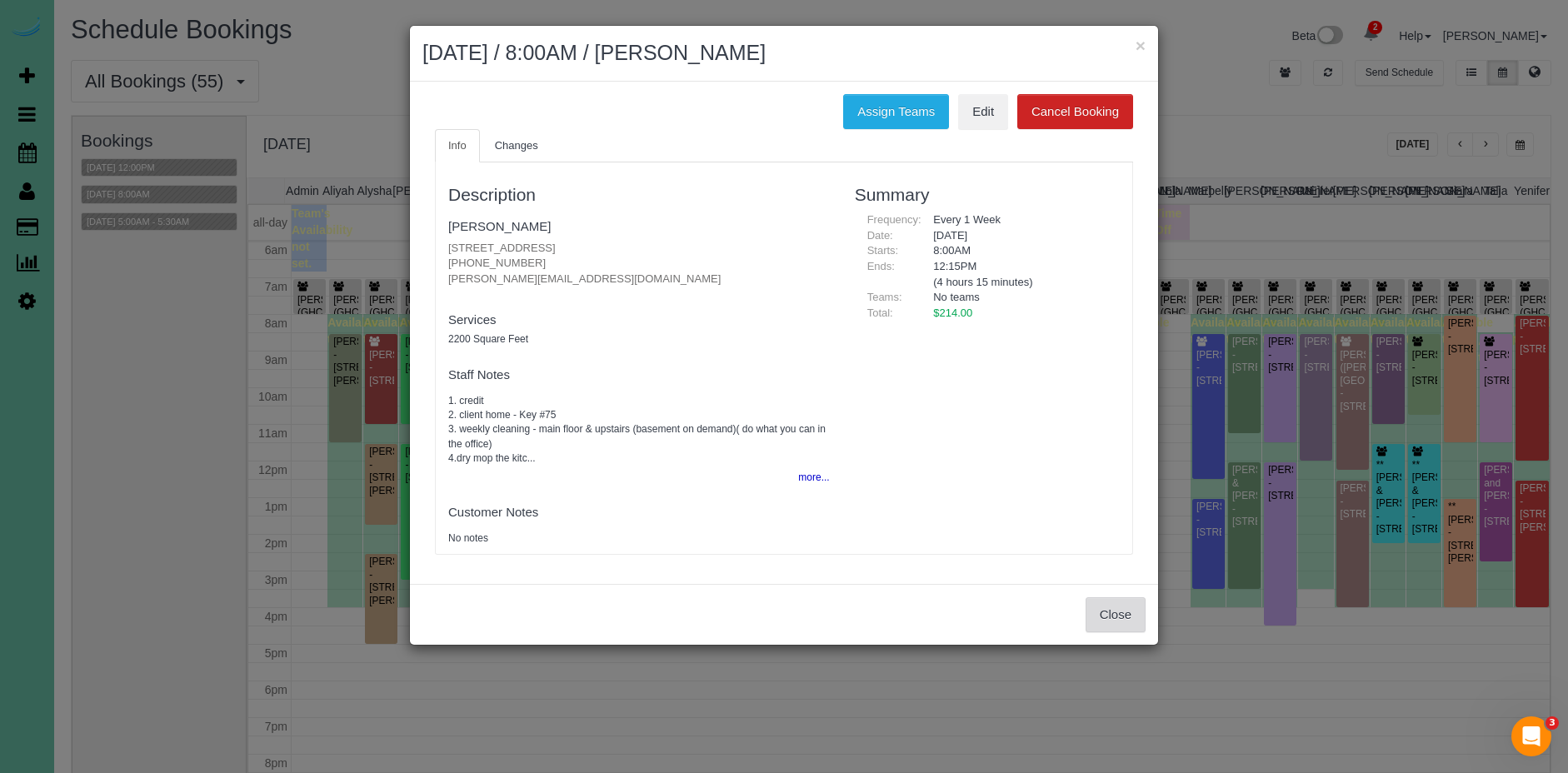
click at [1109, 612] on button "Close" at bounding box center [1115, 614] width 60 height 35
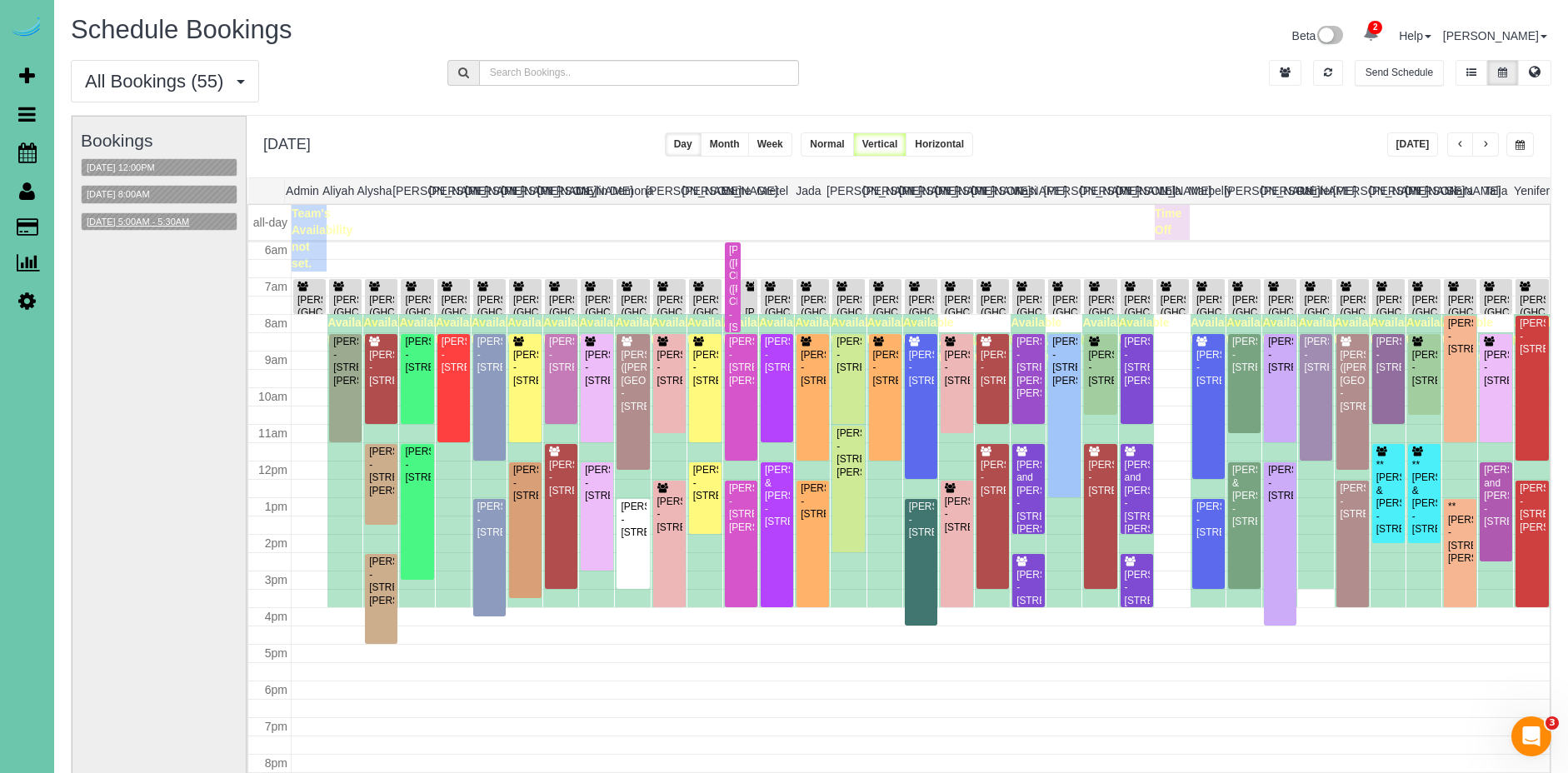
click at [135, 224] on button "09/10/2025 5:00AM - 5:30AM" at bounding box center [138, 222] width 112 height 18
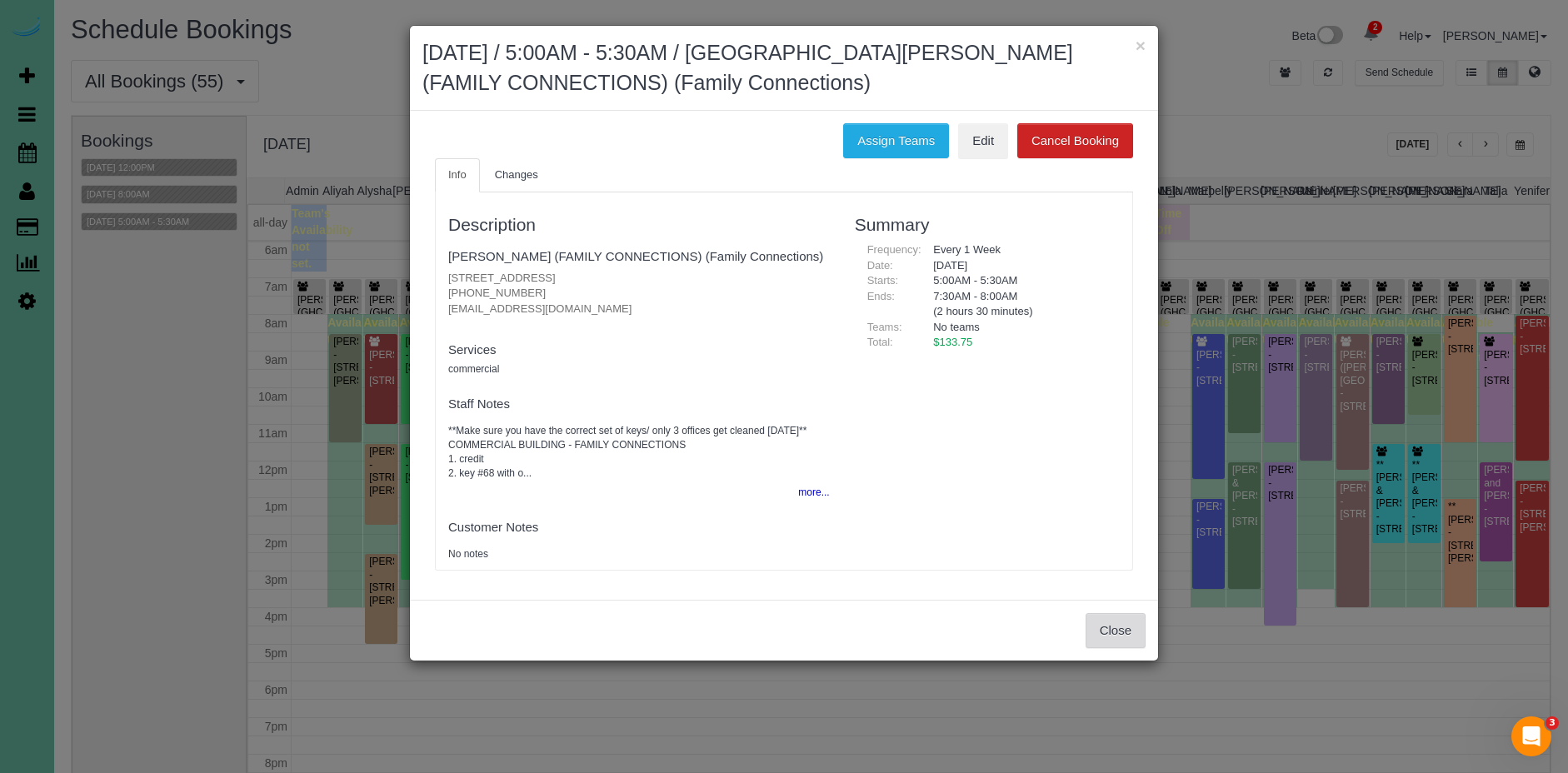
click at [1115, 631] on button "Close" at bounding box center [1115, 630] width 60 height 35
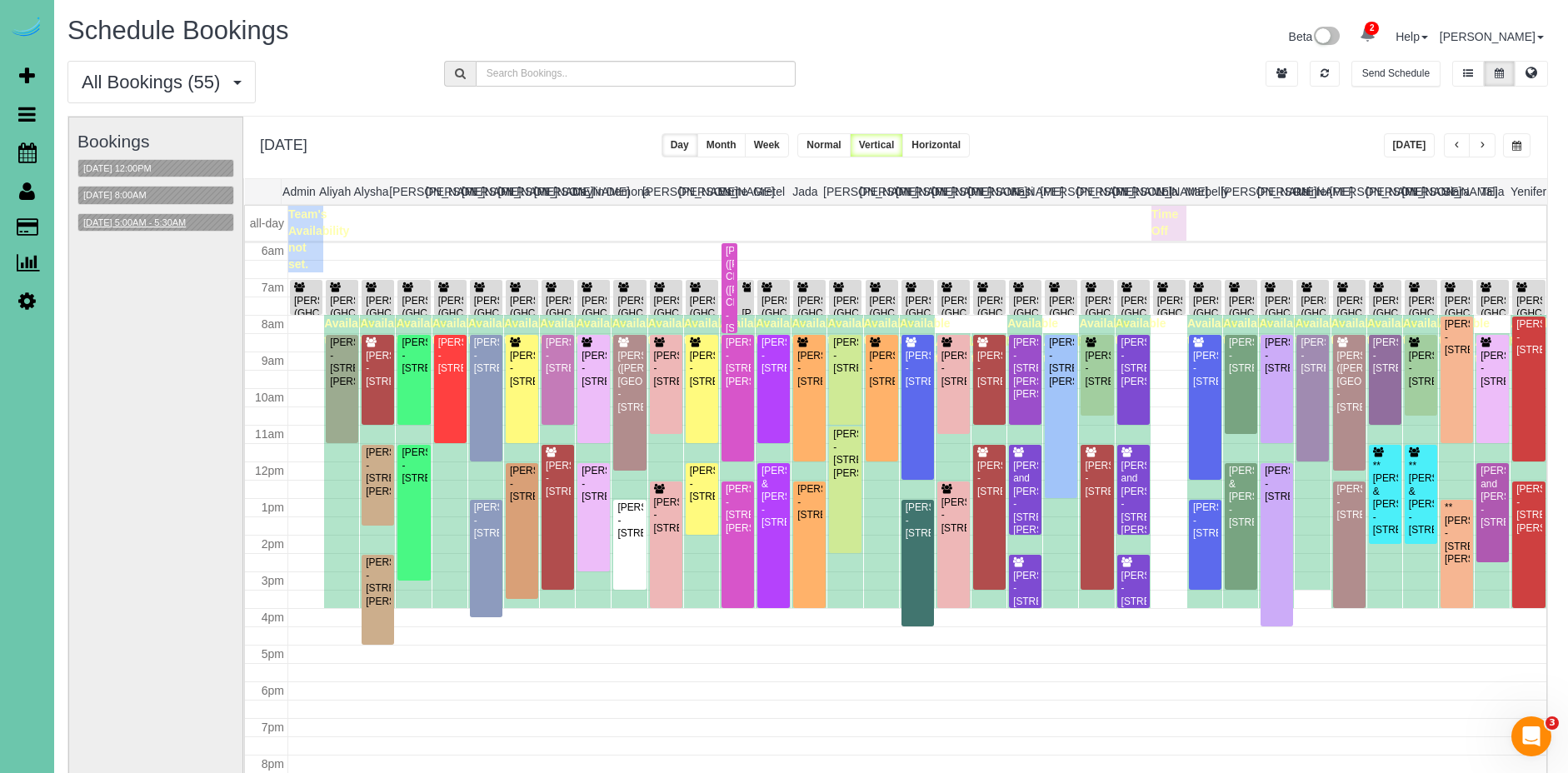
scroll to position [0, 0]
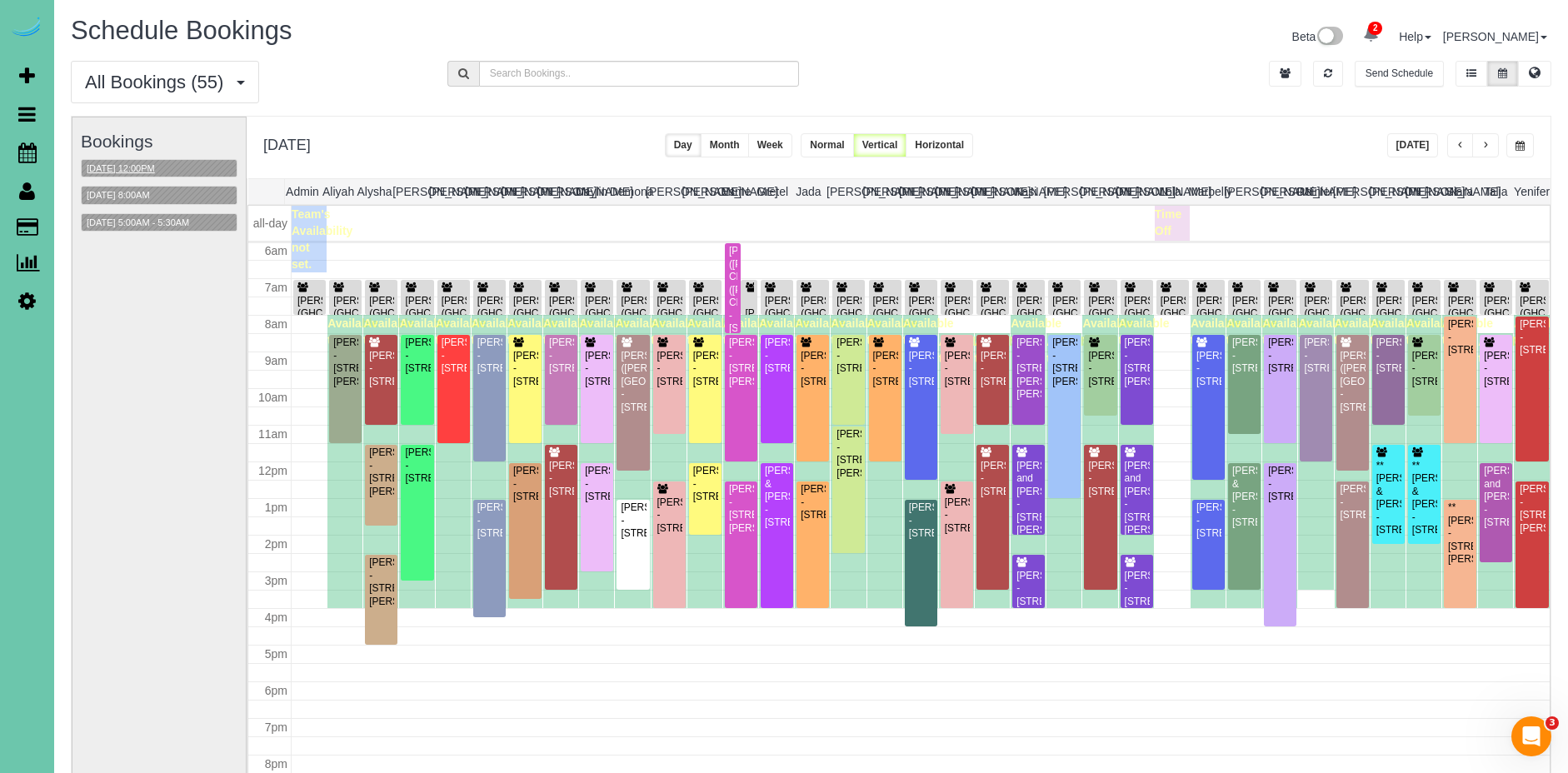
click at [145, 173] on button "09/10/2025 12:00PM" at bounding box center [121, 169] width 78 height 18
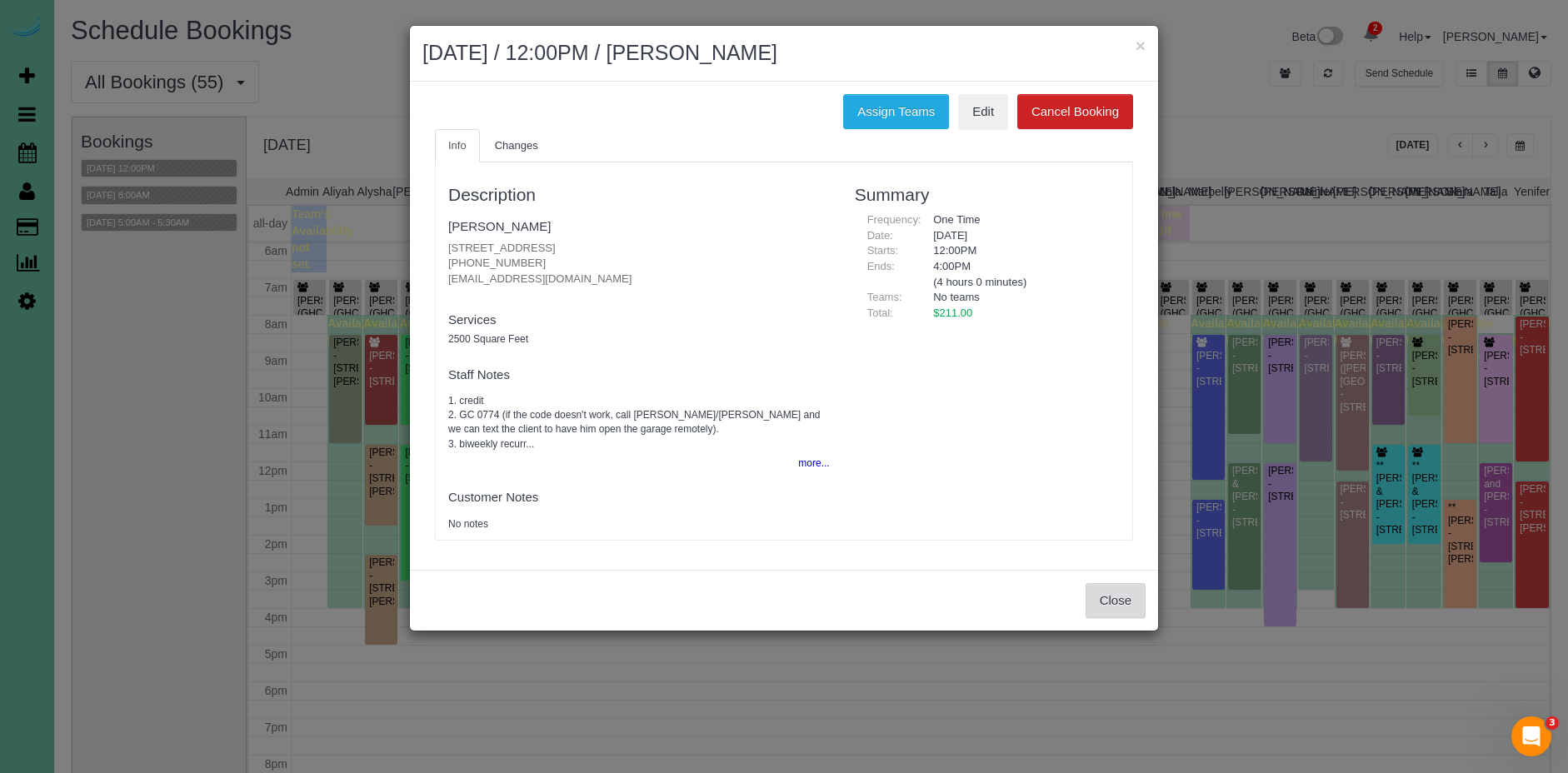
click at [1109, 614] on button "Close" at bounding box center [1115, 600] width 60 height 35
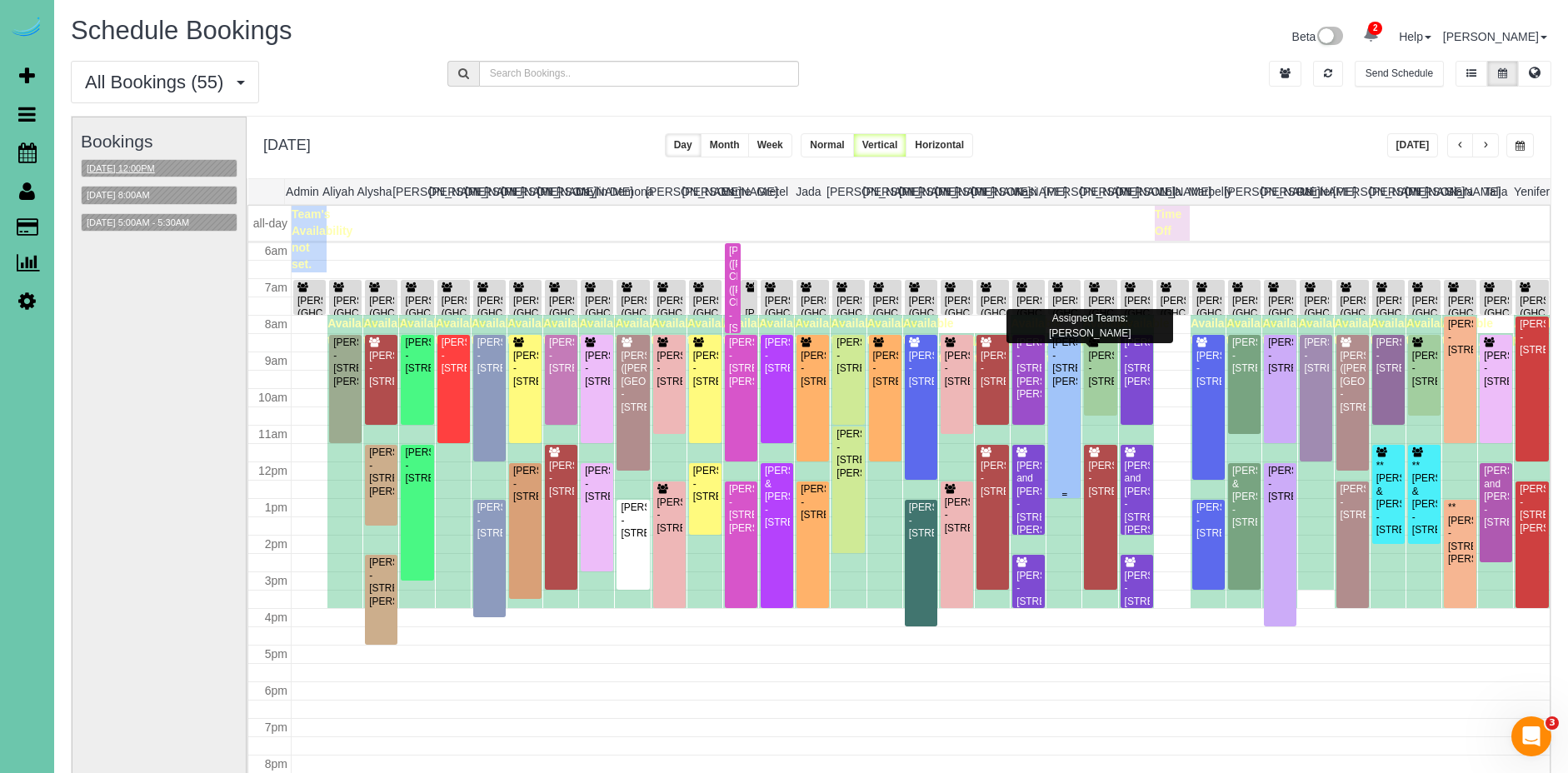
click at [1061, 388] on div "Laura Sprouls - 19601 Holmes St, Omaha, NE 68135" at bounding box center [1064, 362] width 26 height 52
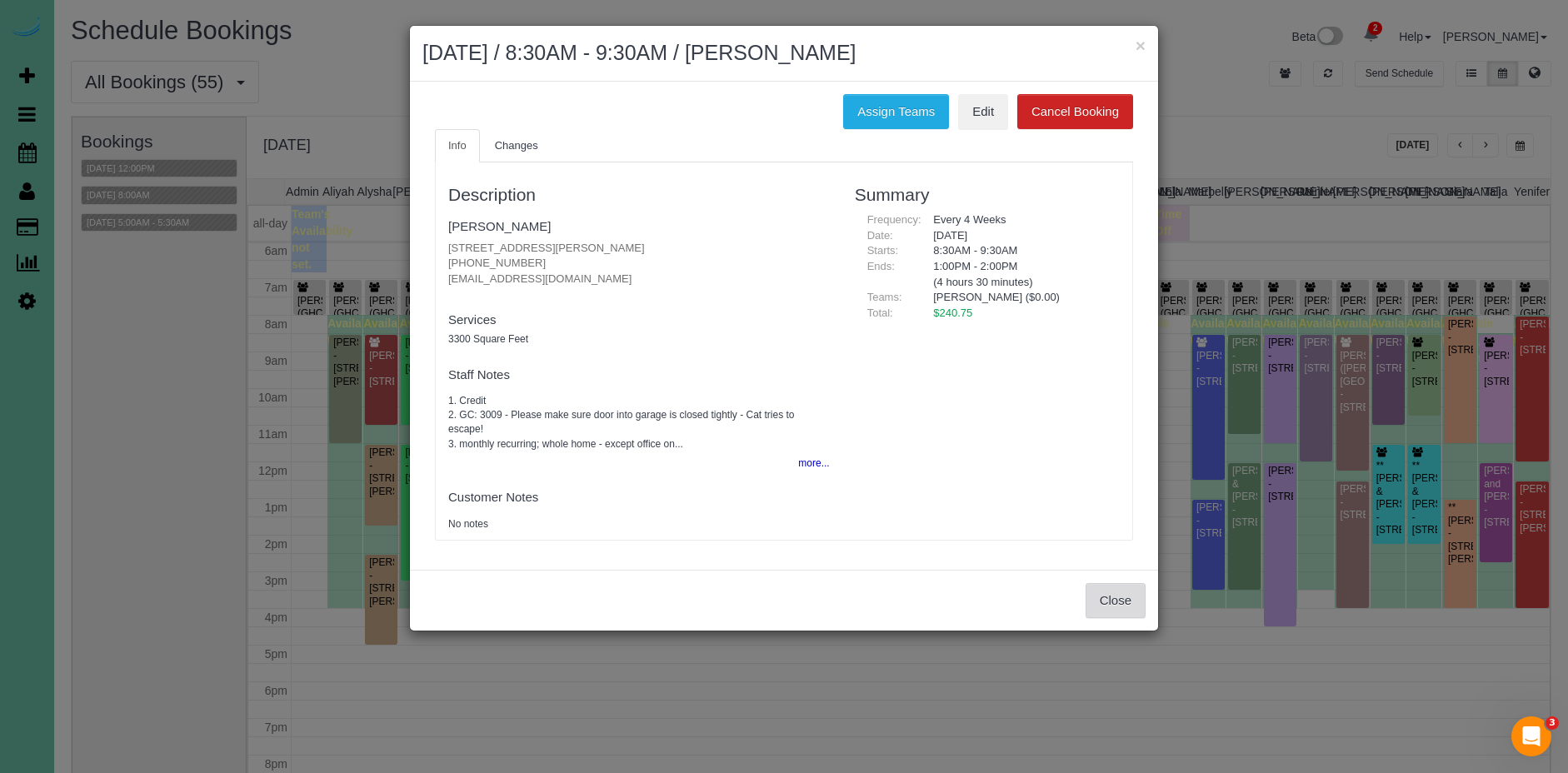
click at [1117, 603] on button "Close" at bounding box center [1115, 600] width 60 height 35
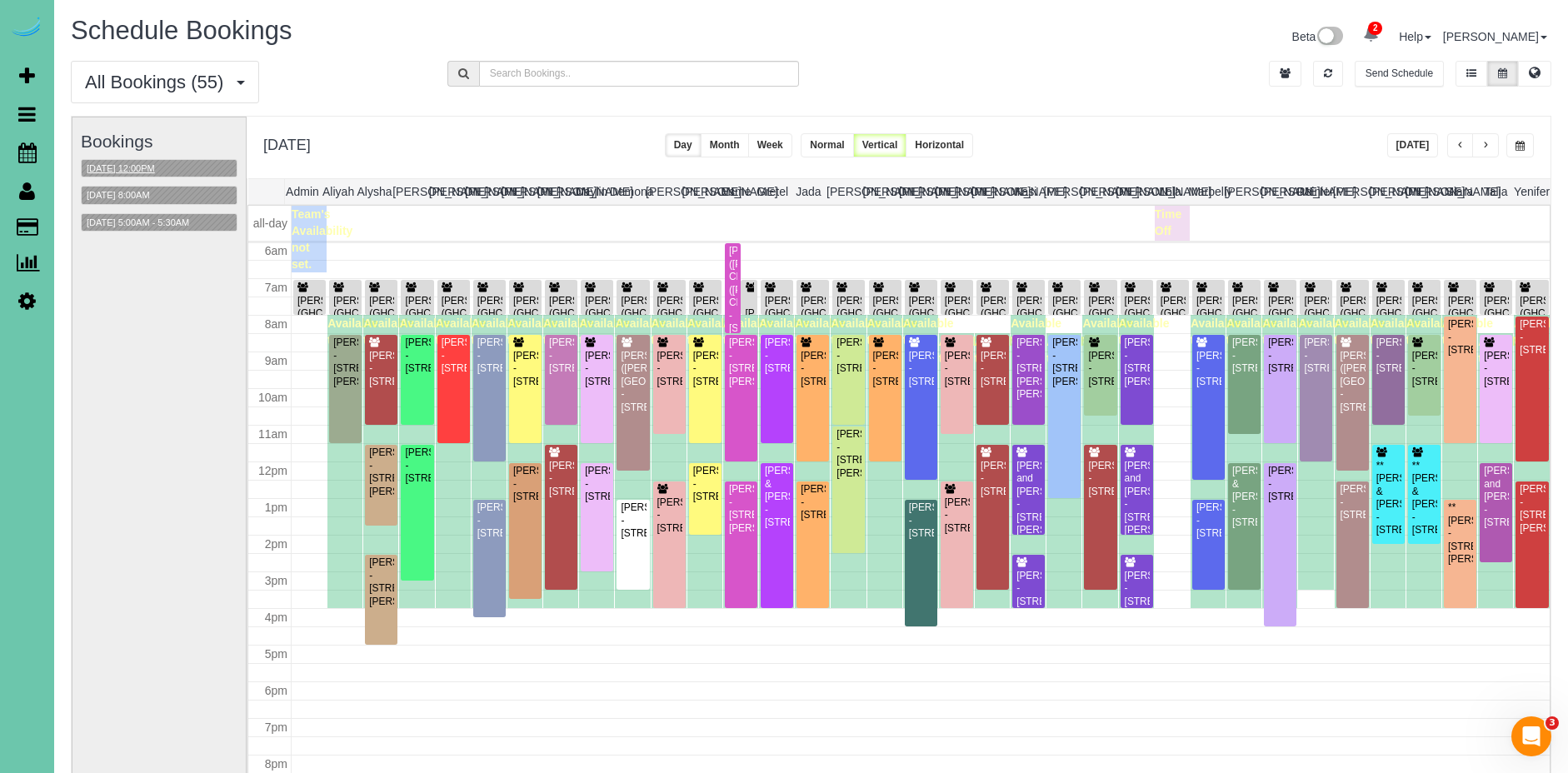
click at [139, 163] on button "09/10/2025 12:00PM" at bounding box center [121, 169] width 78 height 18
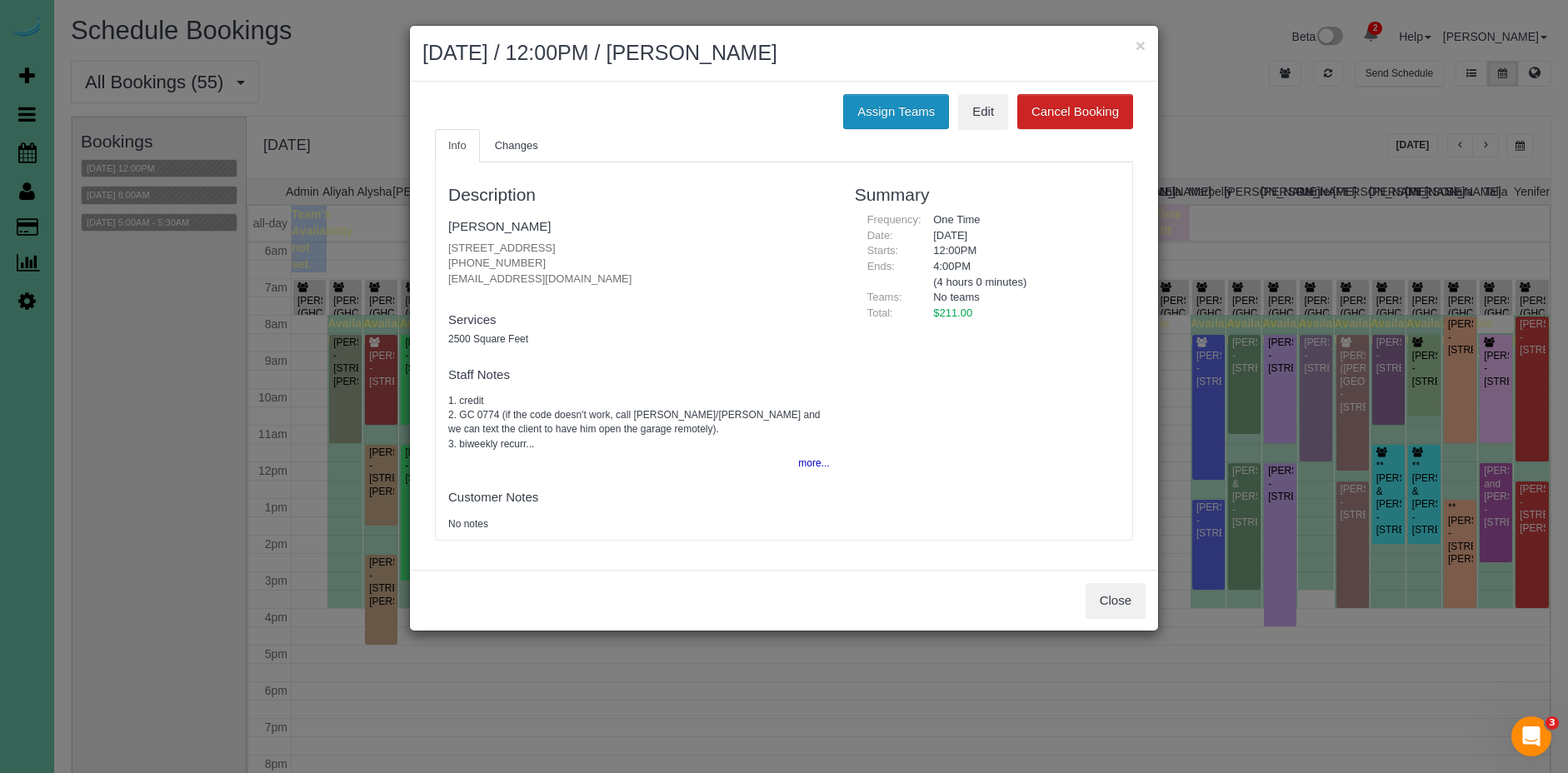
click at [877, 105] on button "Assign Teams" at bounding box center [895, 111] width 106 height 35
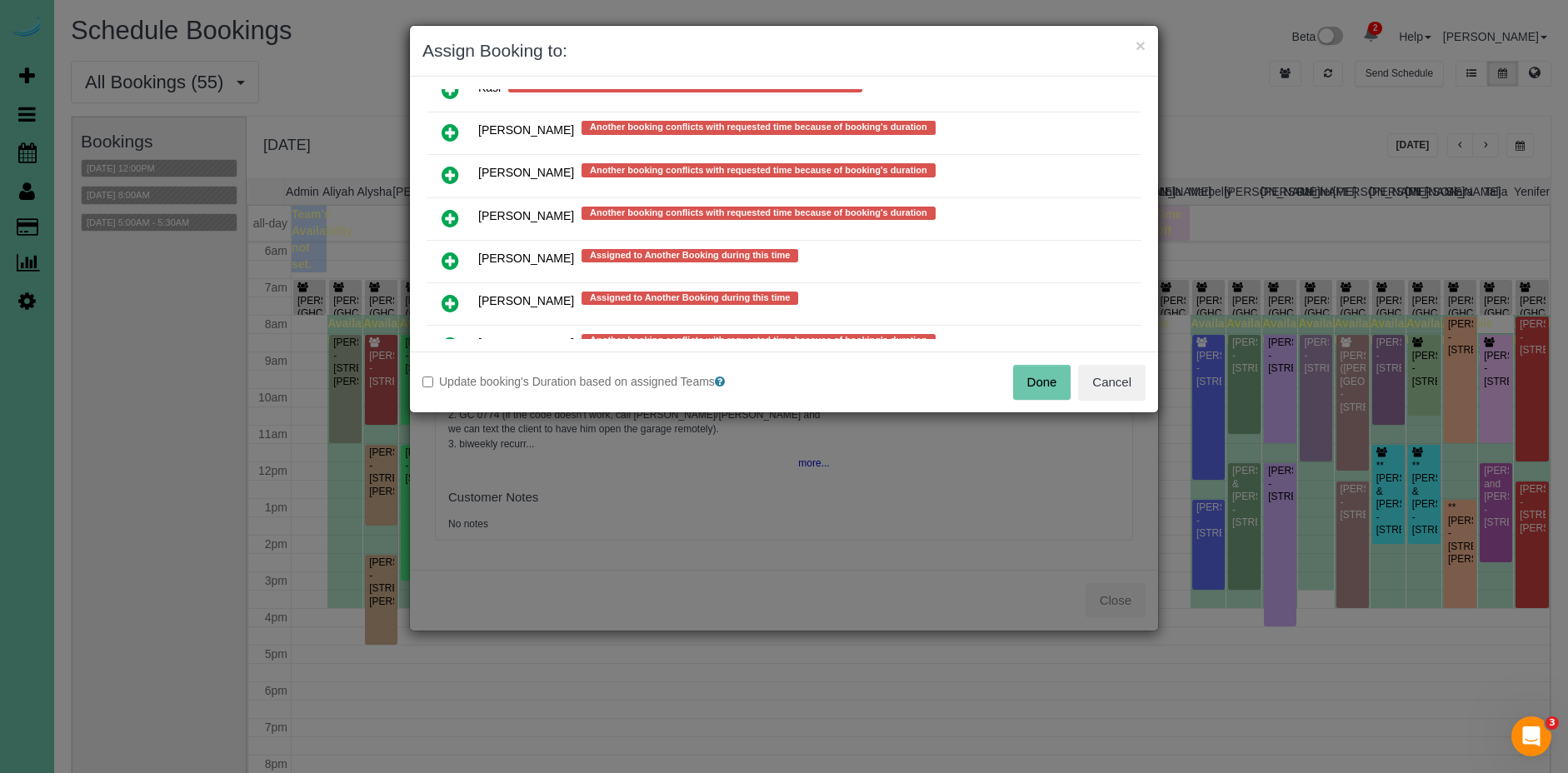
click at [449, 133] on icon at bounding box center [451, 132] width 18 height 20
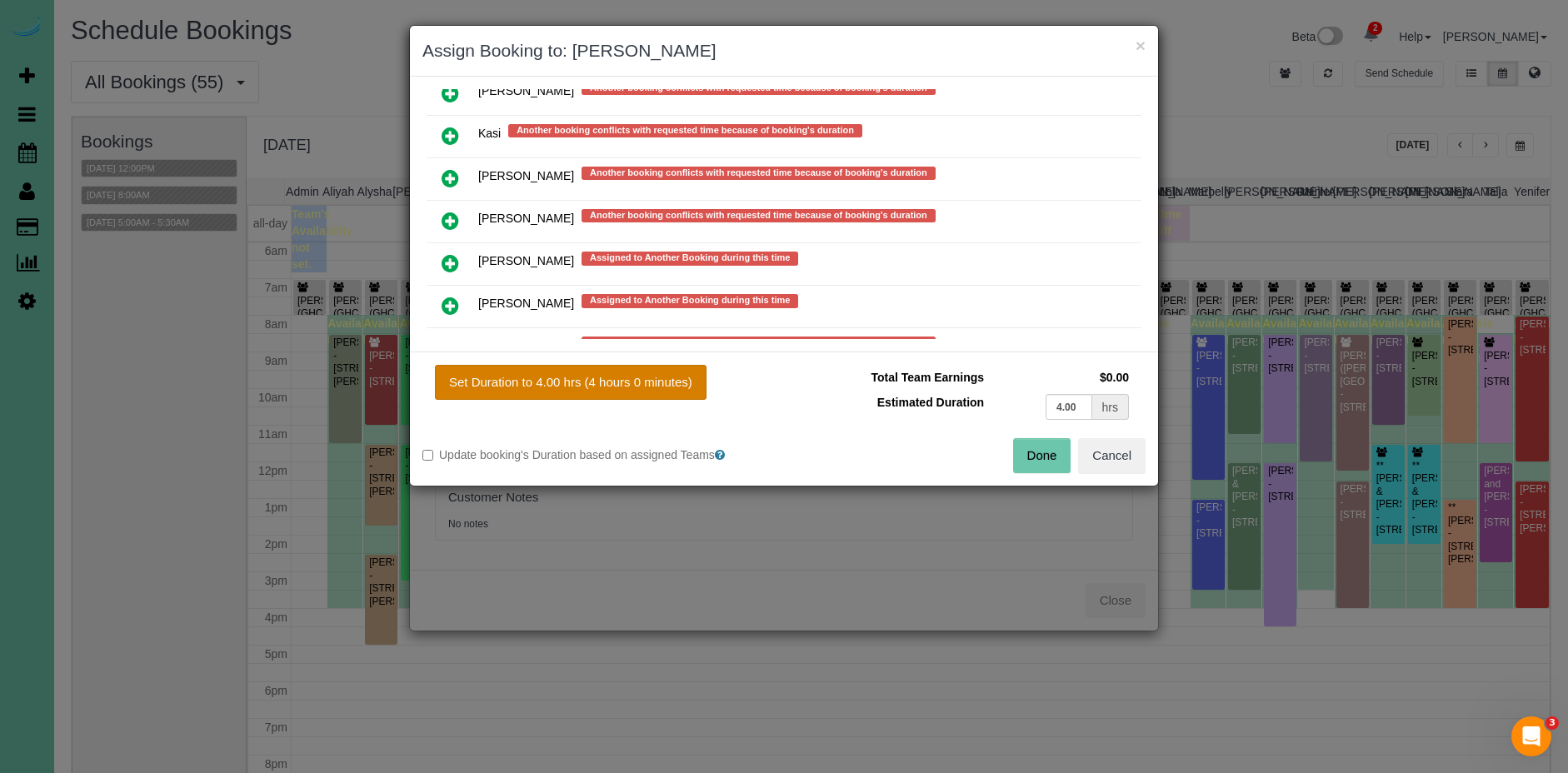
scroll to position [1361, 0]
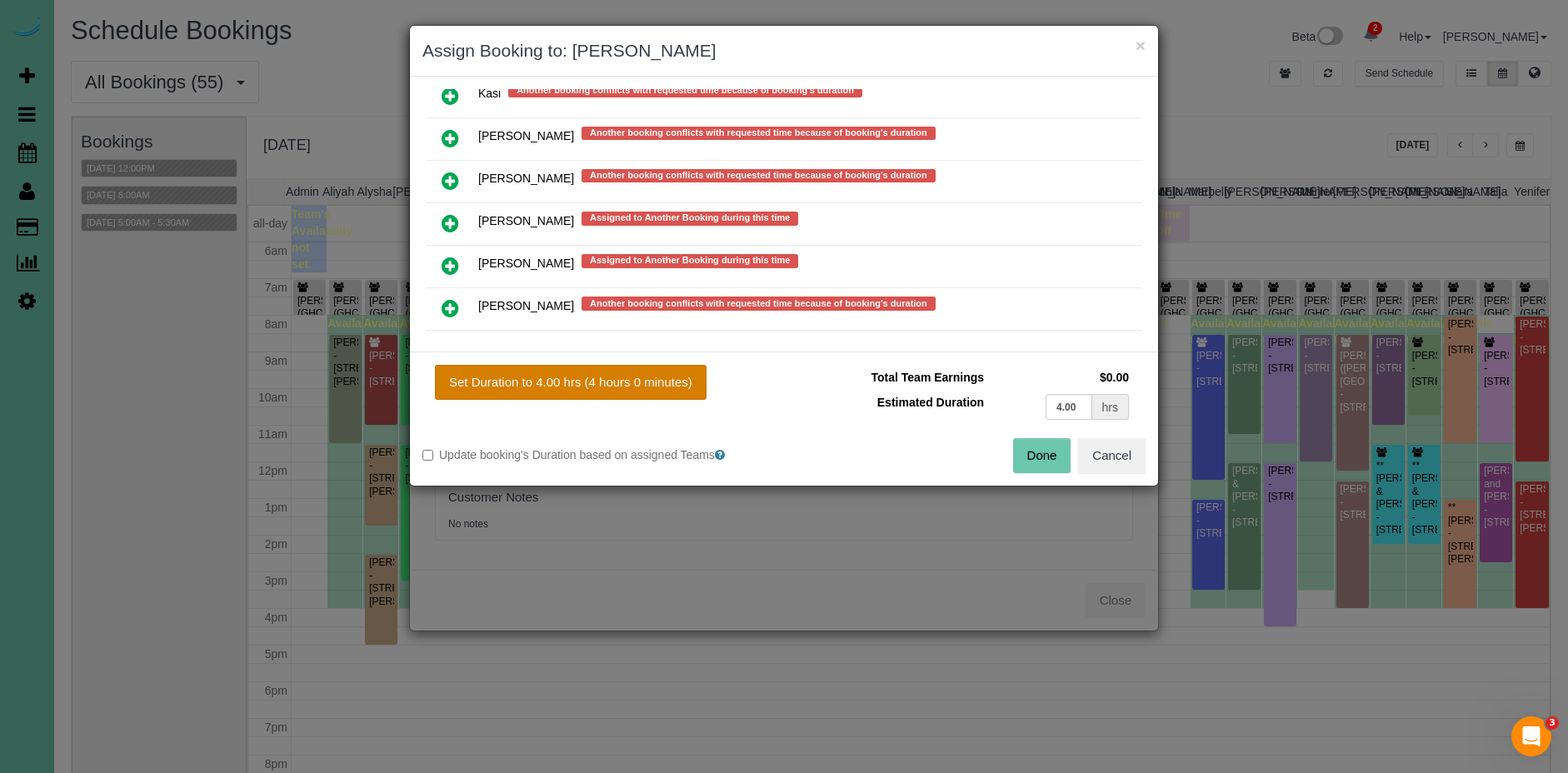
click at [662, 373] on button "Set Duration to 4.00 hrs (4 hours 0 minutes)" at bounding box center [570, 382] width 272 height 35
type input "4.00"
click at [1022, 451] on button "Done" at bounding box center [1041, 455] width 58 height 35
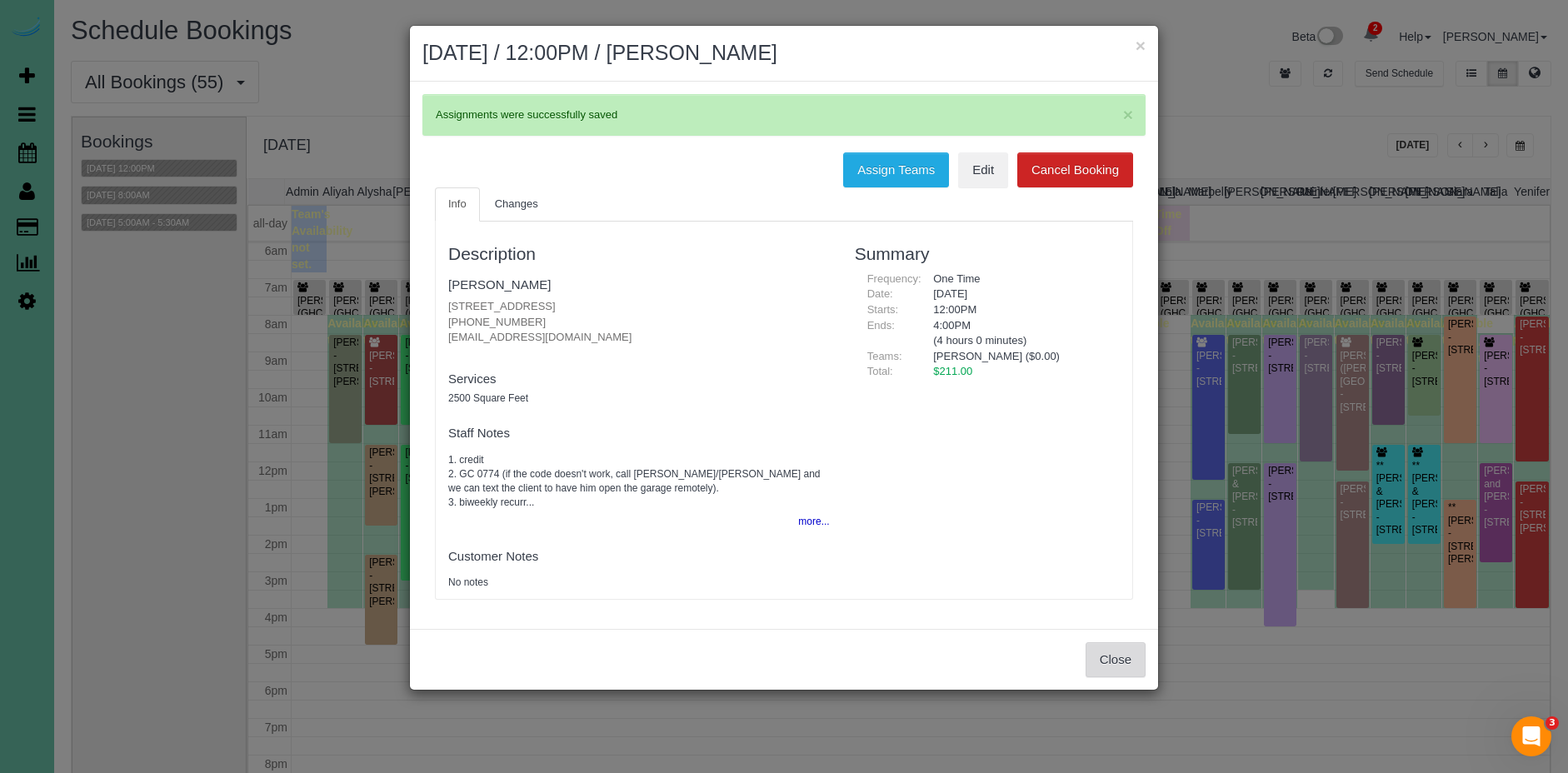
click at [1117, 668] on button "Close" at bounding box center [1115, 659] width 60 height 35
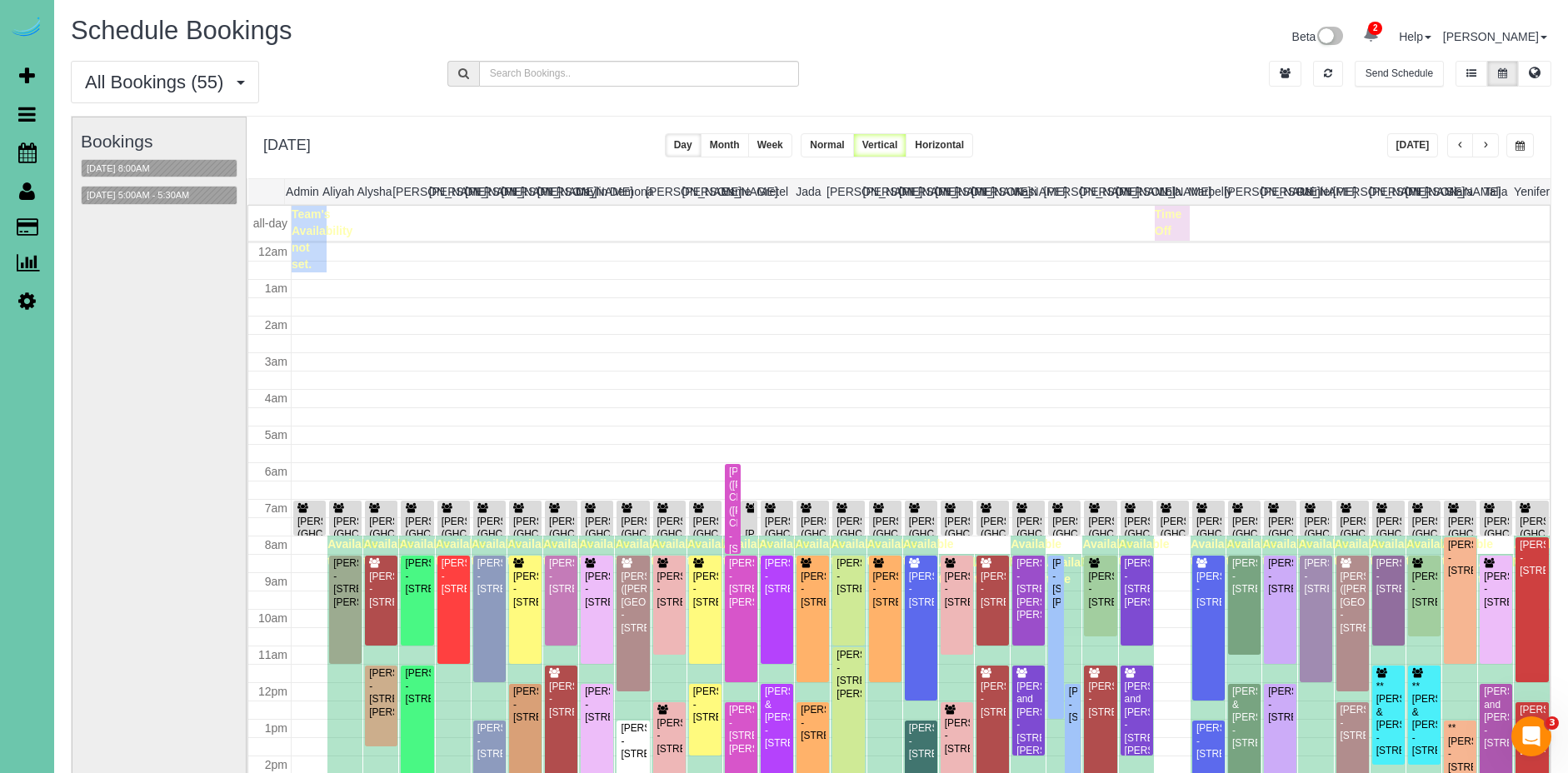
scroll to position [221, 0]
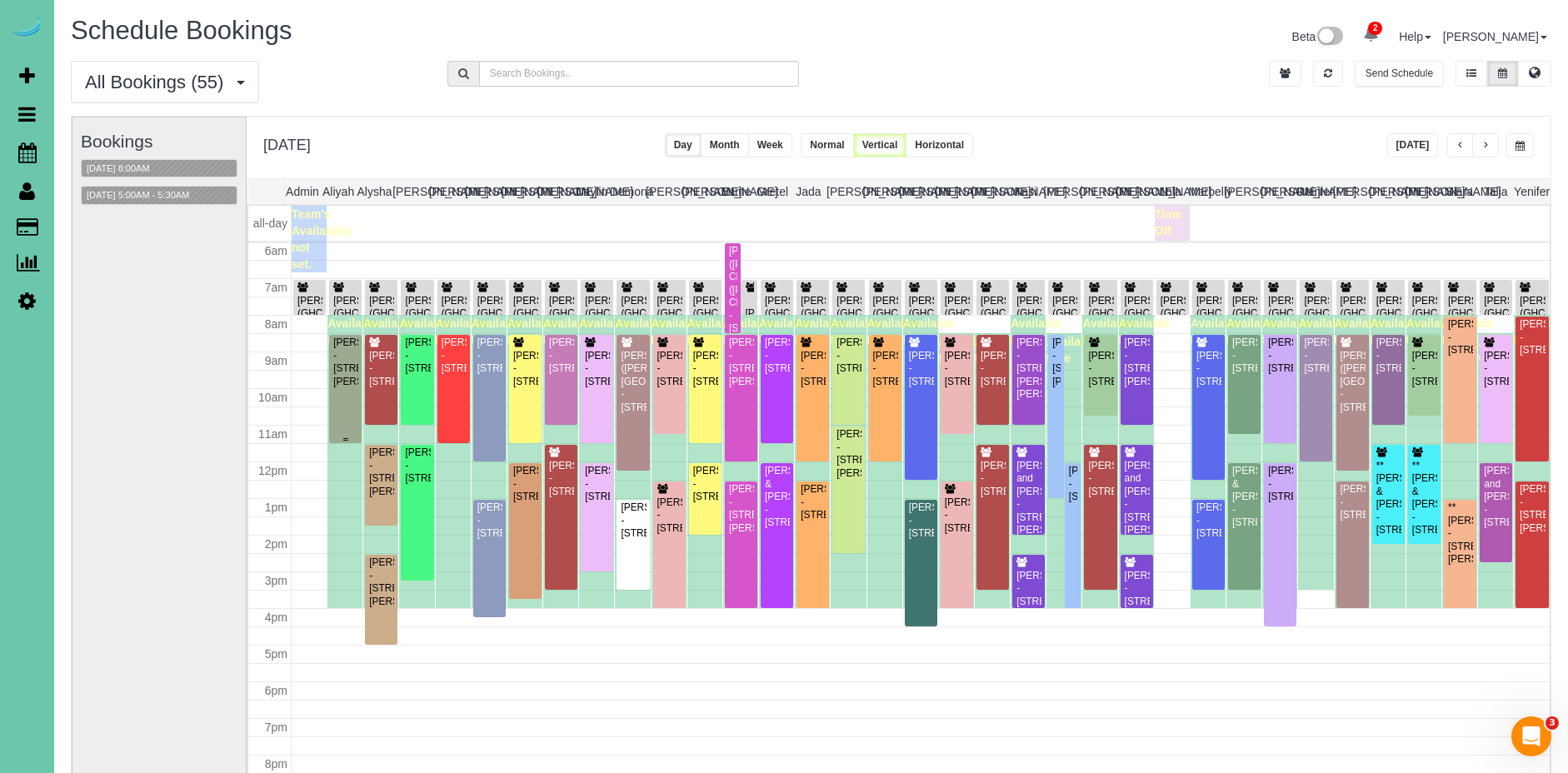
click at [354, 388] on div "Brandy Rader - 12926 Lillian St, Omaha, NE 68138" at bounding box center [345, 362] width 26 height 52
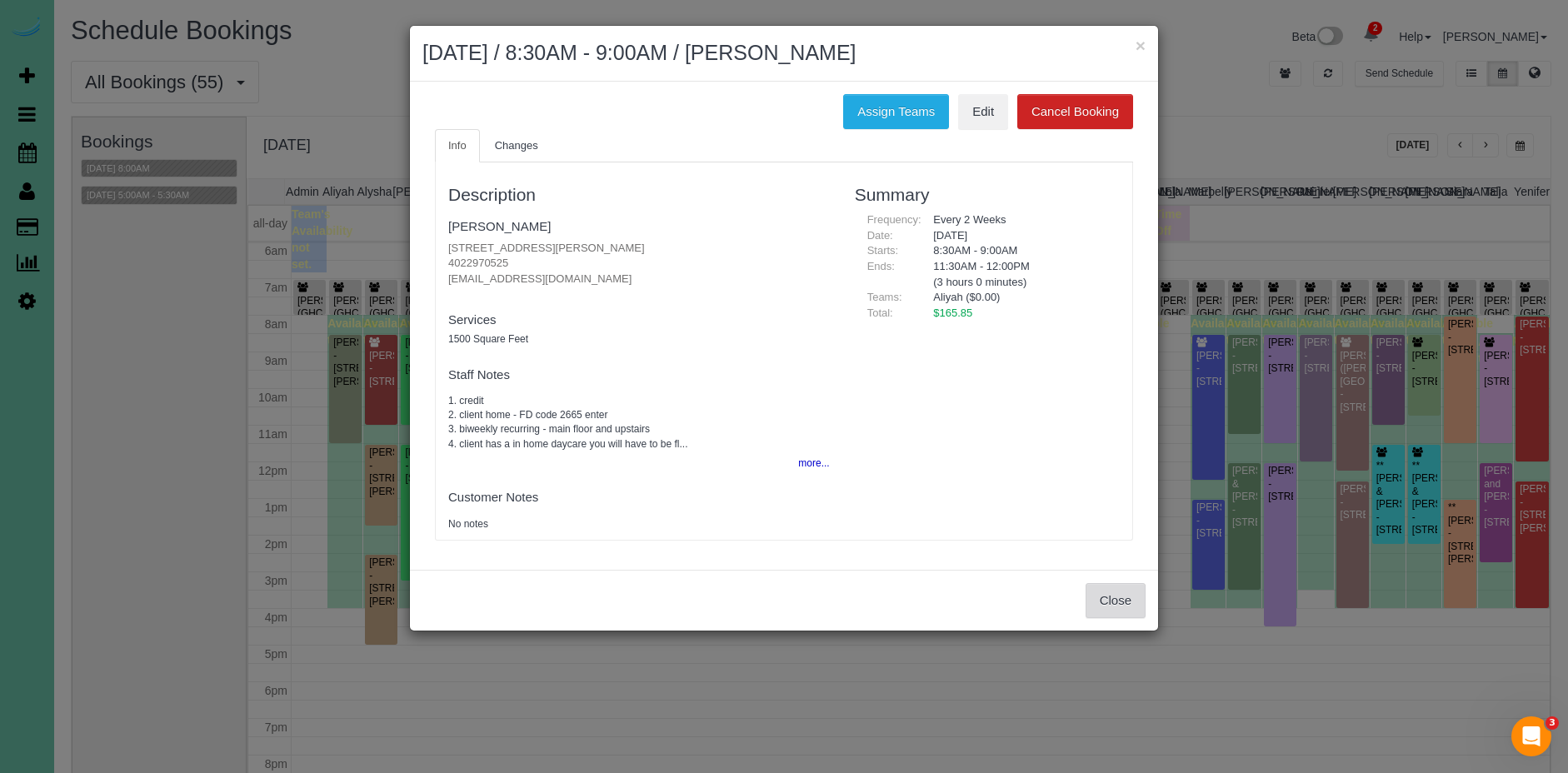
drag, startPoint x: 1132, startPoint y: 613, endPoint x: 960, endPoint y: 552, distance: 182.5
click at [1132, 613] on button "Close" at bounding box center [1115, 600] width 60 height 35
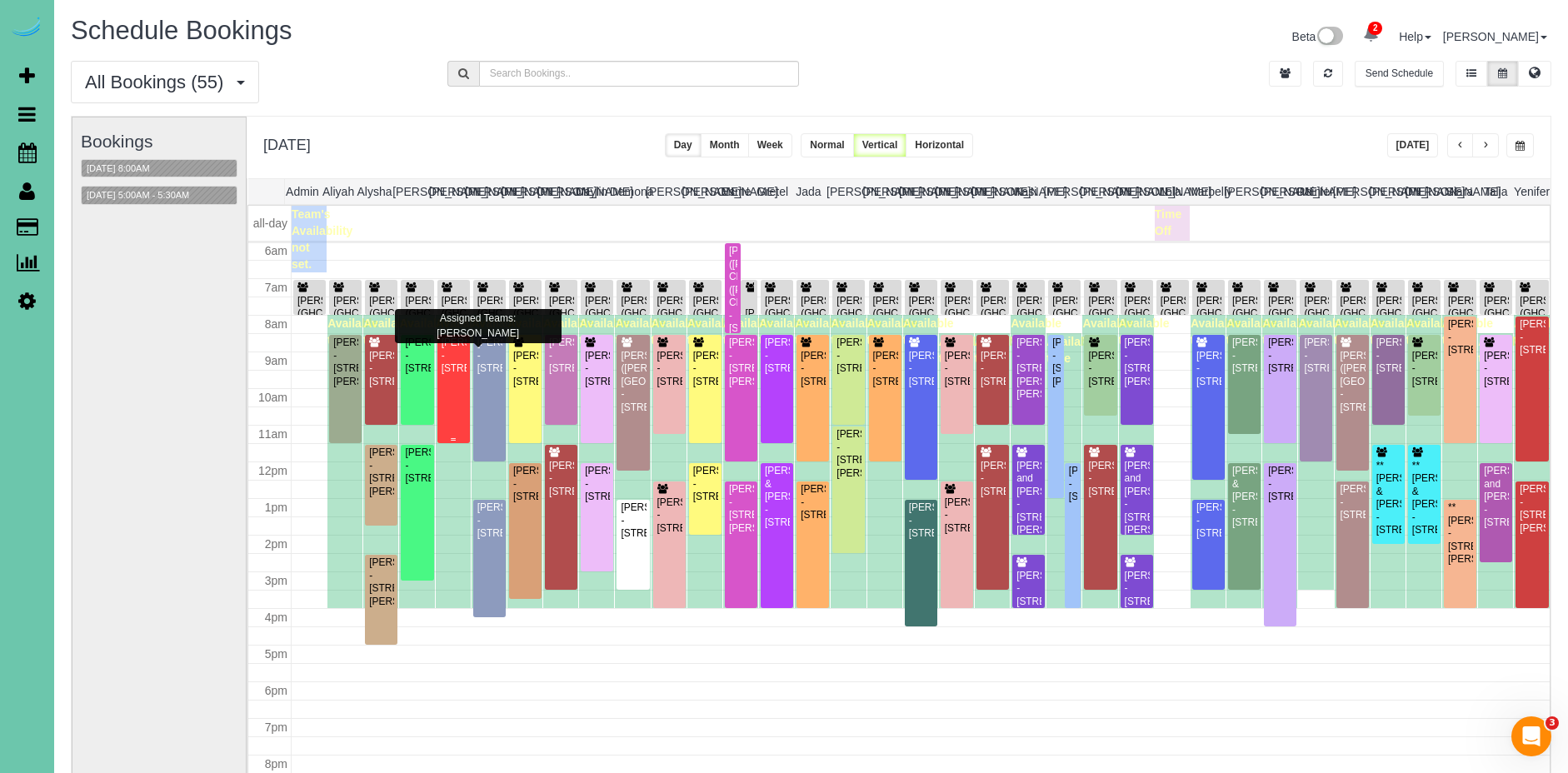
click at [453, 375] on div "Brittney Spellerberg - 12055 Ashwood Dr, Bennington, NE 68007" at bounding box center [453, 355] width 26 height 38
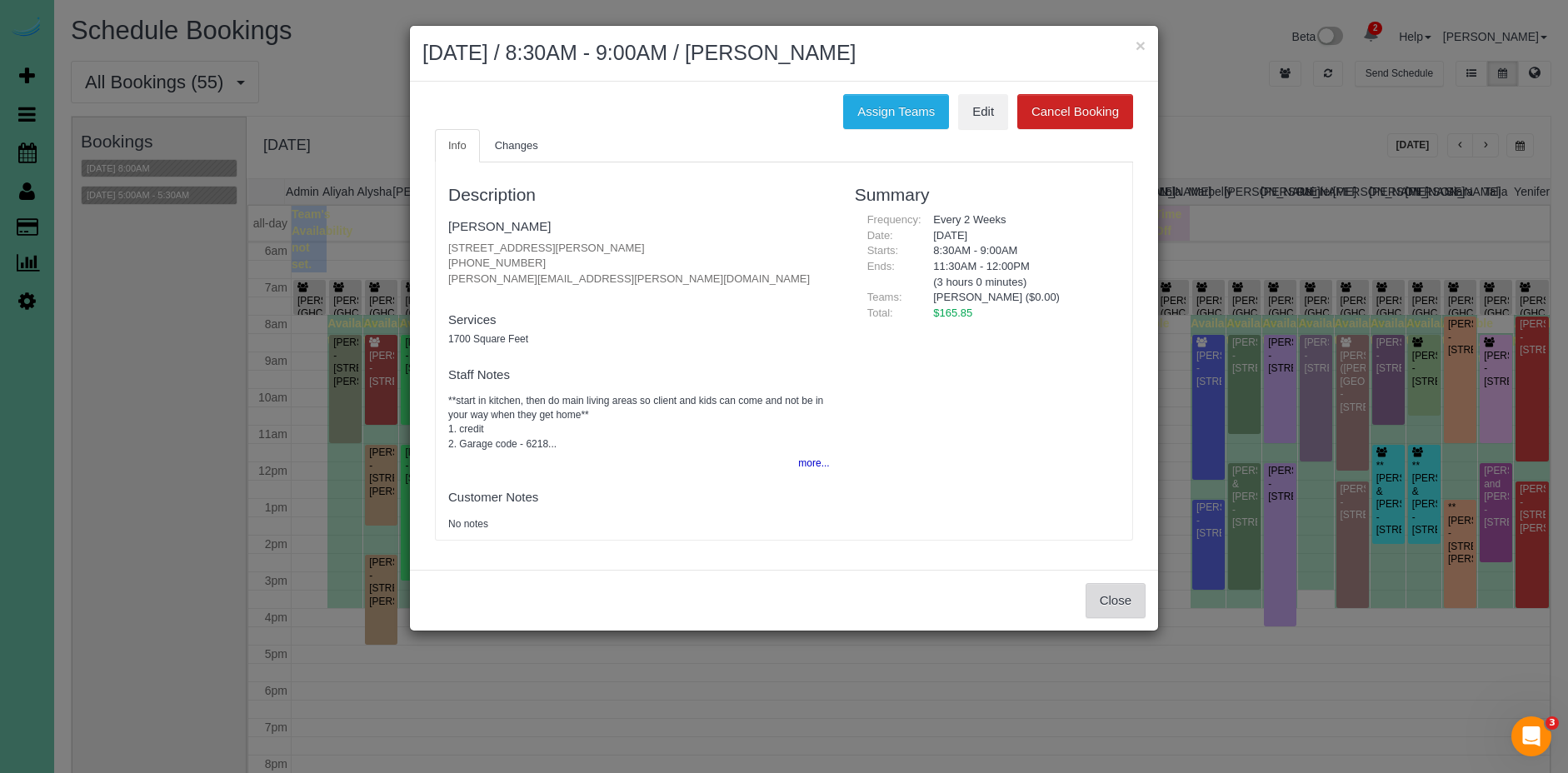
click at [1105, 591] on button "Close" at bounding box center [1115, 600] width 60 height 35
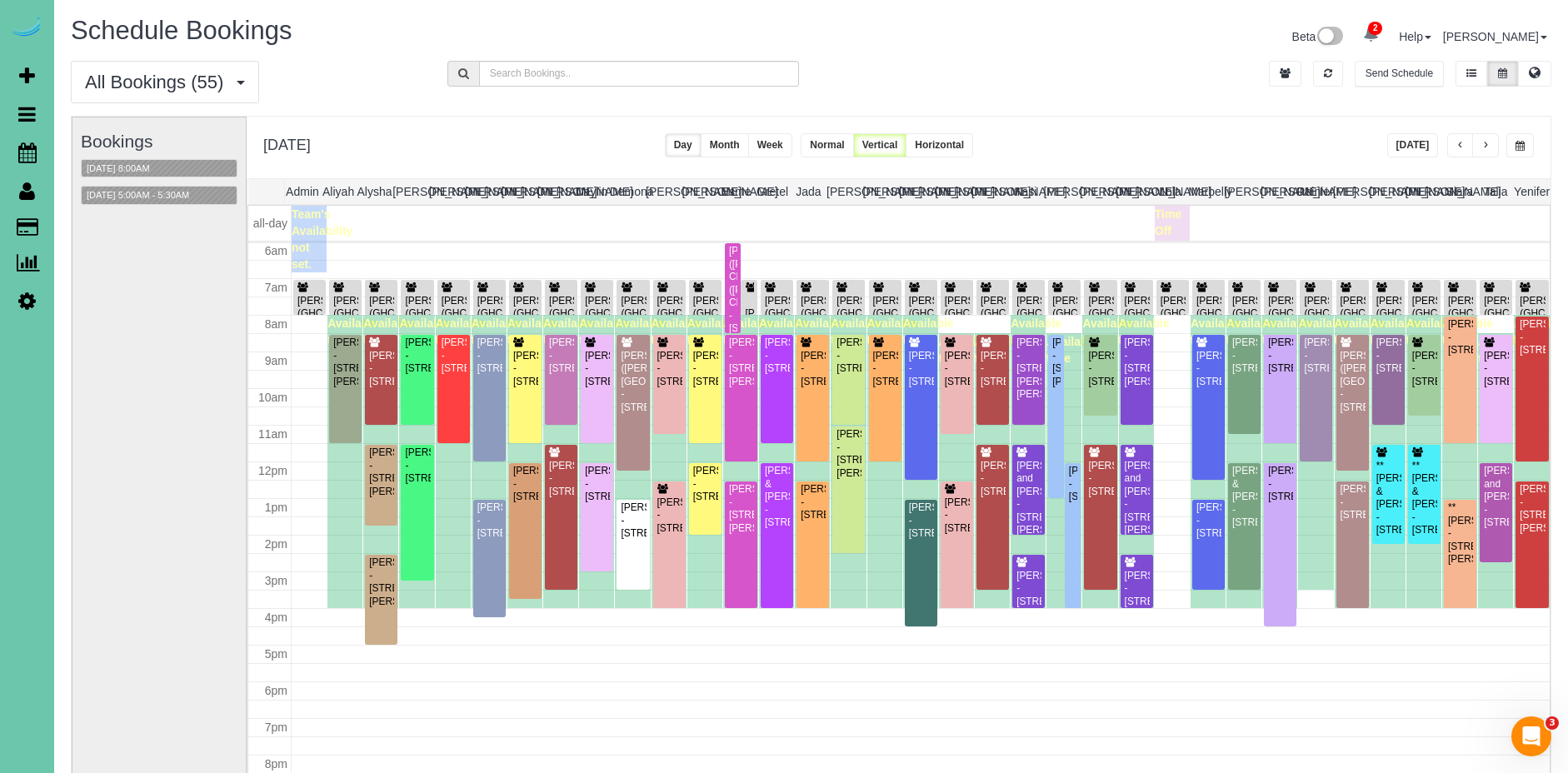
click at [1482, 142] on button "button" at bounding box center [1485, 145] width 27 height 24
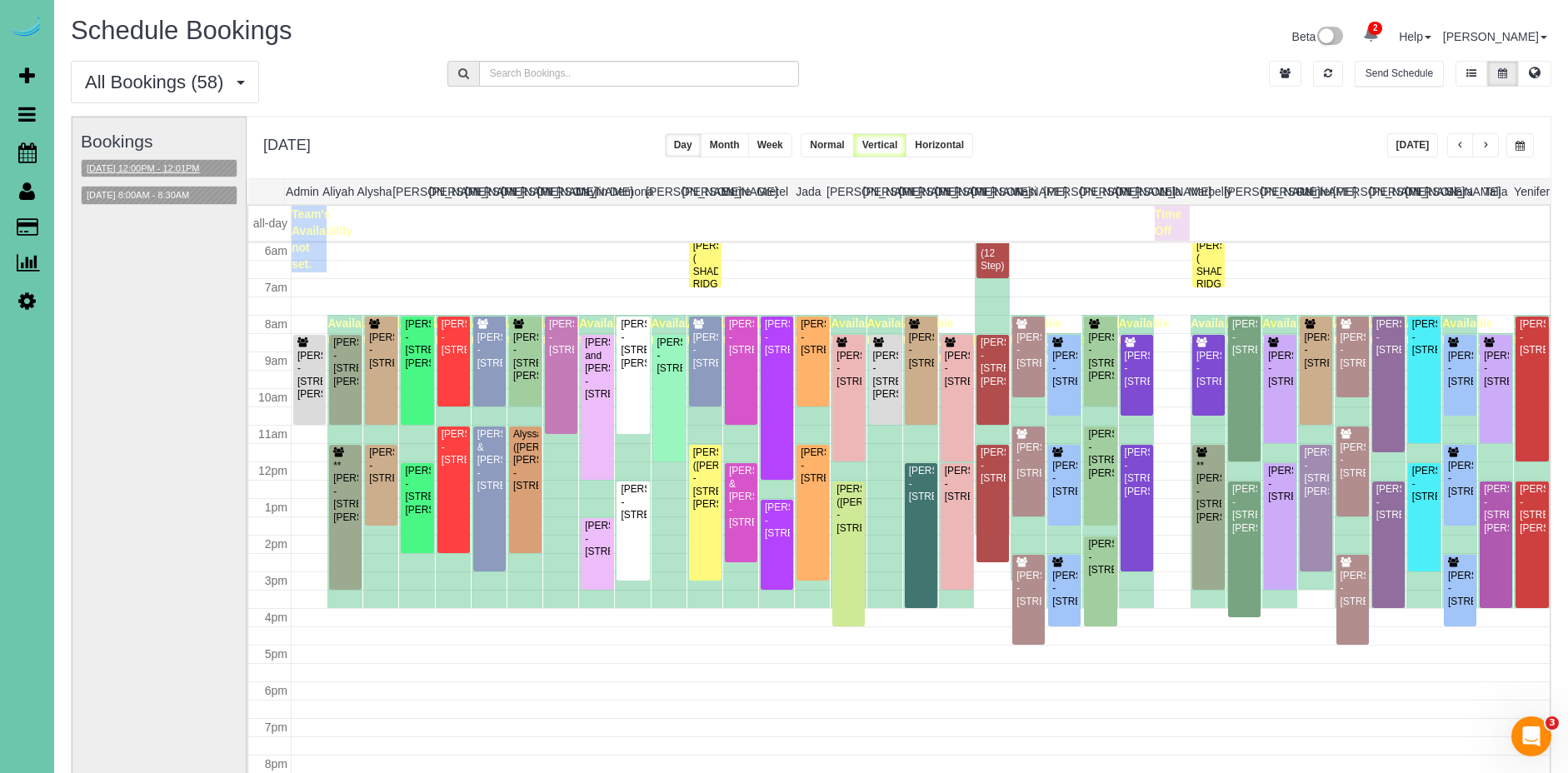
click at [167, 166] on button "09/11/2025 12:00PM - 12:01PM" at bounding box center [143, 169] width 123 height 18
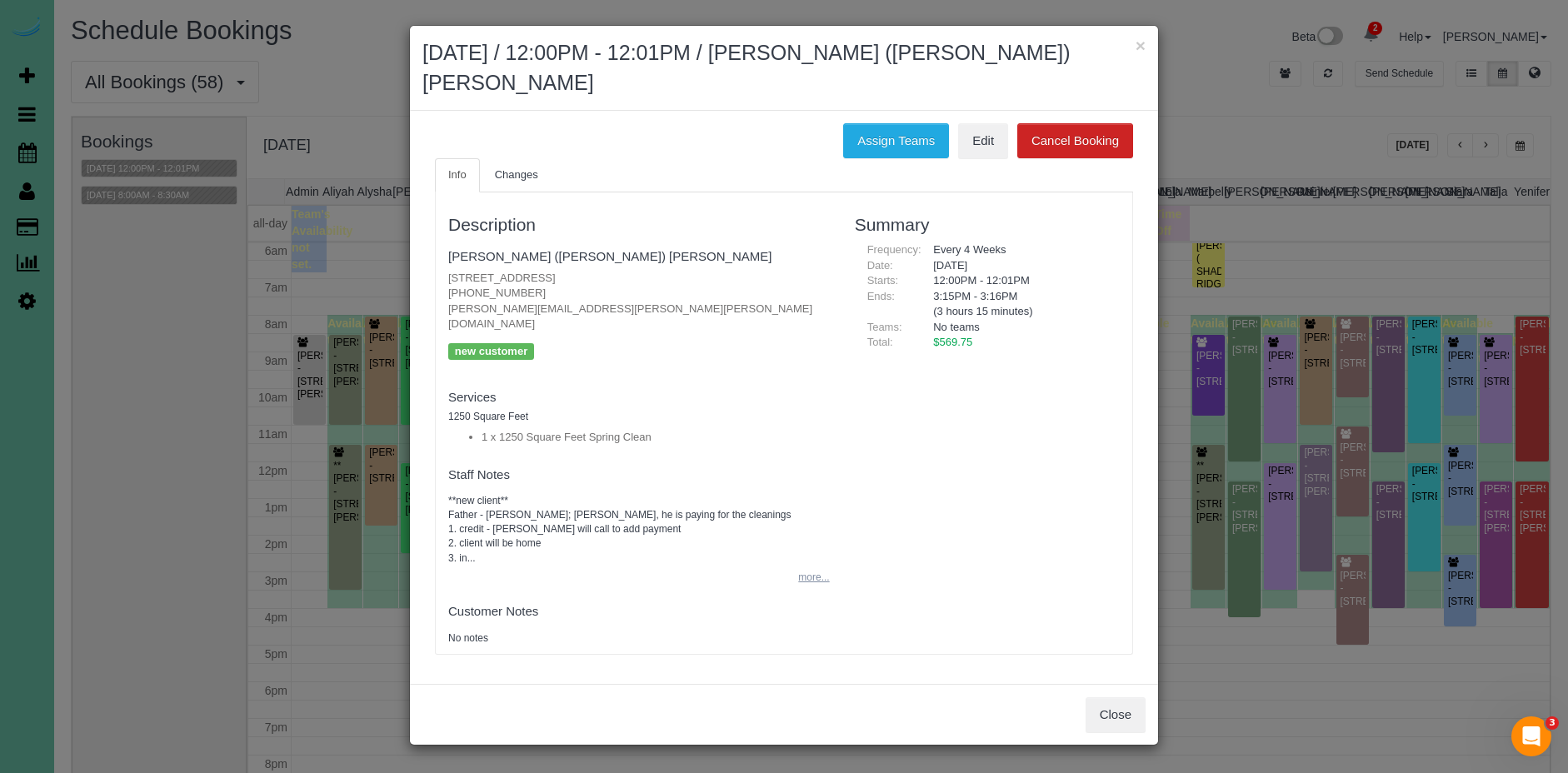
click at [804, 566] on button "more..." at bounding box center [809, 577] width 41 height 24
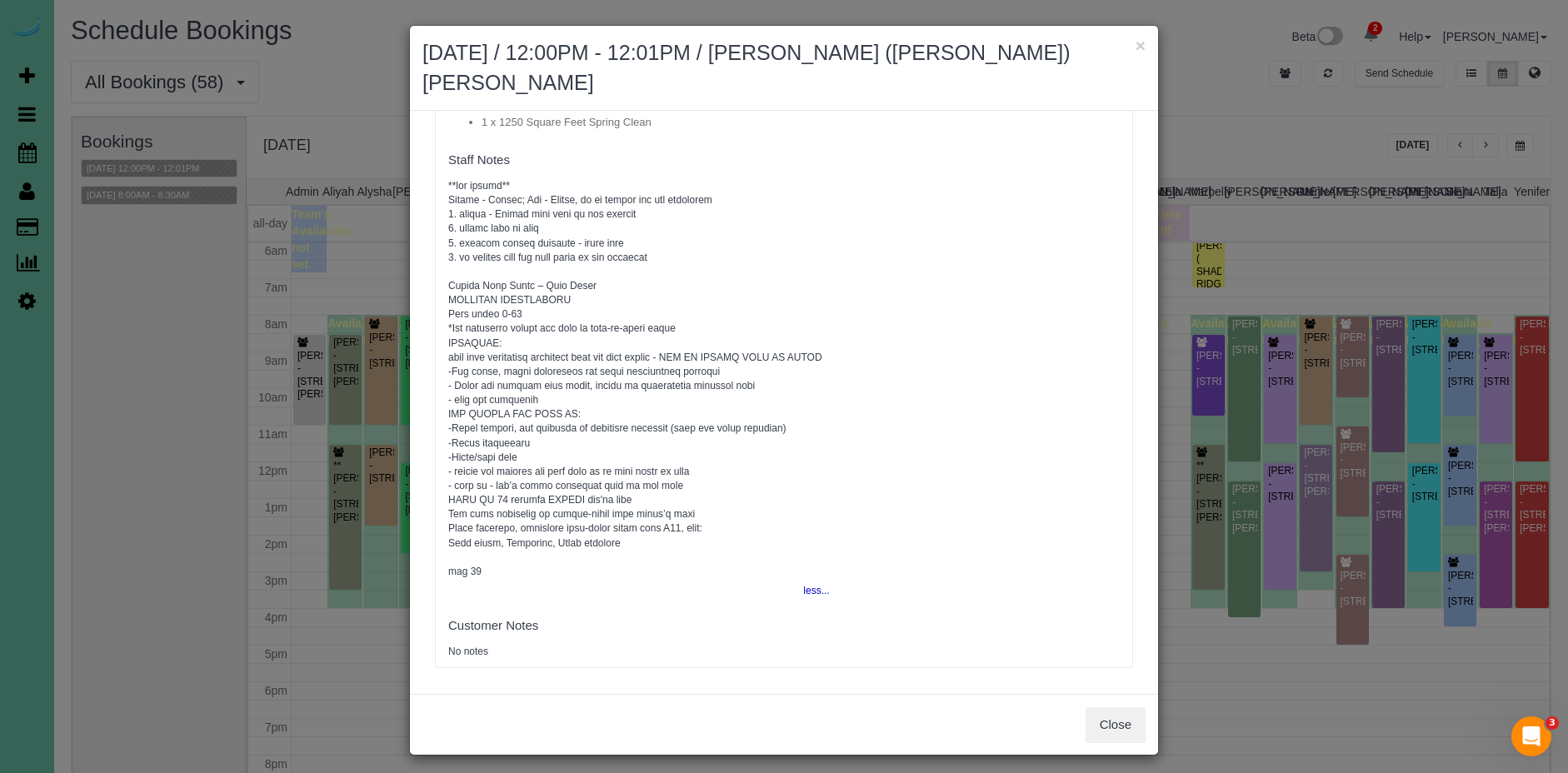
scroll to position [316, 0]
click at [1125, 707] on button "Close" at bounding box center [1115, 724] width 60 height 35
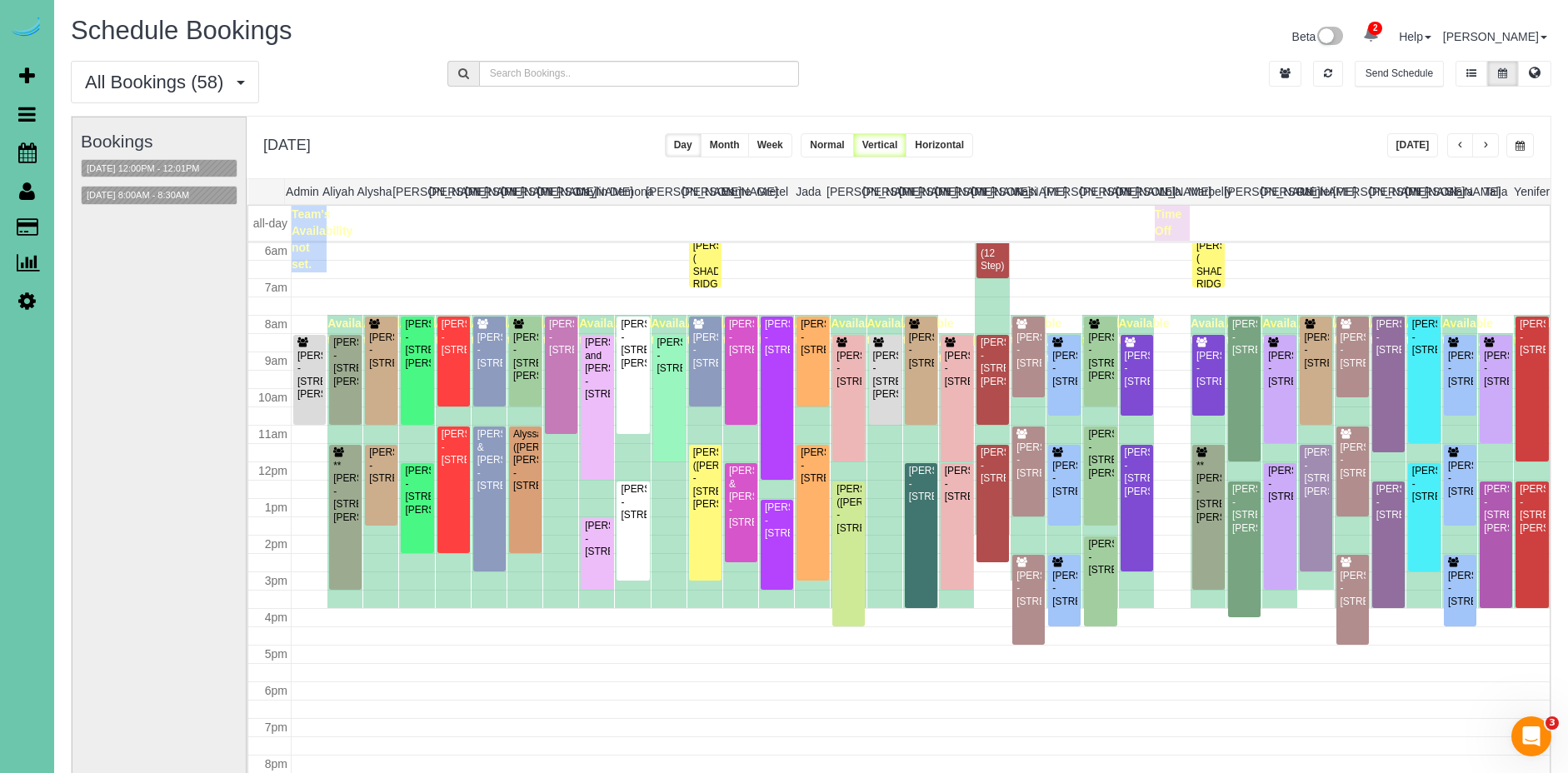
click at [1493, 146] on button "button" at bounding box center [1485, 145] width 27 height 24
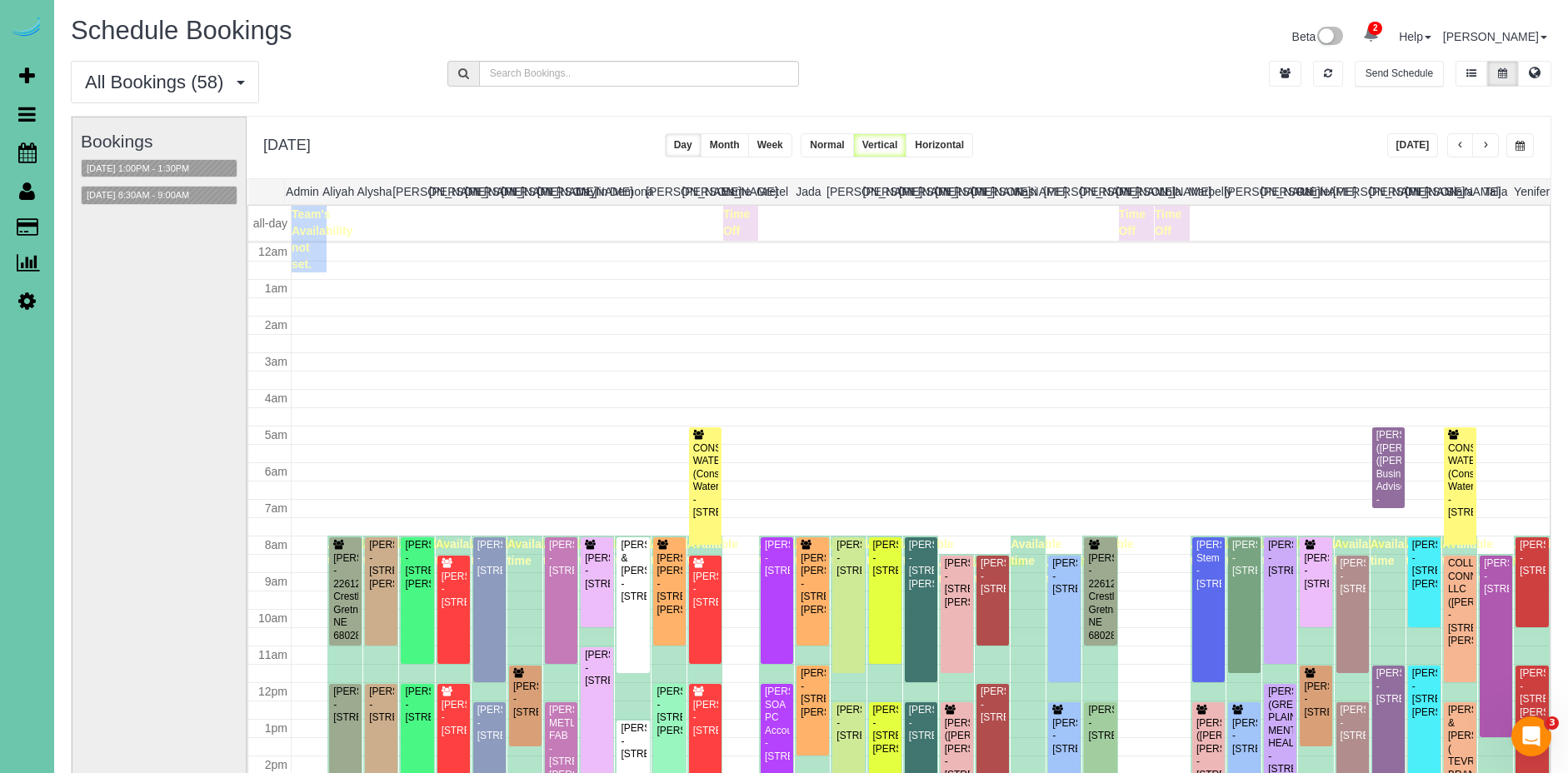
scroll to position [221, 0]
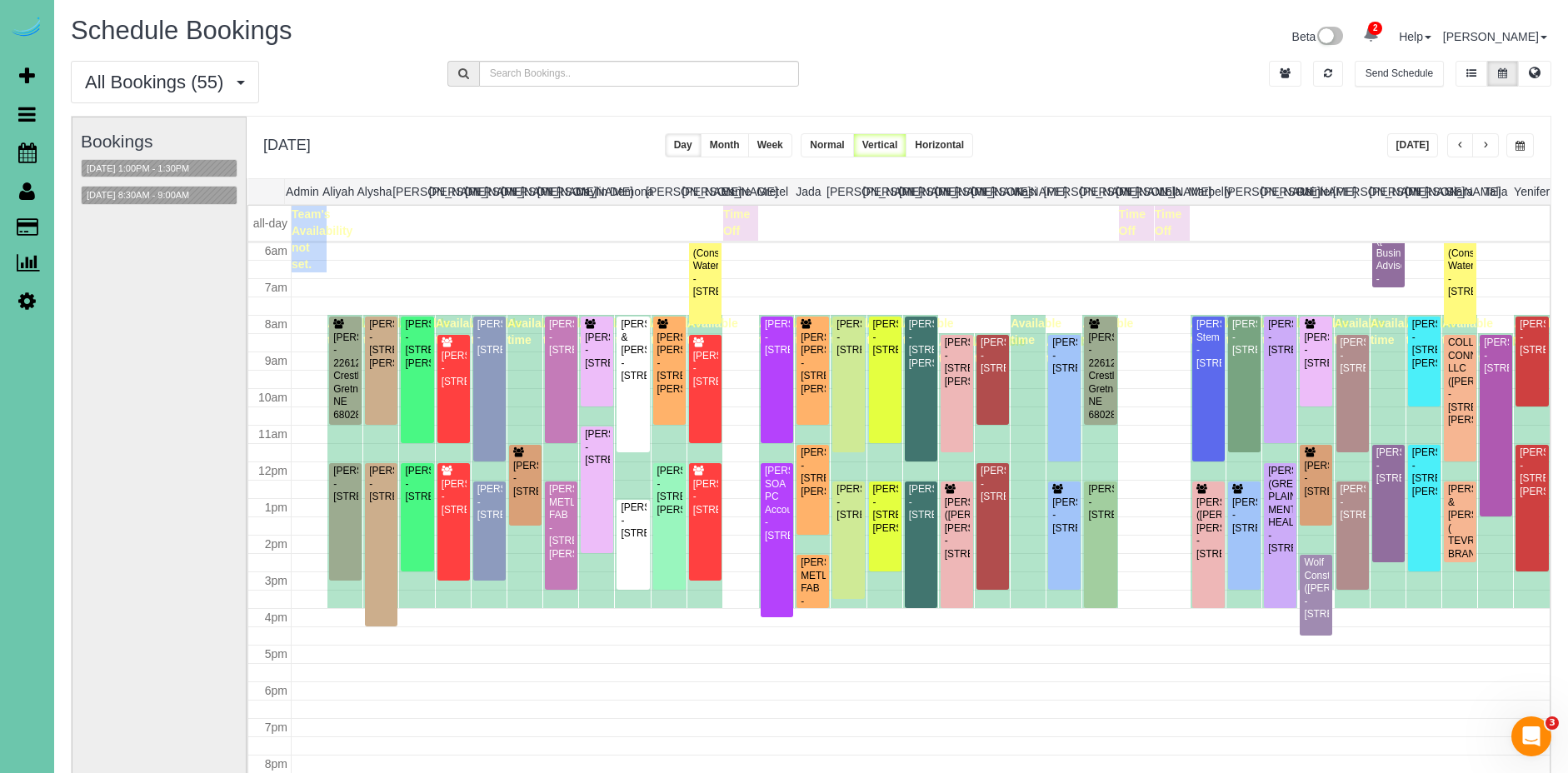
click at [1516, 147] on span "button" at bounding box center [1520, 145] width 9 height 10
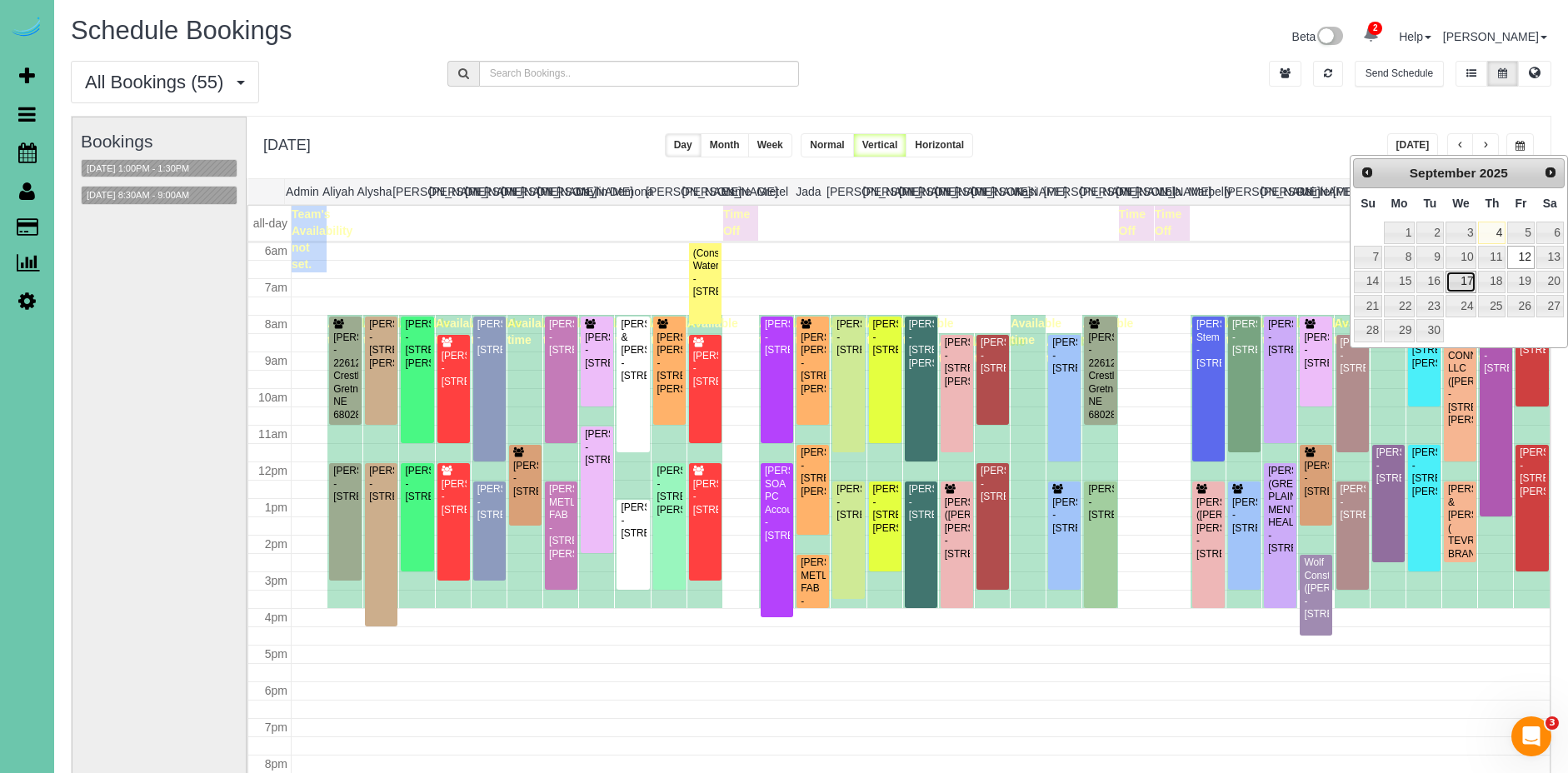
click at [1468, 279] on link "17" at bounding box center [1462, 281] width 32 height 22
type input "**********"
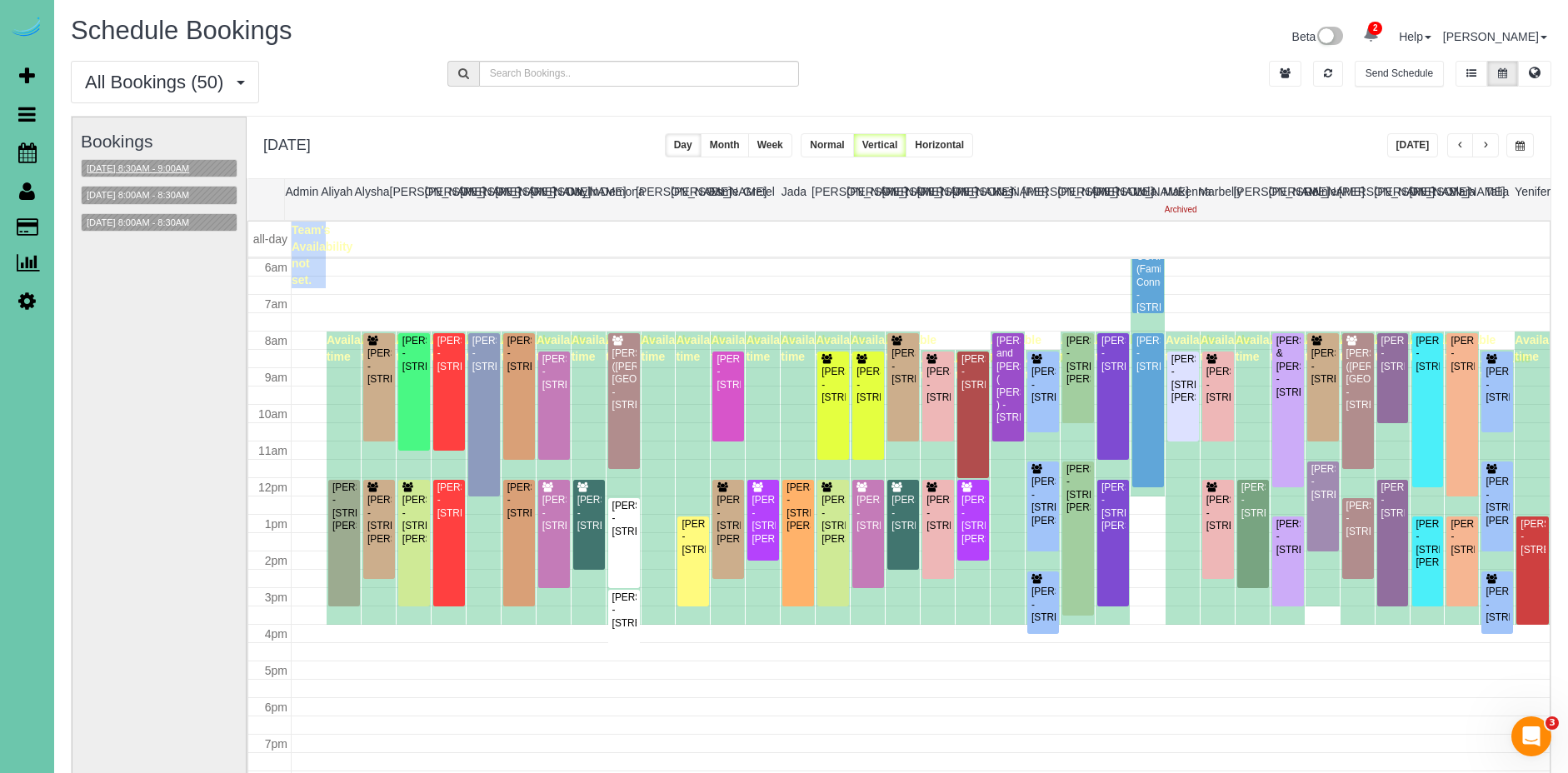
click at [148, 173] on button "09/17/2025 8:30AM - 9:00AM" at bounding box center [138, 169] width 112 height 18
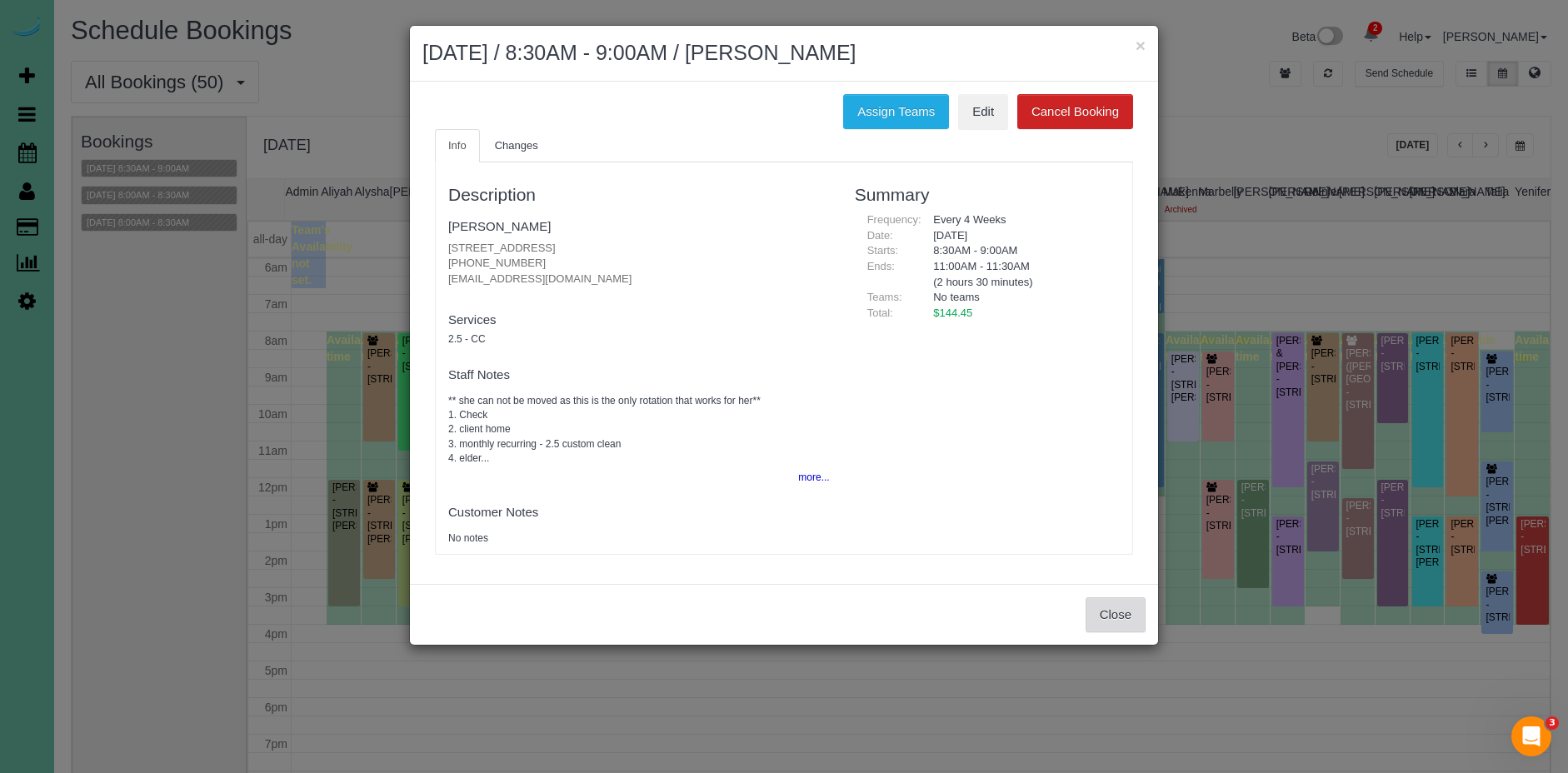
click at [1104, 607] on button "Close" at bounding box center [1115, 614] width 60 height 35
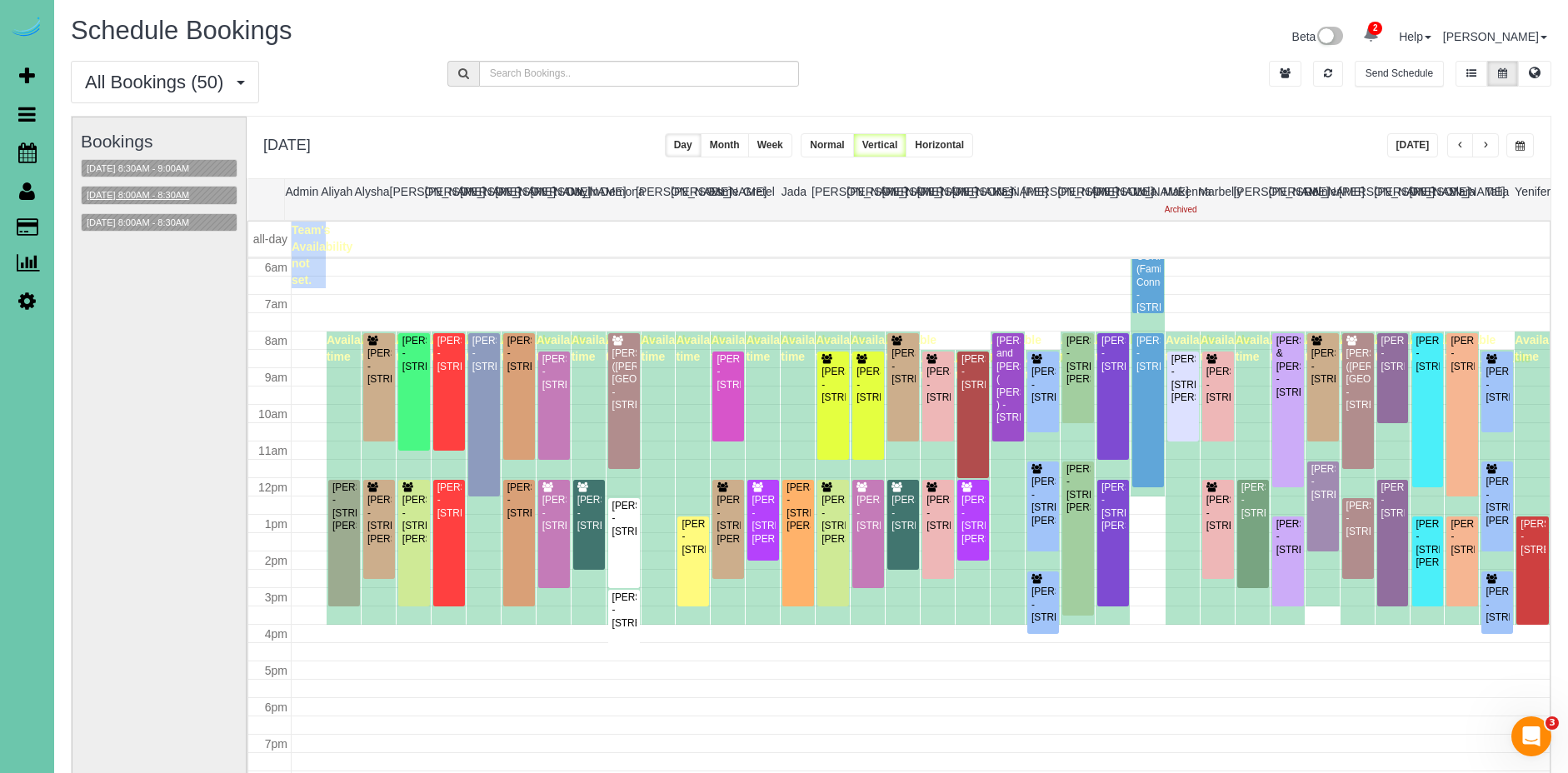
click at [169, 197] on button "09/17/2025 8:00AM - 8:30AM" at bounding box center [138, 195] width 112 height 18
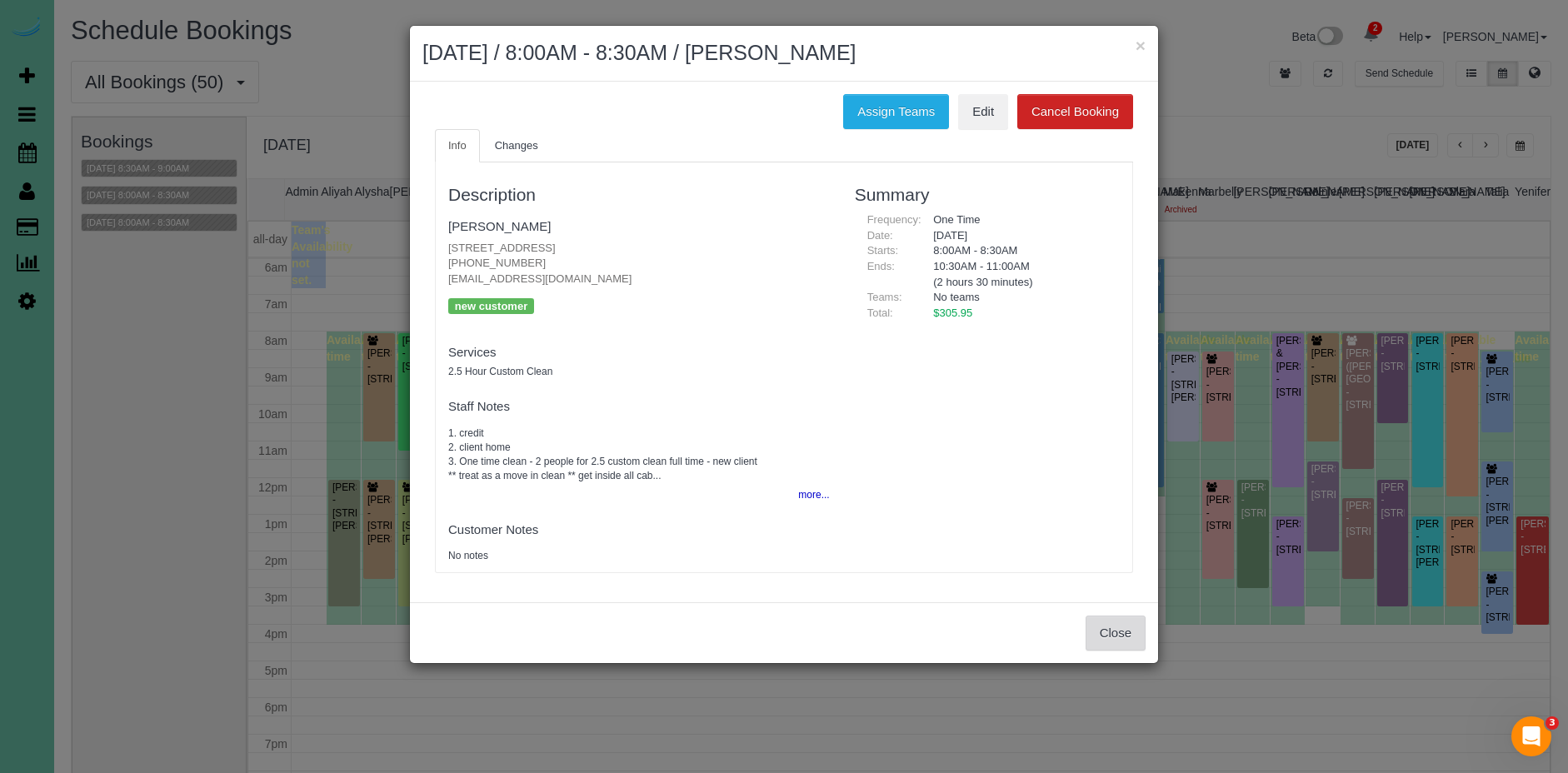
drag, startPoint x: 1099, startPoint y: 630, endPoint x: 631, endPoint y: 395, distance: 523.7
click at [1099, 630] on button "Close" at bounding box center [1115, 632] width 60 height 35
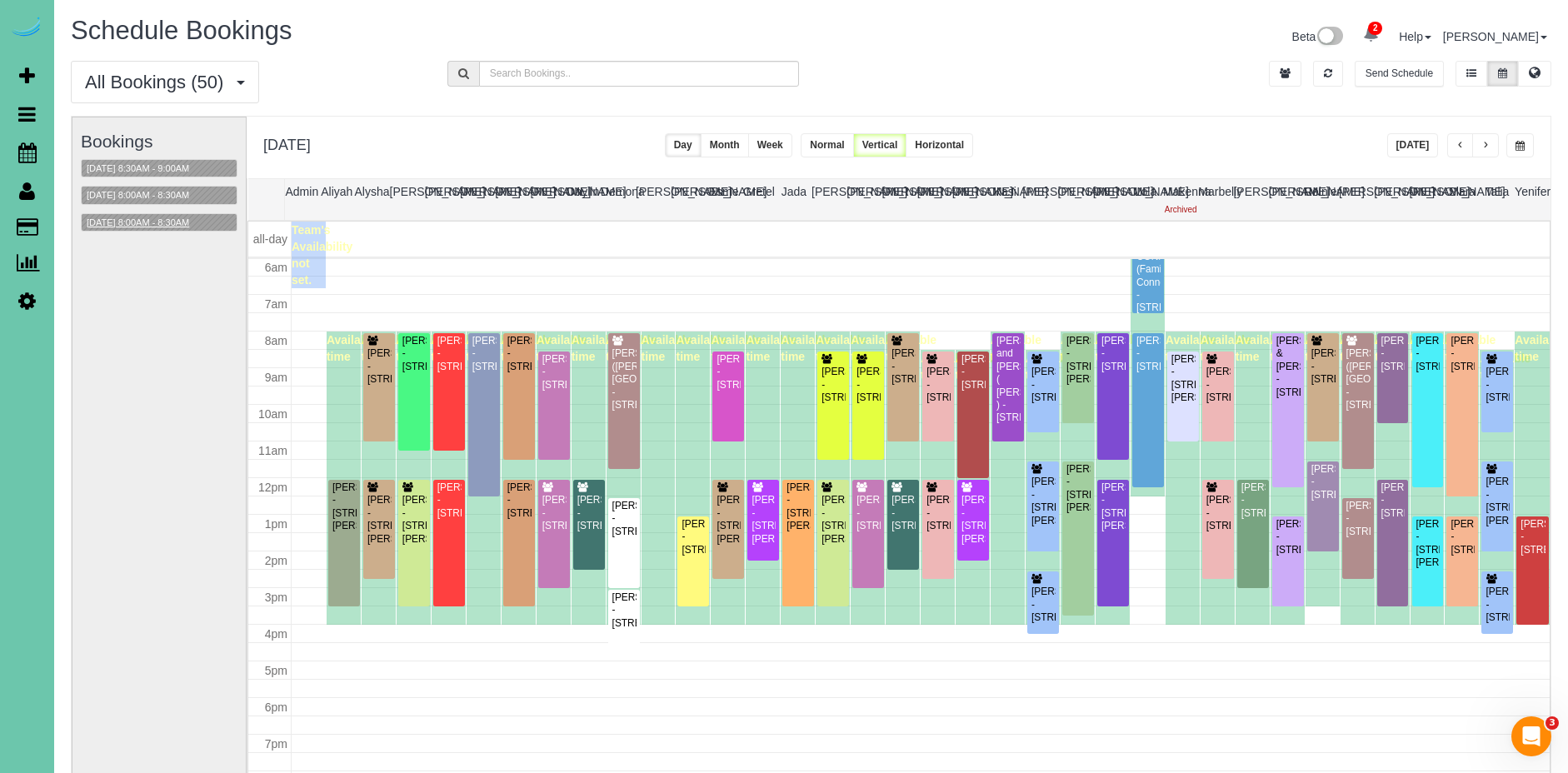
click at [153, 224] on button "09/17/2025 8:00AM - 8:30AM" at bounding box center [138, 223] width 112 height 18
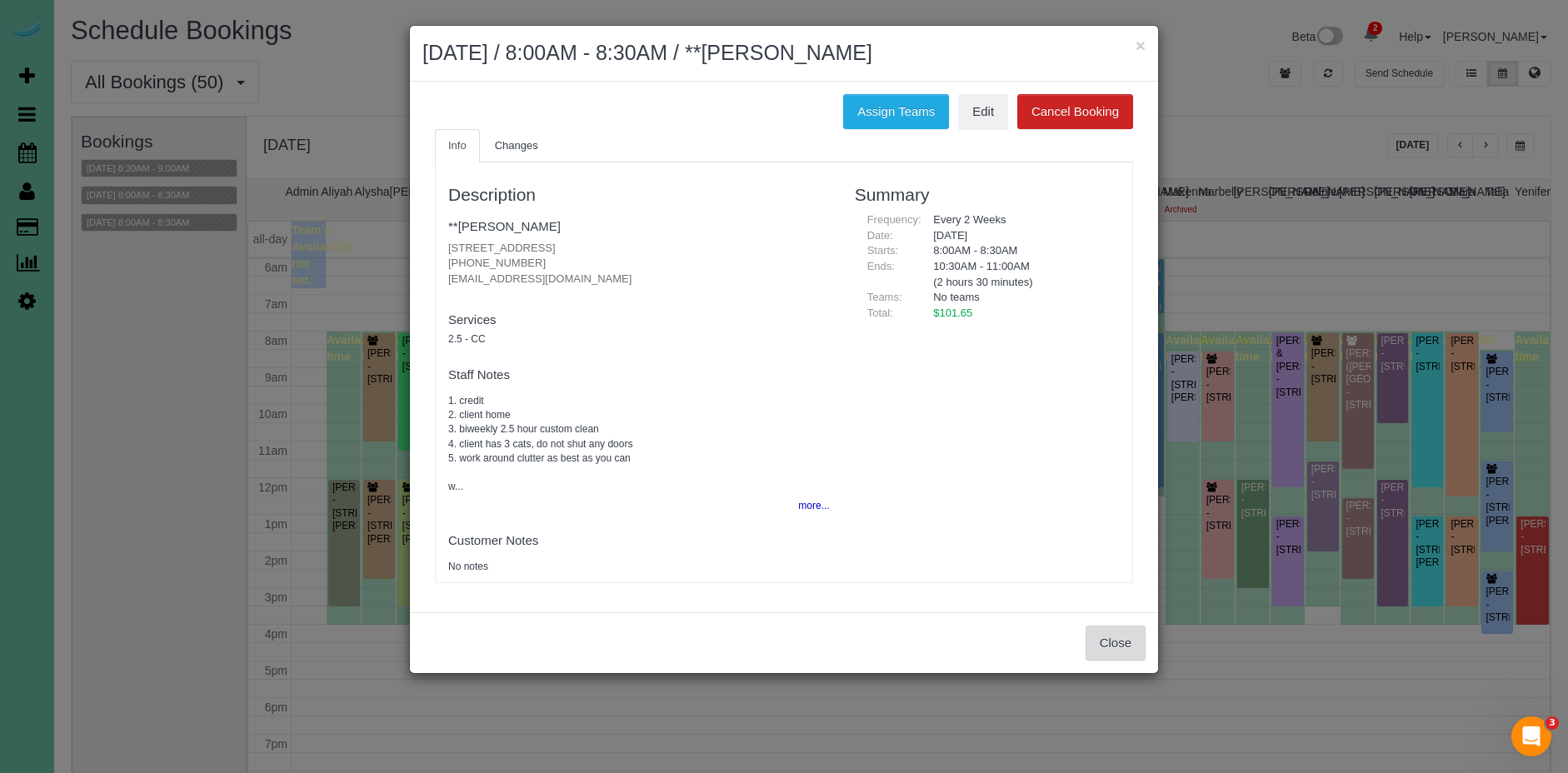
click at [1090, 633] on button "Close" at bounding box center [1115, 642] width 60 height 35
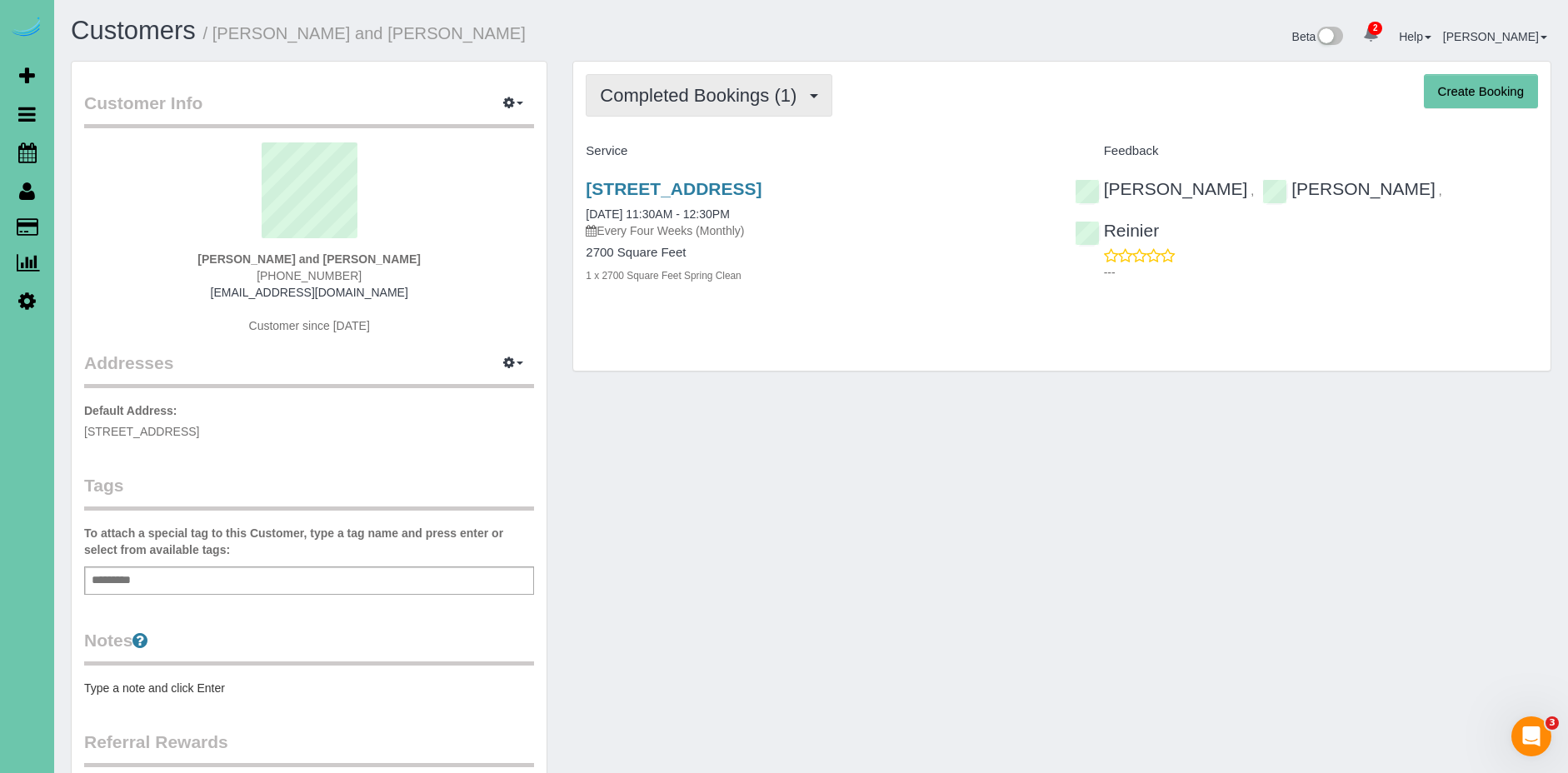
scroll to position [1, 0]
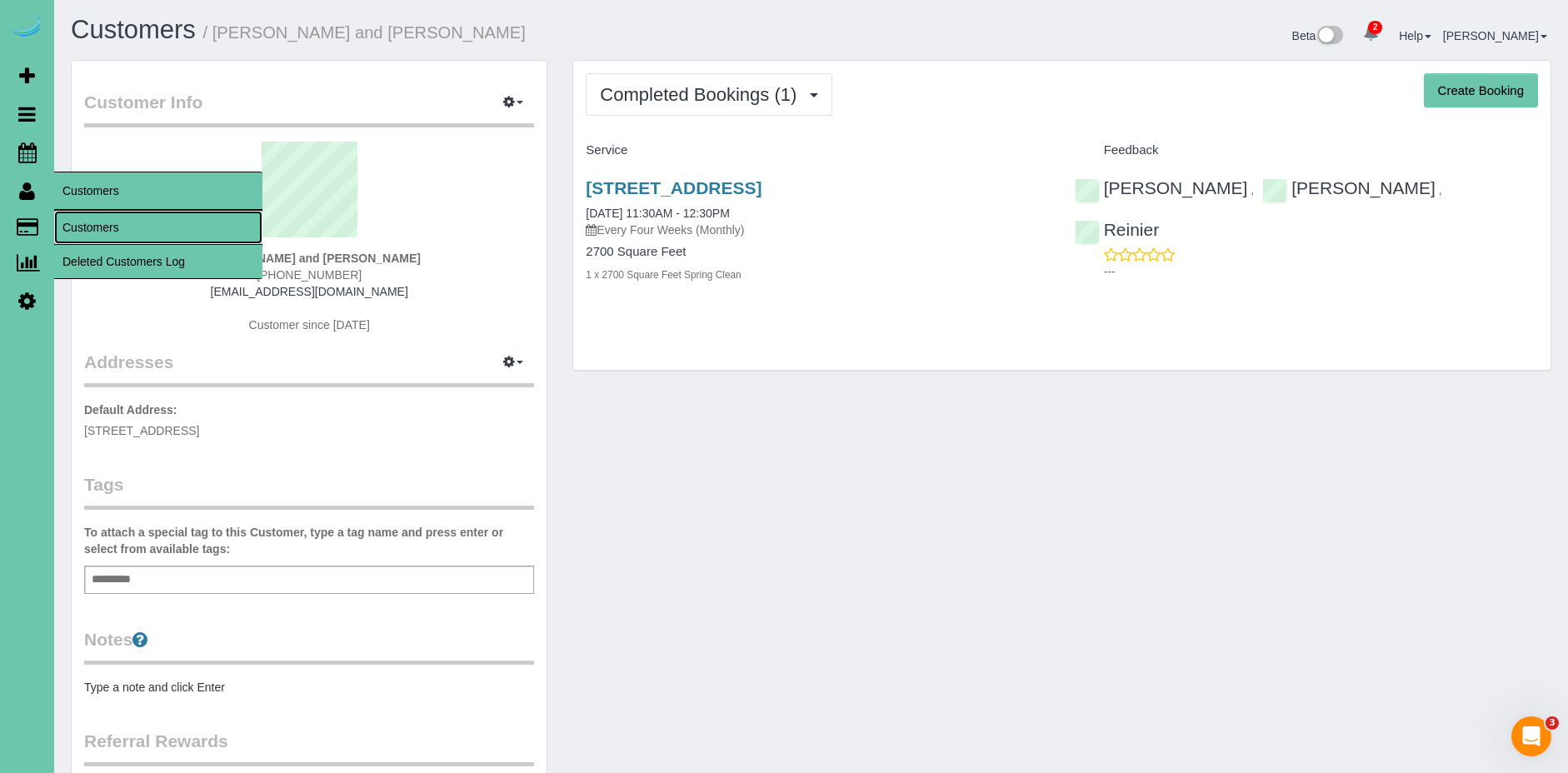
click at [132, 226] on link "Customers" at bounding box center [159, 227] width 208 height 33
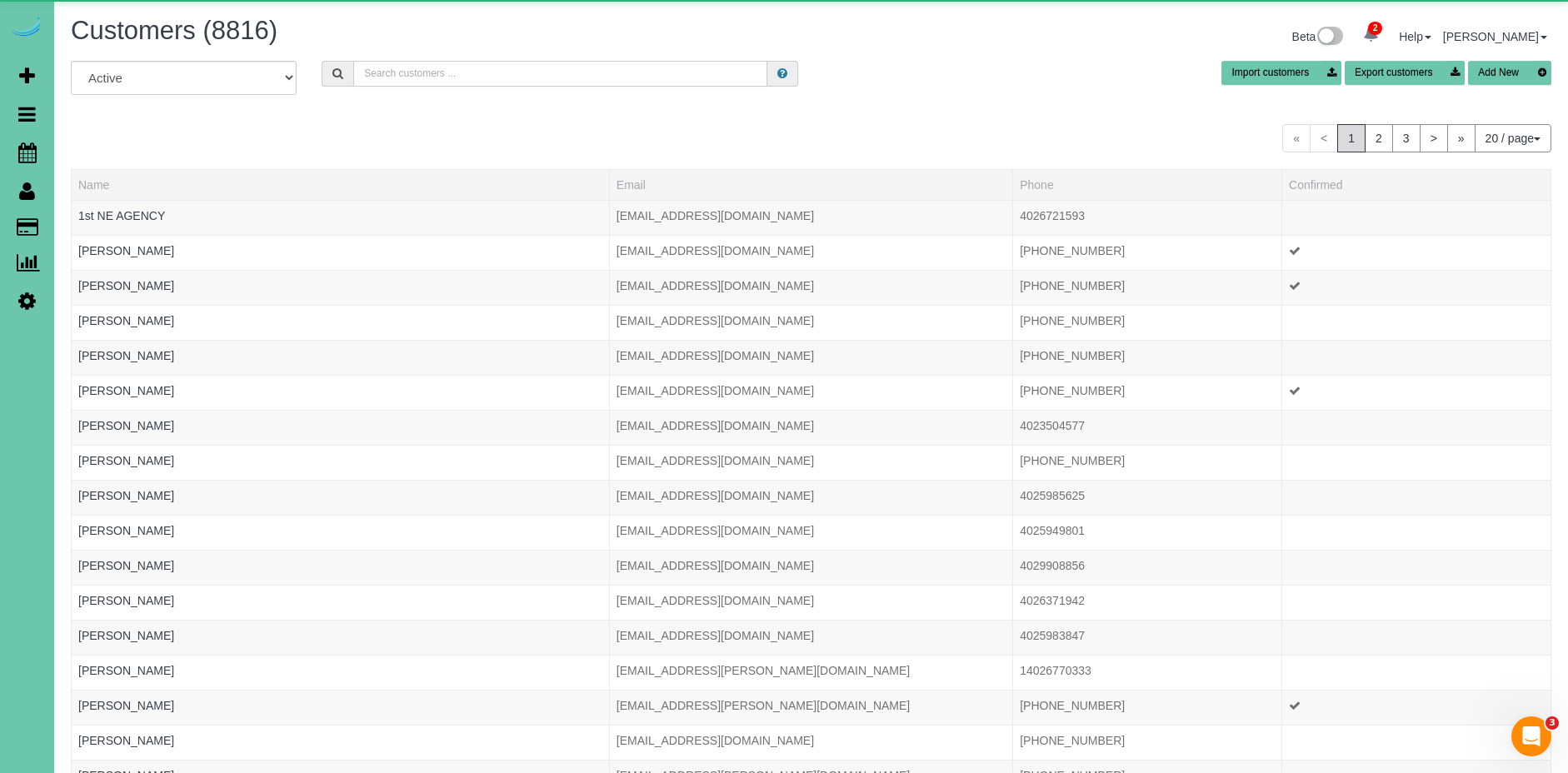
click at [432, 74] on input "text" at bounding box center [560, 73] width 414 height 26
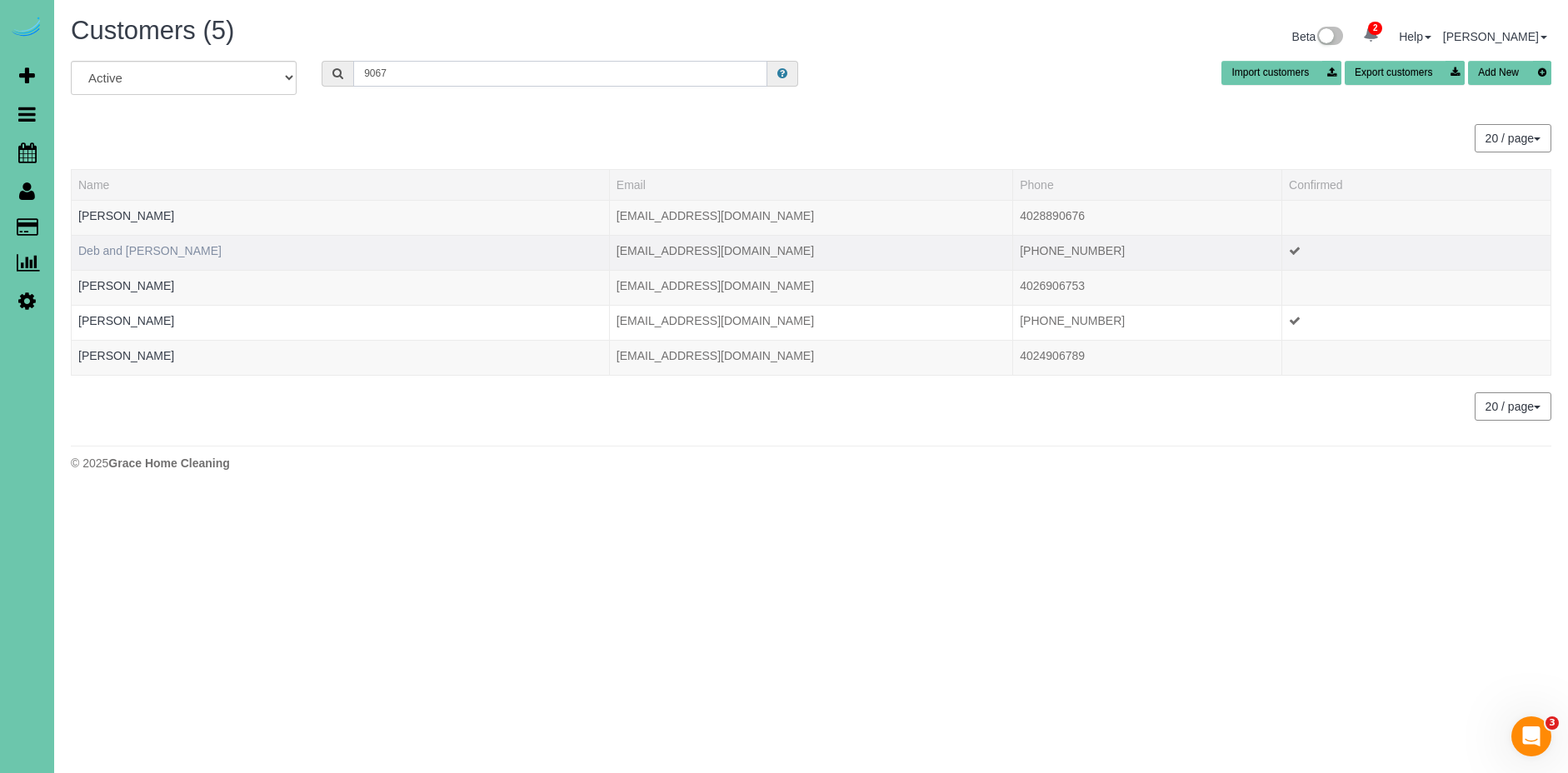
type input "9067"
click at [145, 253] on link "Deb and Marvin Ray" at bounding box center [150, 250] width 143 height 13
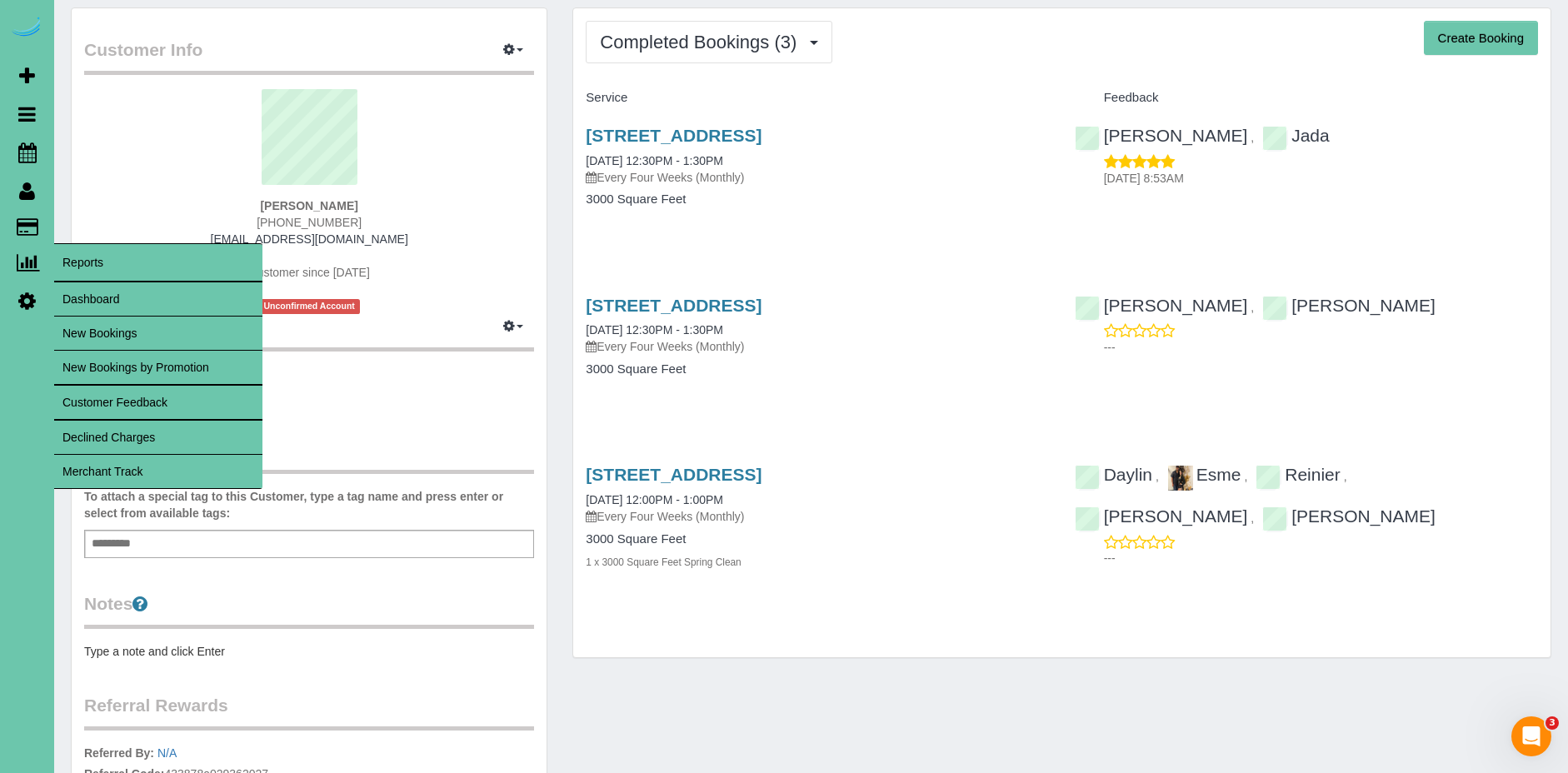
scroll to position [46, 0]
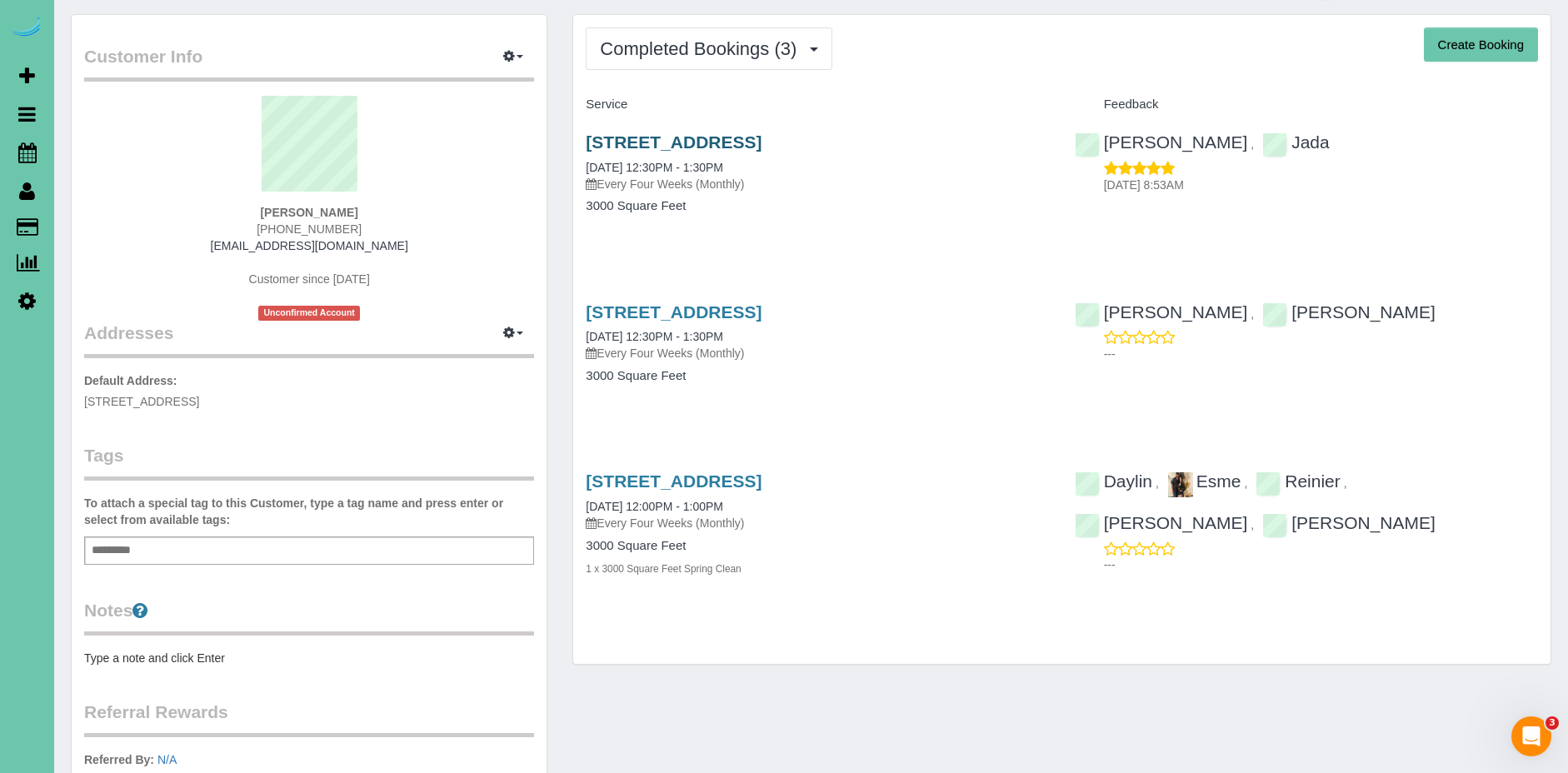
drag, startPoint x: 919, startPoint y: 147, endPoint x: 593, endPoint y: 147, distance: 326.0
click at [592, 147] on h3 "5119 Chicago St, Omaha, NE 68132" at bounding box center [817, 142] width 463 height 20
copy link "119 Chicago St, Omaha, NE 68132"
click at [832, 103] on h4 "Service" at bounding box center [817, 104] width 463 height 14
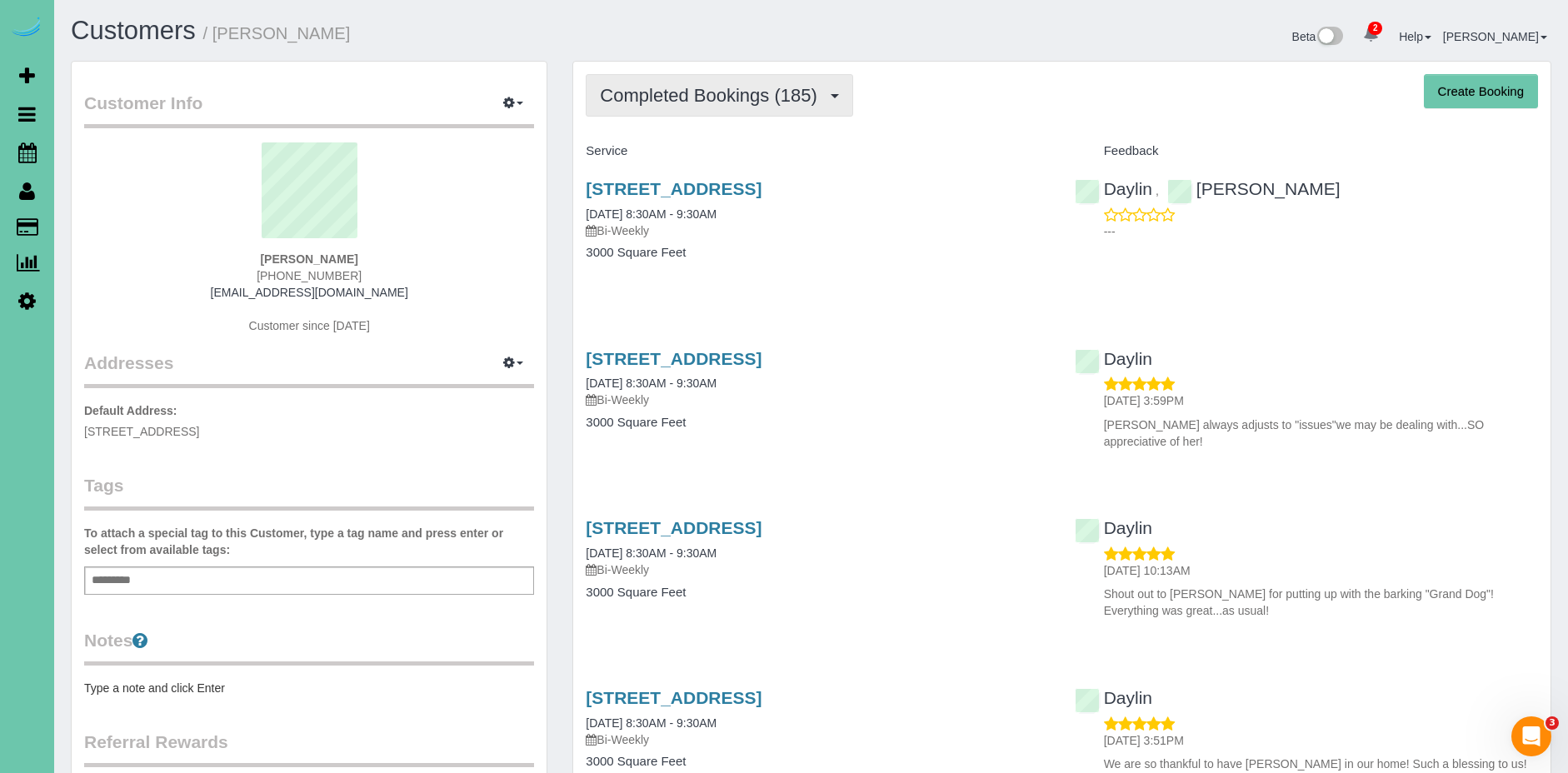
click at [741, 97] on span "Completed Bookings (185)" at bounding box center [712, 94] width 225 height 20
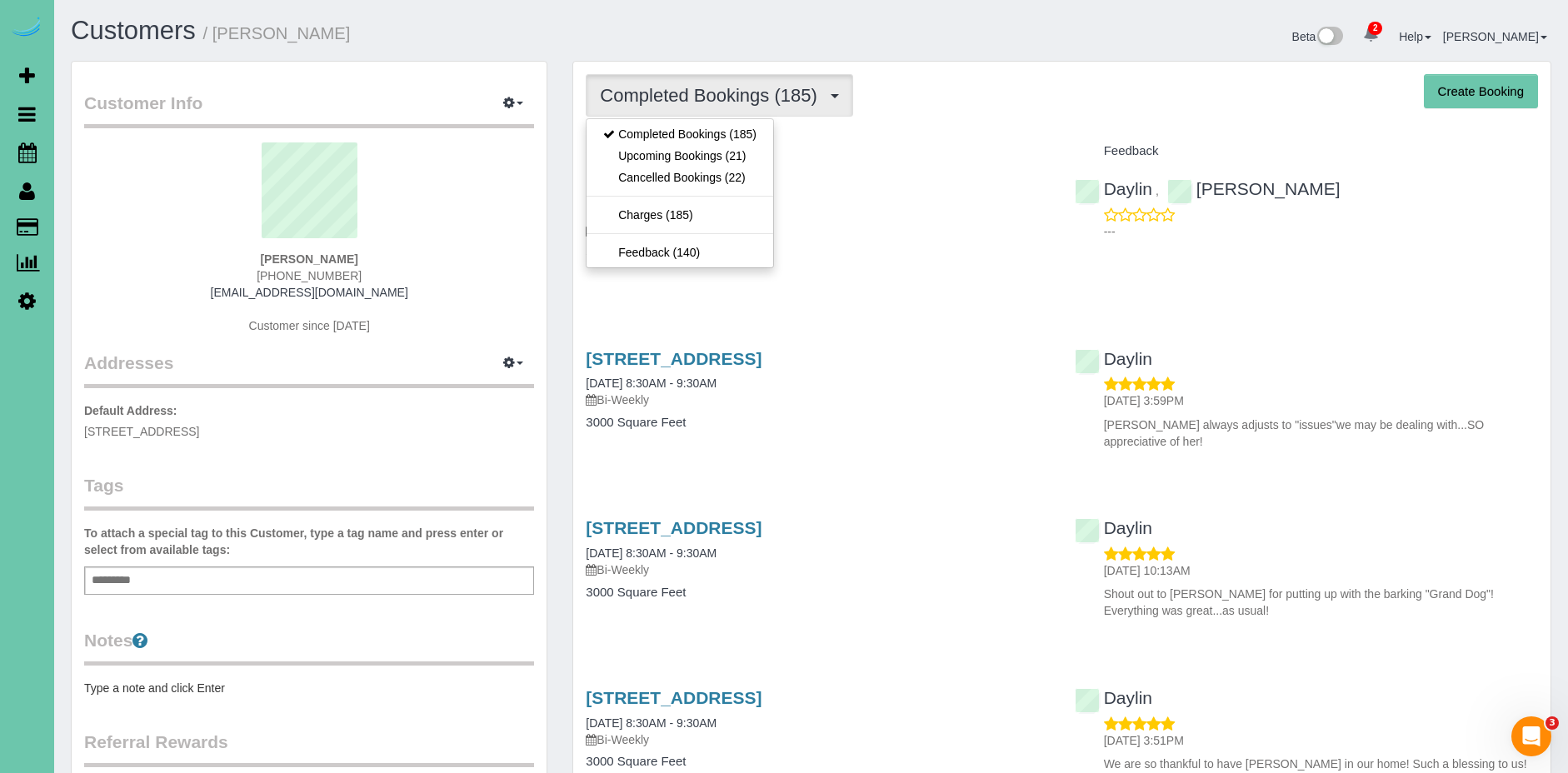
click at [943, 110] on div "Completed Bookings (185) Completed Bookings (185) Upcoming Bookings (21) Cancel…" at bounding box center [1061, 95] width 952 height 43
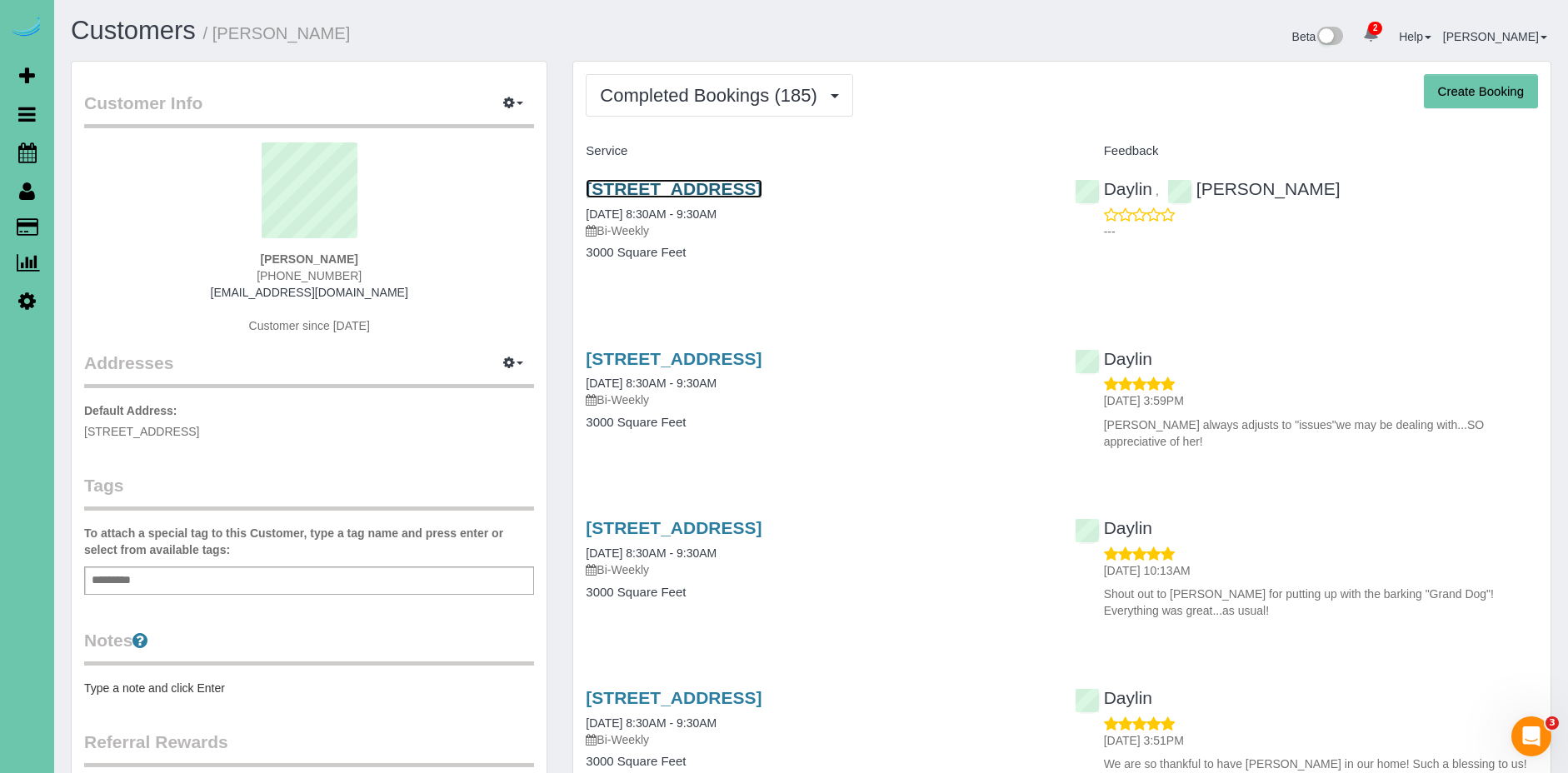
scroll to position [1, 0]
click at [762, 185] on link "13265 Miami Street, Omaha, NE 68164" at bounding box center [673, 188] width 176 height 20
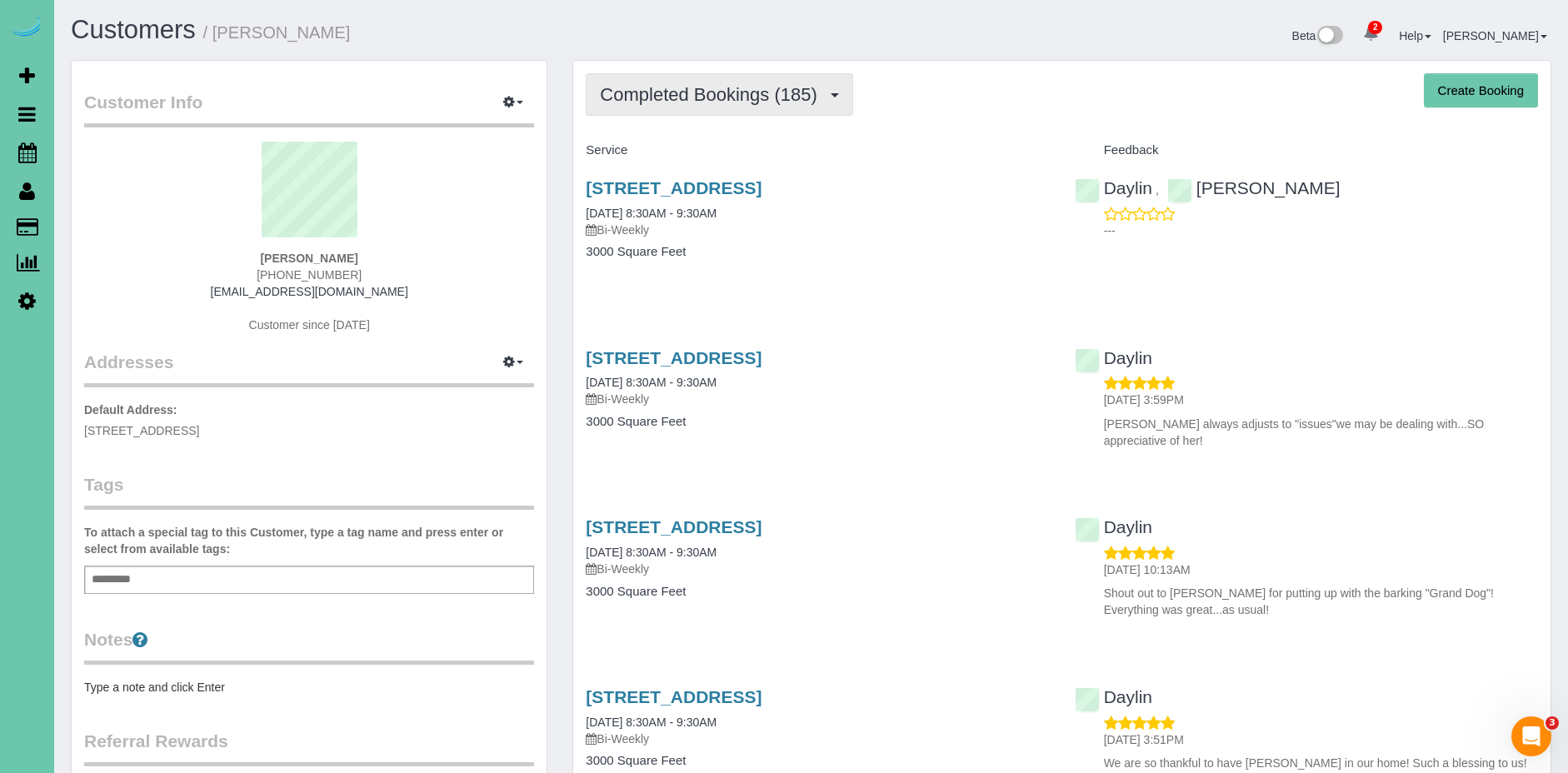
click at [819, 109] on button "Completed Bookings (185)" at bounding box center [719, 94] width 267 height 43
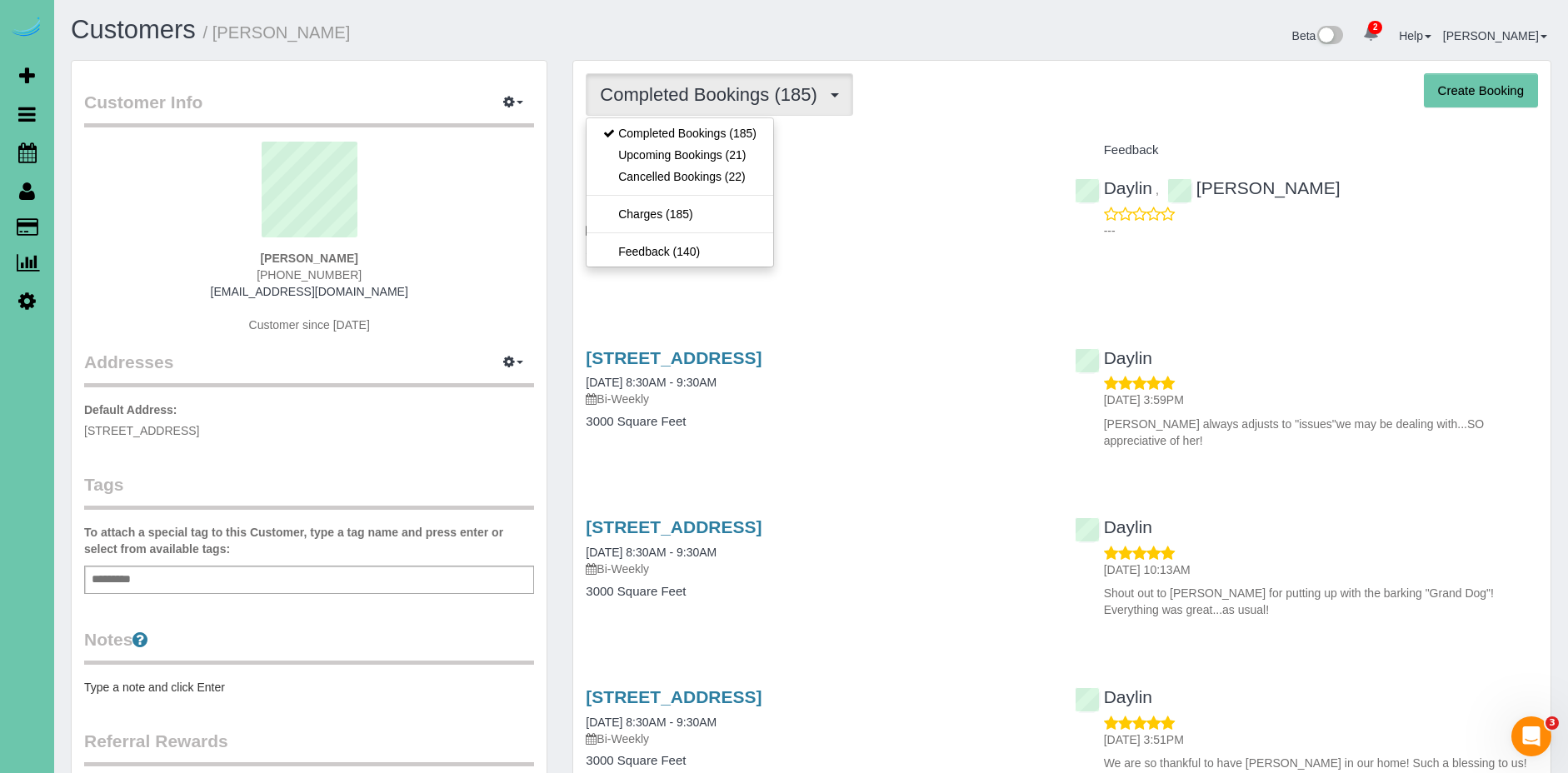
click at [894, 143] on h4 "Service" at bounding box center [817, 151] width 463 height 14
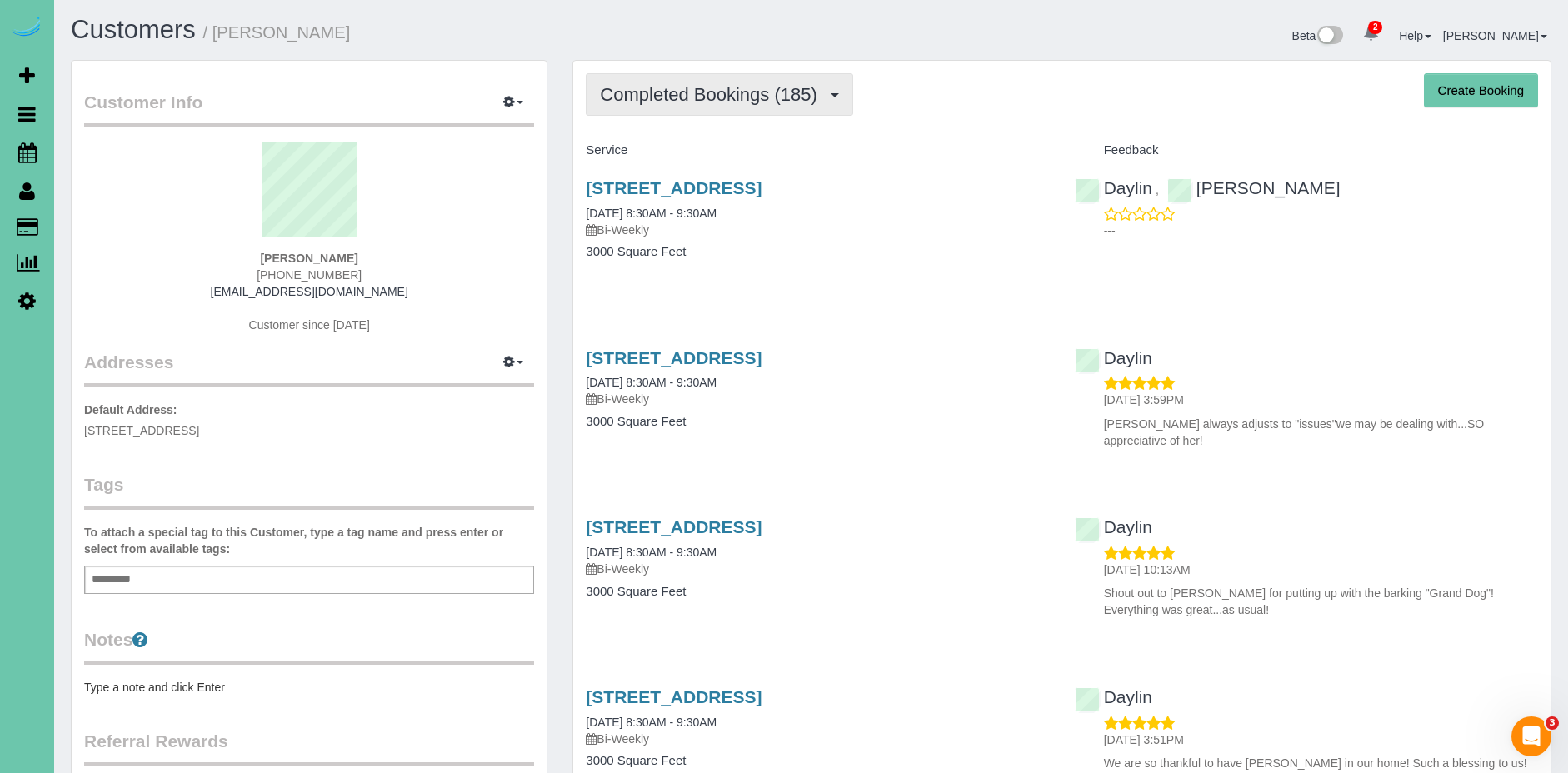
click at [779, 82] on button "Completed Bookings (185)" at bounding box center [719, 94] width 267 height 43
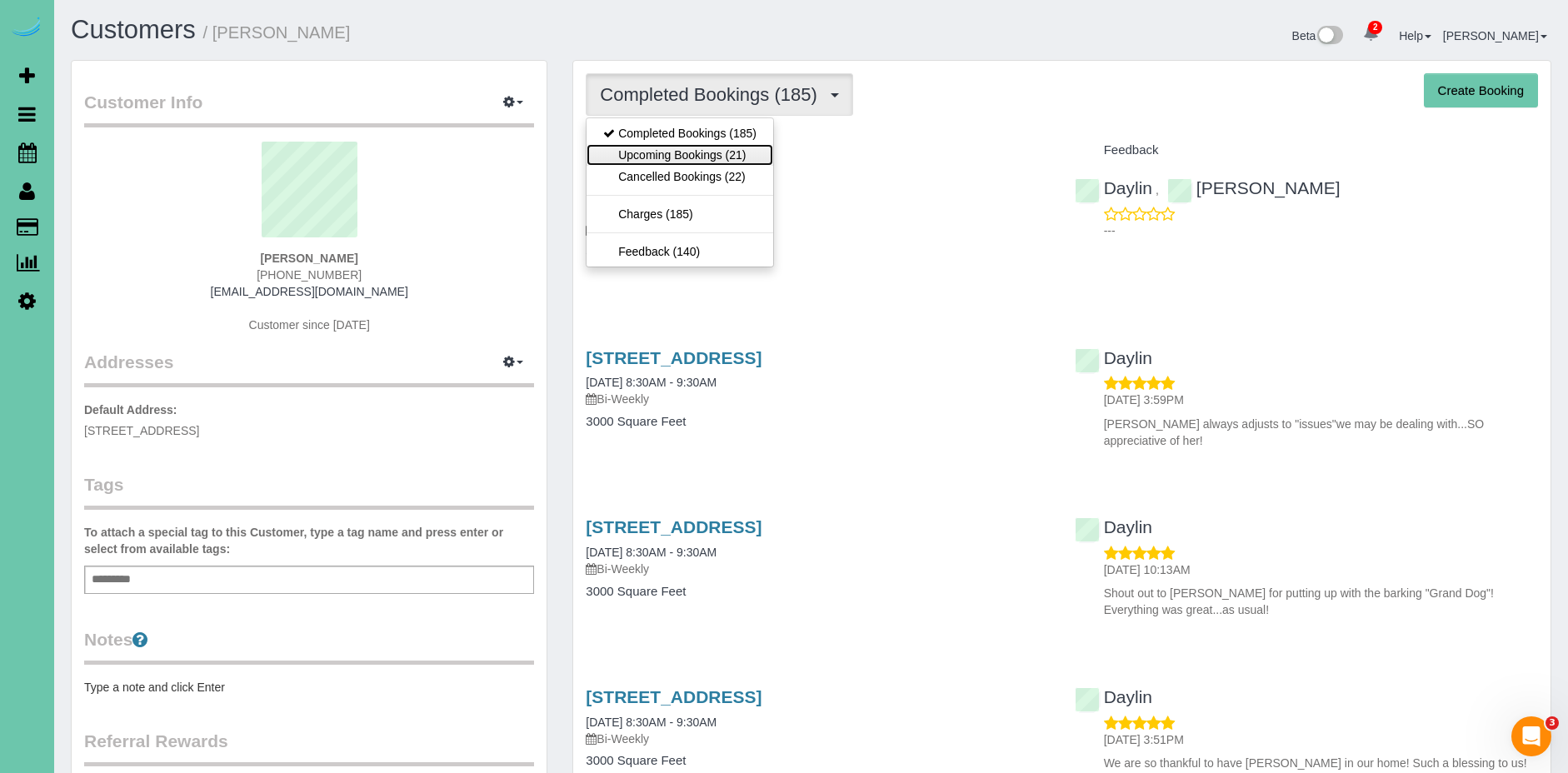
click at [746, 148] on link "Upcoming Bookings (21)" at bounding box center [679, 155] width 186 height 21
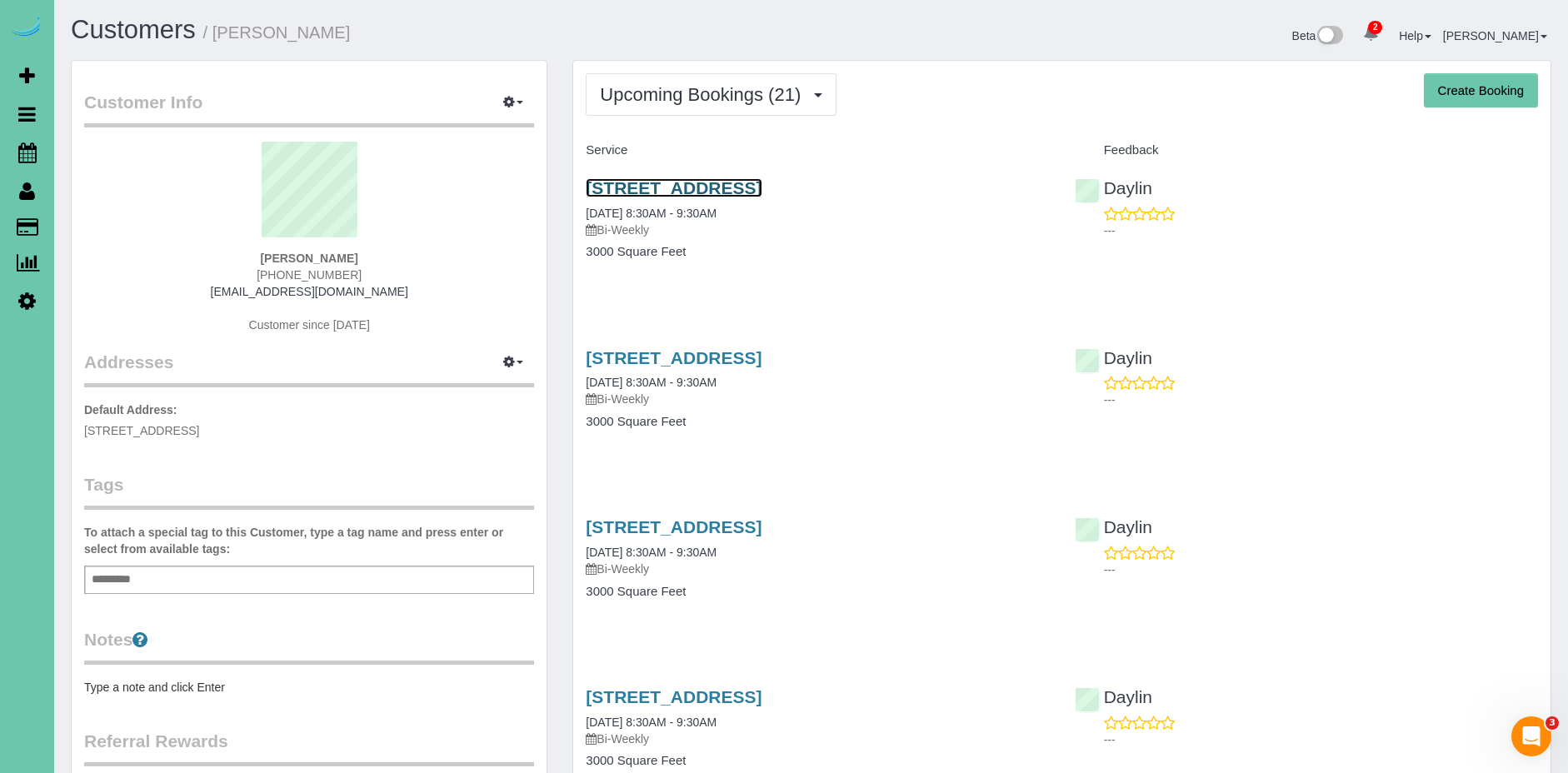
click at [762, 186] on link "13265 Miami Street, Omaha, NE 68164" at bounding box center [673, 188] width 176 height 20
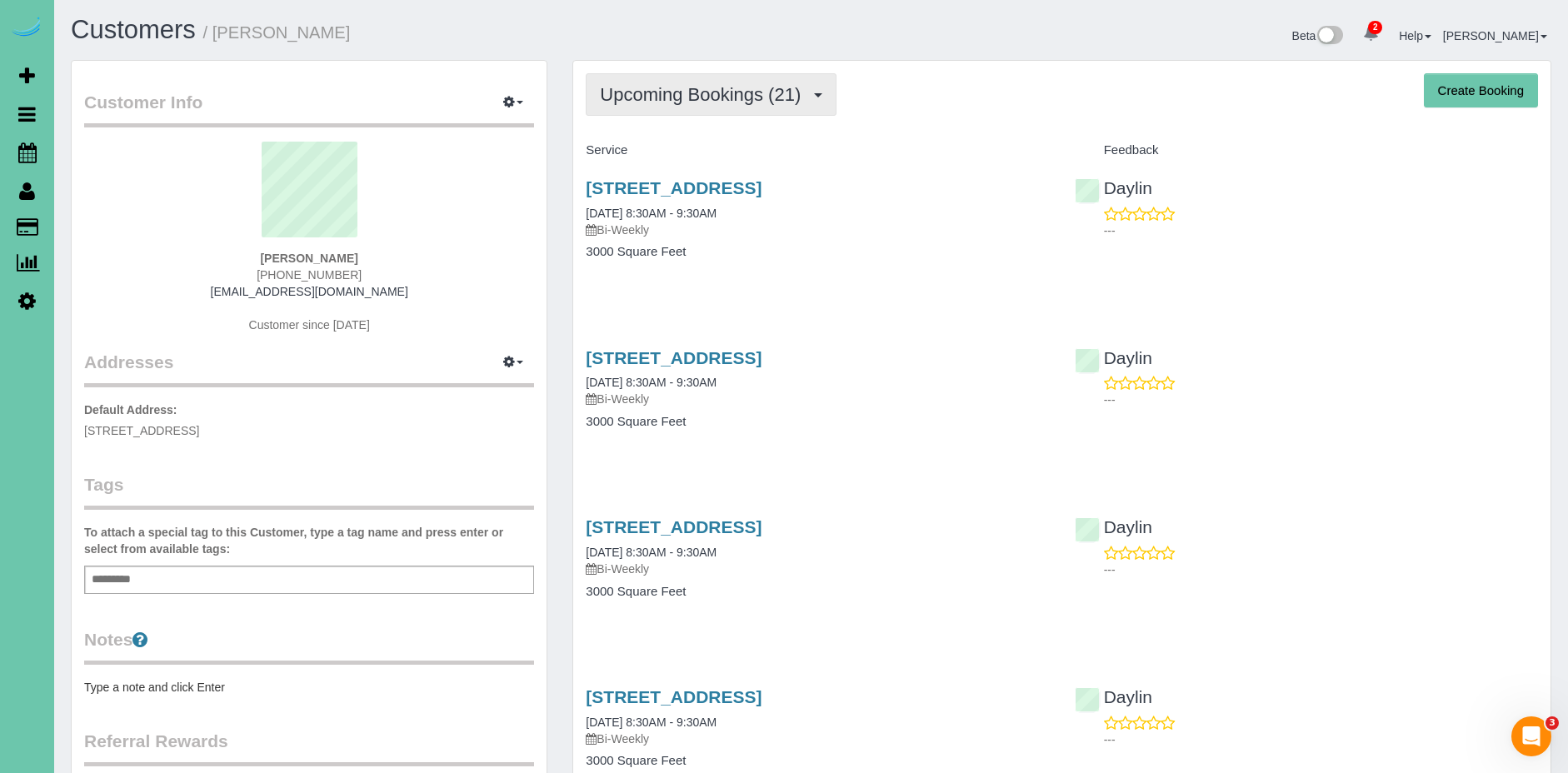
click at [765, 102] on span "Upcoming Bookings (21)" at bounding box center [704, 94] width 209 height 20
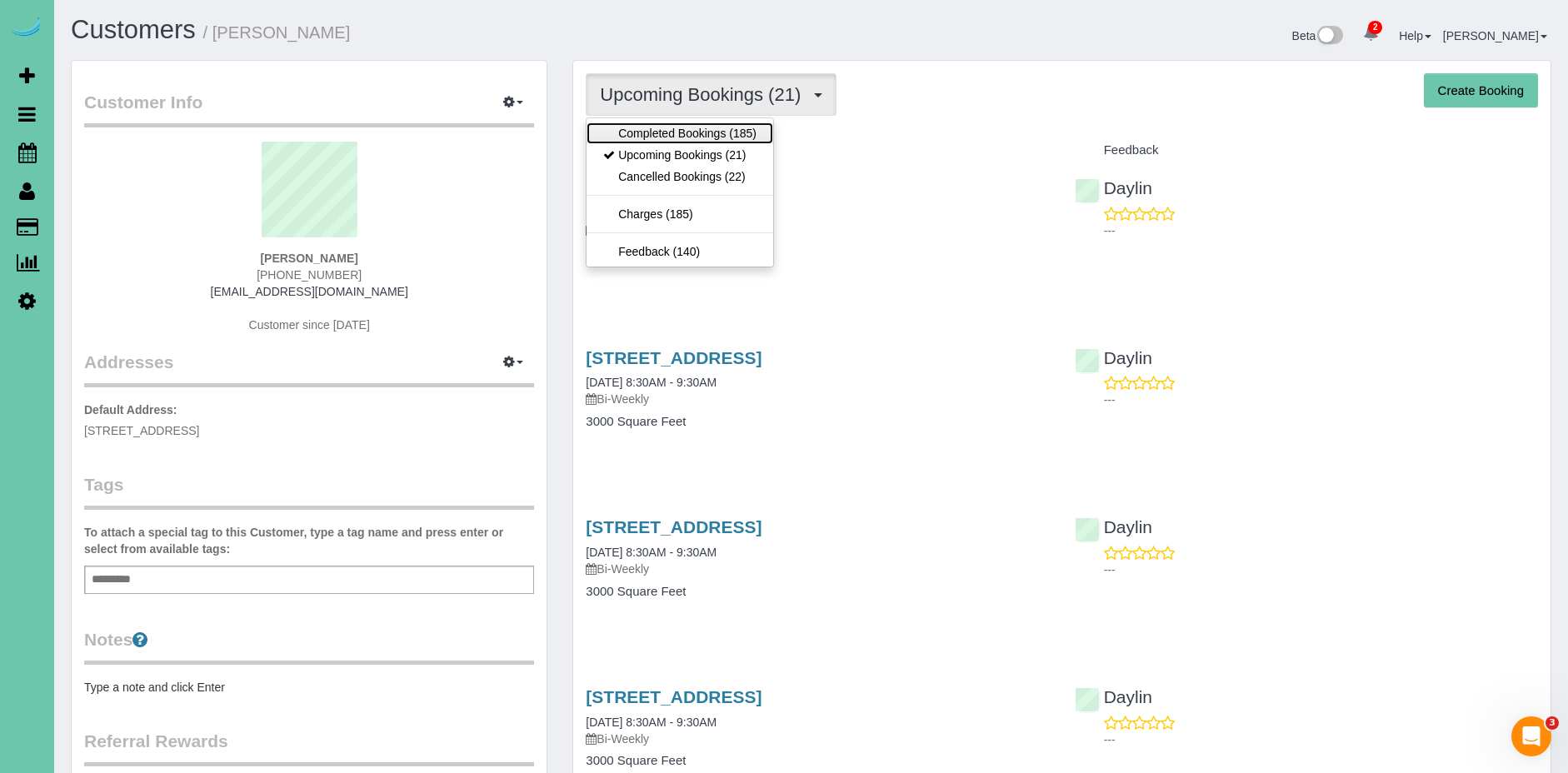
click at [746, 134] on link "Completed Bookings (185)" at bounding box center [679, 133] width 186 height 21
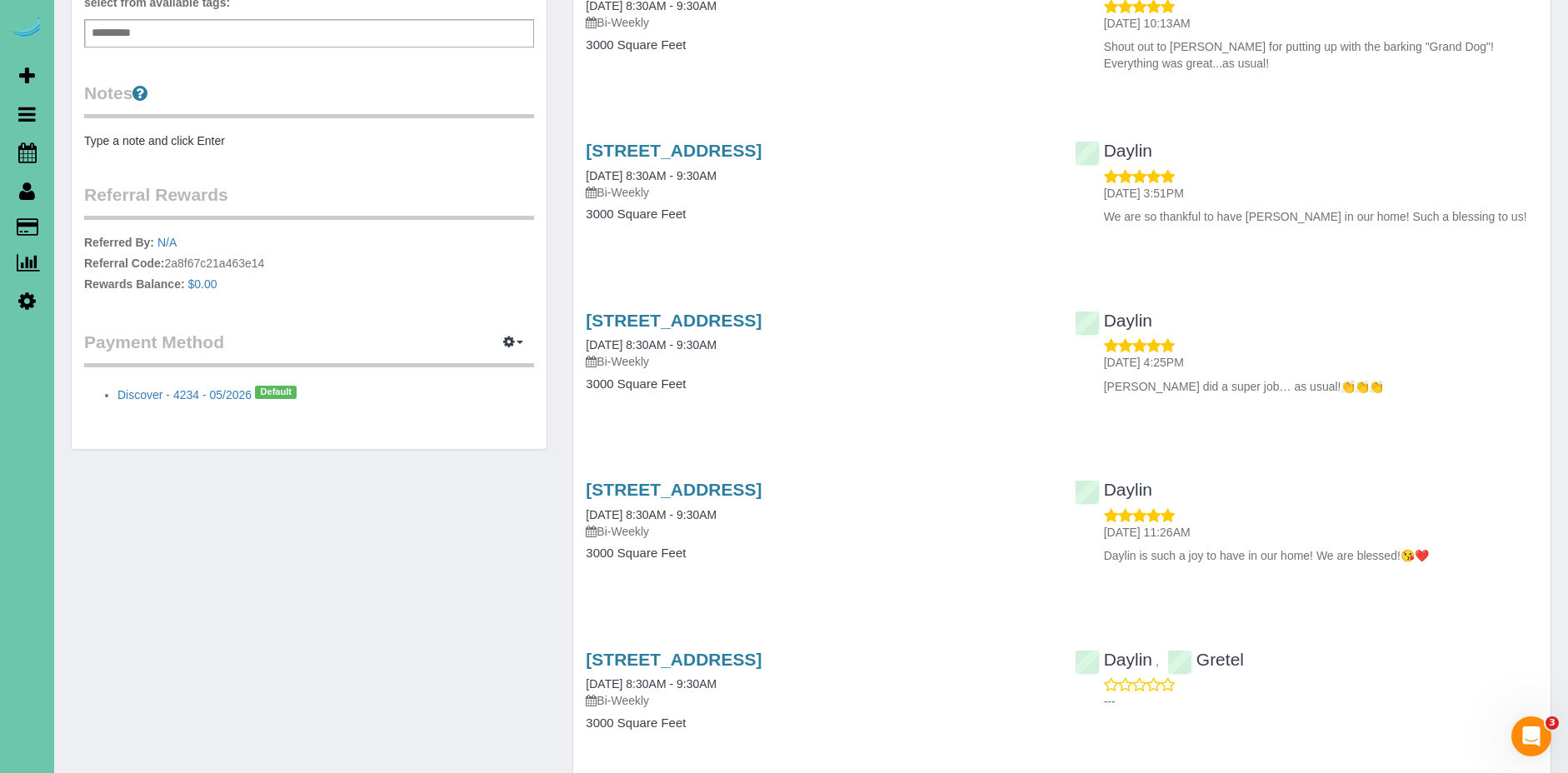
scroll to position [548, 0]
click at [762, 485] on link "13265 Miami Street, Omaha, NE 68164" at bounding box center [673, 489] width 176 height 20
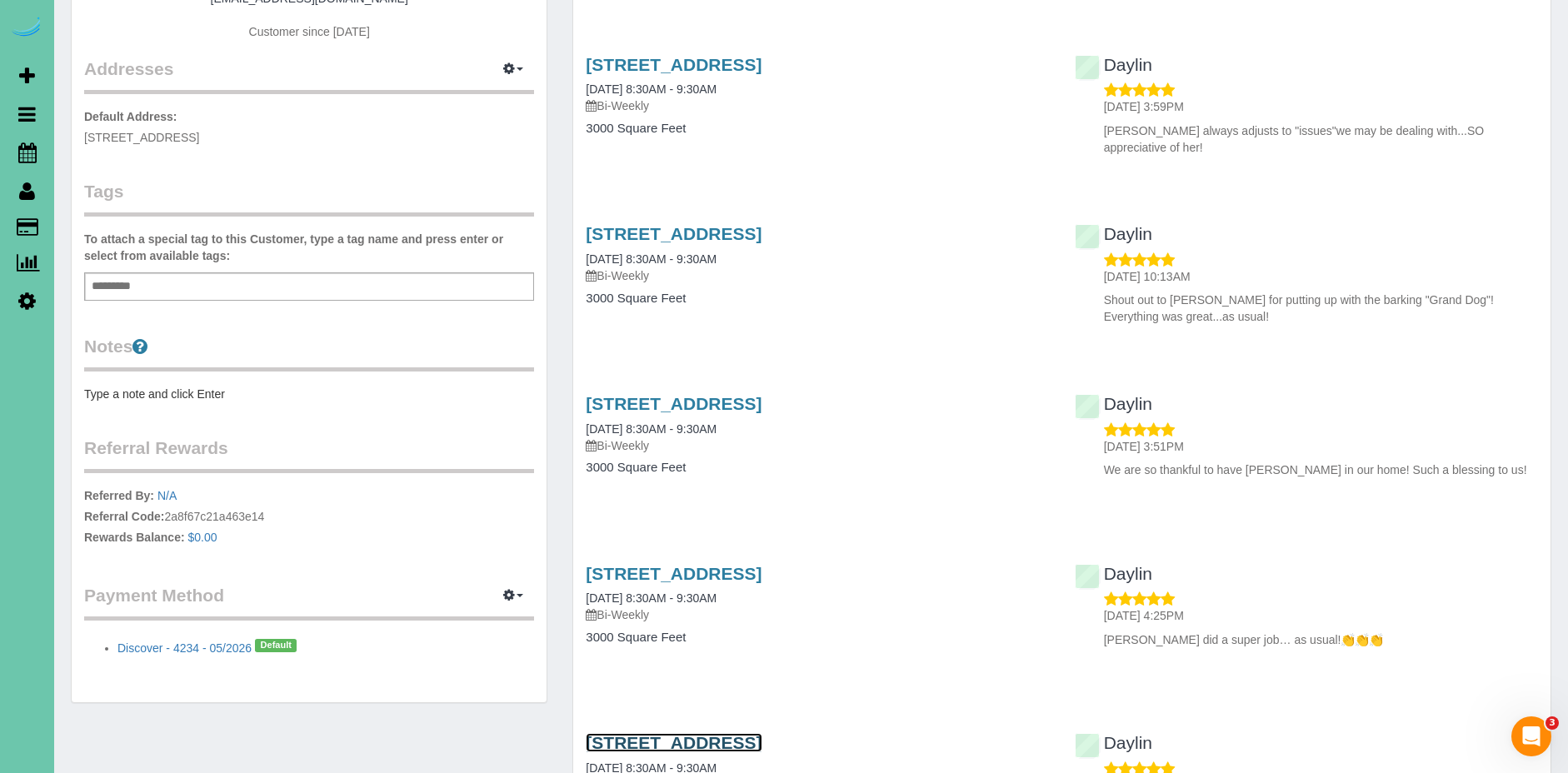
scroll to position [0, 0]
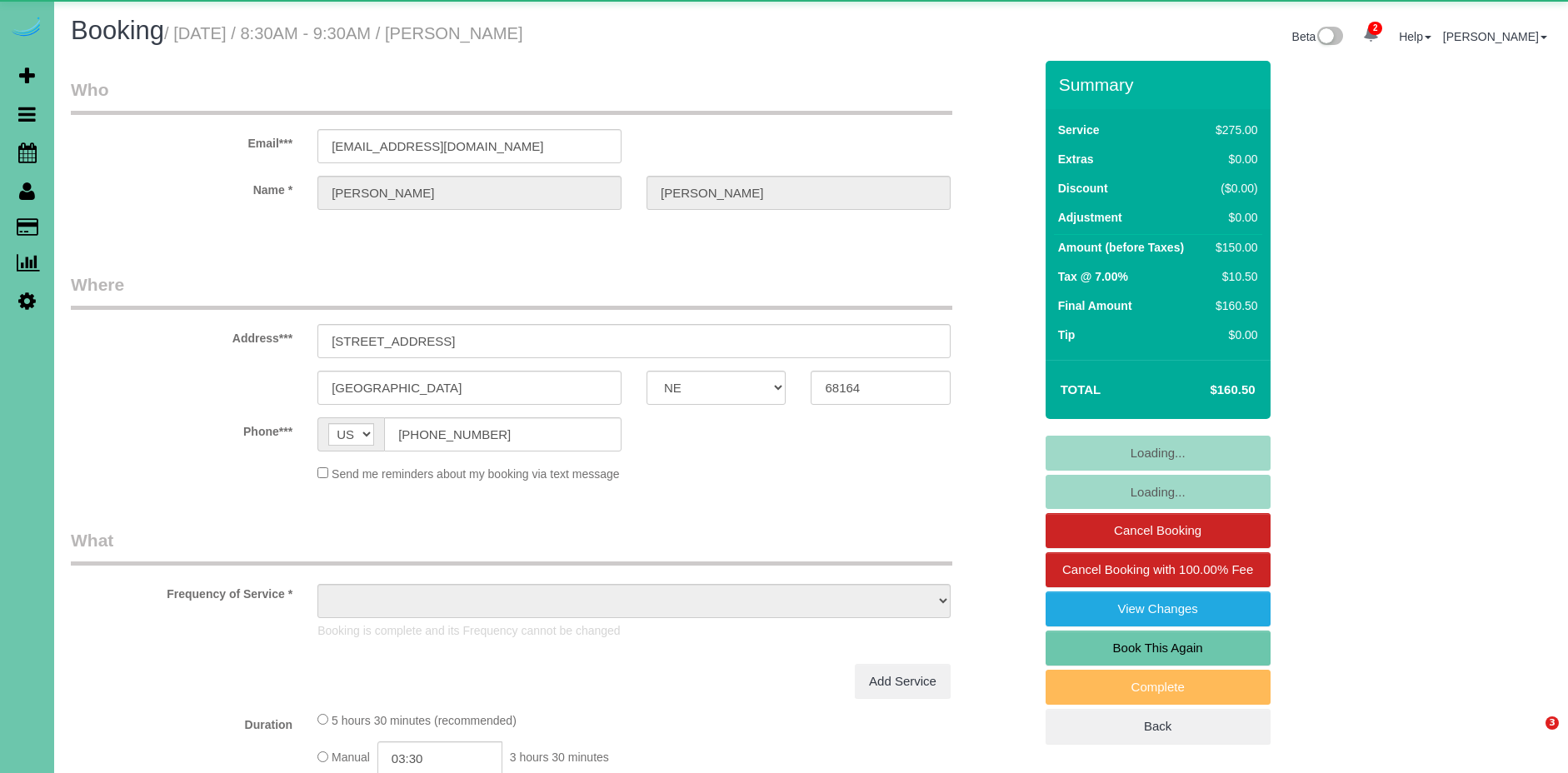
select select "NE"
select select "object:681"
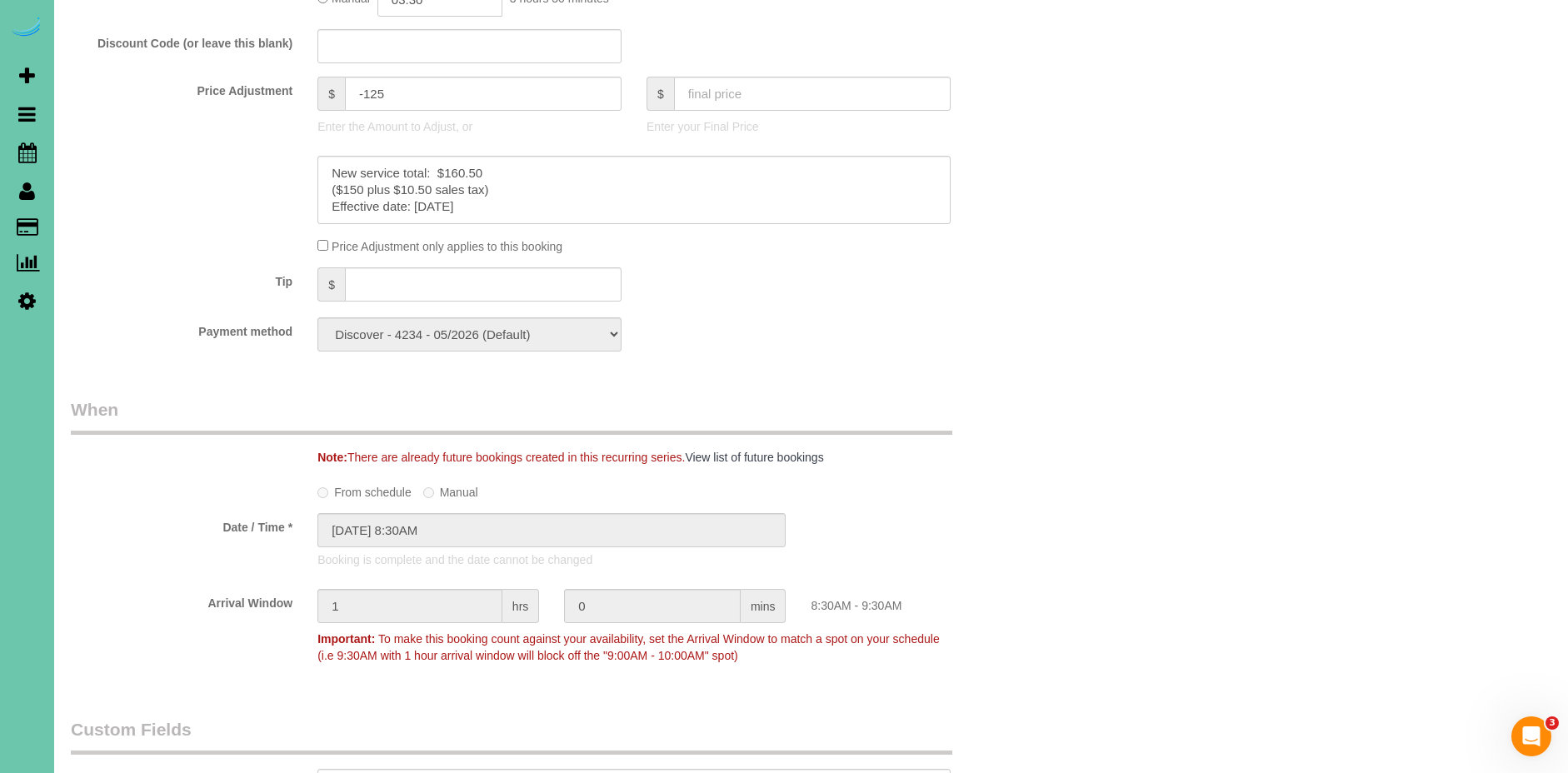
scroll to position [378, 0]
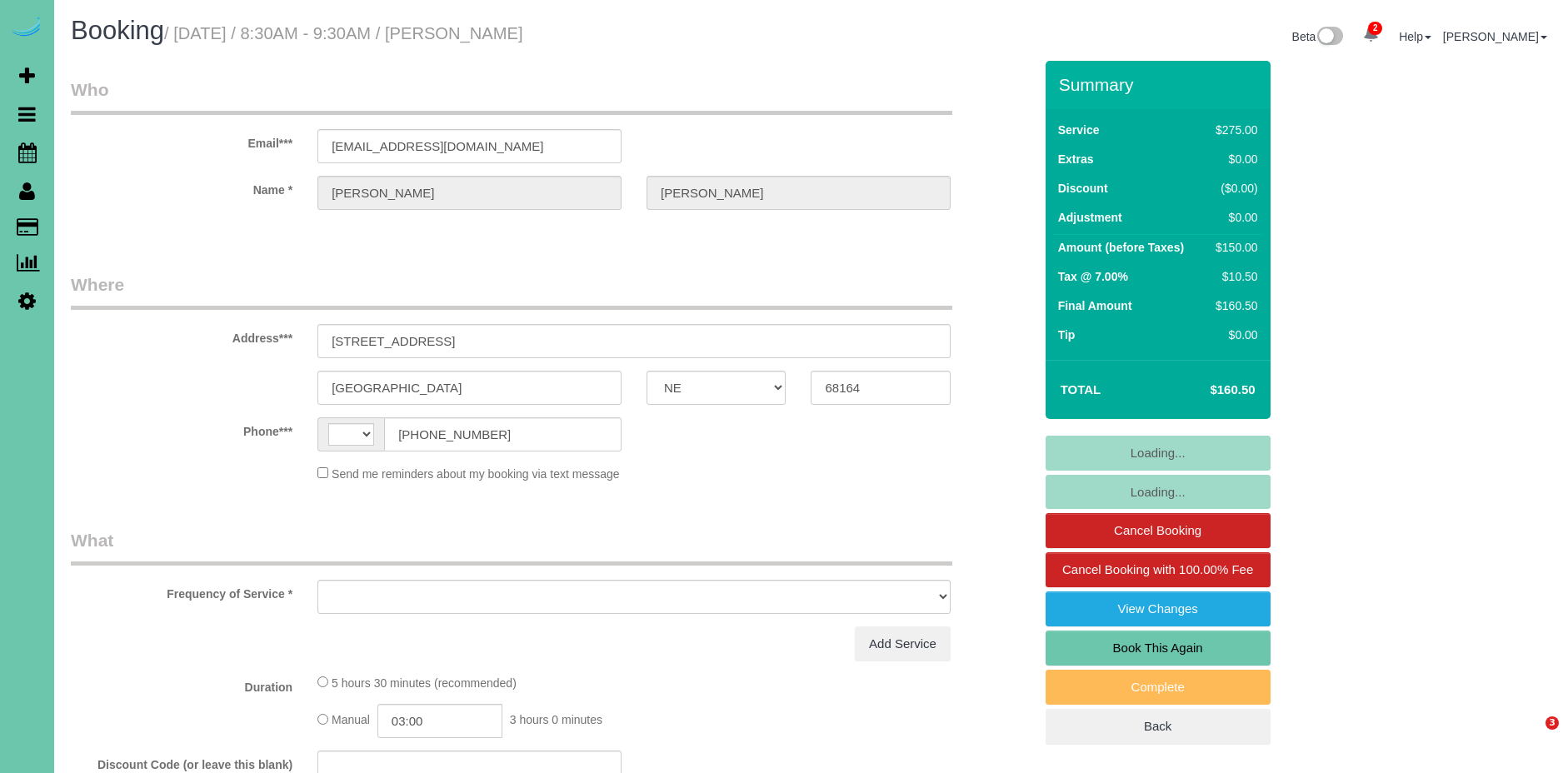
select select "NE"
select select "string:[GEOGRAPHIC_DATA]"
select select "object:639"
select select "string:fspay-2d4e1293-77b6-4e85-aae9-f797d2adb857"
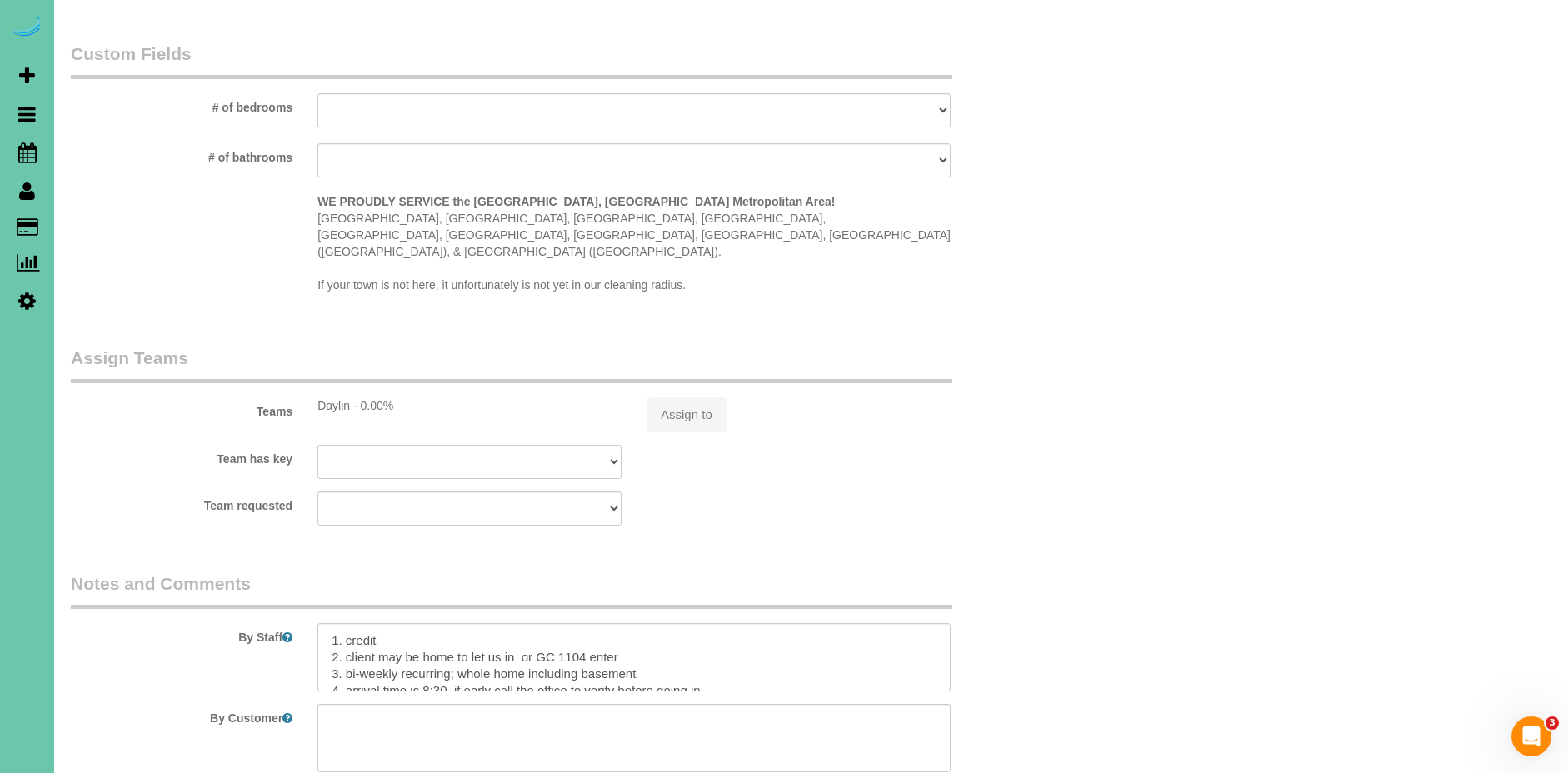
select select "object:923"
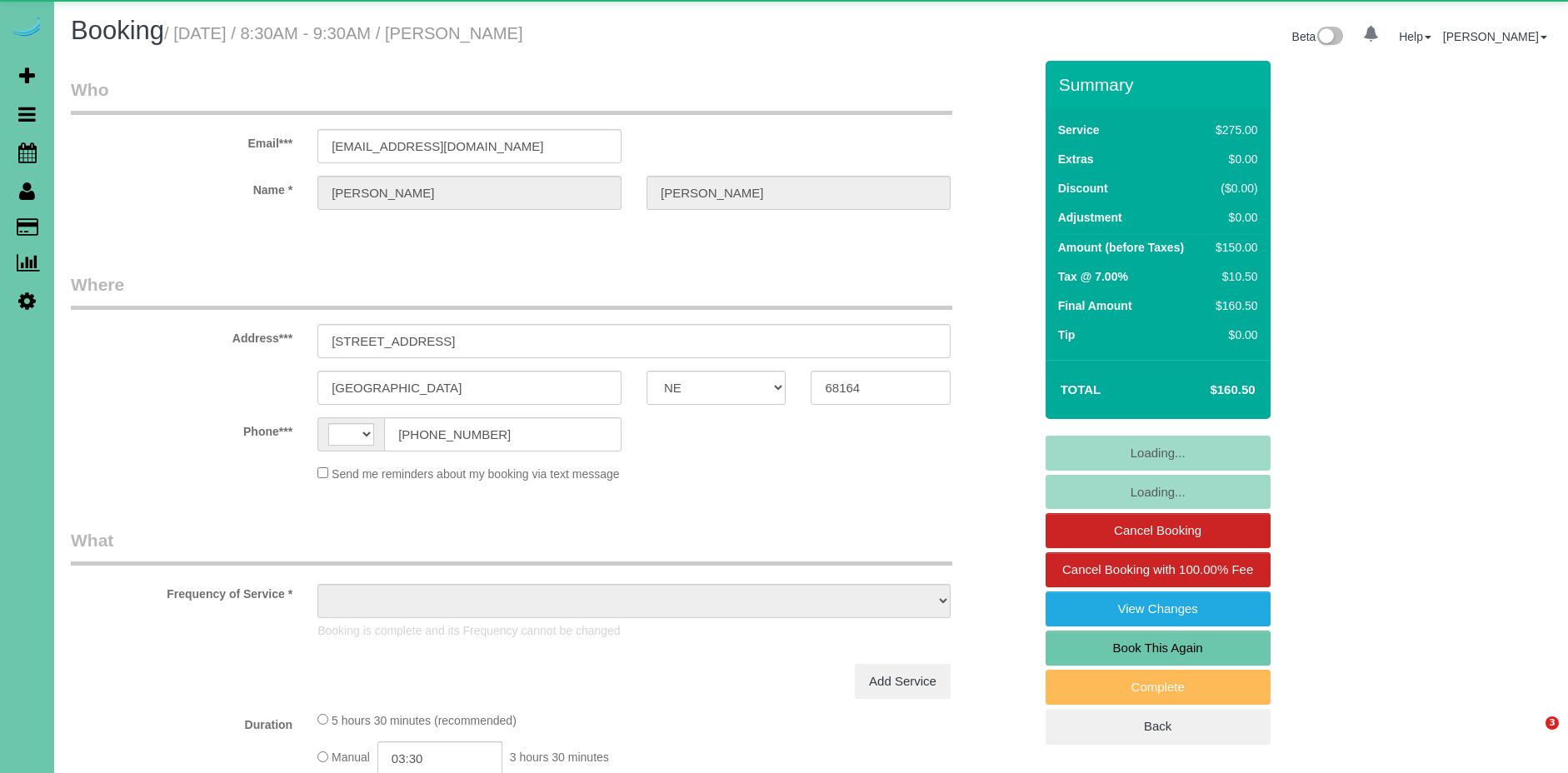
select select "NE"
select select "string:[GEOGRAPHIC_DATA]"
select select "object:644"
select select "string:fspay-2d4e1293-77b6-4e85-aae9-f797d2adb857"
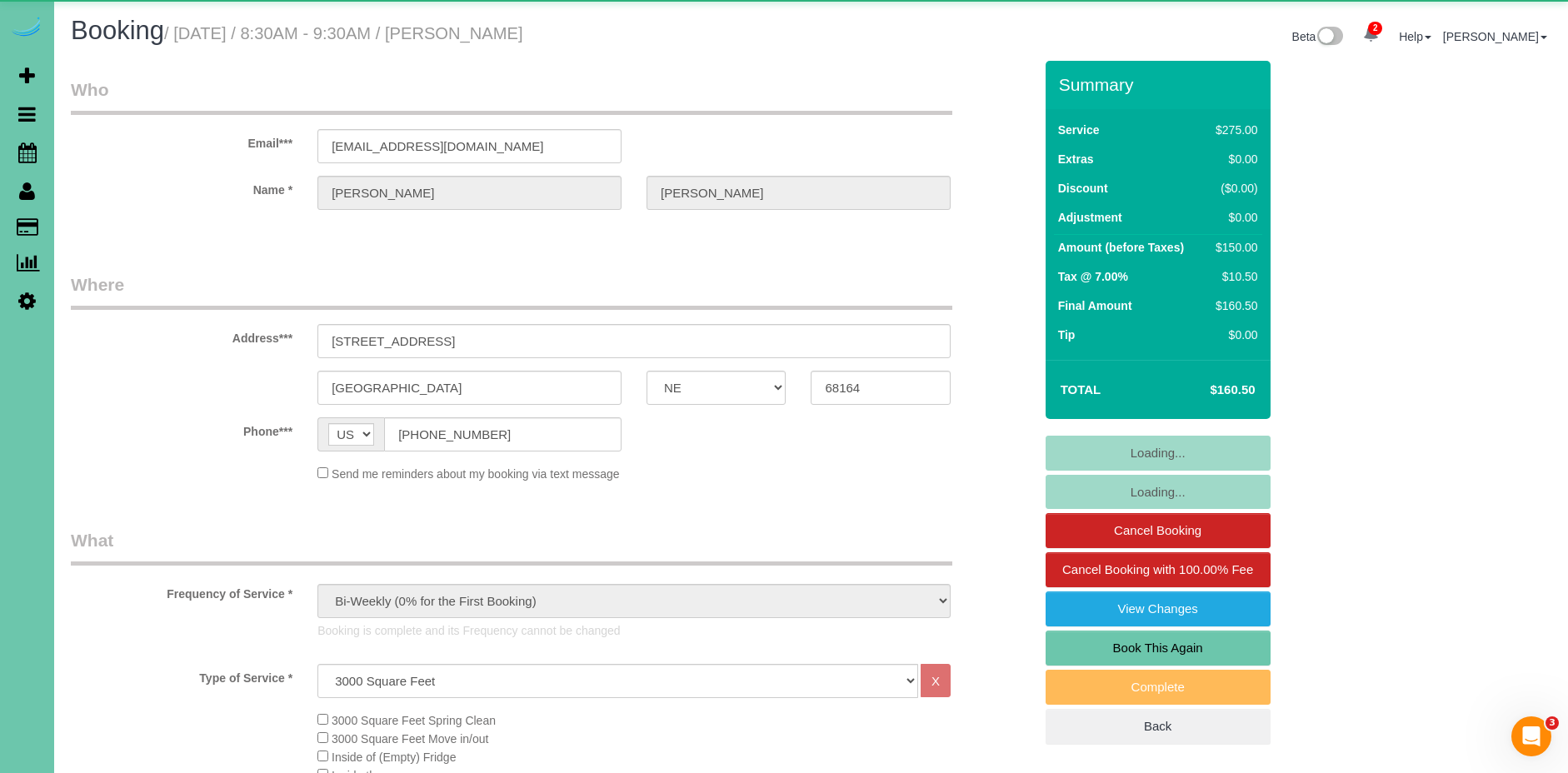
select select "object:876"
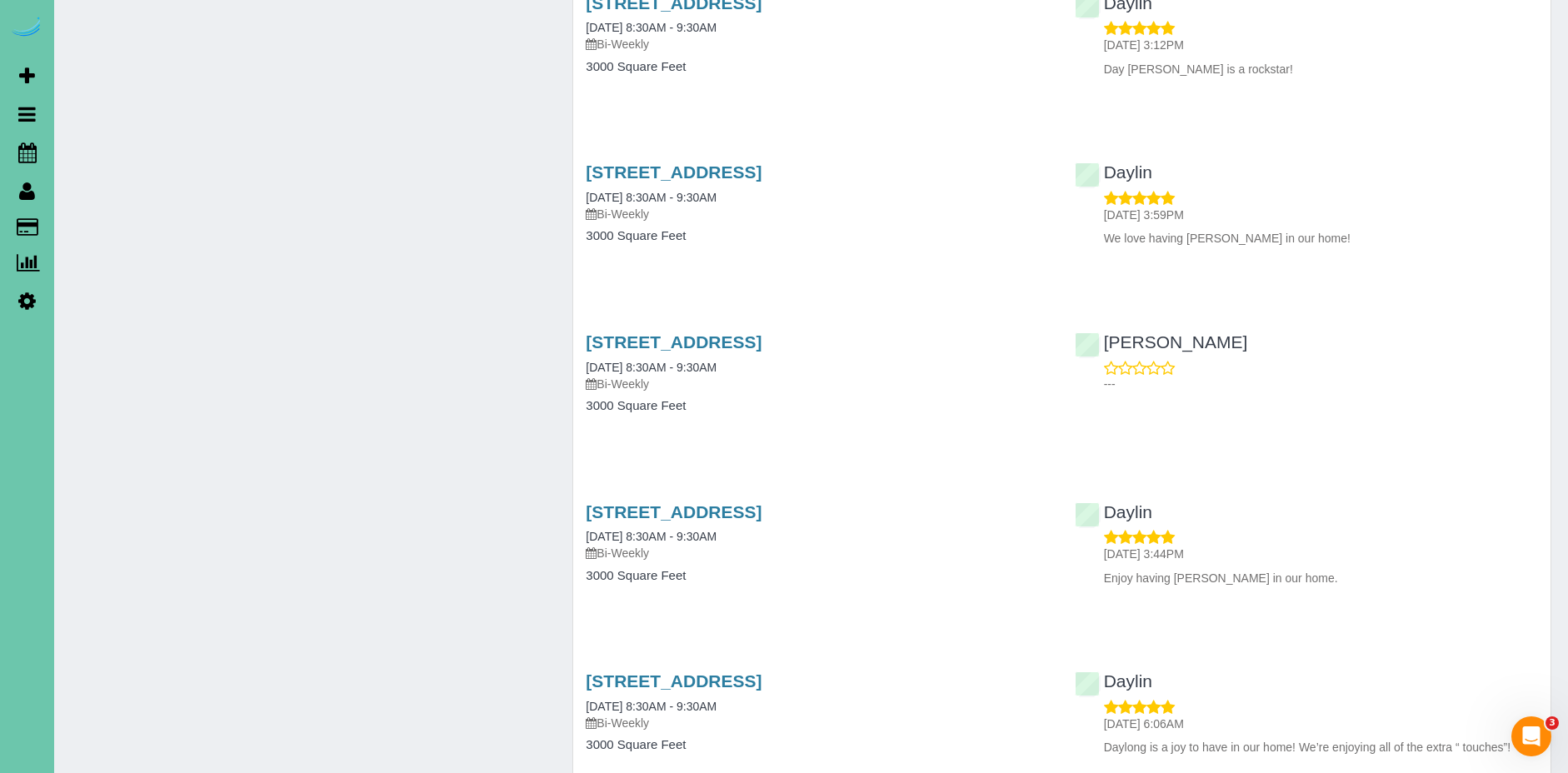
scroll to position [2061, 0]
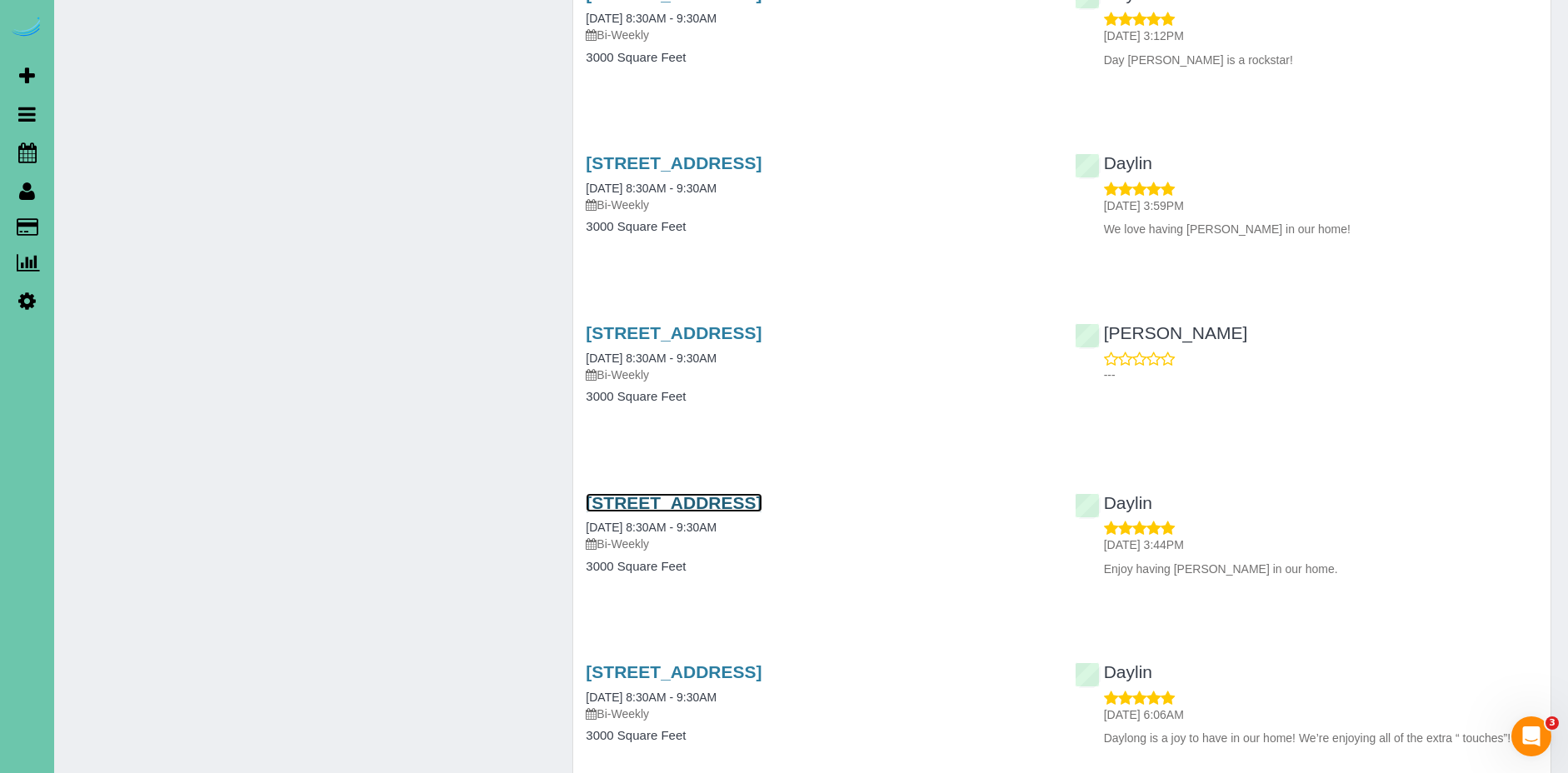
click at [762, 497] on link "13265 Miami Street, Omaha, NE 68164" at bounding box center [673, 503] width 176 height 20
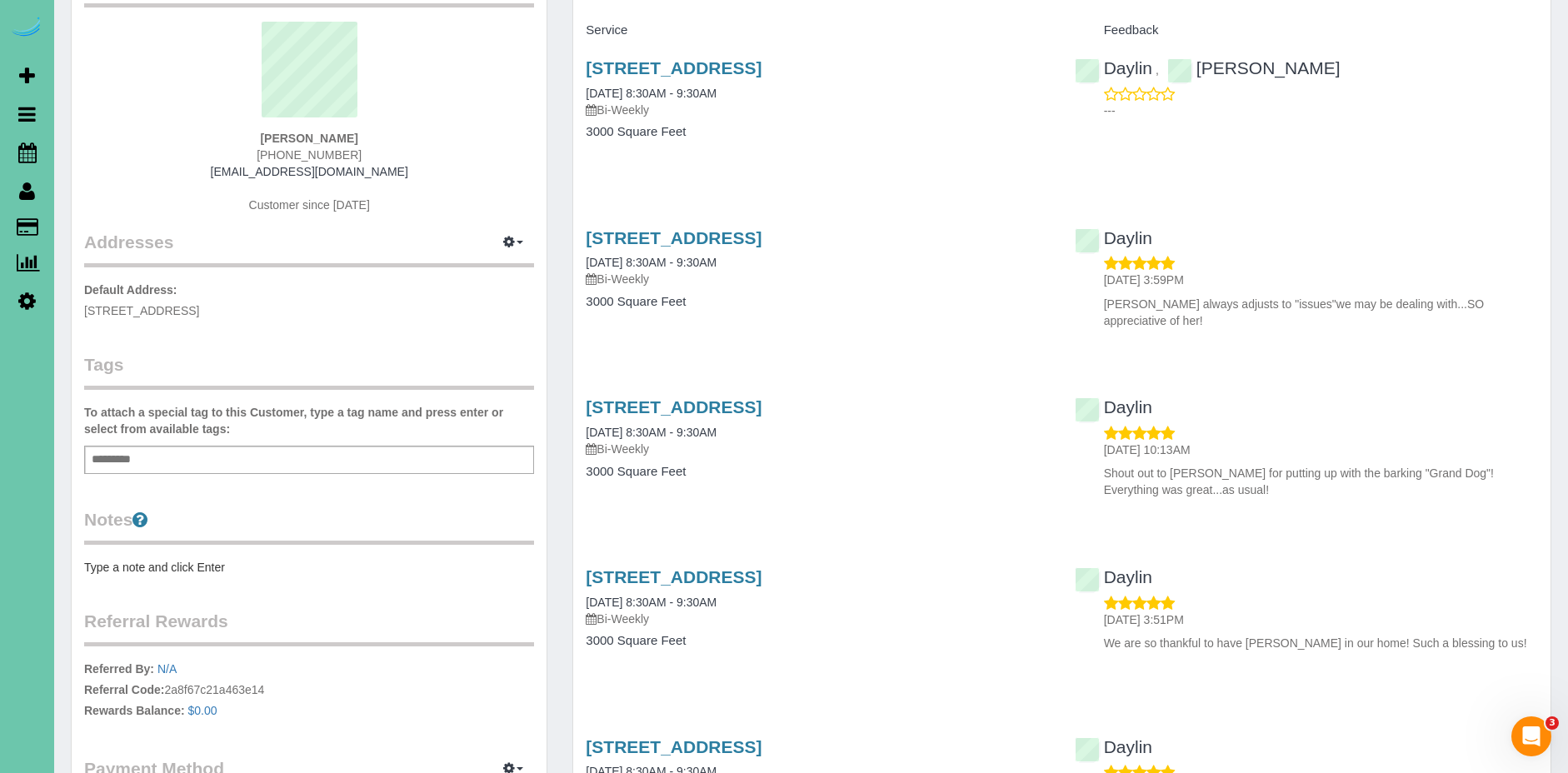
scroll to position [69, 0]
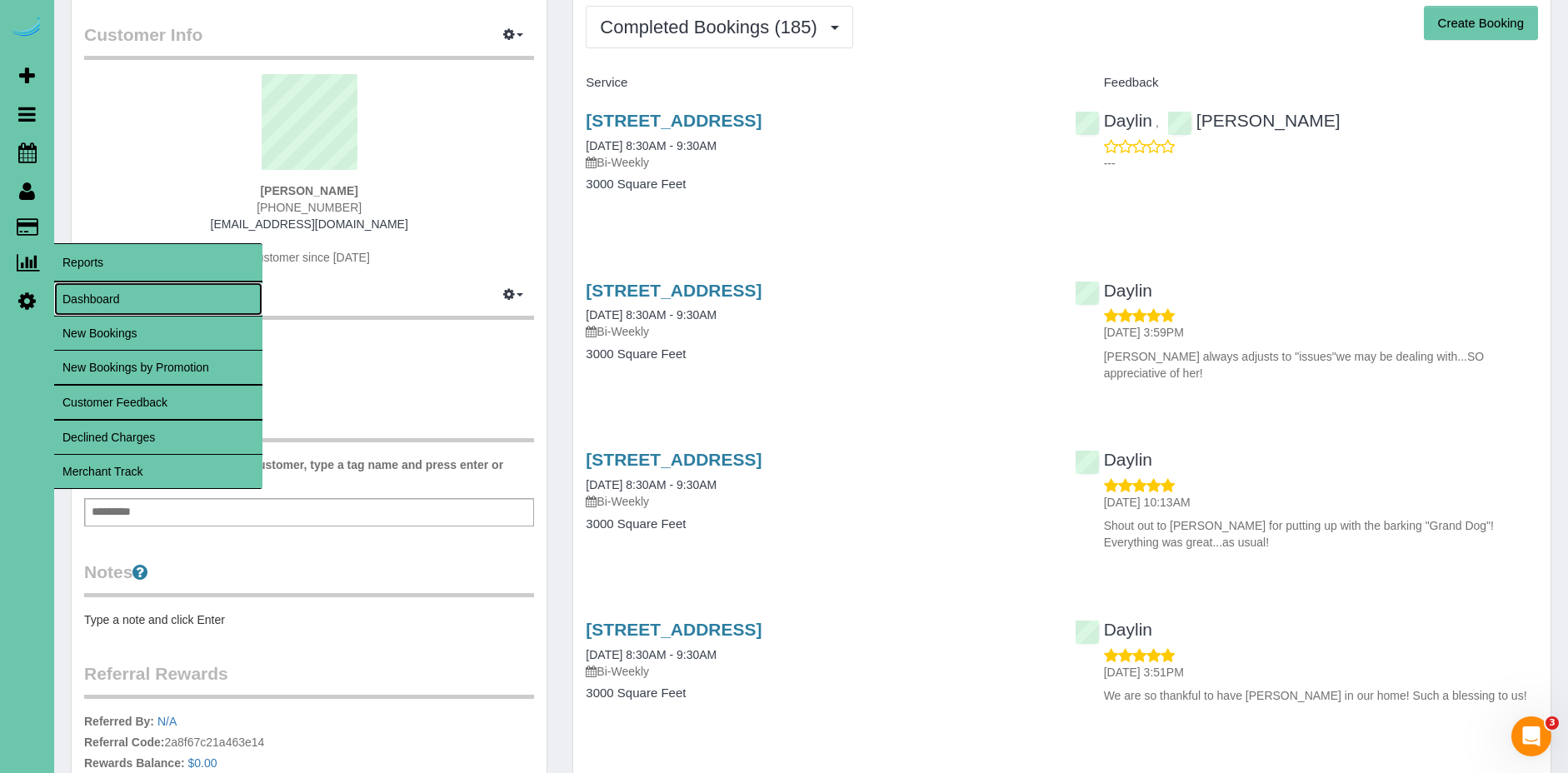
click at [116, 290] on link "Dashboard" at bounding box center [159, 298] width 208 height 33
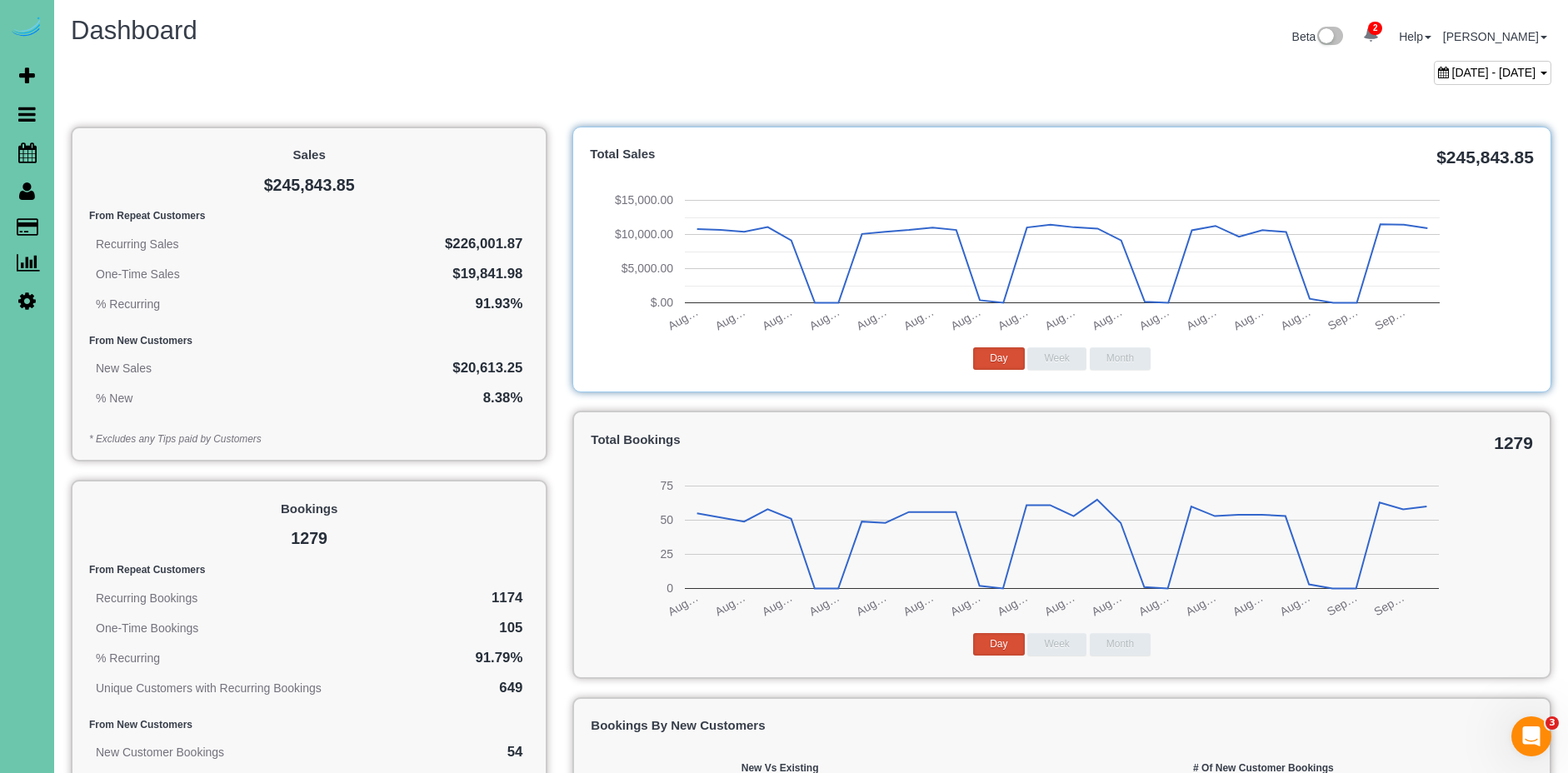
click at [1452, 70] on span "August 04, 2025 - September 04, 2025" at bounding box center [1494, 72] width 84 height 13
type input "**********"
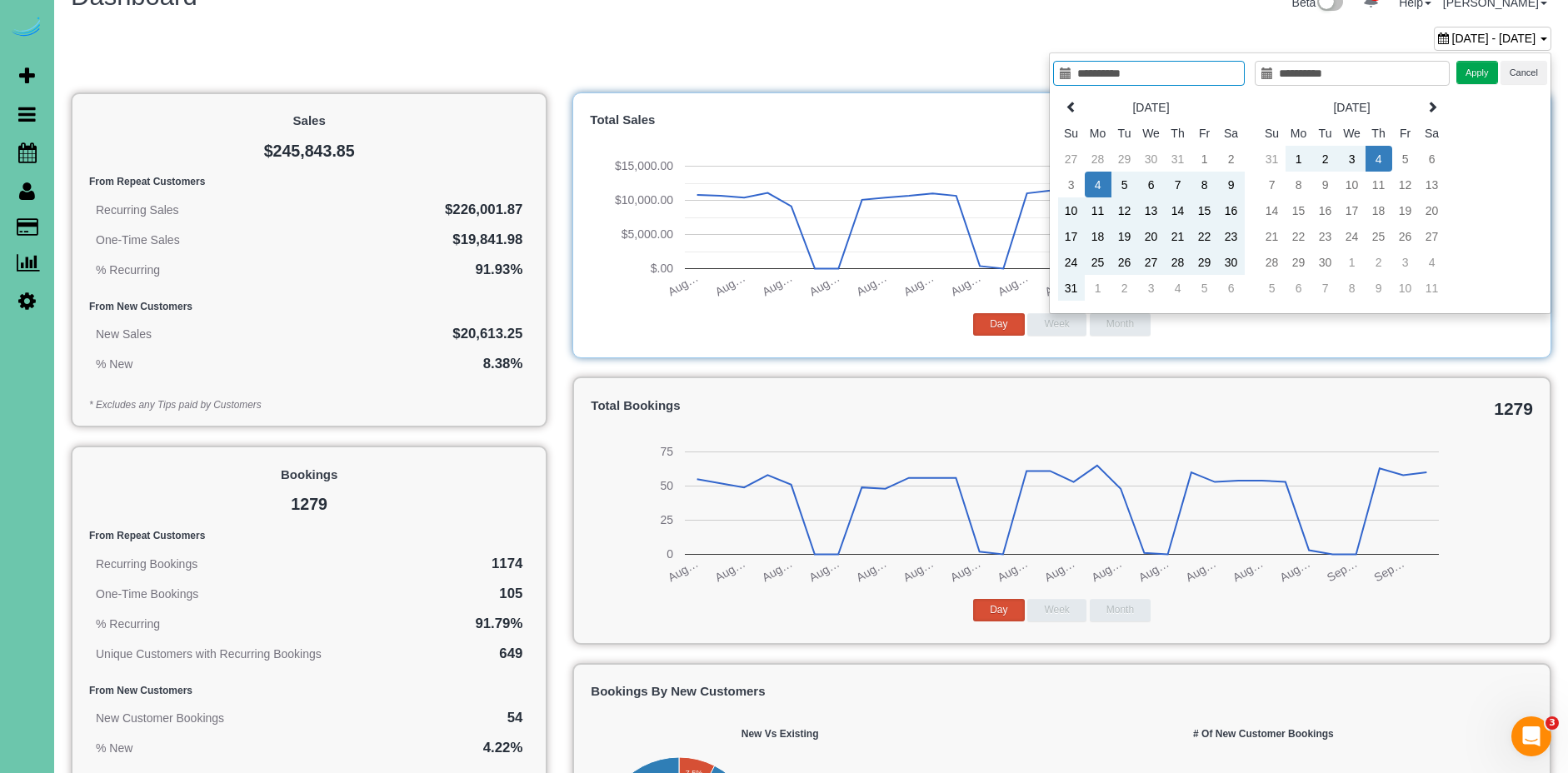
scroll to position [46, 0]
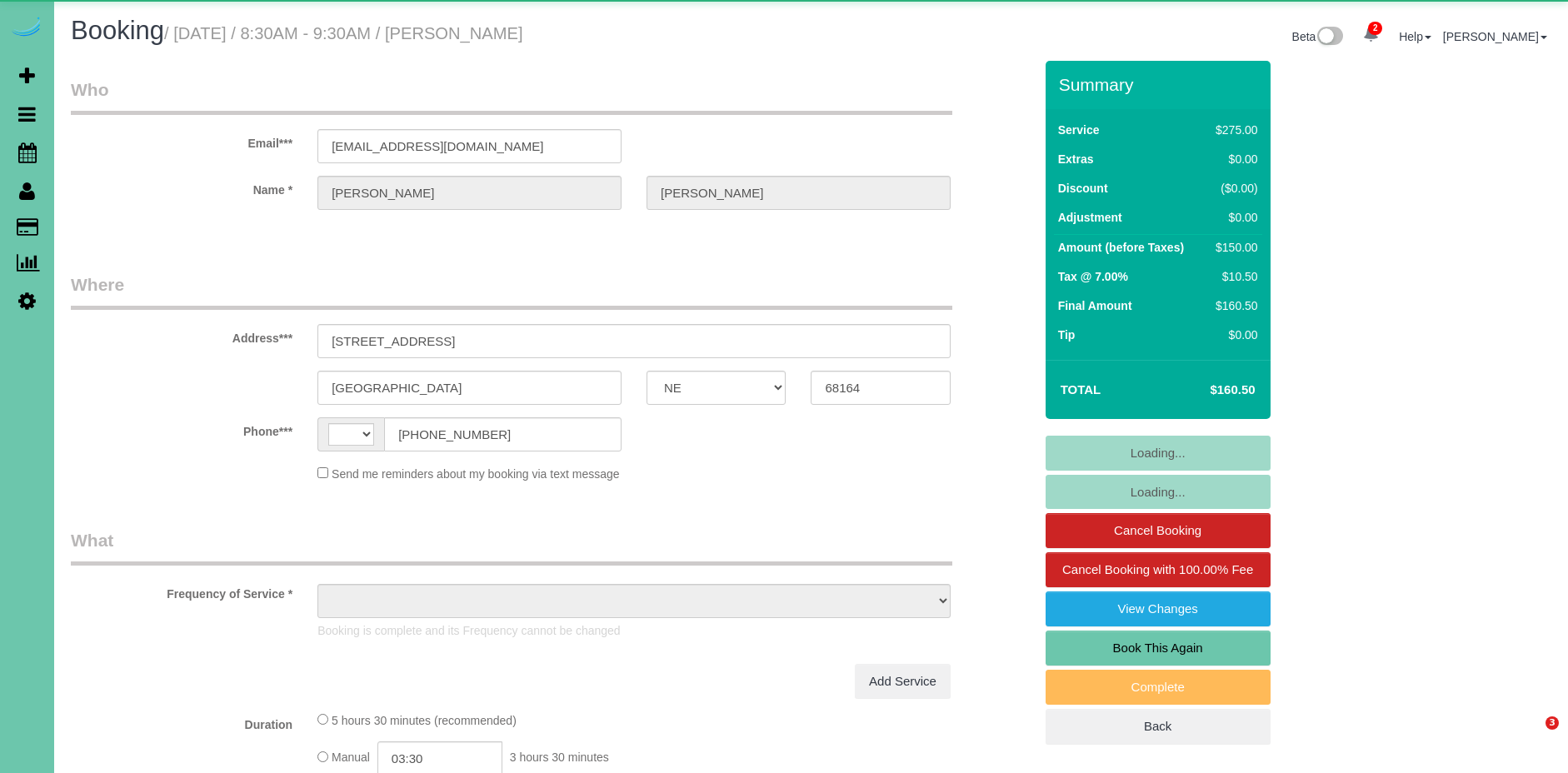
select select "NE"
select select "string:US"
select select "object:644"
select select "string:fspay-2d4e1293-77b6-4e85-aae9-f797d2adb857"
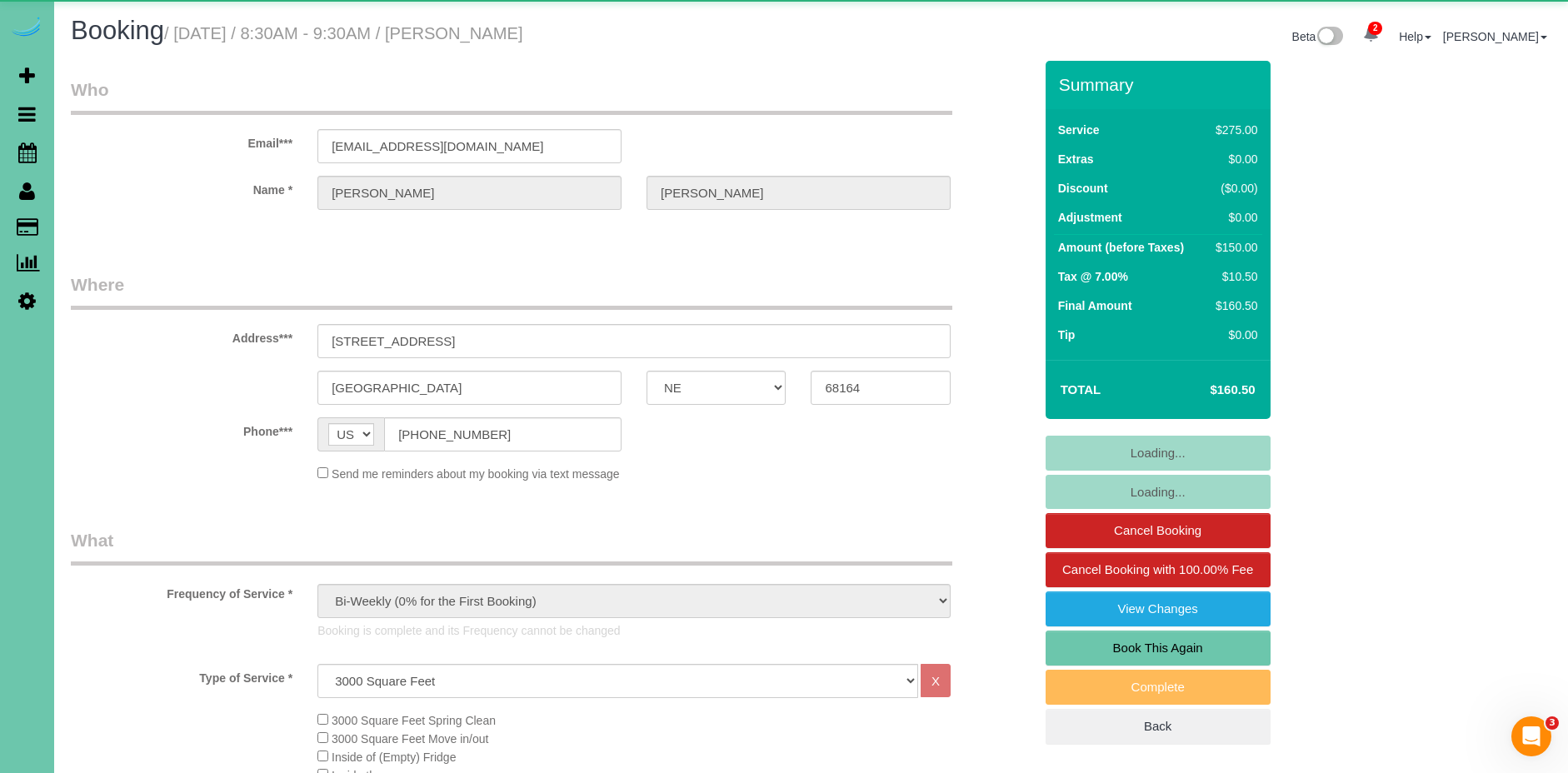
select select "object:930"
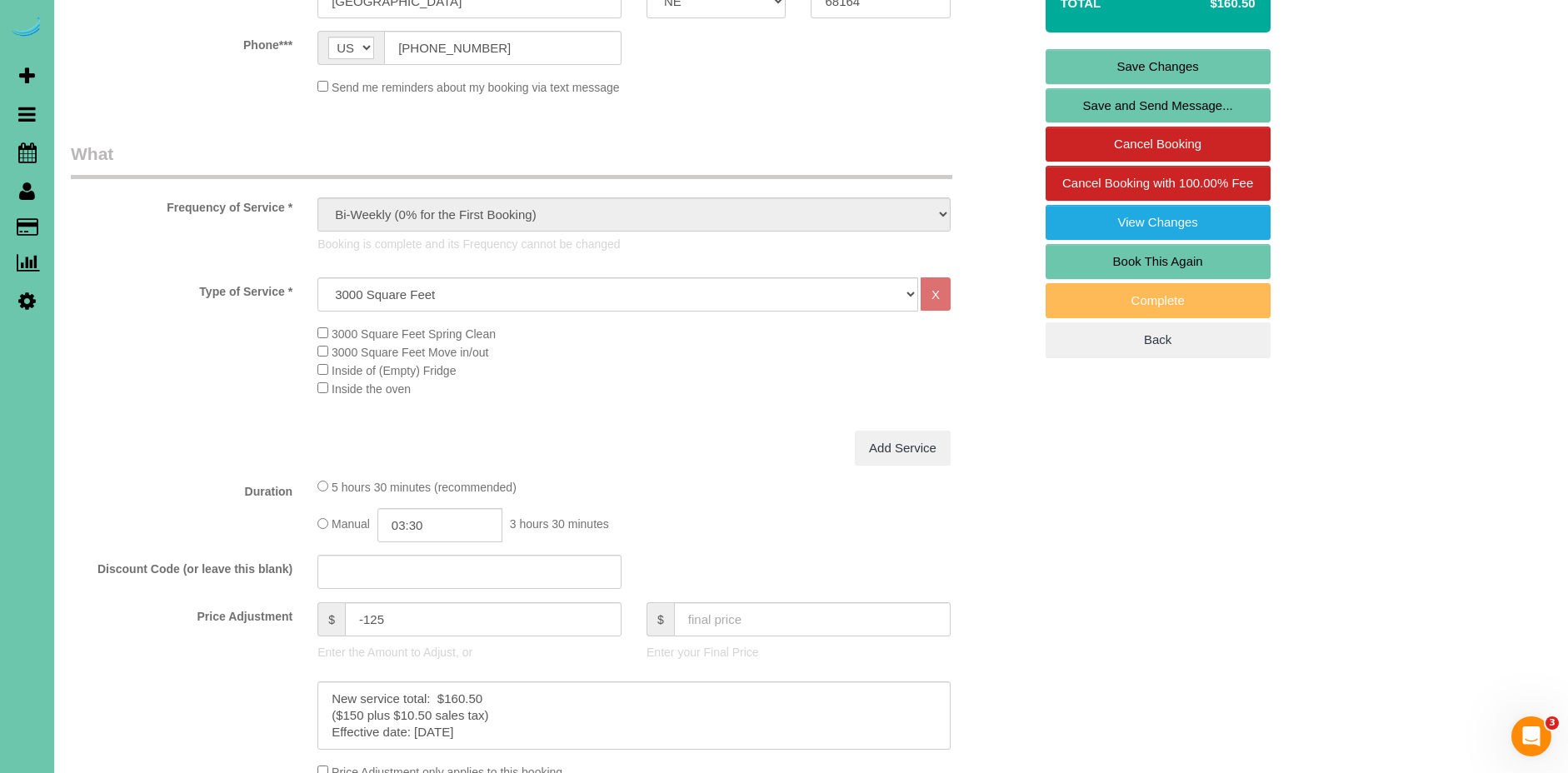
scroll to position [292, 0]
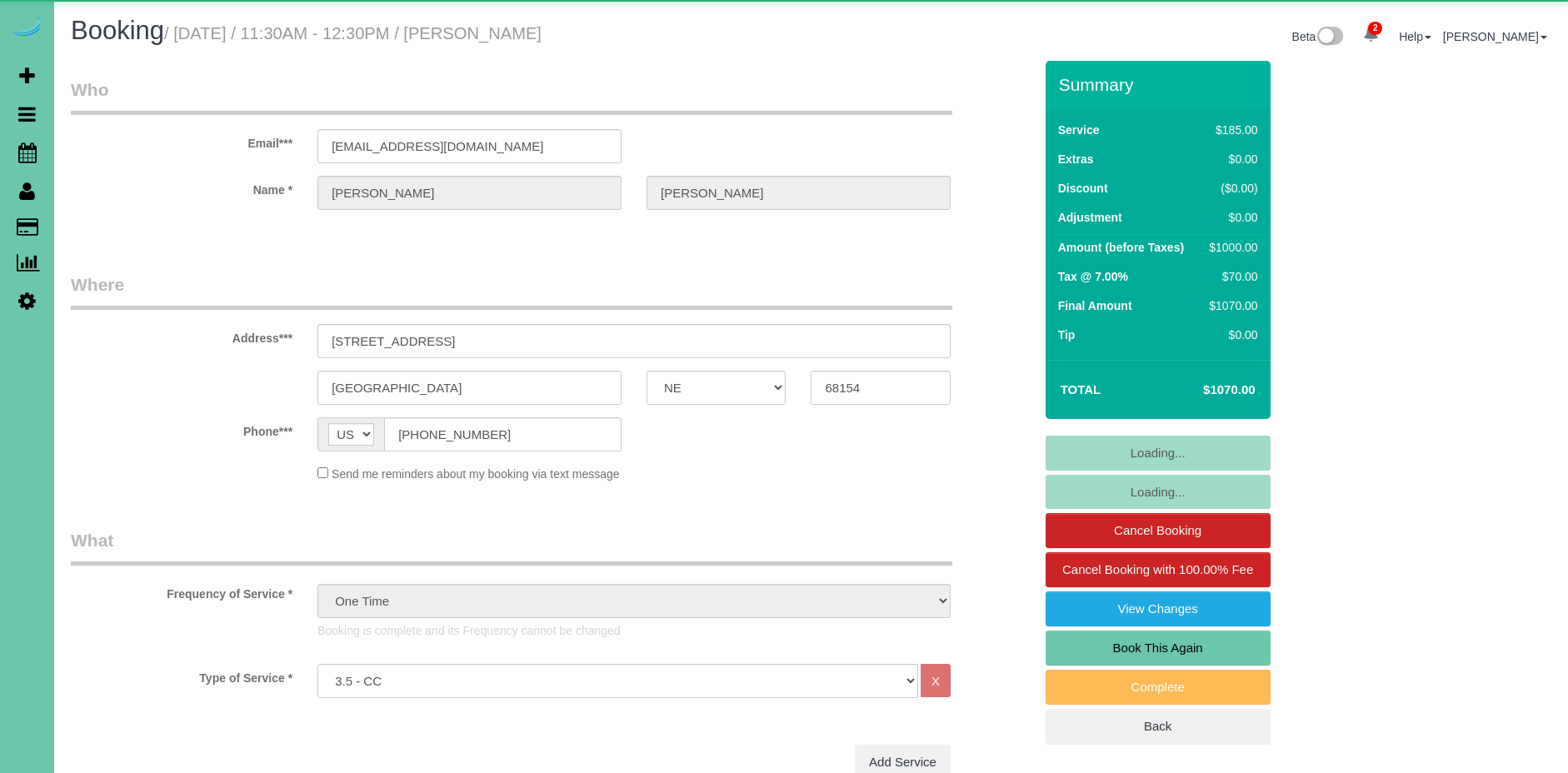
select select "NE"
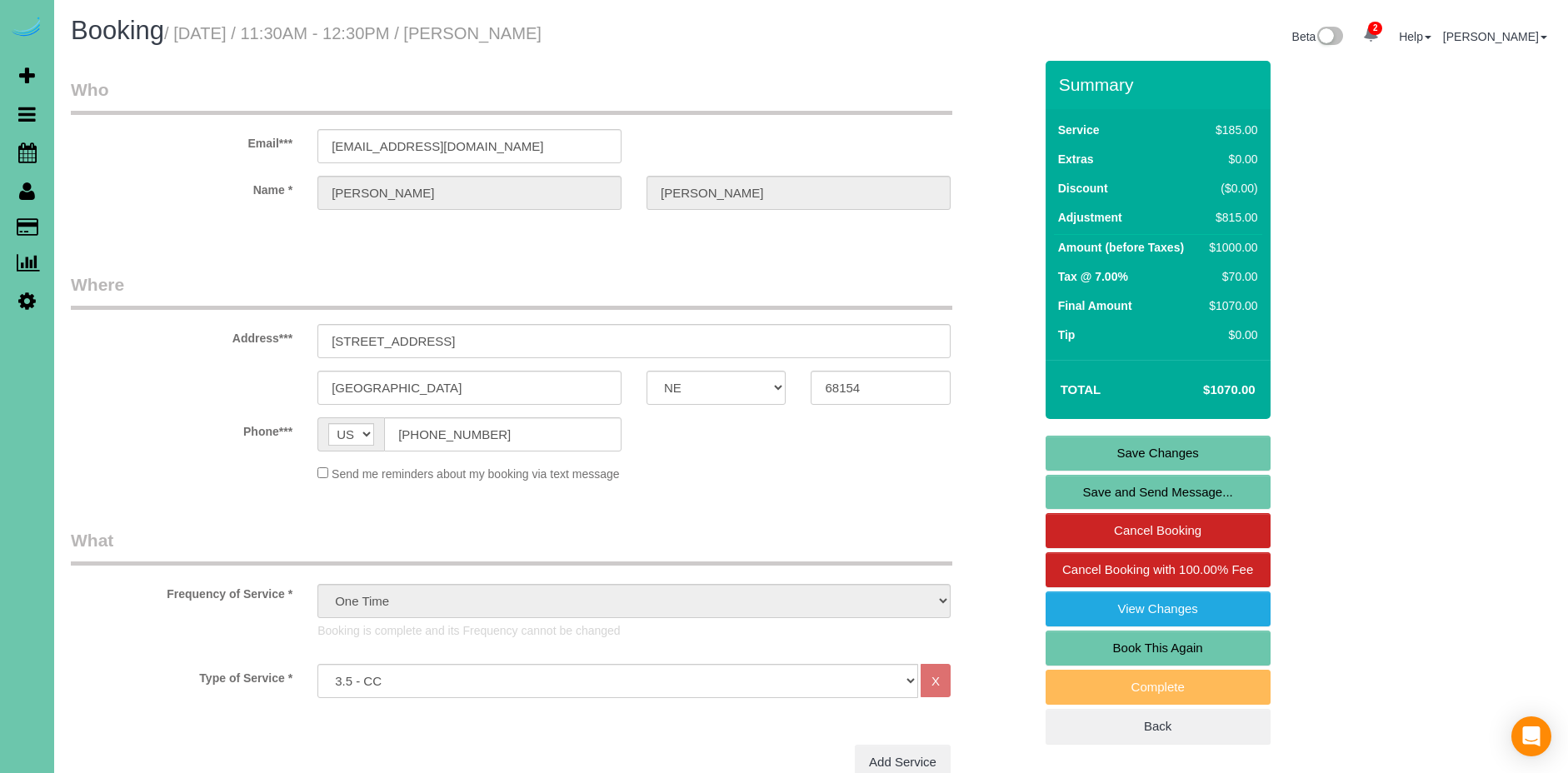
click at [1212, 647] on link "Book This Again" at bounding box center [1158, 647] width 225 height 35
select select "NE"
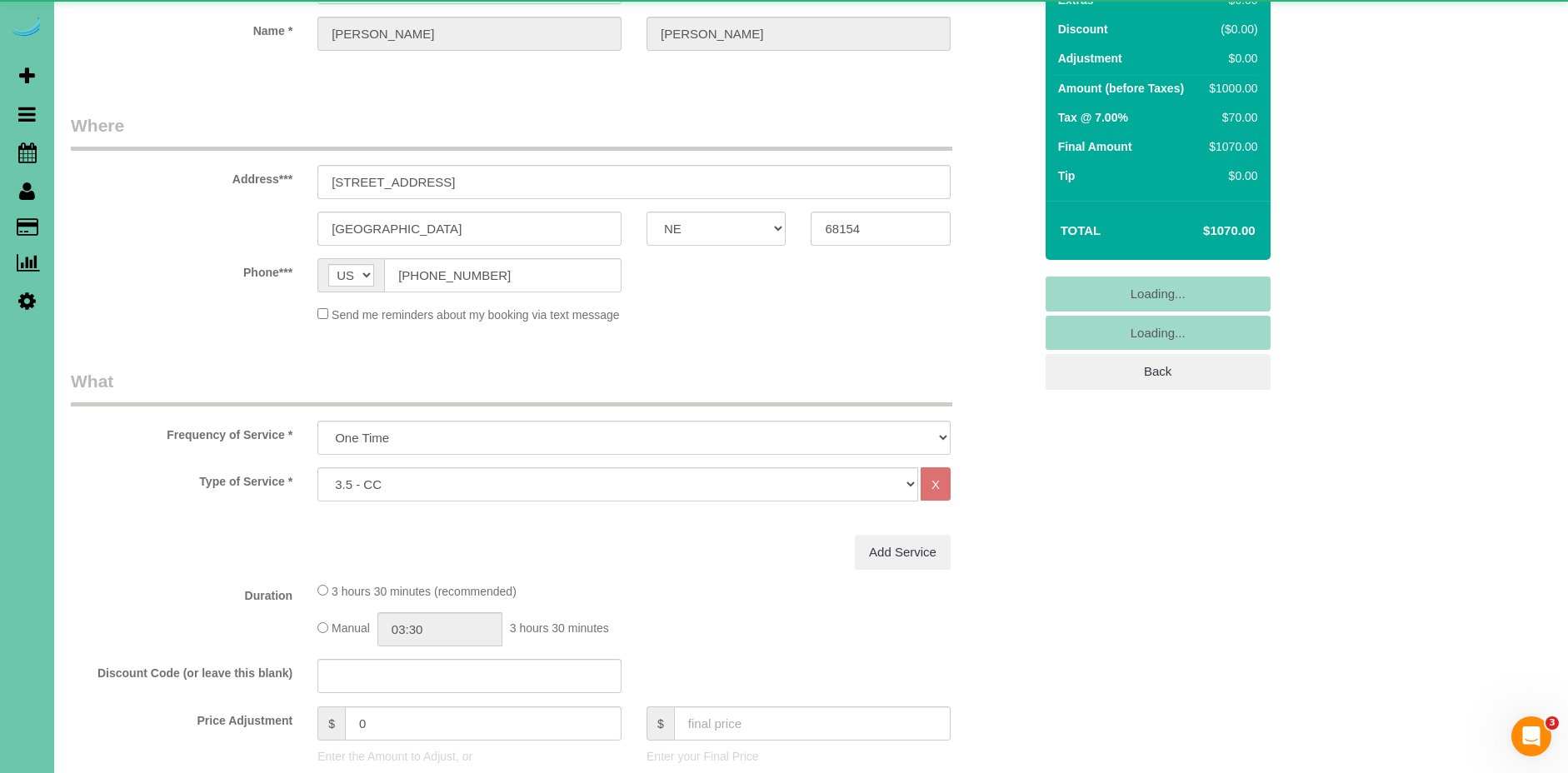
select select "object:1718"
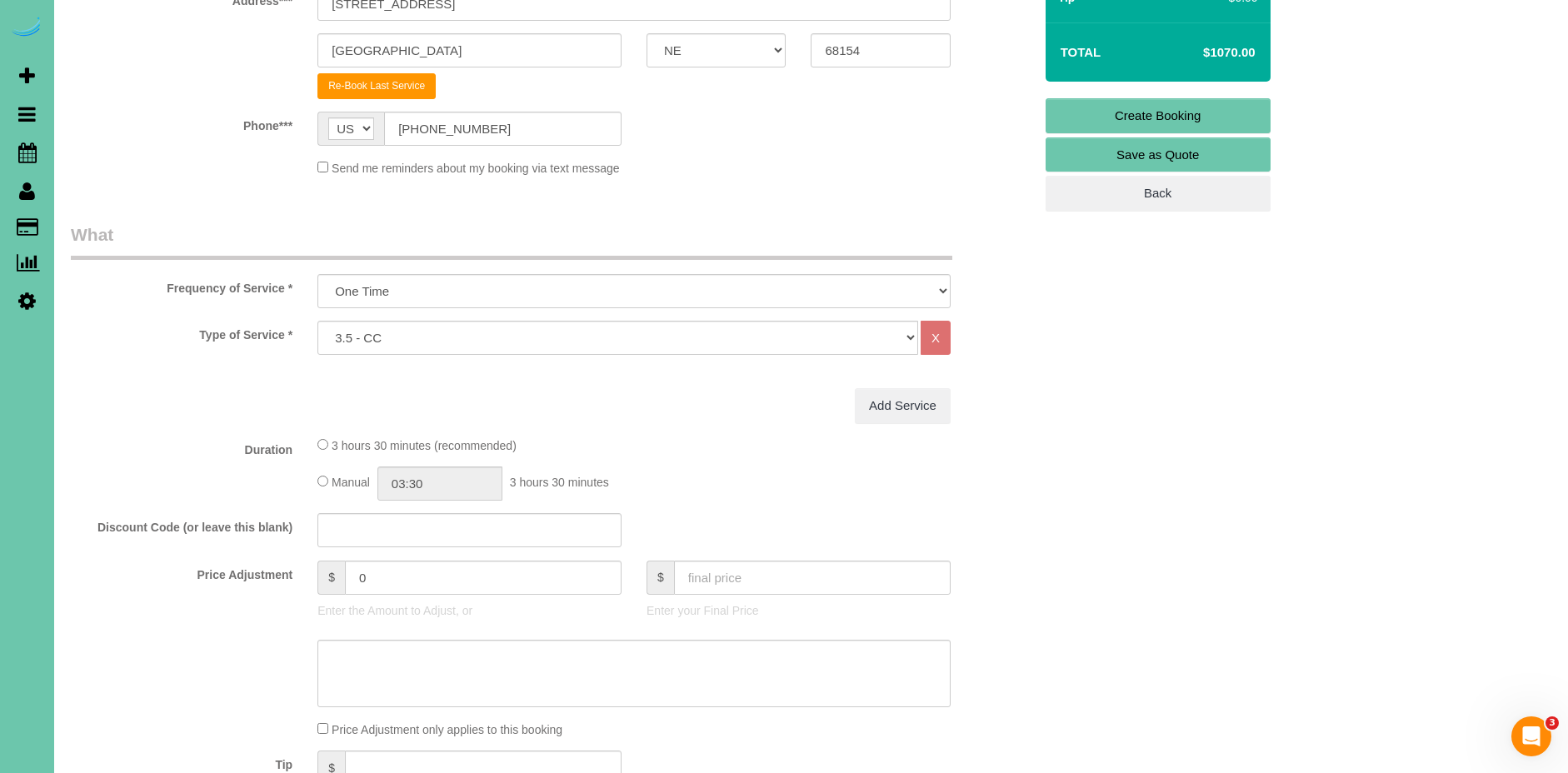
scroll to position [338, 0]
click at [440, 348] on select "Hourly 2.5 Hour Custom Clean 3.5 Hour Custom Clean commercial 1000 Square Feet …" at bounding box center [617, 337] width 600 height 34
select select "160"
click at [317, 320] on select "Hourly 2.5 Hour Custom Clean 3.5 Hour Custom Clean commercial 1000 Square Feet …" at bounding box center [617, 337] width 600 height 34
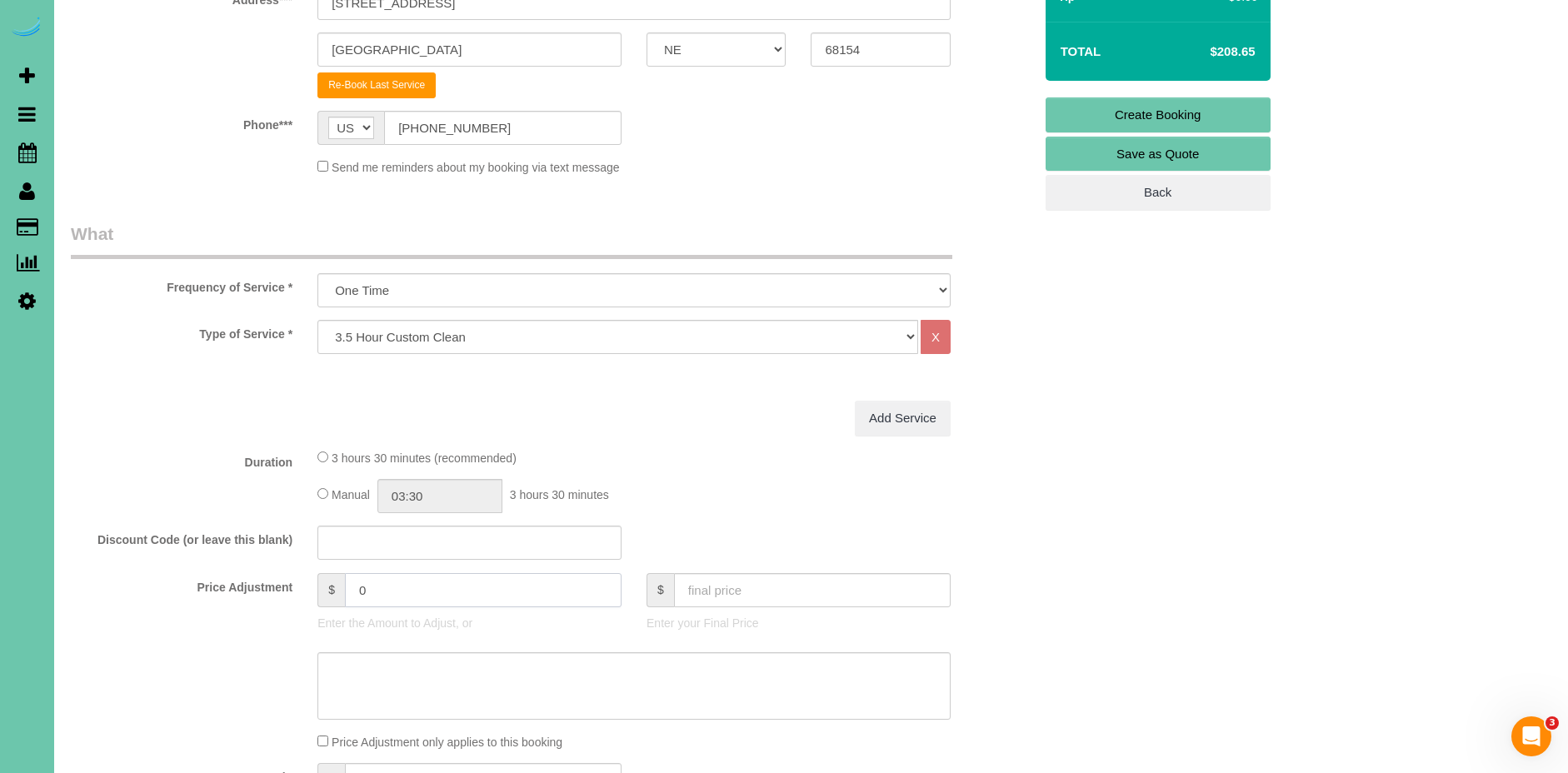
click at [335, 591] on div "$ 0" at bounding box center [469, 590] width 304 height 34
type input "585"
click at [149, 437] on fieldset "What Frequency of Service * One Time Weekly (0% for the First Booking) Bi-Weekl…" at bounding box center [551, 541] width 962 height 639
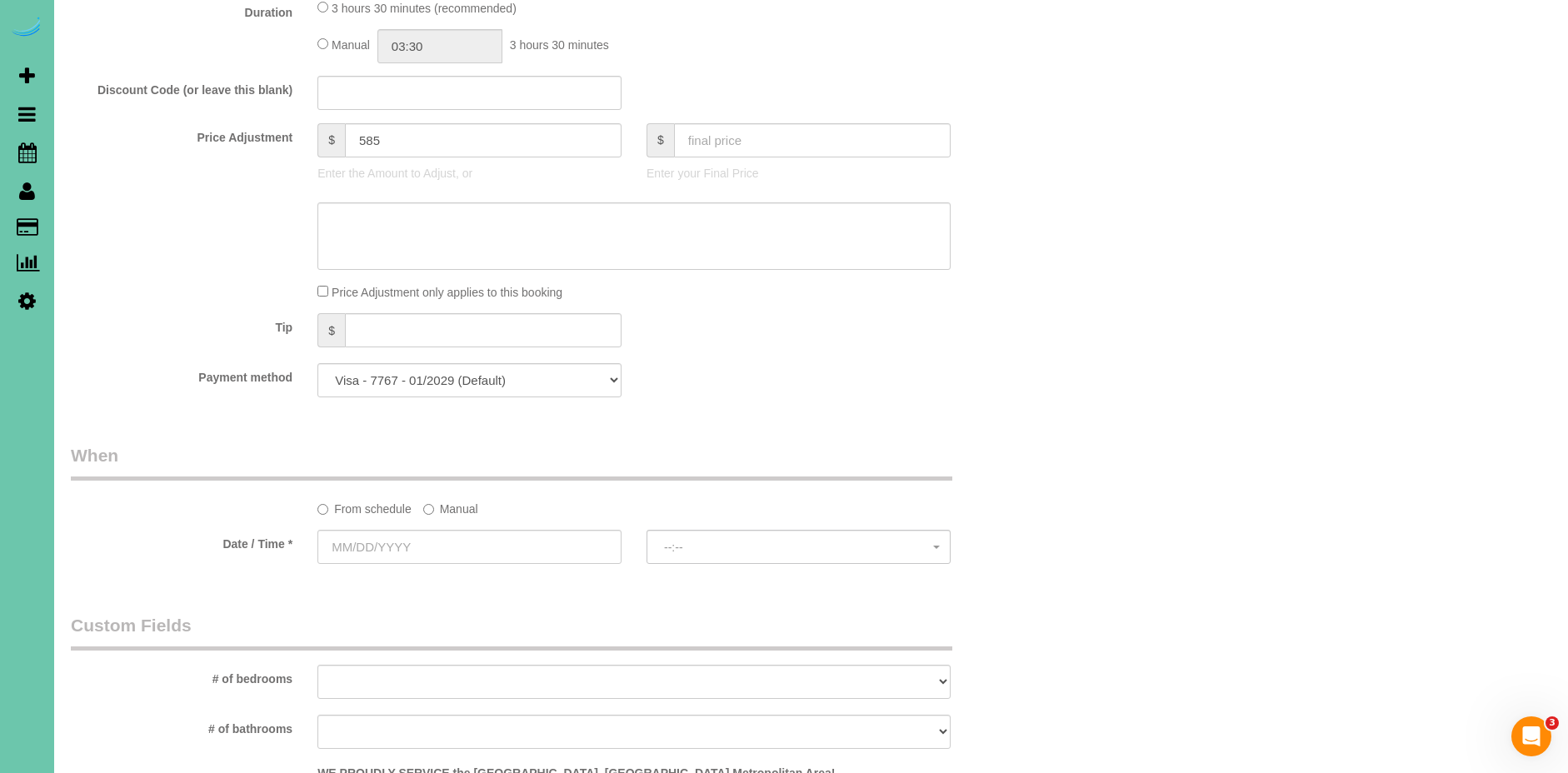
scroll to position [831, 0]
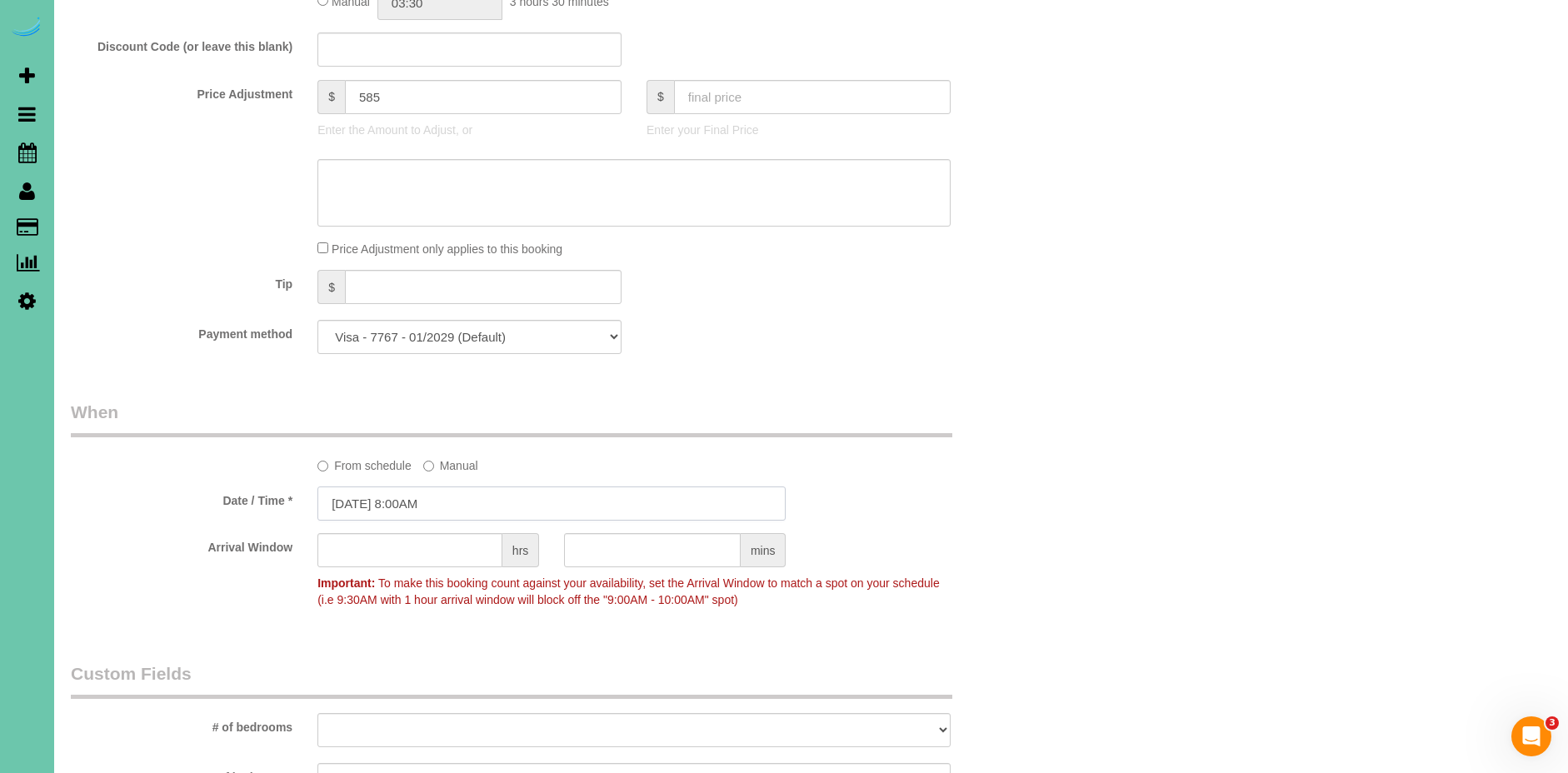
click at [337, 504] on input "[DATE] 8:00AM" at bounding box center [551, 503] width 469 height 34
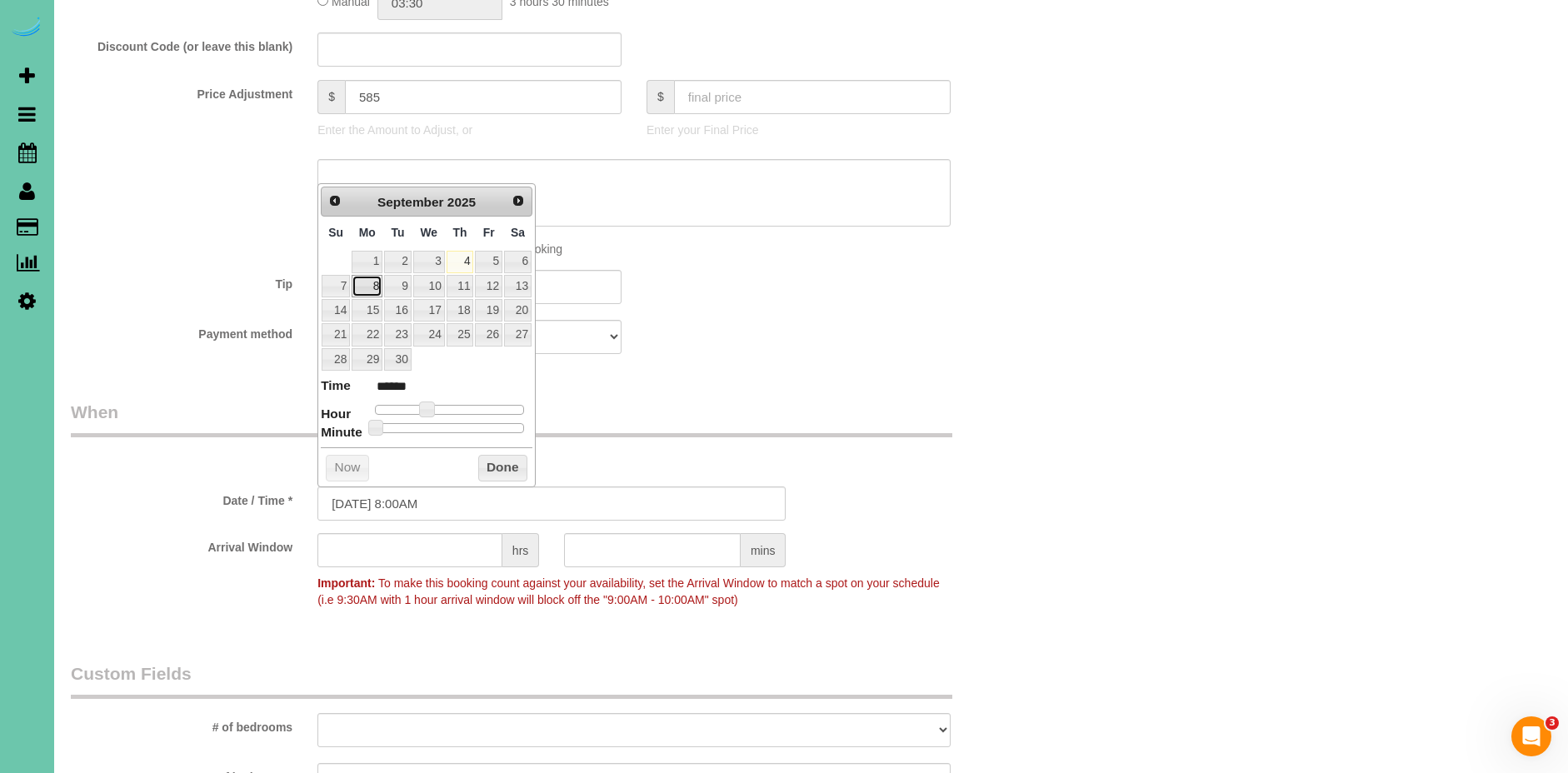
click at [363, 287] on link "8" at bounding box center [367, 286] width 31 height 22
type input "09/08/2025 9:00AM"
type input "******"
type input "09/08/2025 10:00AM"
type input "*******"
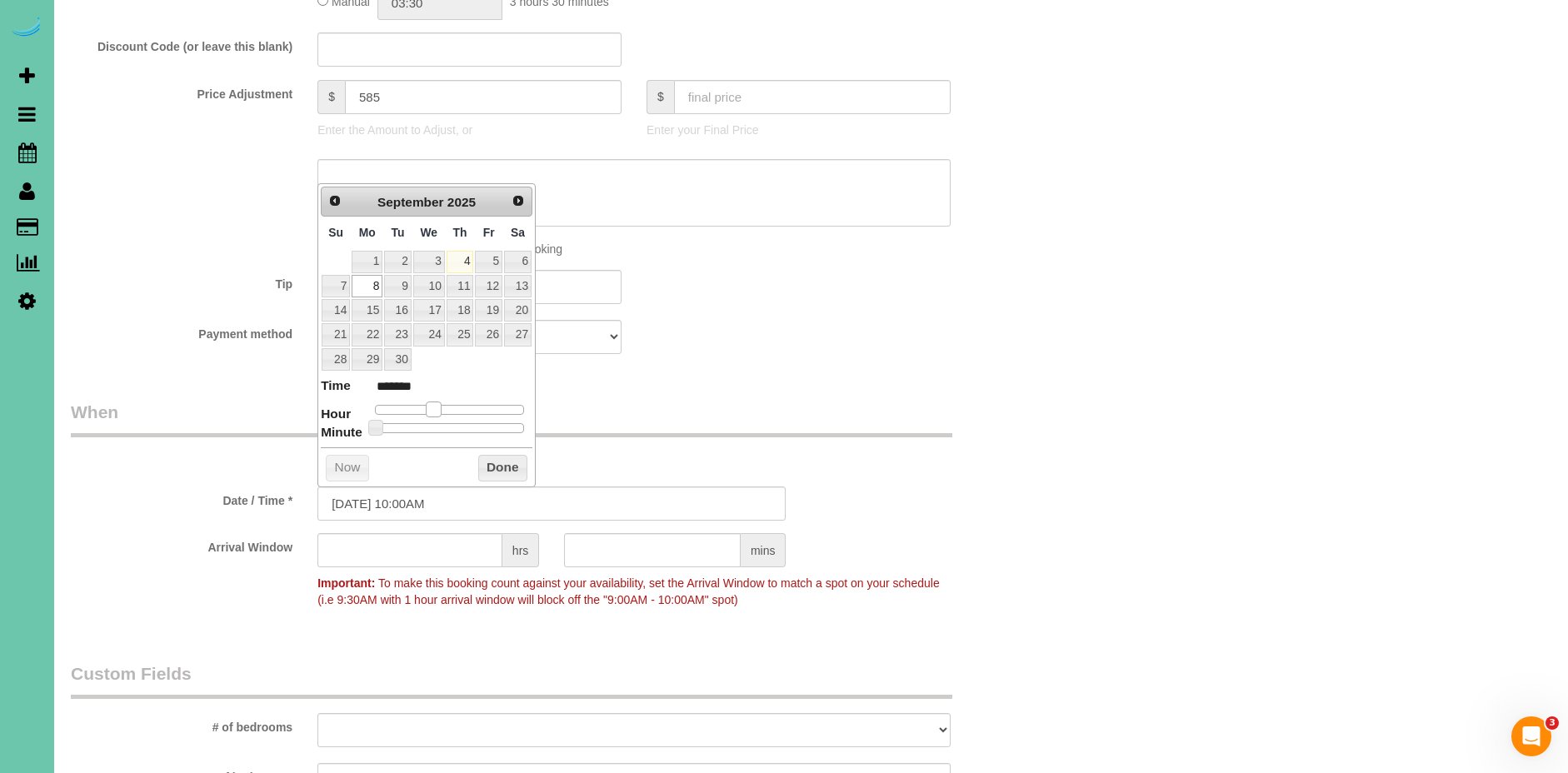
type input "09/08/2025 11:00AM"
type input "*******"
type input "09/08/2025 12:00PM"
type input "*******"
type input "09/08/2025 11:00AM"
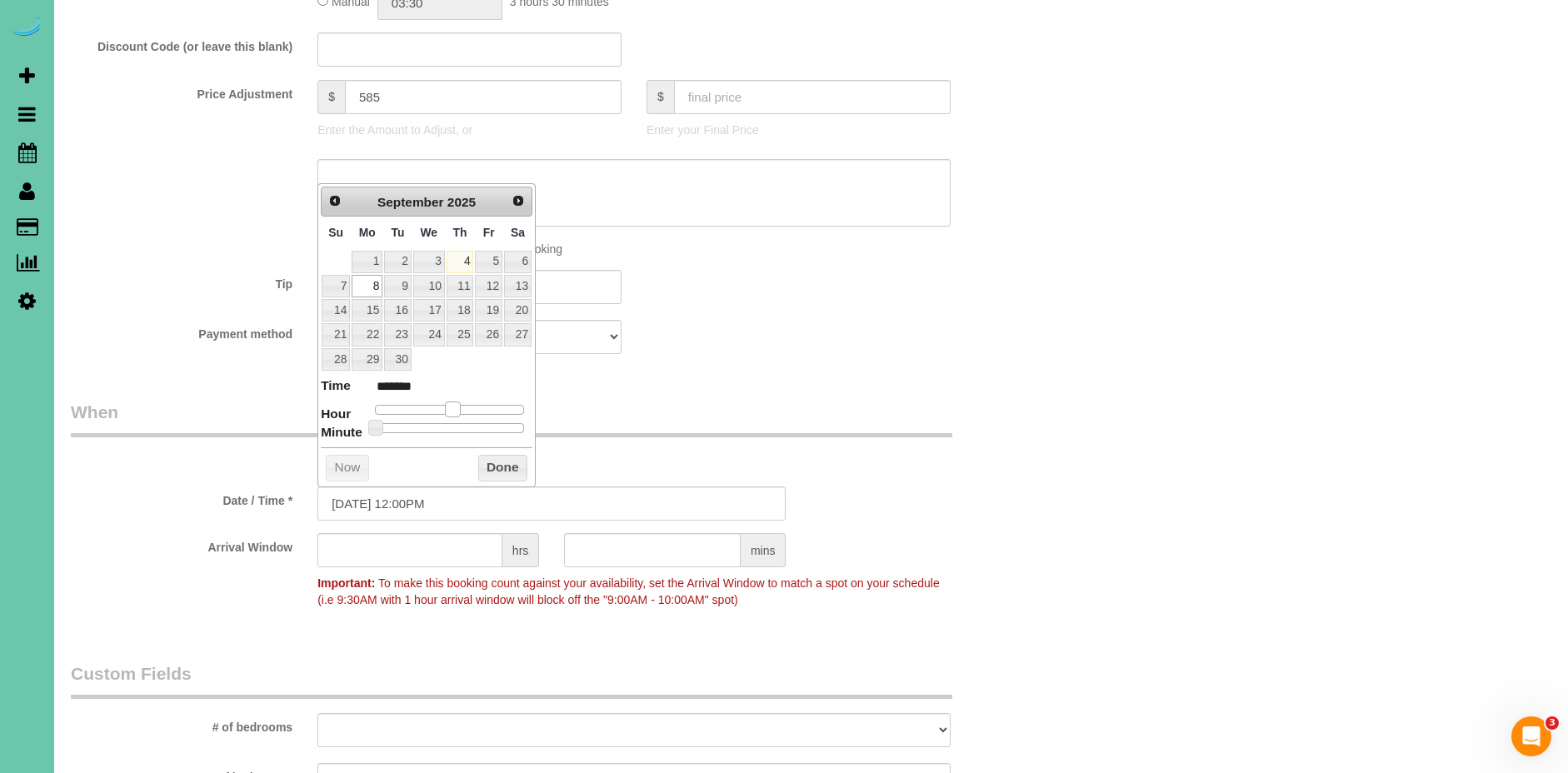
type input "*******"
type input "09/08/2025 10:00AM"
type input "*******"
type input "09/08/2025 11:00AM"
type input "*******"
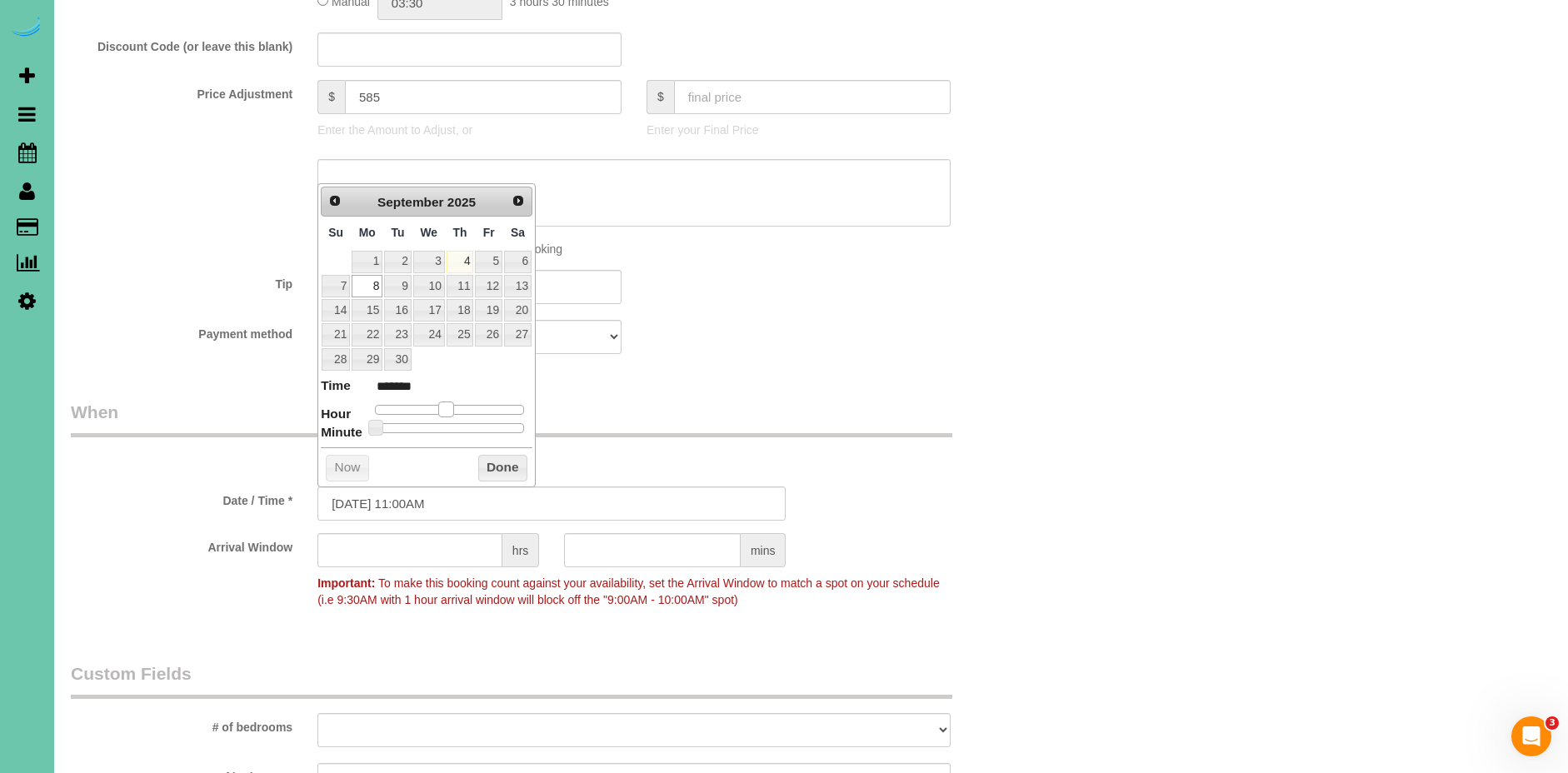
drag, startPoint x: 433, startPoint y: 411, endPoint x: 449, endPoint y: 411, distance: 16.0
click at [449, 411] on span at bounding box center [445, 409] width 15 height 15
type input "09/08/2025 11:05AM"
type input "*******"
type input "09/08/2025 11:10AM"
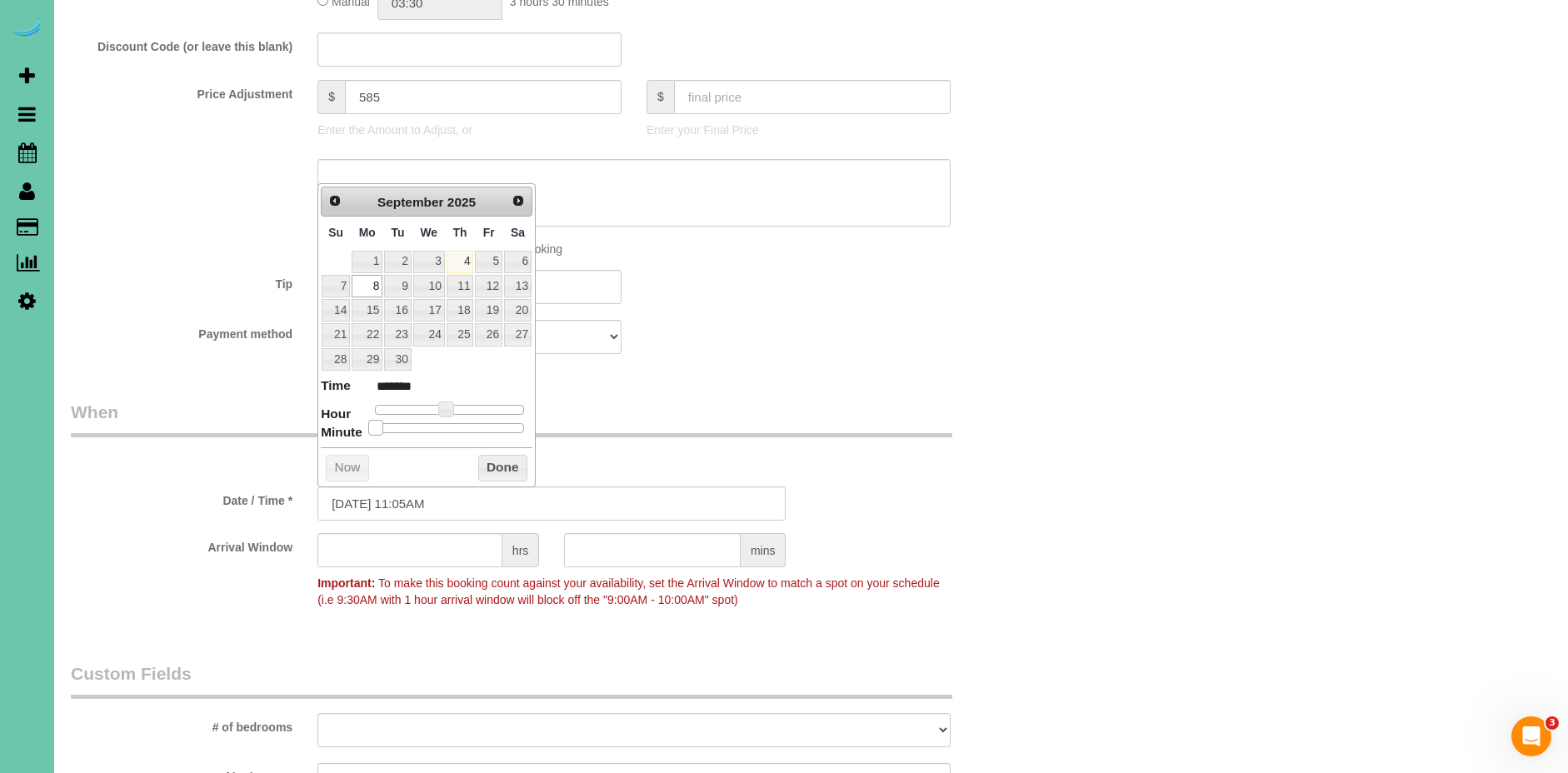
type input "*******"
type input "09/08/2025 11:15AM"
type input "*******"
type input "09/08/2025 11:20AM"
type input "*******"
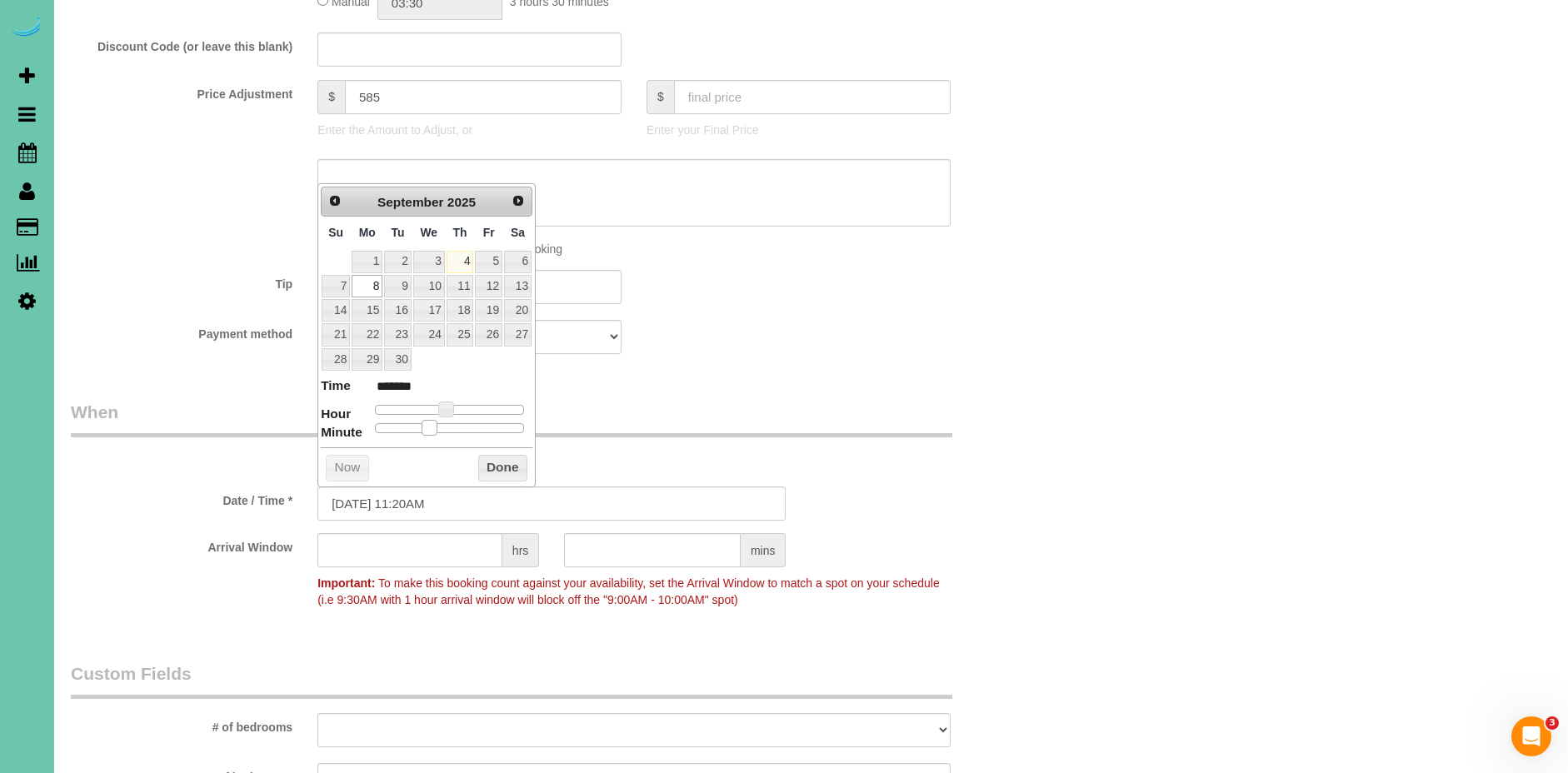
type input "09/08/2025 11:25AM"
type input "*******"
type input "09/08/2025 11:30AM"
type input "*******"
drag, startPoint x: 380, startPoint y: 425, endPoint x: 491, endPoint y: 458, distance: 115.8
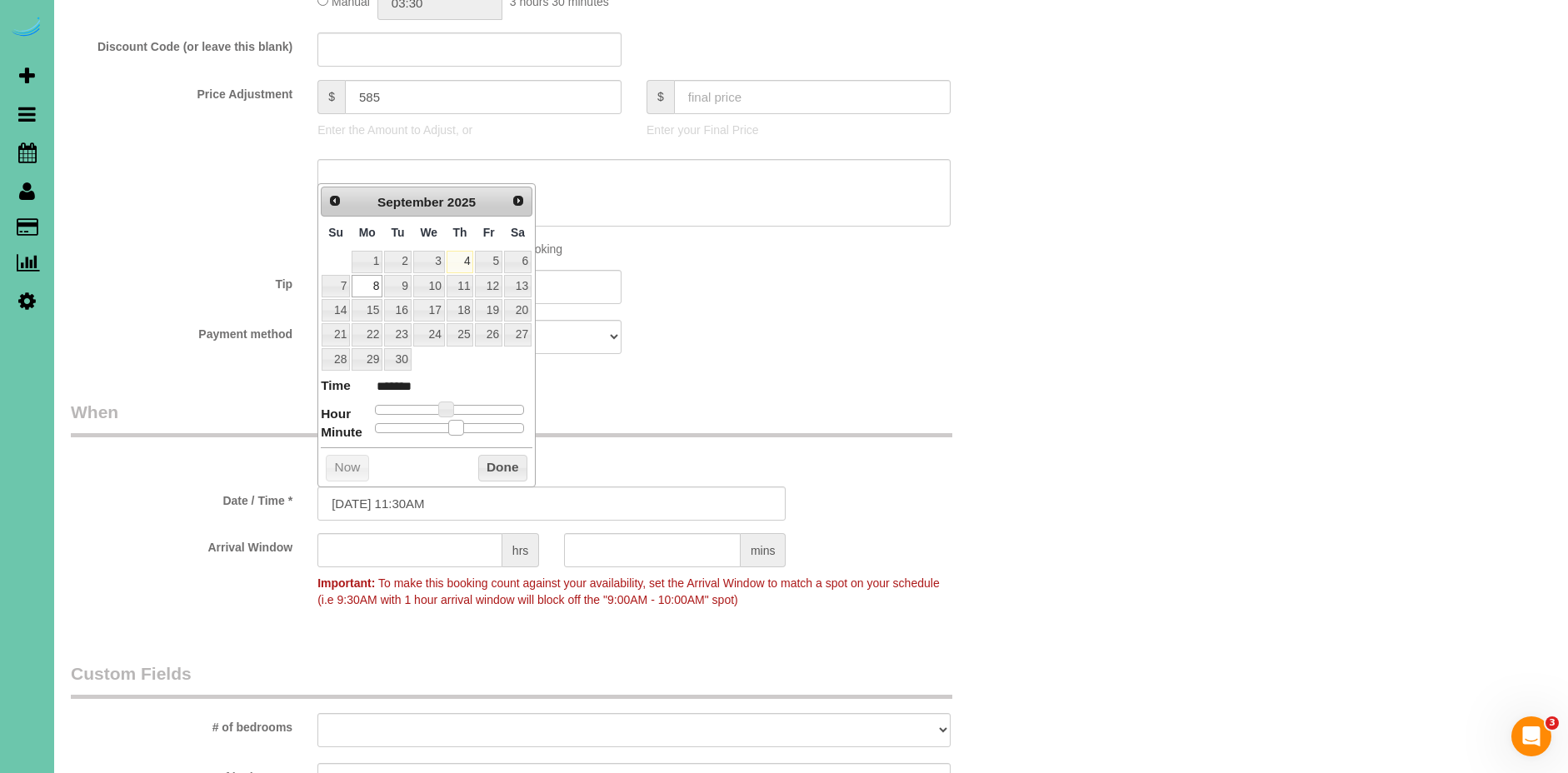
click at [460, 428] on span at bounding box center [455, 427] width 15 height 15
drag, startPoint x: 493, startPoint y: 452, endPoint x: 488, endPoint y: 525, distance: 73.2
click at [494, 453] on div "Prev Next September 2025 Su Mo Tu We Th Fr Sa 1 2 3 4 5 6 7 8 9 10 11 12 13 14 …" at bounding box center [426, 335] width 218 height 303
click at [456, 552] on input "text" at bounding box center [410, 550] width 185 height 34
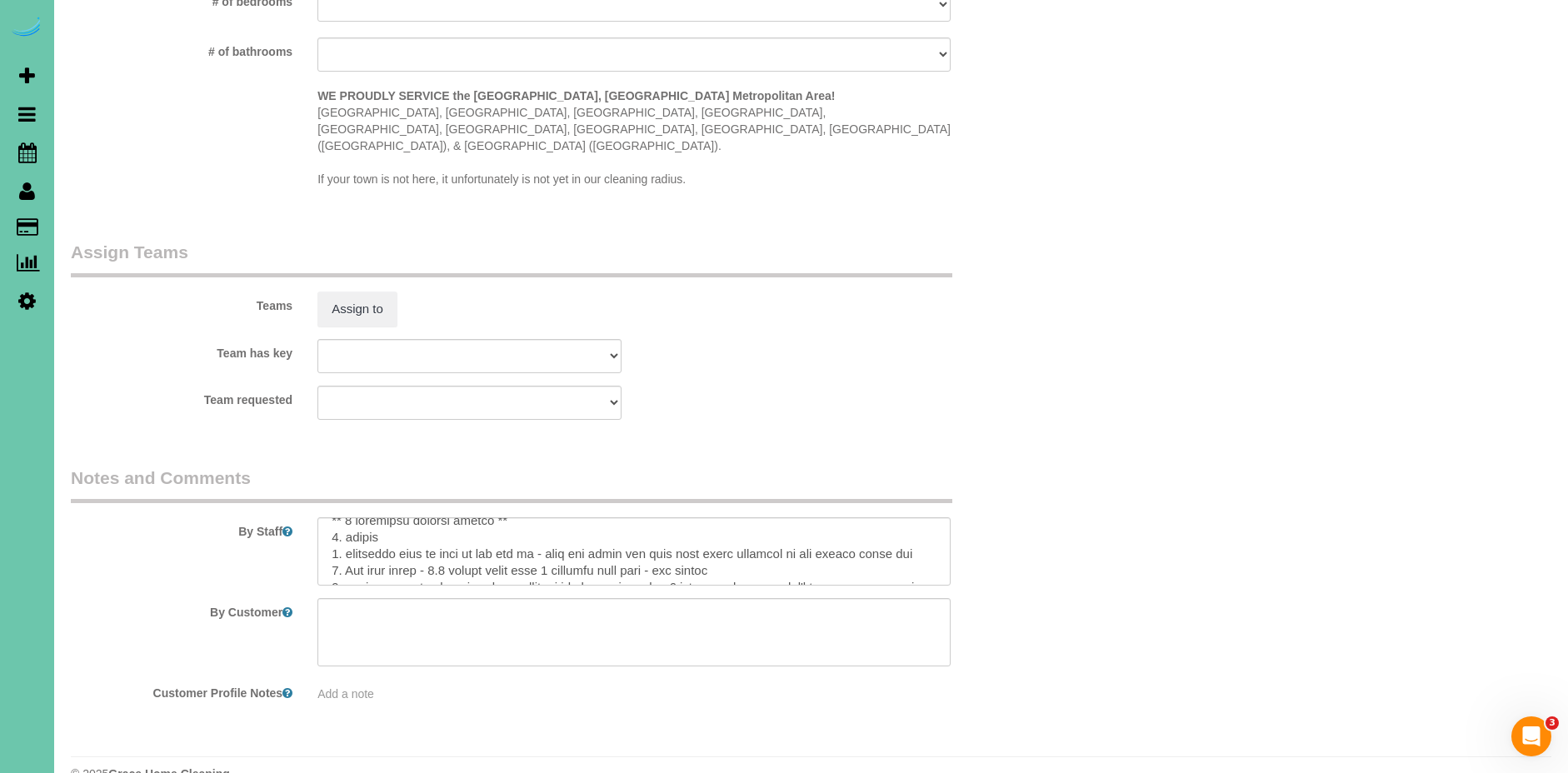
scroll to position [0, 0]
type input "1"
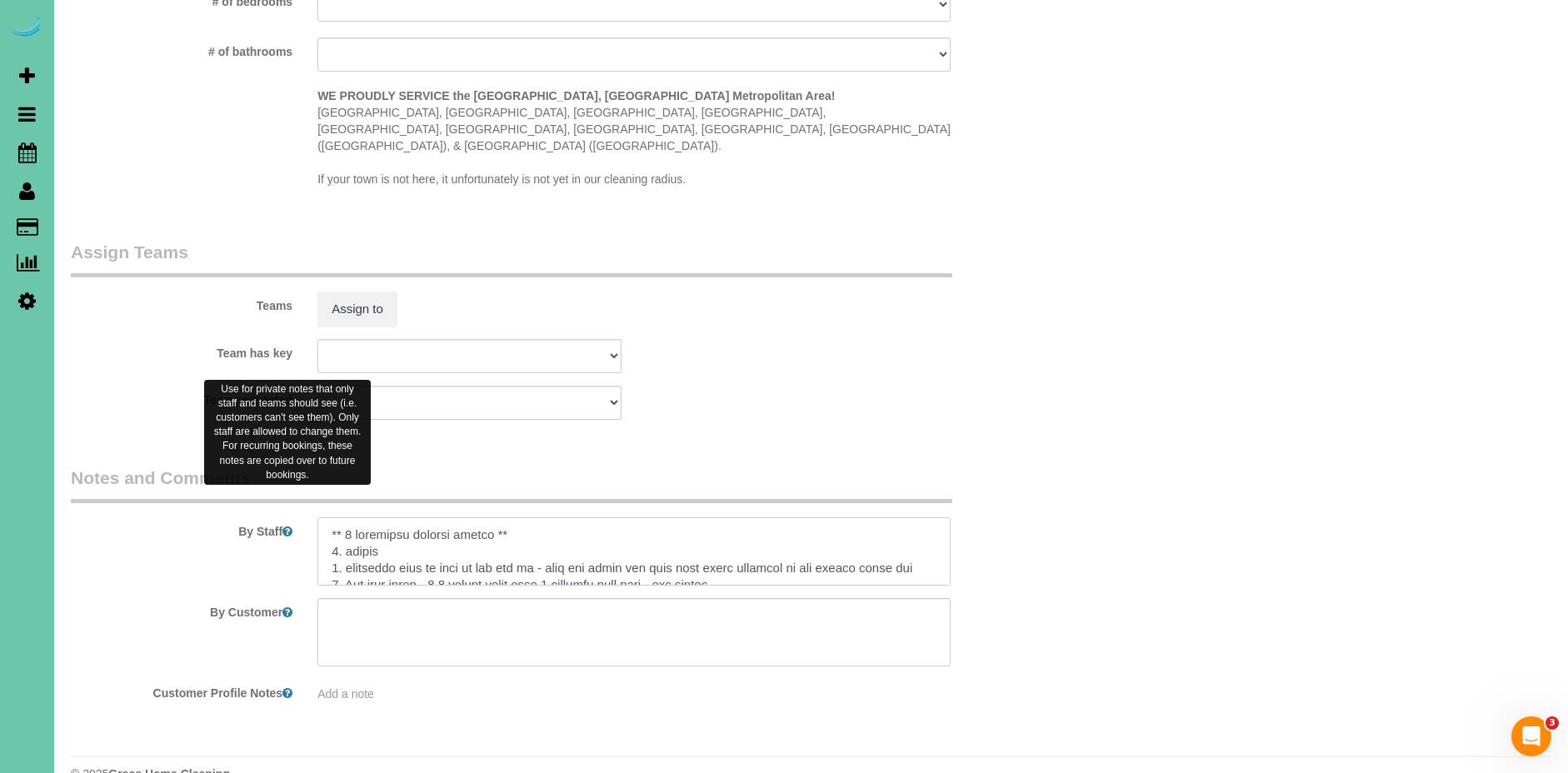
drag, startPoint x: 481, startPoint y: 496, endPoint x: 291, endPoint y: 498, distance: 190.0
click at [291, 497] on div "By Staff" at bounding box center [551, 525] width 987 height 120
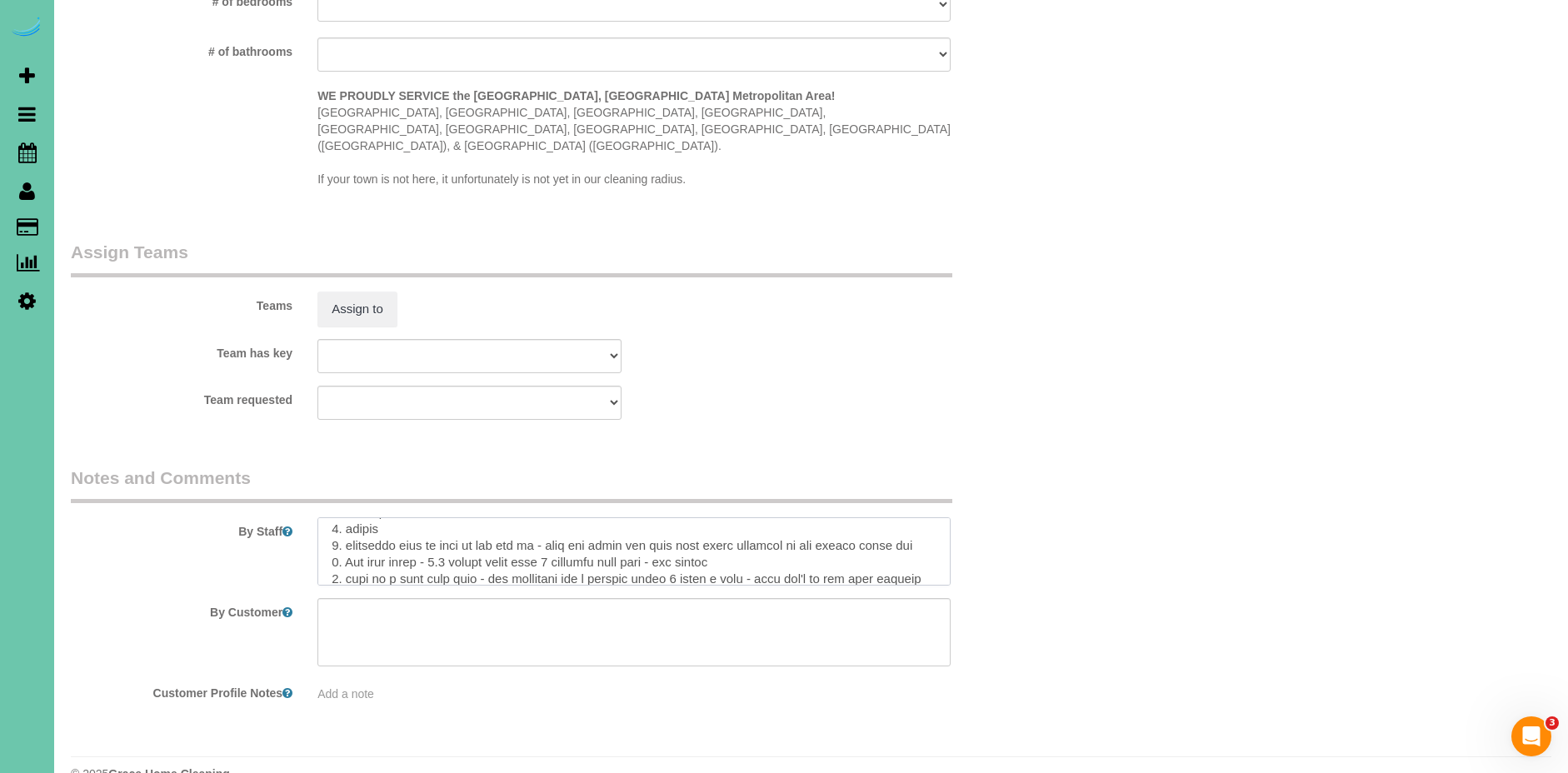
scroll to position [37, 0]
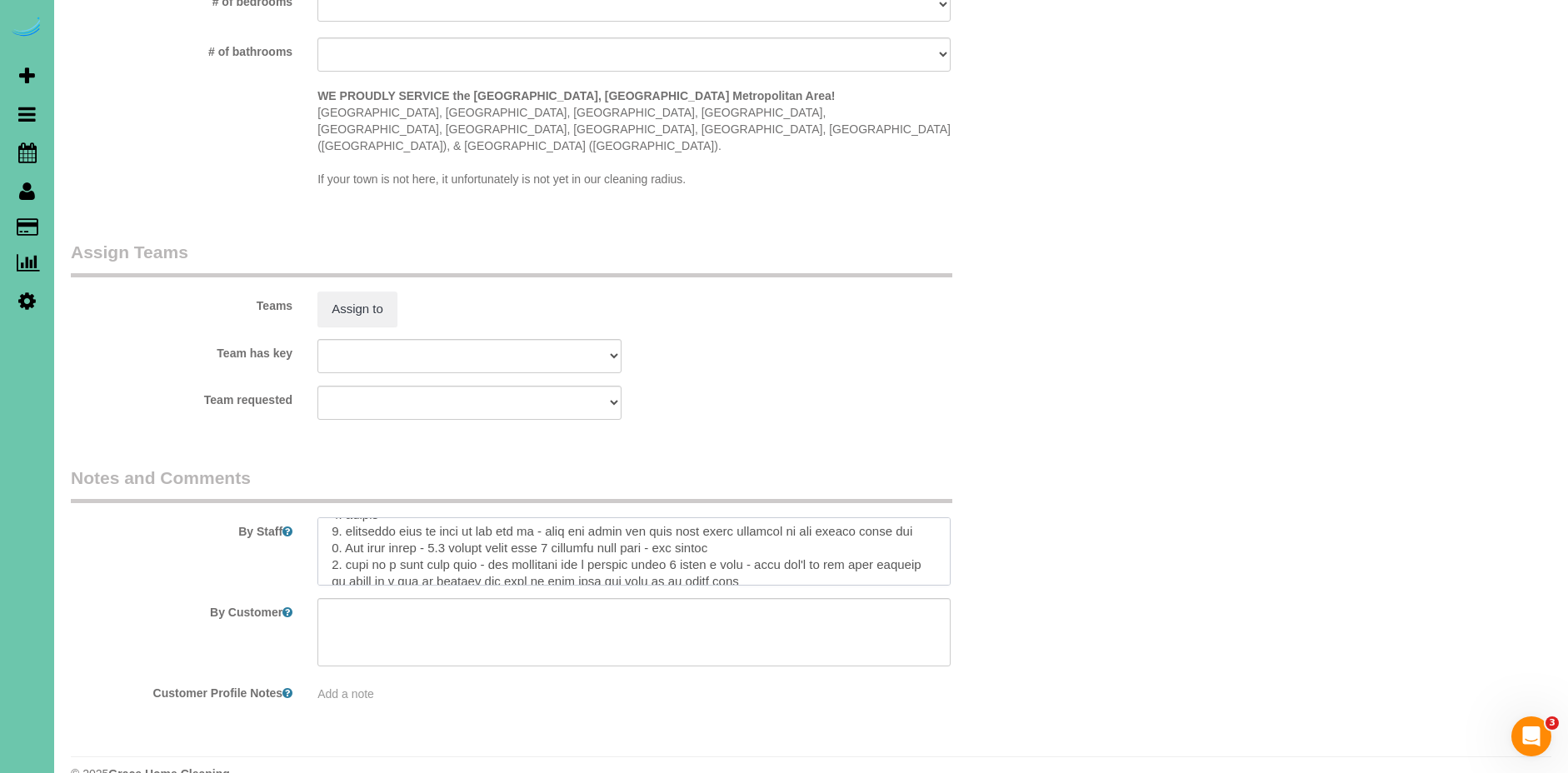
click at [482, 517] on textarea at bounding box center [633, 551] width 633 height 69
drag, startPoint x: 573, startPoint y: 513, endPoint x: 572, endPoint y: 530, distance: 17.0
click at [573, 517] on textarea at bounding box center [633, 551] width 633 height 69
click at [763, 519] on textarea at bounding box center [633, 553] width 633 height 69
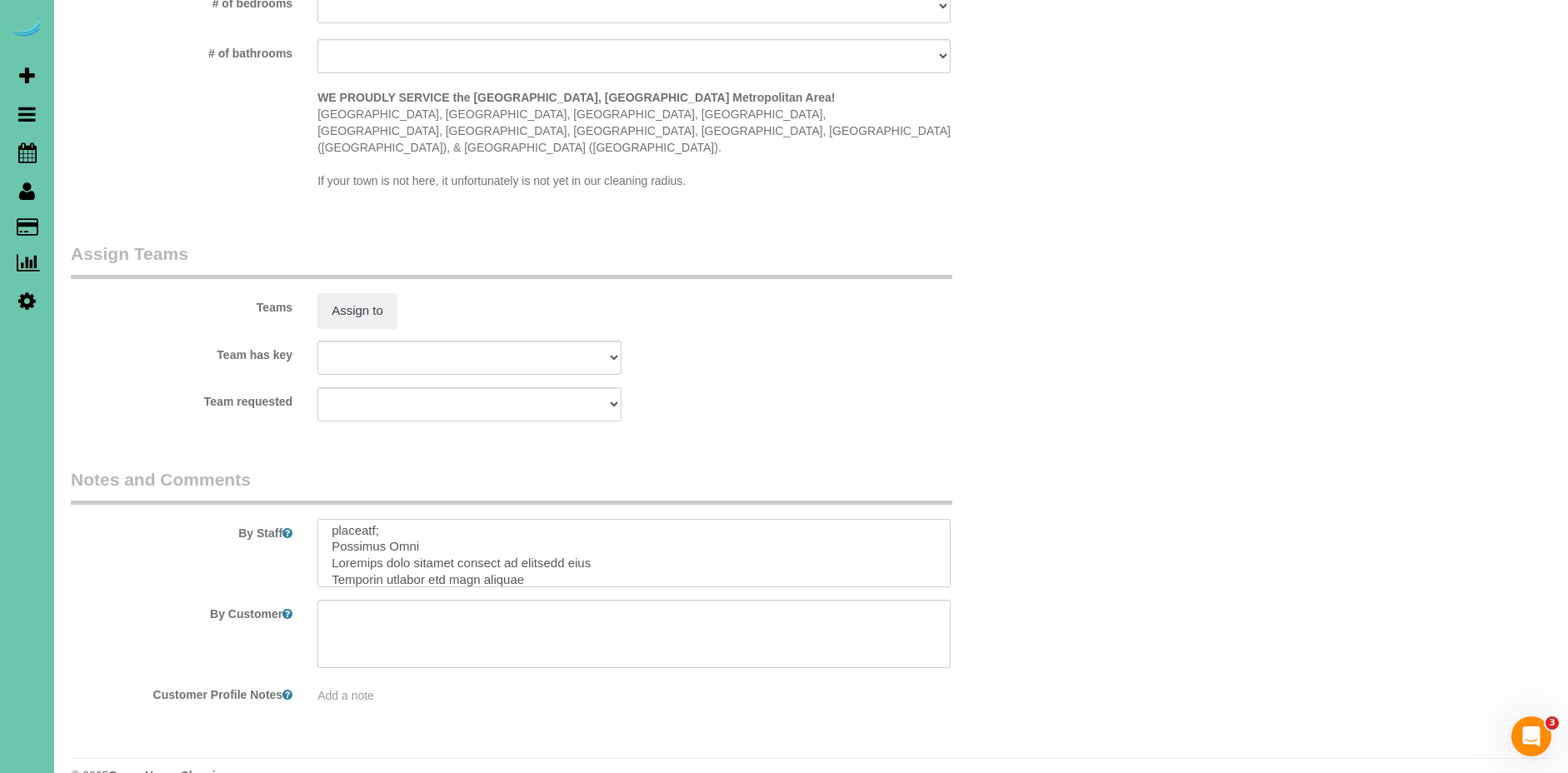
scroll to position [225, 0]
drag, startPoint x: 326, startPoint y: 512, endPoint x: 481, endPoint y: 604, distance: 180.2
click at [477, 602] on sui-booking-comments "By Staff By Customer Customer Profile Notes Add a note" at bounding box center [551, 586] width 962 height 237
paste textarea "Exercise Room Basement back hallway outside of exercise room Basement kitchen o…"
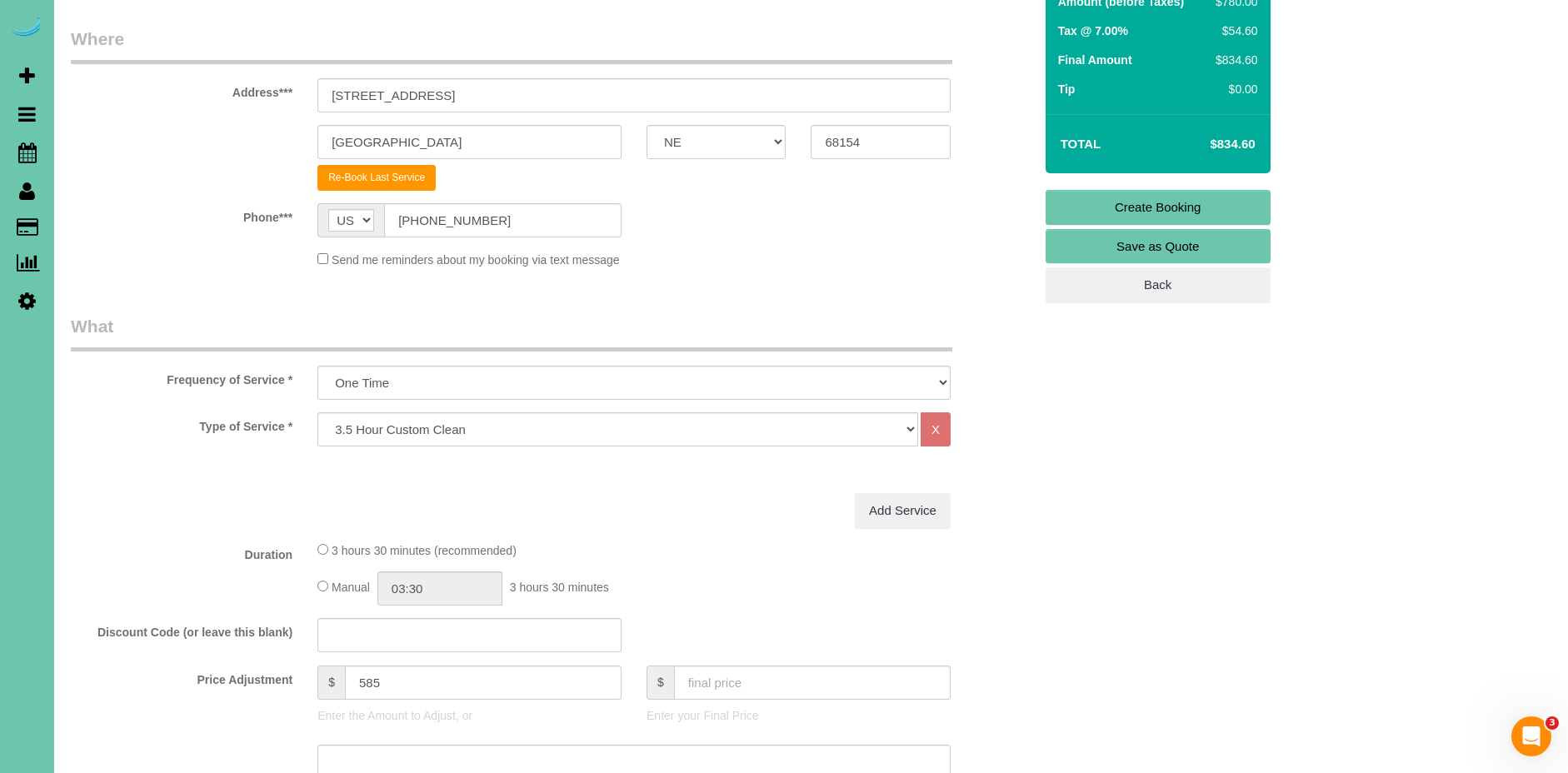
scroll to position [0, 0]
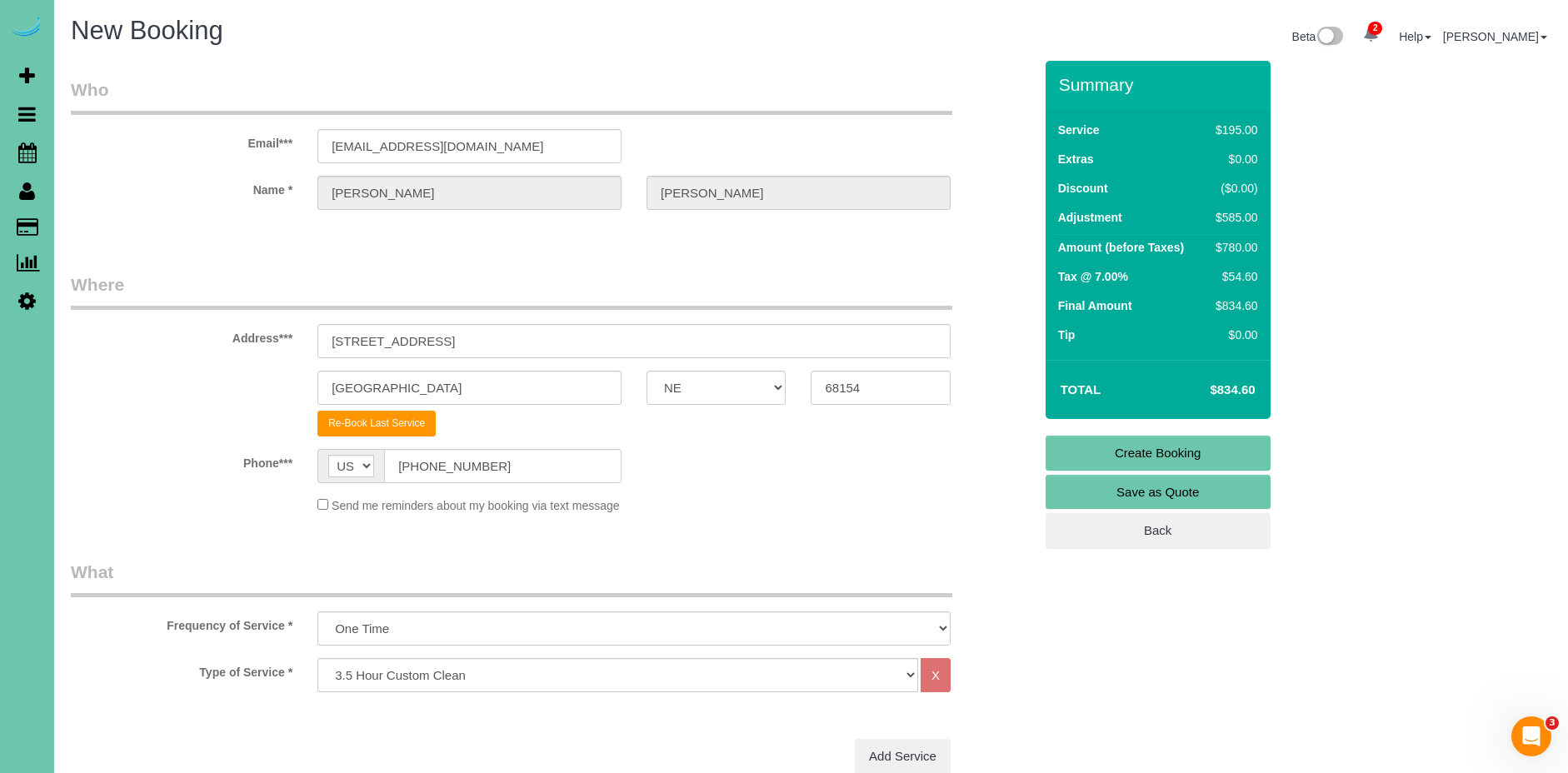
type textarea "** extension duster needed** 1. credit 2. assistant will be home to let you in …"
click at [1238, 451] on link "Create Booking" at bounding box center [1158, 452] width 225 height 35
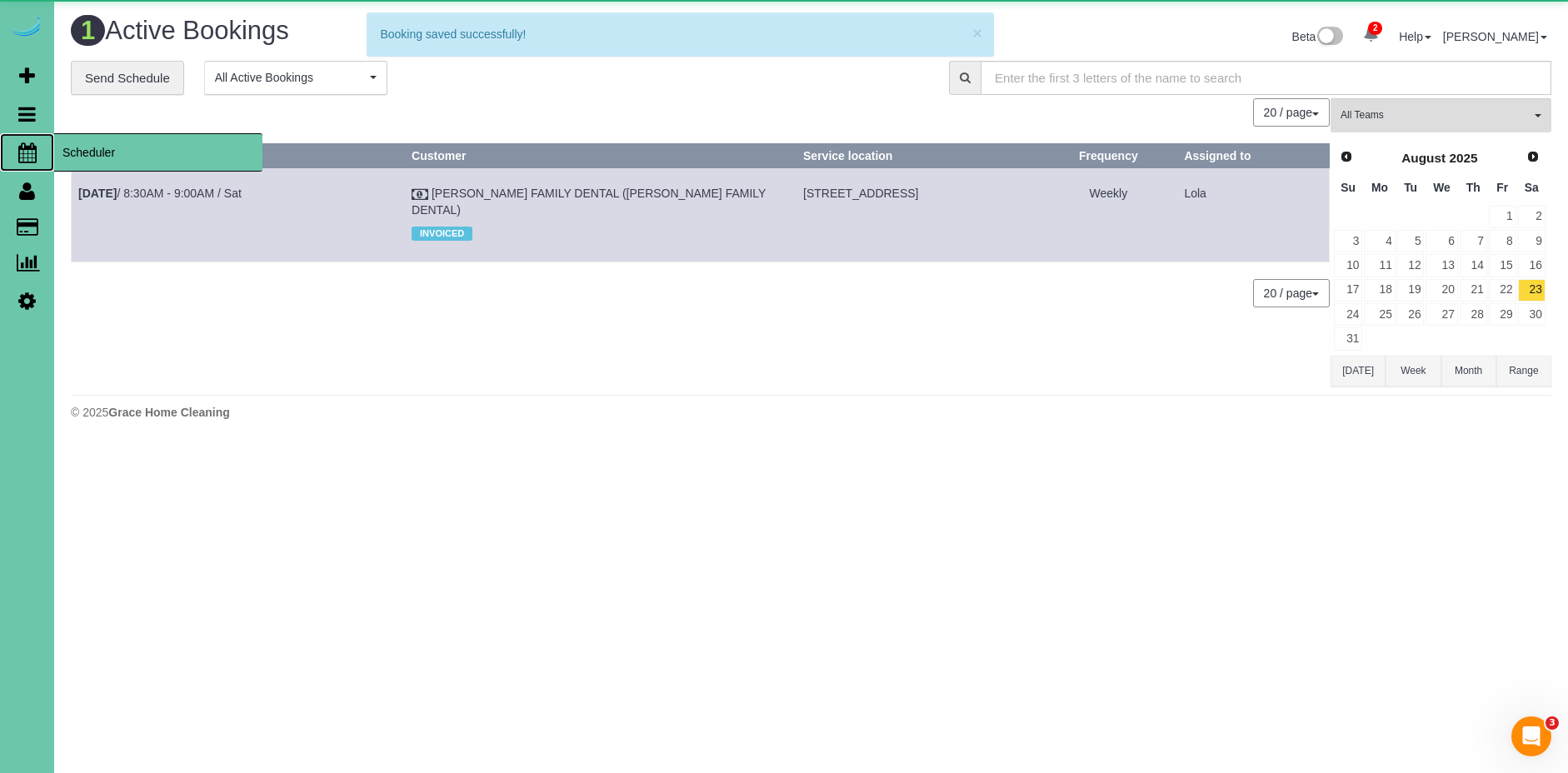
click at [115, 148] on span "Scheduler" at bounding box center [159, 152] width 208 height 38
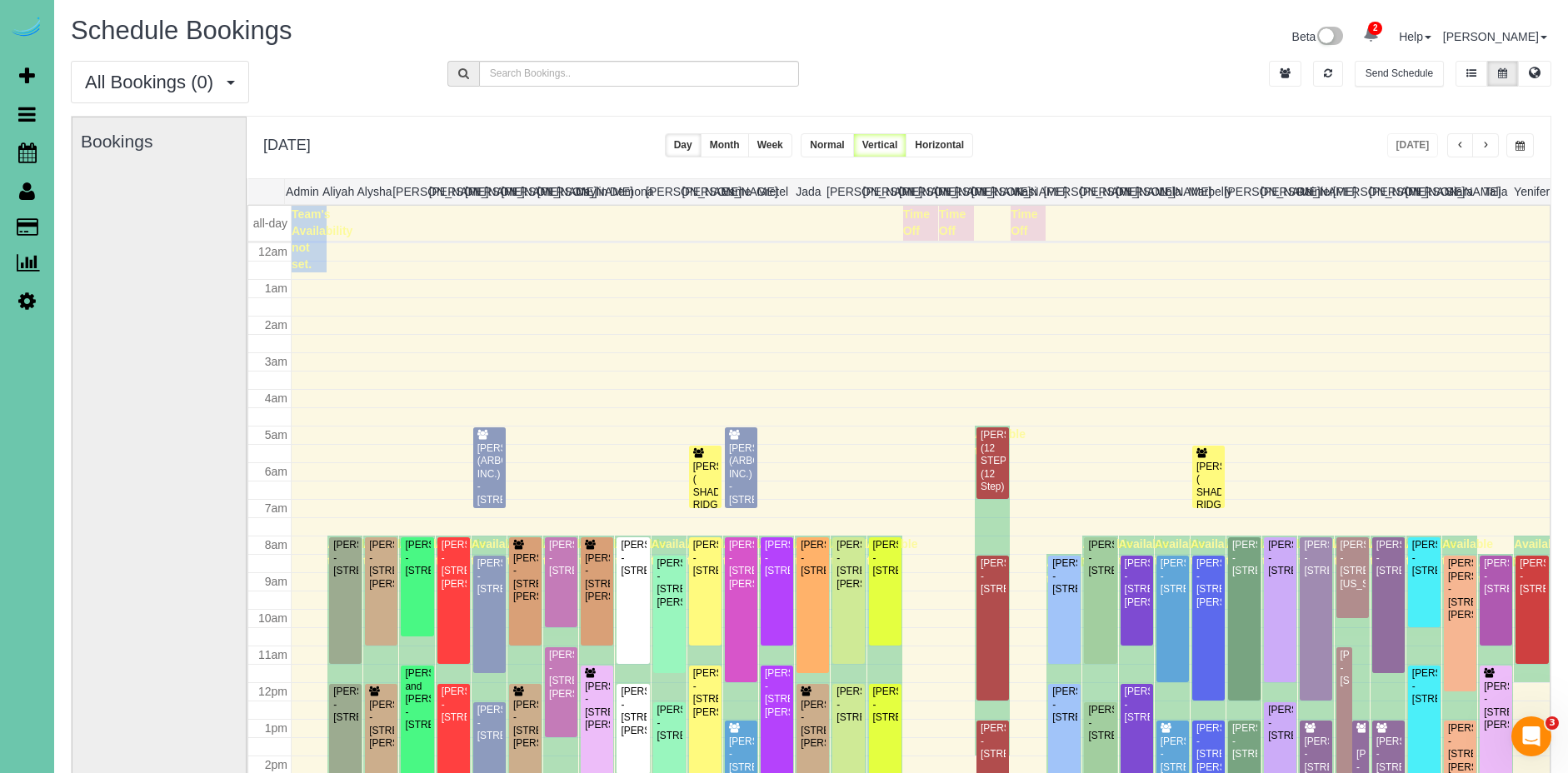
scroll to position [221, 0]
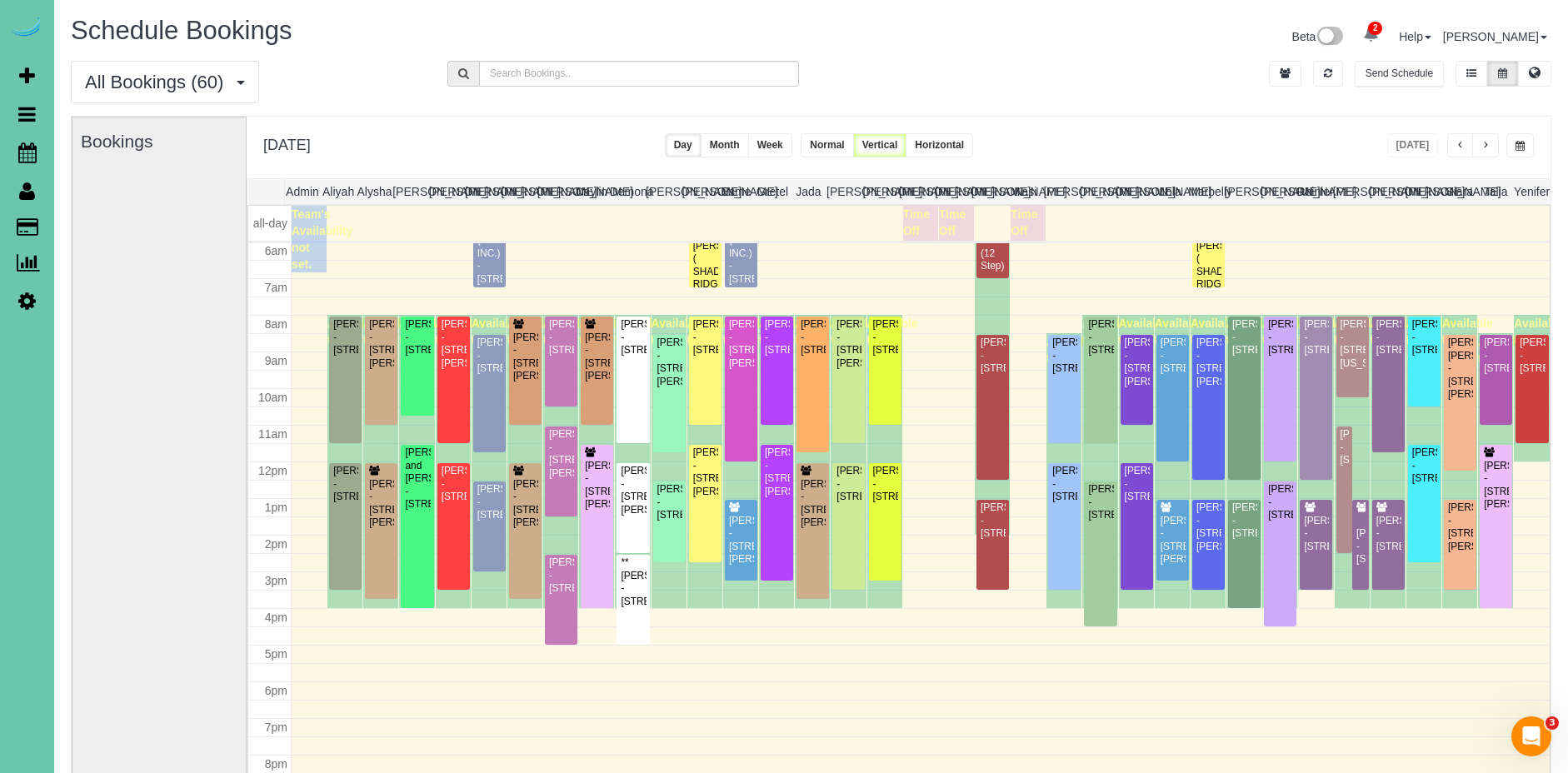
click at [1532, 148] on button "button" at bounding box center [1520, 145] width 28 height 24
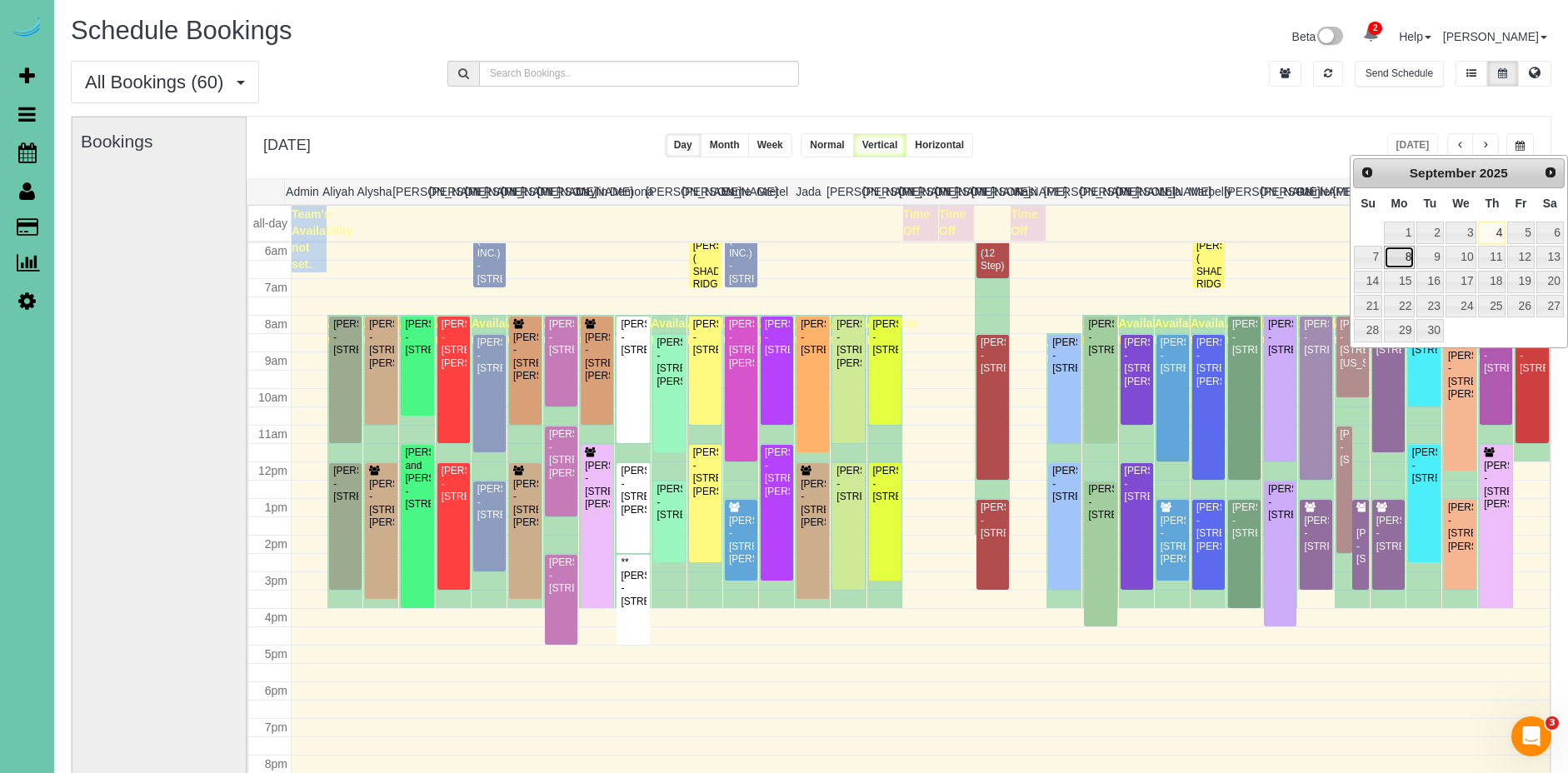
click at [1409, 252] on link "8" at bounding box center [1399, 256] width 31 height 22
type input "**********"
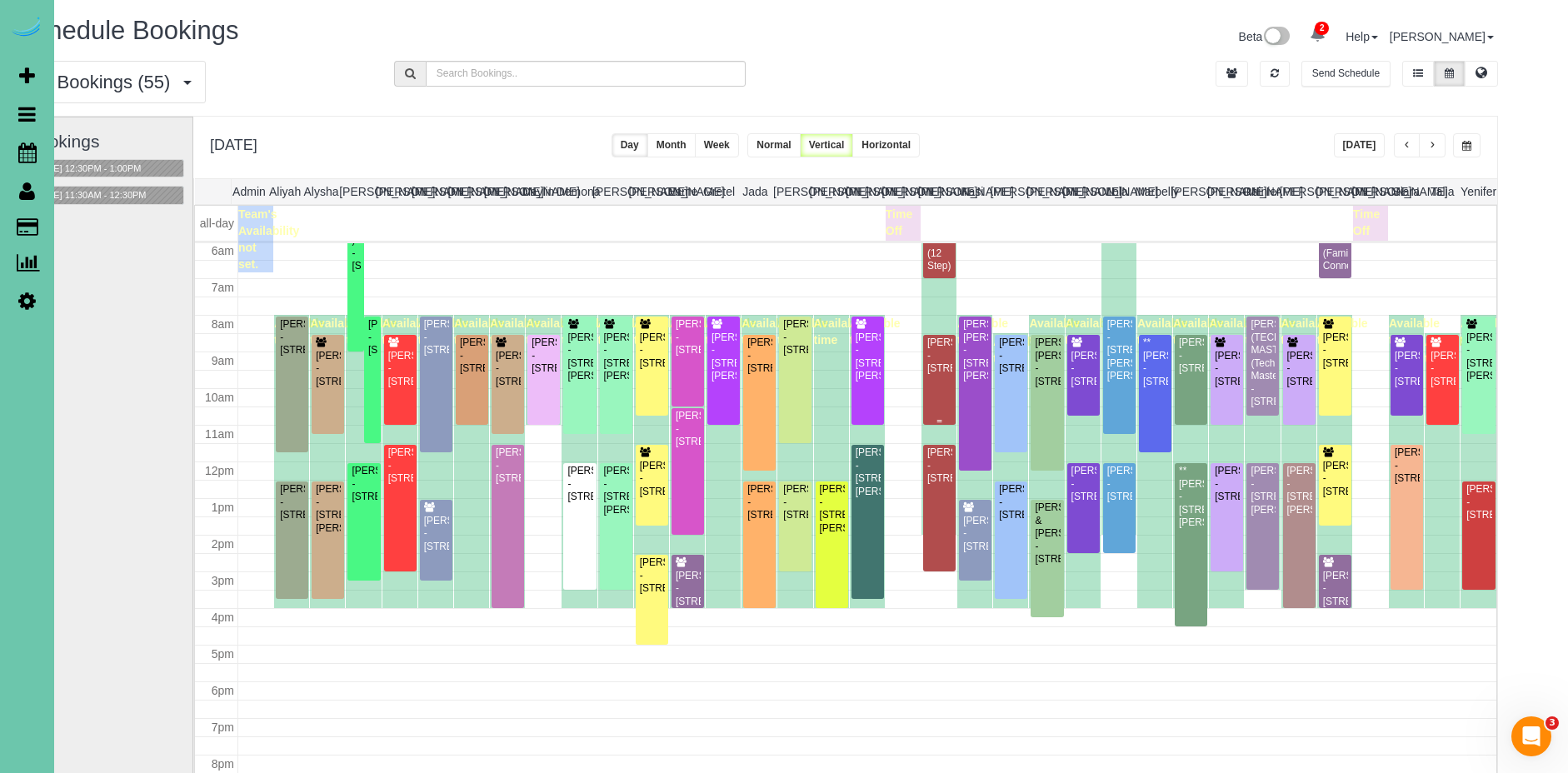
scroll to position [0, 0]
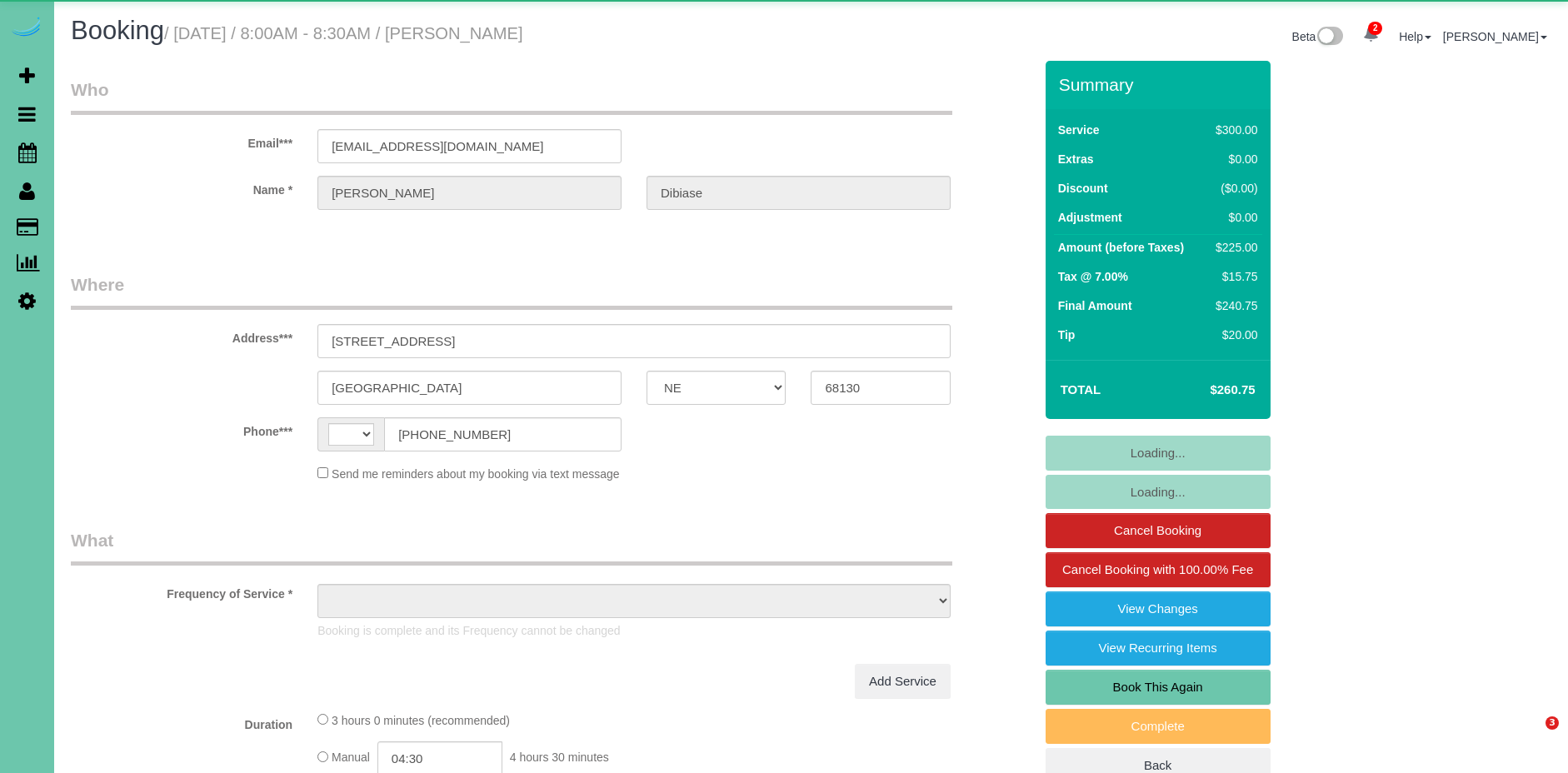
select select "NE"
select select "string:[GEOGRAPHIC_DATA]"
select select "object:695"
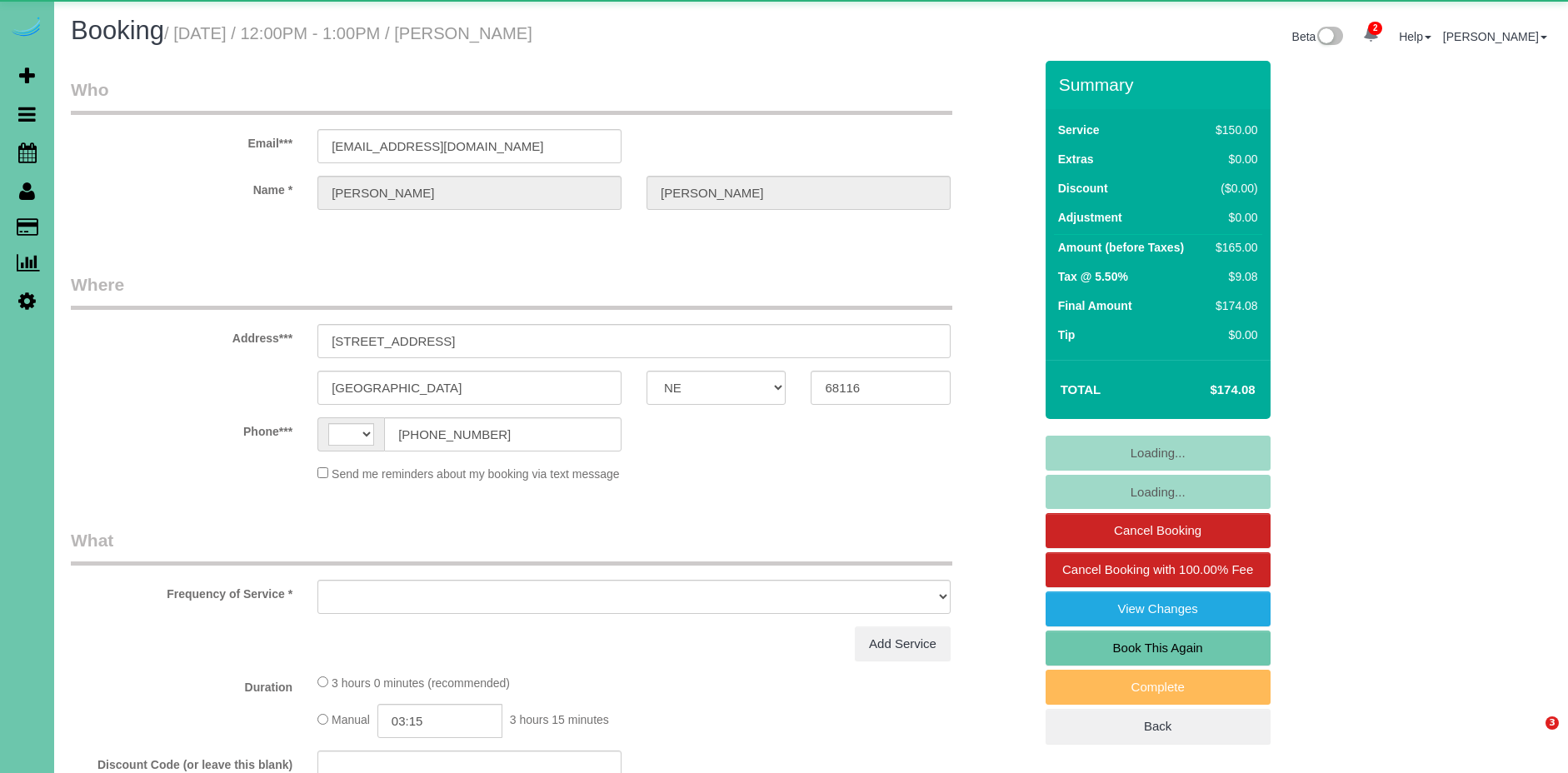
select select "NE"
select select "string:fspay-f225a36a-72c4-46e7-b467-38a5741a5e99"
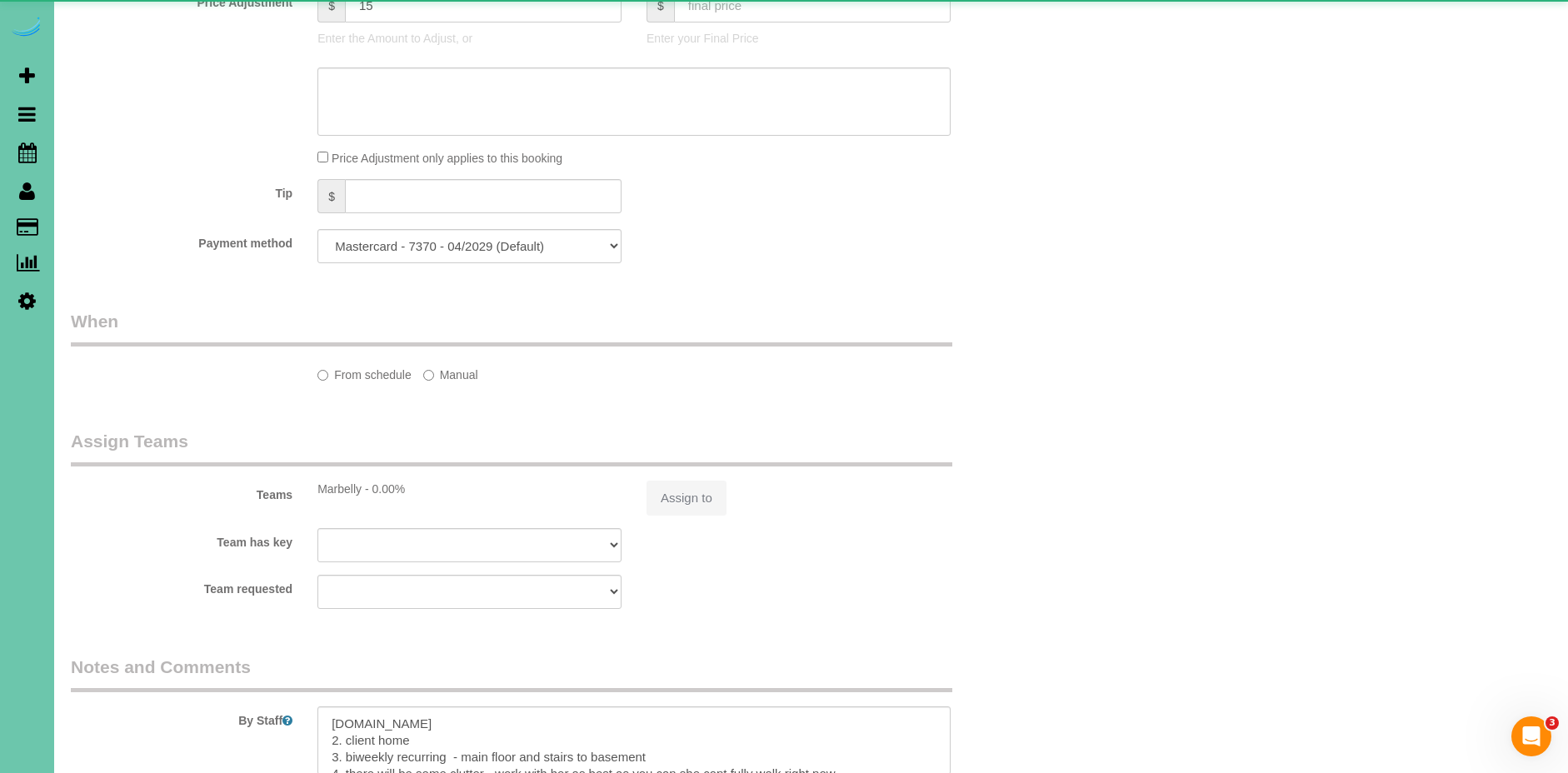
select select "string:[GEOGRAPHIC_DATA]"
select select "object:672"
select select "number:36"
select select "number:42"
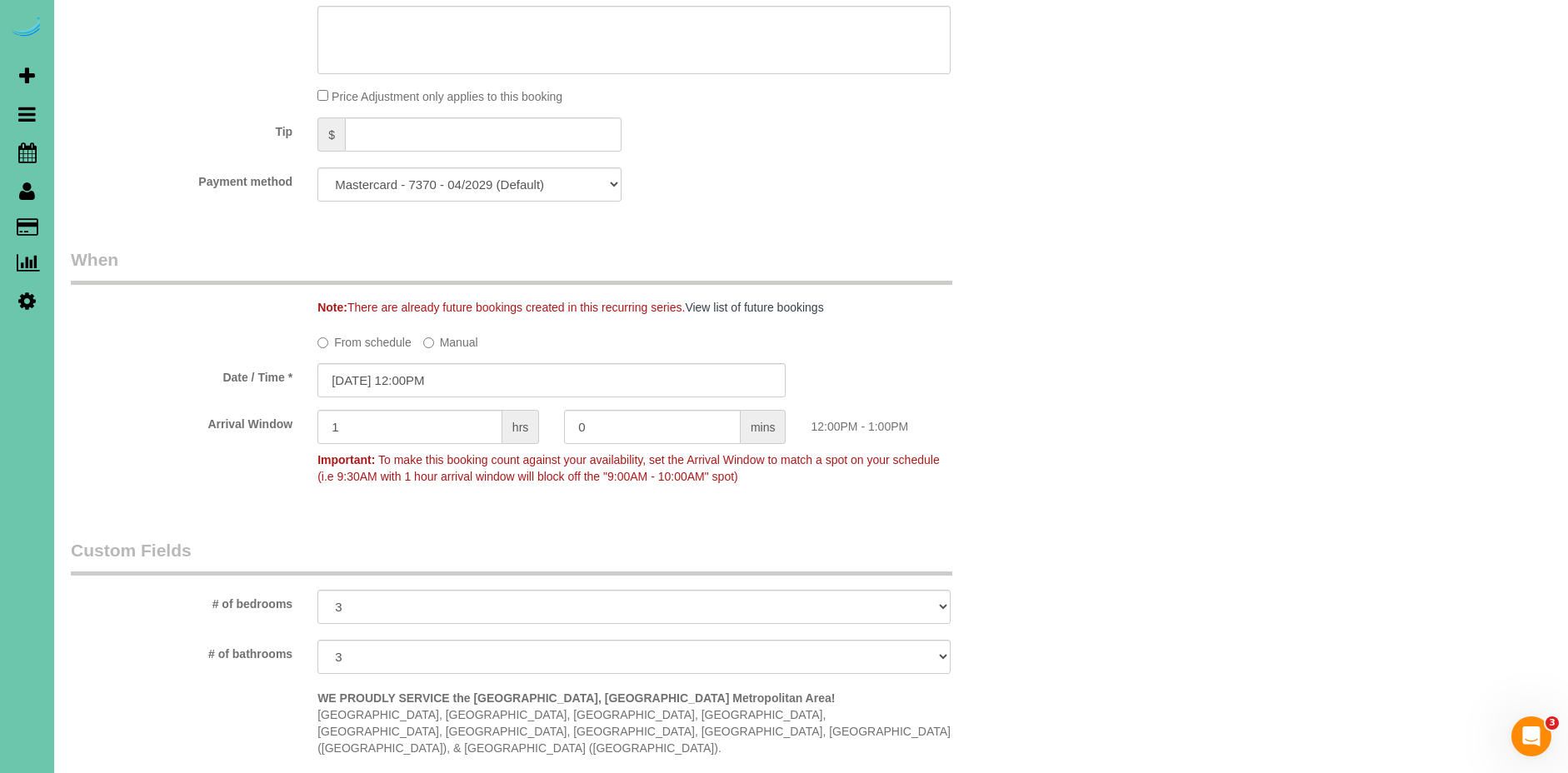
scroll to position [1734, 0]
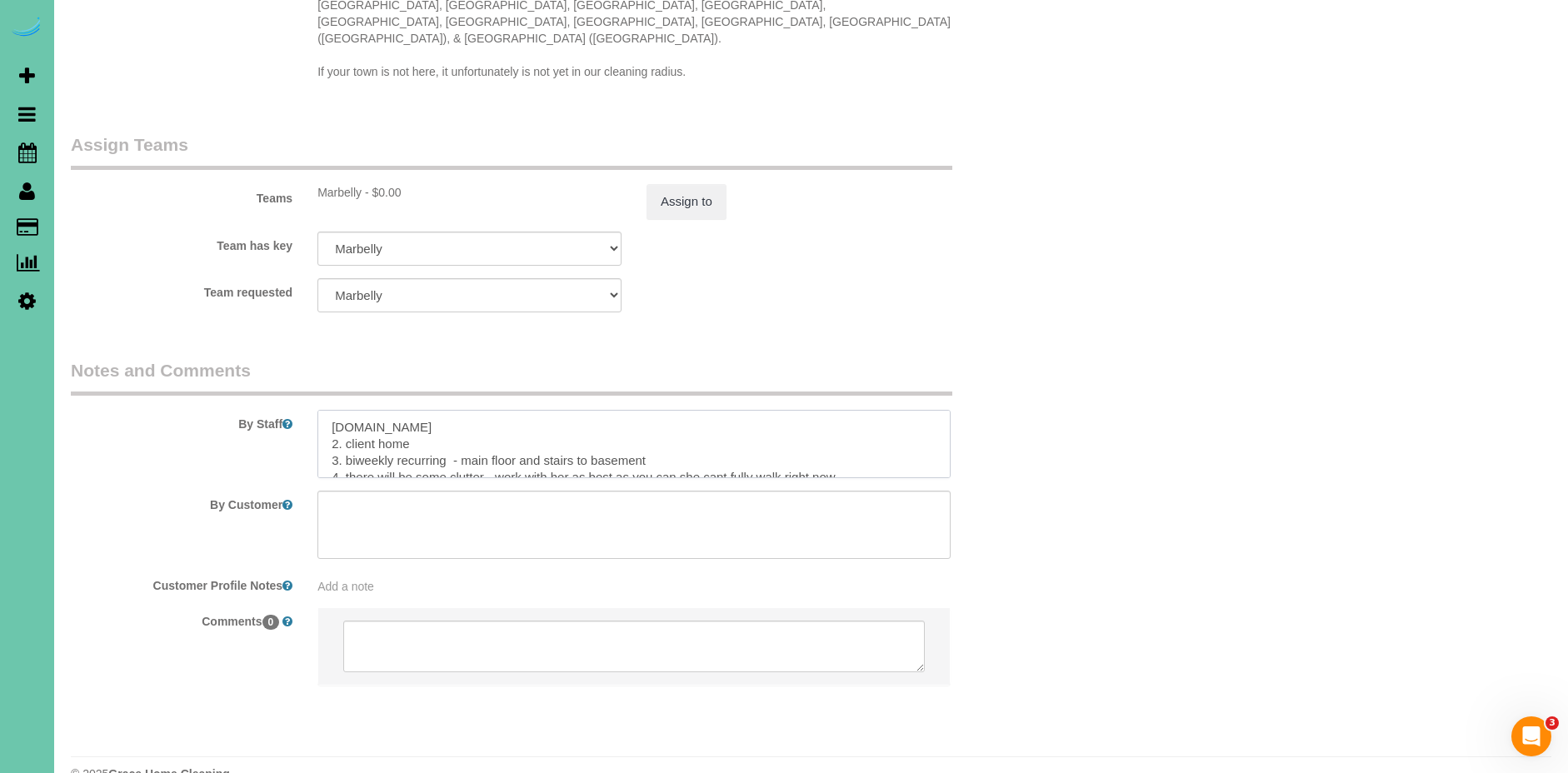
drag, startPoint x: 424, startPoint y: 411, endPoint x: 409, endPoint y: 422, distance: 18.6
click at [343, 410] on textarea at bounding box center [633, 443] width 633 height 69
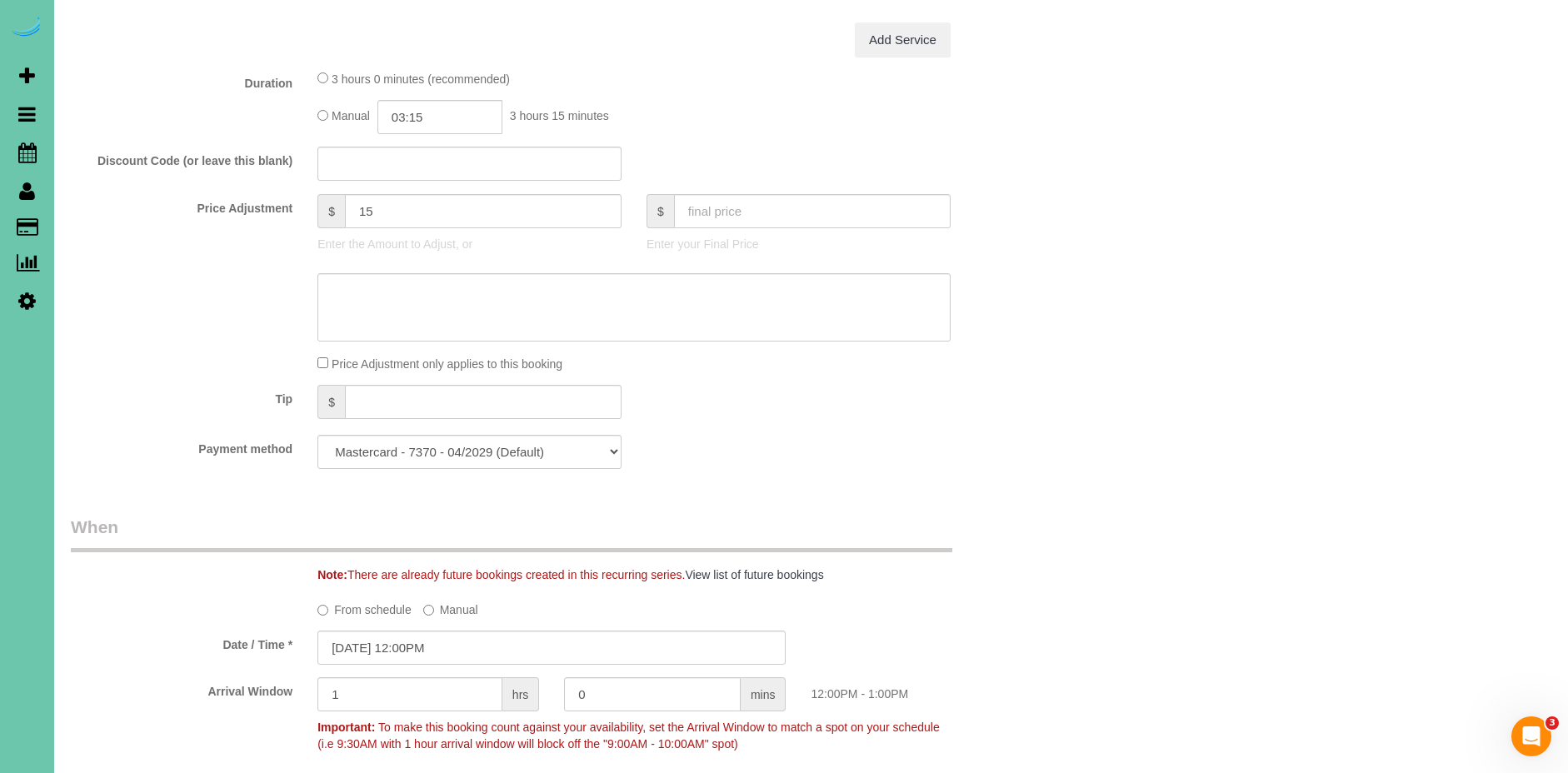
scroll to position [0, 0]
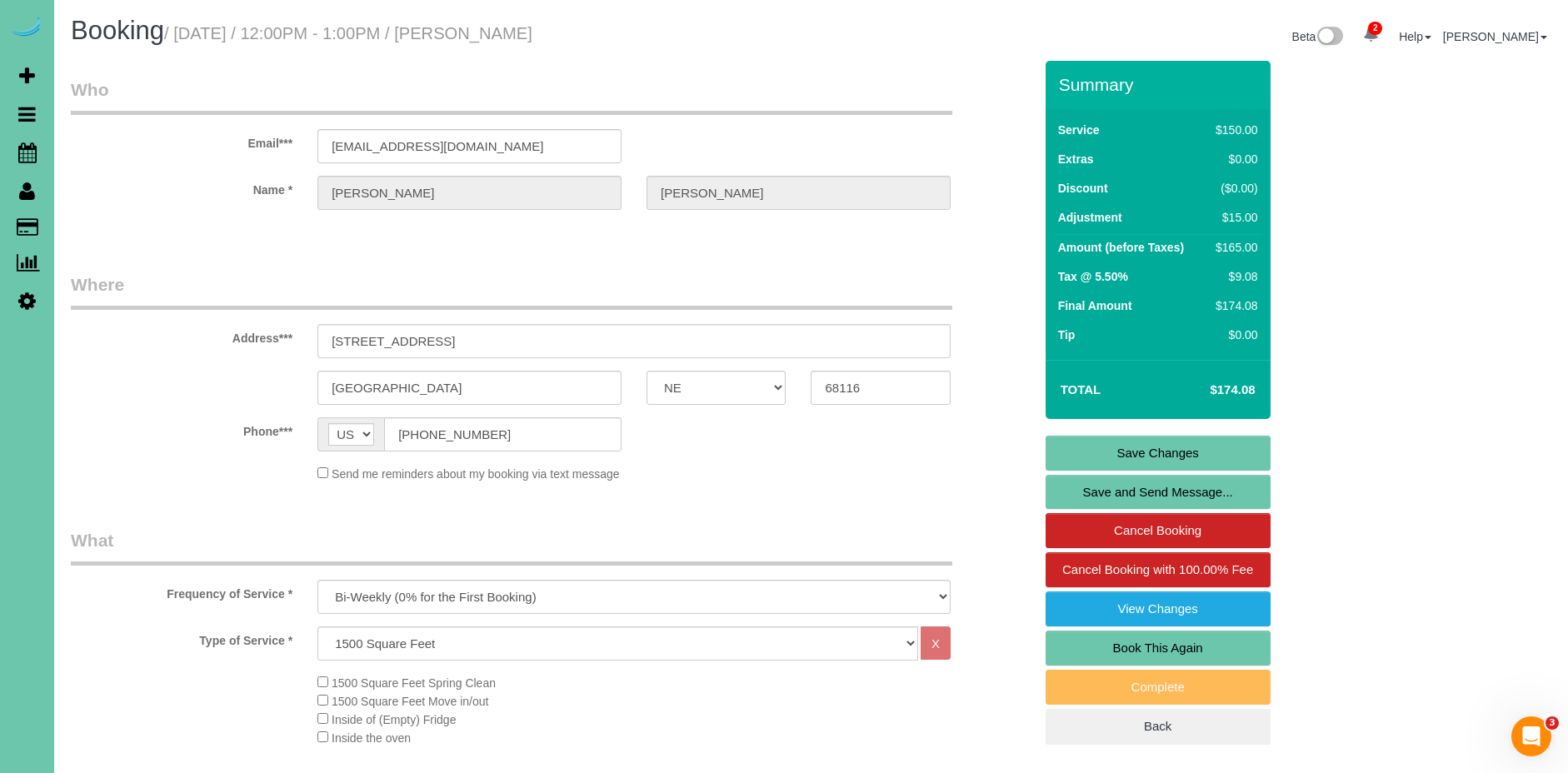
type textarea "[DOMAIN_NAME] 2. garage code: 3307 Enter - small garage door 3. biweekly recurr…"
click at [1130, 443] on link "Save Changes" at bounding box center [1158, 452] width 225 height 35
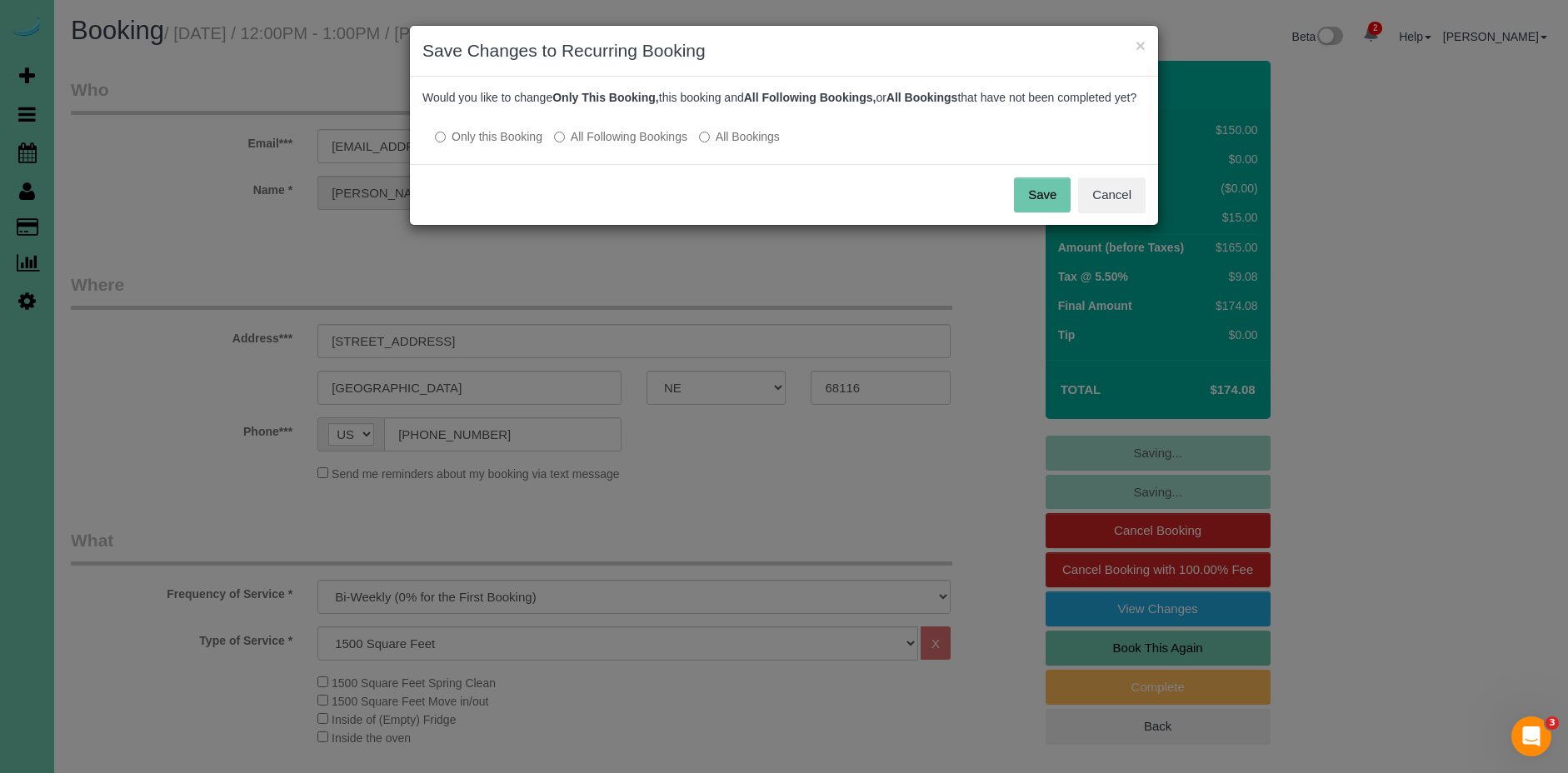
click at [634, 145] on label "All Following Bookings" at bounding box center [621, 136] width 134 height 17
click at [1052, 202] on button "Save" at bounding box center [1042, 194] width 57 height 35
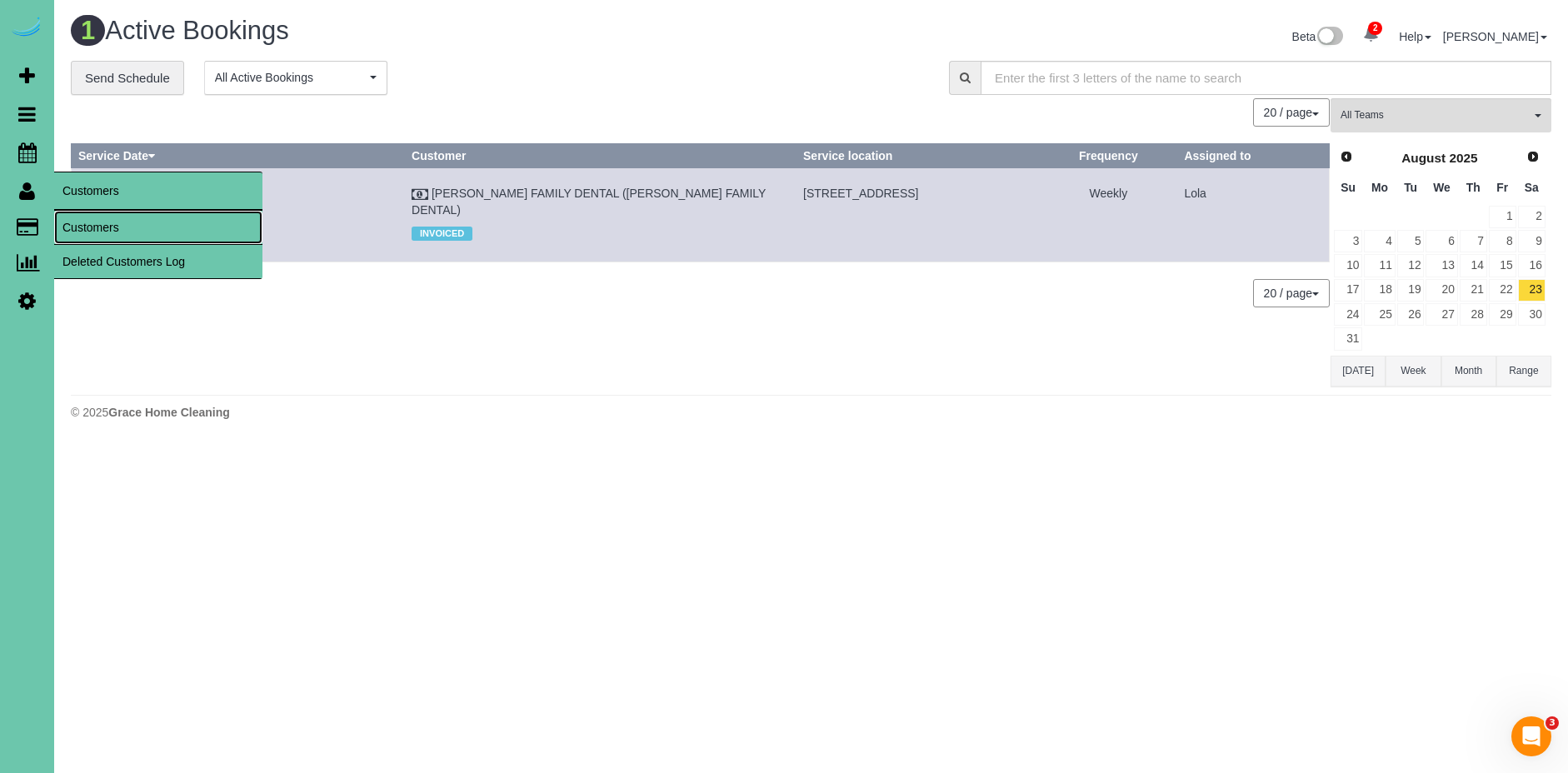
click at [76, 215] on link "Customers" at bounding box center [159, 227] width 208 height 33
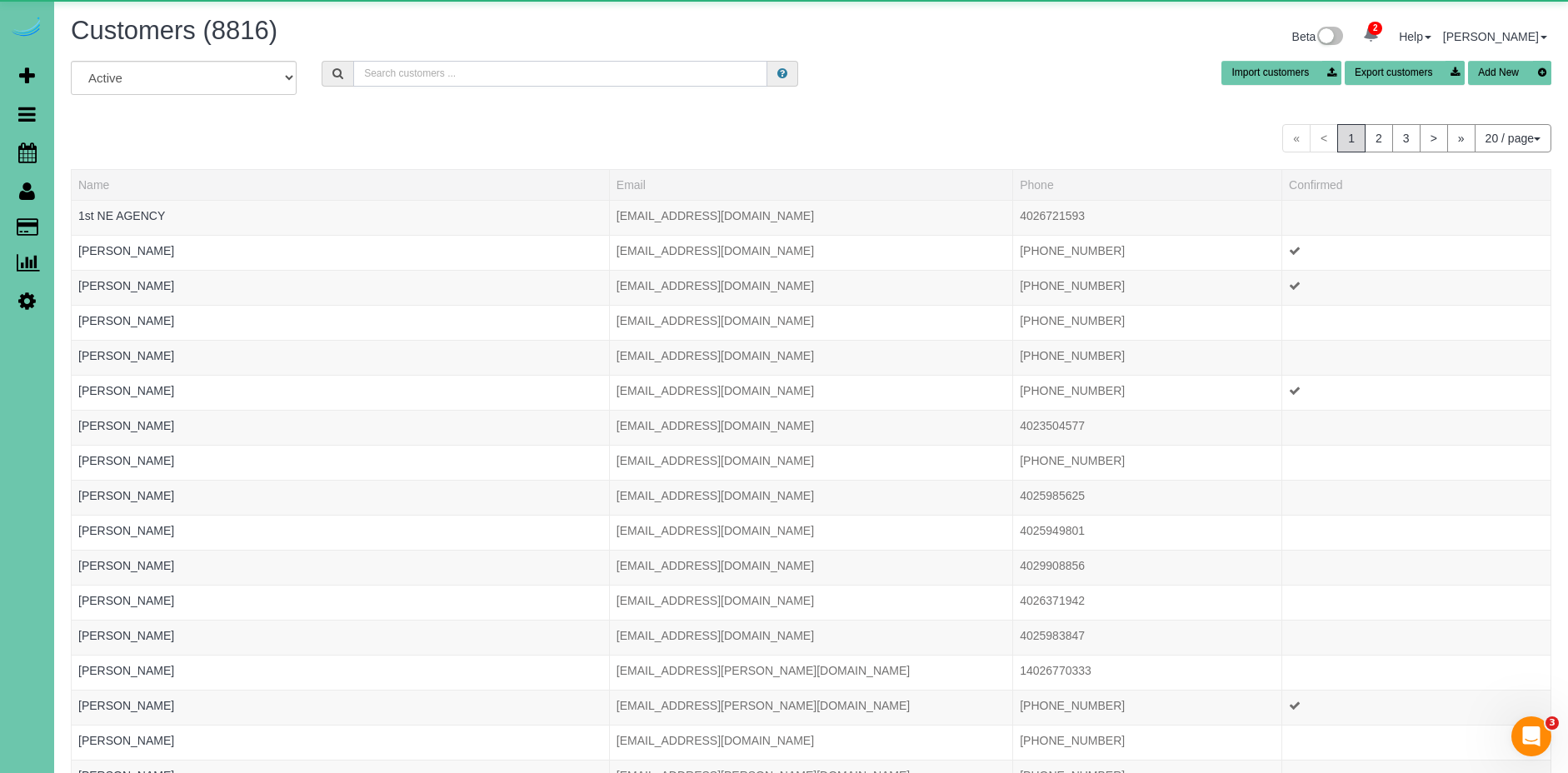
click at [495, 68] on input "text" at bounding box center [560, 73] width 414 height 26
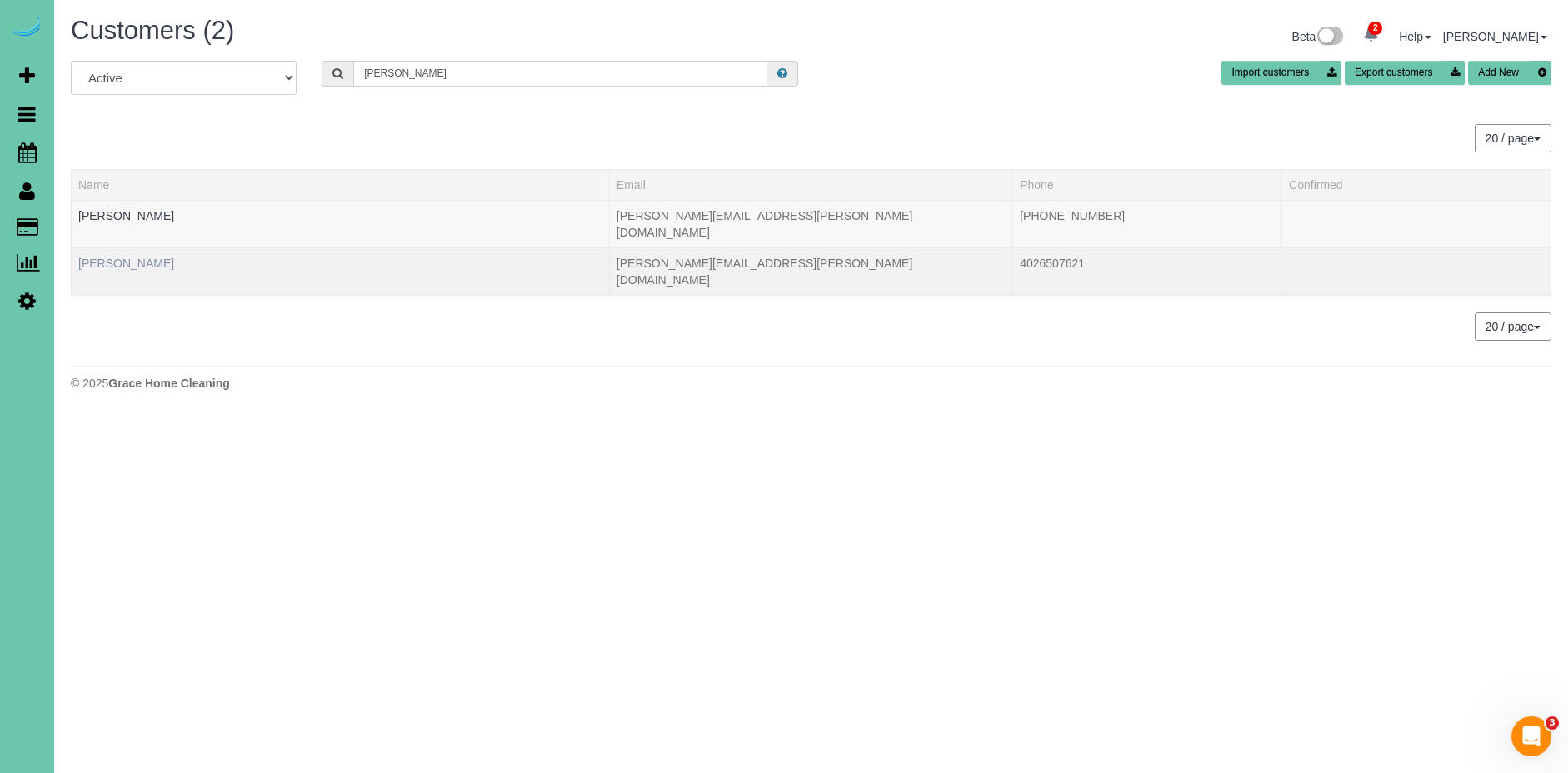
type input "[PERSON_NAME]"
click at [133, 256] on link "[PERSON_NAME]" at bounding box center [127, 263] width 96 height 13
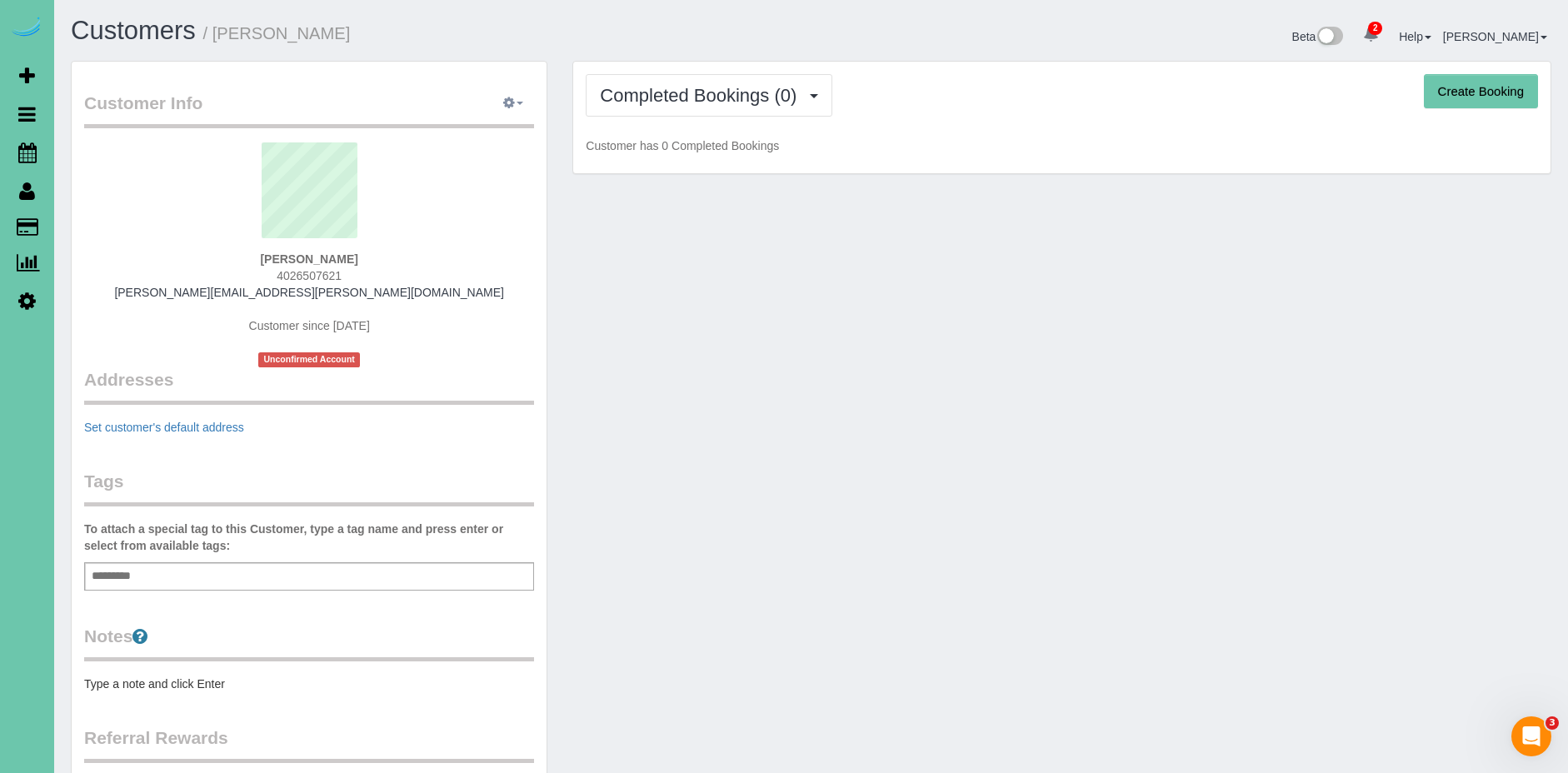
click at [524, 106] on button "button" at bounding box center [513, 103] width 42 height 26
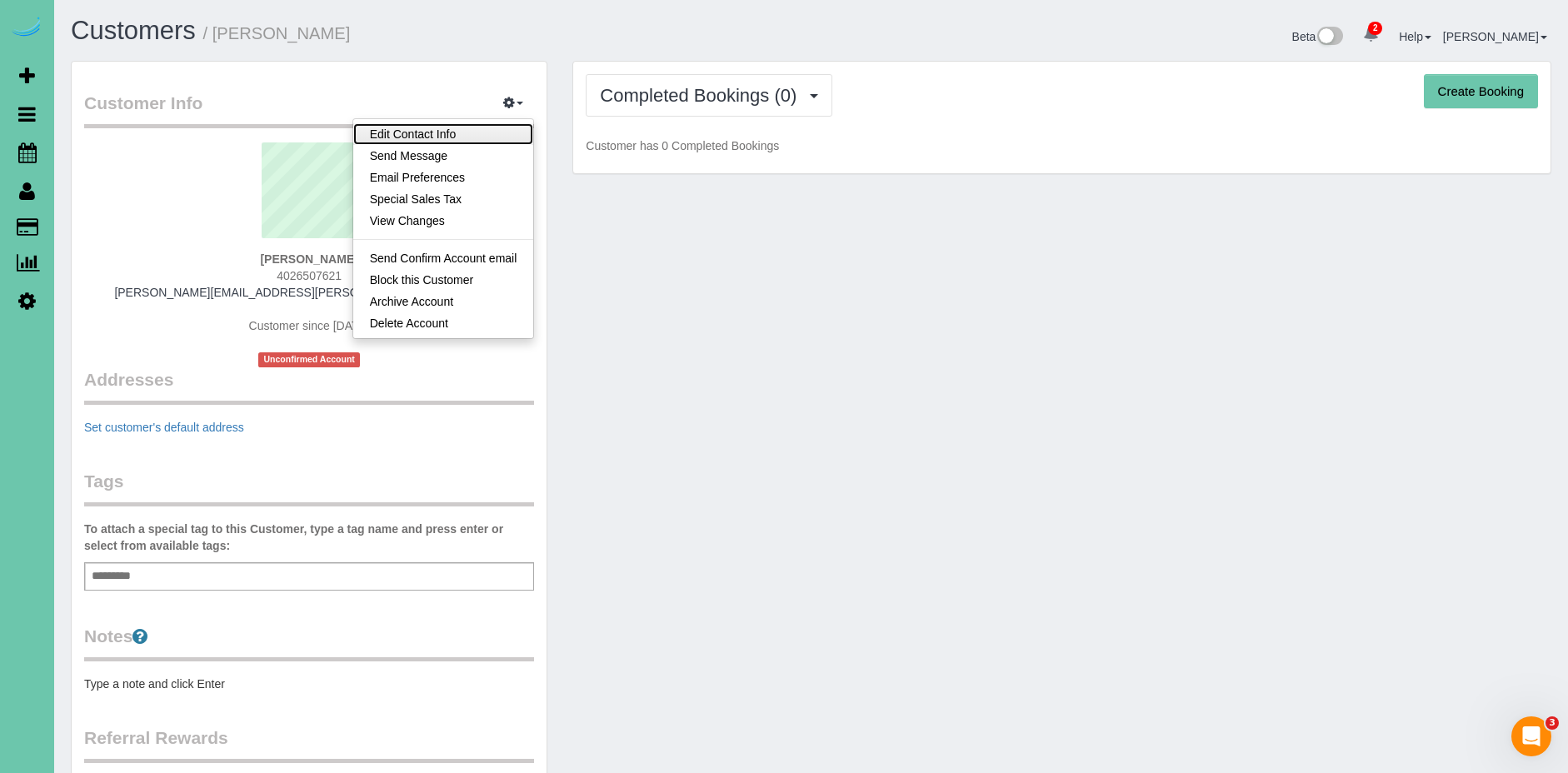
click at [482, 140] on link "Edit Contact Info" at bounding box center [444, 134] width 181 height 21
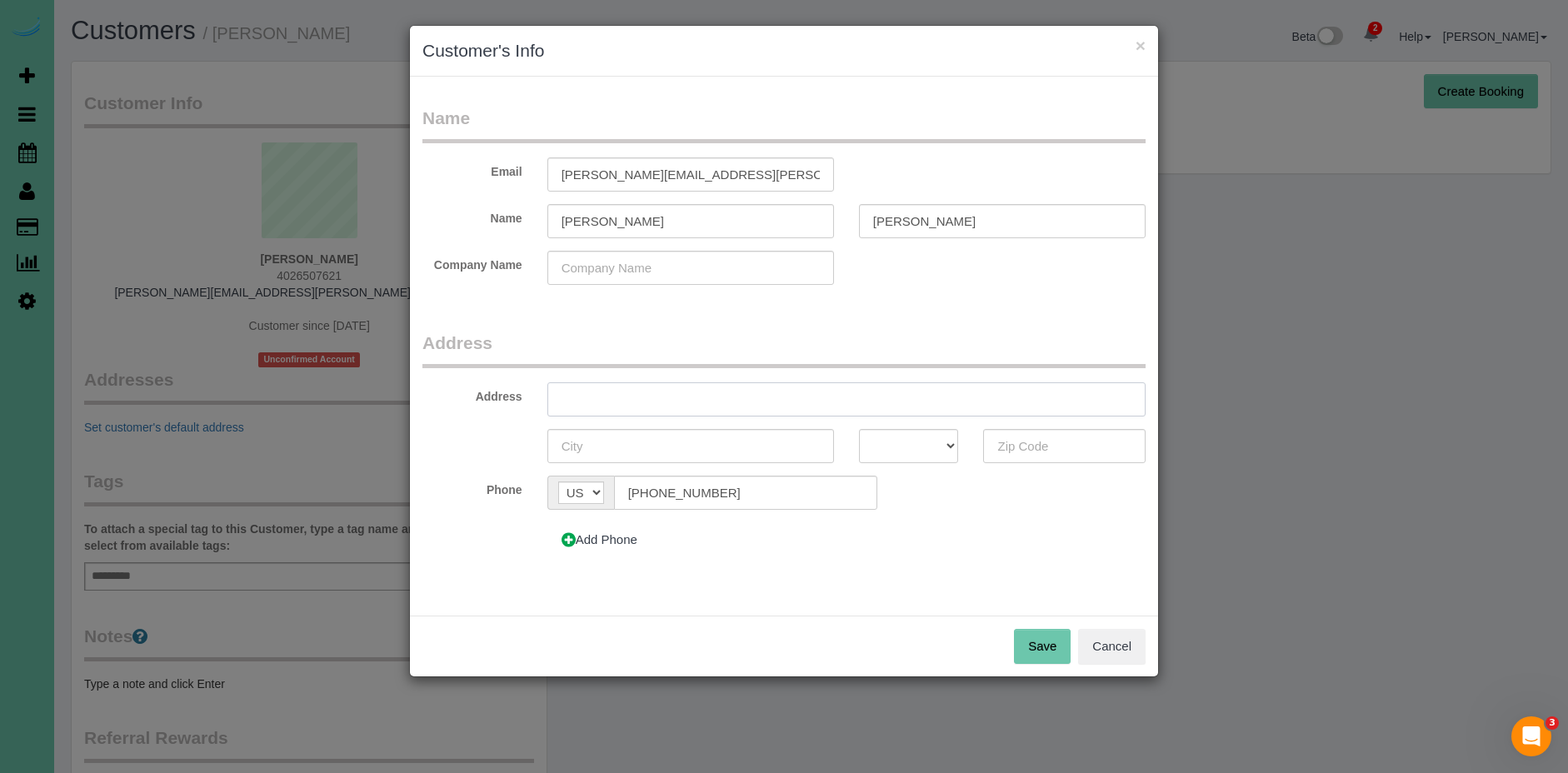
click at [715, 387] on input "text" at bounding box center [845, 399] width 598 height 34
drag, startPoint x: 669, startPoint y: 405, endPoint x: 512, endPoint y: 405, distance: 157.0
click at [512, 405] on div "Address [STREET_ADDRESS]" at bounding box center [784, 399] width 748 height 34
click at [739, 406] on input "[STREET_ADDRESS]" at bounding box center [845, 399] width 598 height 34
type input "[STREET_ADDRESS]"
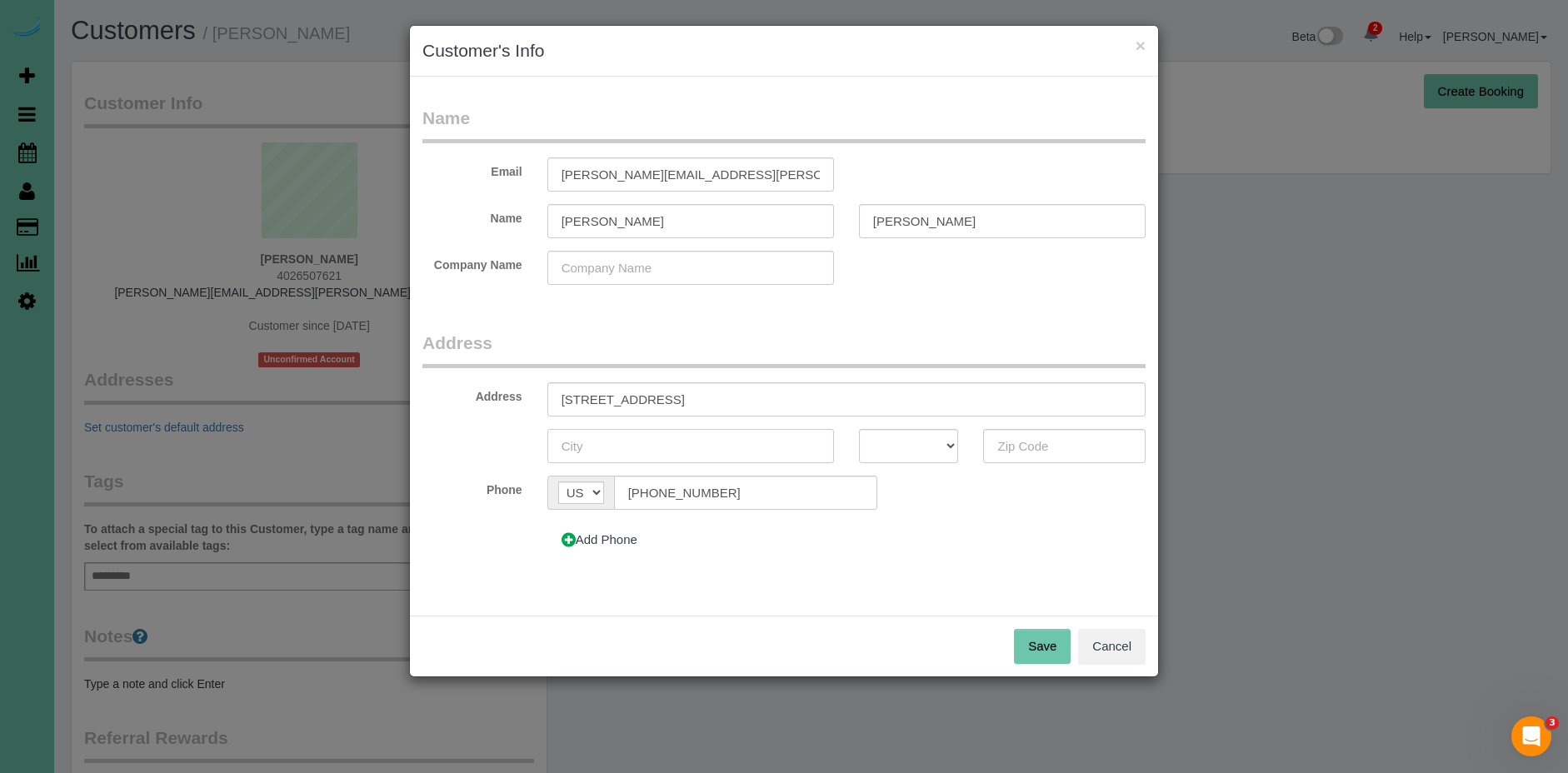
click at [665, 443] on input "text" at bounding box center [690, 446] width 287 height 34
type input "[GEOGRAPHIC_DATA]"
click at [930, 446] on select "AK AL AR AZ CA CO CT DC DE FL [GEOGRAPHIC_DATA] HI IA ID IL IN KS [GEOGRAPHIC_D…" at bounding box center [909, 446] width 100 height 34
select select "NE"
click at [859, 429] on select "AK AL AR AZ CA CO CT DC DE FL [GEOGRAPHIC_DATA] HI IA ID IL IN KS [GEOGRAPHIC_D…" at bounding box center [909, 446] width 100 height 34
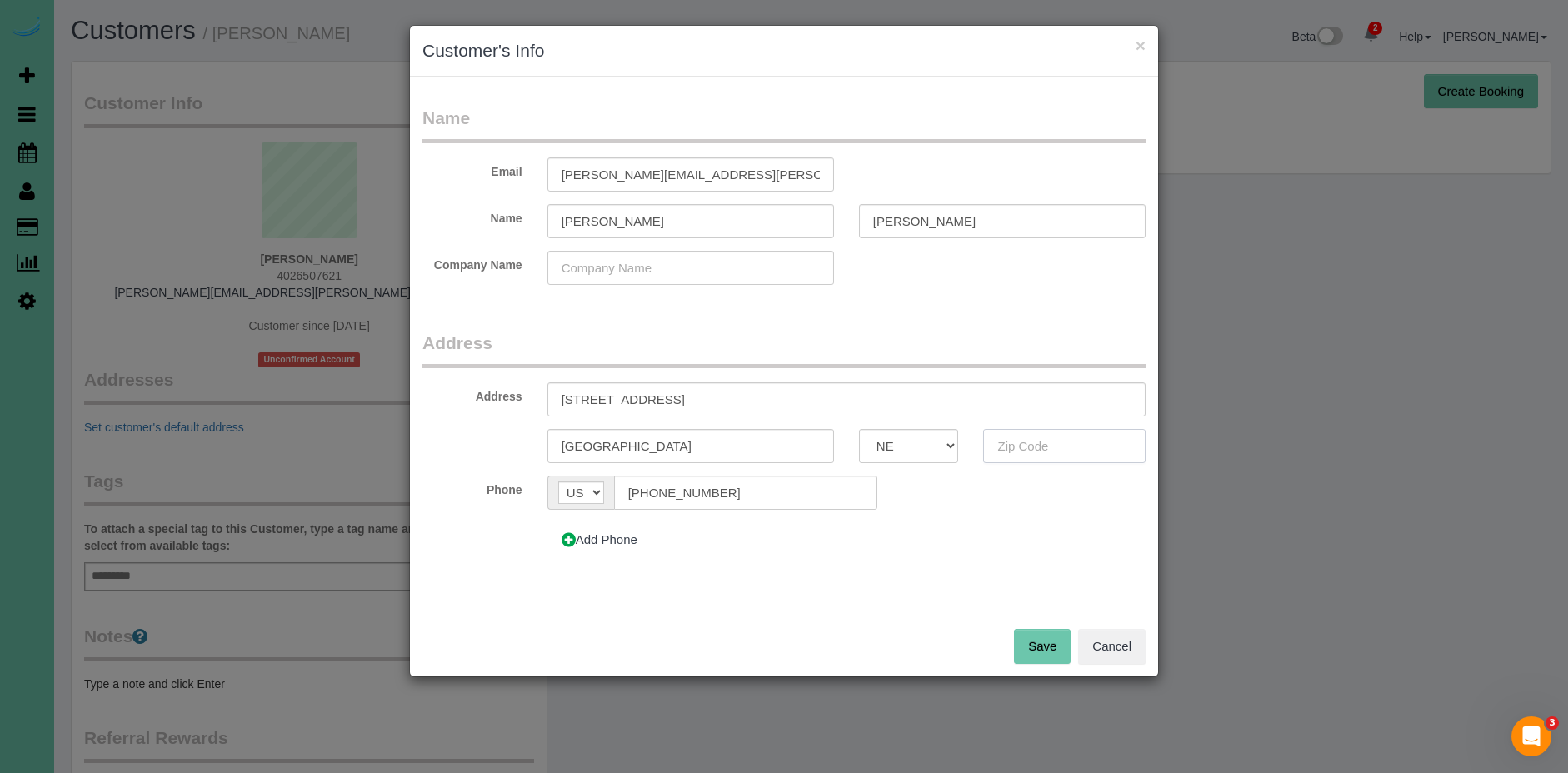
click at [1049, 456] on input "text" at bounding box center [1065, 446] width 162 height 34
type input "68106"
click at [1036, 637] on button "Save" at bounding box center [1042, 646] width 57 height 35
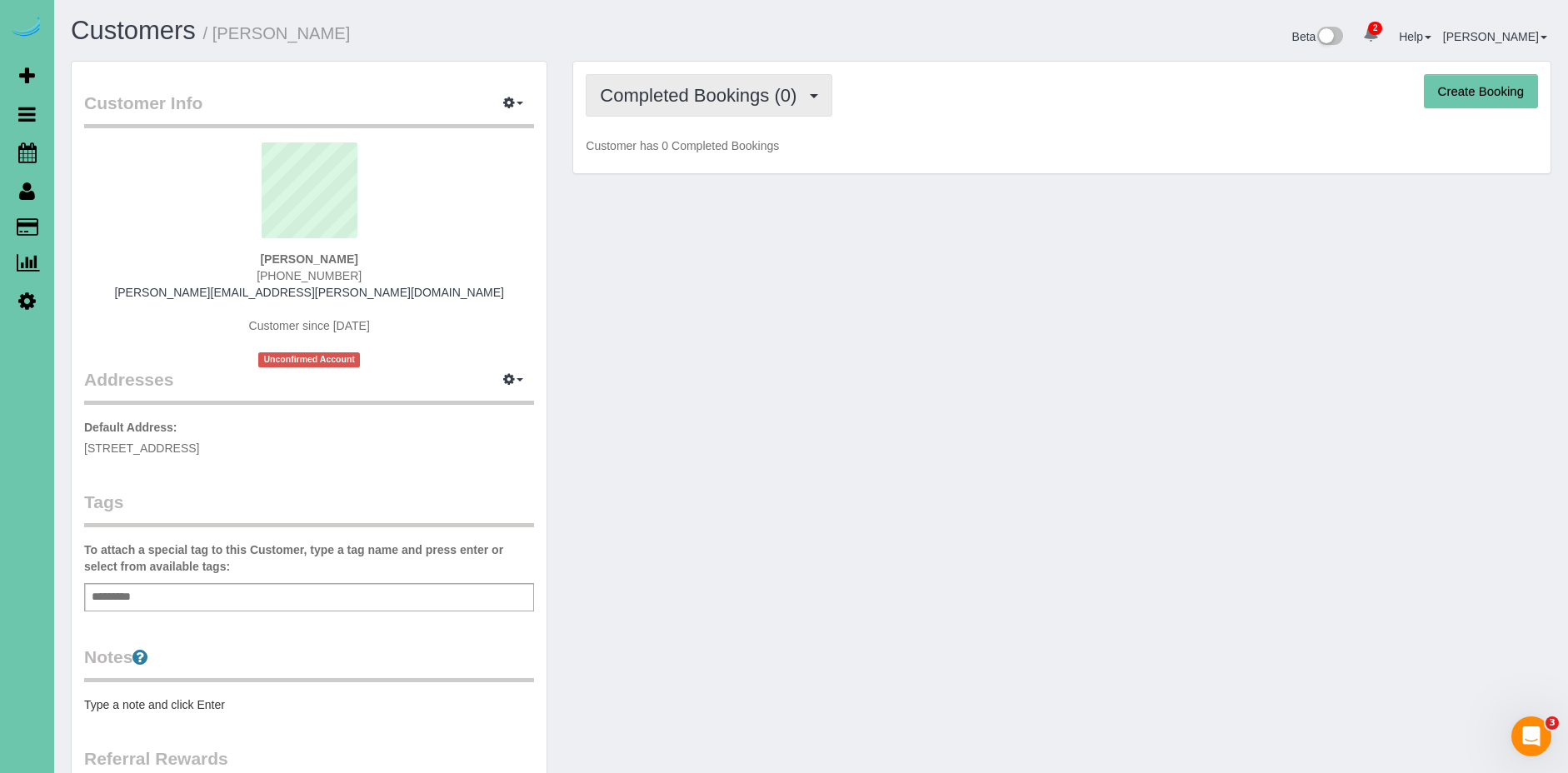
click at [733, 93] on span "Completed Bookings (0)" at bounding box center [702, 94] width 205 height 20
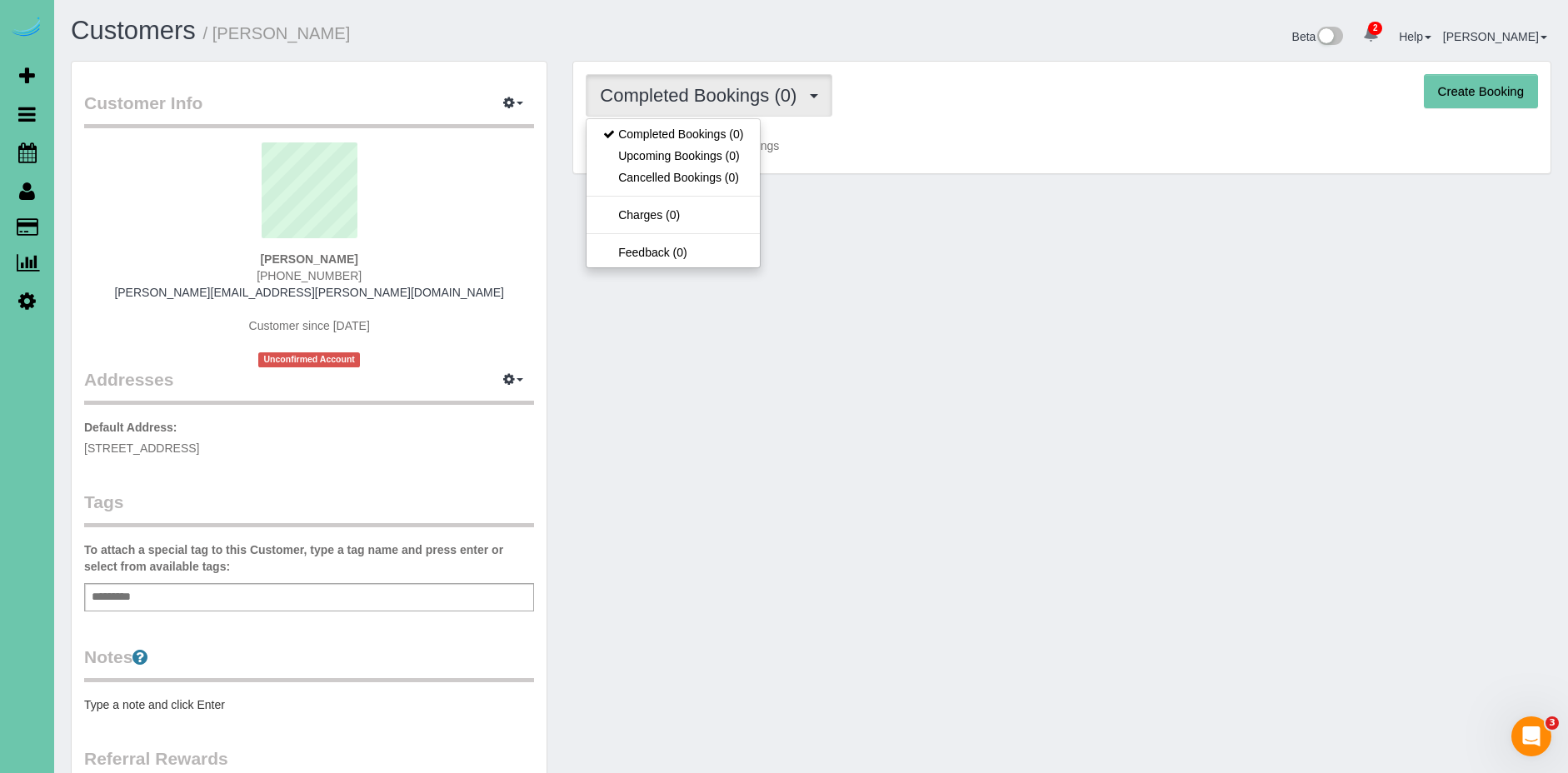
drag, startPoint x: 853, startPoint y: 232, endPoint x: 818, endPoint y: 225, distance: 35.7
click at [852, 233] on div "Customer Info Edit Contact Info Send Message Email Preferences Special Sales Ta…" at bounding box center [811, 542] width 1506 height 964
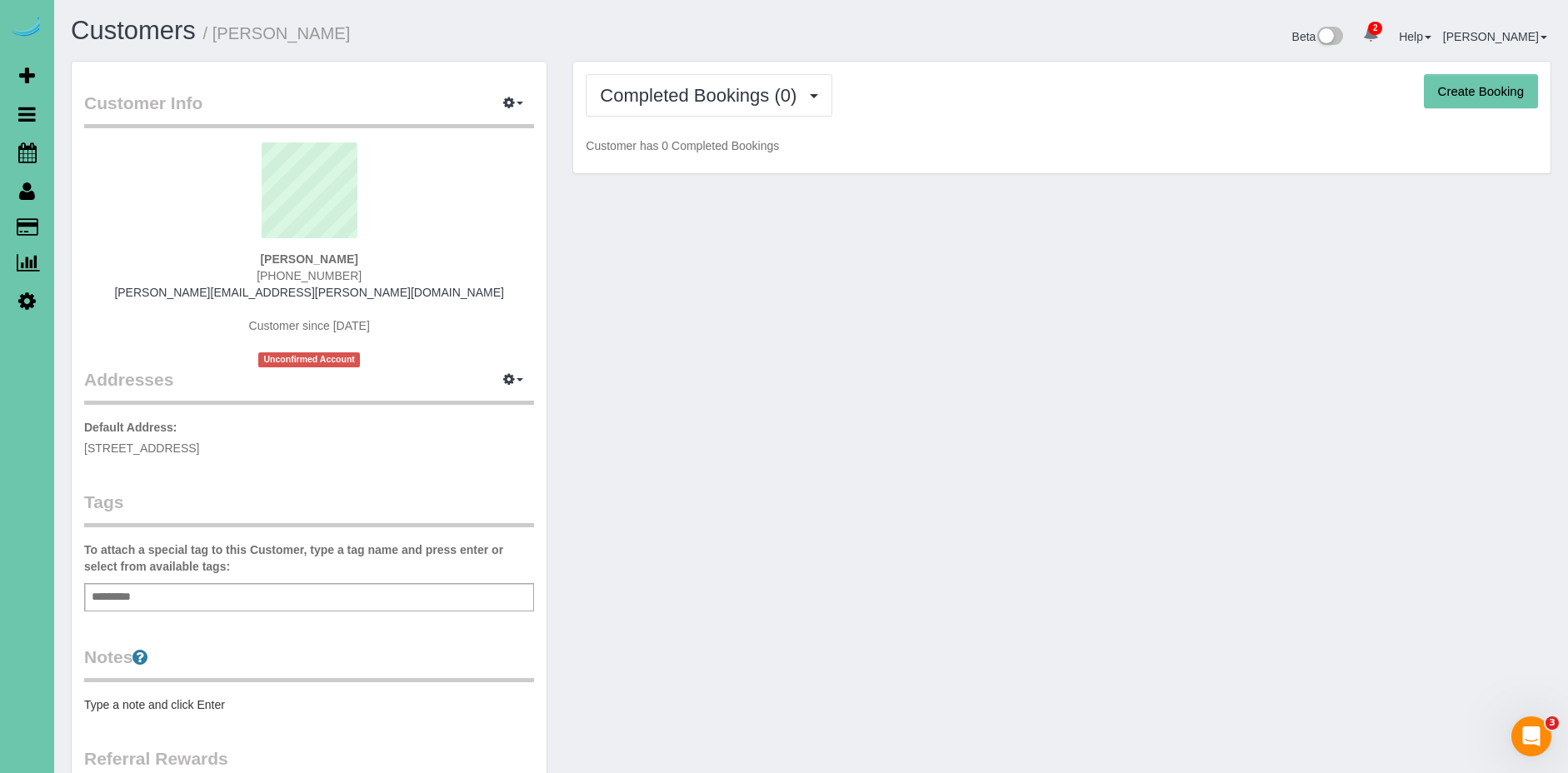
click at [1498, 96] on button "Create Booking" at bounding box center [1481, 91] width 114 height 35
select select "NE"
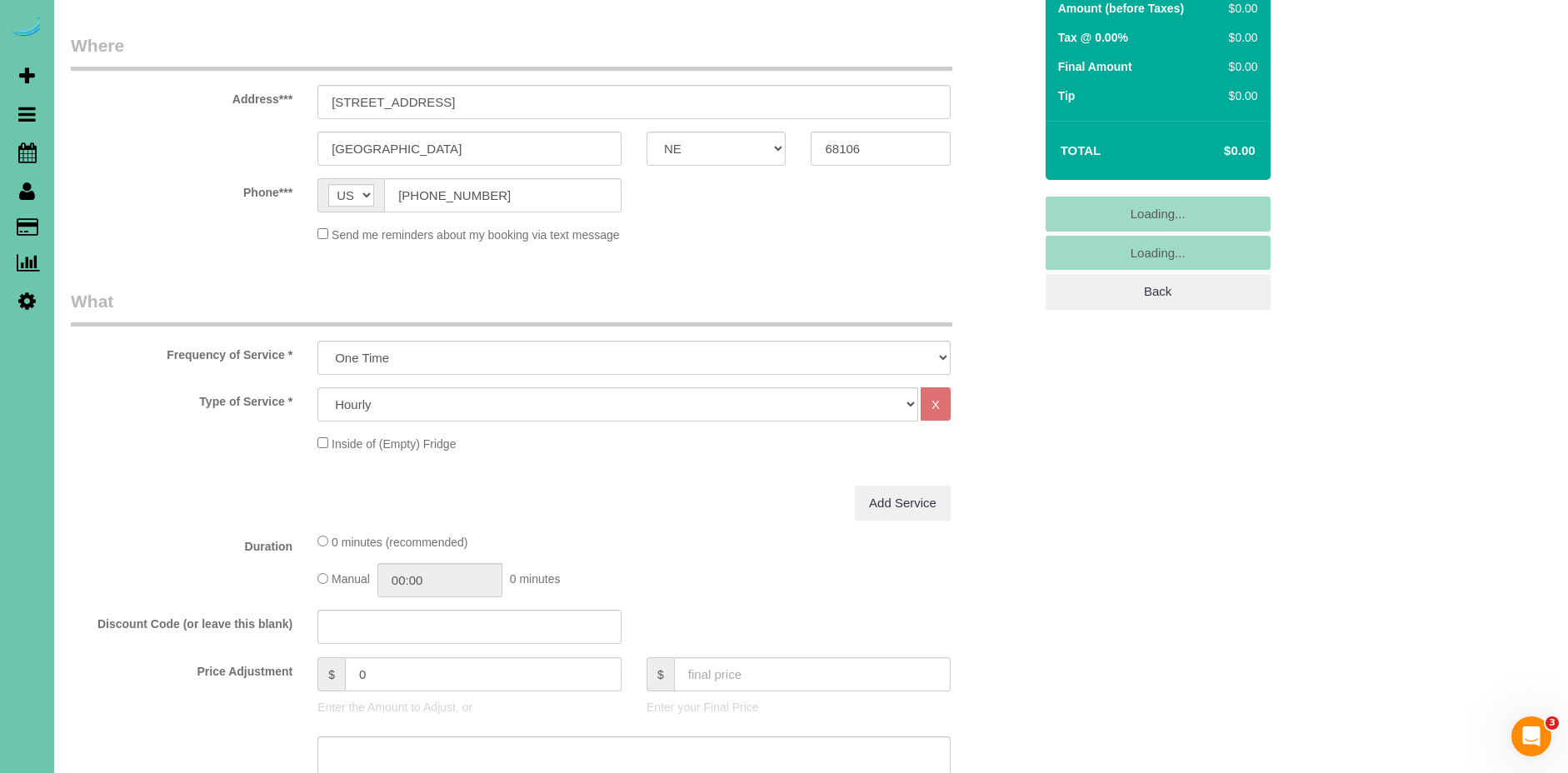
scroll to position [241, 0]
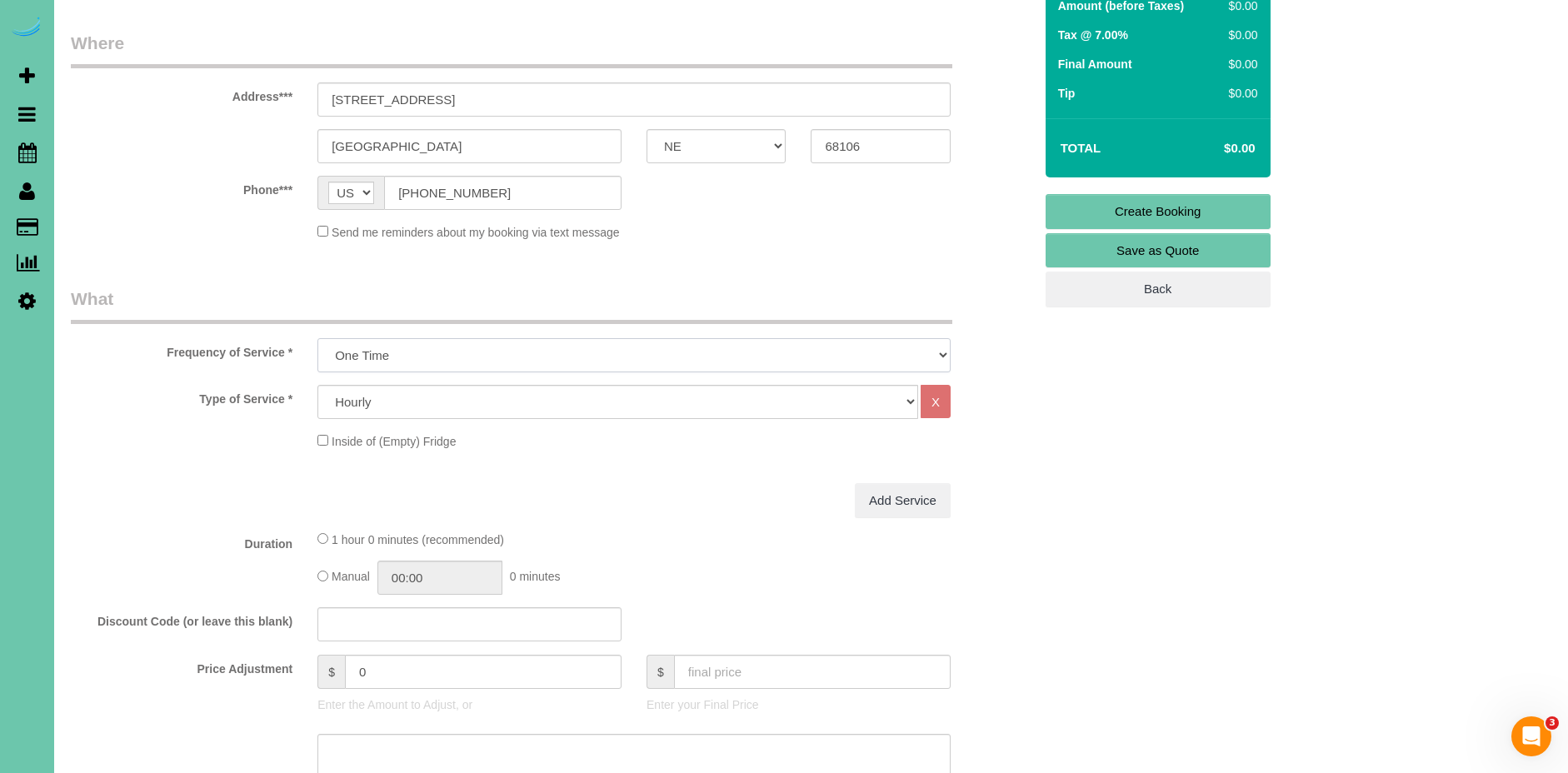
click at [420, 354] on select "One Time Weekly (0% for the First Booking) Bi-Weekly (0% for the First Booking)…" at bounding box center [633, 355] width 633 height 34
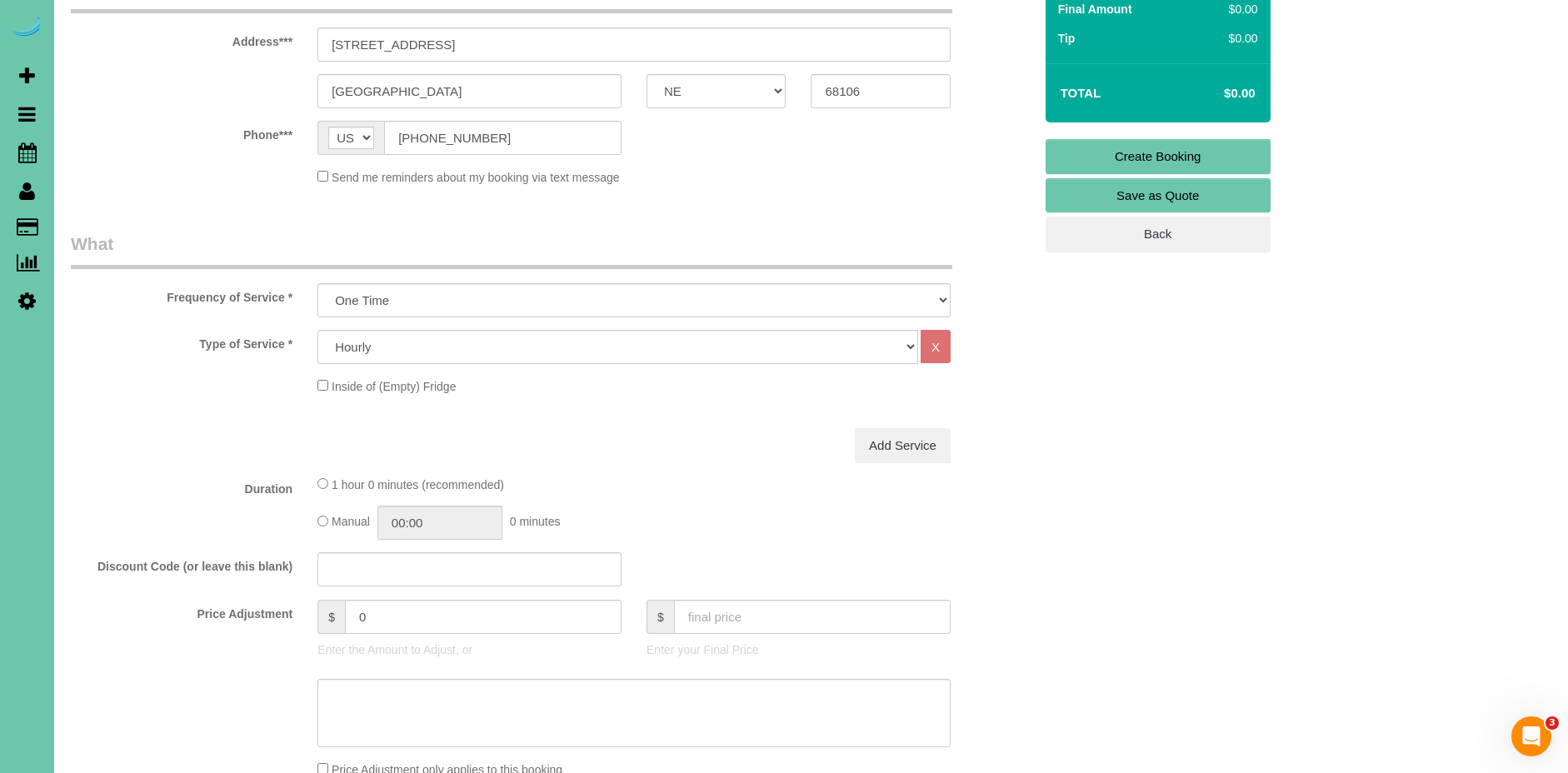
scroll to position [337, 0]
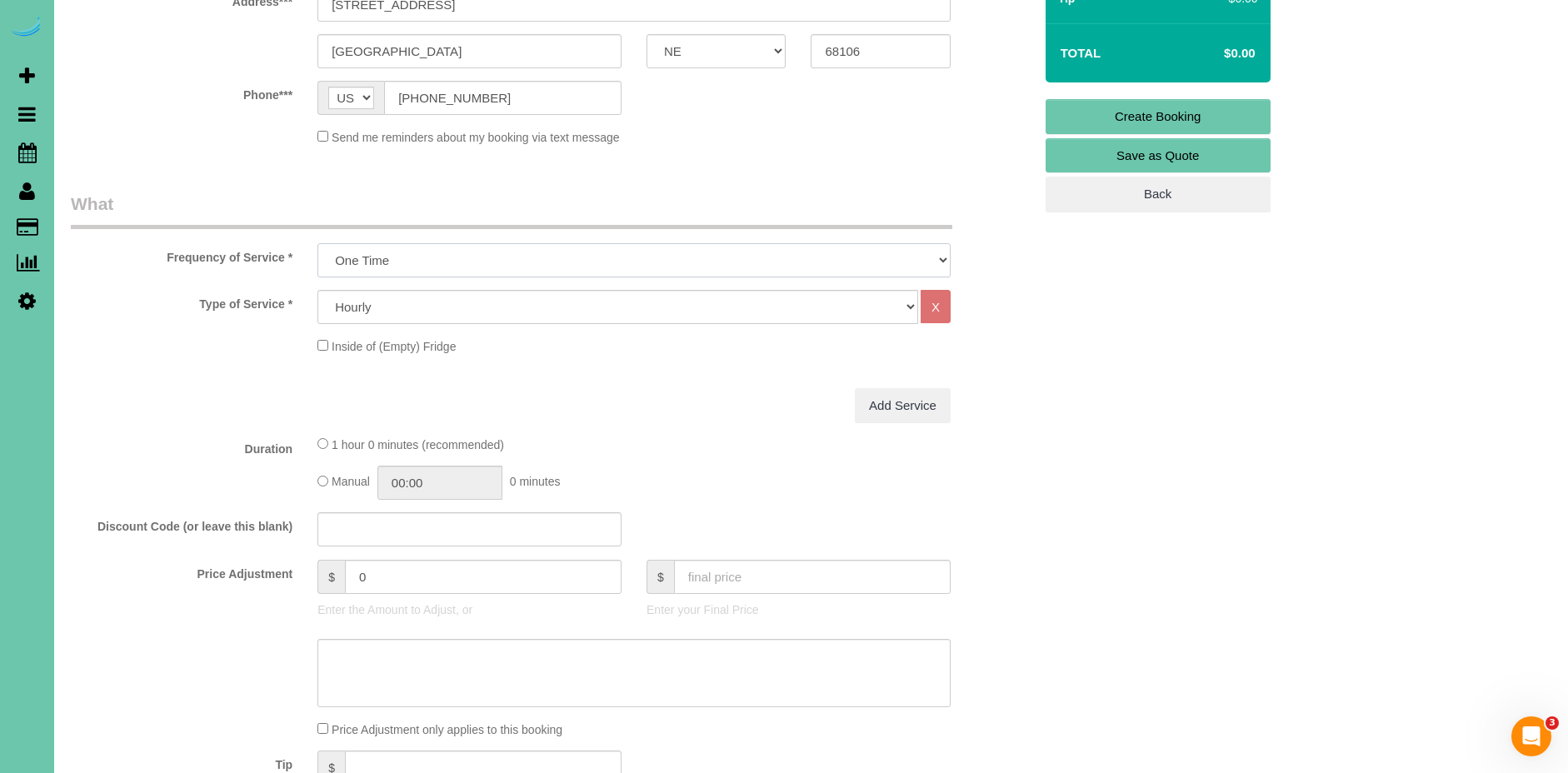
click at [411, 261] on select "One Time Weekly (0% for the First Booking) Bi-Weekly (0% for the First Booking)…" at bounding box center [633, 260] width 633 height 34
select select "object:2318"
click at [317, 243] on select "One Time Weekly (0% for the First Booking) Bi-Weekly (0% for the First Booking)…" at bounding box center [633, 260] width 633 height 34
click at [414, 298] on select "Hourly 2.5 Hour Custom Clean 3.5 Hour Custom Clean commercial 1000 Square Feet …" at bounding box center [617, 306] width 600 height 34
select select "60"
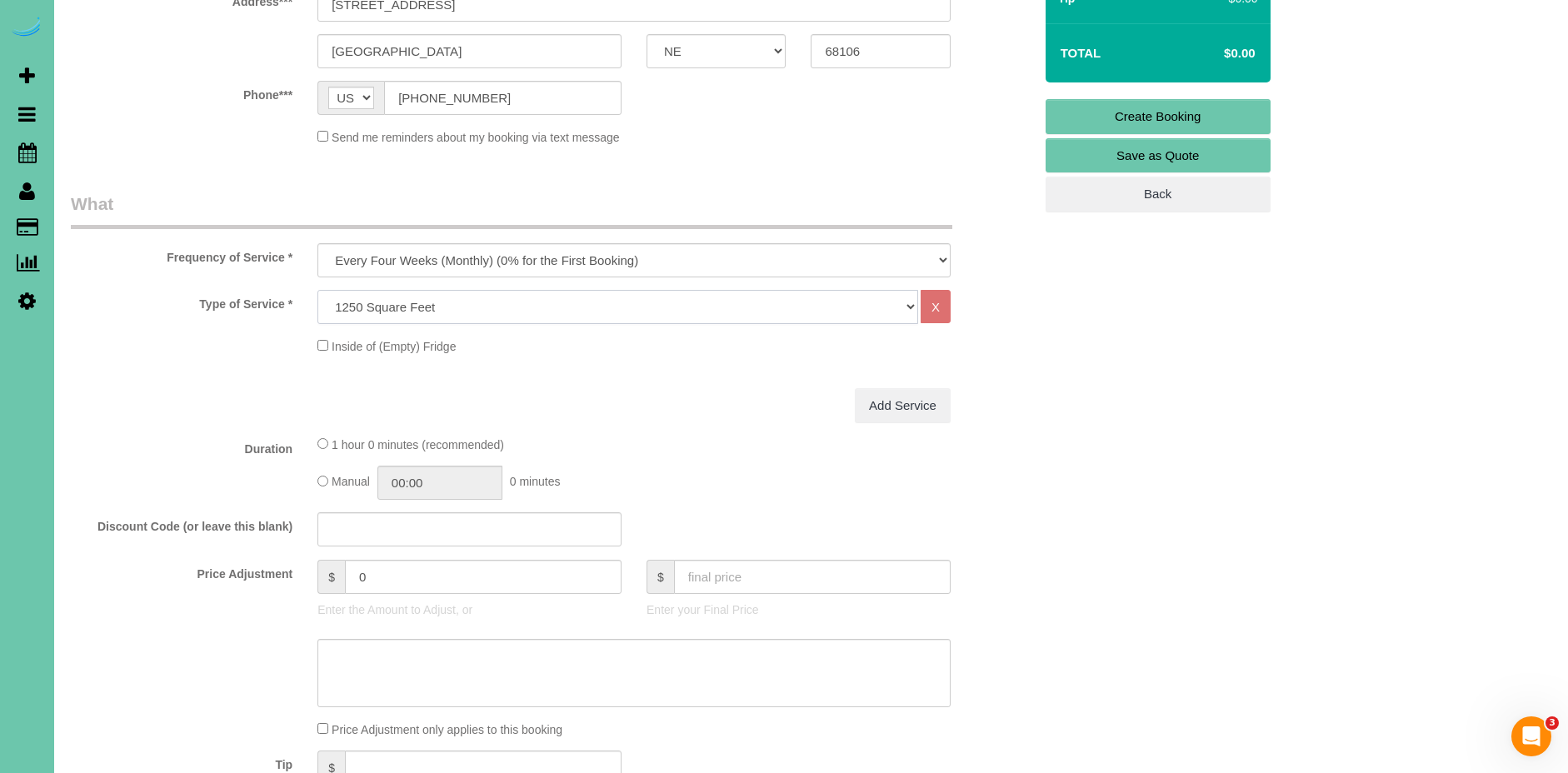
click at [317, 289] on select "Hourly 2.5 Hour Custom Clean 3.5 Hour Custom Clean commercial 1000 Square Feet …" at bounding box center [617, 306] width 600 height 34
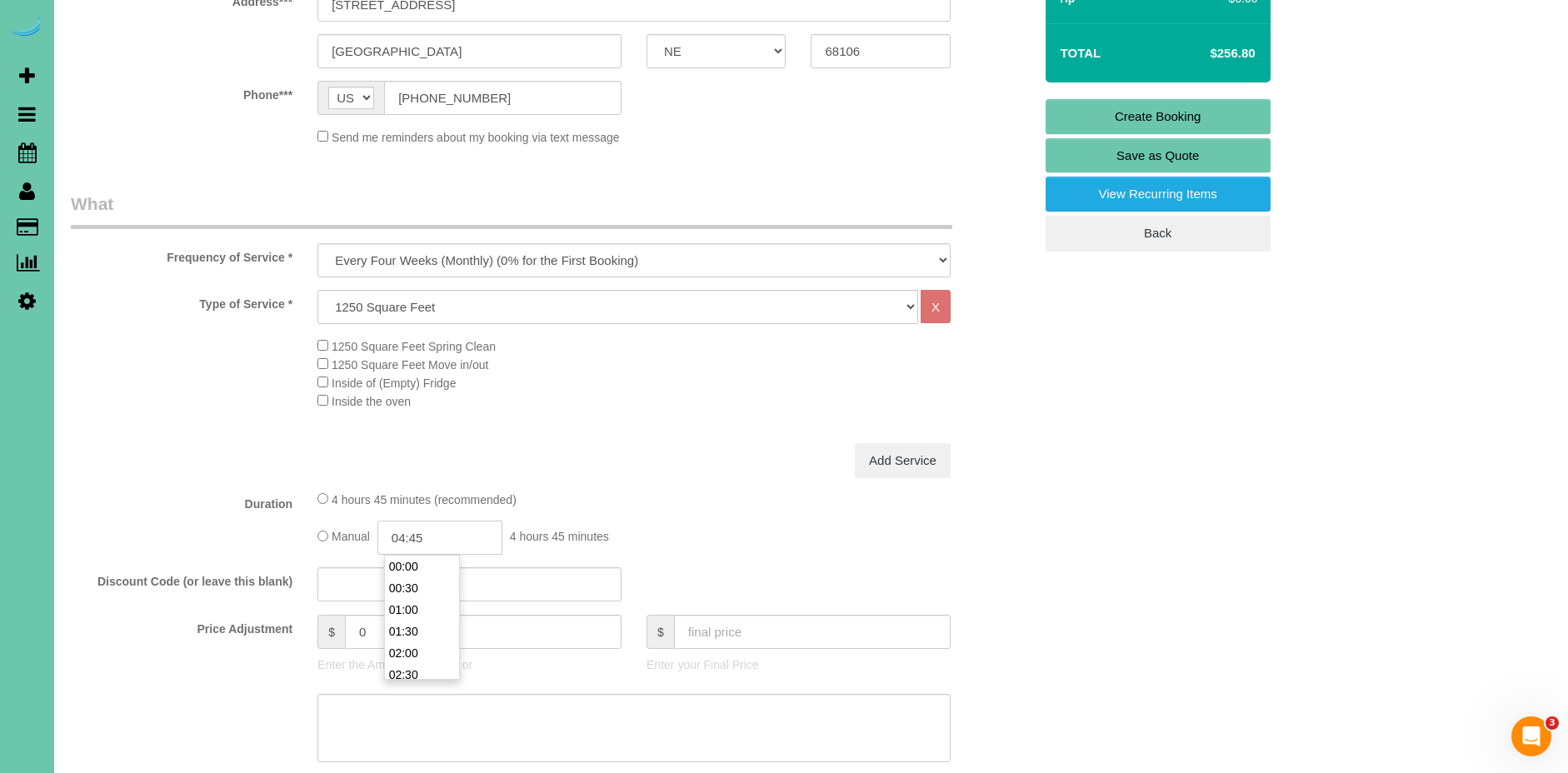
click at [461, 544] on input "04:45" at bounding box center [440, 537] width 125 height 34
type input "04:00"
click at [636, 502] on div "4 hours 45 minutes (recommended)" at bounding box center [633, 499] width 633 height 19
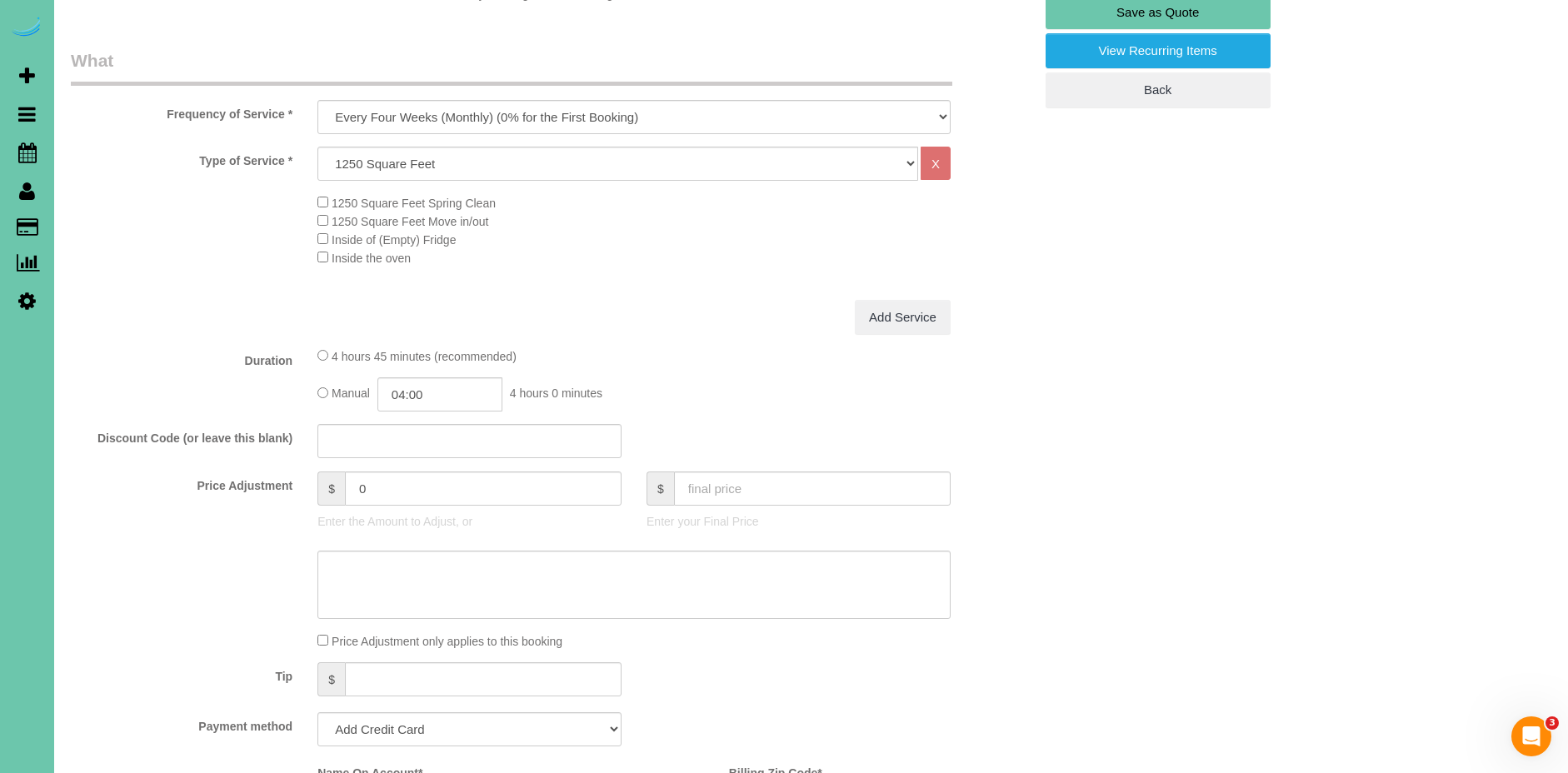
scroll to position [492, 0]
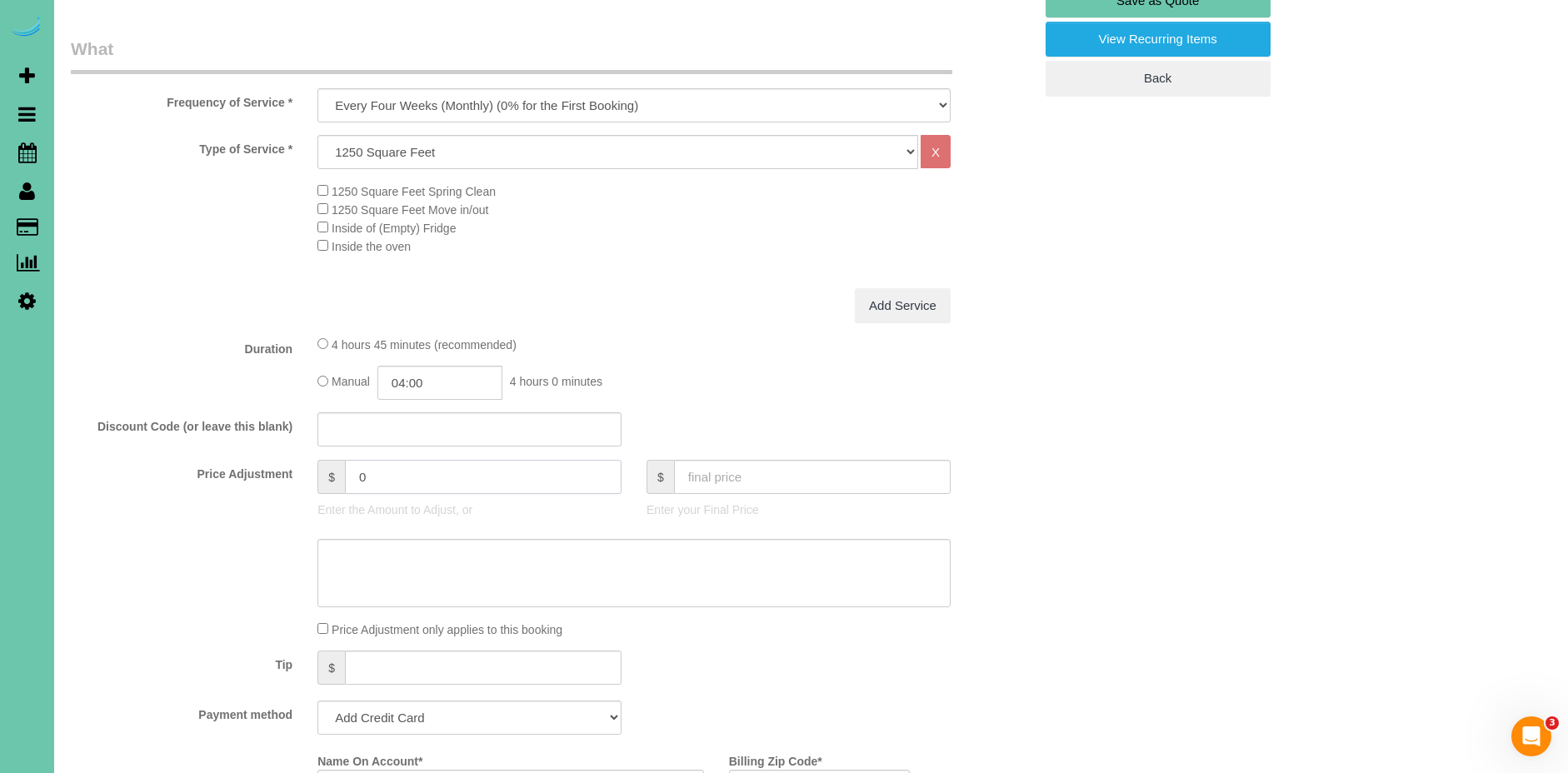
drag, startPoint x: 380, startPoint y: 479, endPoint x: 317, endPoint y: 469, distance: 63.8
click at [318, 471] on div "$ 0" at bounding box center [469, 476] width 304 height 34
type input "184"
click at [723, 337] on div "4 hours 45 minutes (recommended)" at bounding box center [633, 344] width 633 height 19
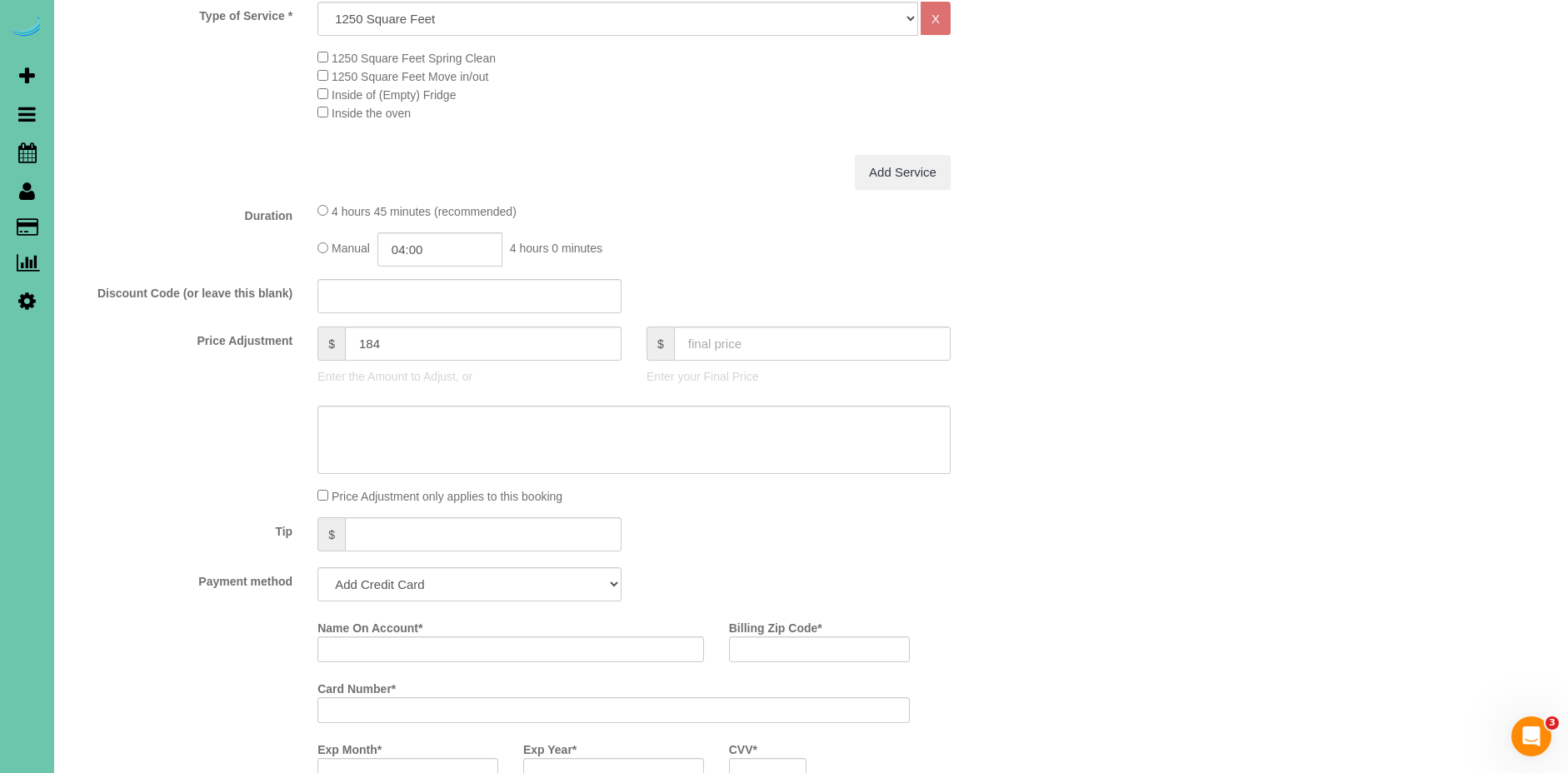
scroll to position [607, 0]
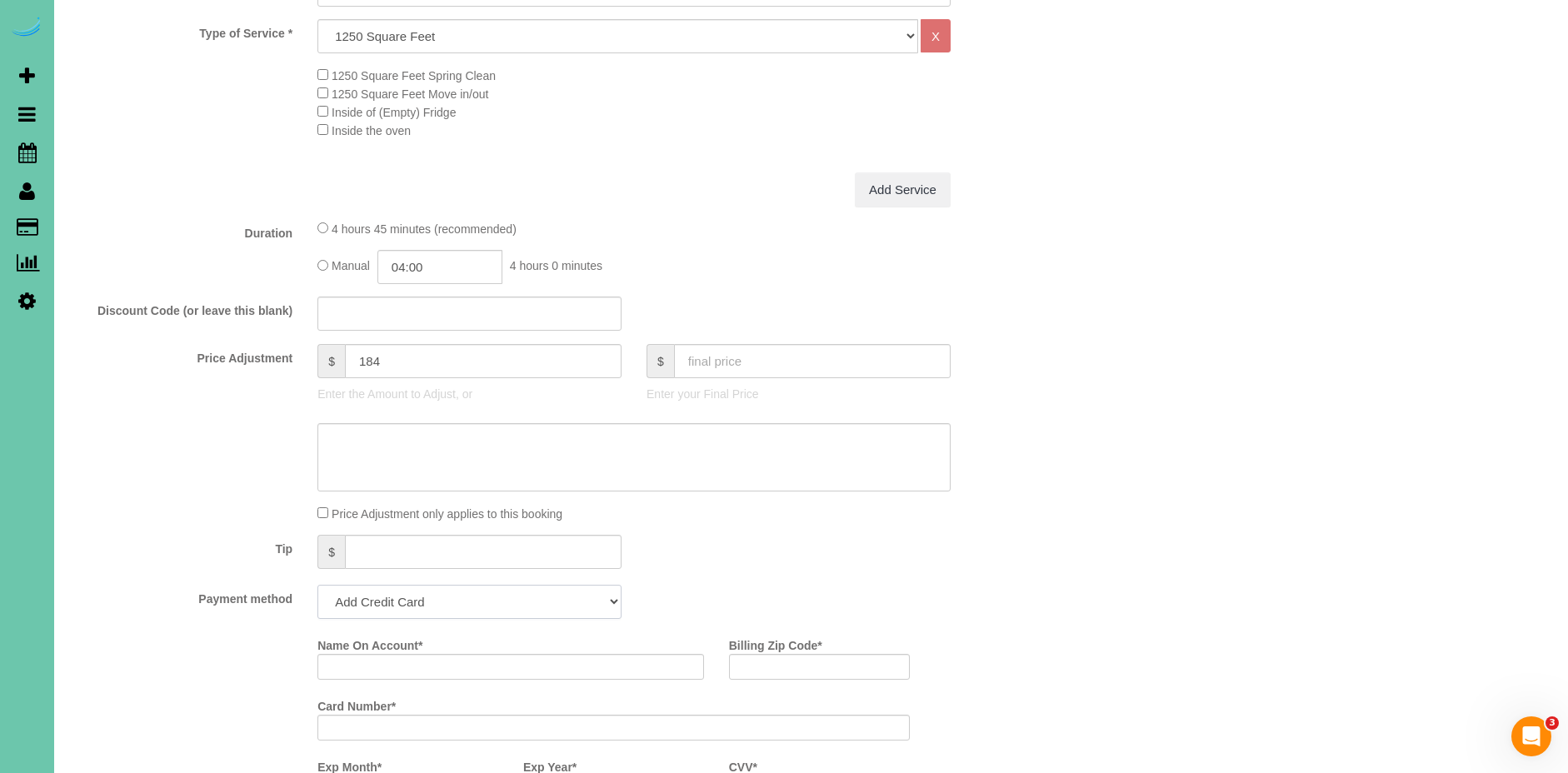
click at [337, 598] on select "Add Credit Card Cash Check Paypal" at bounding box center [469, 602] width 304 height 34
select select "string:check"
click at [317, 585] on select "Add Credit Card Cash Check Paypal" at bounding box center [469, 602] width 304 height 34
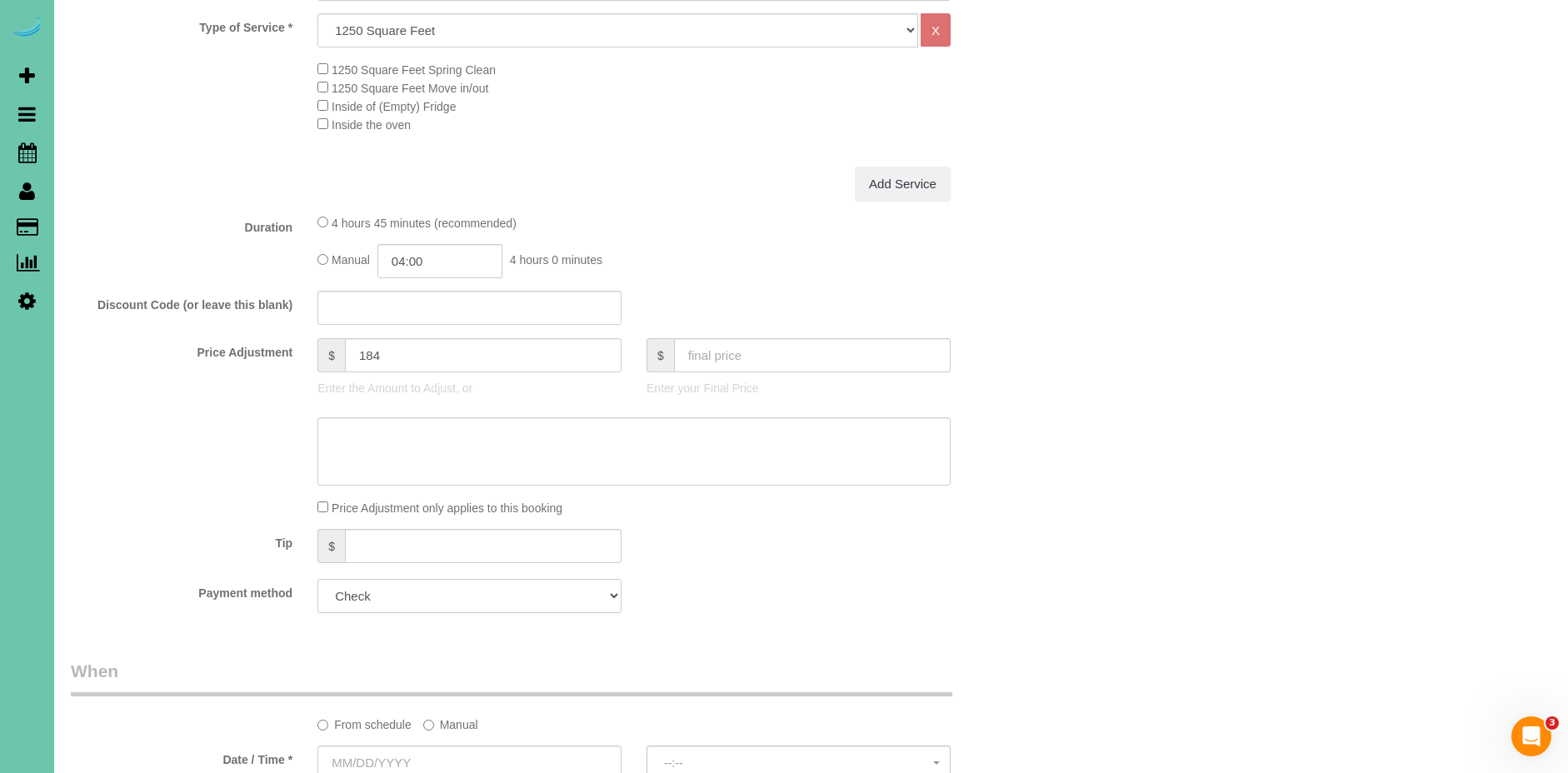
scroll to position [636, 0]
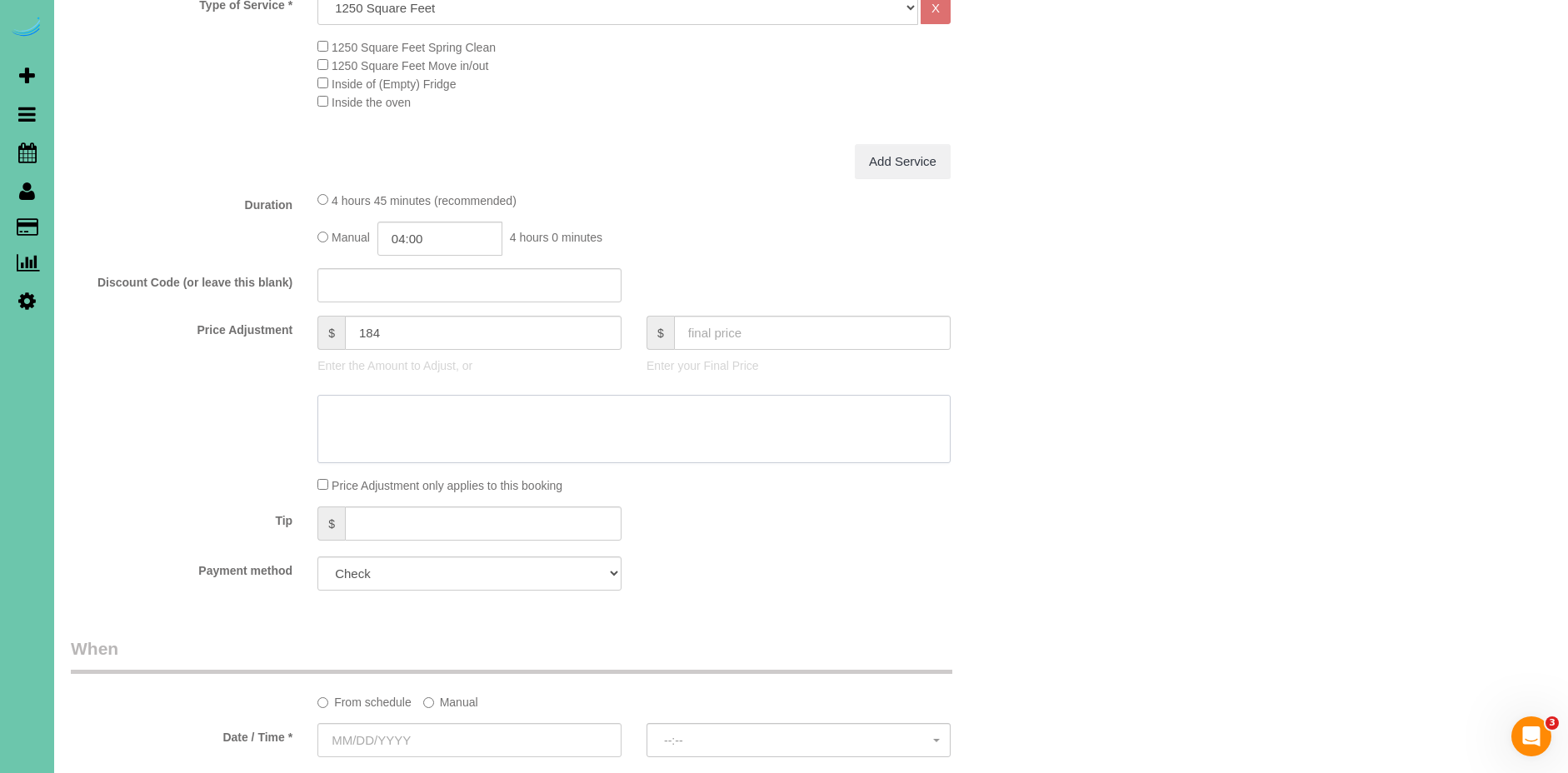
click at [401, 439] on textarea at bounding box center [633, 428] width 633 height 69
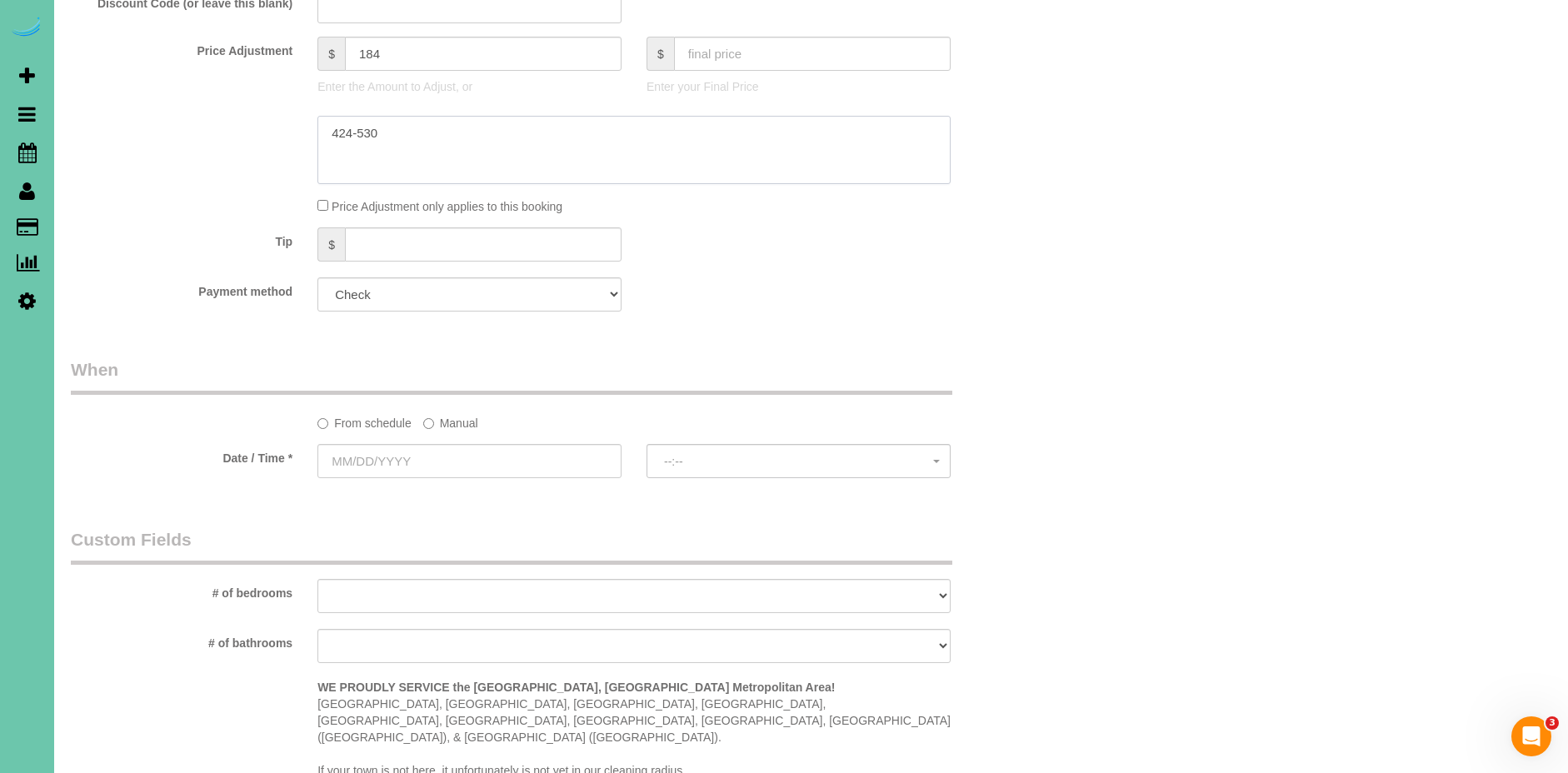
scroll to position [964, 0]
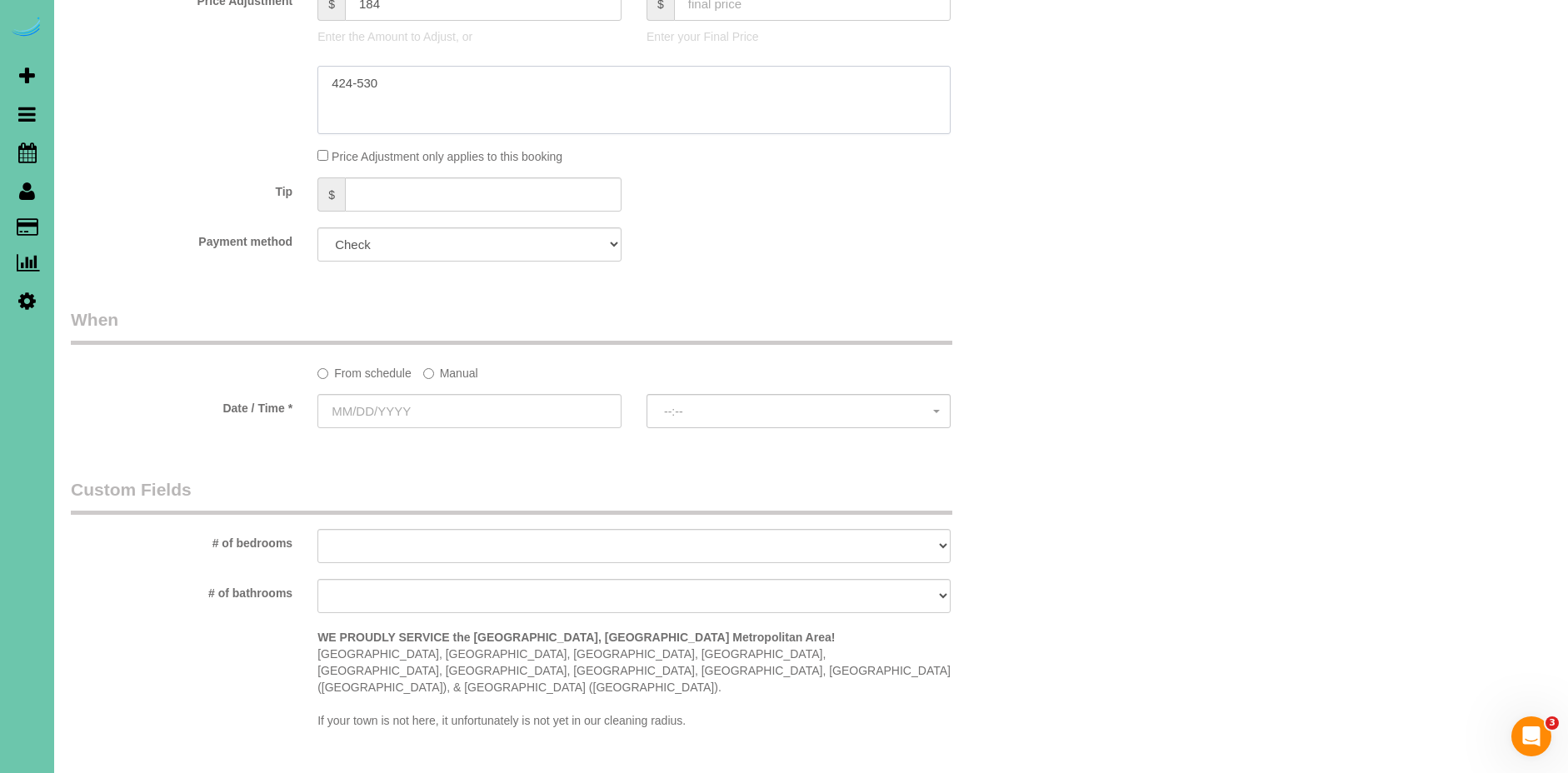
type textarea "424-530"
click at [425, 366] on label "Manual" at bounding box center [451, 370] width 55 height 22
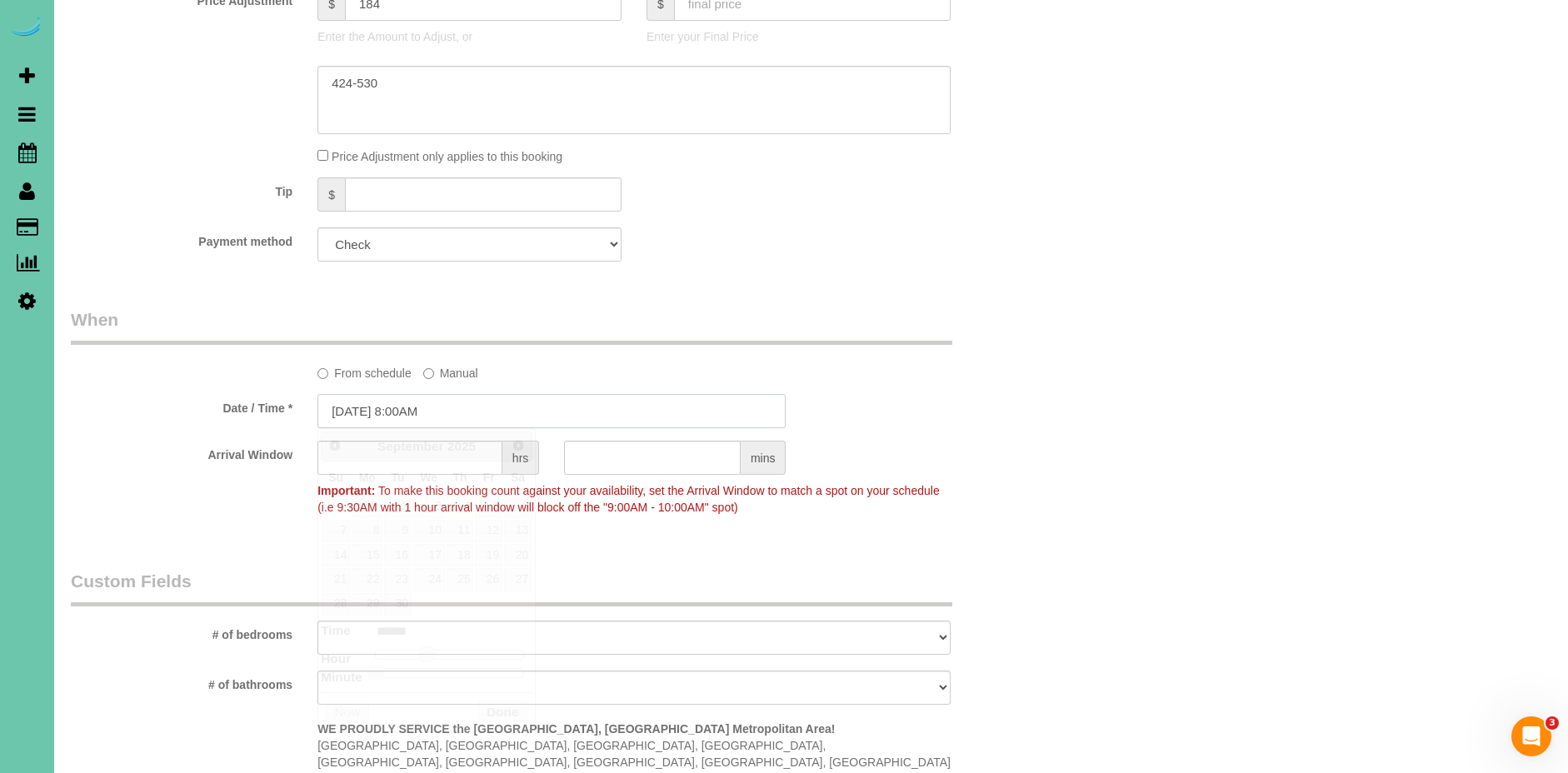
click at [370, 407] on input "[DATE] 8:00AM" at bounding box center [551, 411] width 469 height 34
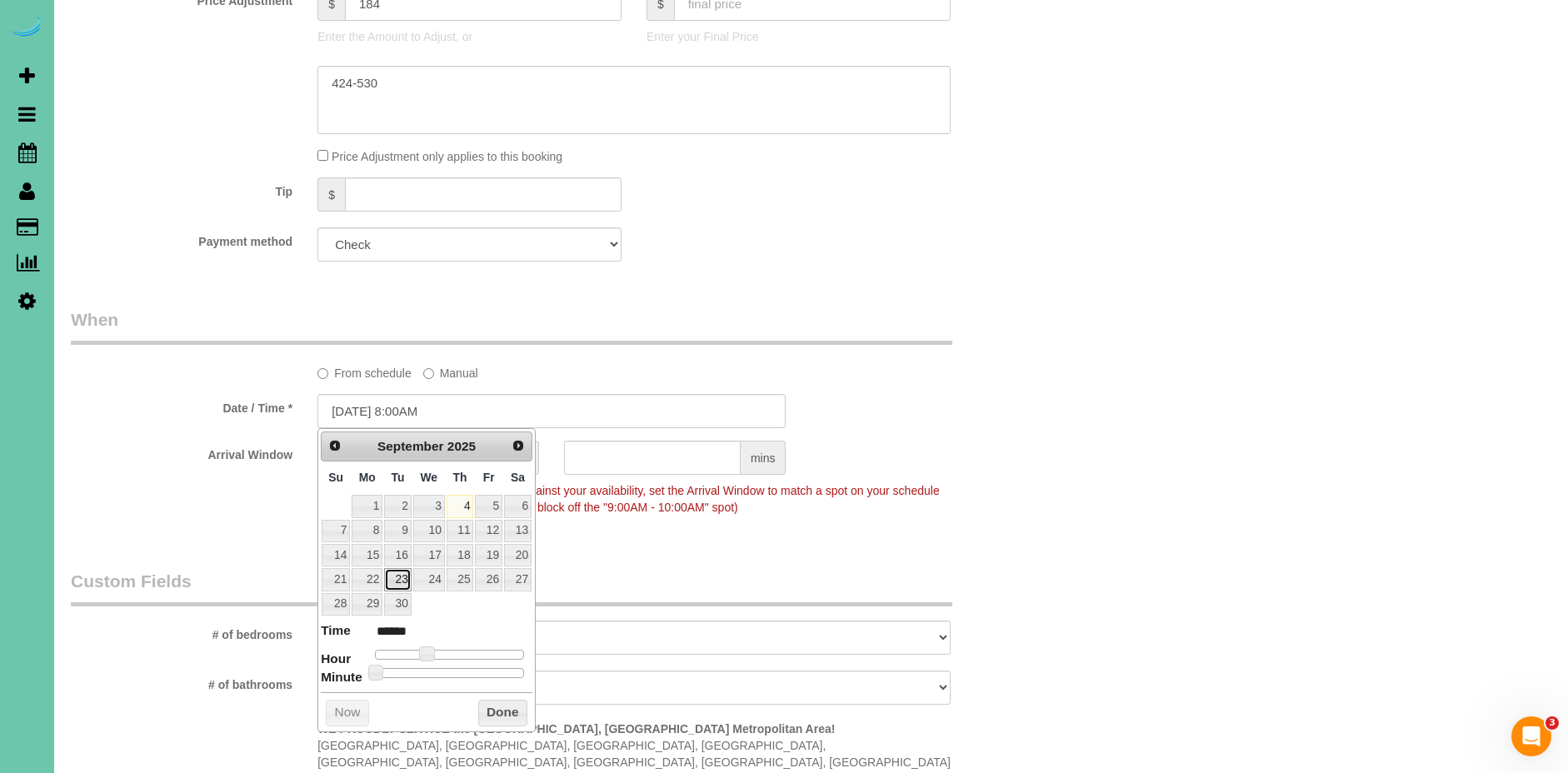
click at [396, 581] on link "23" at bounding box center [397, 579] width 27 height 22
type input "[DATE] 10:00AM"
type input "*******"
type input "[DATE] 11:00AM"
type input "*******"
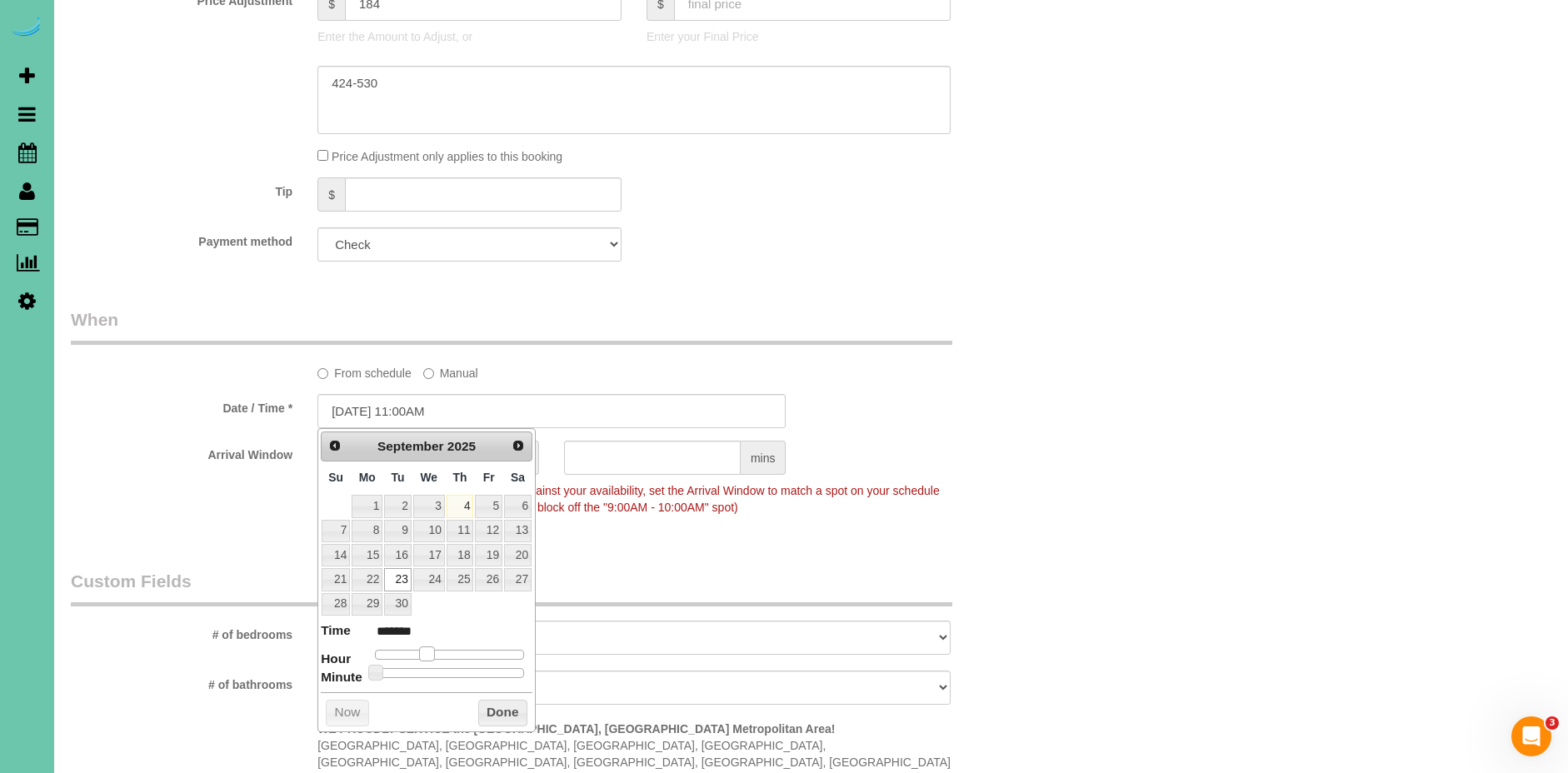
type input "[DATE] 12:00PM"
type input "*******"
type input "[DATE] 1:00PM"
type input "******"
type input "[DATE] 12:00PM"
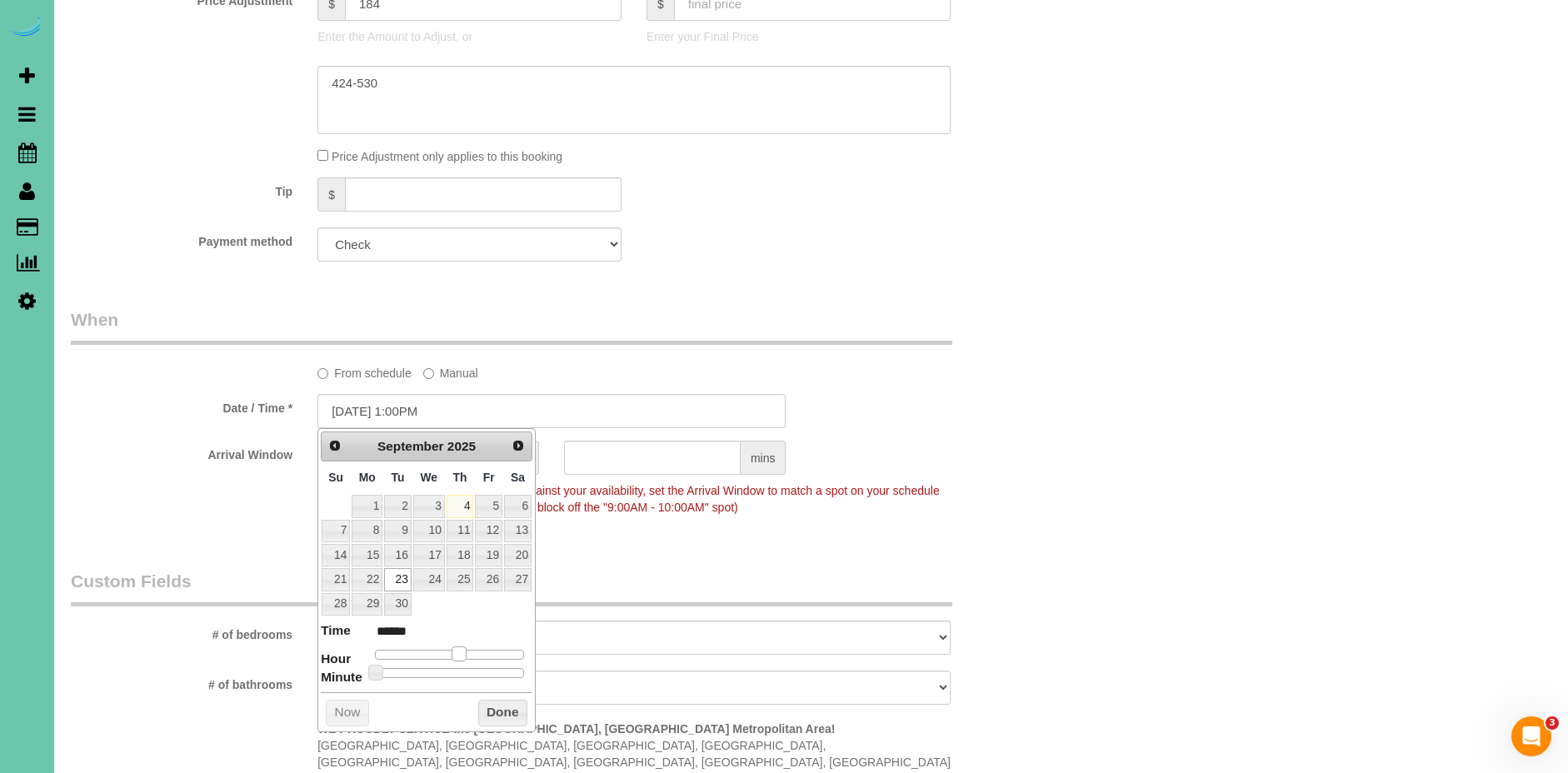
type input "*******"
type input "[DATE] 11:00AM"
type input "*******"
drag, startPoint x: 426, startPoint y: 653, endPoint x: 447, endPoint y: 655, distance: 21.1
click at [447, 655] on span at bounding box center [445, 654] width 15 height 15
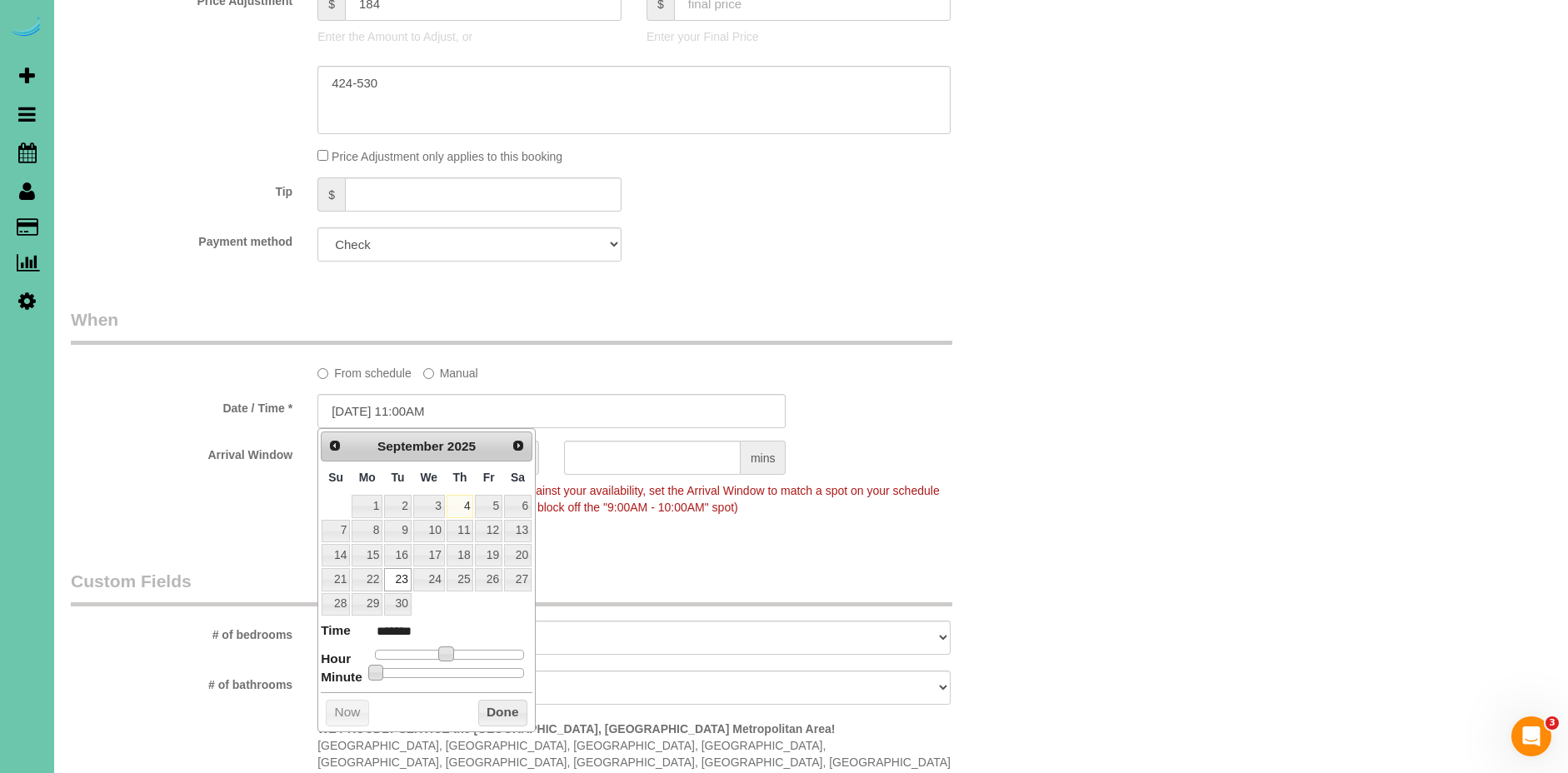
type input "[DATE] 11:05AM"
type input "*******"
type input "[DATE] 11:10AM"
type input "*******"
type input "[DATE] 11:15AM"
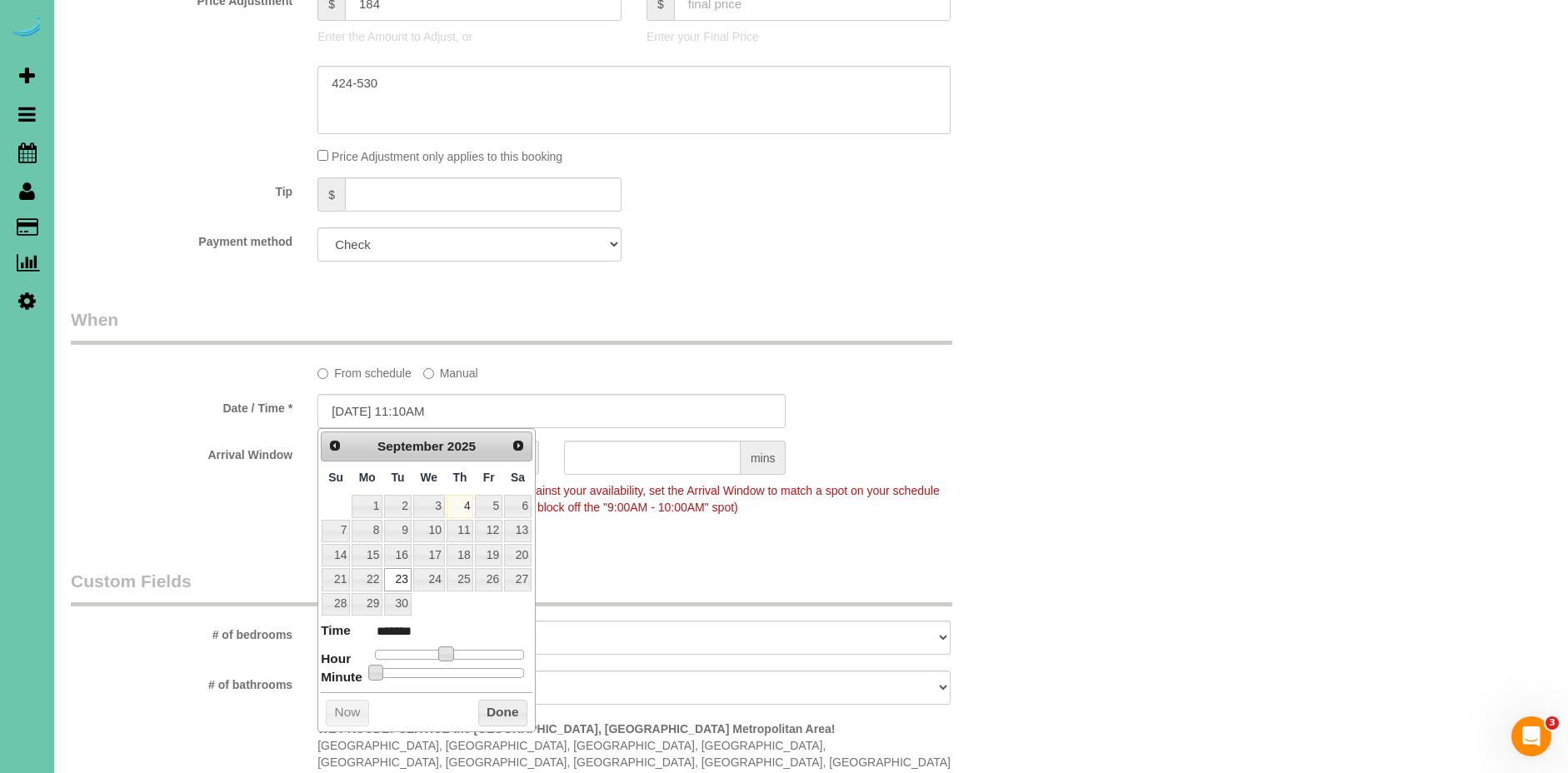
type input "*******"
type input "[DATE] 11:20AM"
type input "*******"
type input "[DATE] 11:25AM"
type input "*******"
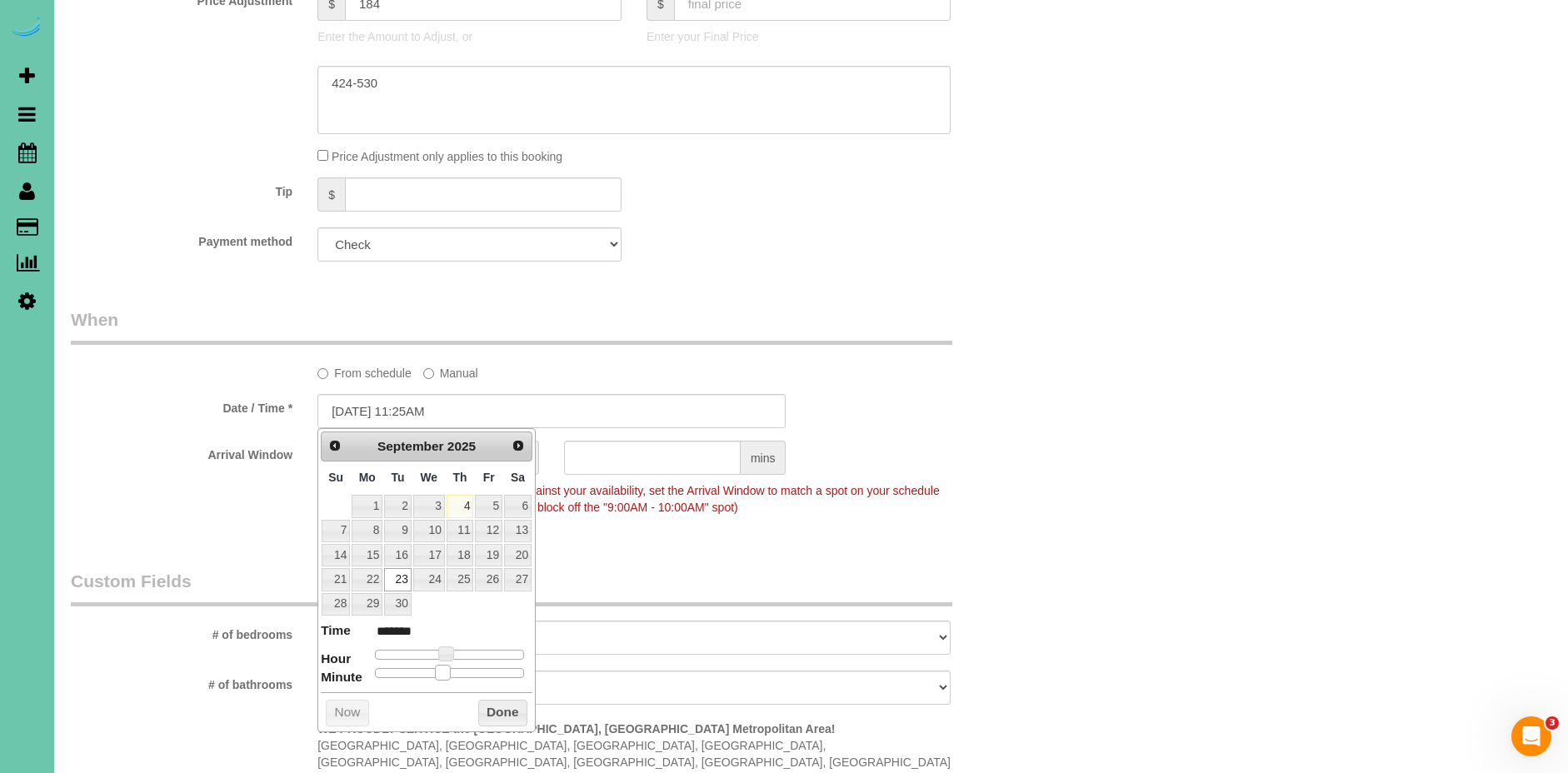
type input "[DATE] 11:30AM"
type input "*******"
drag, startPoint x: 382, startPoint y: 673, endPoint x: 504, endPoint y: 704, distance: 125.9
click at [457, 674] on span at bounding box center [455, 671] width 15 height 15
click at [515, 710] on button "Done" at bounding box center [502, 713] width 49 height 27
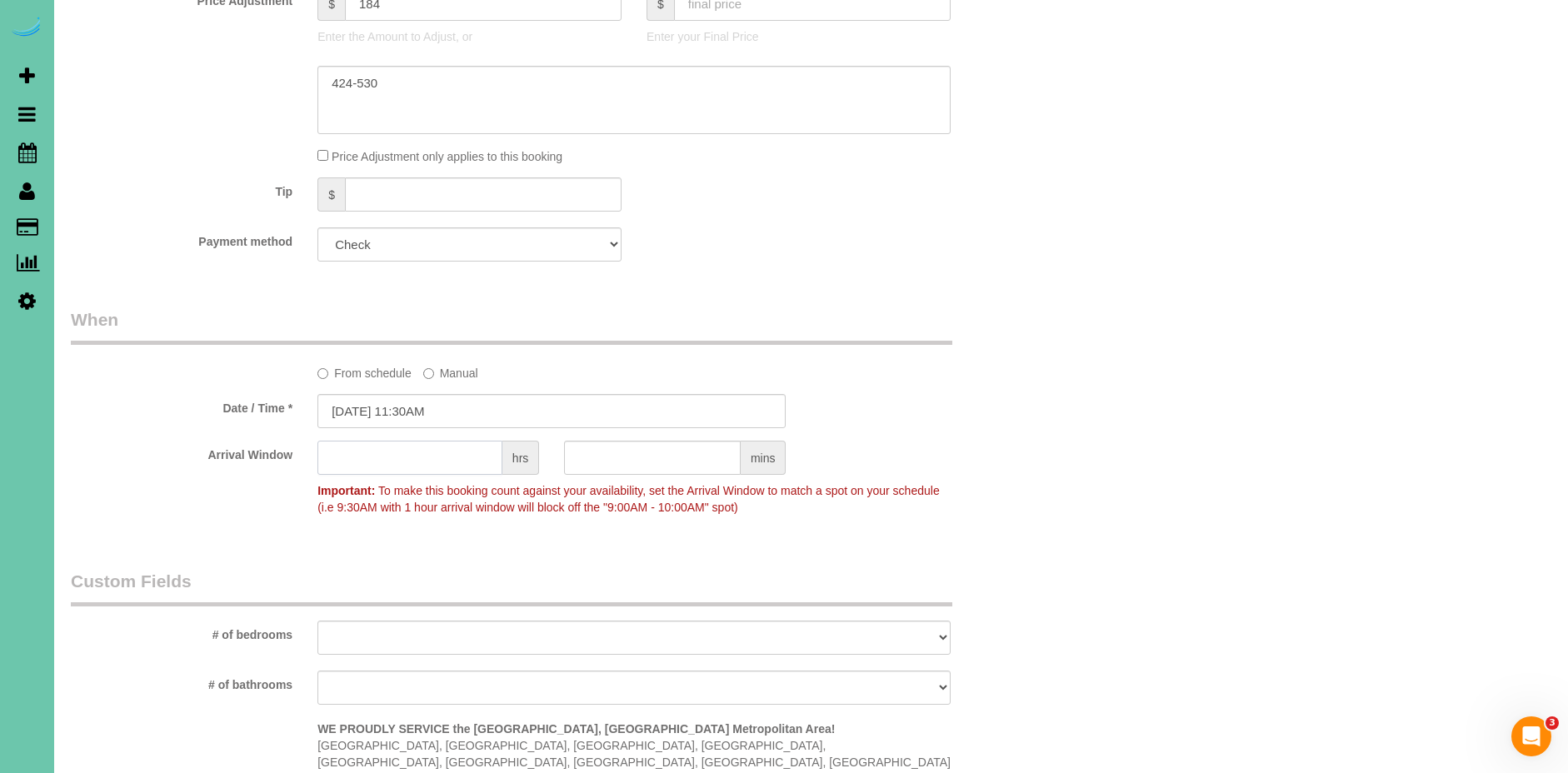
click at [488, 462] on input "text" at bounding box center [410, 458] width 185 height 34
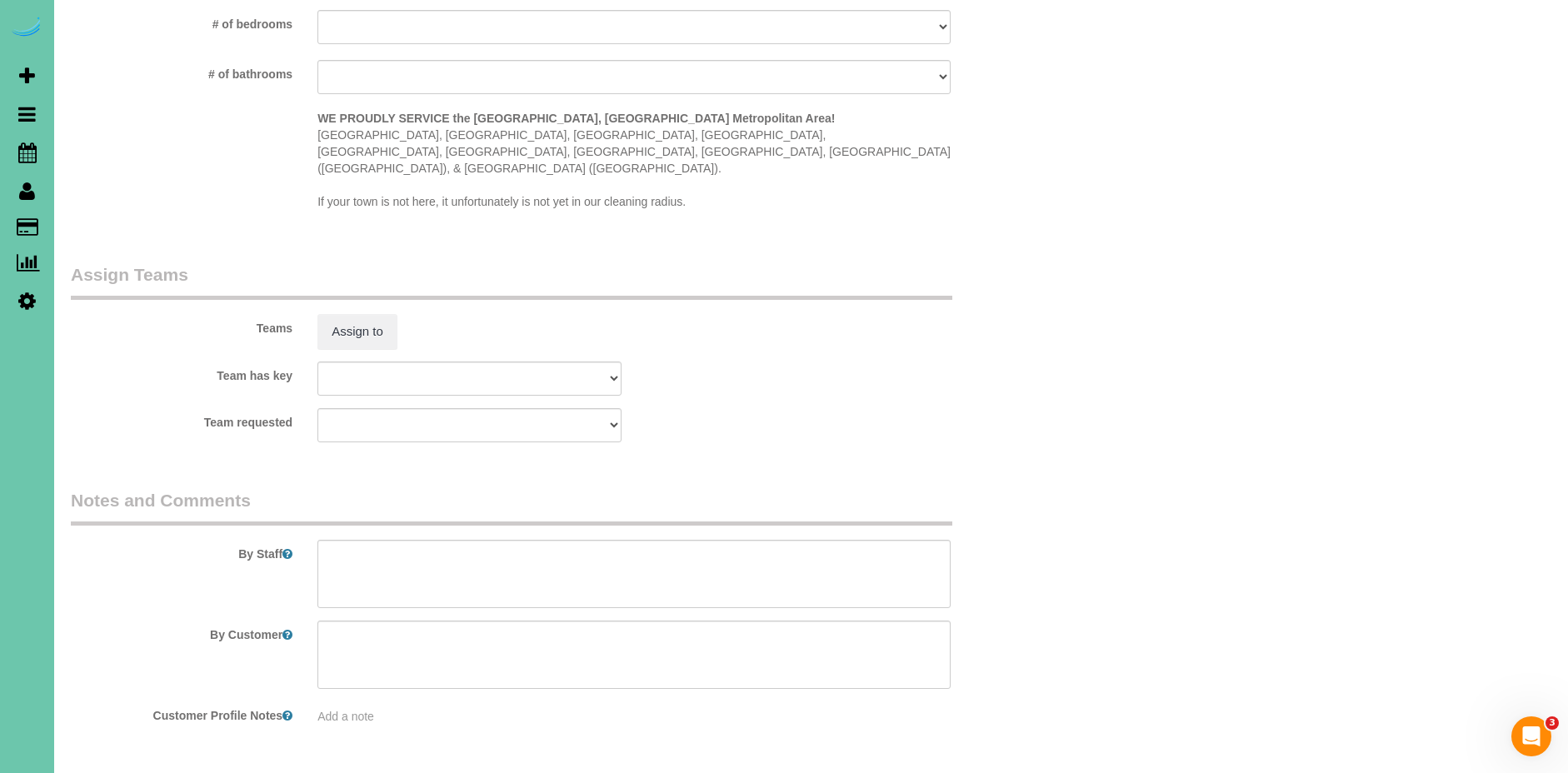
scroll to position [1598, 0]
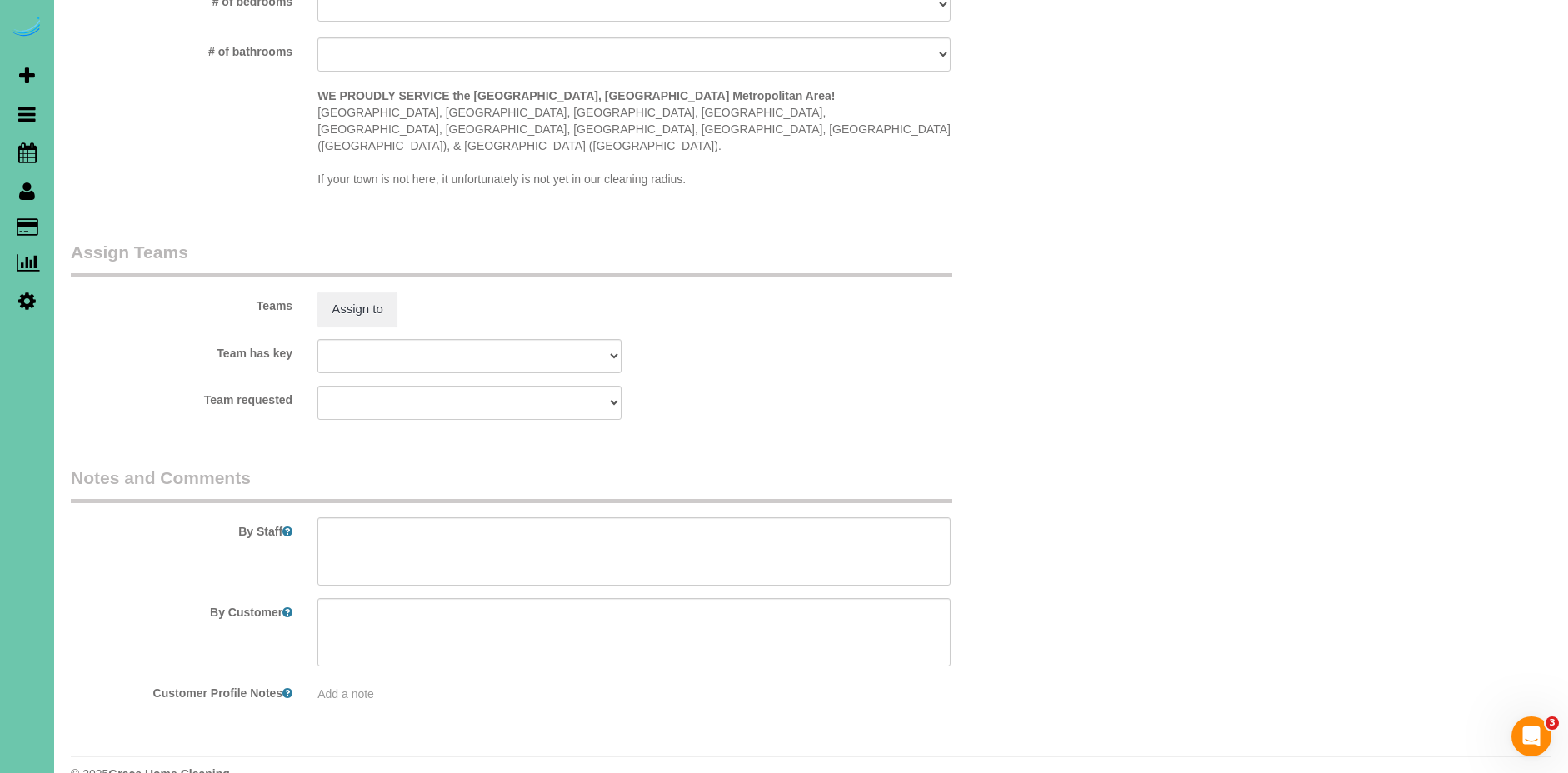
type input "1"
drag, startPoint x: 379, startPoint y: 473, endPoint x: 380, endPoint y: 515, distance: 42.0
click at [380, 477] on div "By Staff" at bounding box center [551, 525] width 987 height 120
click at [380, 517] on textarea at bounding box center [633, 551] width 633 height 69
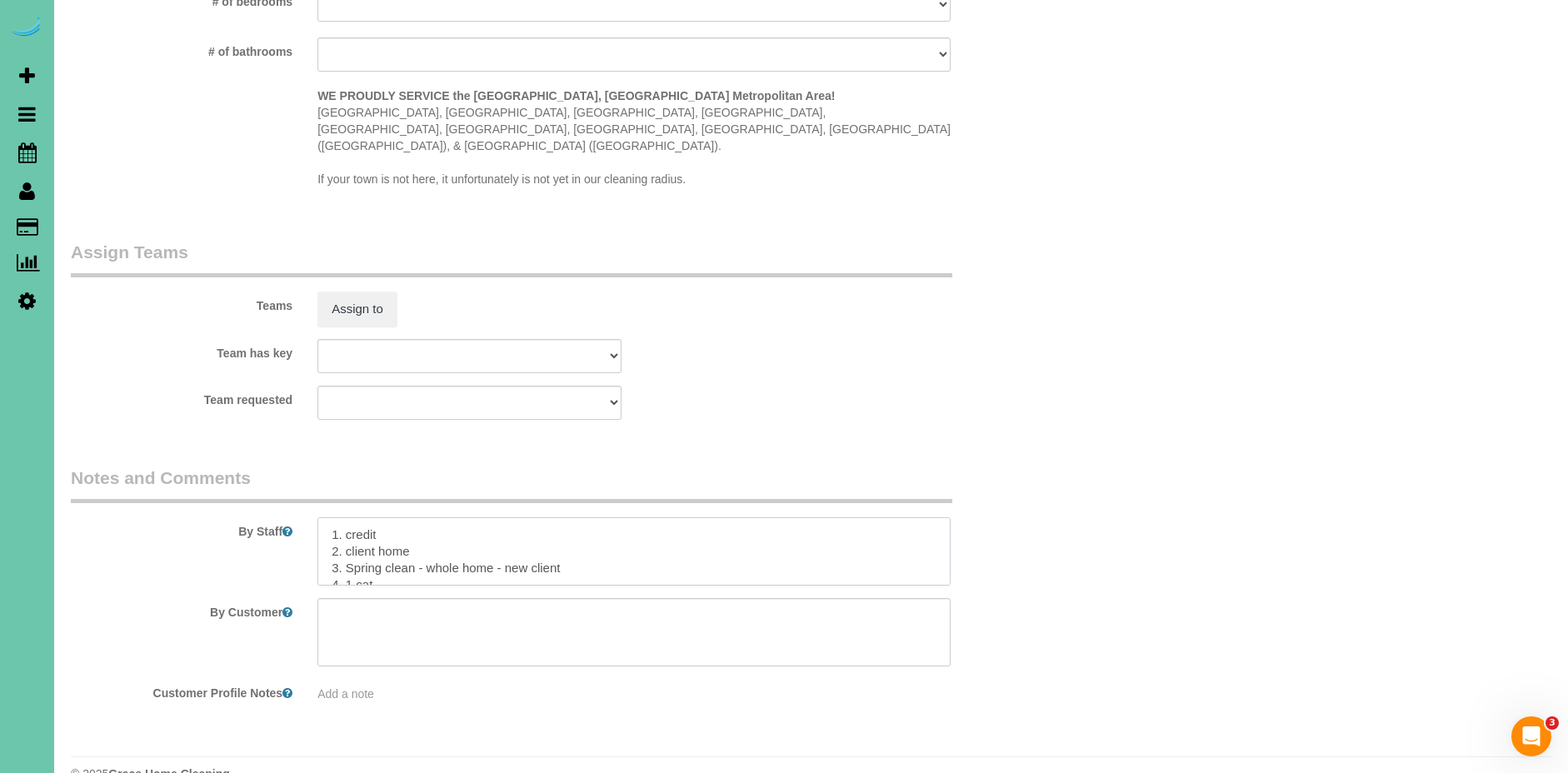
click at [327, 517] on textarea at bounding box center [633, 551] width 633 height 69
click at [400, 530] on textarea at bounding box center [633, 551] width 633 height 69
paste textarea "Dirt level 1-5 : (Client keeps home in good shape or had previous cleaning serv…"
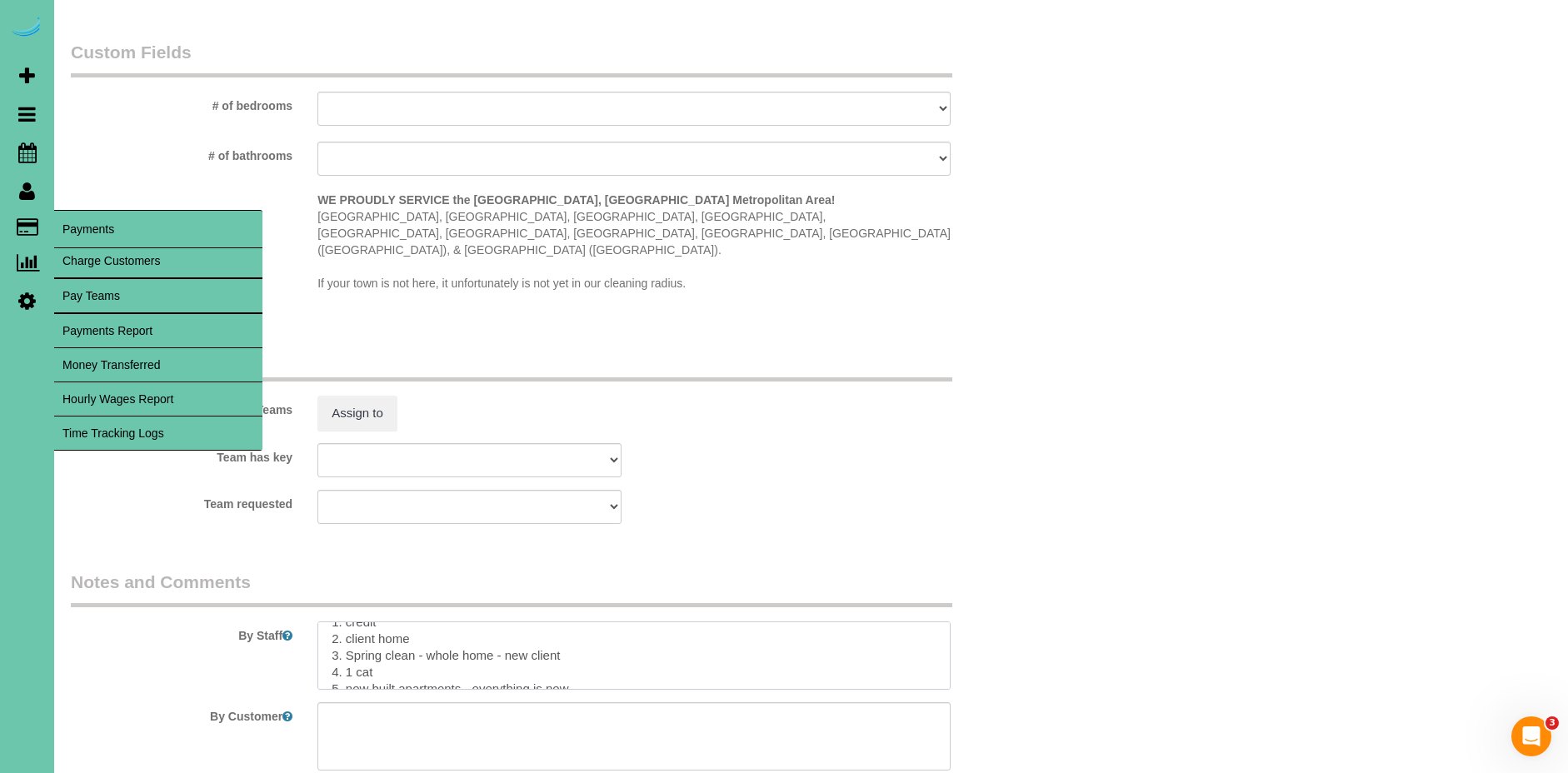
scroll to position [0, 0]
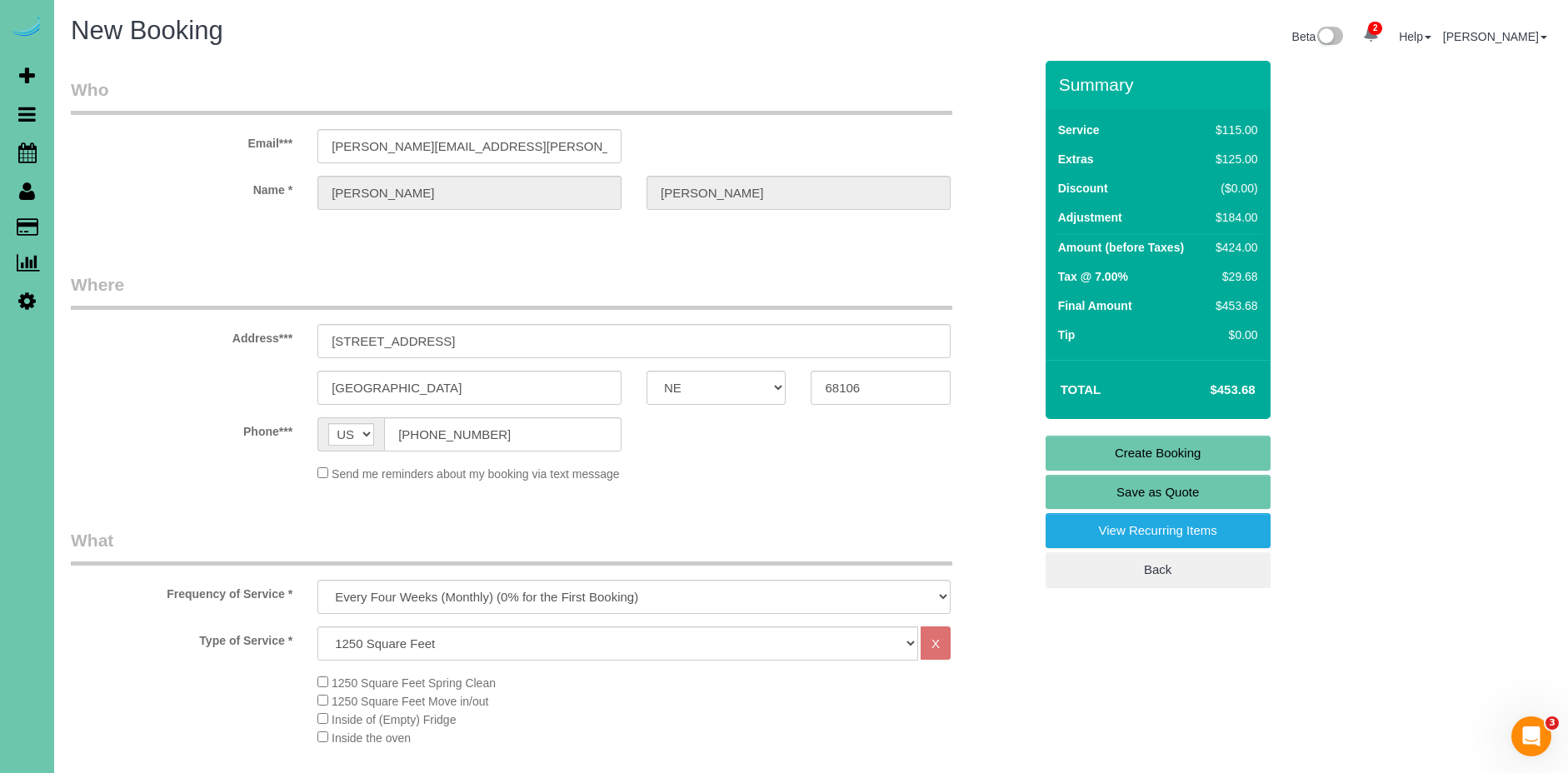
type textarea "** Parallel Apartment ** 1. credit 2. client home 3. Spring clean - whole home …"
click at [1220, 460] on link "Create Booking" at bounding box center [1158, 452] width 225 height 35
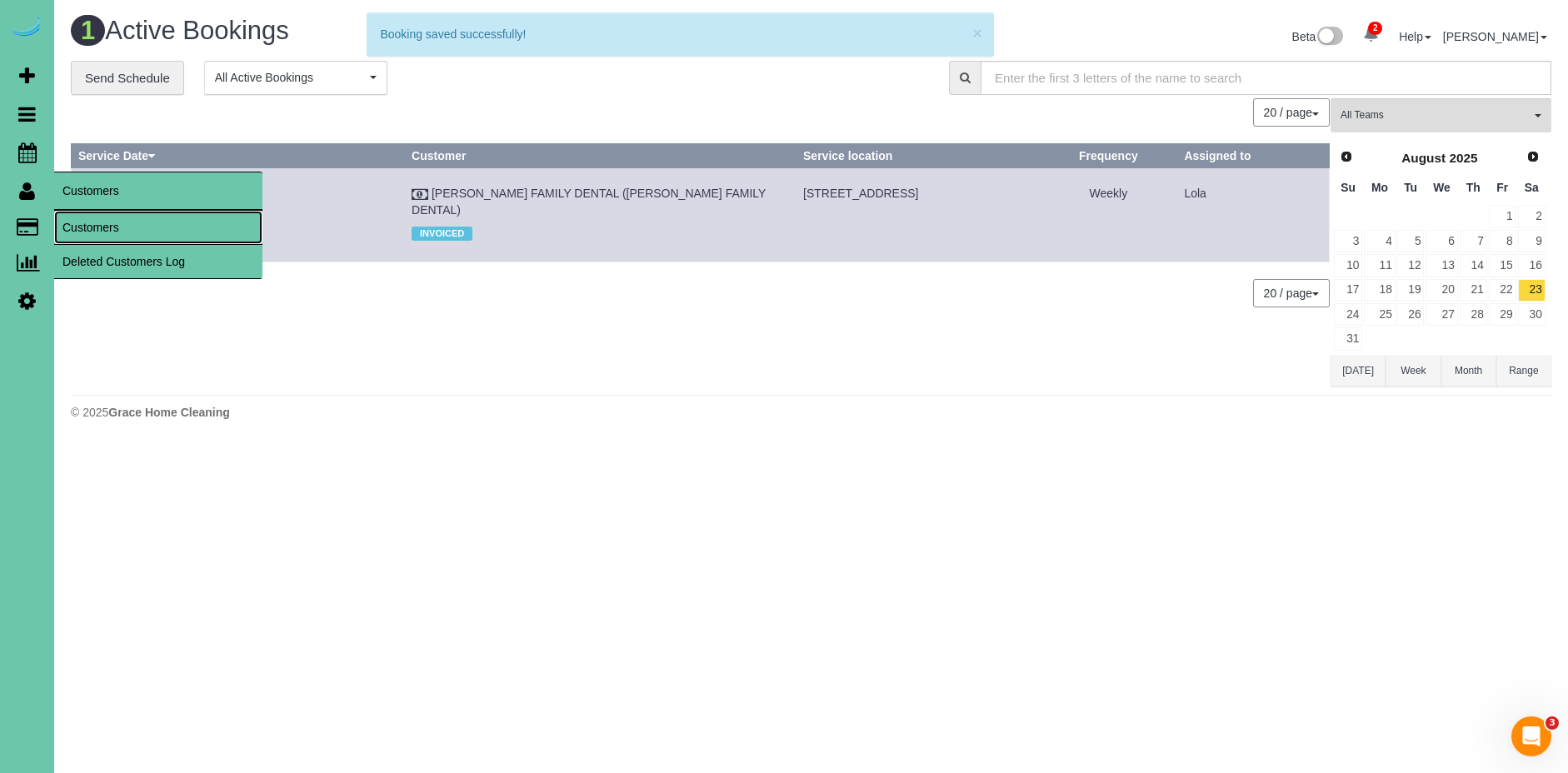
click at [95, 218] on link "Customers" at bounding box center [159, 227] width 208 height 33
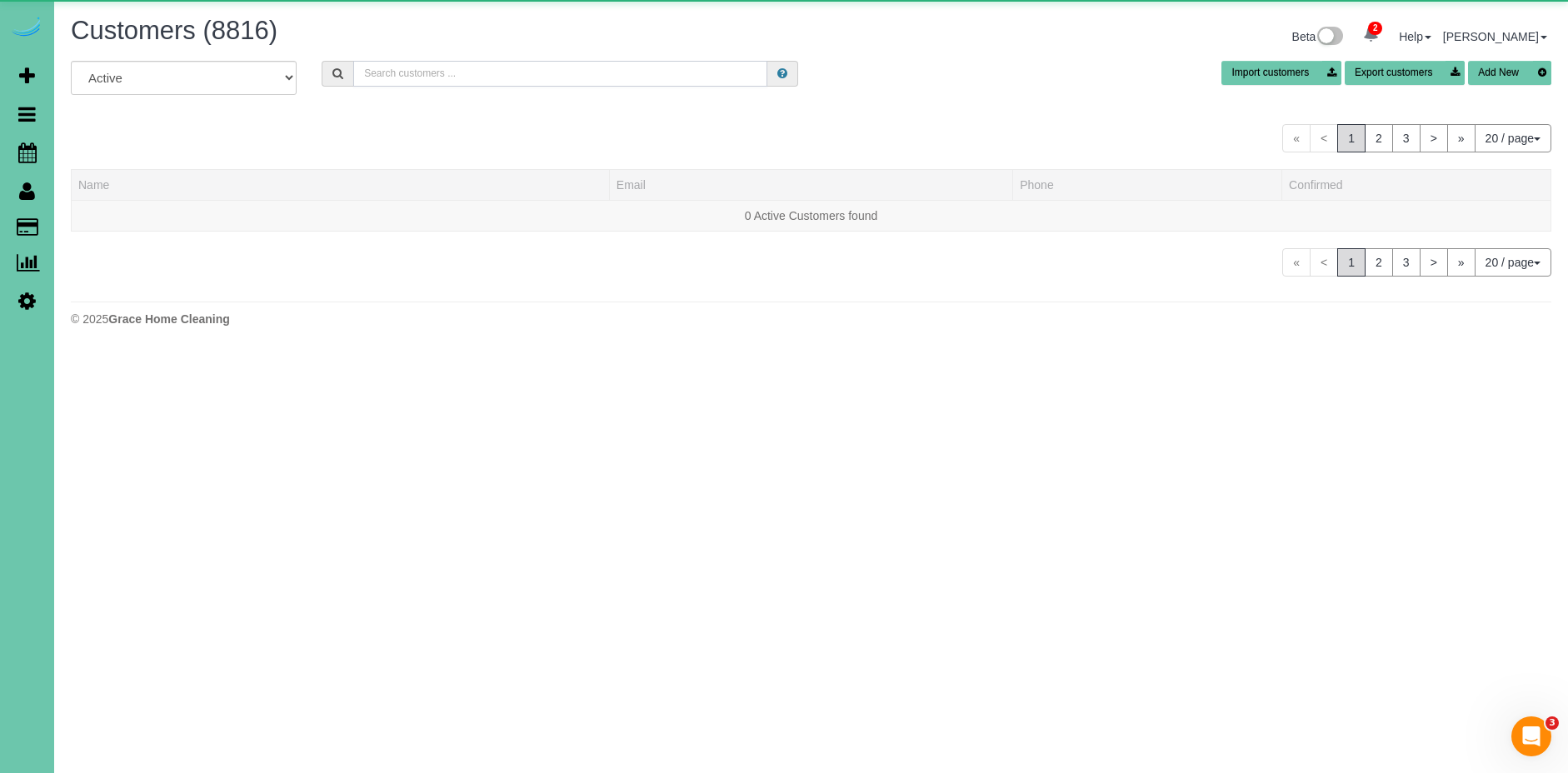
click at [489, 77] on input "text" at bounding box center [560, 73] width 414 height 26
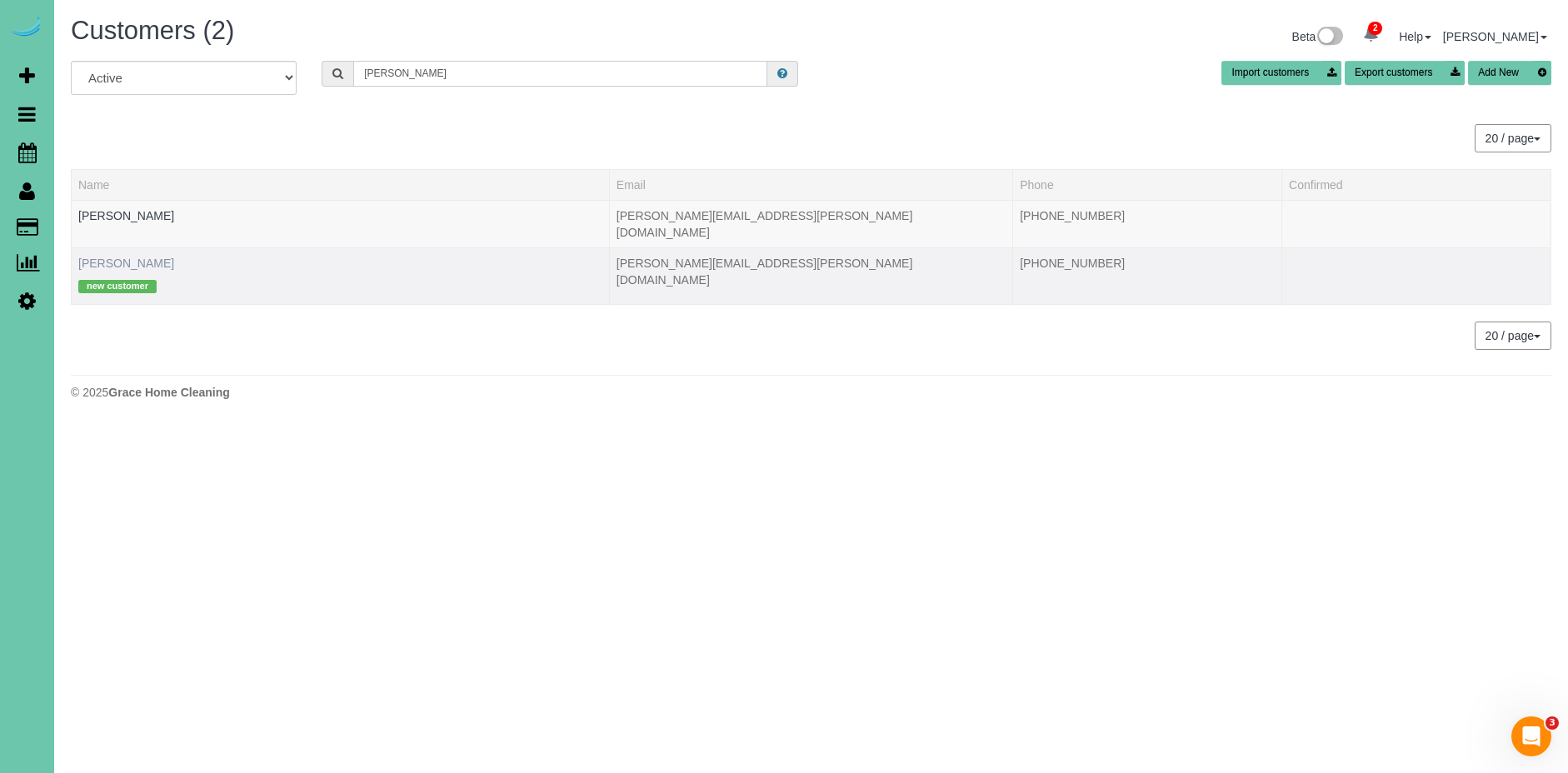
type input "[PERSON_NAME]"
click at [101, 256] on link "[PERSON_NAME]" at bounding box center [127, 263] width 96 height 13
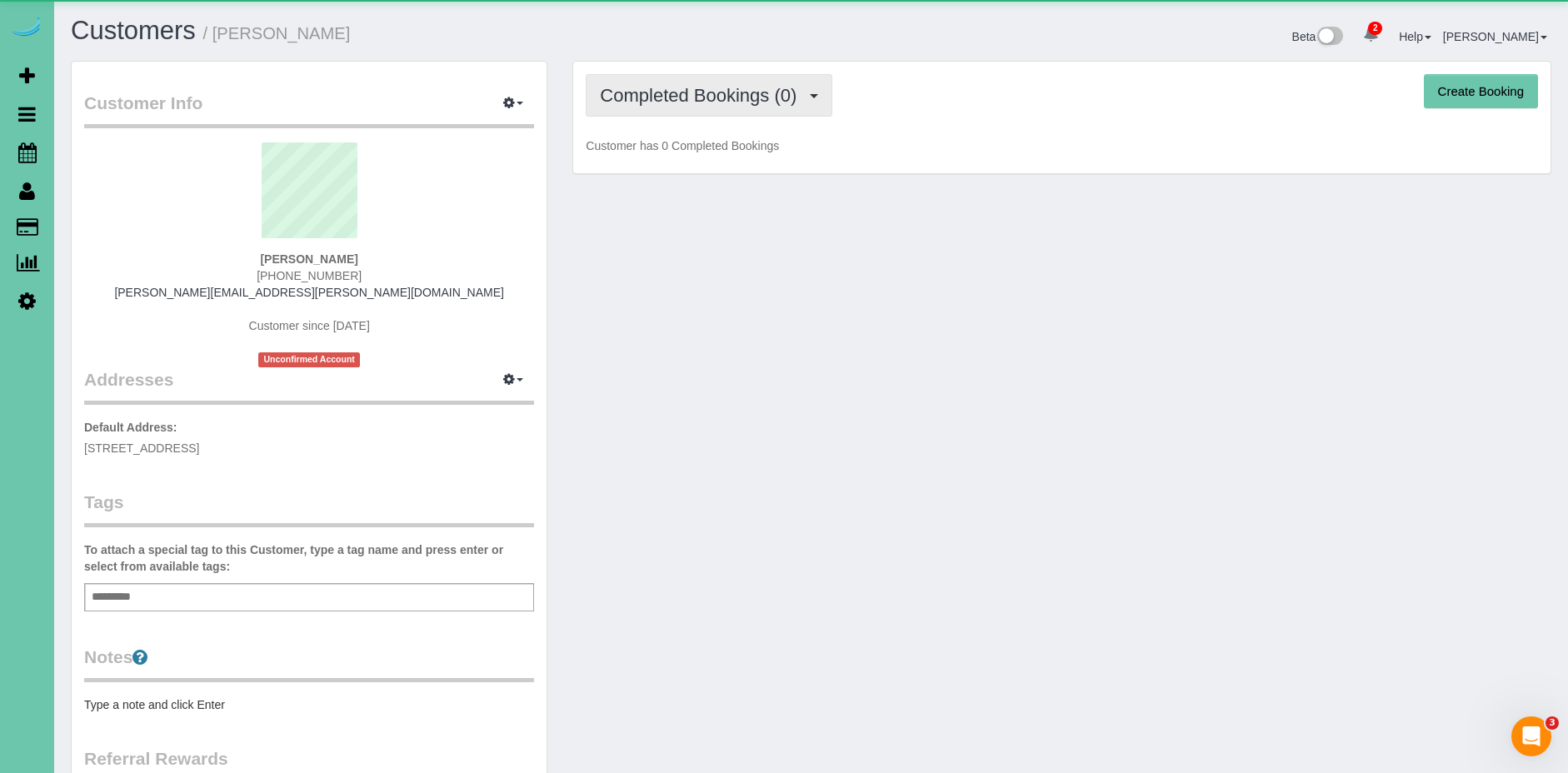
click at [752, 88] on span "Completed Bookings (0)" at bounding box center [702, 94] width 205 height 20
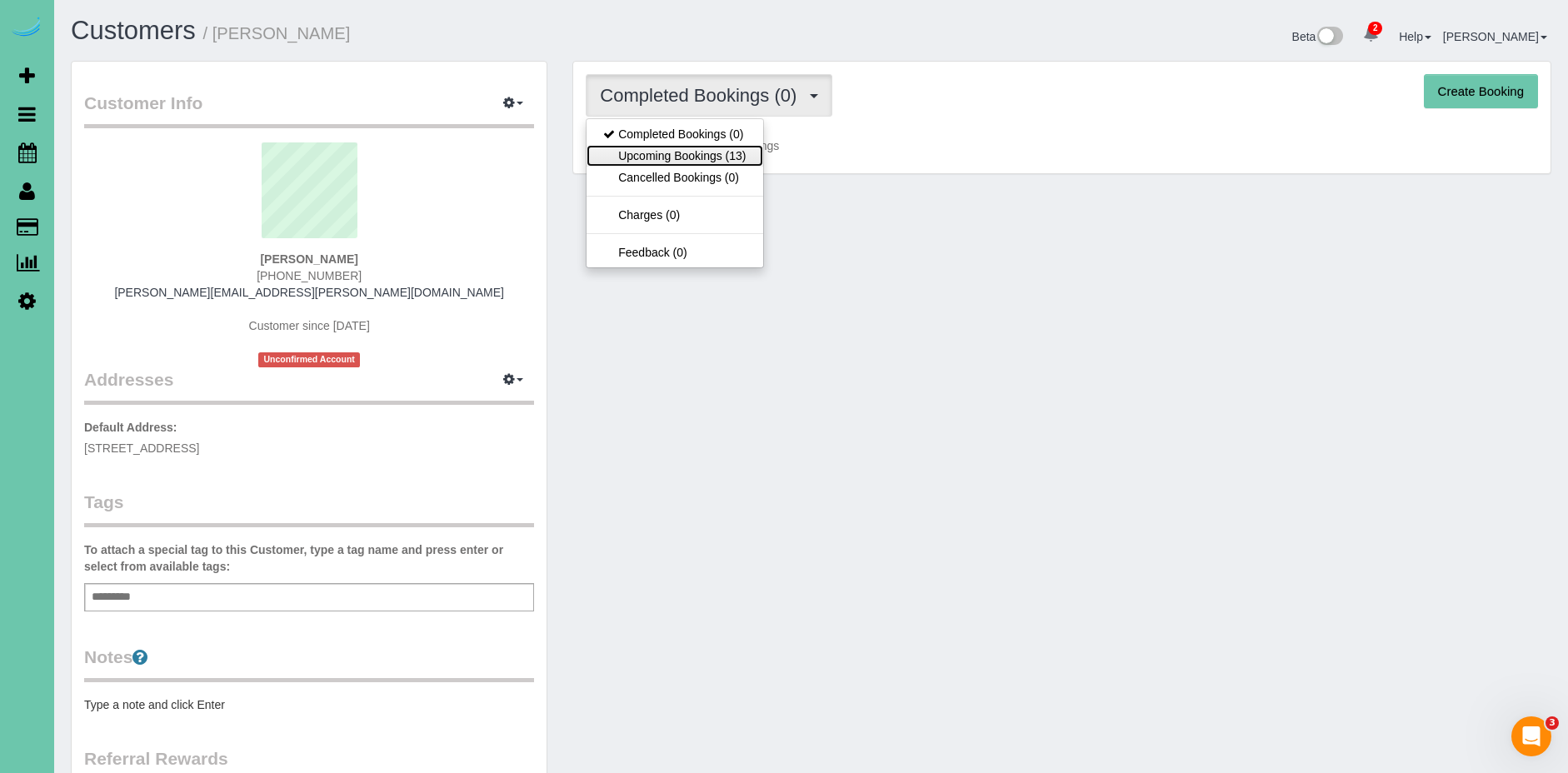
click at [738, 159] on link "Upcoming Bookings (13)" at bounding box center [674, 156] width 176 height 21
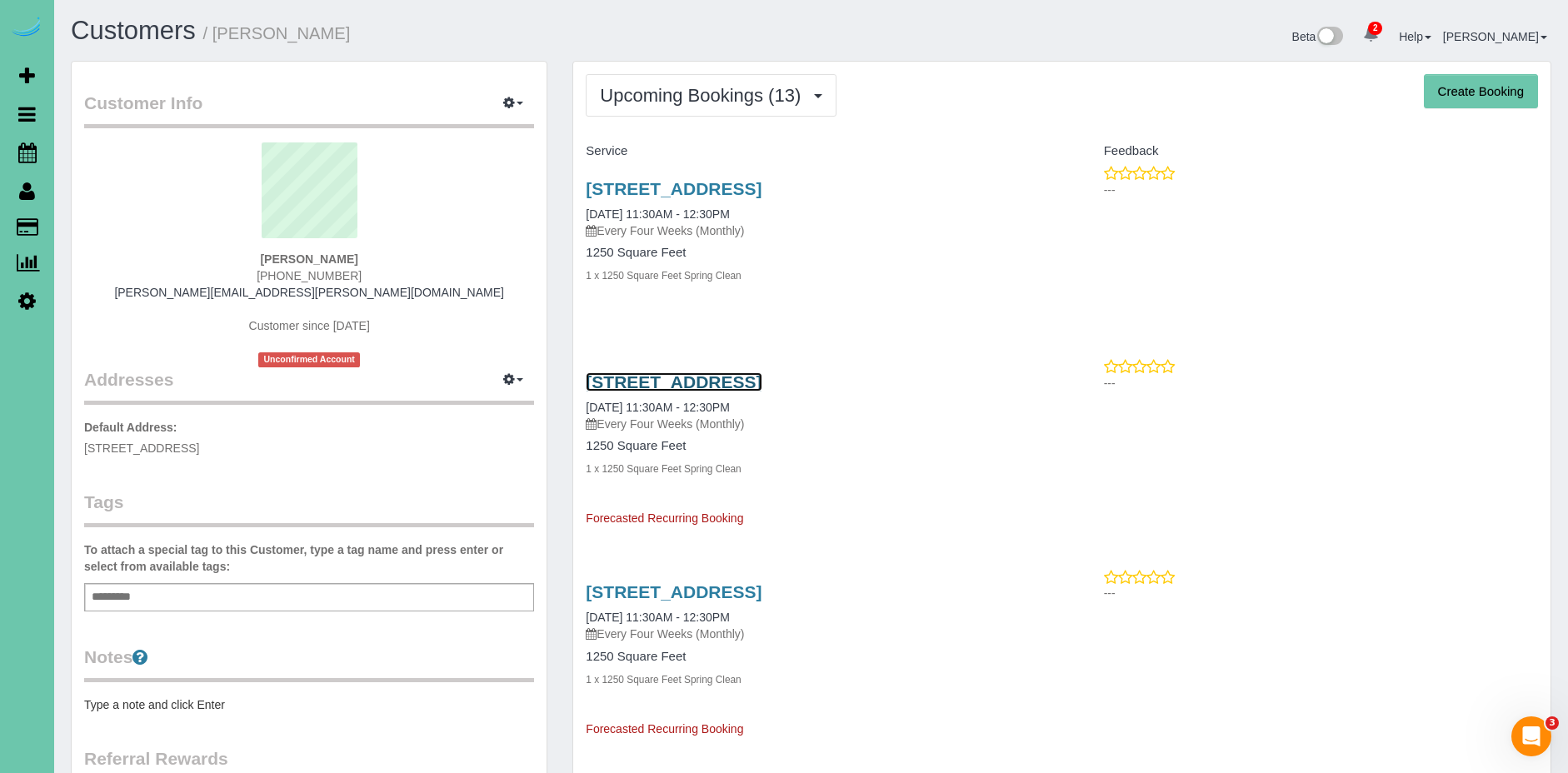
click at [762, 383] on link "[STREET_ADDRESS]" at bounding box center [673, 382] width 176 height 20
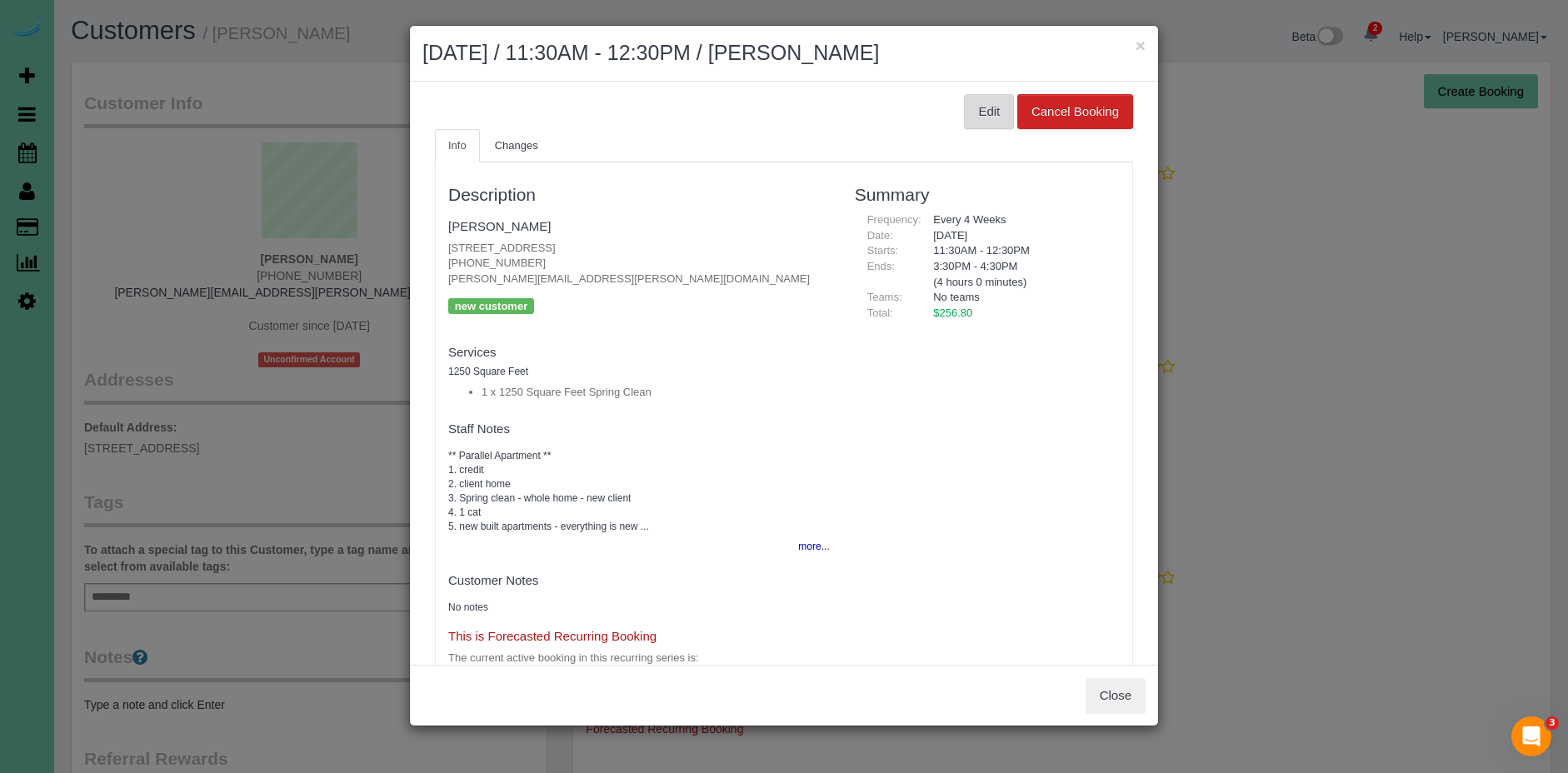
click at [978, 99] on button "Edit" at bounding box center [989, 111] width 50 height 35
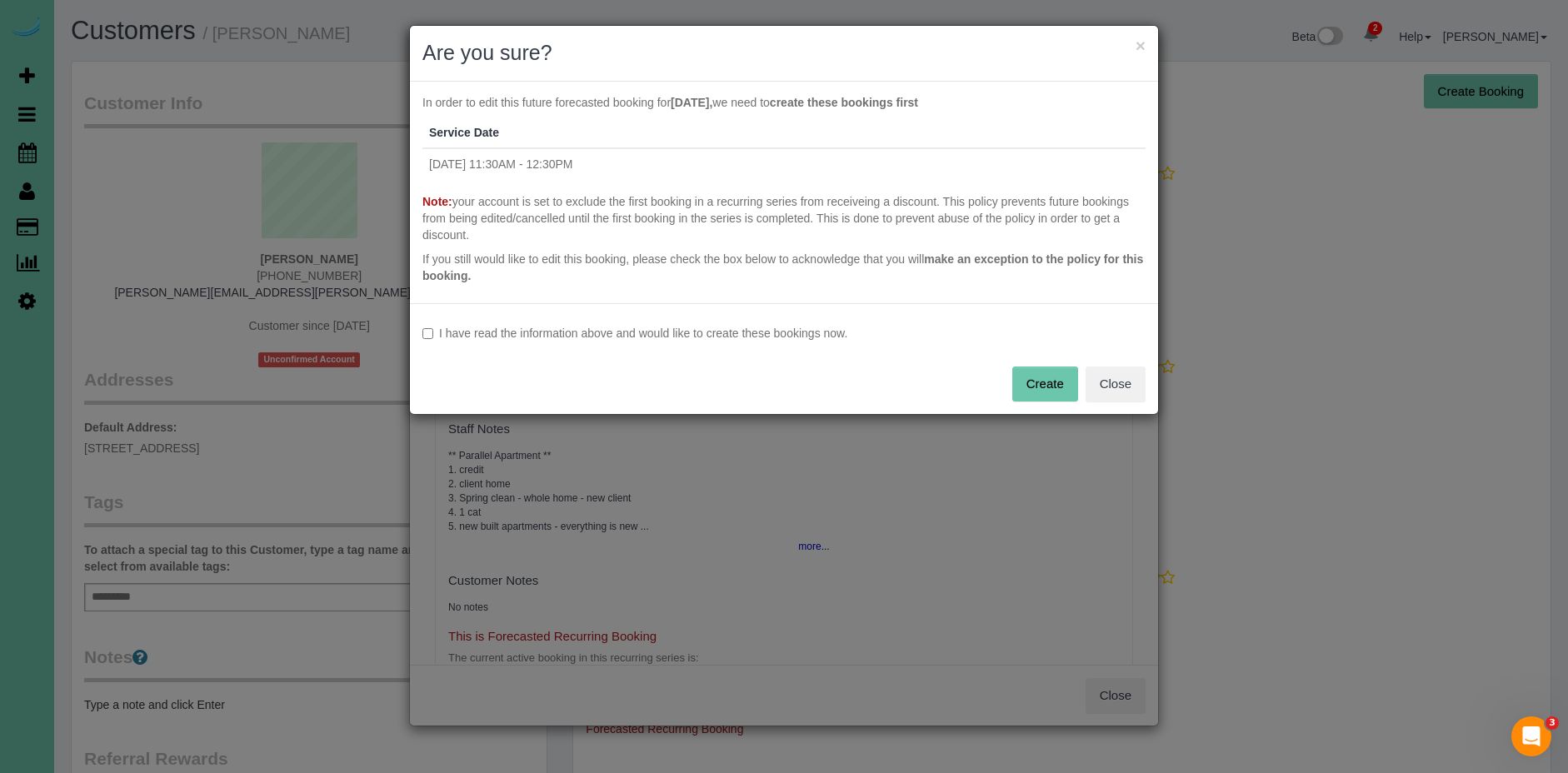
drag, startPoint x: 589, startPoint y: 330, endPoint x: 688, endPoint y: 346, distance: 100.3
click at [590, 330] on label "I have read the information above and would like to create these bookings now." at bounding box center [784, 333] width 723 height 17
click at [1035, 386] on button "Create" at bounding box center [1045, 383] width 66 height 35
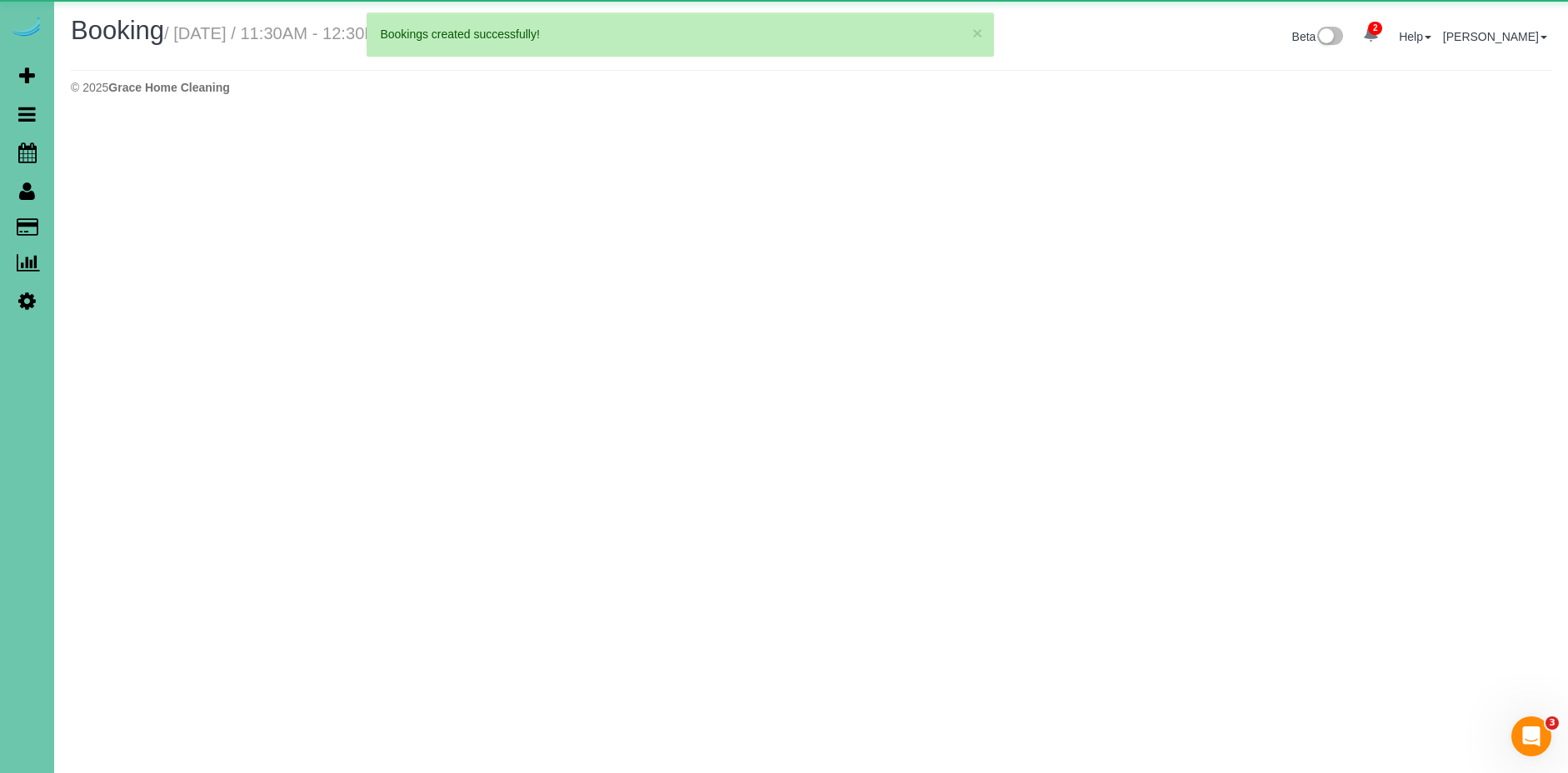
select select "NE"
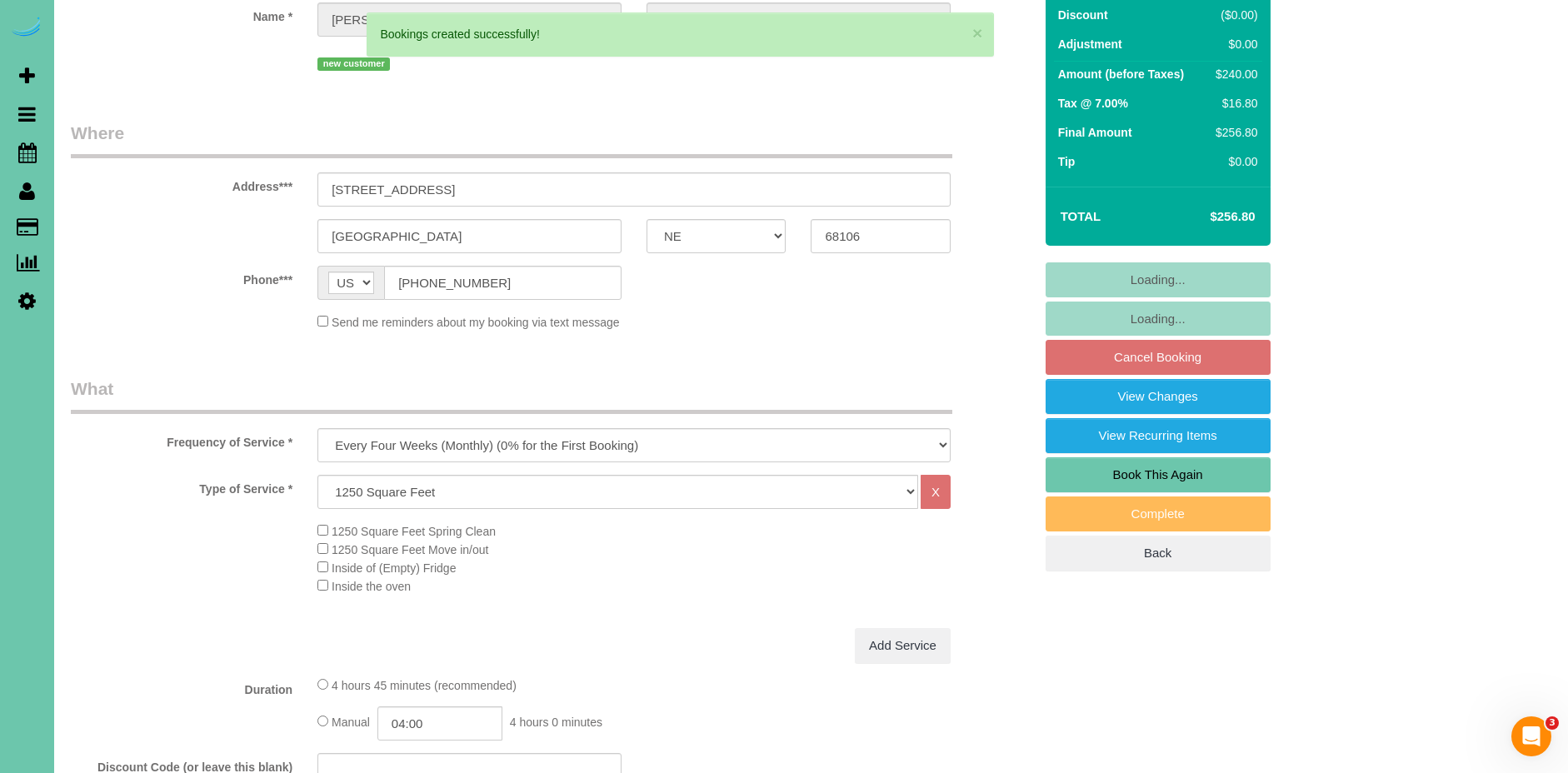
select select "object:4421"
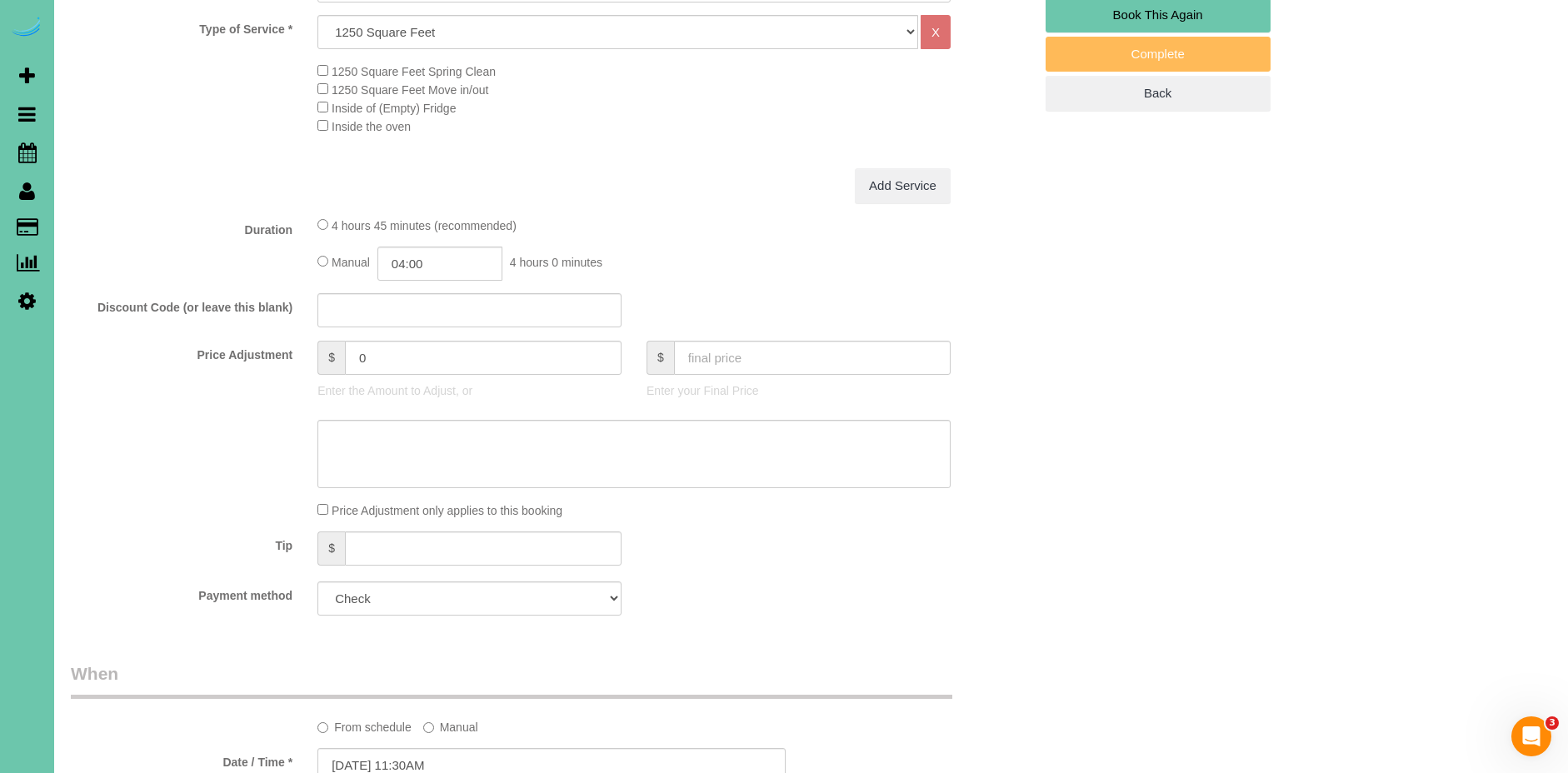
scroll to position [639, 0]
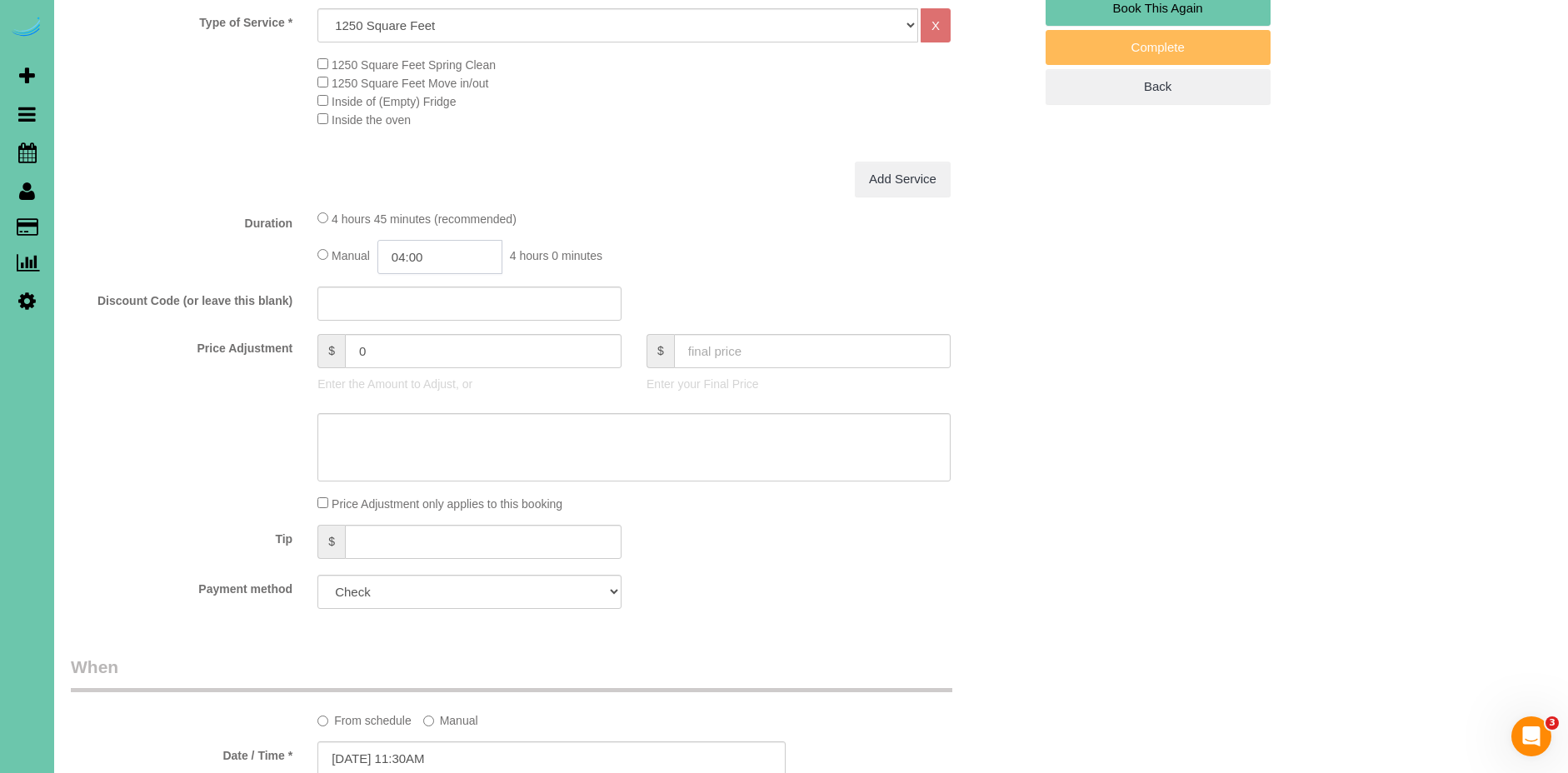
click at [409, 257] on input "04:00" at bounding box center [440, 256] width 125 height 34
click at [445, 250] on input "03:00" at bounding box center [440, 256] width 125 height 34
type input "03:30"
click at [636, 163] on div "Add Service" at bounding box center [633, 178] width 658 height 35
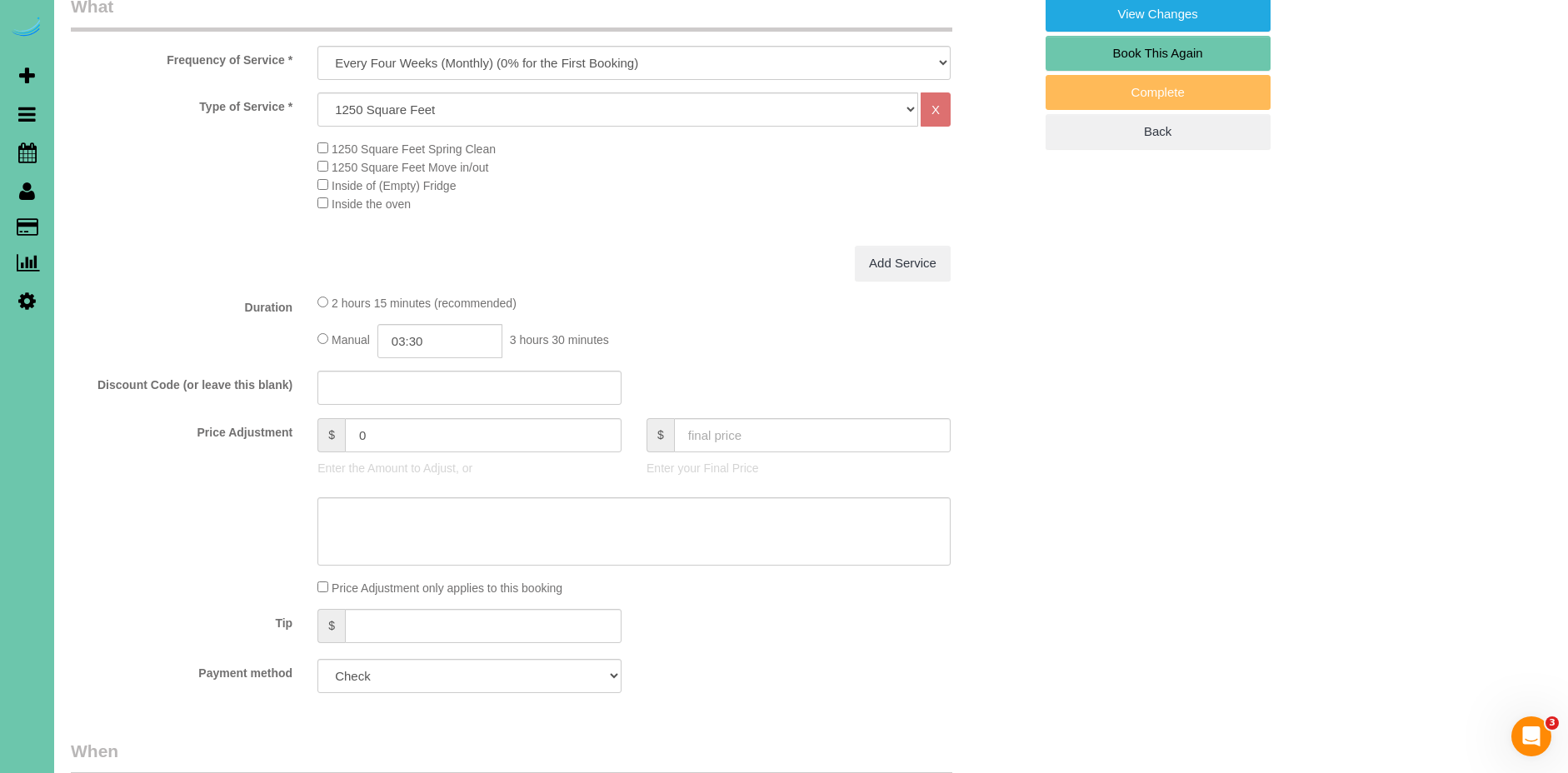
scroll to position [609, 0]
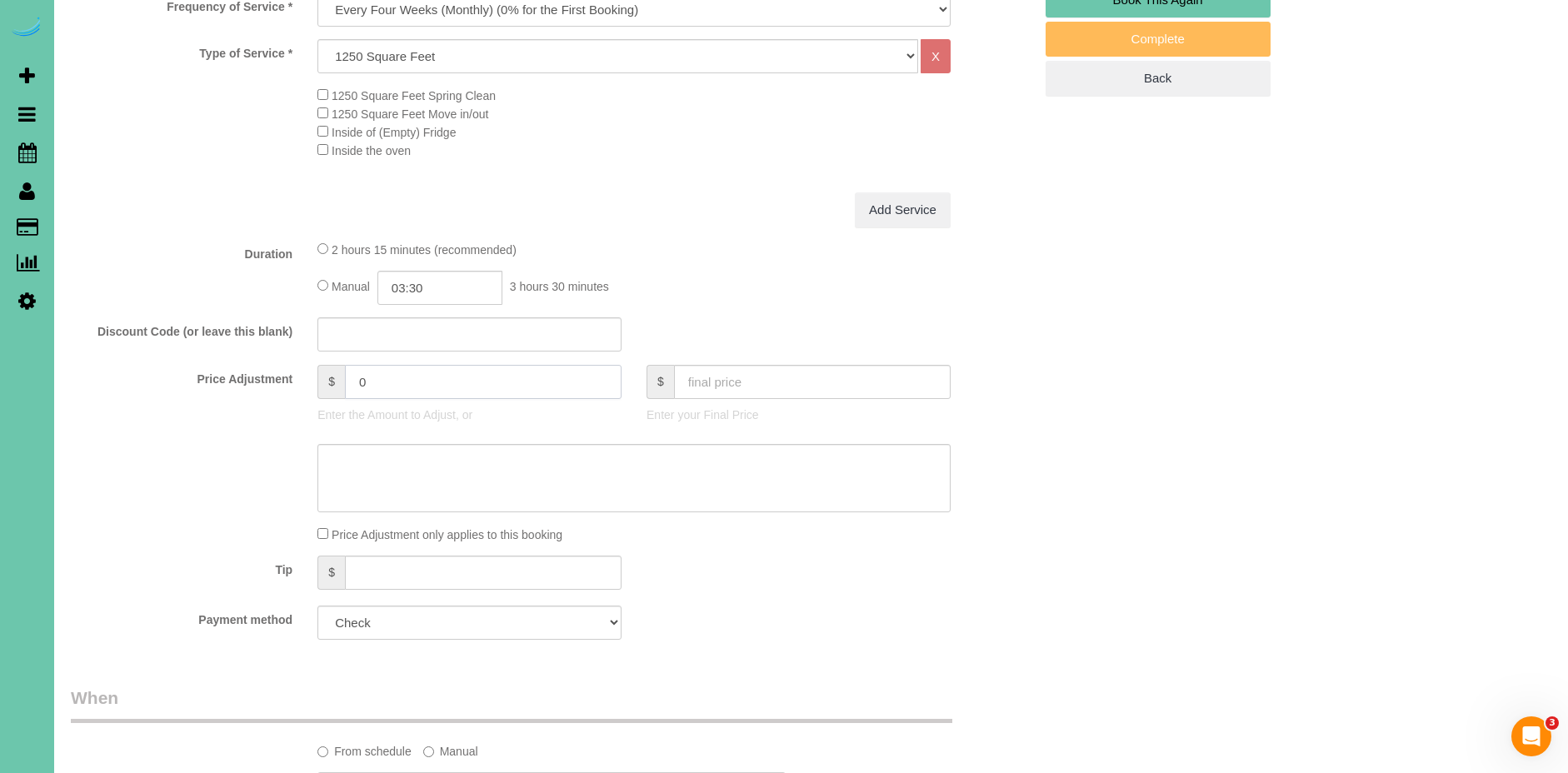
drag, startPoint x: 412, startPoint y: 386, endPoint x: 285, endPoint y: 377, distance: 127.3
click at [285, 377] on div "Price Adjustment $ 0 Enter the Amount to Adjust, or $ Enter your Final Price" at bounding box center [551, 398] width 987 height 67
type input "70"
click at [715, 192] on div "Add Service" at bounding box center [633, 209] width 658 height 35
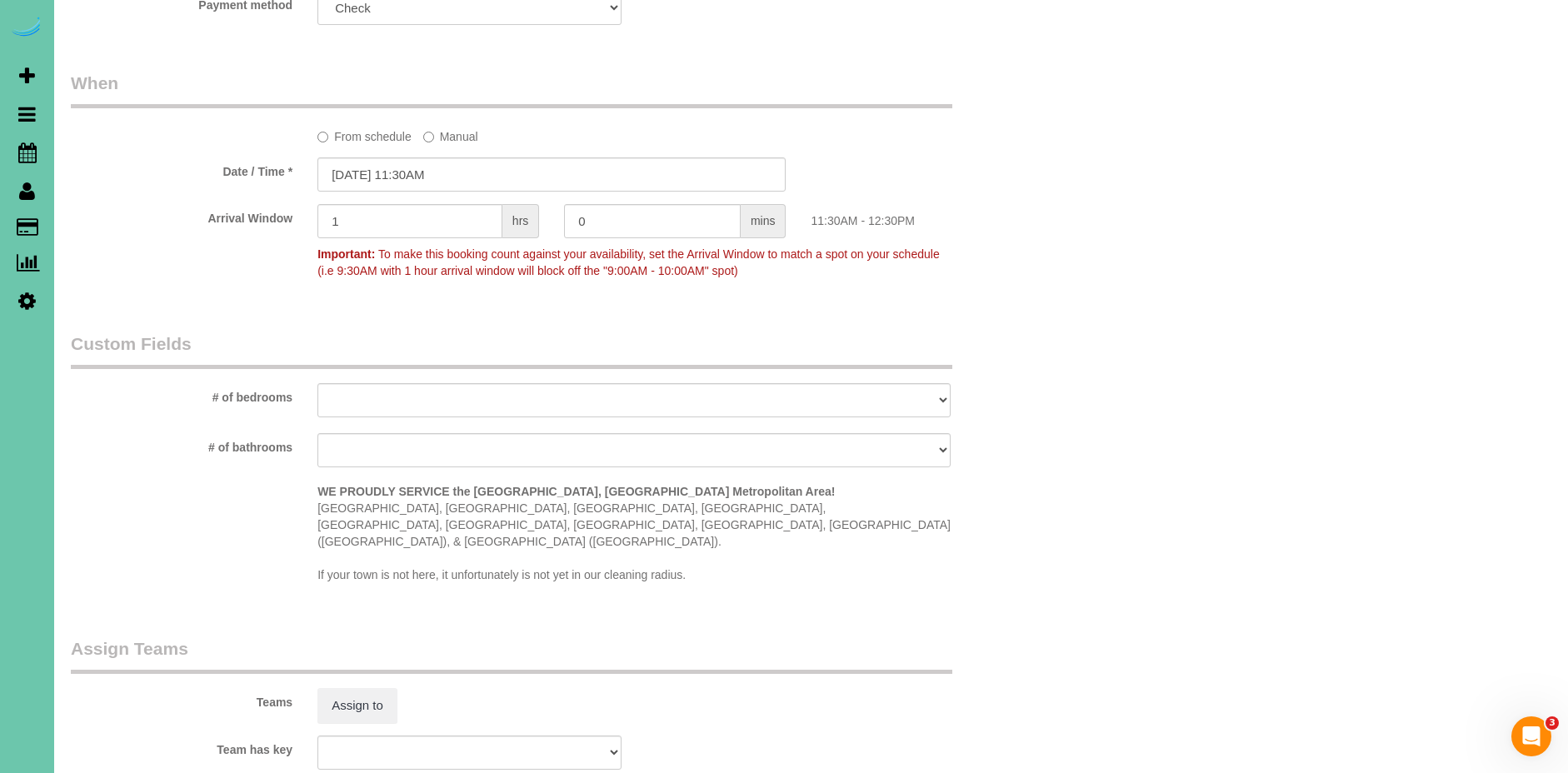
scroll to position [1236, 0]
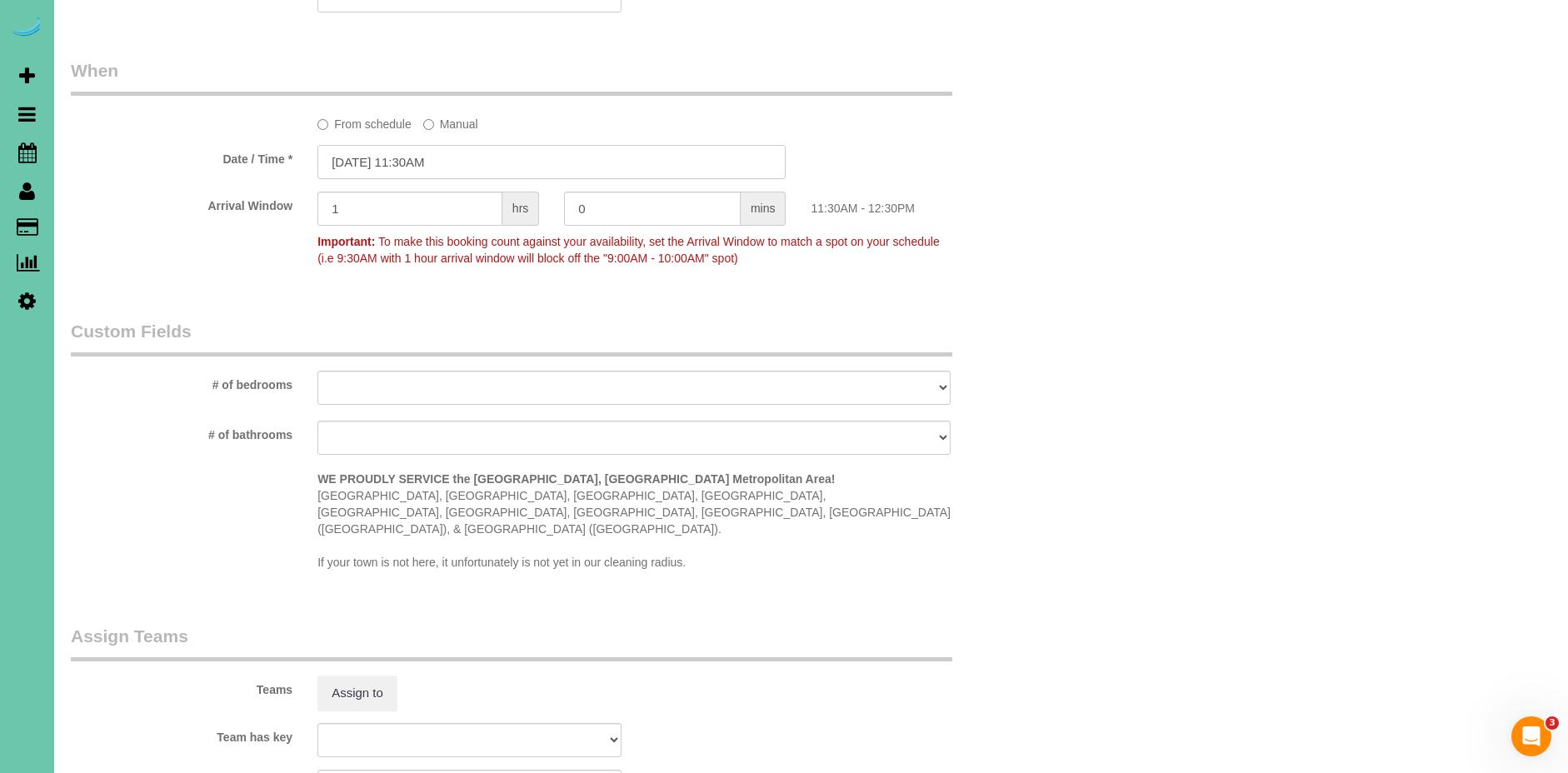
click at [355, 158] on input "[DATE] 11:30AM" at bounding box center [551, 162] width 469 height 34
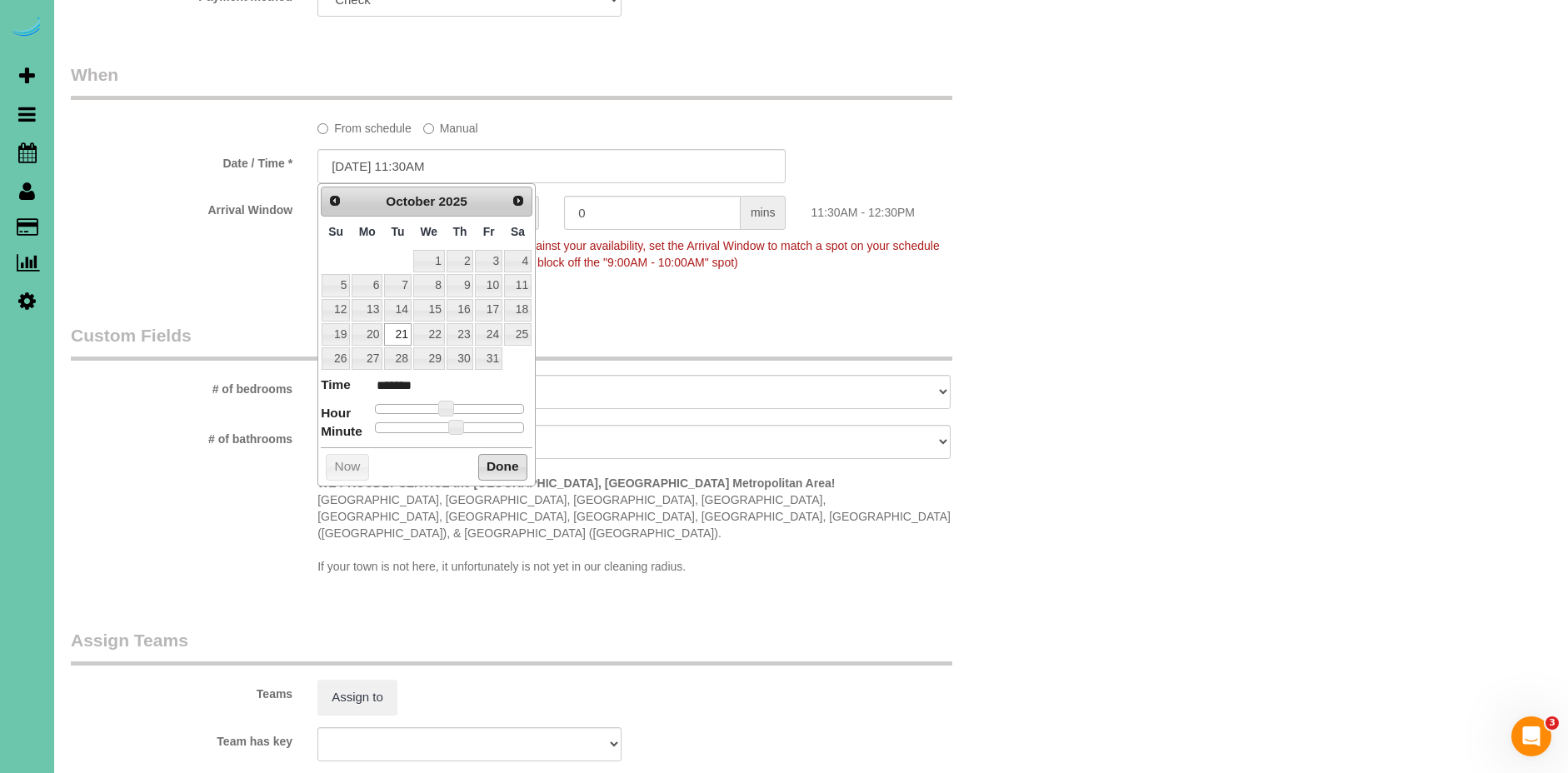
click at [506, 472] on button "Done" at bounding box center [502, 468] width 49 height 27
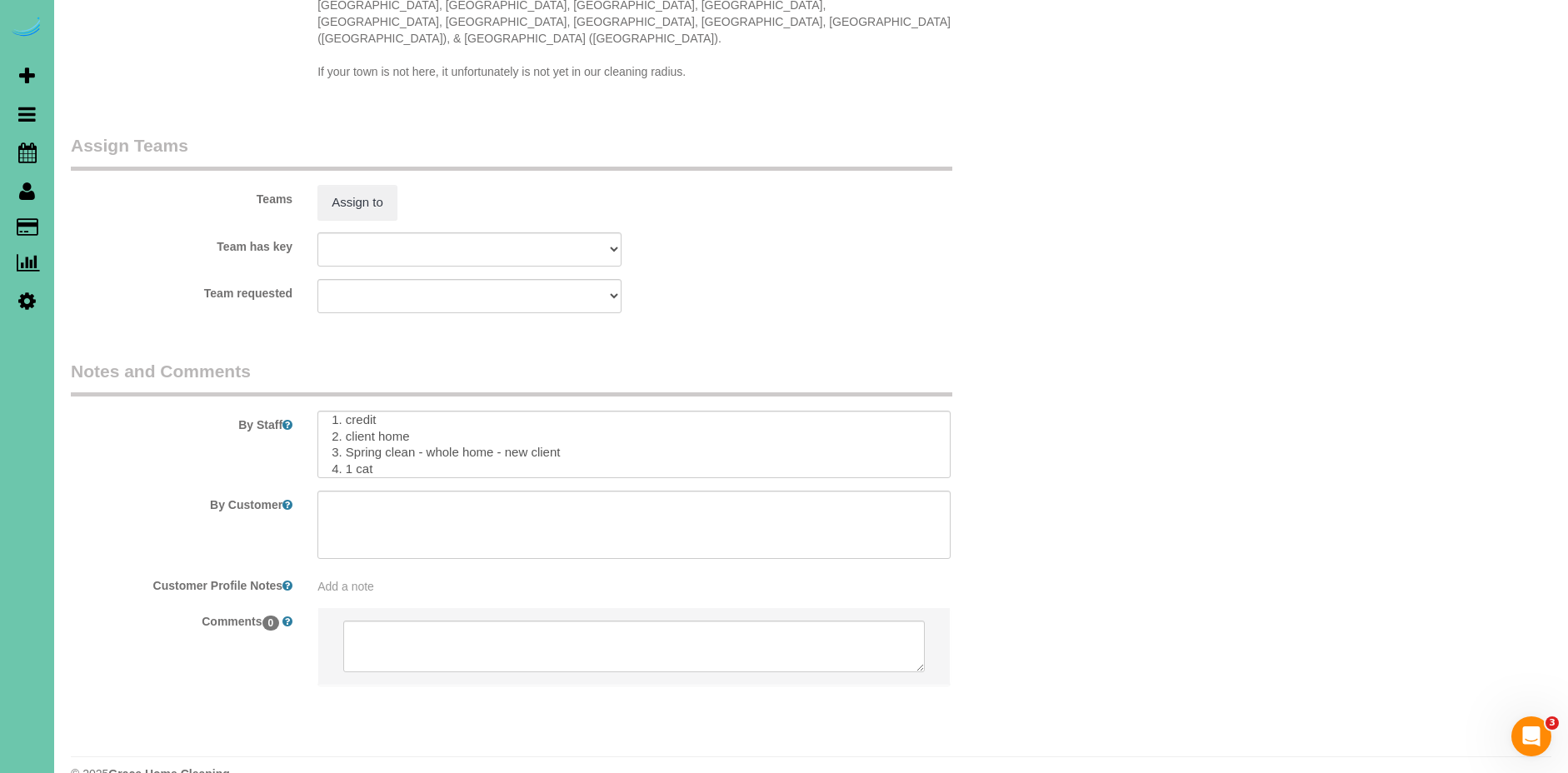
scroll to position [27, 0]
drag, startPoint x: 416, startPoint y: 418, endPoint x: 344, endPoint y: 419, distance: 72.0
click at [344, 419] on textarea at bounding box center [633, 444] width 633 height 69
drag, startPoint x: 531, startPoint y: 414, endPoint x: 614, endPoint y: 416, distance: 83.0
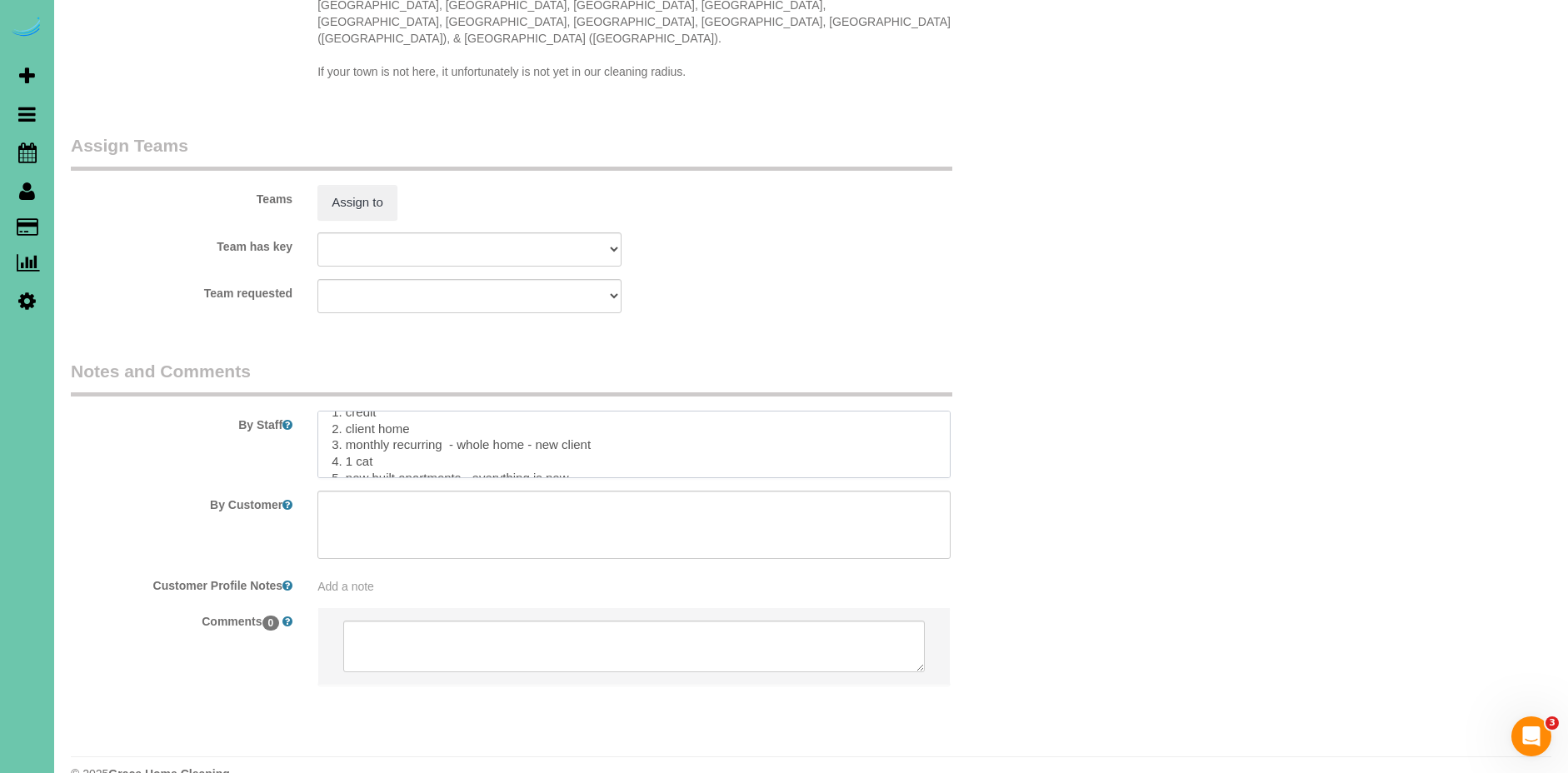
click at [614, 416] on textarea at bounding box center [633, 444] width 633 height 69
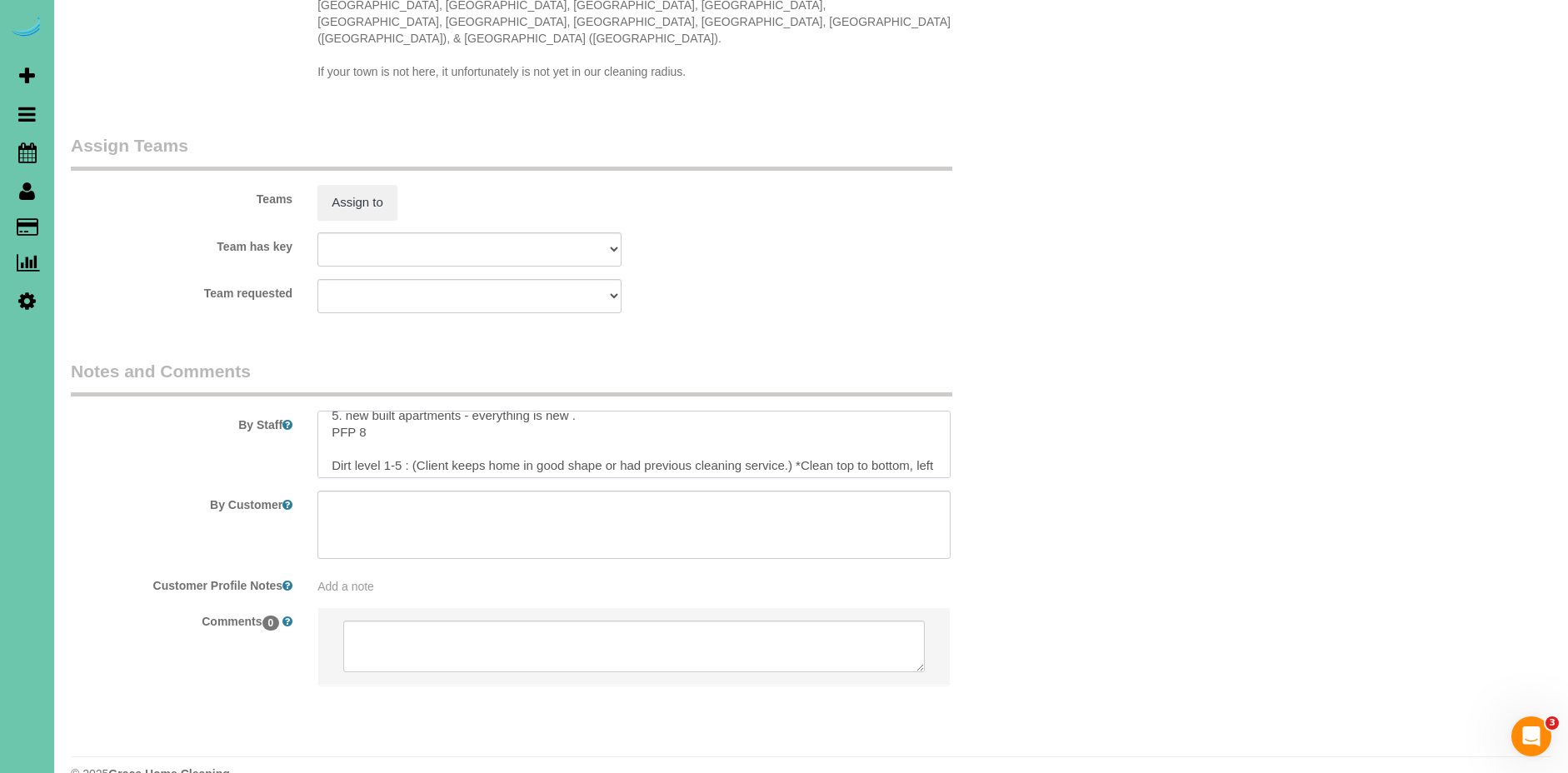
scroll to position [72, 0]
click at [381, 425] on textarea at bounding box center [633, 444] width 633 height 69
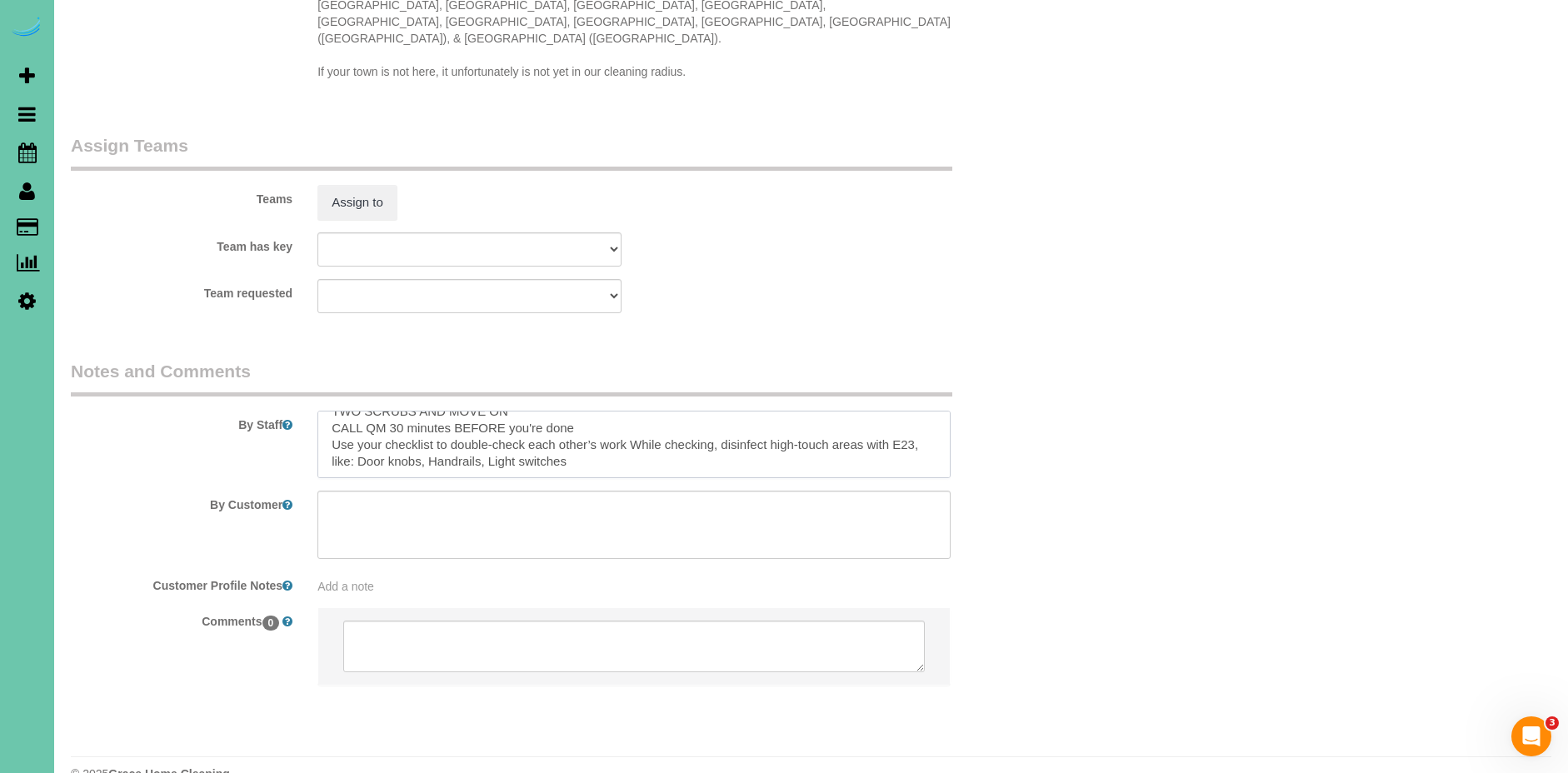
drag, startPoint x: 332, startPoint y: 430, endPoint x: 525, endPoint y: 489, distance: 201.8
click at [525, 489] on sui-booking-comments "By Staff By Customer Customer Profile Notes Add a note Comments 0" at bounding box center [551, 531] width 962 height 344
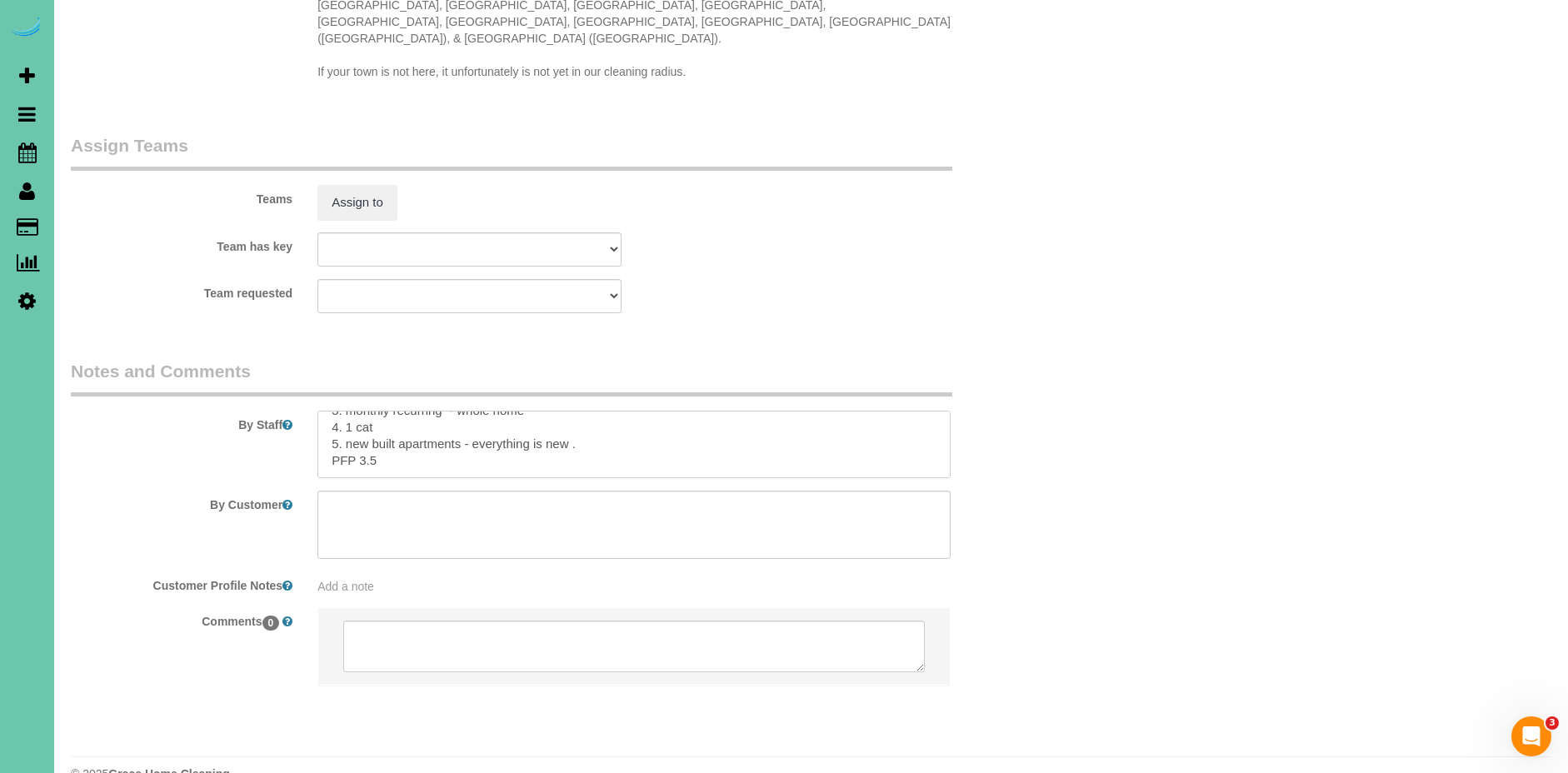
scroll to position [99, 0]
click at [323, 411] on textarea at bounding box center [633, 444] width 633 height 69
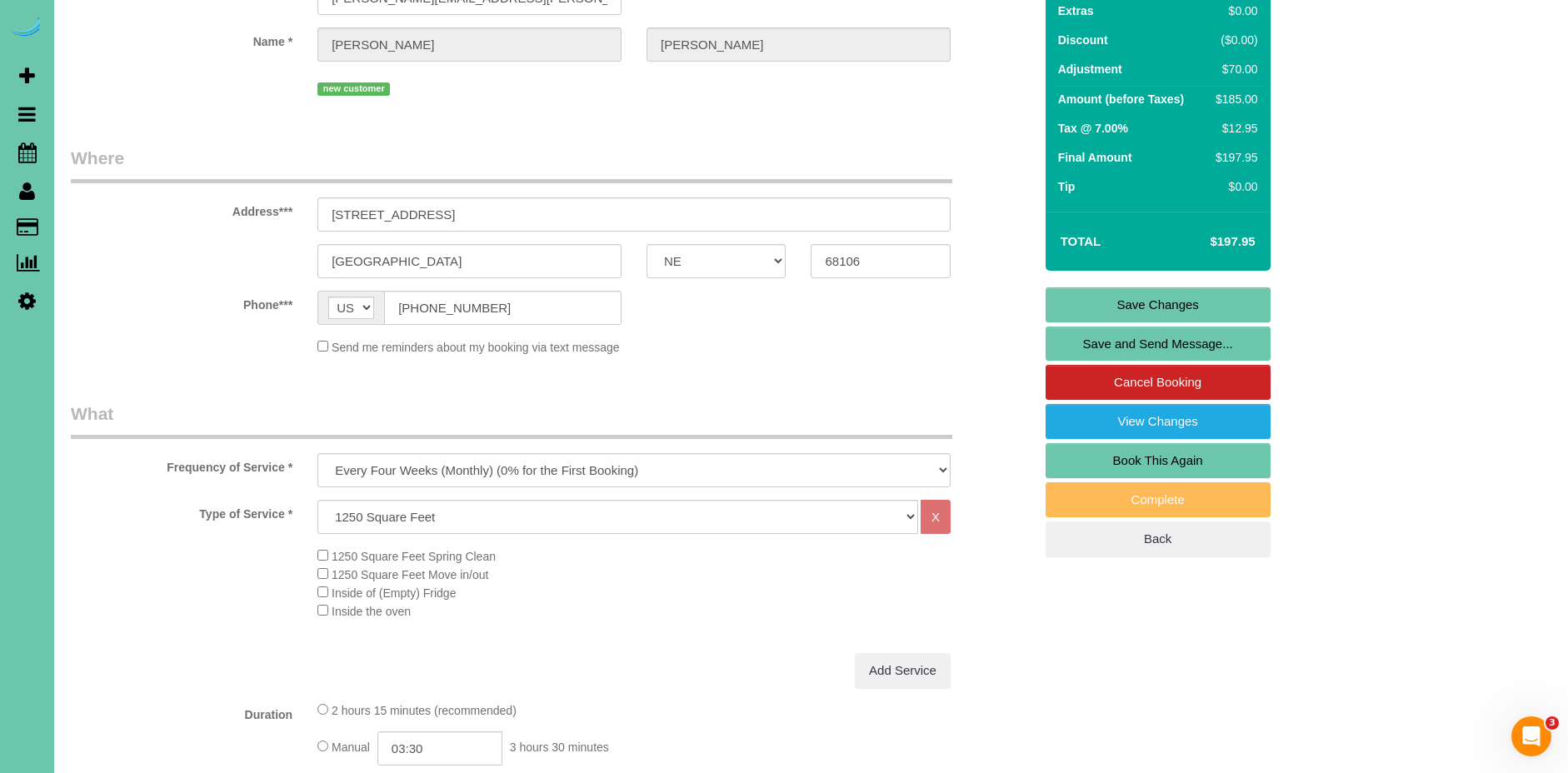
scroll to position [0, 0]
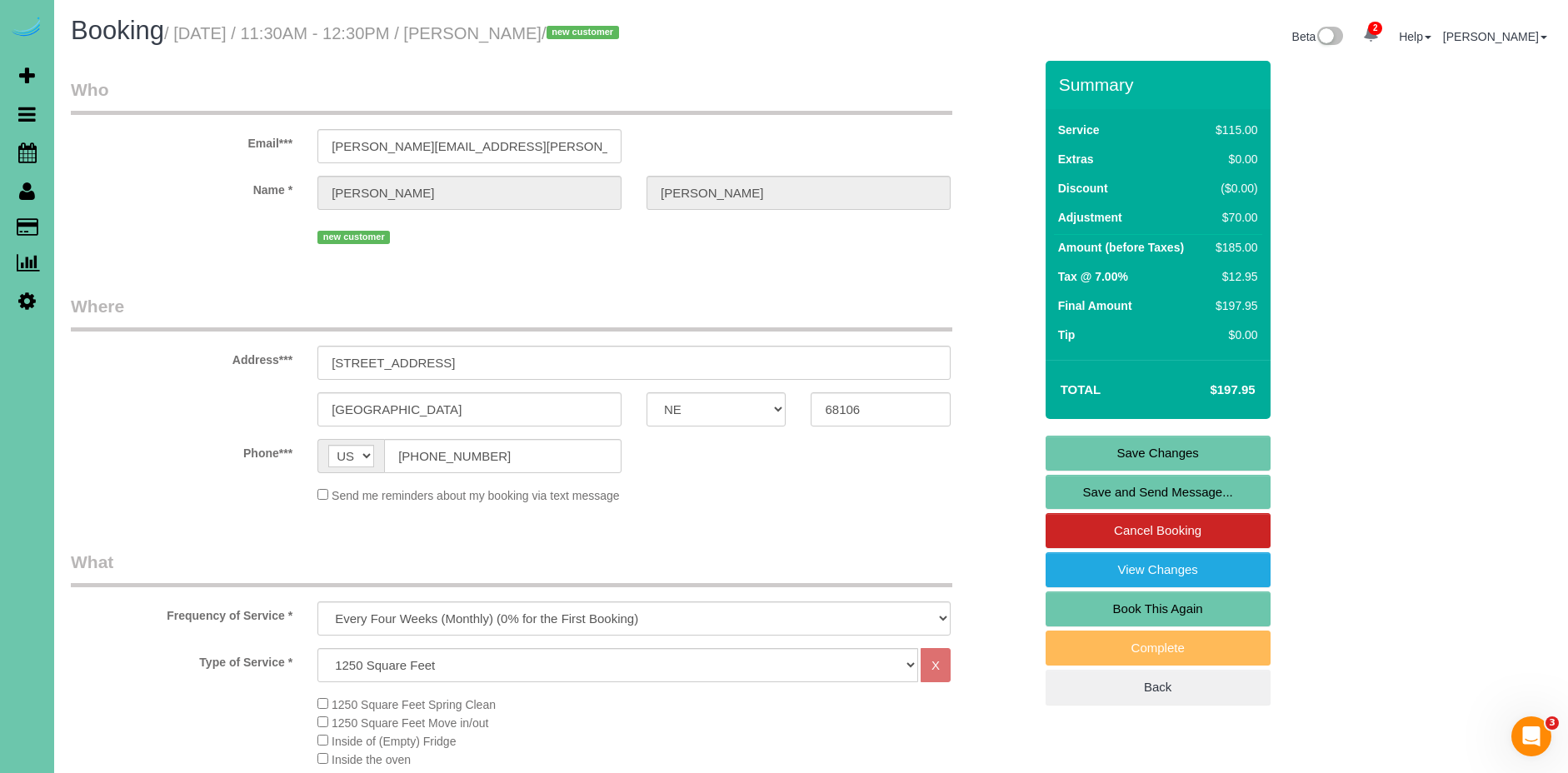
type textarea "** Parallel Apartment ** 1. credit 2. client home 3. monthly recurring - whole …"
click at [1199, 450] on link "Save Changes" at bounding box center [1158, 452] width 225 height 35
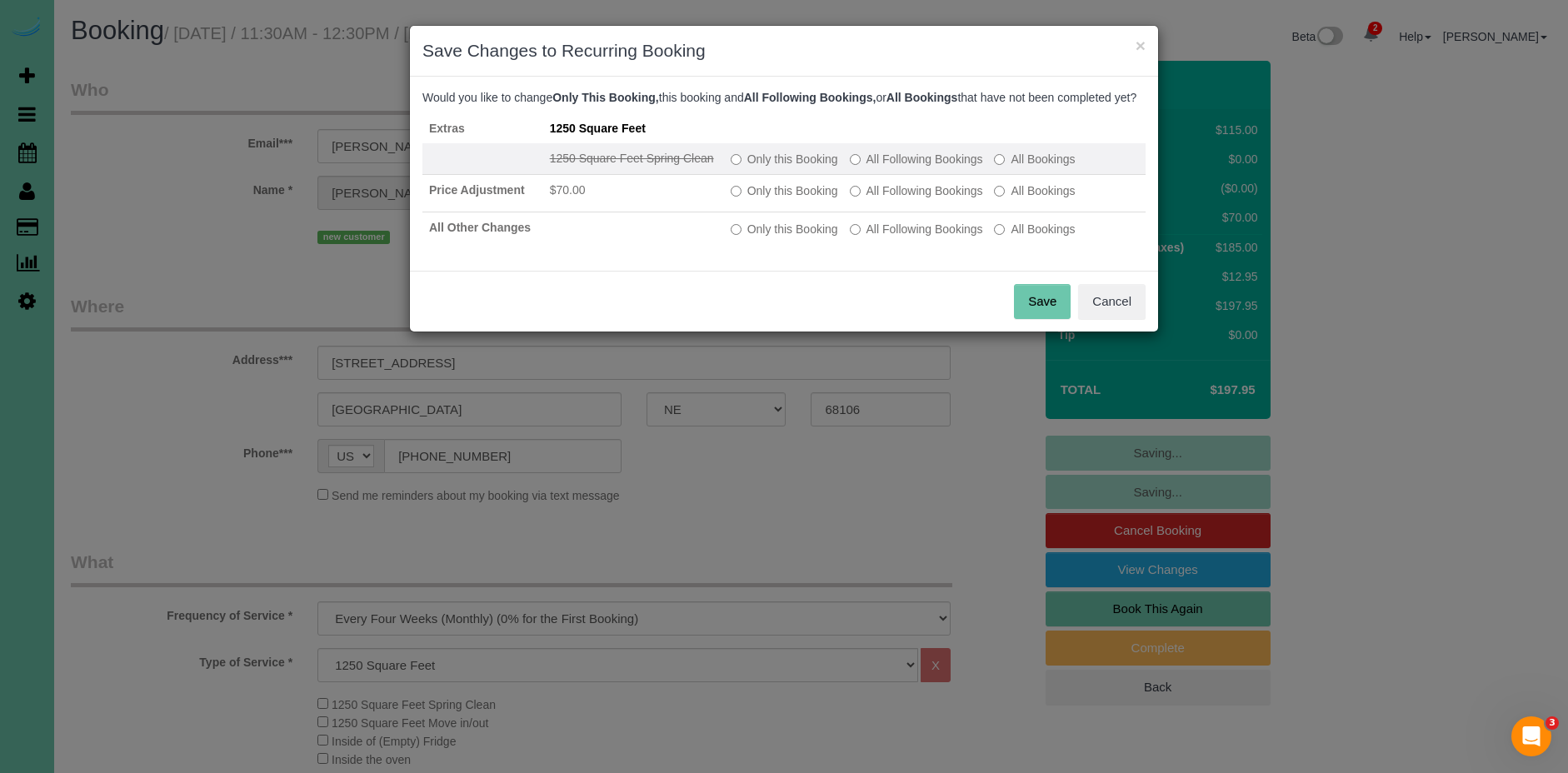
click at [886, 167] on label "All Following Bookings" at bounding box center [917, 159] width 134 height 17
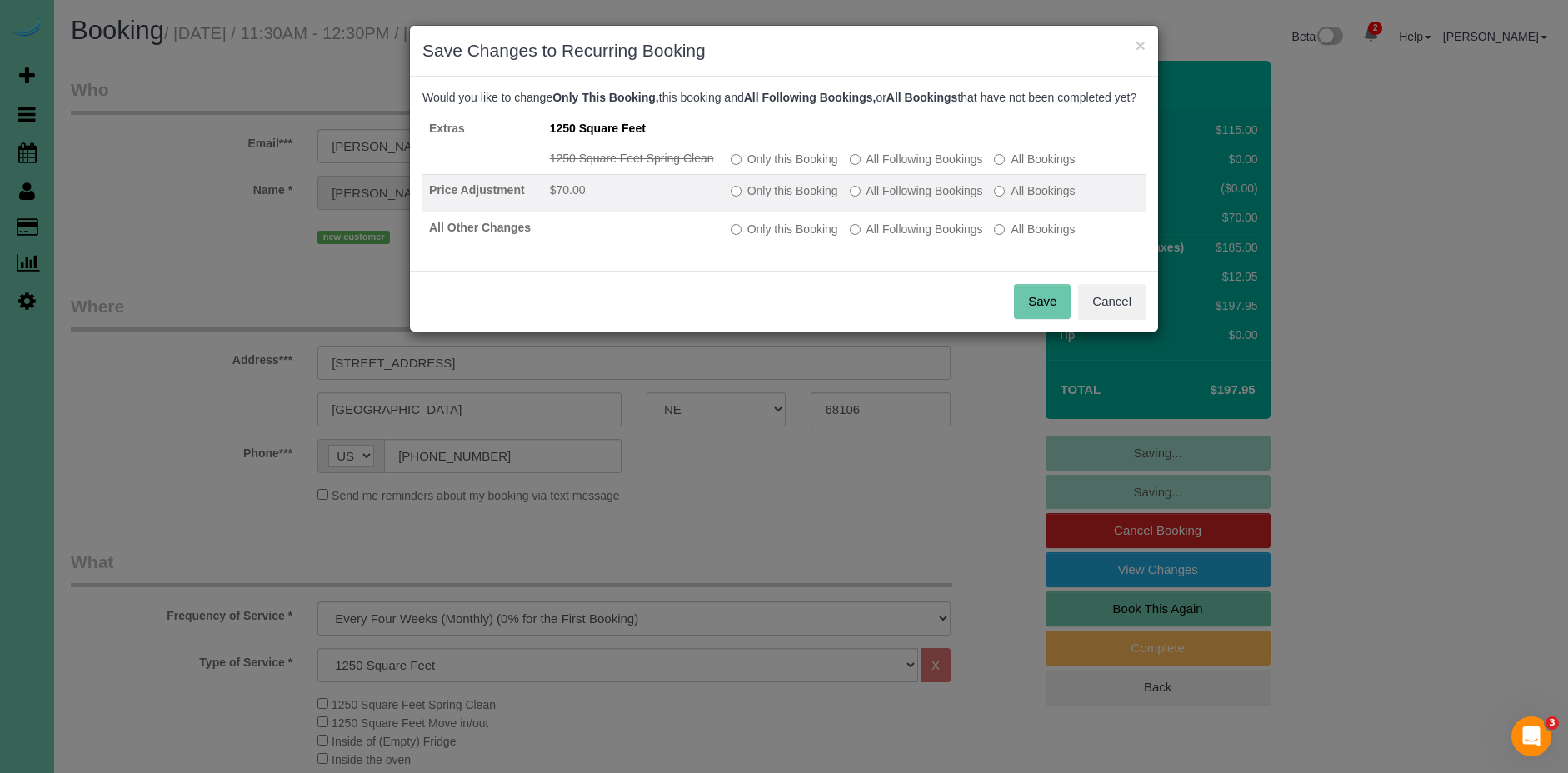
click at [901, 199] on label "All Following Bookings" at bounding box center [917, 191] width 134 height 17
click at [889, 199] on label "All Following Bookings" at bounding box center [917, 191] width 134 height 17
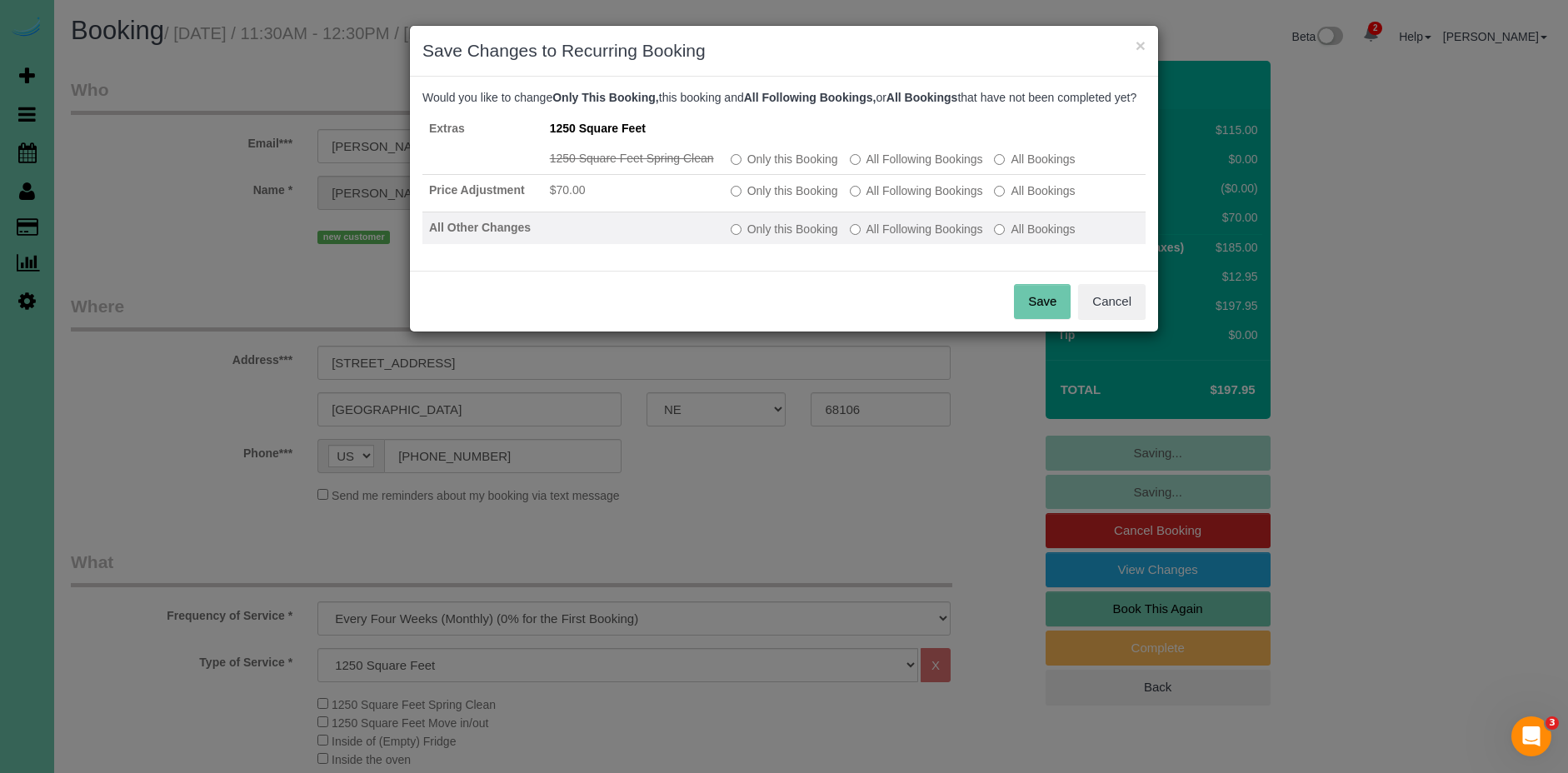
click at [905, 238] on label "All Following Bookings" at bounding box center [917, 229] width 134 height 17
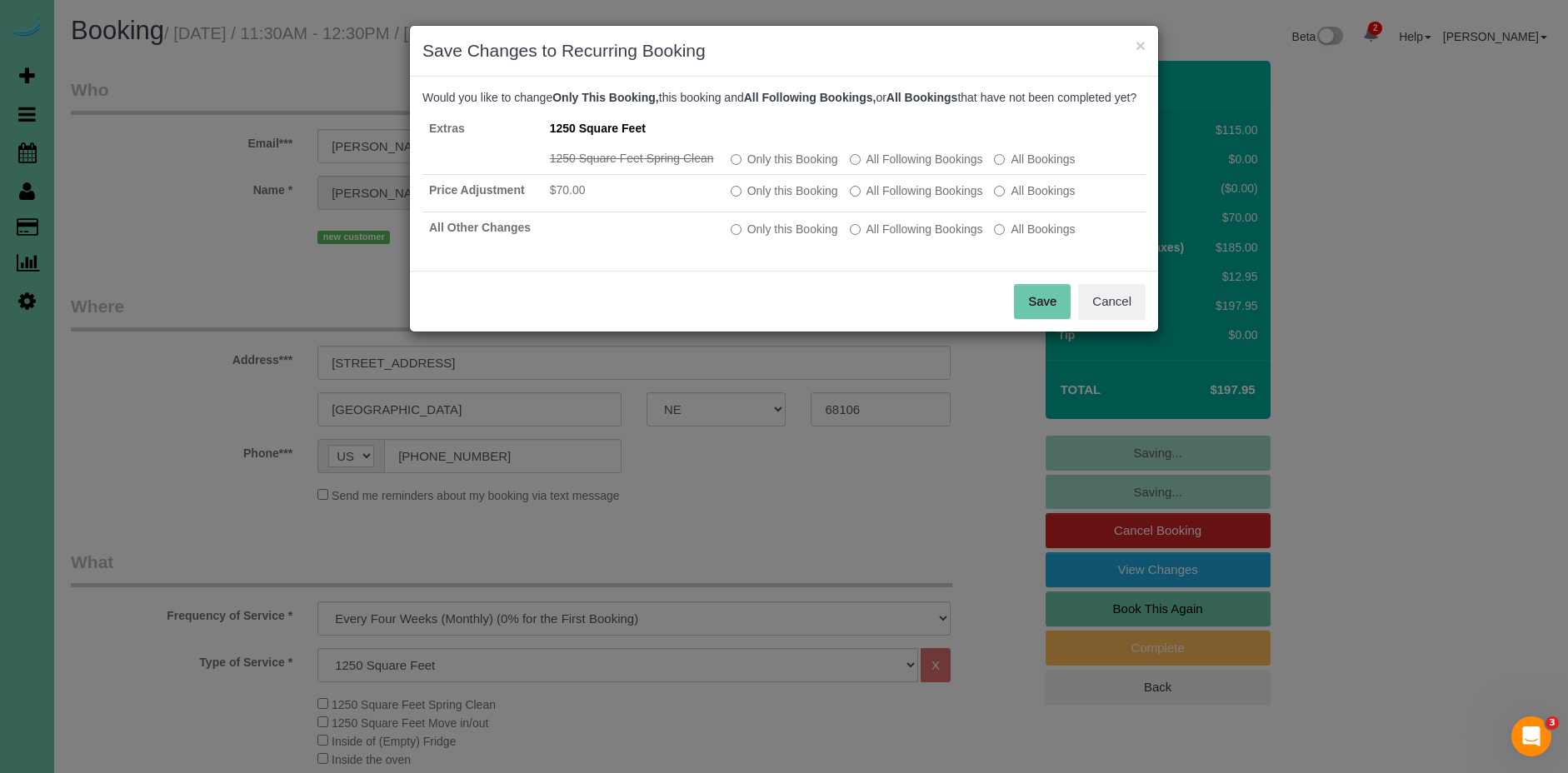
click at [1036, 319] on button "Save" at bounding box center [1042, 301] width 57 height 35
